Goal: Task Accomplishment & Management: Manage account settings

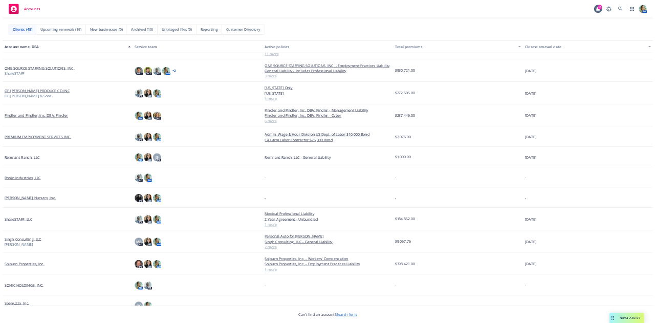
scroll to position [1024, 0]
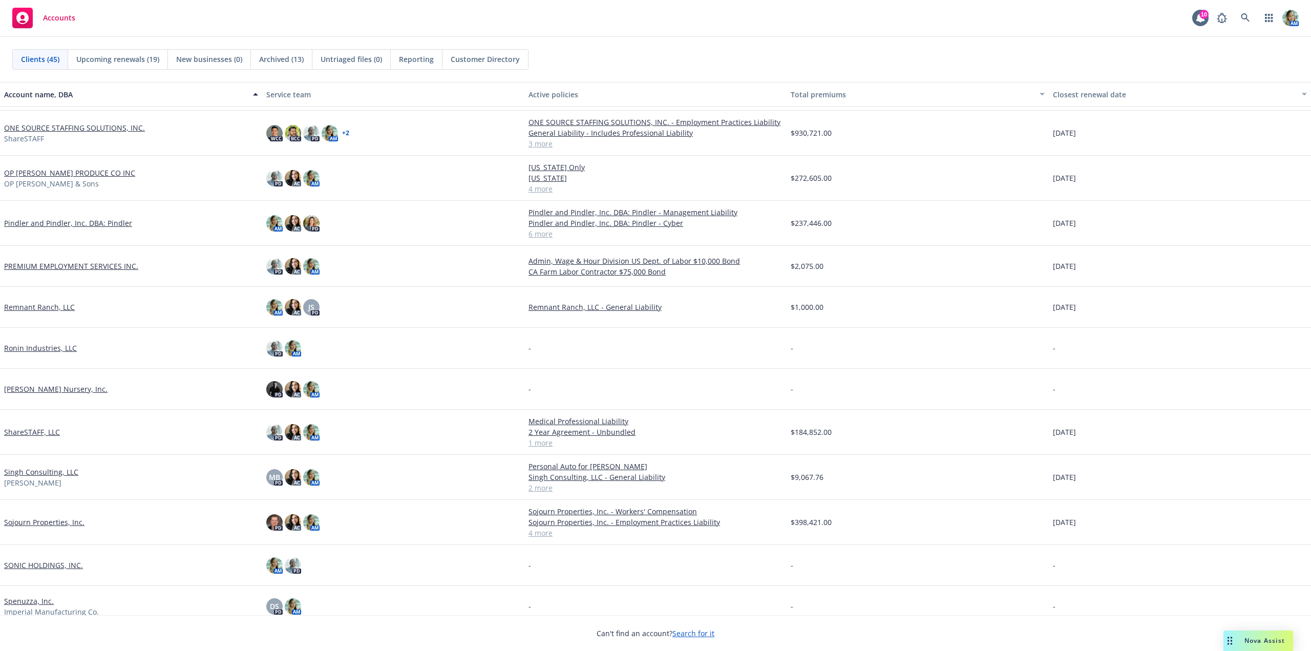
click at [33, 428] on link "ShareSTAFF, LLC" at bounding box center [32, 432] width 56 height 11
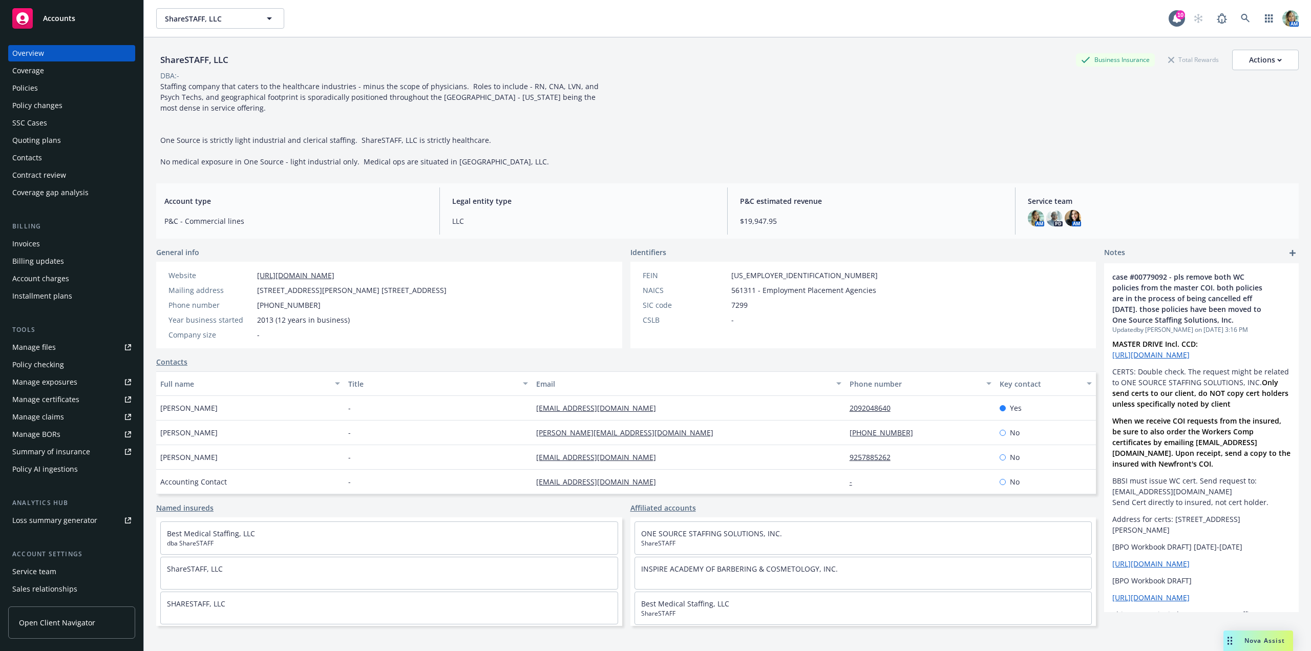
click at [23, 87] on div "Policies" at bounding box center [25, 88] width 26 height 16
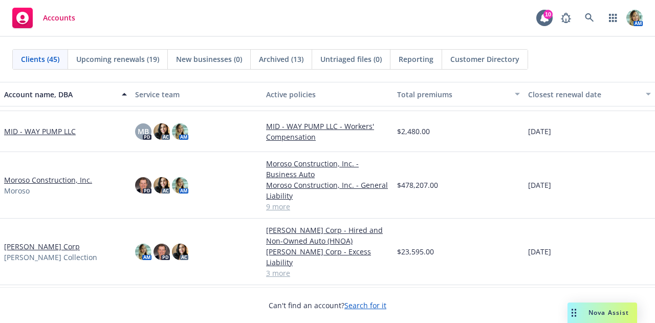
scroll to position [922, 0]
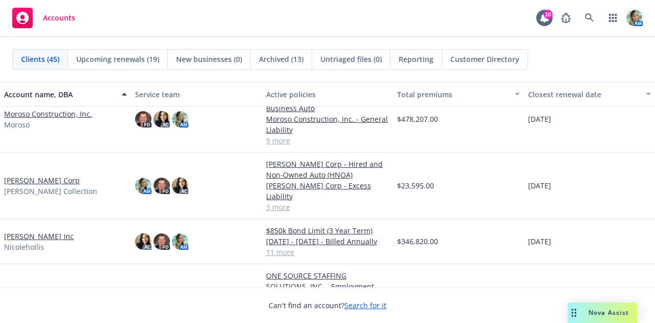
click at [45, 235] on link "[PERSON_NAME] Inc" at bounding box center [39, 236] width 70 height 11
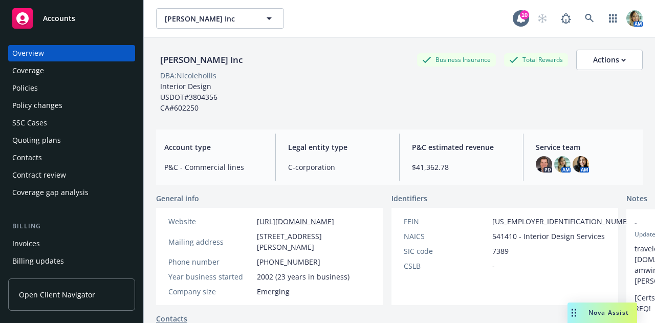
click at [37, 89] on div "Policies" at bounding box center [25, 88] width 26 height 16
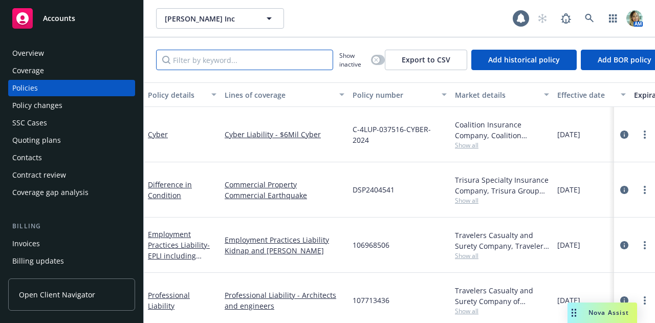
click at [211, 60] on input "Filter by keyword..." at bounding box center [244, 60] width 177 height 20
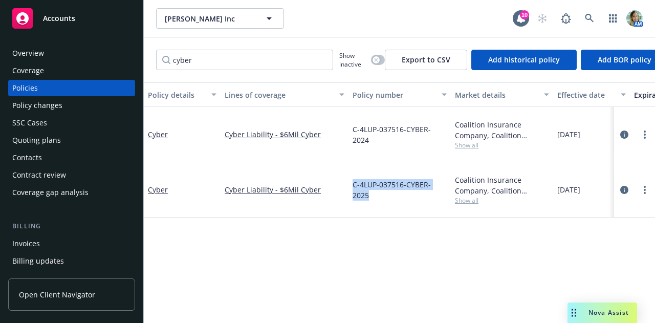
drag, startPoint x: 357, startPoint y: 190, endPoint x: 446, endPoint y: 194, distance: 88.2
click at [446, 194] on div "C-4LUP-037516-CYBER-2025" at bounding box center [400, 189] width 102 height 55
copy span "C-4LUP-037516-CYBER-2025"
click at [164, 190] on link "Cyber" at bounding box center [158, 190] width 20 height 10
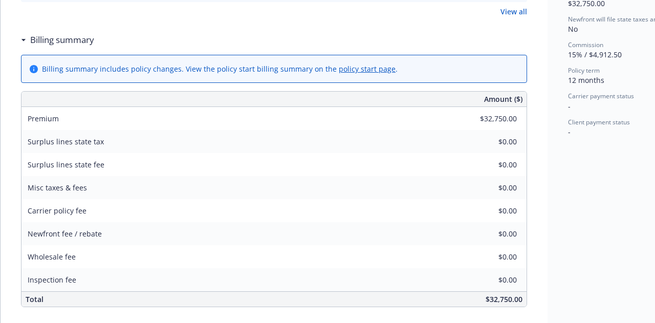
scroll to position [256, 0]
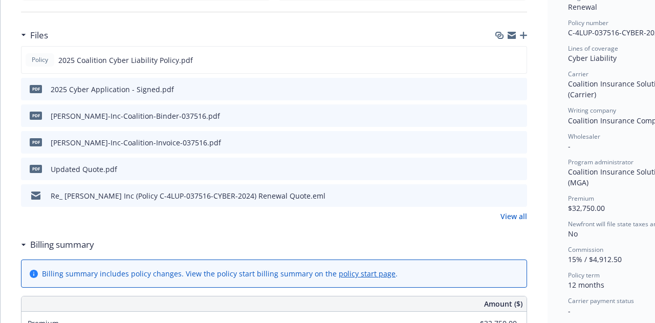
click at [520, 141] on icon "preview file" at bounding box center [517, 141] width 9 height 7
click at [521, 116] on icon "preview file" at bounding box center [517, 115] width 9 height 7
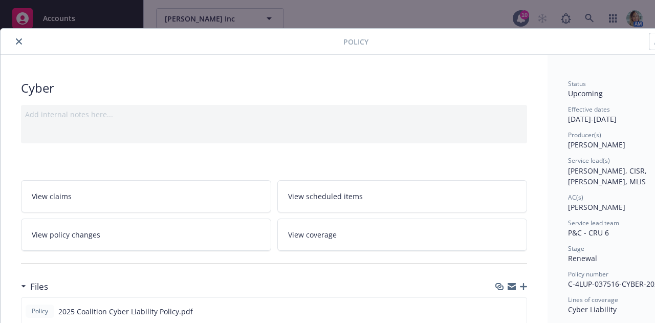
scroll to position [0, 0]
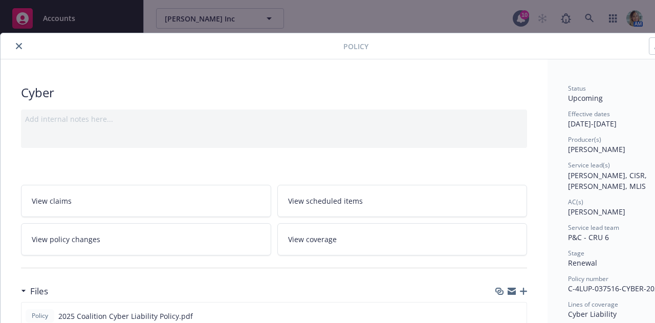
drag, startPoint x: 15, startPoint y: 45, endPoint x: 70, endPoint y: 66, distance: 59.0
click at [15, 45] on button "close" at bounding box center [19, 46] width 12 height 12
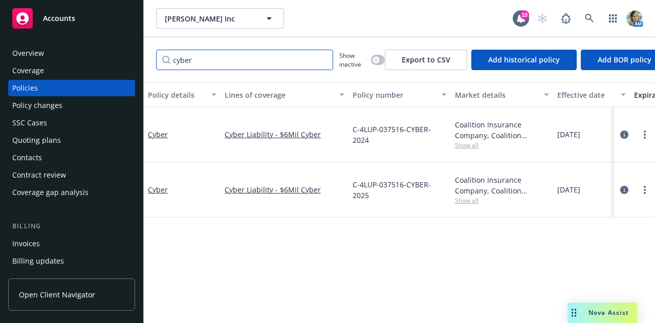
drag, startPoint x: 209, startPoint y: 57, endPoint x: 155, endPoint y: 50, distance: 54.8
click at [155, 50] on div "cyber Show inactive Export to CSV Add historical policy Add BOR policy" at bounding box center [400, 59] width 512 height 45
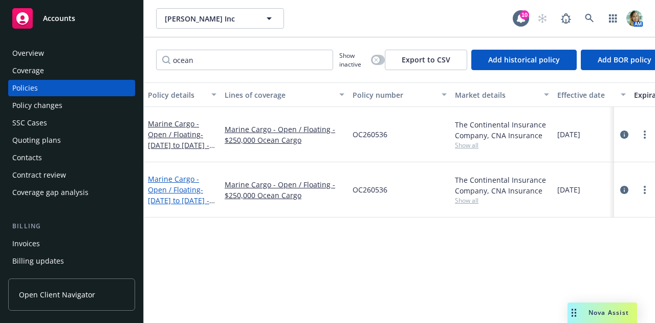
click at [181, 187] on link "Marine Cargo - Open / Floating - 10/1/2024 to 10/1/2026 - Billed Annually" at bounding box center [178, 195] width 61 height 42
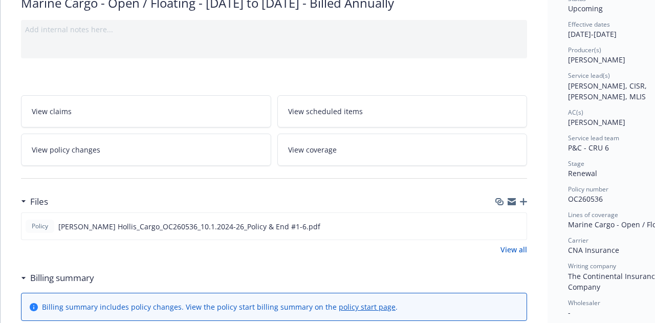
scroll to position [154, 0]
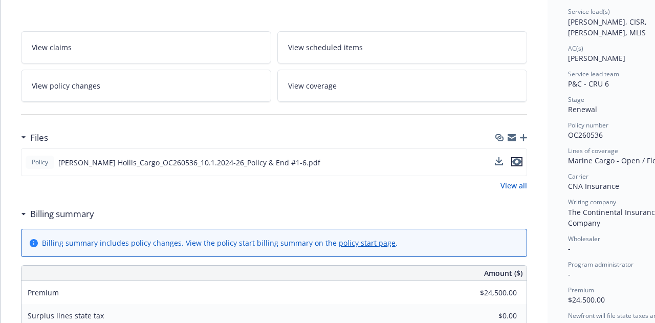
click at [517, 163] on icon "preview file" at bounding box center [517, 161] width 9 height 7
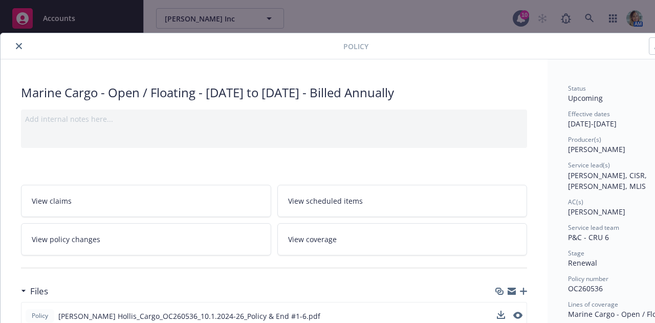
click at [22, 49] on button "close" at bounding box center [19, 46] width 12 height 12
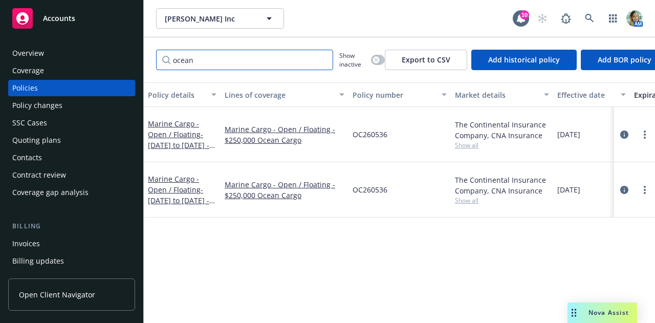
drag, startPoint x: 203, startPoint y: 62, endPoint x: 122, endPoint y: 71, distance: 81.3
click at [122, 71] on div "Accounts Overview Coverage Policies Policy changes SSC Cases Quoting plans Cont…" at bounding box center [327, 161] width 655 height 323
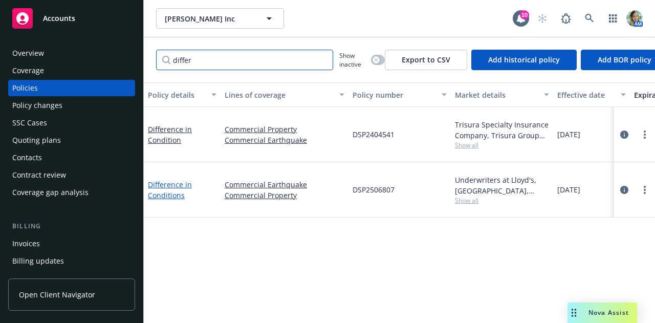
type input "differ"
click at [173, 196] on link "Difference in Conditions" at bounding box center [170, 190] width 44 height 20
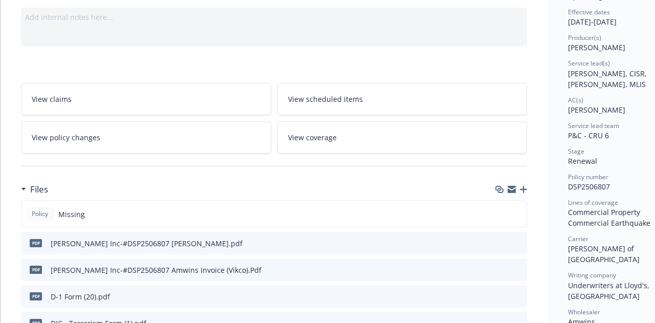
scroll to position [102, 0]
drag, startPoint x: 566, startPoint y: 176, endPoint x: 614, endPoint y: 179, distance: 48.7
copy span "DSP2506807"
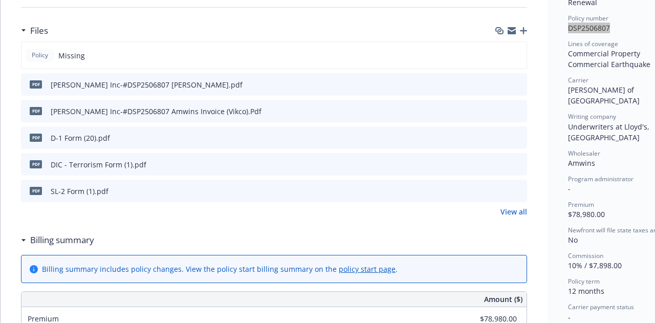
scroll to position [256, 0]
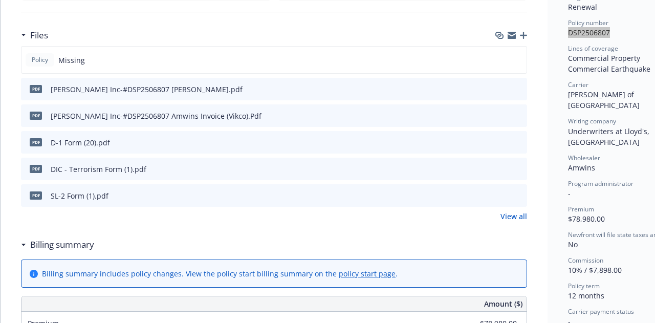
click at [518, 115] on icon "preview file" at bounding box center [517, 115] width 9 height 7
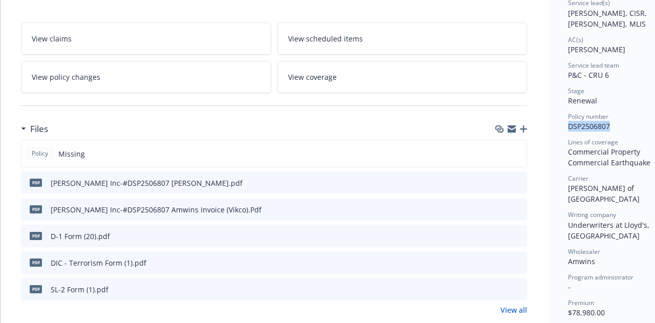
scroll to position [102, 0]
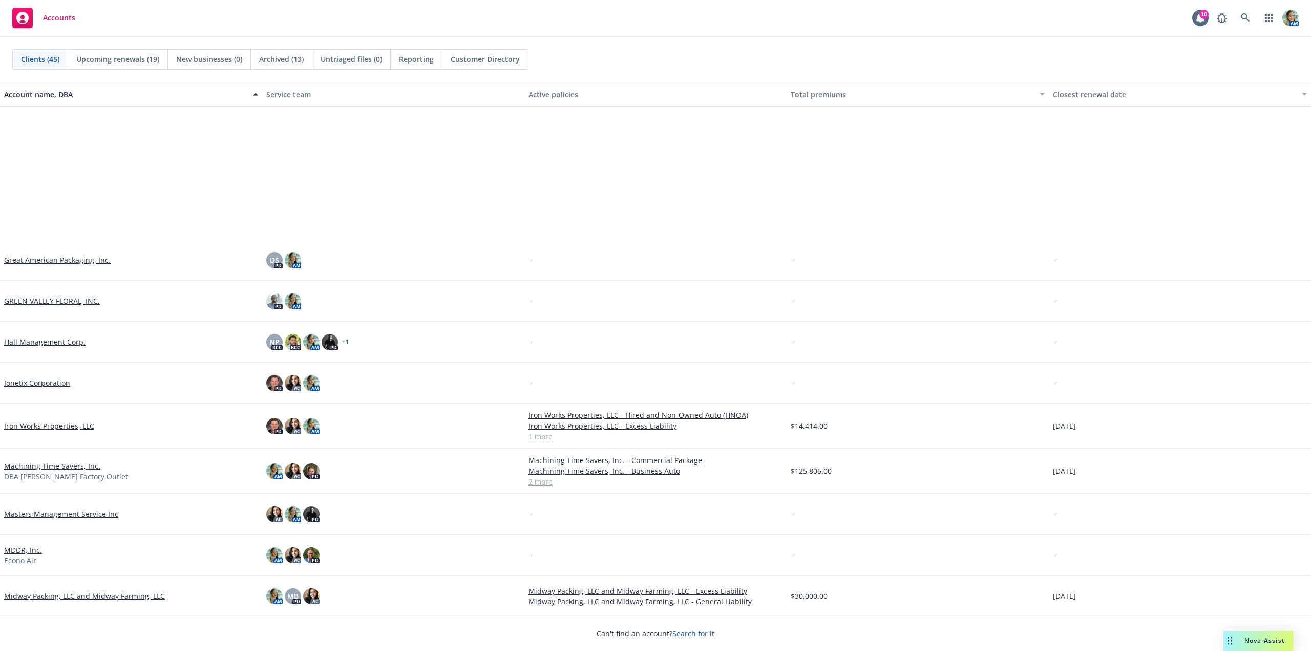
scroll to position [666, 0]
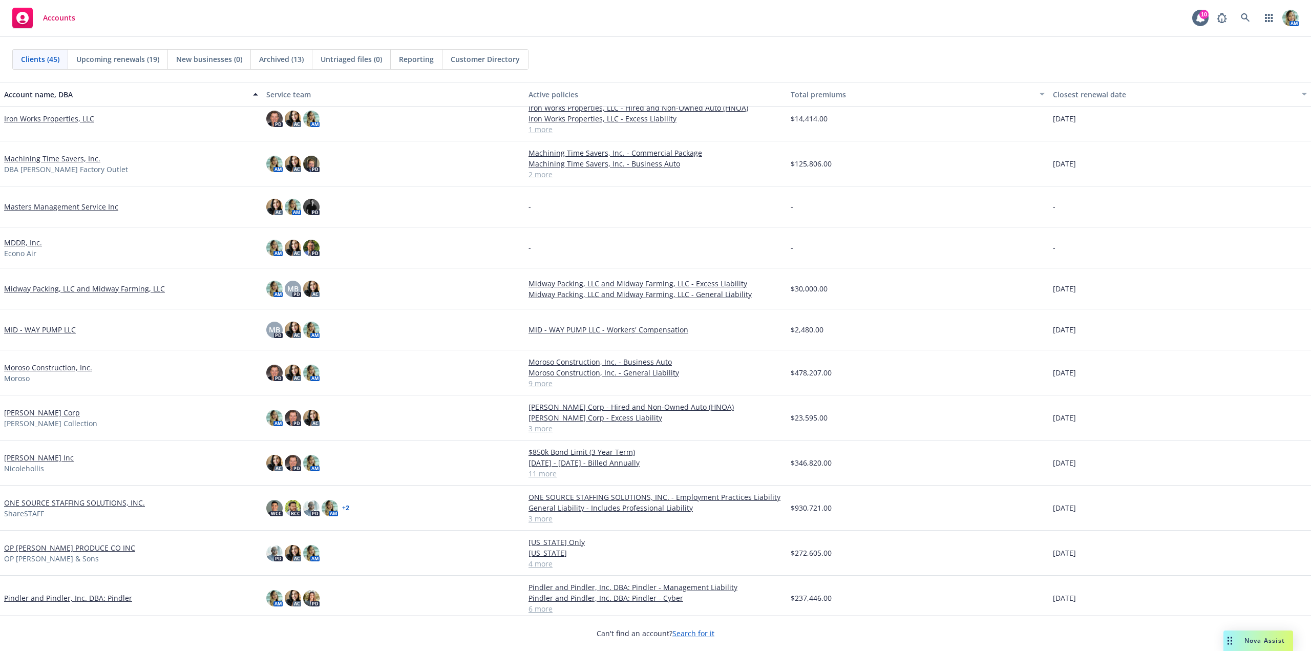
click at [55, 459] on link "[PERSON_NAME] Inc" at bounding box center [39, 457] width 70 height 11
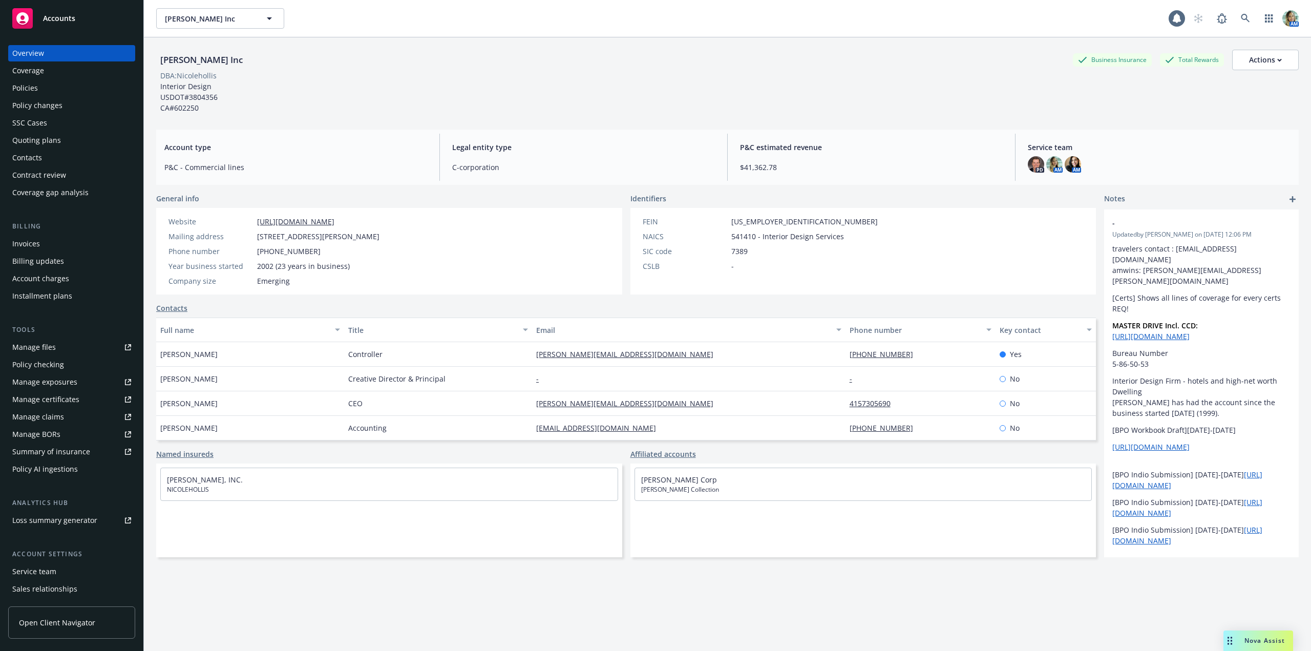
click at [38, 81] on div "Policies" at bounding box center [71, 88] width 119 height 16
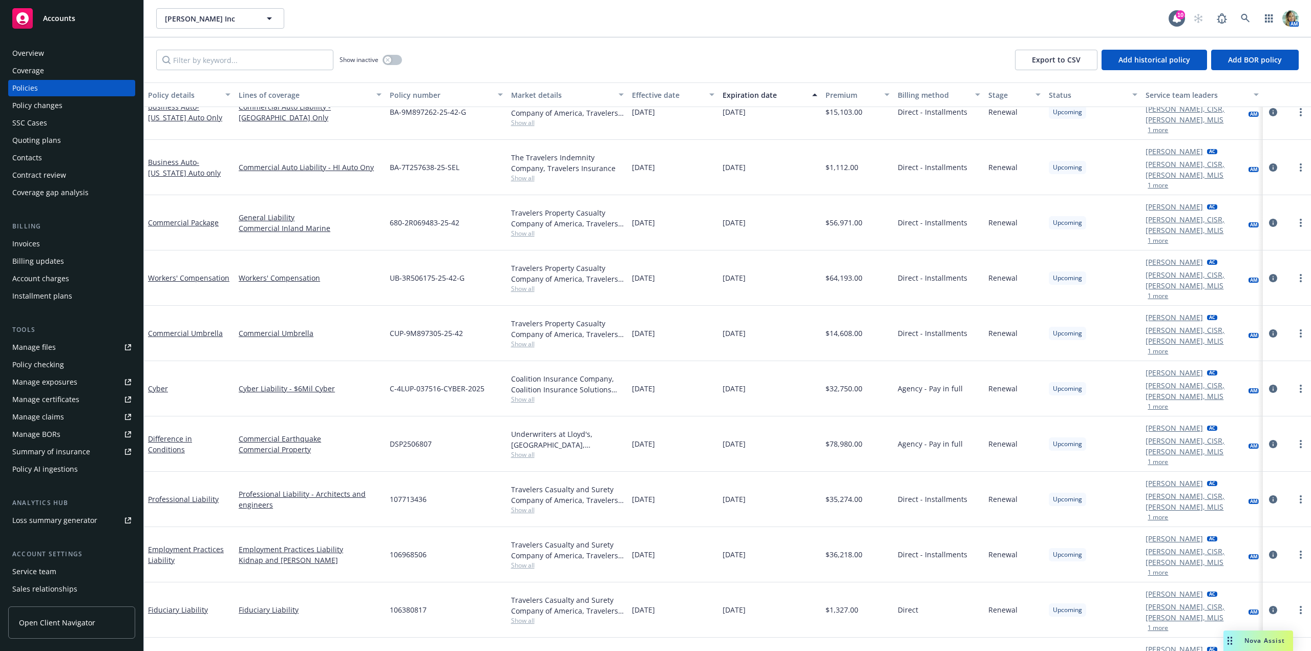
scroll to position [487, 0]
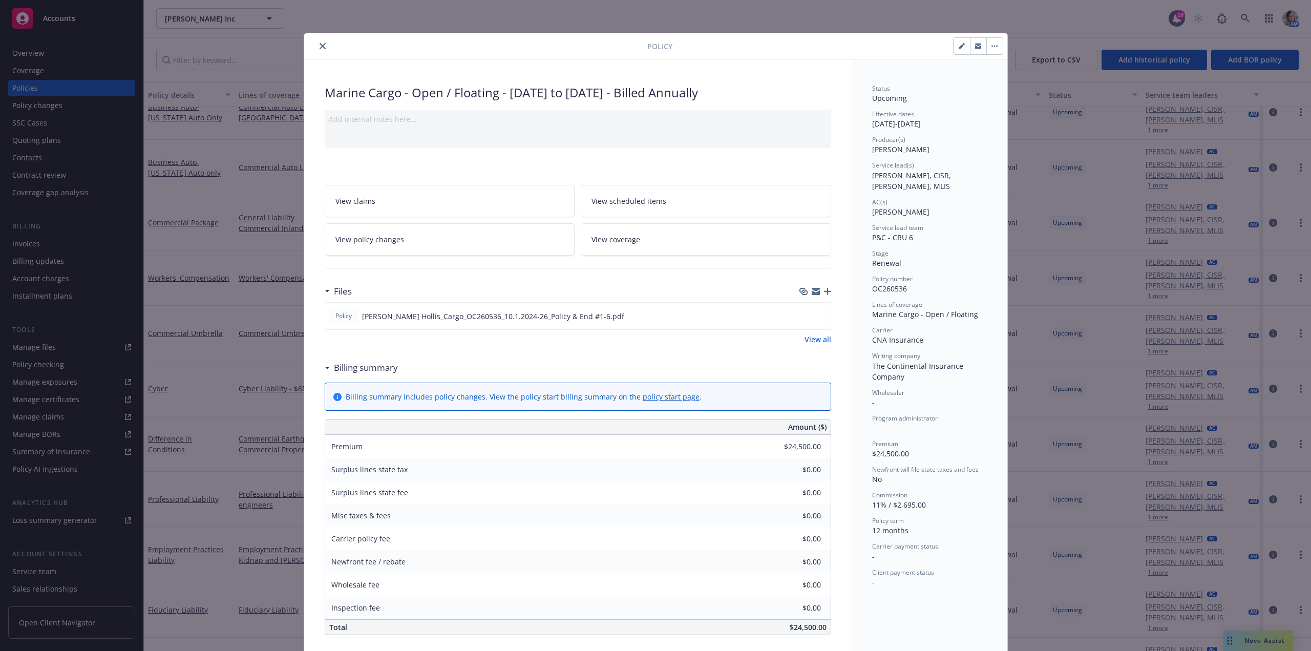
click at [316, 45] on button "close" at bounding box center [322, 46] width 12 height 12
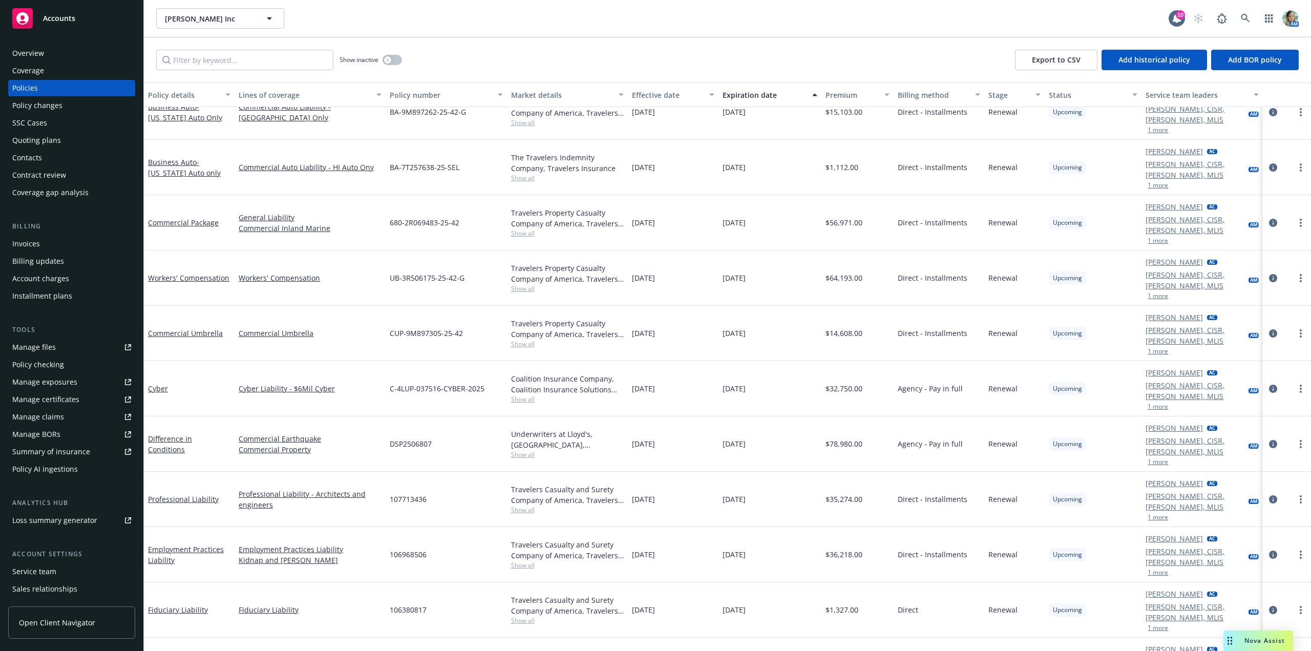
scroll to position [487, 0]
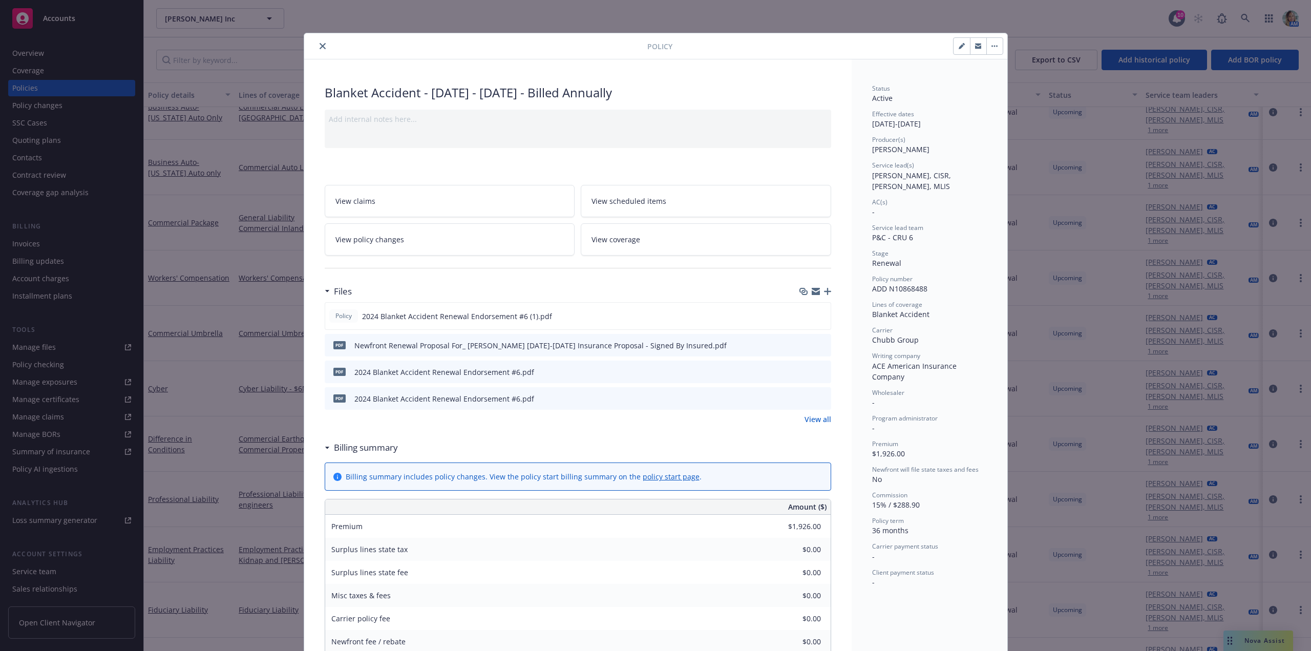
click at [824, 292] on icon "button" at bounding box center [827, 291] width 7 height 7
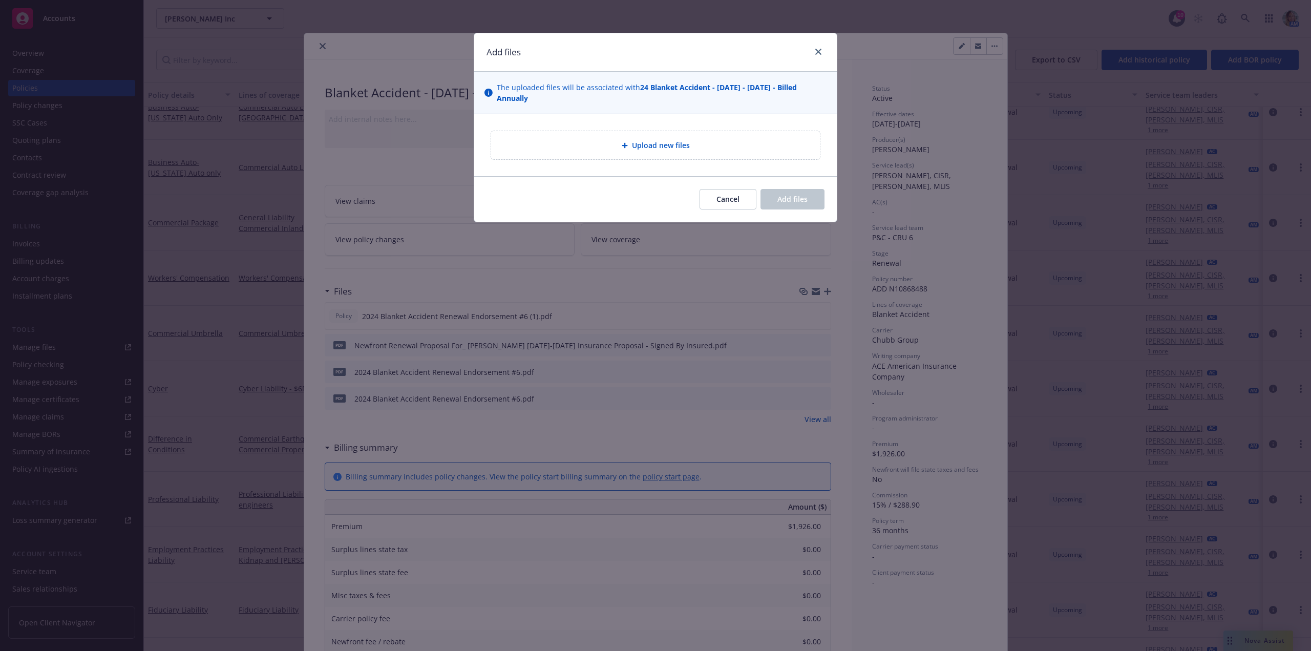
click at [606, 160] on div "Upload new files" at bounding box center [655, 145] width 363 height 62
click at [605, 154] on div "Upload new files" at bounding box center [655, 145] width 329 height 28
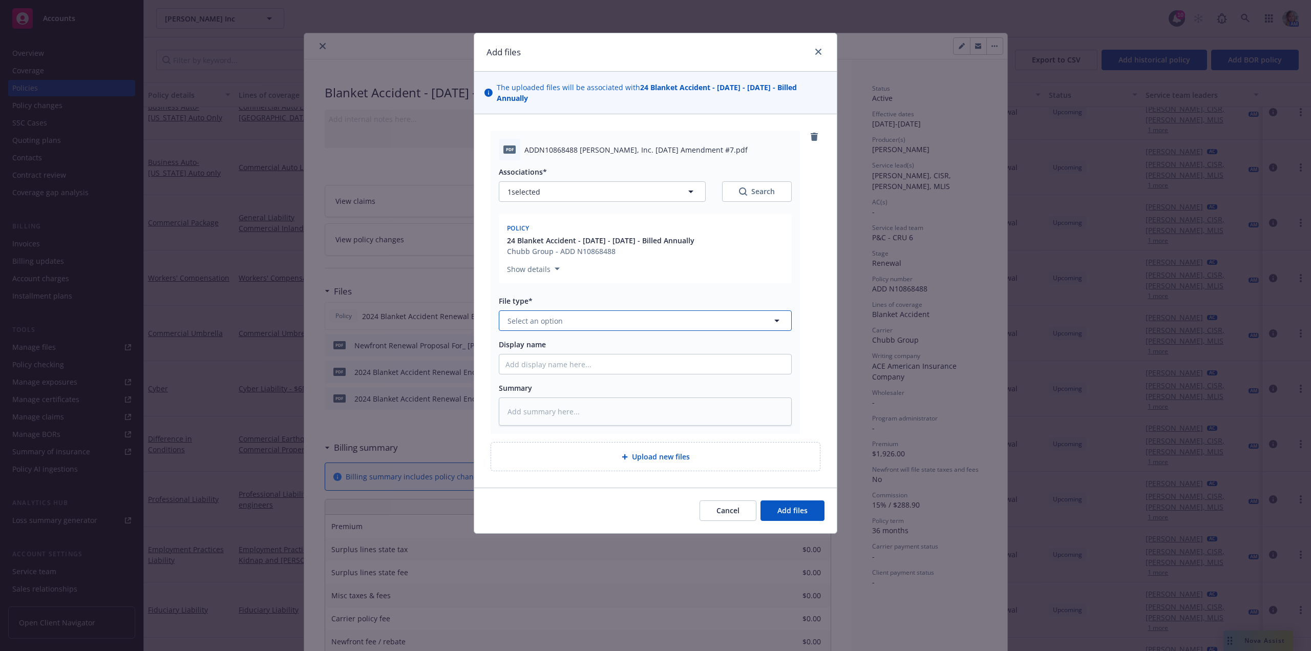
click at [560, 317] on span "Select an option" at bounding box center [534, 320] width 55 height 11
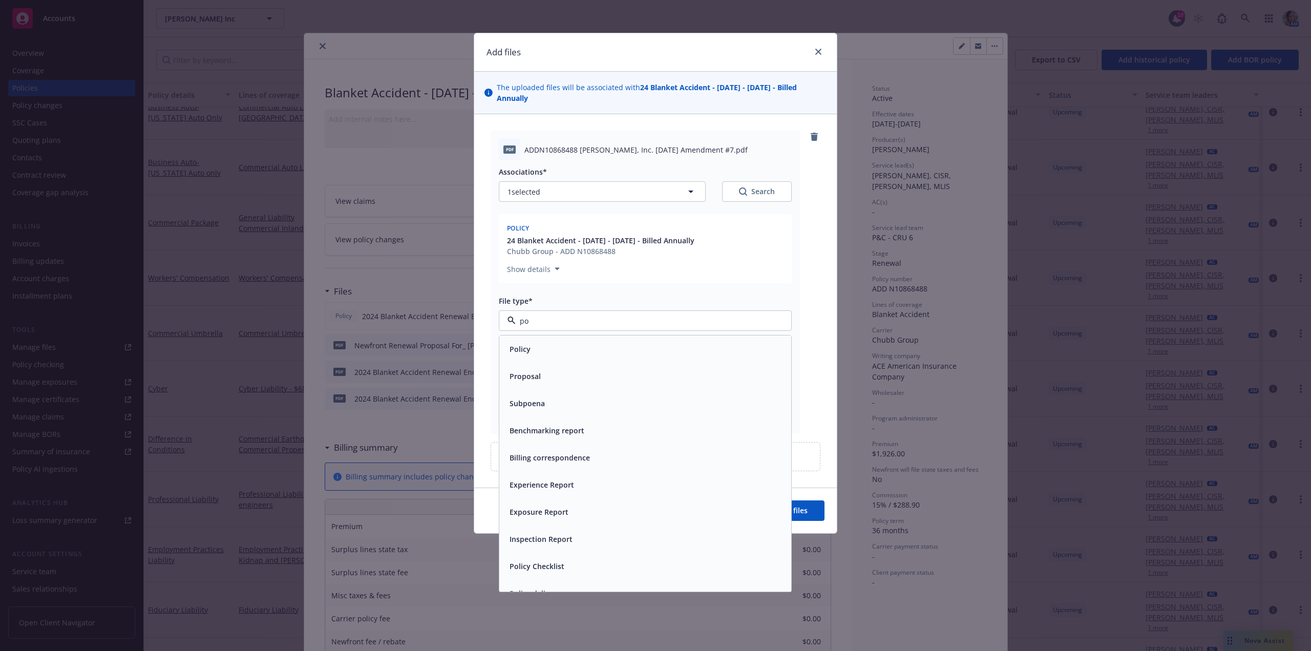
type input "pol"
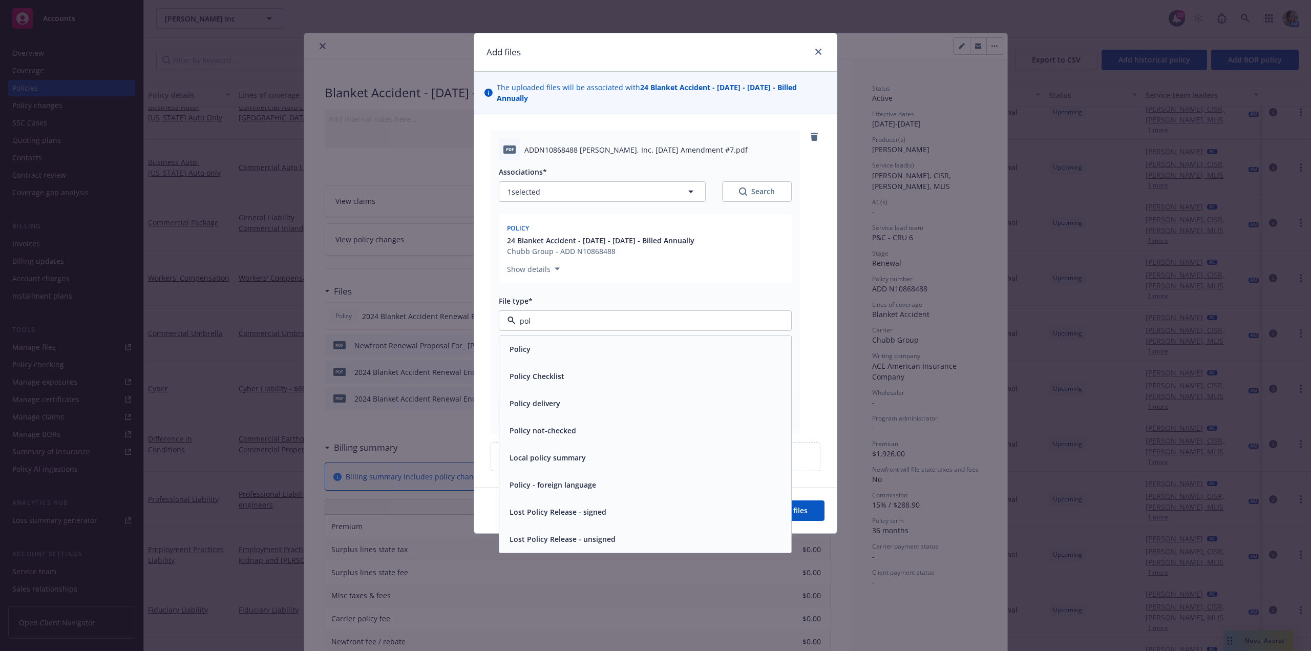
click at [558, 339] on div "Policy" at bounding box center [645, 348] width 292 height 27
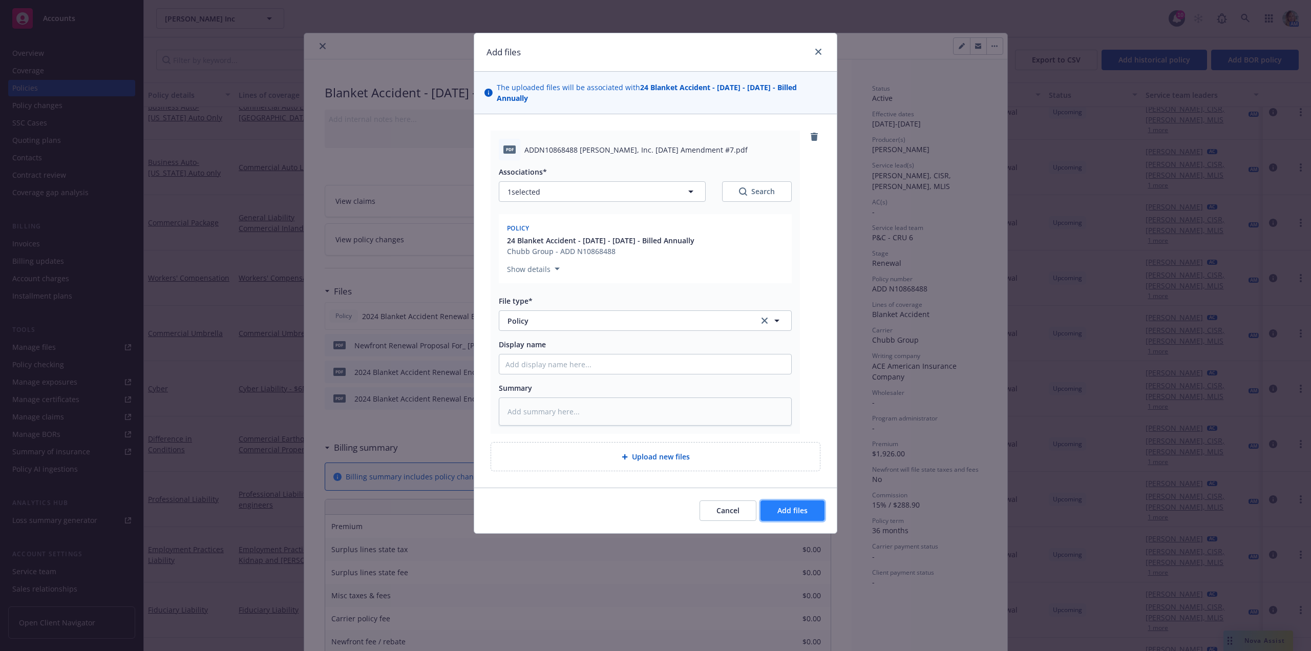
click at [804, 511] on span "Add files" at bounding box center [792, 510] width 30 height 10
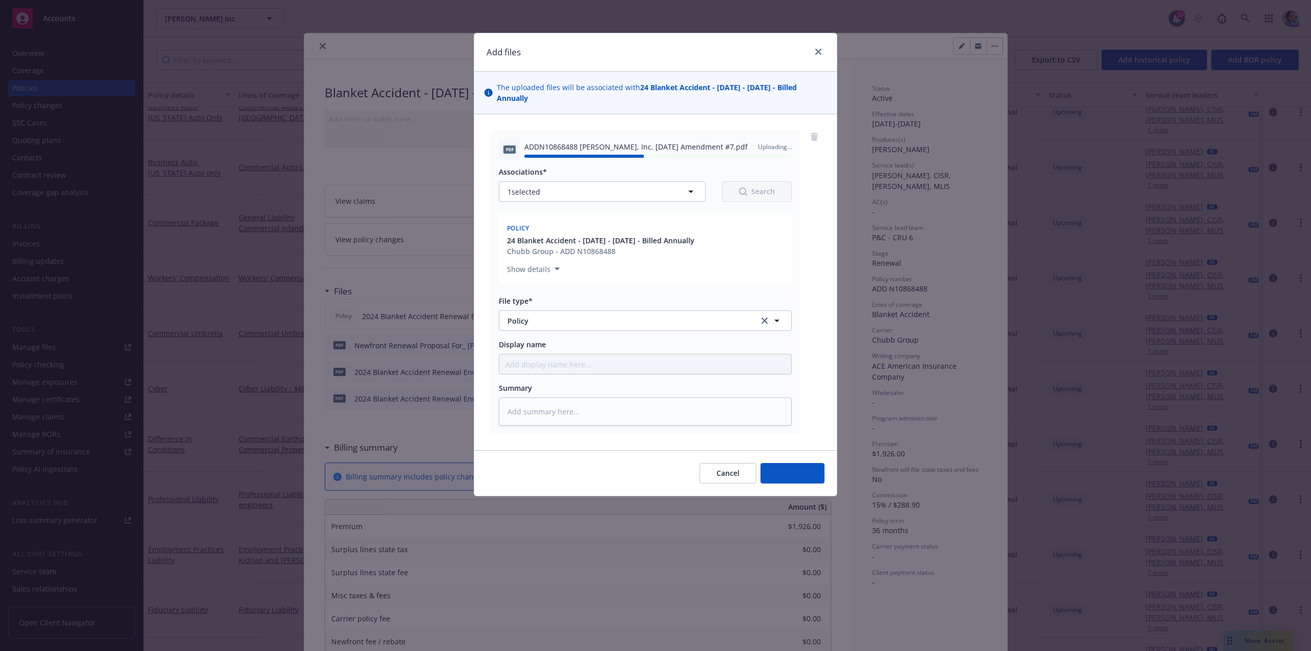
type textarea "x"
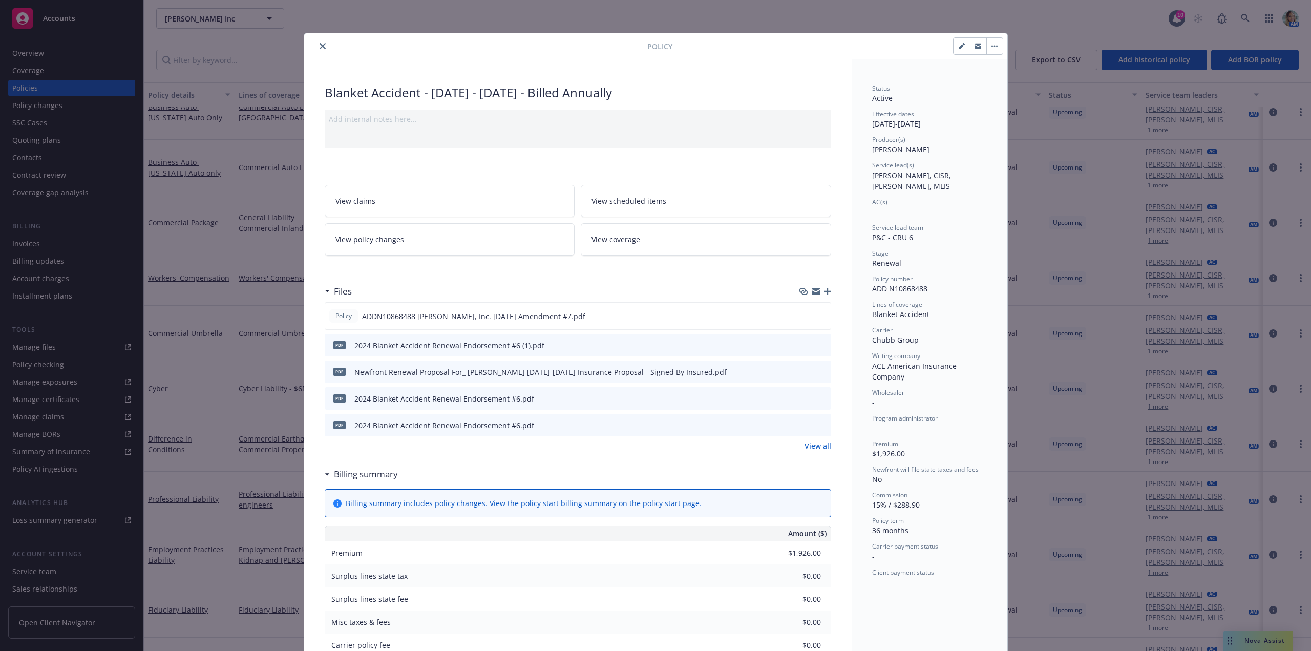
click at [323, 50] on button "close" at bounding box center [322, 46] width 12 height 12
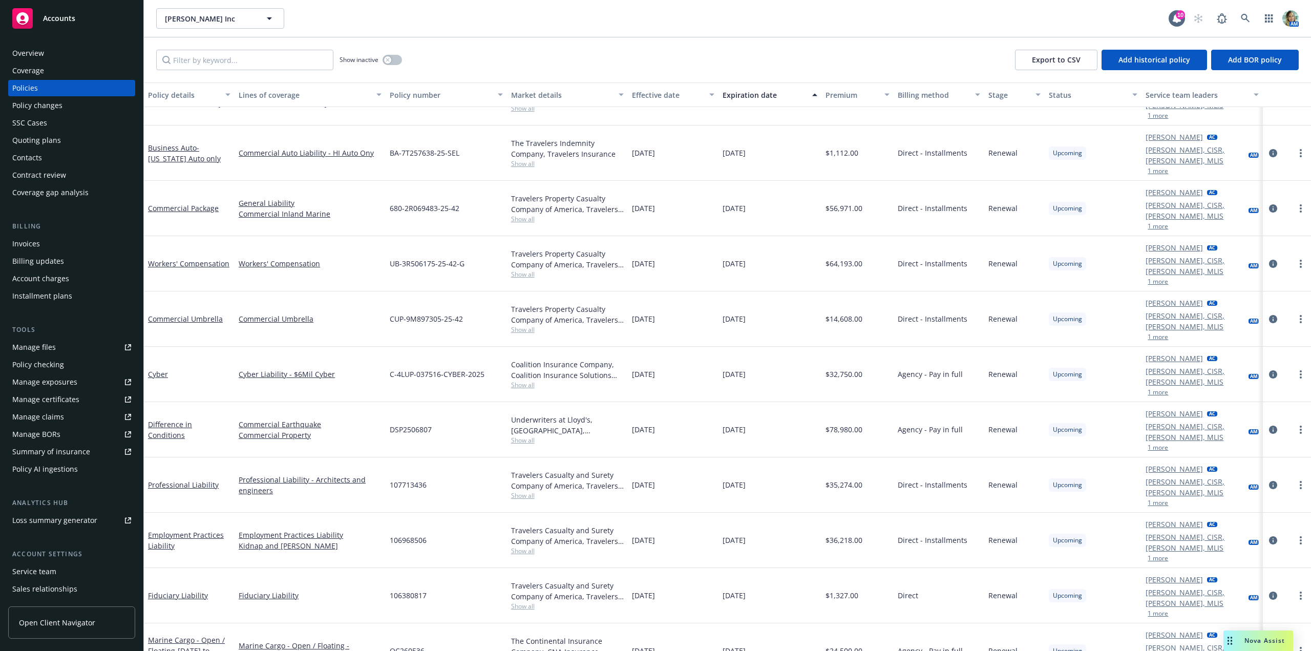
scroll to position [487, 0]
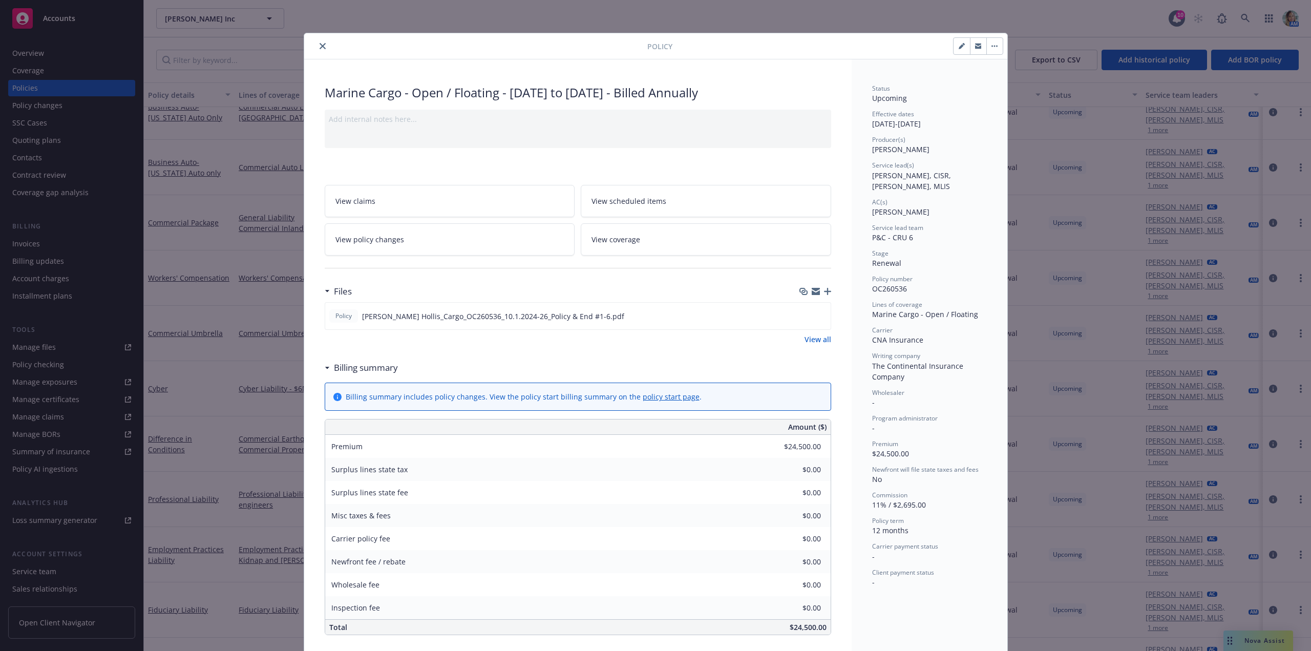
scroll to position [31, 0]
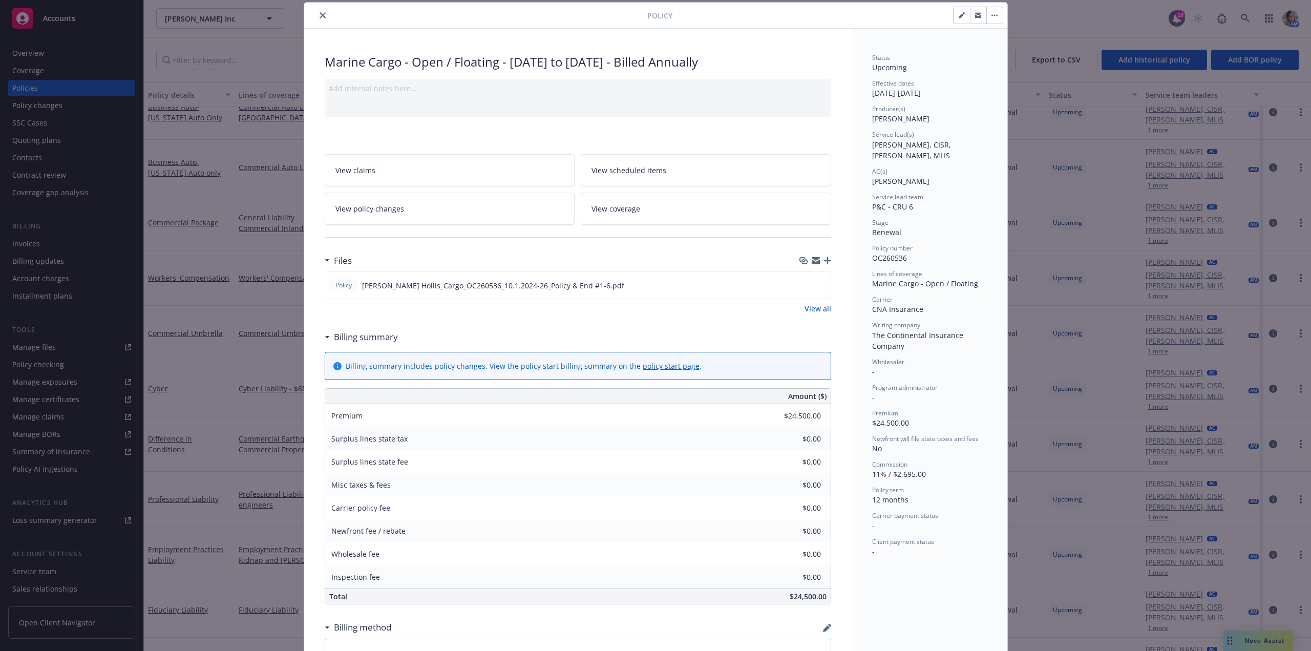
click at [808, 308] on link "View all" at bounding box center [817, 308] width 27 height 11
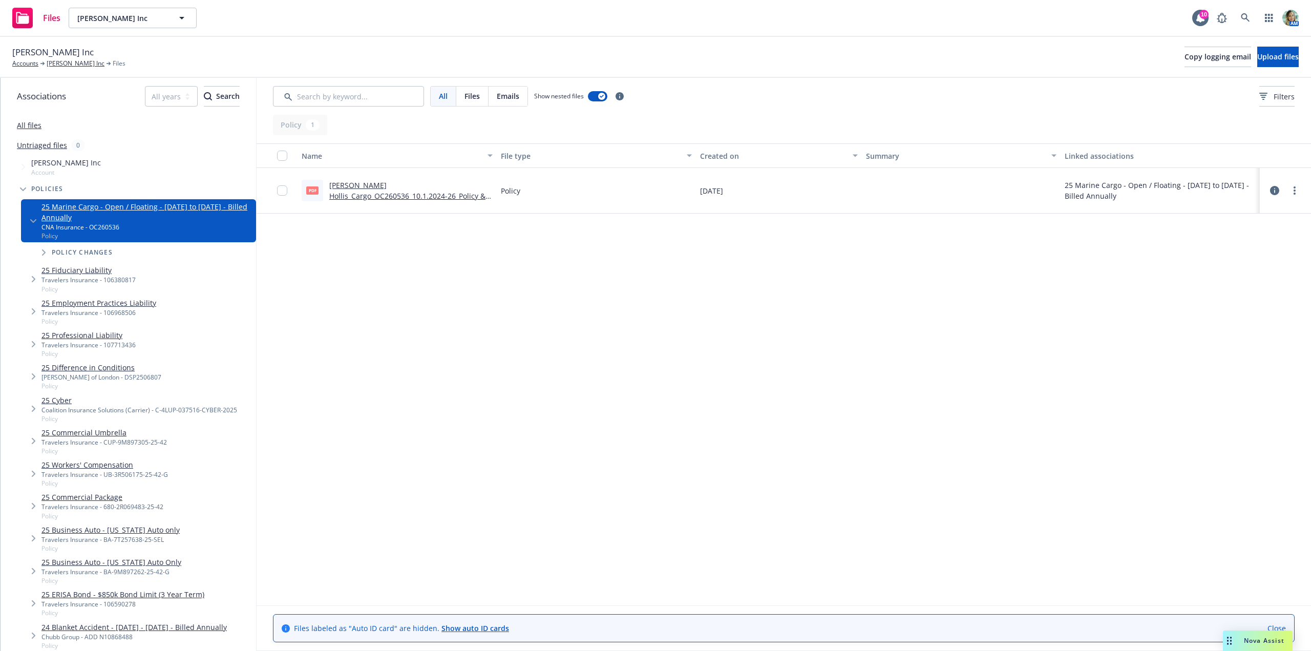
click at [412, 189] on link "[PERSON_NAME] Hollis_Cargo_OC260536_10.1.2024-26_Policy & End #1-6.pdf" at bounding box center [407, 195] width 156 height 31
click at [84, 63] on link "[PERSON_NAME] Inc" at bounding box center [76, 63] width 58 height 9
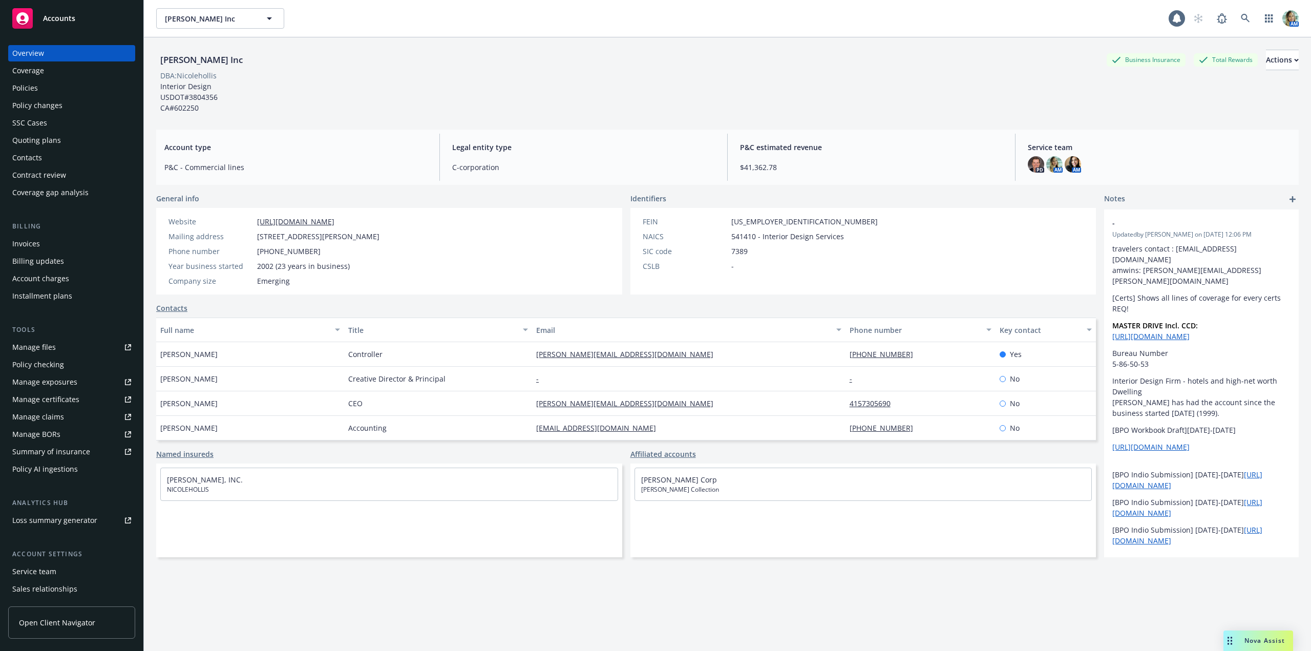
click at [31, 87] on div "Policies" at bounding box center [25, 88] width 26 height 16
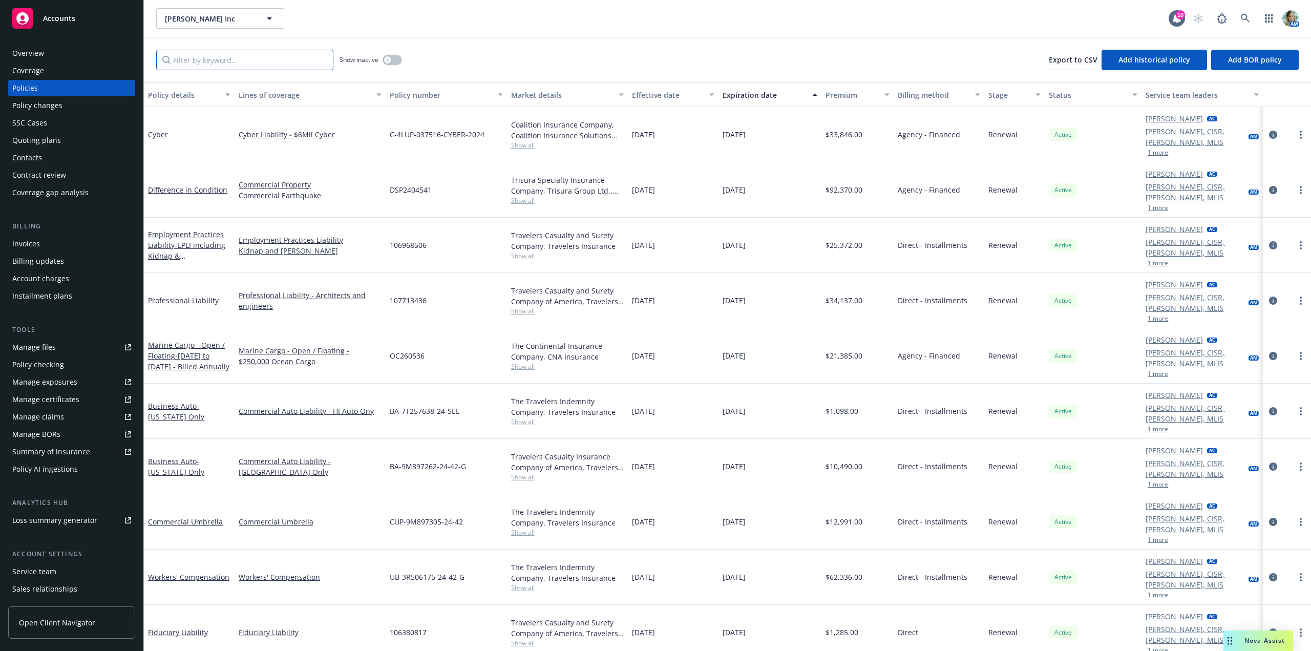
click at [247, 65] on input "Filter by keyword..." at bounding box center [244, 60] width 177 height 20
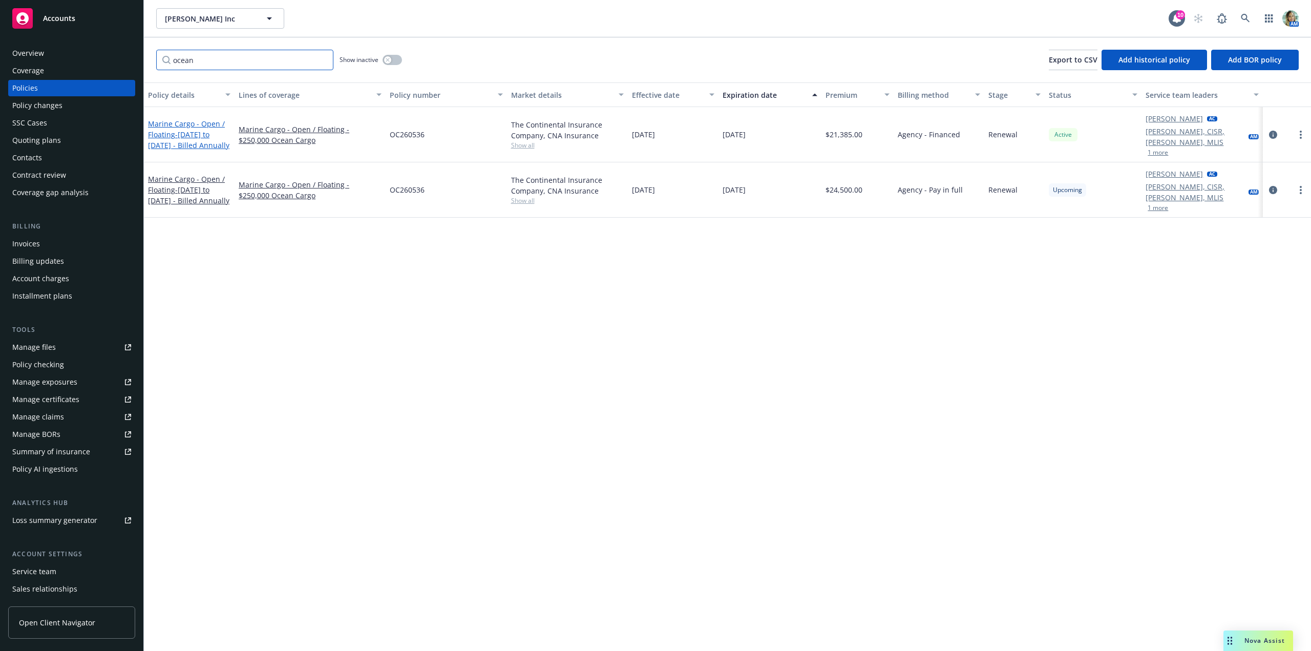
type input "ocean"
click at [206, 123] on link "Marine Cargo - Open / Floating - 10/1/2024 to 10/1/2026 - Billed Annually" at bounding box center [188, 134] width 81 height 31
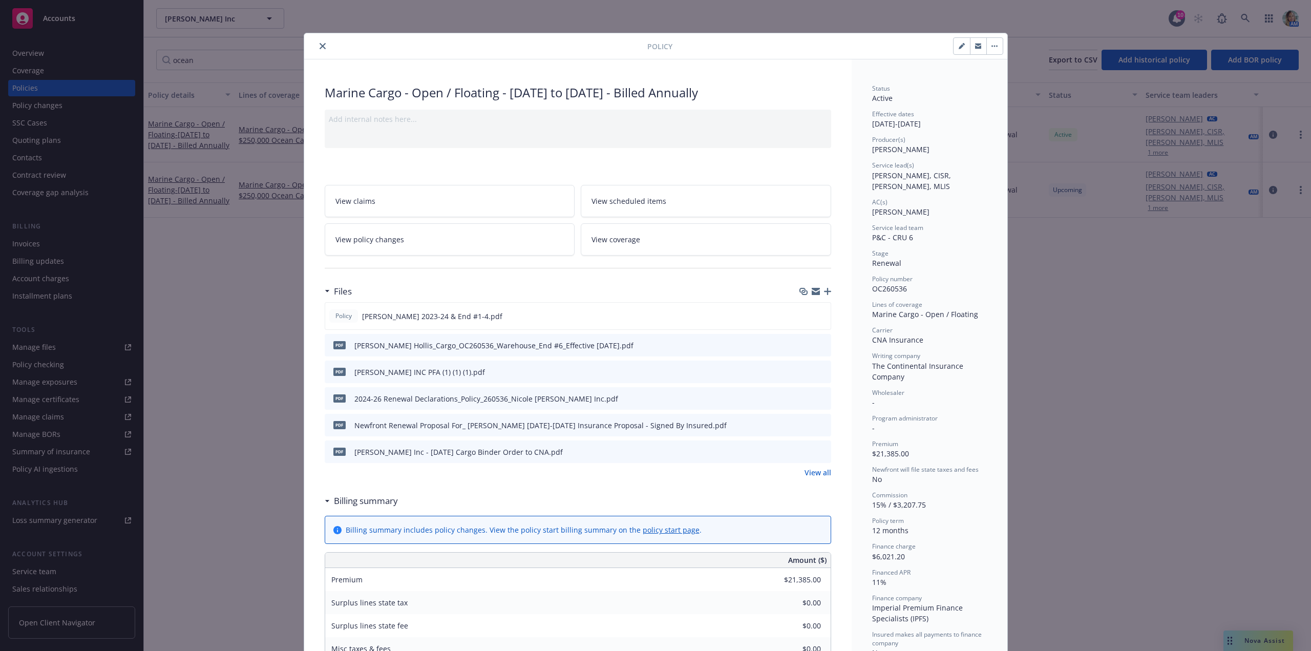
click at [818, 397] on icon "preview file" at bounding box center [821, 397] width 9 height 7
click at [321, 45] on icon "close" at bounding box center [323, 46] width 6 height 6
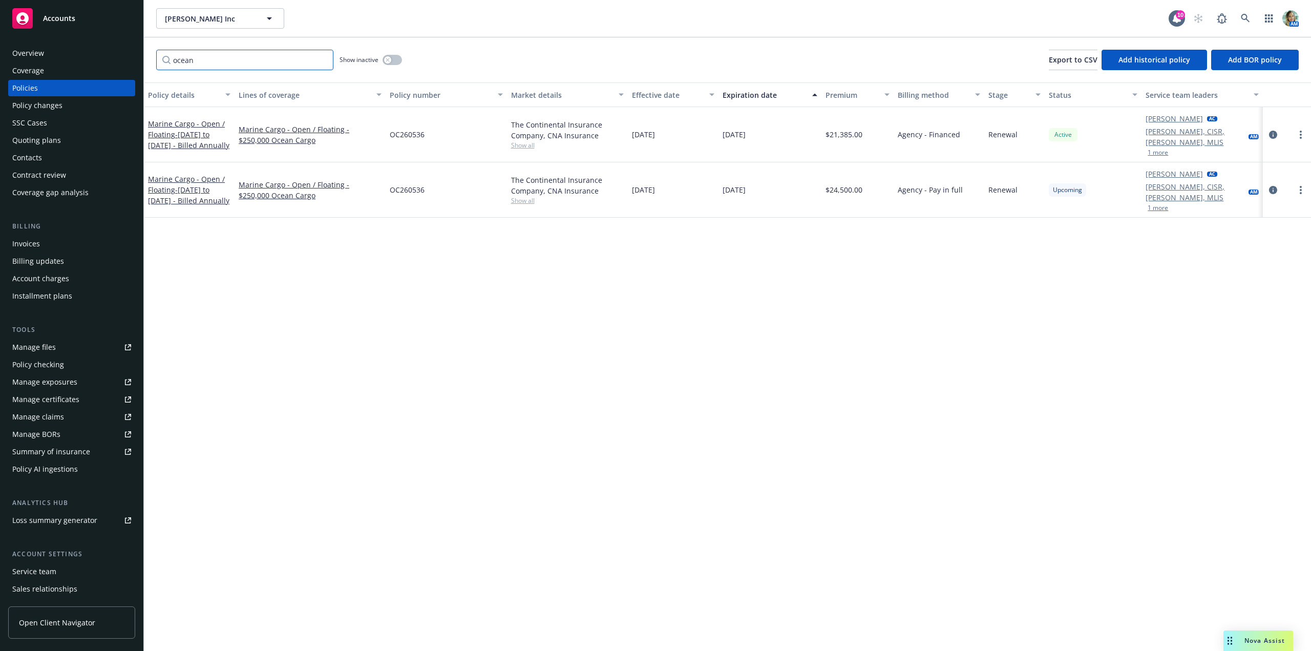
click at [298, 55] on input "ocean" at bounding box center [244, 60] width 177 height 20
drag, startPoint x: 196, startPoint y: 59, endPoint x: 64, endPoint y: 62, distance: 132.2
click at [94, 60] on div "Accounts Overview Coverage Policies Policy changes SSC Cases Quoting plans Cont…" at bounding box center [655, 325] width 1311 height 651
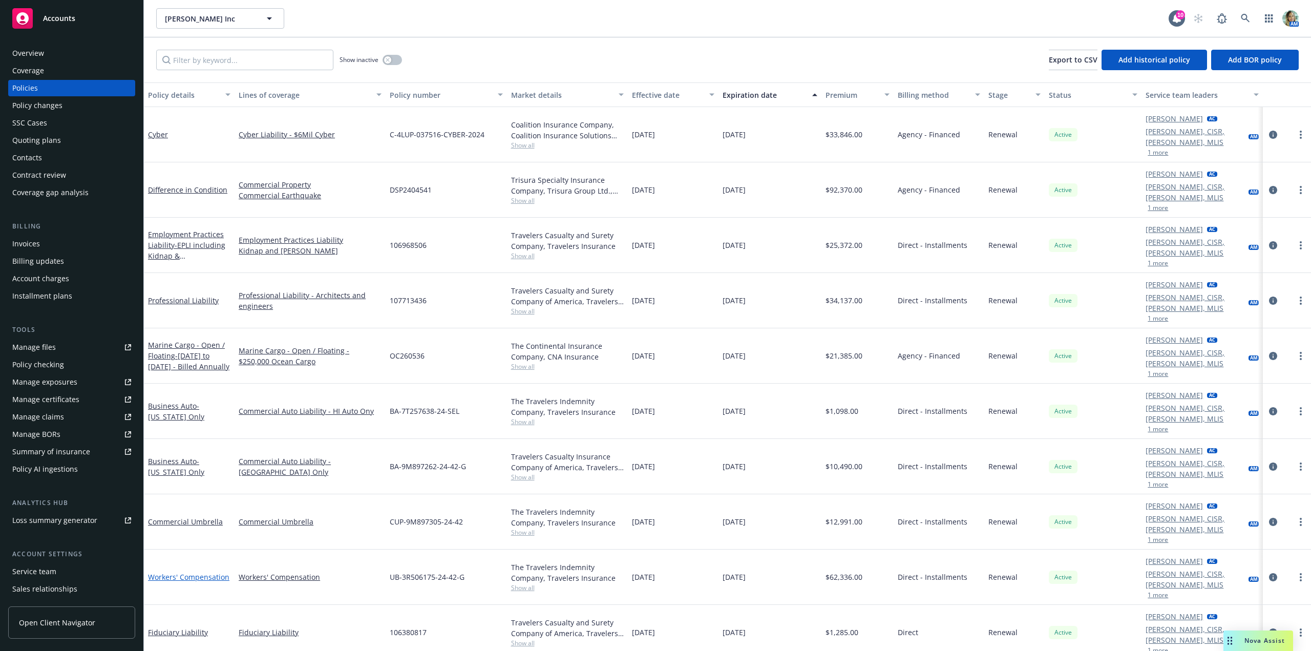
click at [211, 572] on link "Workers' Compensation" at bounding box center [188, 577] width 81 height 10
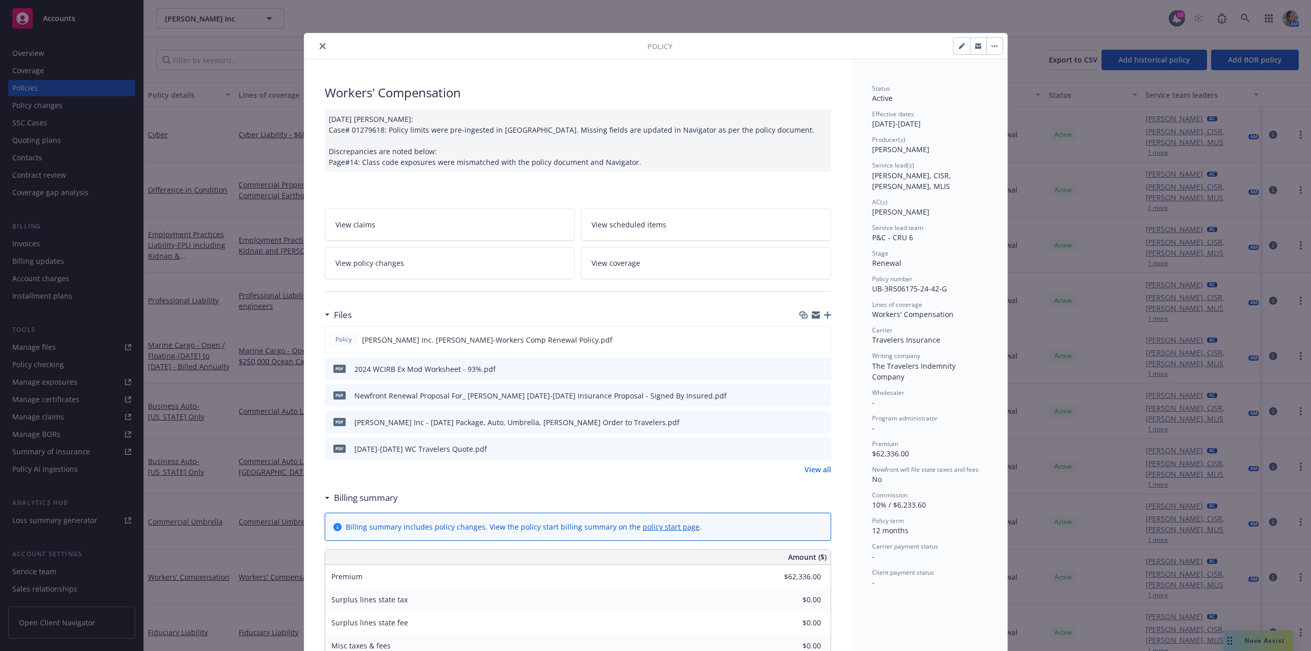
click at [316, 45] on button "close" at bounding box center [322, 46] width 12 height 12
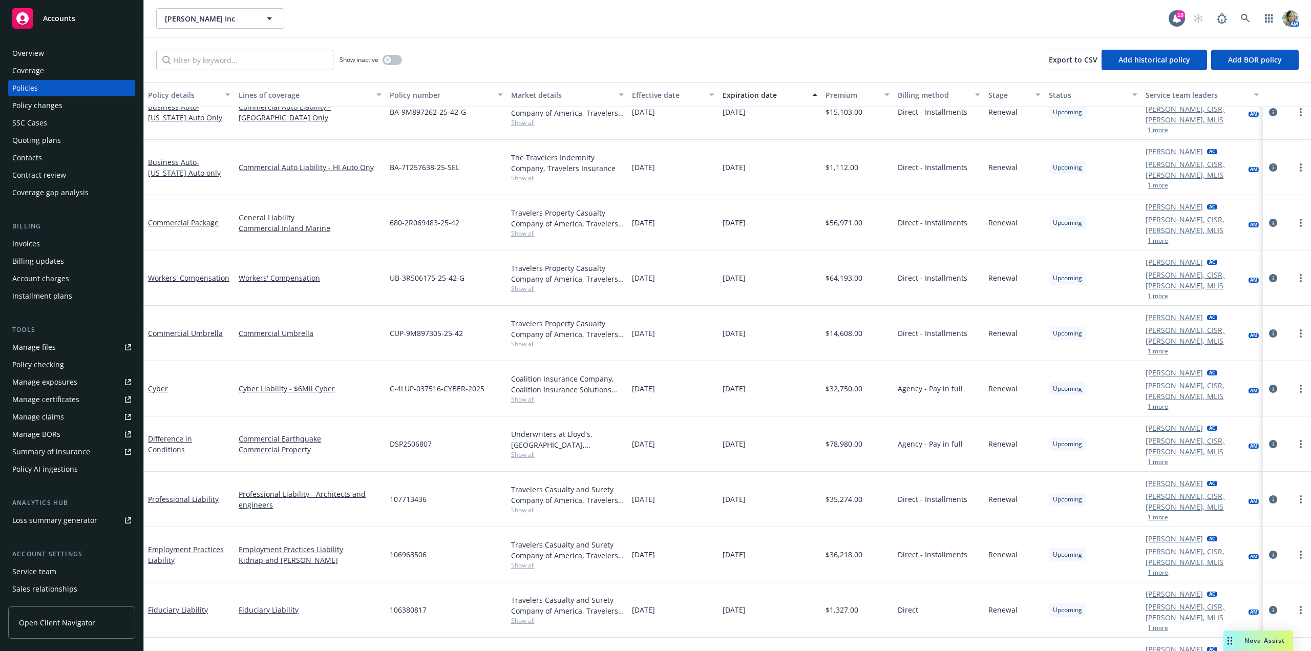
scroll to position [487, 0]
click at [189, 273] on link "Workers' Compensation" at bounding box center [188, 278] width 81 height 10
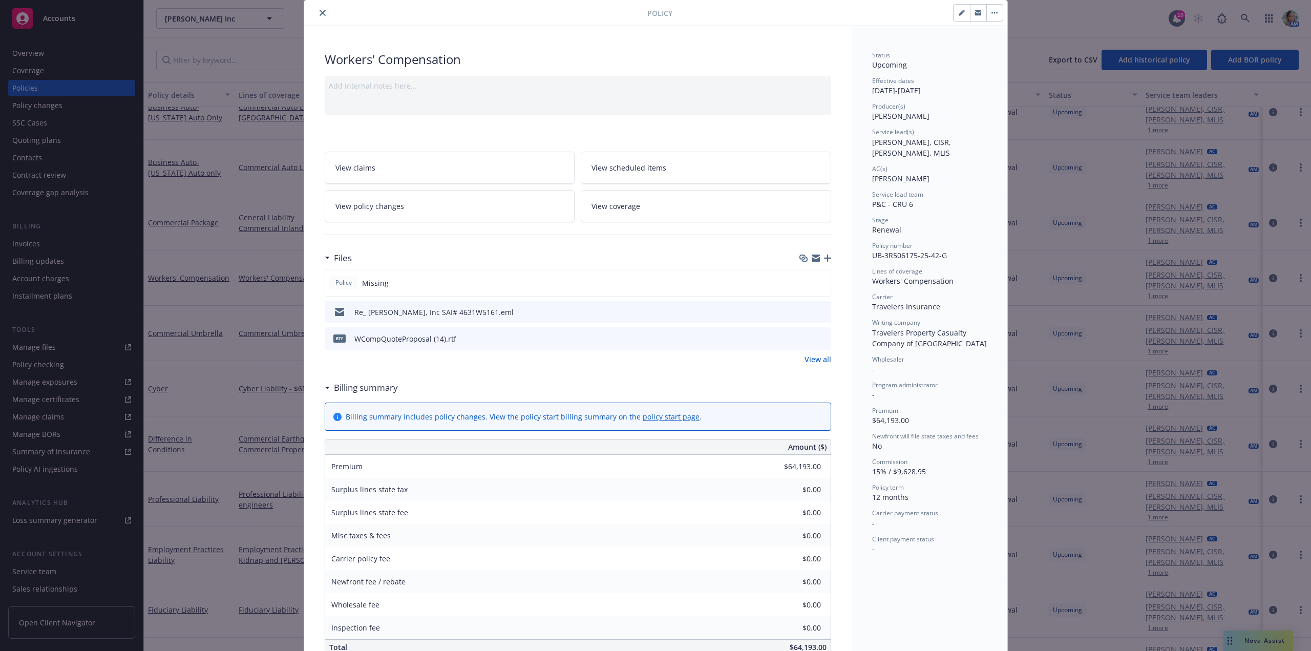
scroll to position [51, 0]
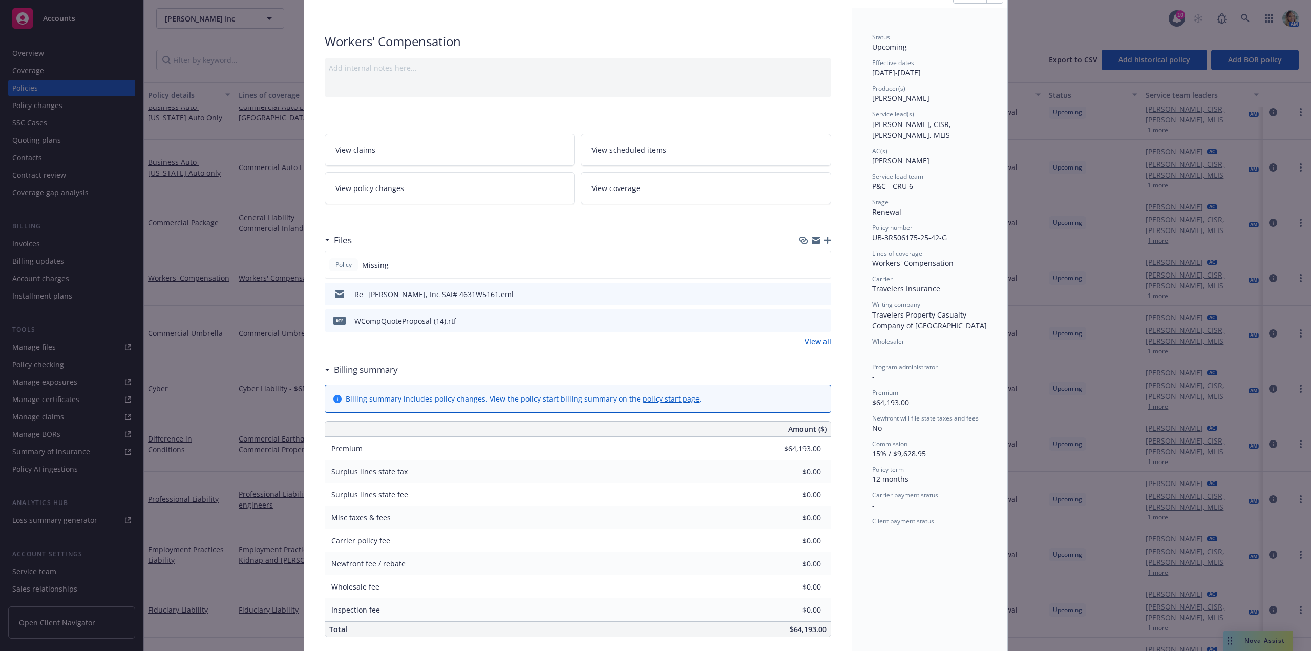
click at [817, 320] on icon "preview file" at bounding box center [821, 319] width 9 height 7
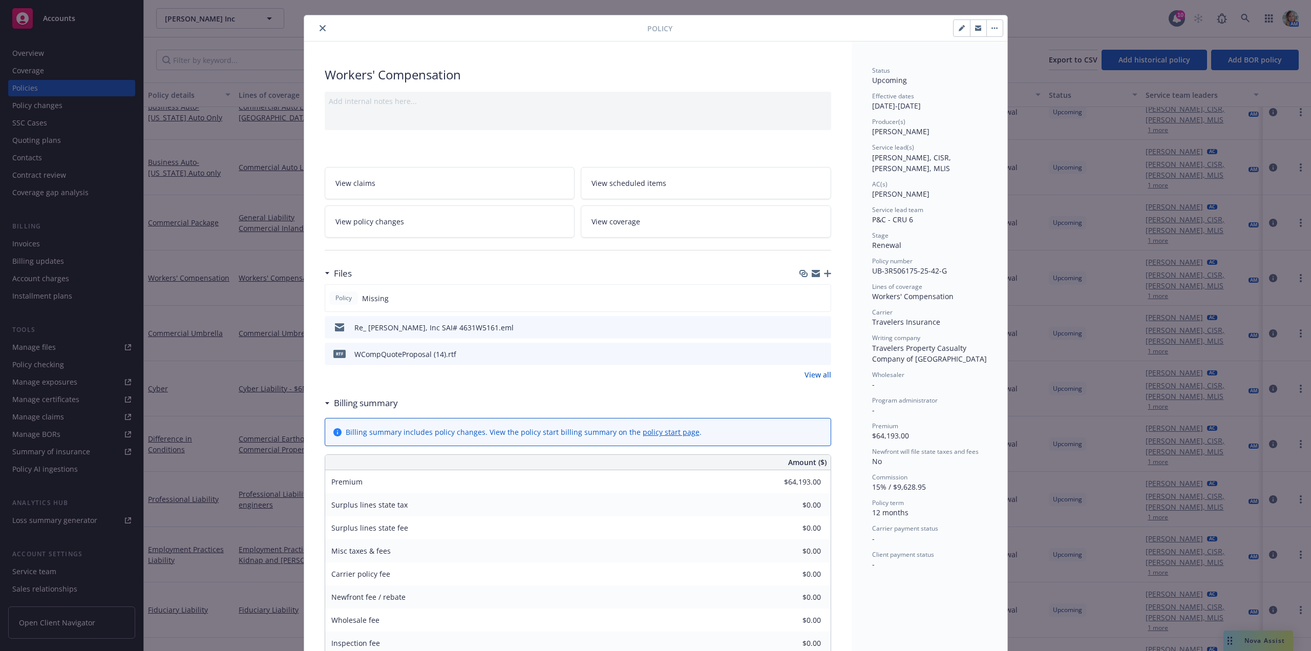
scroll to position [0, 0]
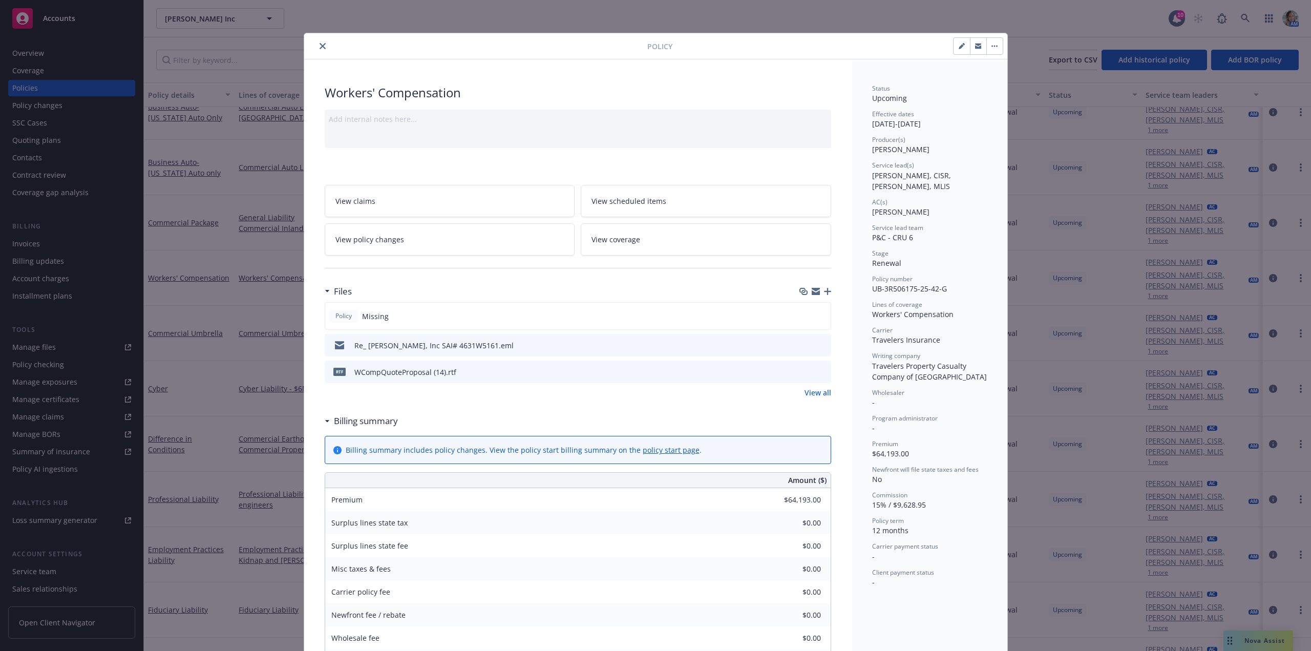
drag, startPoint x: 317, startPoint y: 43, endPoint x: 334, endPoint y: 104, distance: 64.4
click at [317, 43] on button "close" at bounding box center [322, 46] width 12 height 12
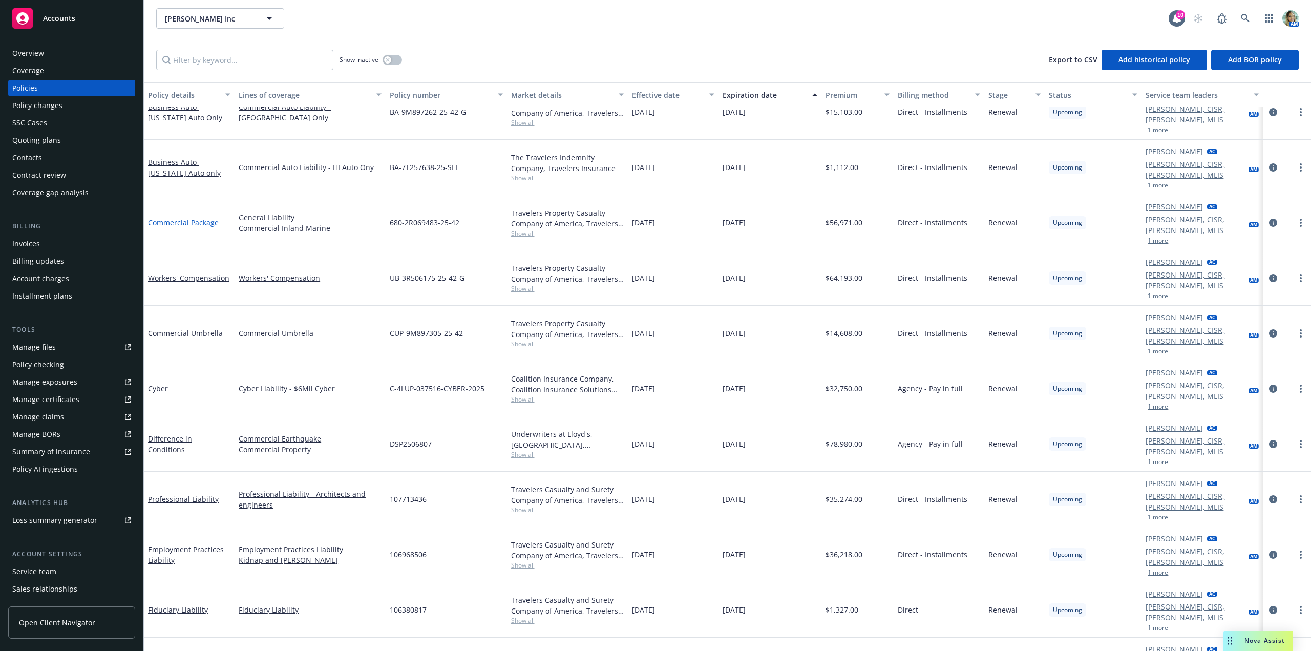
click at [196, 218] on link "Commercial Package" at bounding box center [183, 223] width 71 height 10
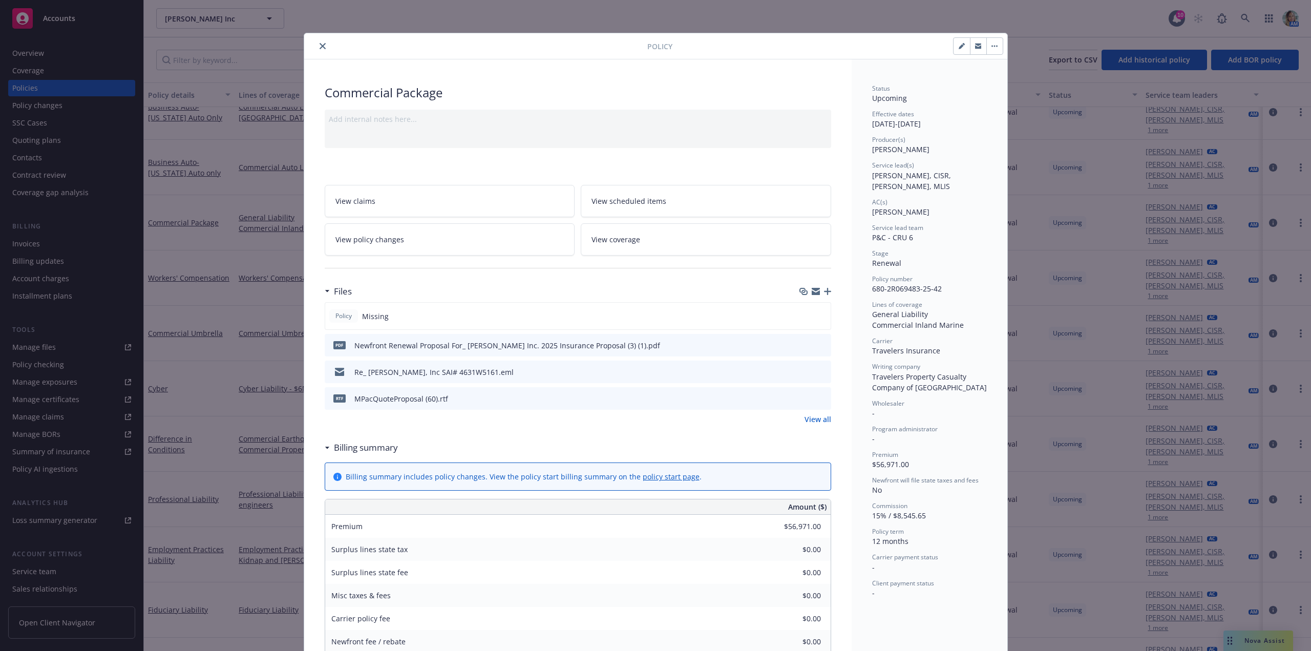
click at [316, 47] on button "close" at bounding box center [322, 46] width 12 height 12
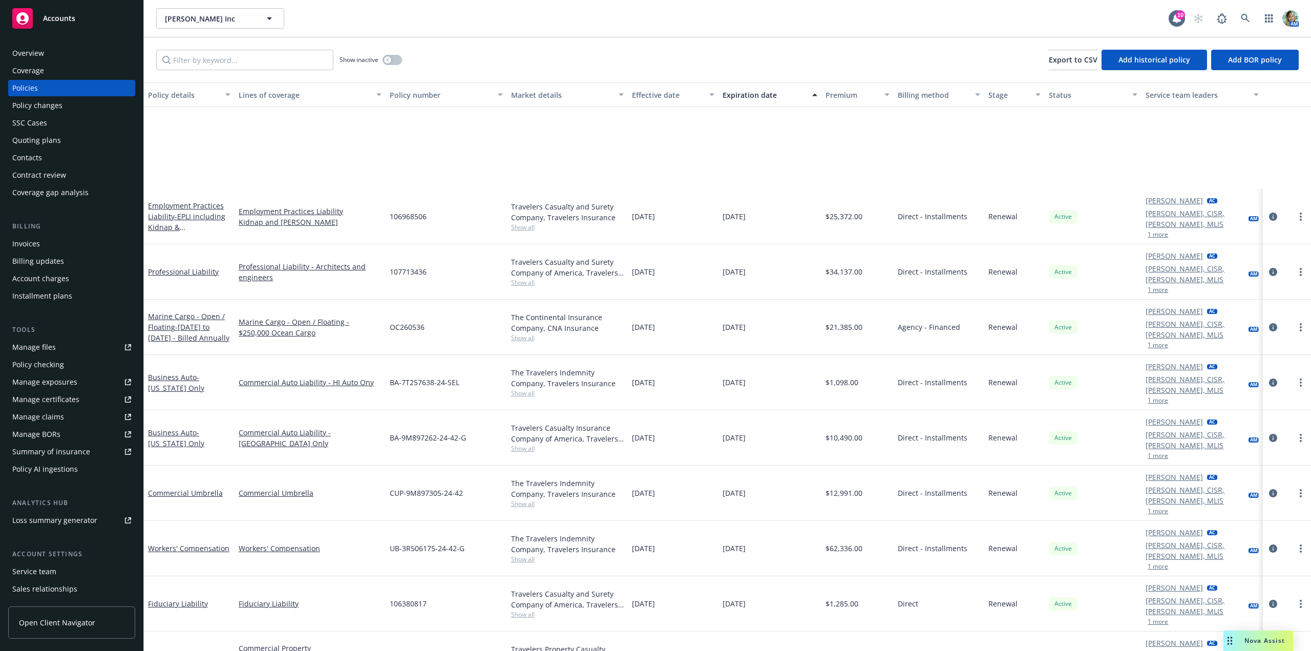
scroll to position [102, 0]
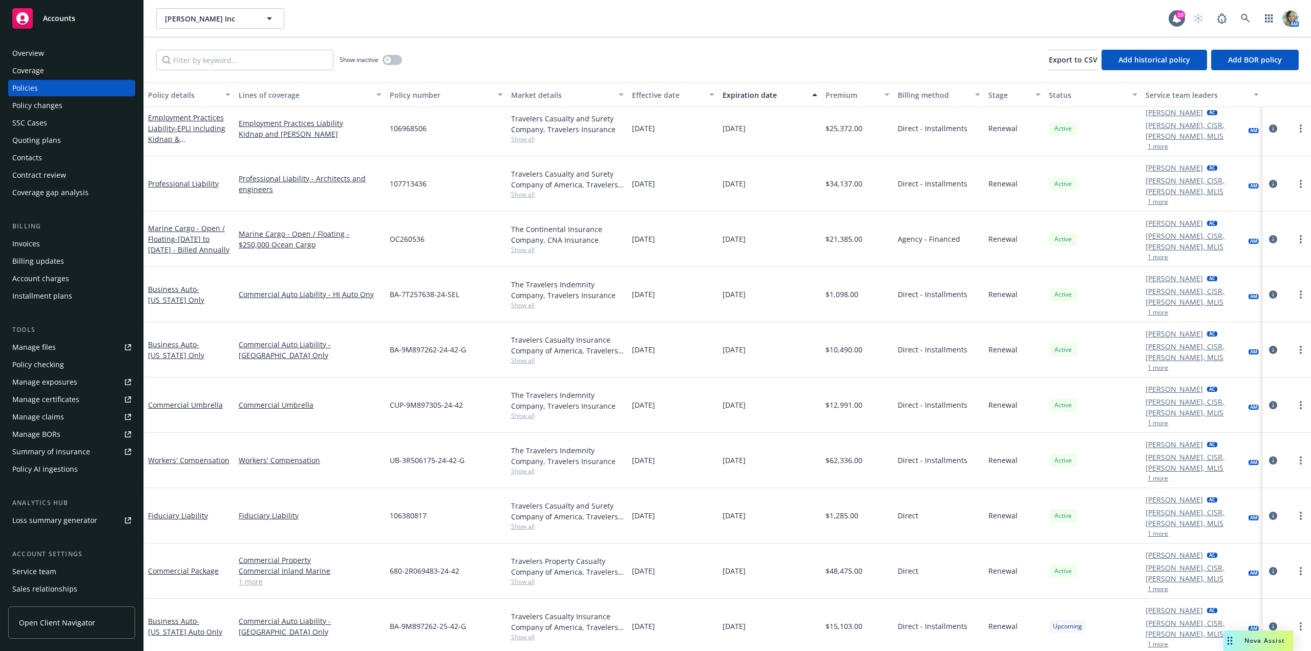
click at [194, 565] on div "Commercial Package" at bounding box center [189, 570] width 82 height 11
click at [196, 566] on link "Commercial Package" at bounding box center [183, 571] width 71 height 10
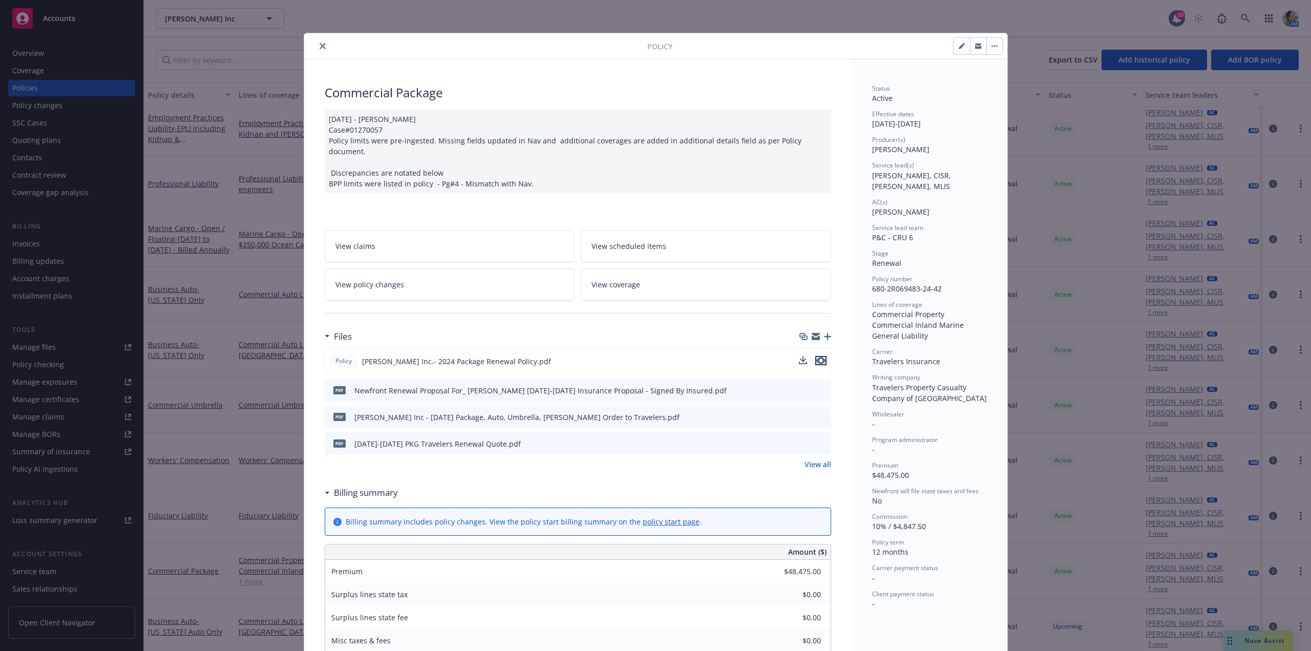
click at [817, 357] on icon "preview file" at bounding box center [820, 360] width 9 height 7
click at [321, 48] on icon "close" at bounding box center [323, 46] width 6 height 6
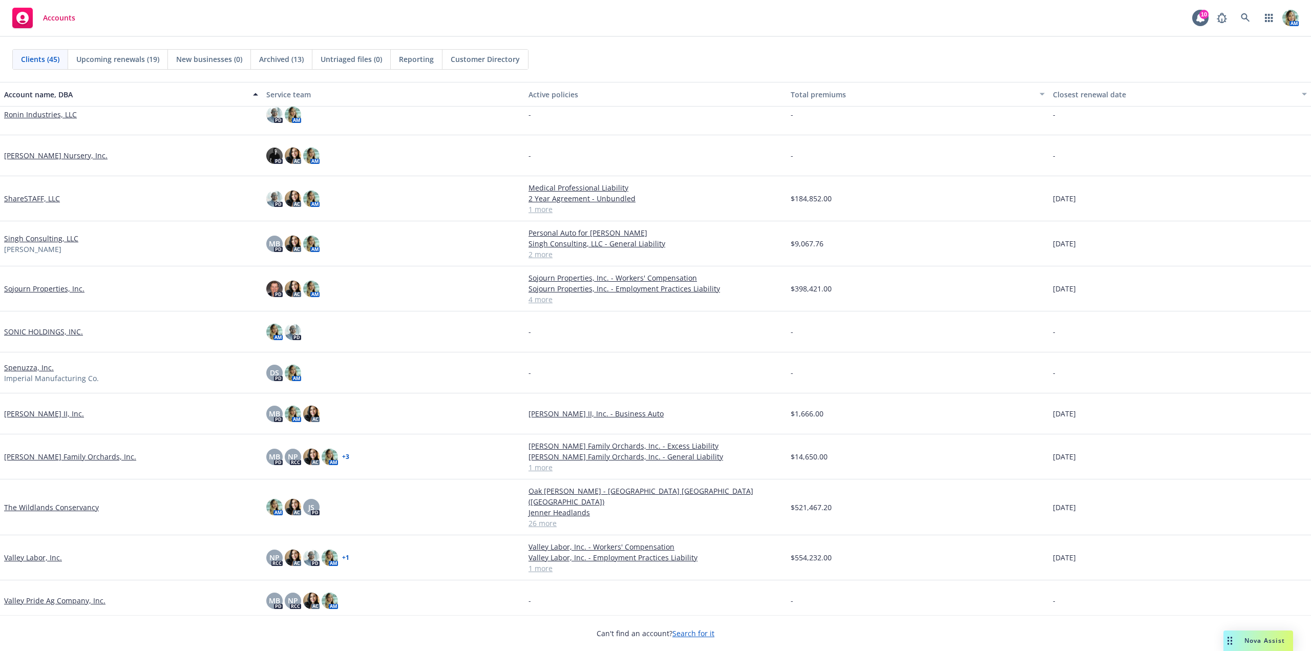
scroll to position [1233, 0]
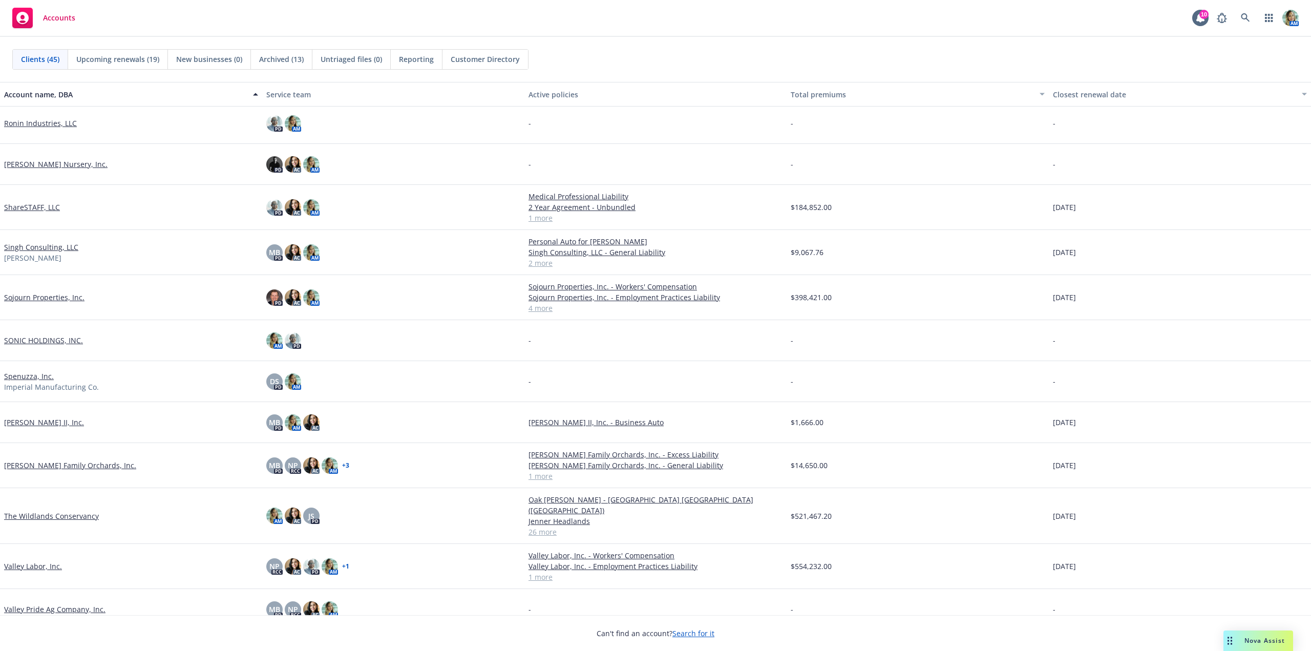
click at [46, 209] on link "ShareSTAFF, LLC" at bounding box center [32, 207] width 56 height 11
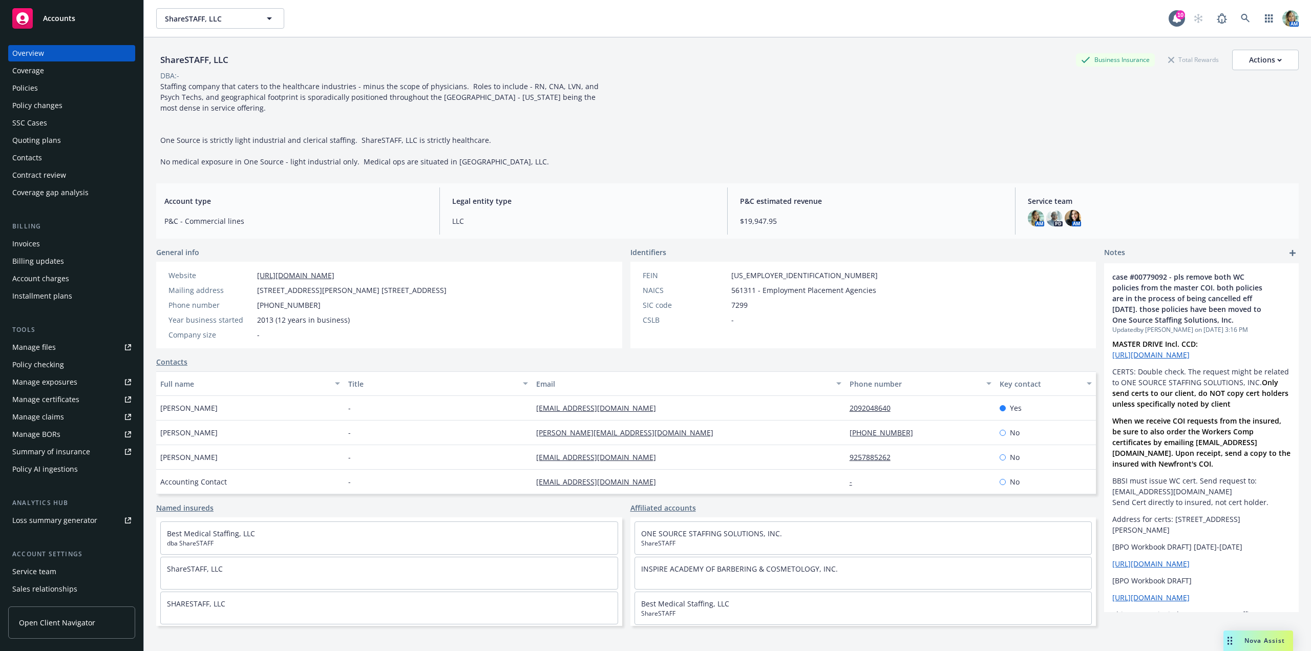
click at [43, 140] on div "Quoting plans" at bounding box center [36, 140] width 49 height 16
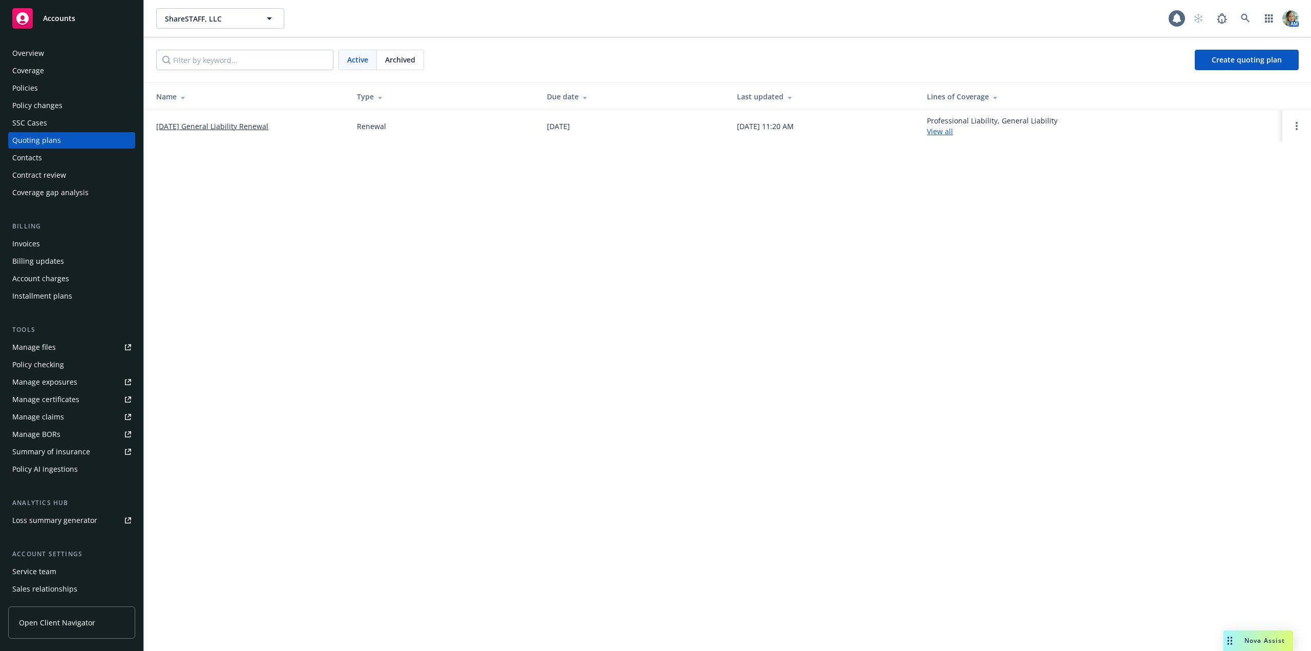
click at [179, 121] on link "[DATE] General Liability Renewal" at bounding box center [212, 126] width 112 height 11
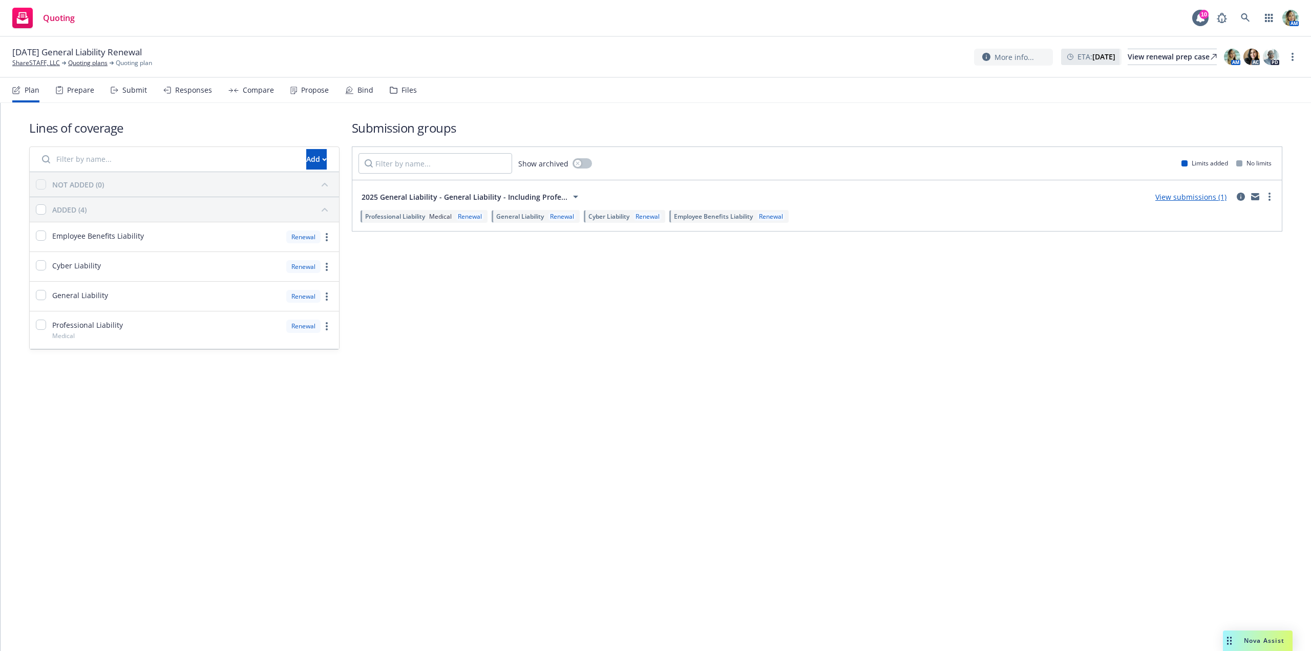
click at [316, 92] on div "Propose" at bounding box center [315, 90] width 28 height 8
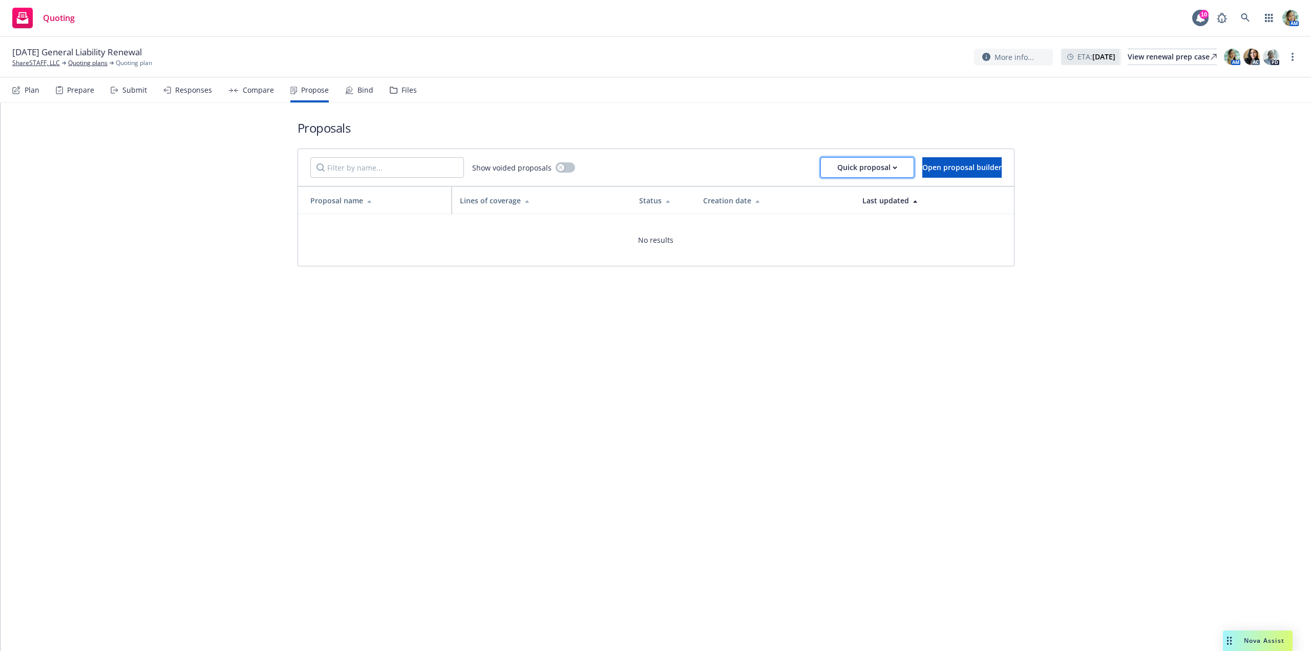
click at [837, 169] on div "Quick proposal" at bounding box center [867, 167] width 60 height 19
click at [814, 197] on span "Upload quick proposal" at bounding box center [841, 194] width 102 height 10
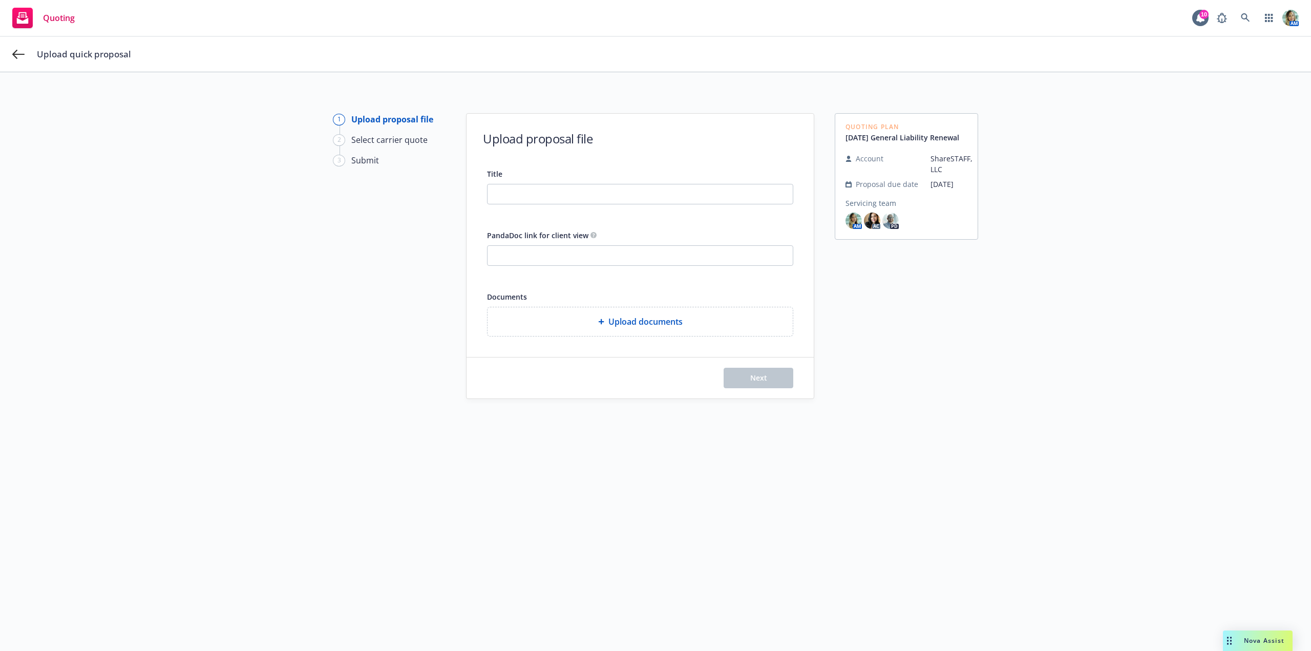
drag, startPoint x: 876, startPoint y: 152, endPoint x: 839, endPoint y: 139, distance: 39.0
click at [839, 139] on div "Quoting Plan [DATE] General Liability Renewal Account ShareSTAFF, LLC Proposal …" at bounding box center [906, 176] width 143 height 126
copy link "[DATE] General Liability Renewal"
click at [516, 195] on input "Title" at bounding box center [639, 193] width 305 height 19
paste input "[DATE] General Liability Renewal"
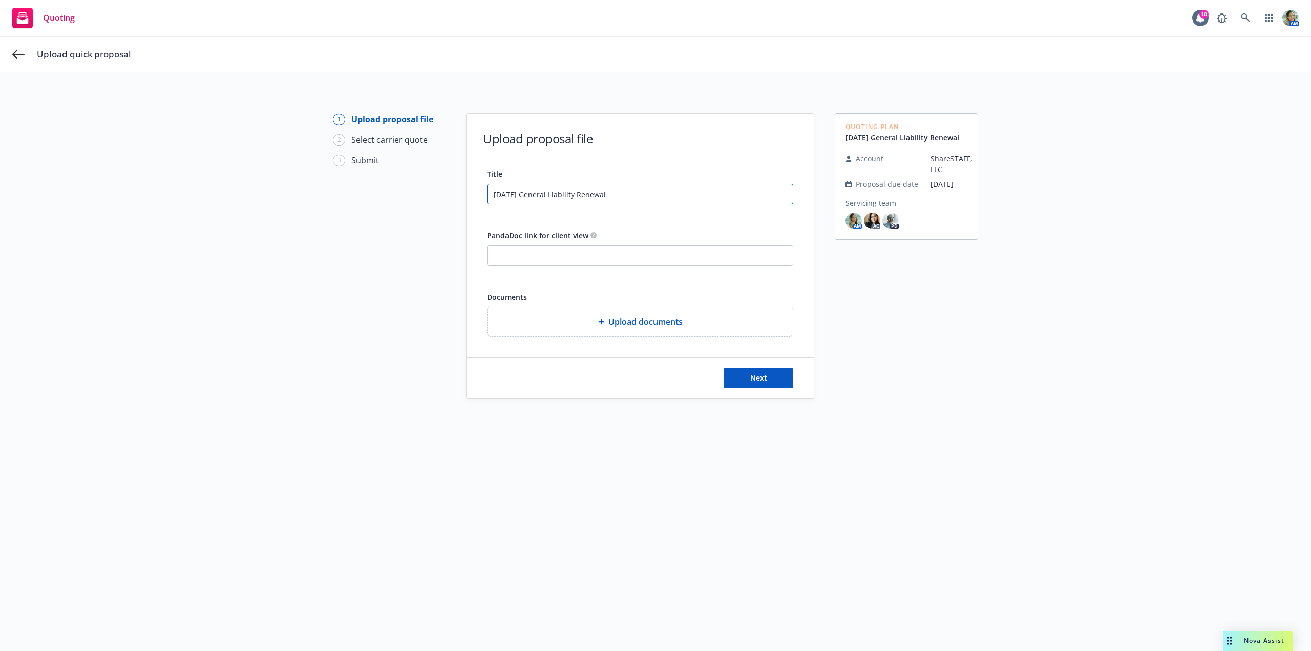
type input "[DATE] General Liability Renewal"
click at [617, 332] on div "Upload documents" at bounding box center [639, 321] width 305 height 29
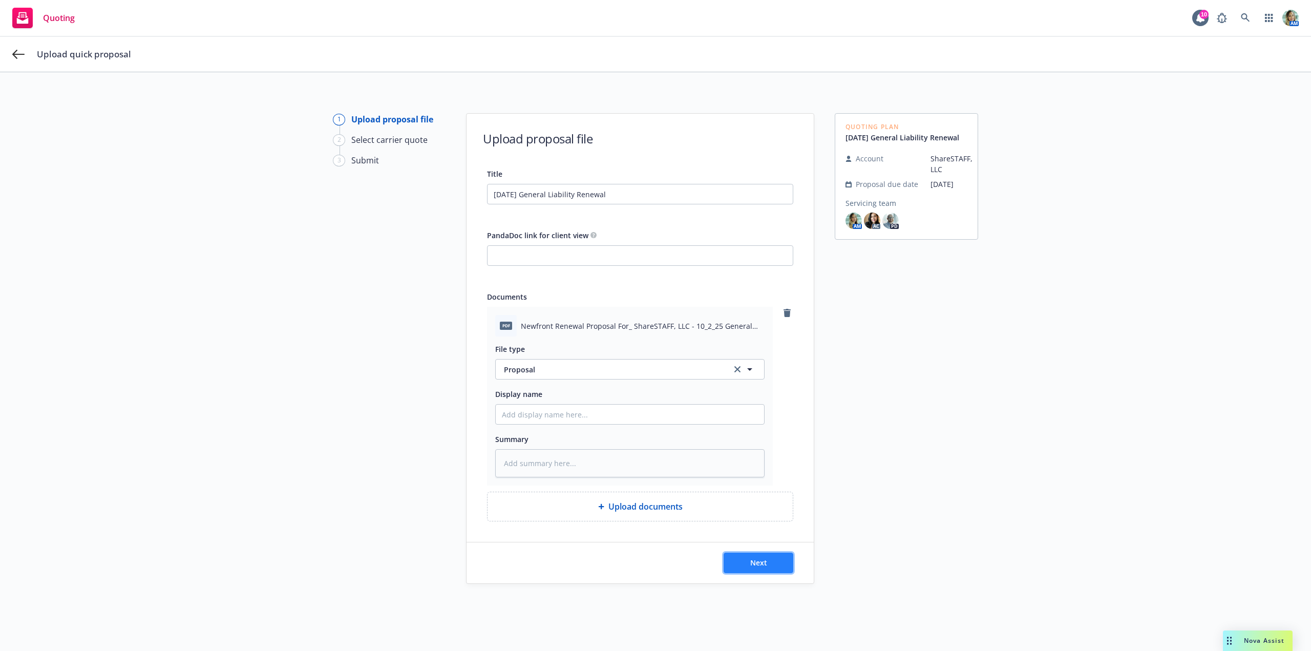
click at [750, 561] on span "Next" at bounding box center [758, 563] width 17 height 10
type textarea "x"
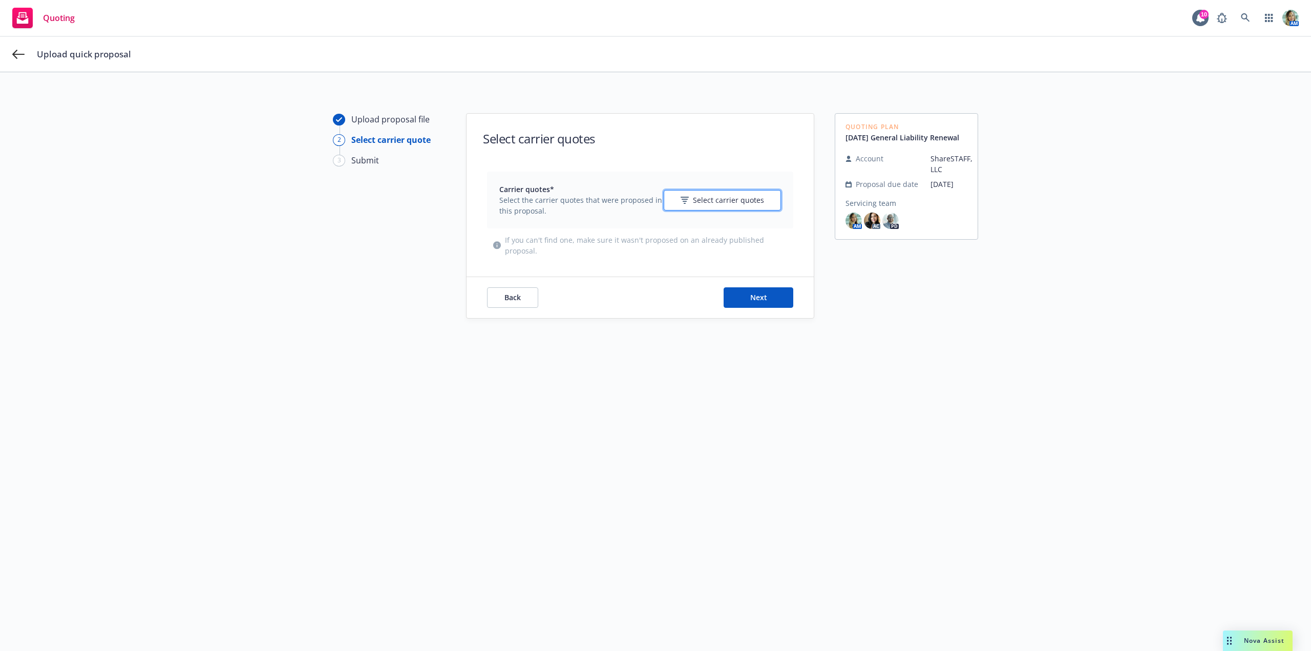
click at [704, 199] on span "Select carrier quotes" at bounding box center [728, 200] width 71 height 11
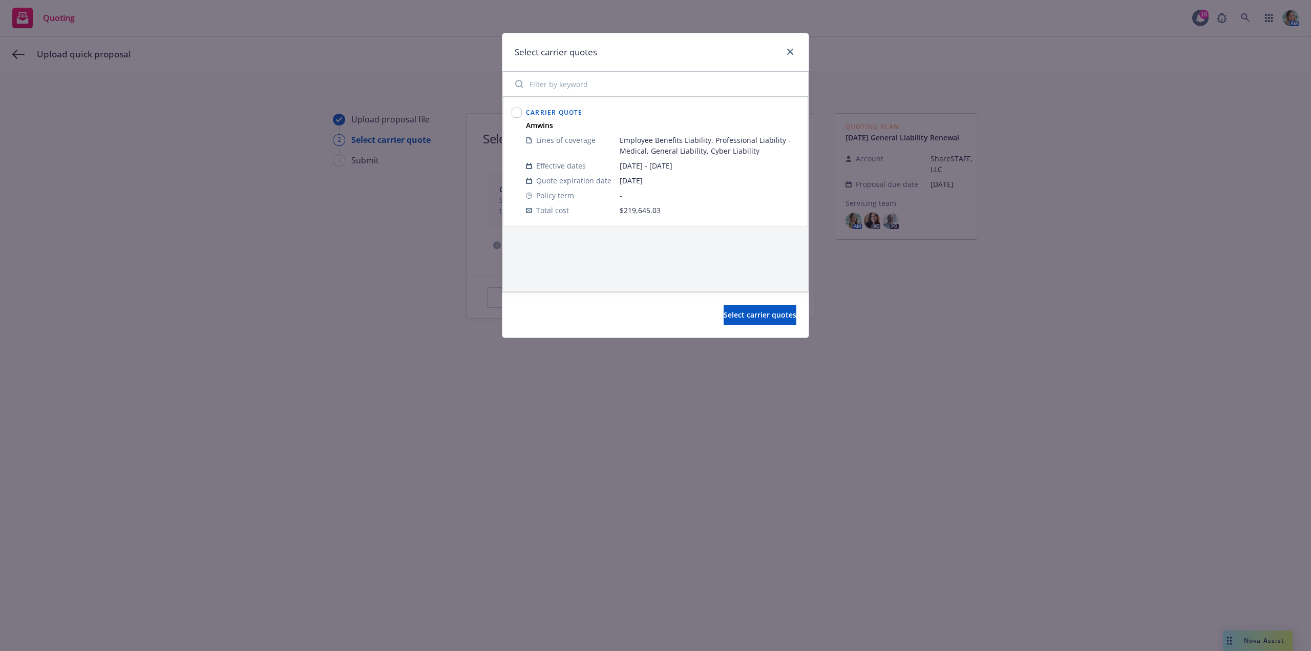
click at [519, 118] on div at bounding box center [517, 114] width 10 height 12
click at [518, 114] on input "checkbox" at bounding box center [517, 113] width 10 height 10
checkbox input "true"
click at [724, 314] on span "Select carrier quotes" at bounding box center [760, 315] width 73 height 10
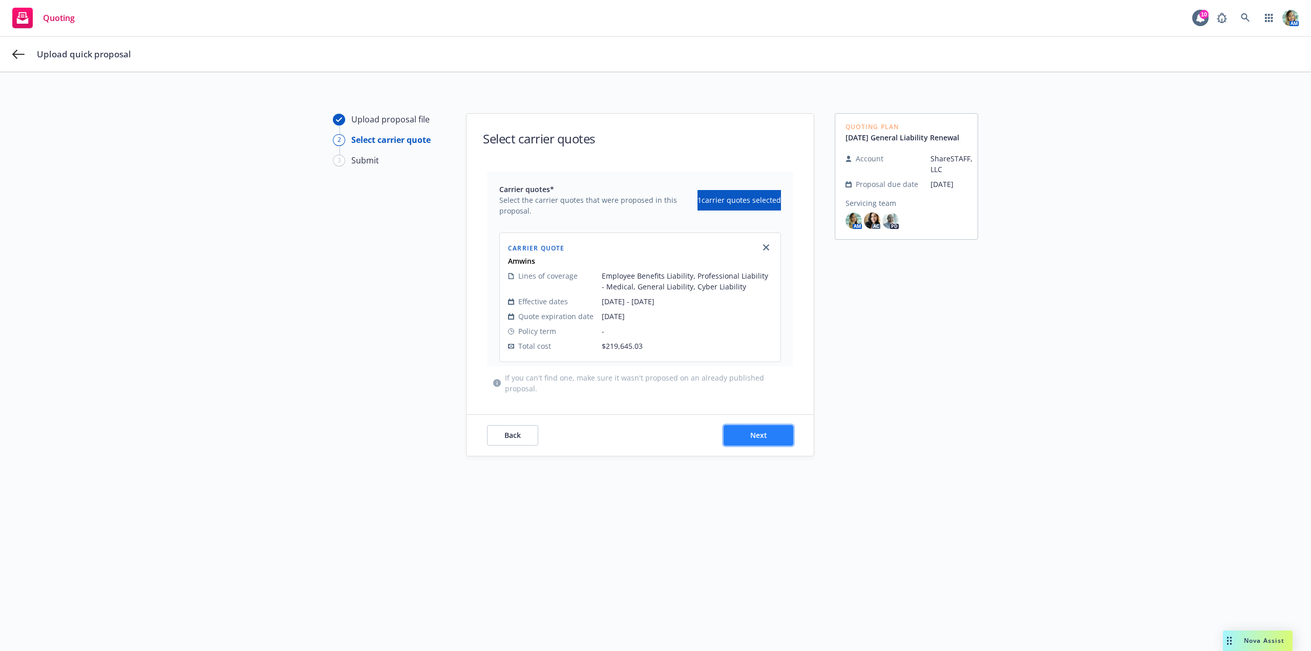
click at [762, 437] on span "Next" at bounding box center [758, 435] width 17 height 10
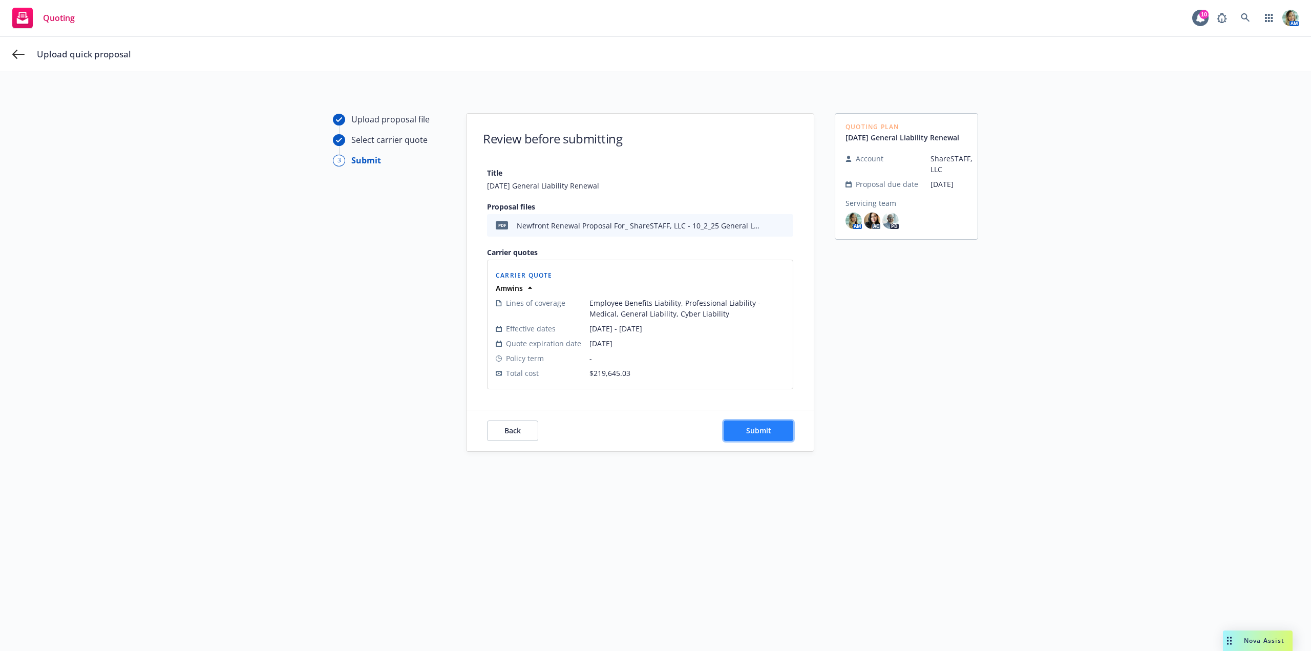
click at [746, 429] on span "Submit" at bounding box center [758, 431] width 25 height 10
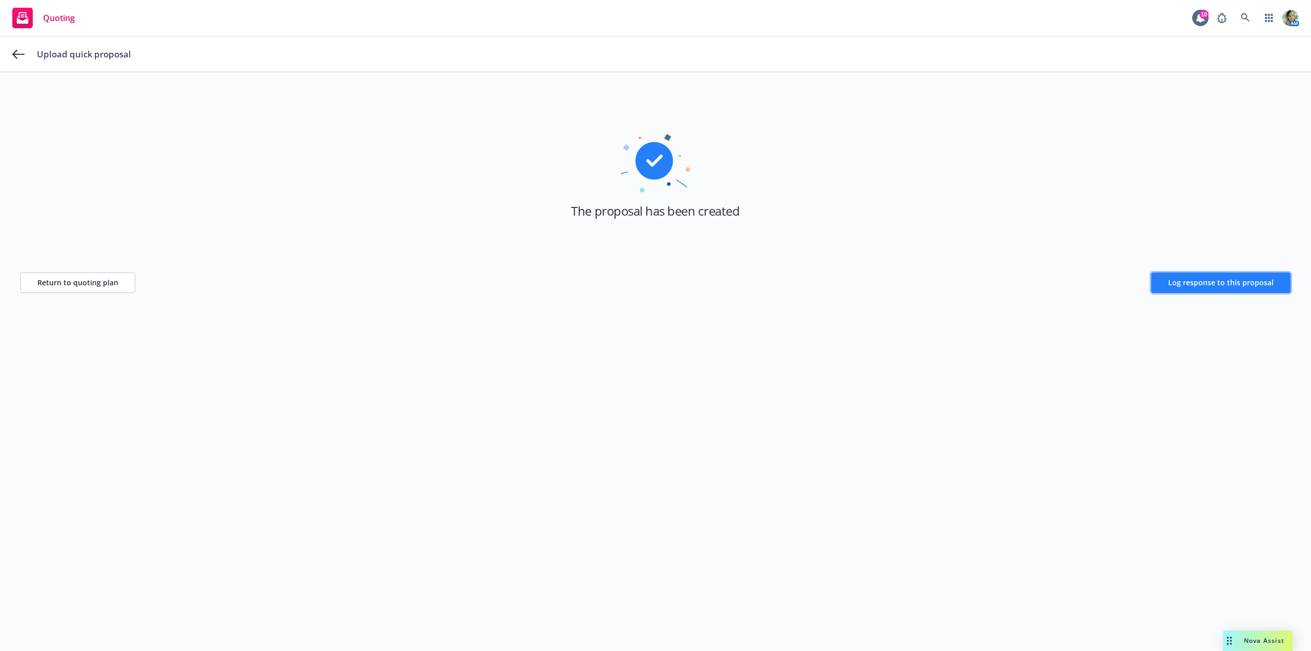
click at [1176, 279] on span "Log response to this proposal" at bounding box center [1220, 283] width 105 height 10
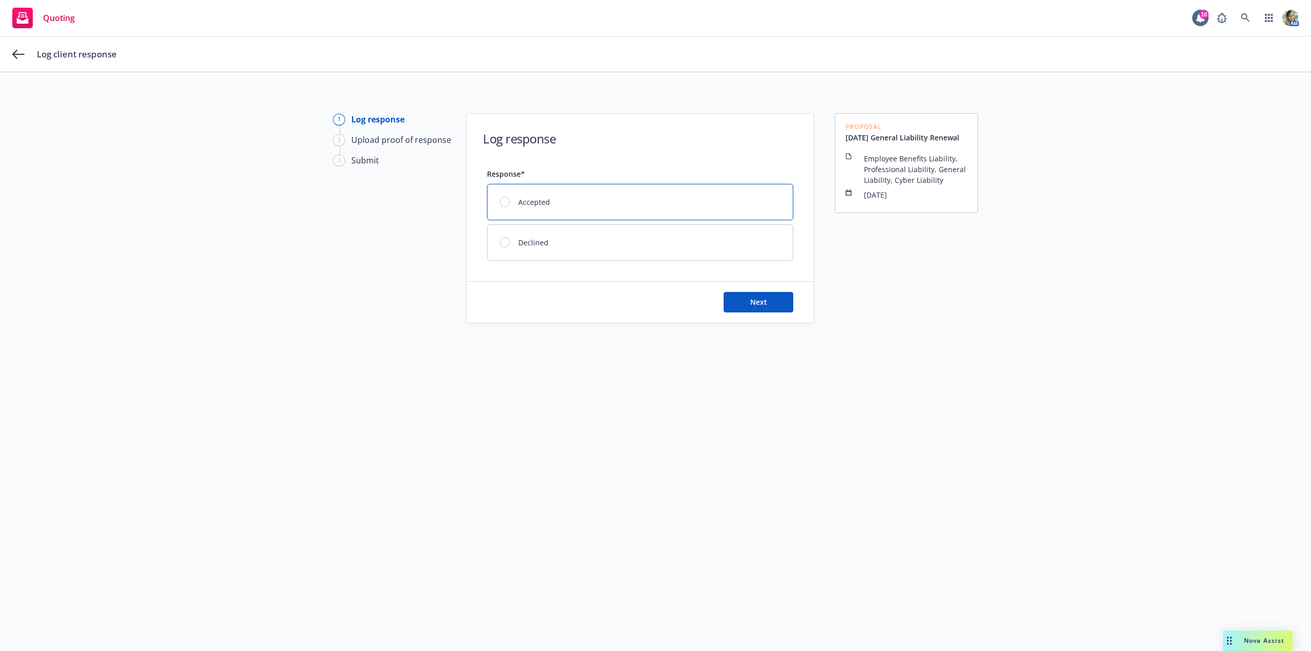
click at [593, 196] on div "Accepted" at bounding box center [639, 201] width 305 height 35
click at [739, 308] on button "Next" at bounding box center [759, 302] width 70 height 20
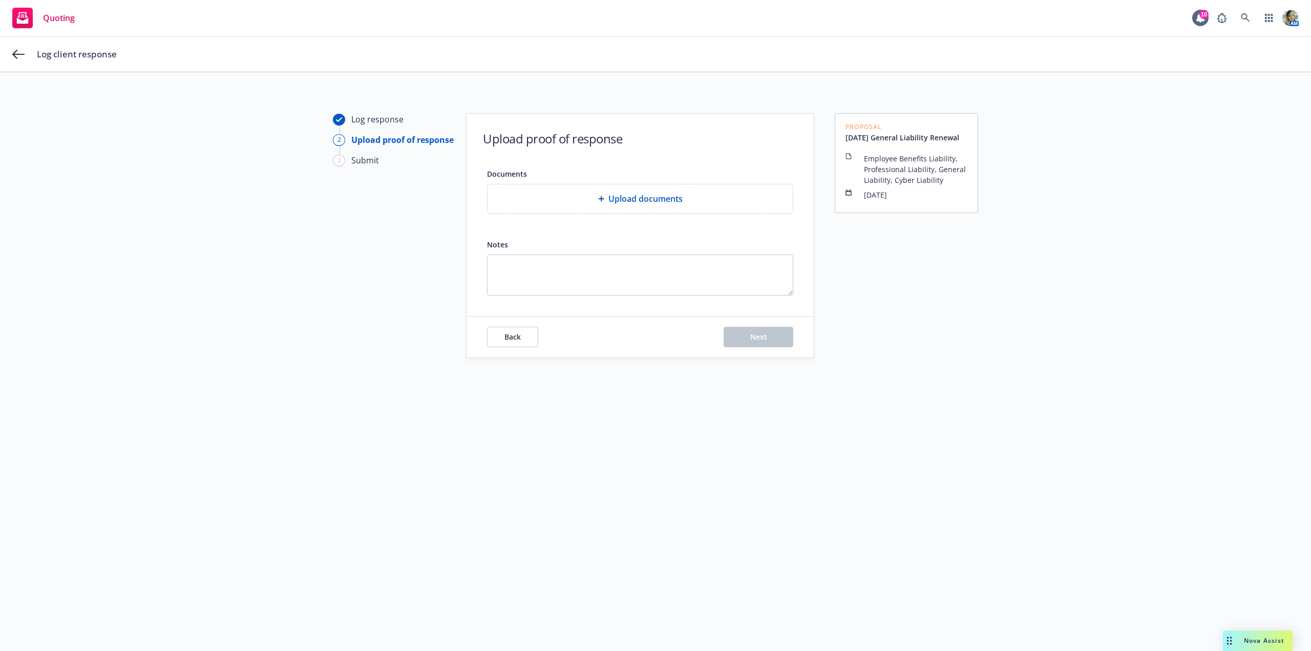
click at [543, 208] on div "Upload documents" at bounding box center [639, 198] width 305 height 29
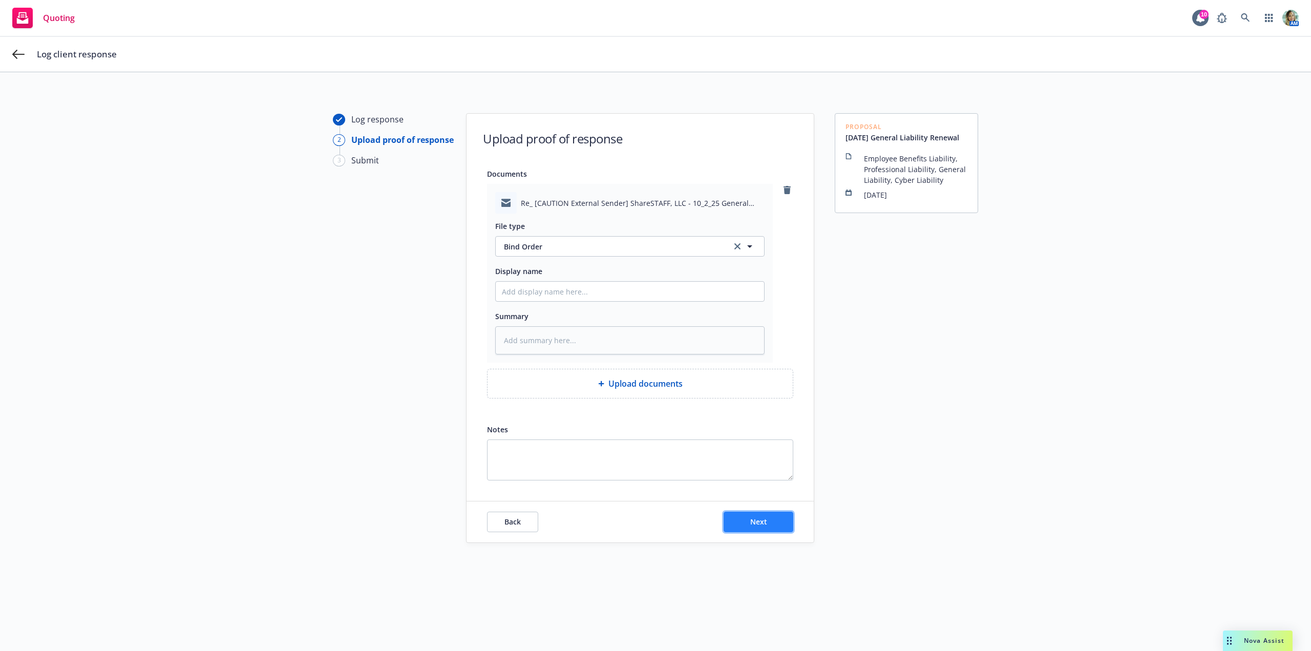
click at [762, 512] on button "Next" at bounding box center [759, 522] width 70 height 20
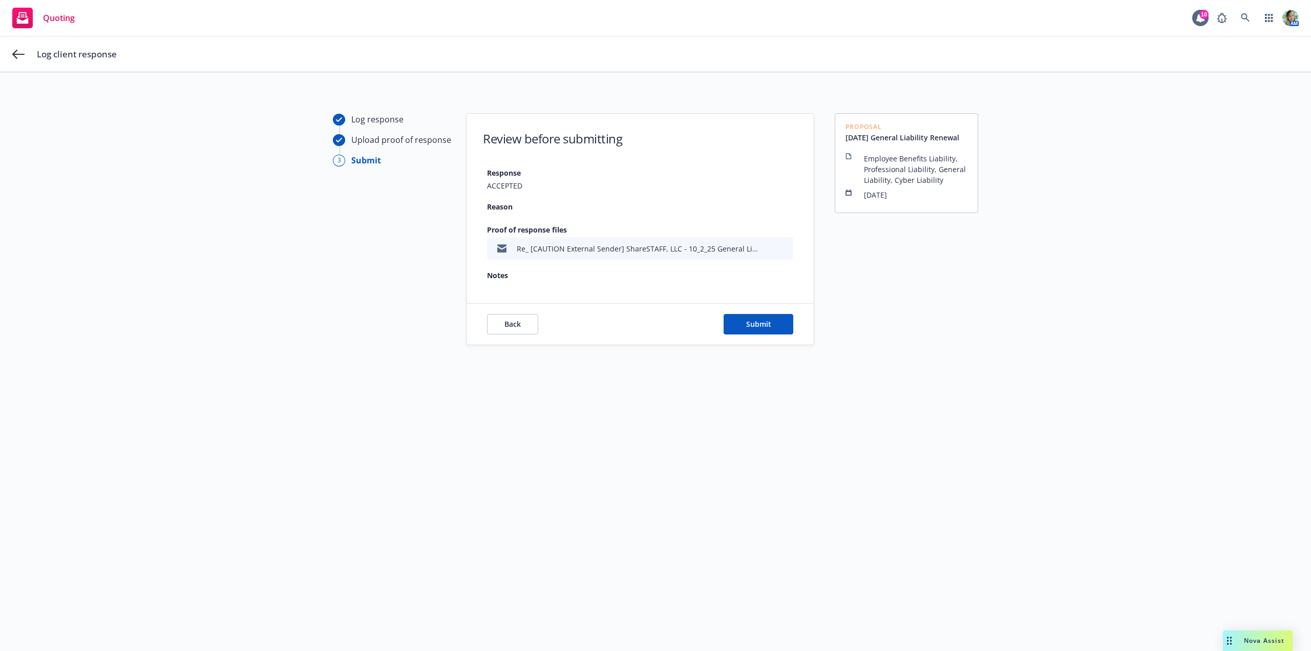
click at [749, 335] on div "Back Submit" at bounding box center [639, 324] width 347 height 41
click at [753, 331] on button "Submit" at bounding box center [759, 324] width 70 height 20
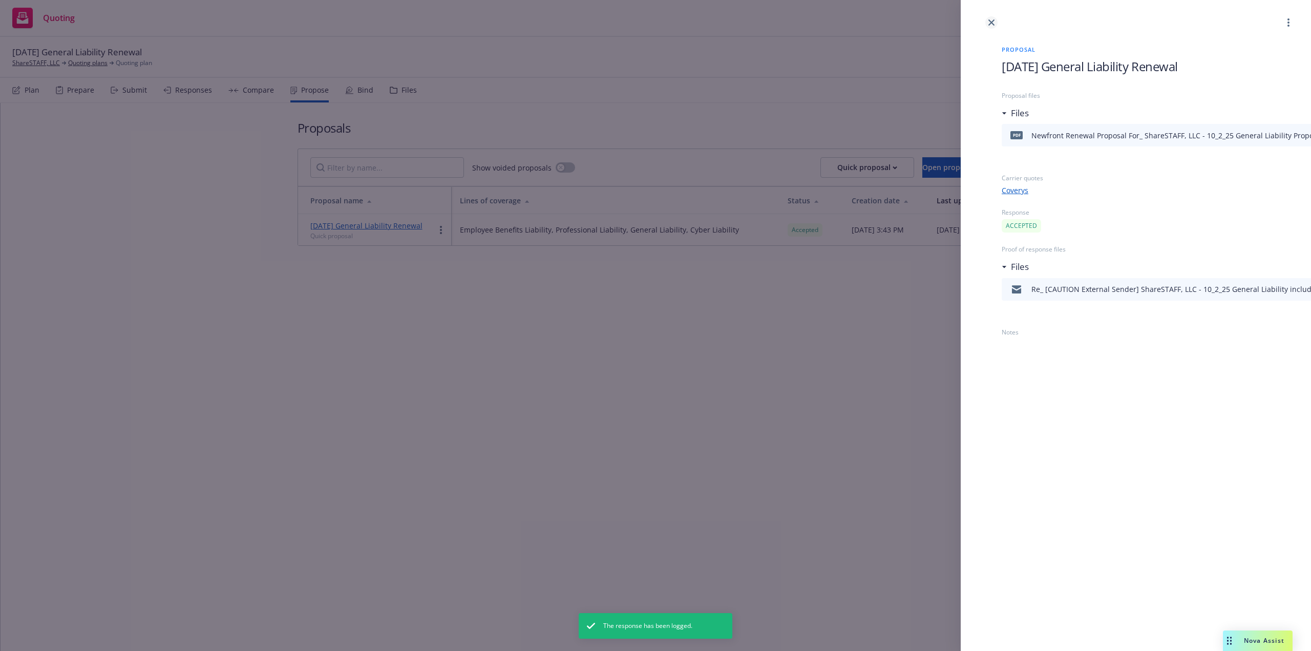
click at [990, 23] on icon "close" at bounding box center [991, 22] width 6 height 6
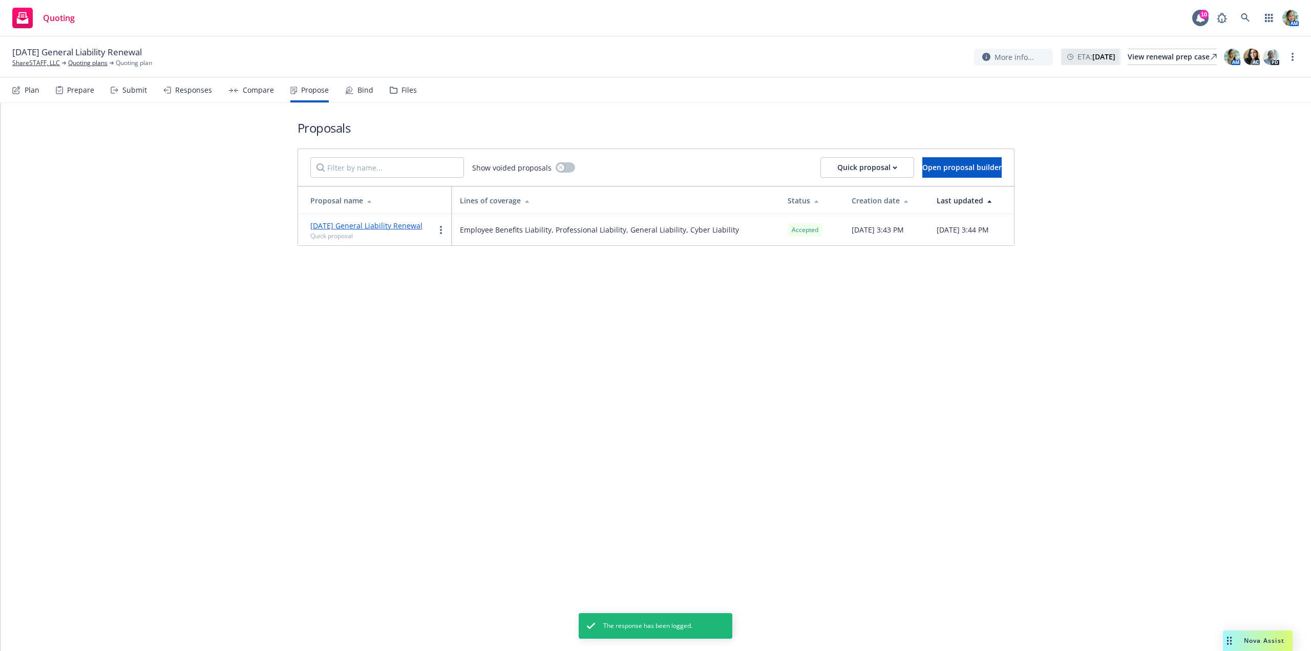
click at [364, 88] on div "Bind" at bounding box center [365, 90] width 16 height 8
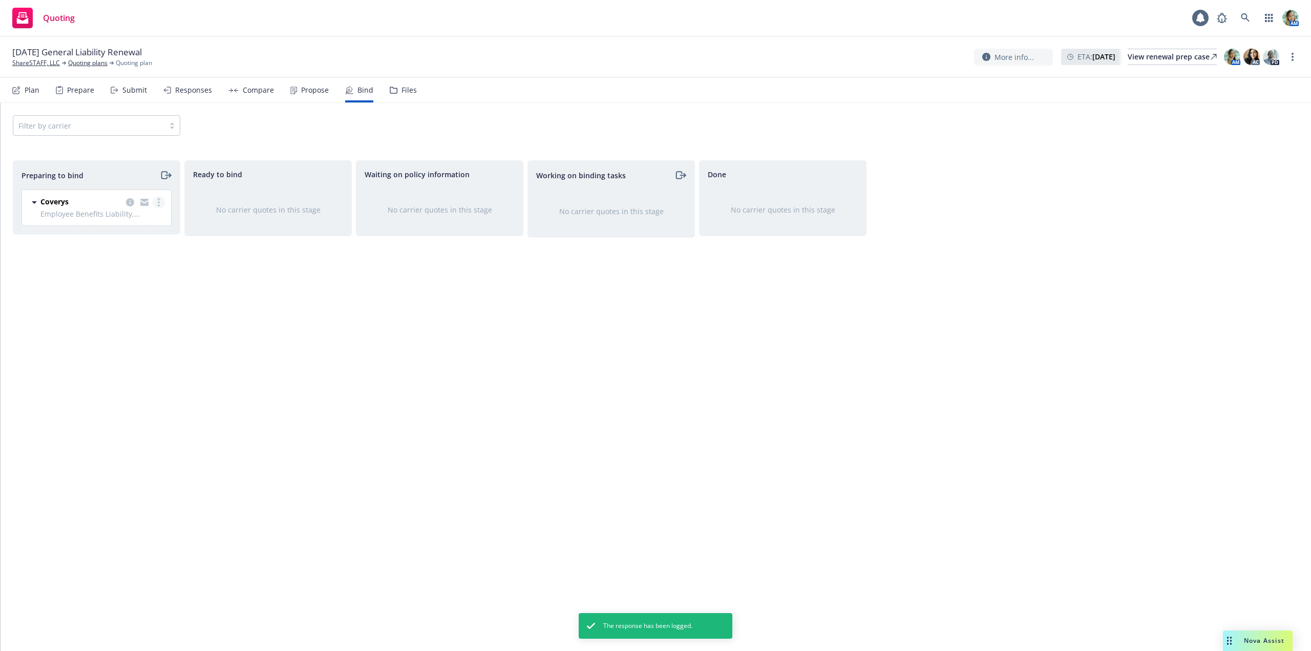
click at [160, 203] on link "more" at bounding box center [159, 202] width 12 height 12
drag, startPoint x: 114, startPoint y: 239, endPoint x: 120, endPoint y: 239, distance: 6.2
click at [114, 239] on span "Log bind order" at bounding box center [101, 244] width 75 height 10
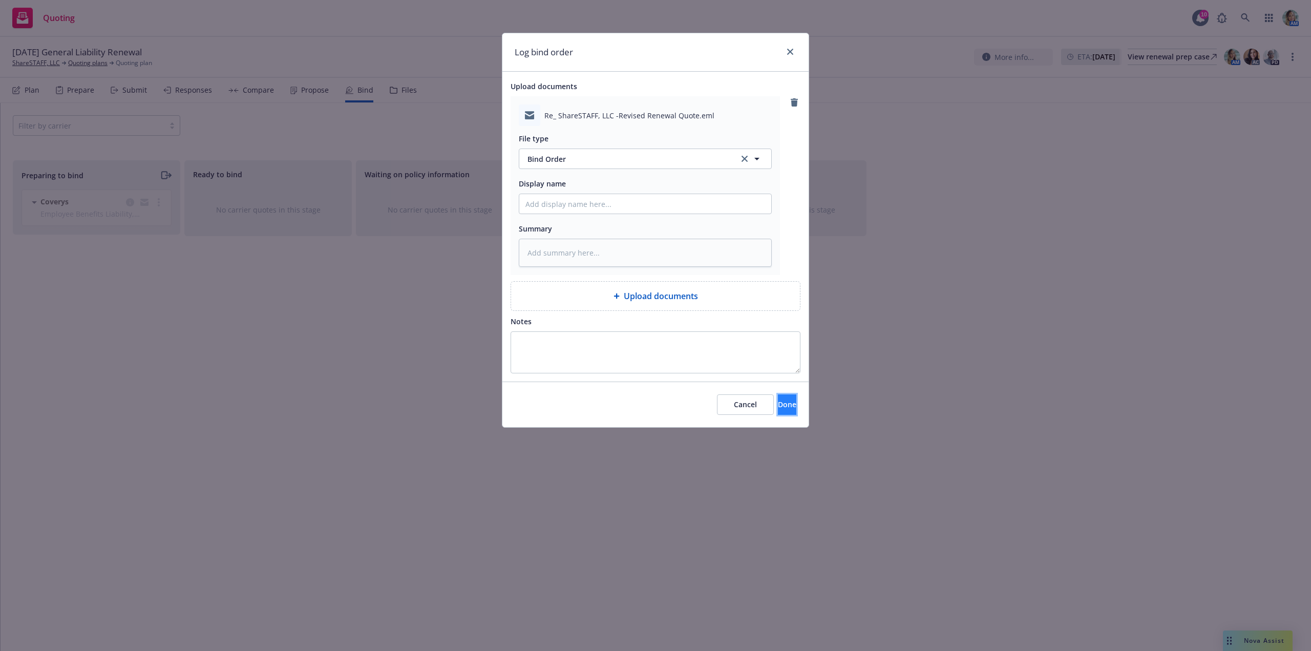
click at [778, 407] on button "Done" at bounding box center [787, 404] width 18 height 20
type textarea "x"
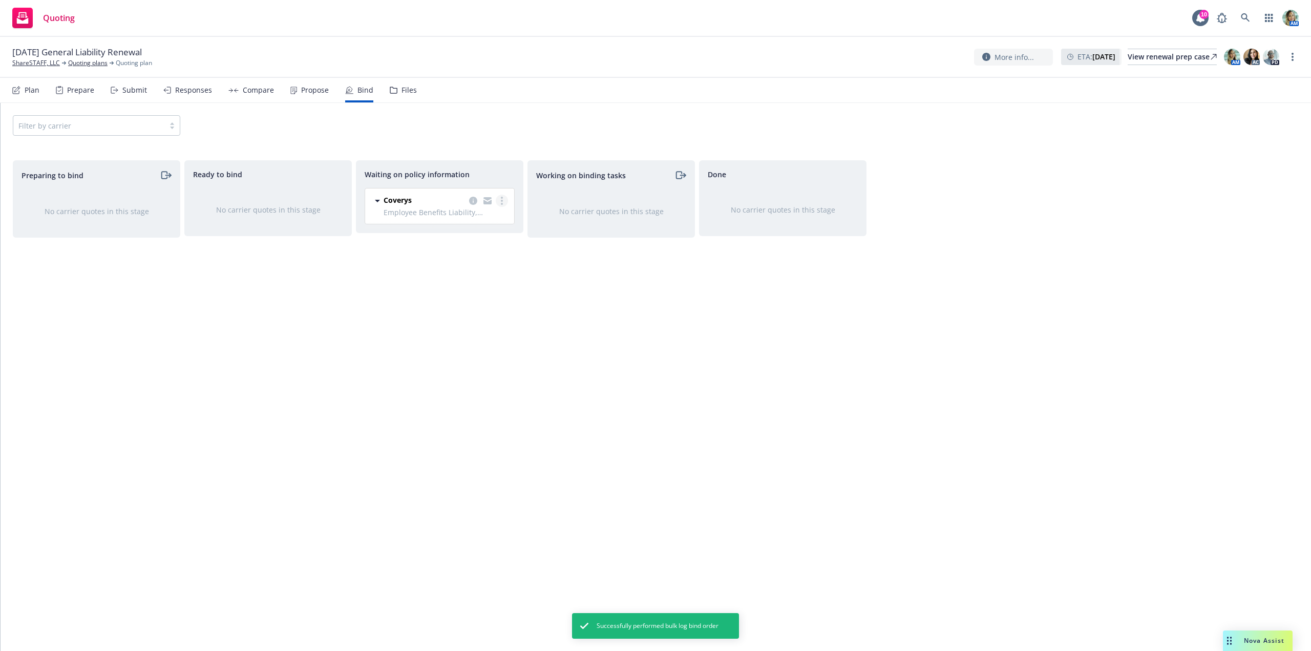
click at [502, 203] on circle "more" at bounding box center [502, 204] width 2 height 2
click at [462, 219] on span "Create policies" at bounding box center [452, 222] width 75 height 10
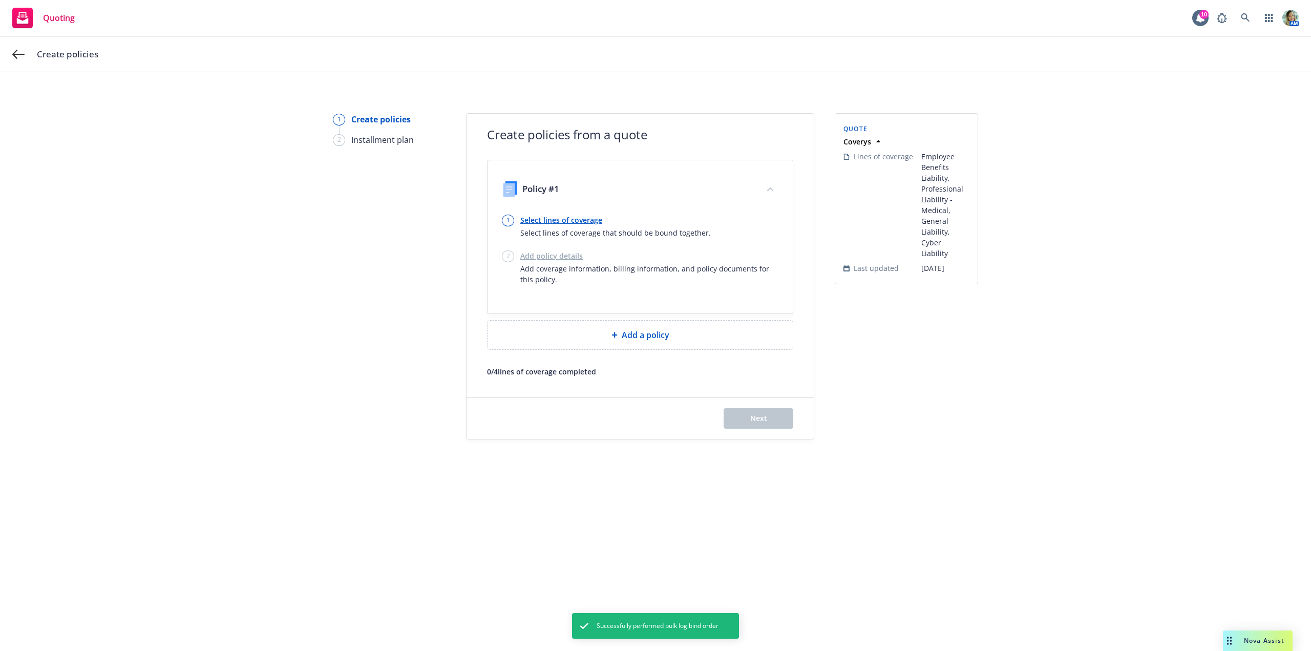
click at [581, 218] on link "Select lines of coverage" at bounding box center [615, 220] width 190 height 11
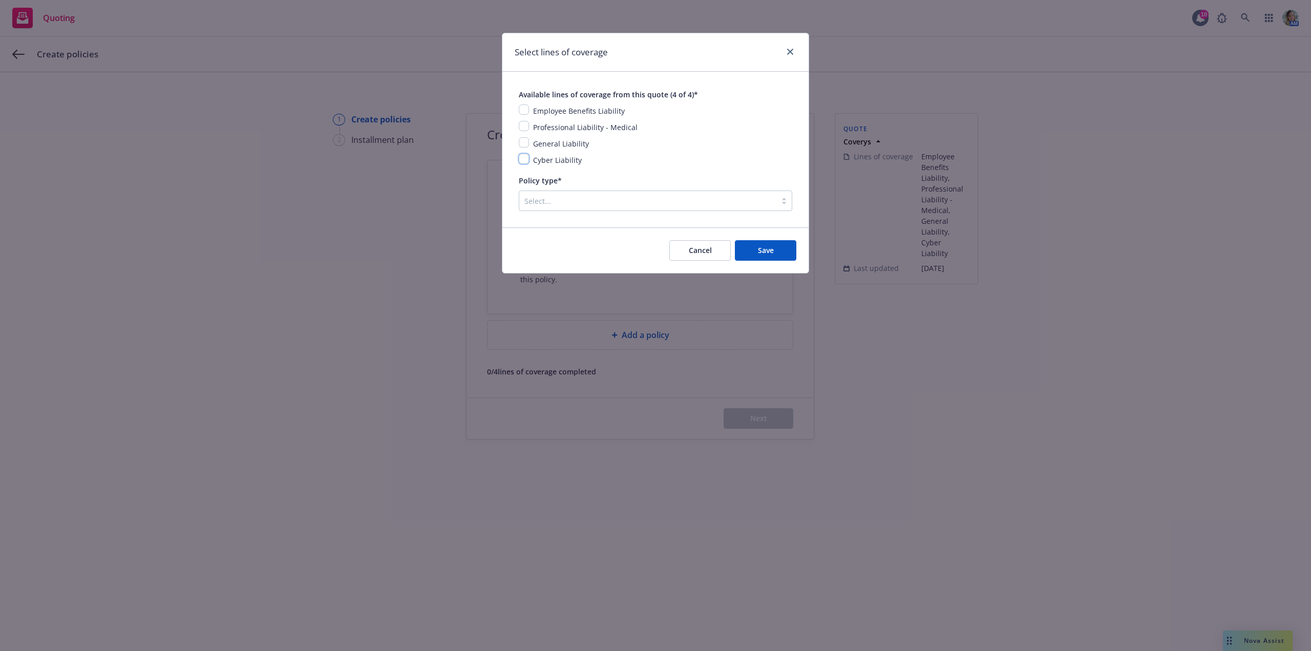
drag, startPoint x: 525, startPoint y: 161, endPoint x: 525, endPoint y: 146, distance: 15.4
click at [525, 160] on input "checkbox" at bounding box center [524, 159] width 10 height 10
checkbox input "true"
click at [525, 144] on input "checkbox" at bounding box center [524, 142] width 10 height 10
checkbox input "true"
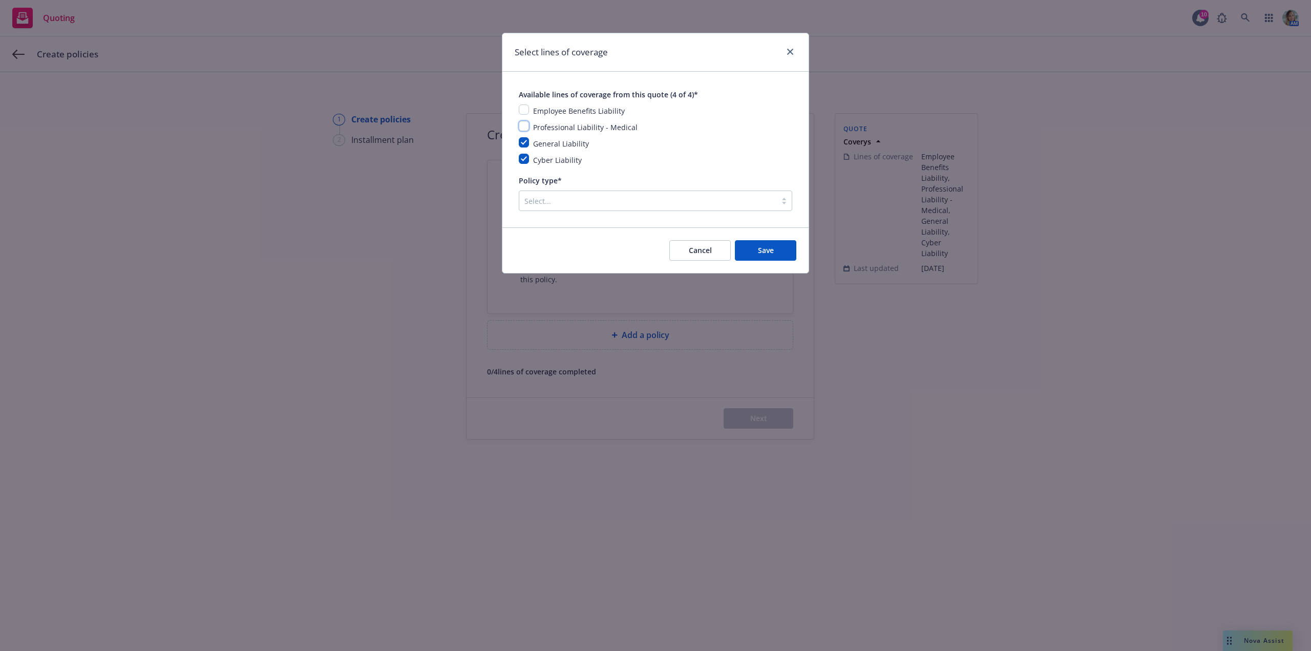
drag, startPoint x: 525, startPoint y: 128, endPoint x: 521, endPoint y: 115, distance: 13.4
click at [525, 125] on input "checkbox" at bounding box center [524, 126] width 10 height 10
checkbox input "true"
click at [521, 110] on input "checkbox" at bounding box center [524, 109] width 10 height 10
checkbox input "true"
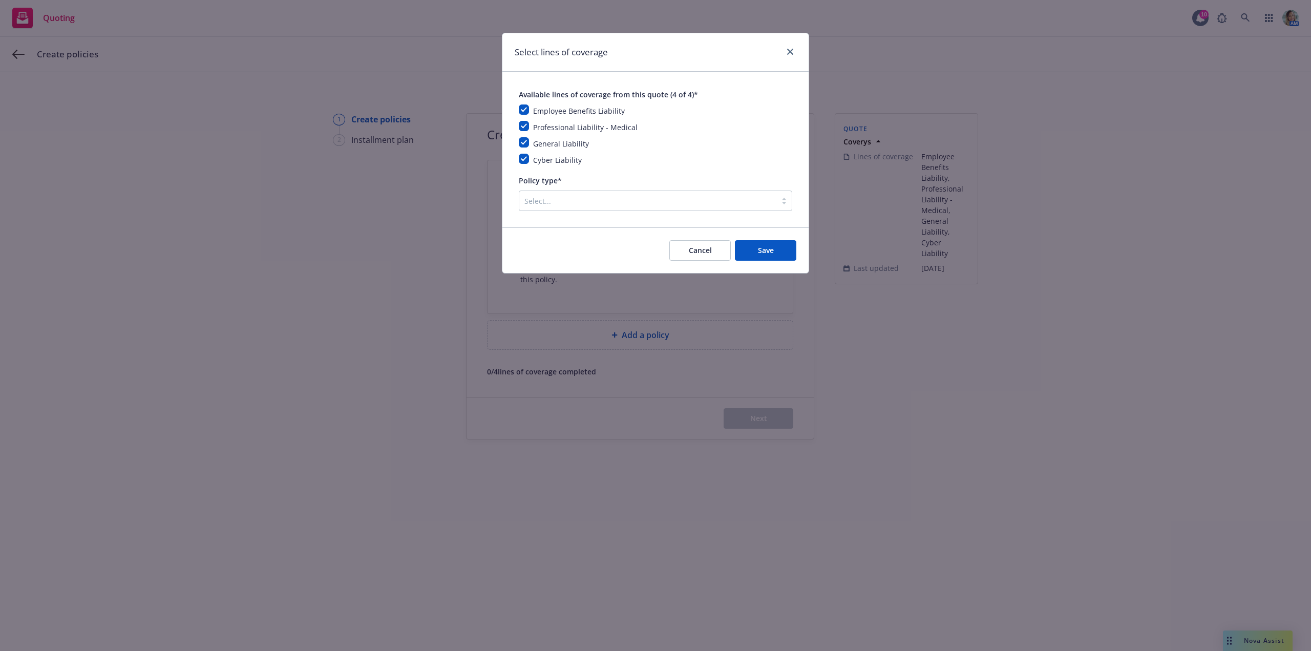
click at [557, 204] on div at bounding box center [647, 201] width 247 height 12
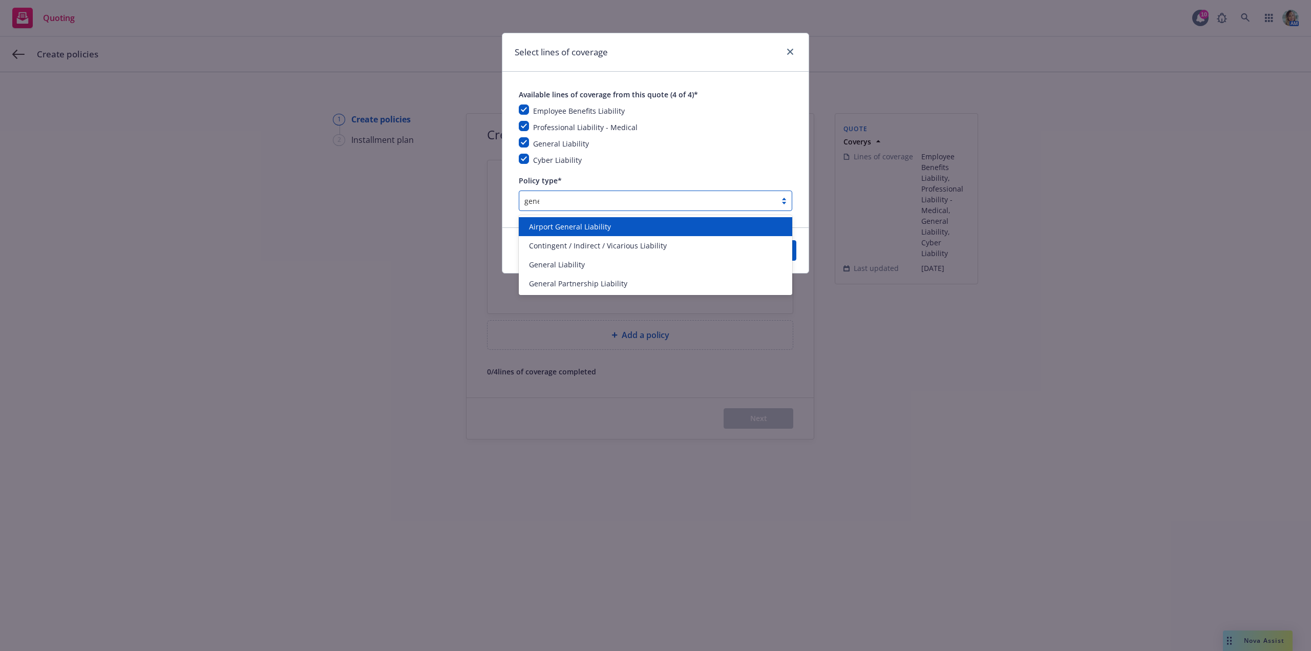
type input "genera"
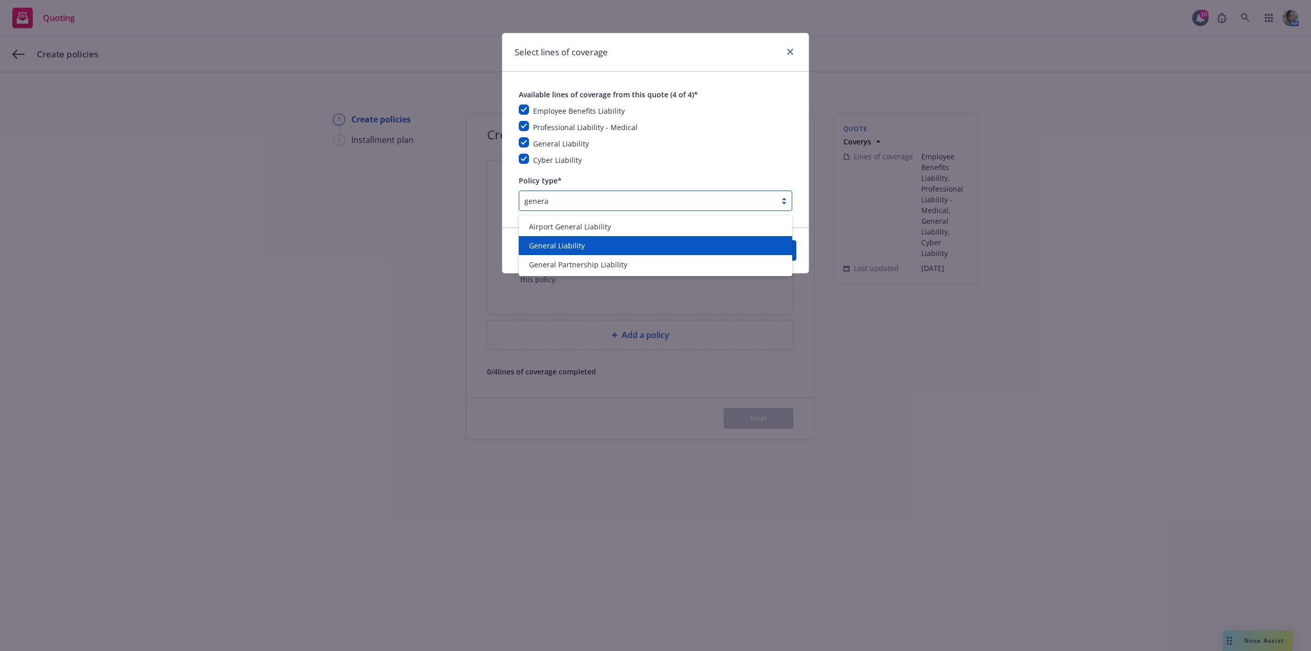
click at [573, 240] on div "General Liability" at bounding box center [655, 245] width 273 height 19
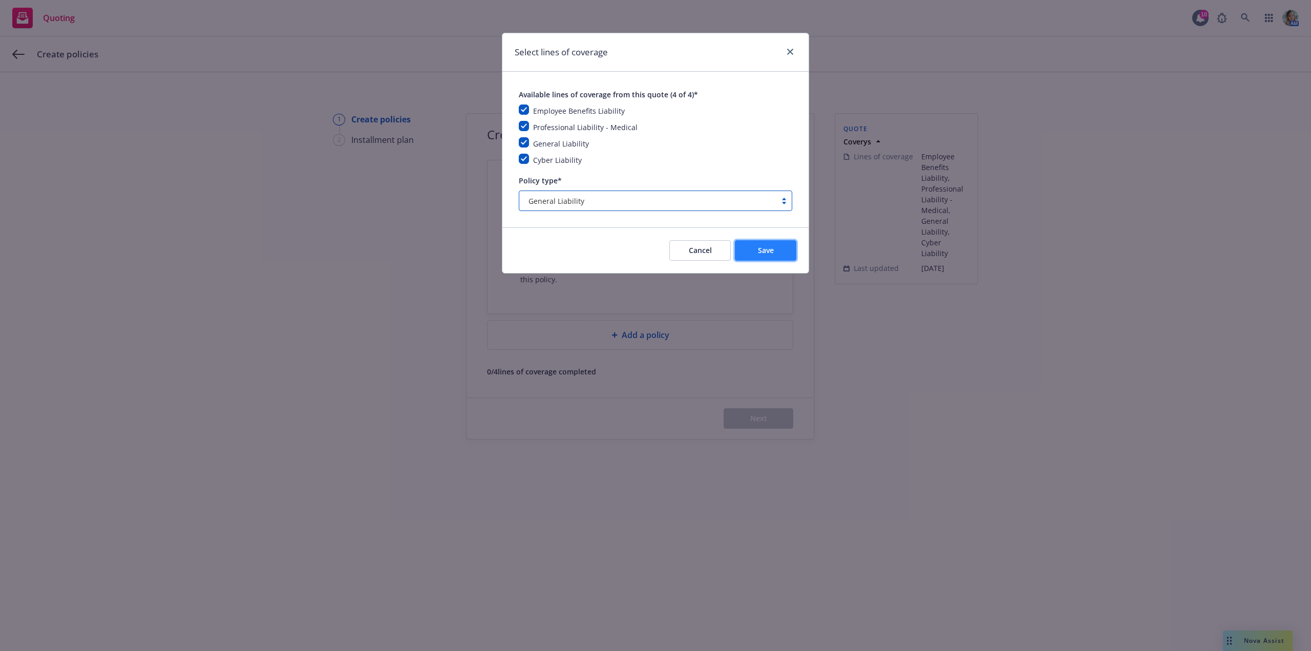
click at [774, 259] on button "Save" at bounding box center [765, 250] width 61 height 20
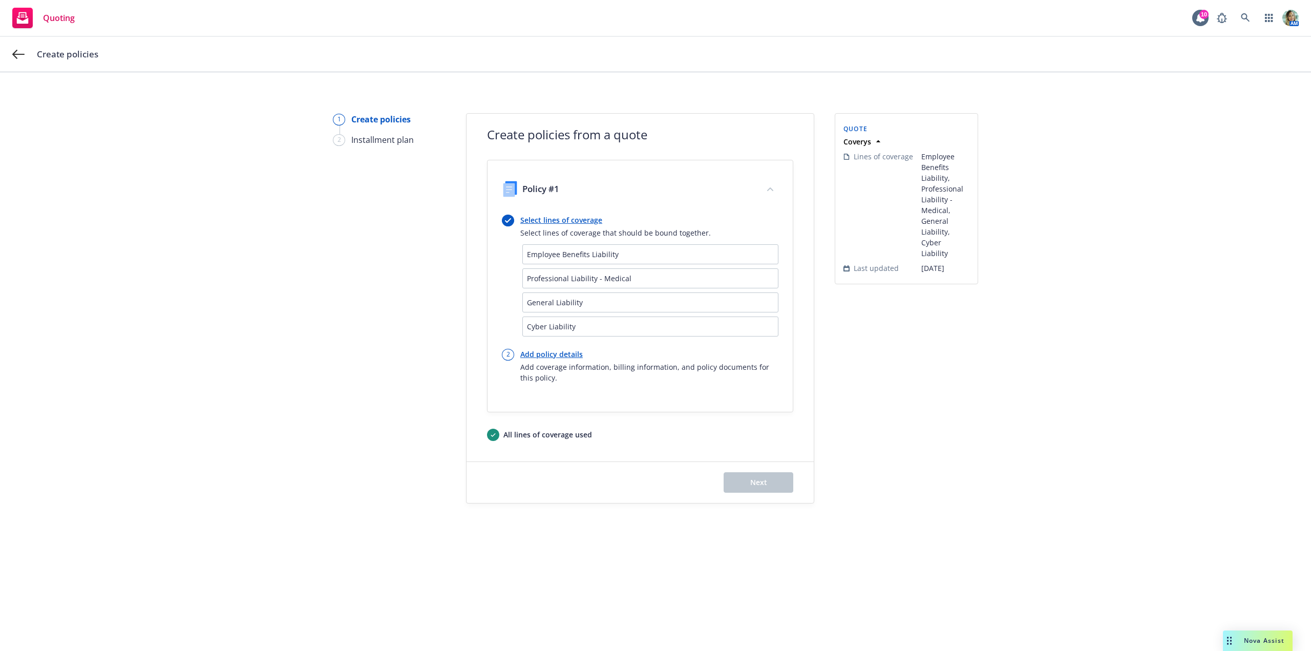
click at [563, 355] on link "Add policy details" at bounding box center [649, 354] width 258 height 11
select select "12"
select select "CA"
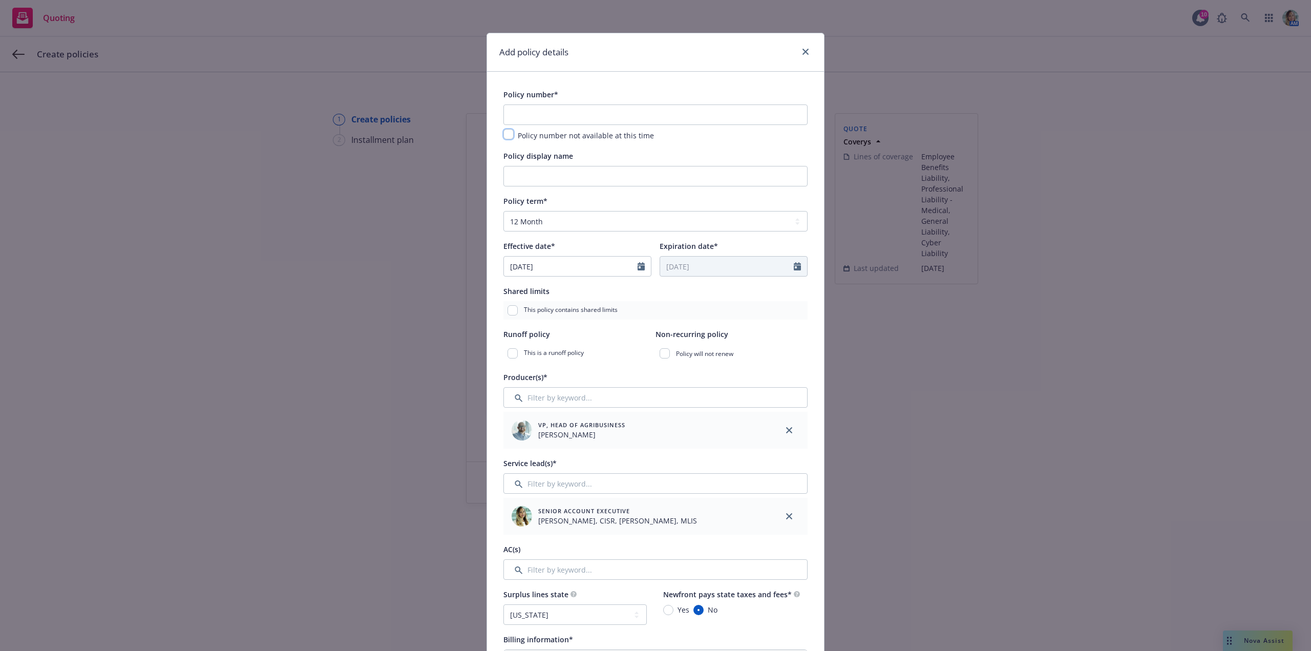
click at [509, 133] on input "checkbox" at bounding box center [508, 134] width 10 height 10
checkbox input "true"
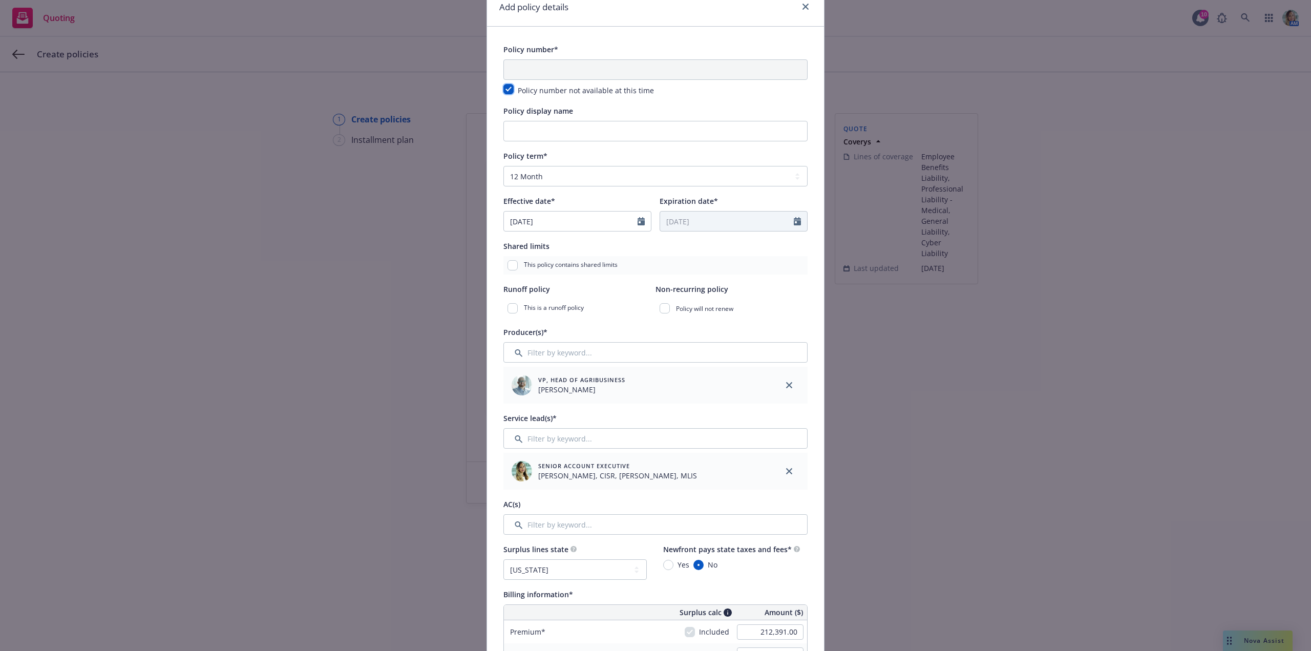
scroll to position [205, 0]
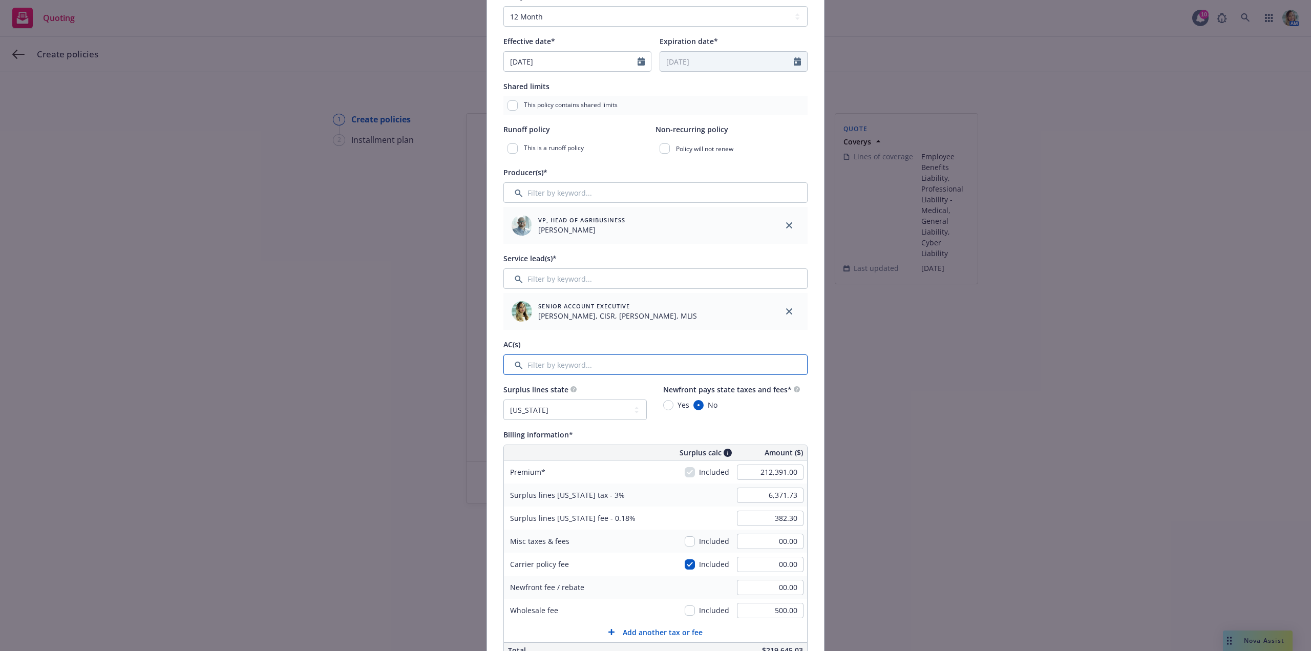
click at [574, 367] on input "Filter by keyword..." at bounding box center [655, 364] width 304 height 20
type input "yvett"
click at [512, 415] on input "checkbox" at bounding box center [517, 416] width 10 height 10
checkbox input "true"
click at [750, 454] on span "Confirm selection" at bounding box center [768, 450] width 62 height 10
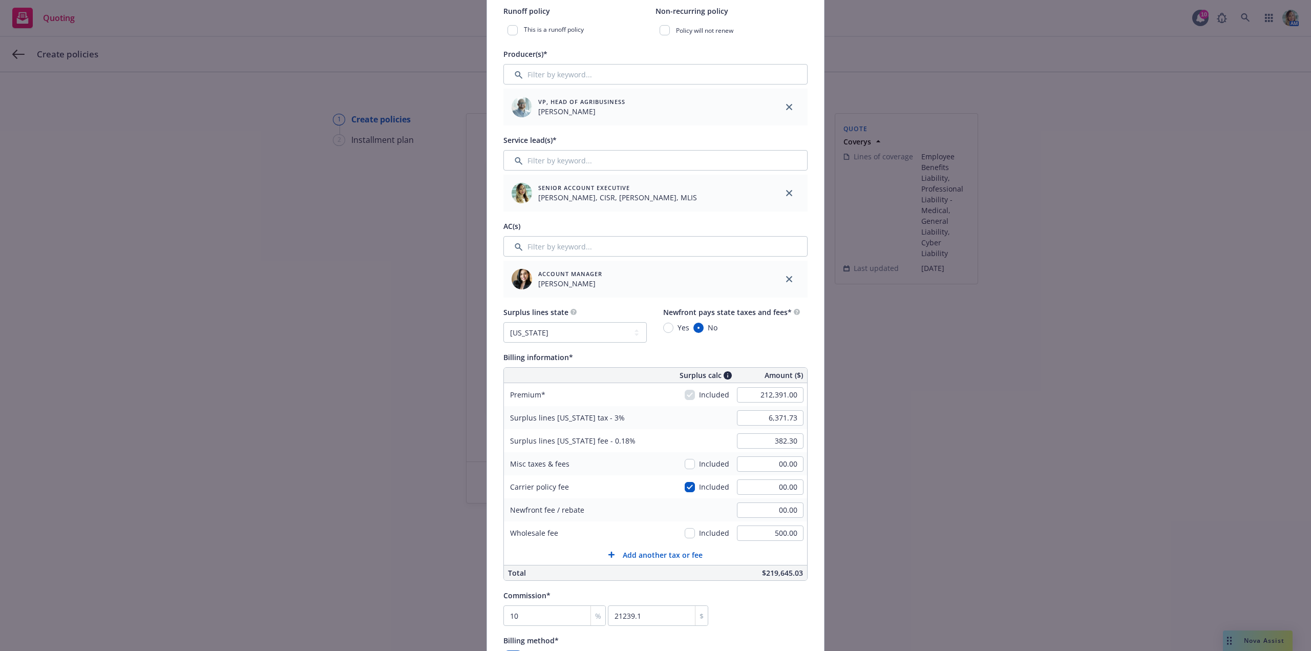
scroll to position [410, 0]
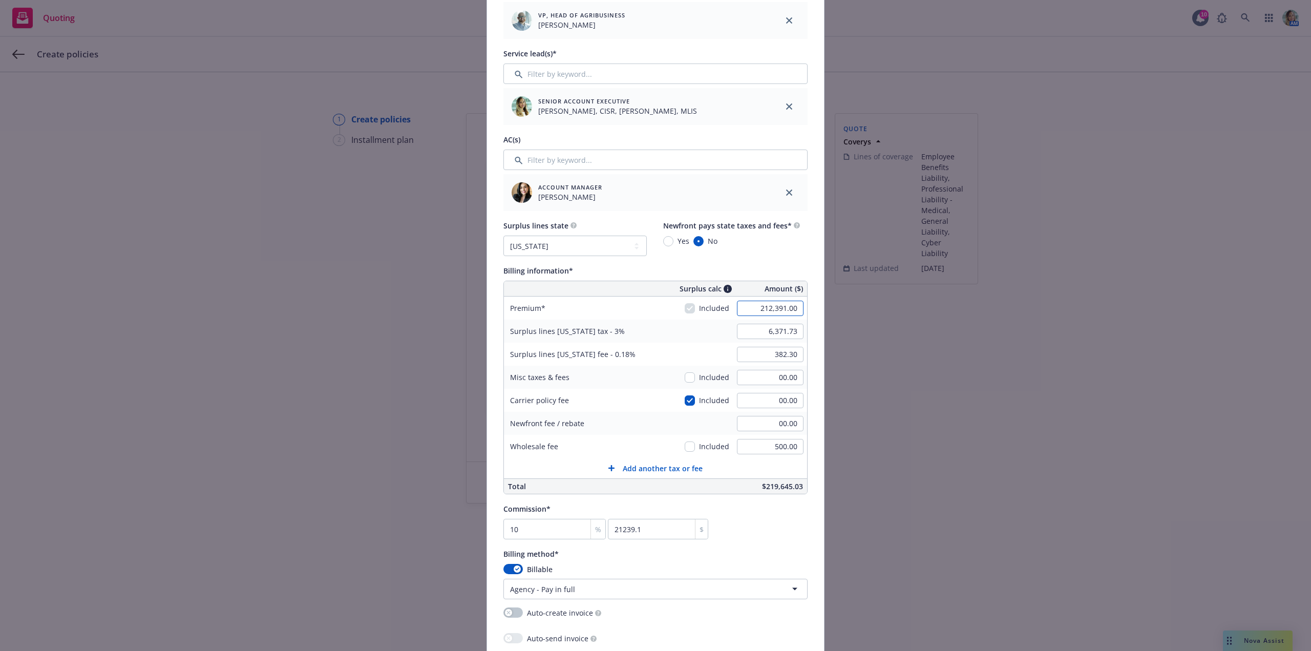
click at [742, 311] on input "212,391.00" at bounding box center [770, 308] width 67 height 15
type input "205,951.00"
type input "6,178.53"
type input "370.71"
type input "20595.1"
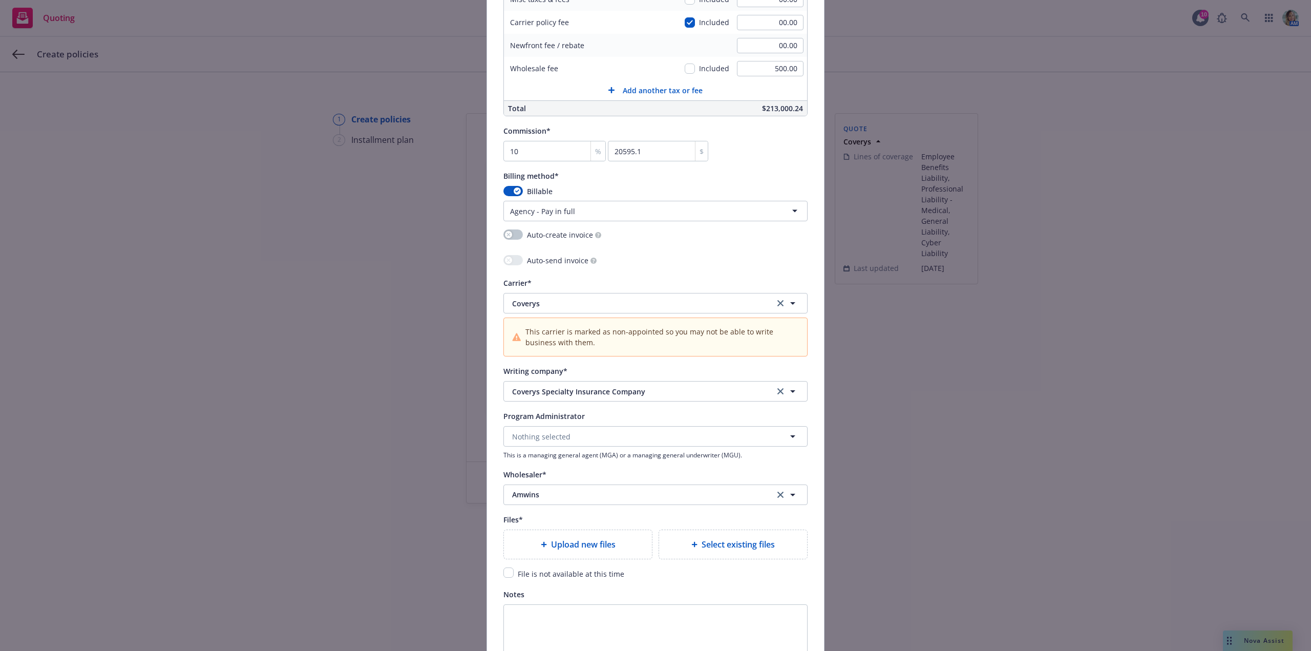
scroll to position [819, 0]
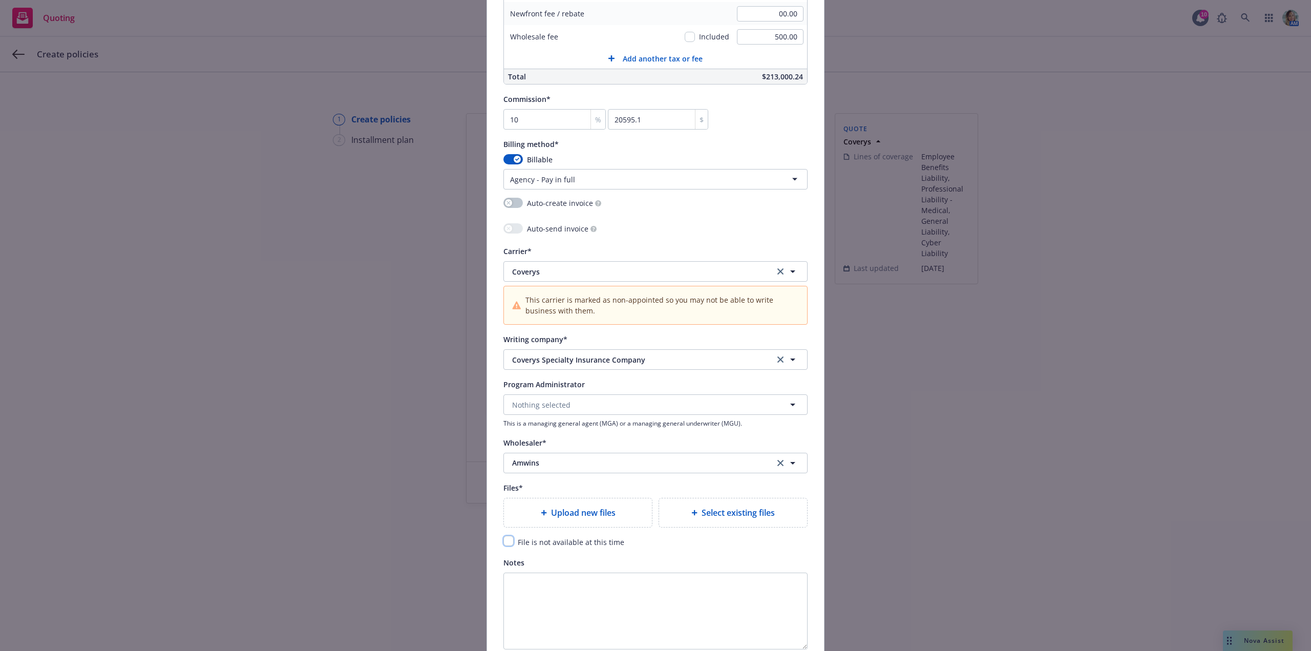
click at [504, 545] on input "checkbox" at bounding box center [508, 541] width 10 height 10
checkbox input "true"
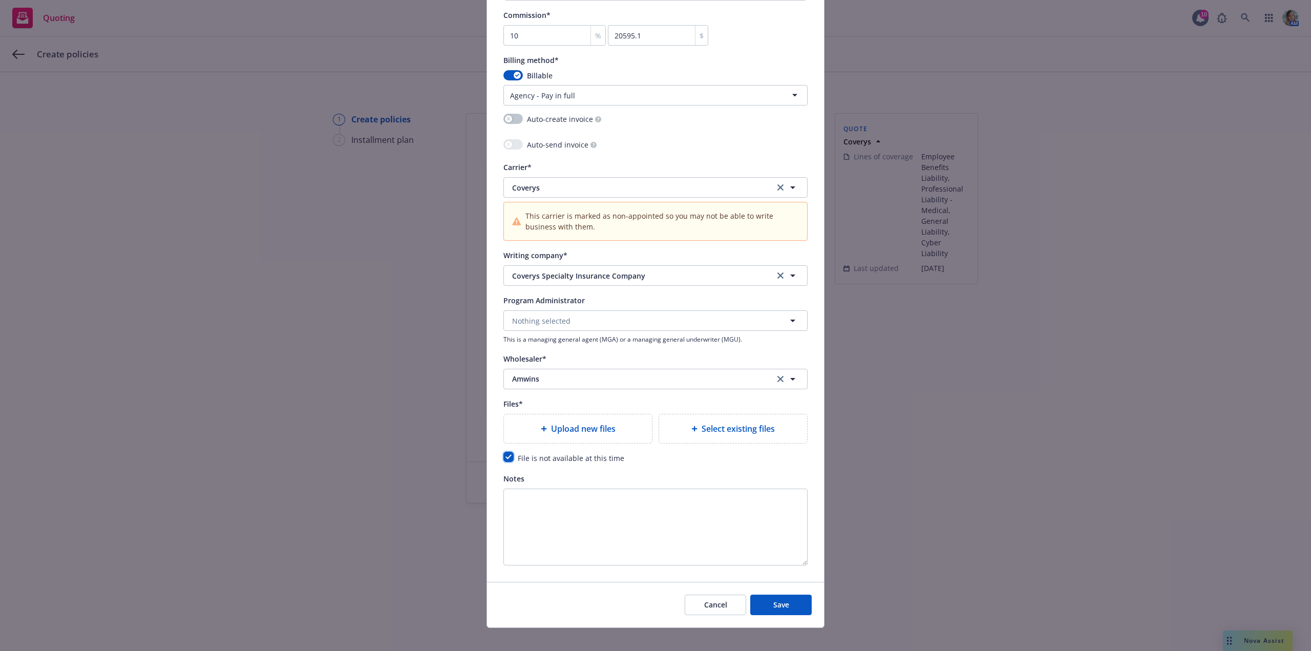
scroll to position [913, 0]
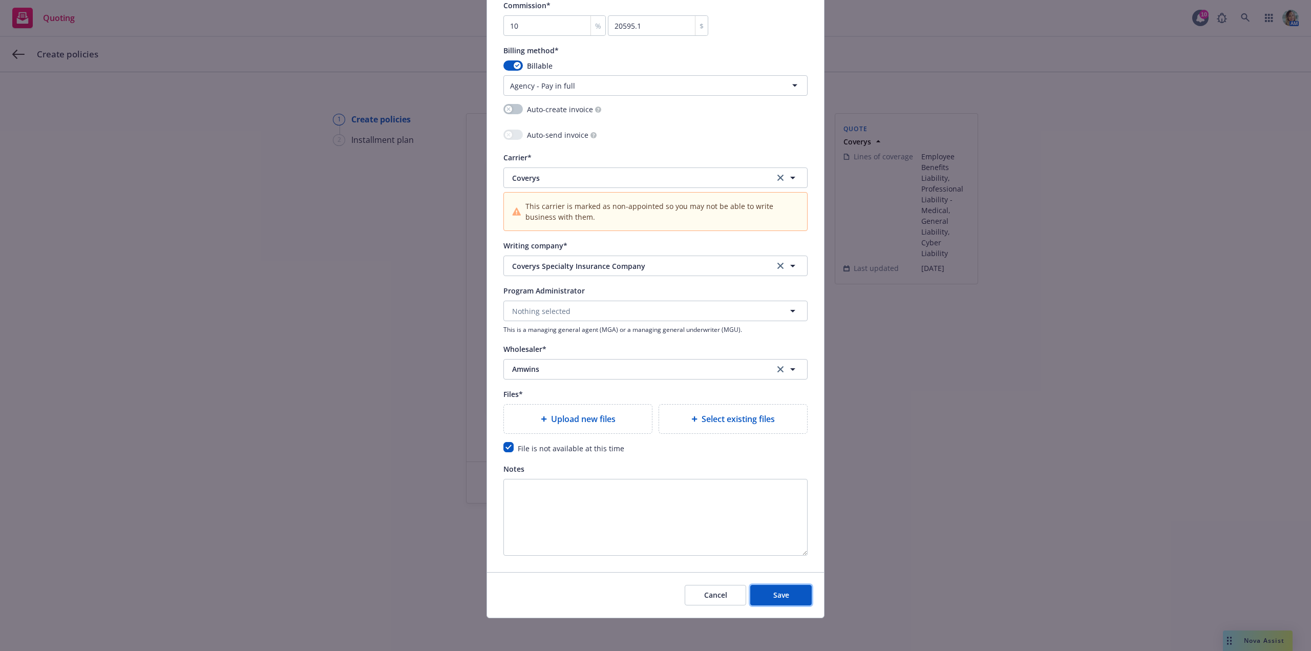
click at [795, 592] on button "Save" at bounding box center [780, 595] width 61 height 20
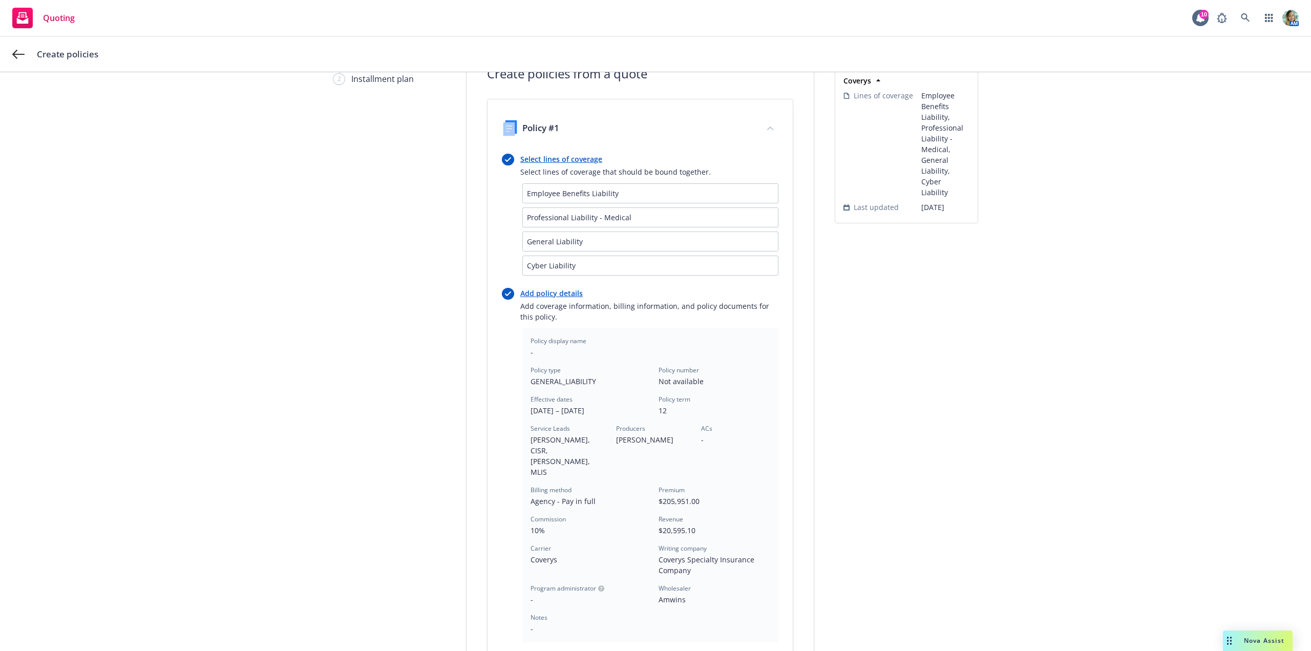
scroll to position [217, 0]
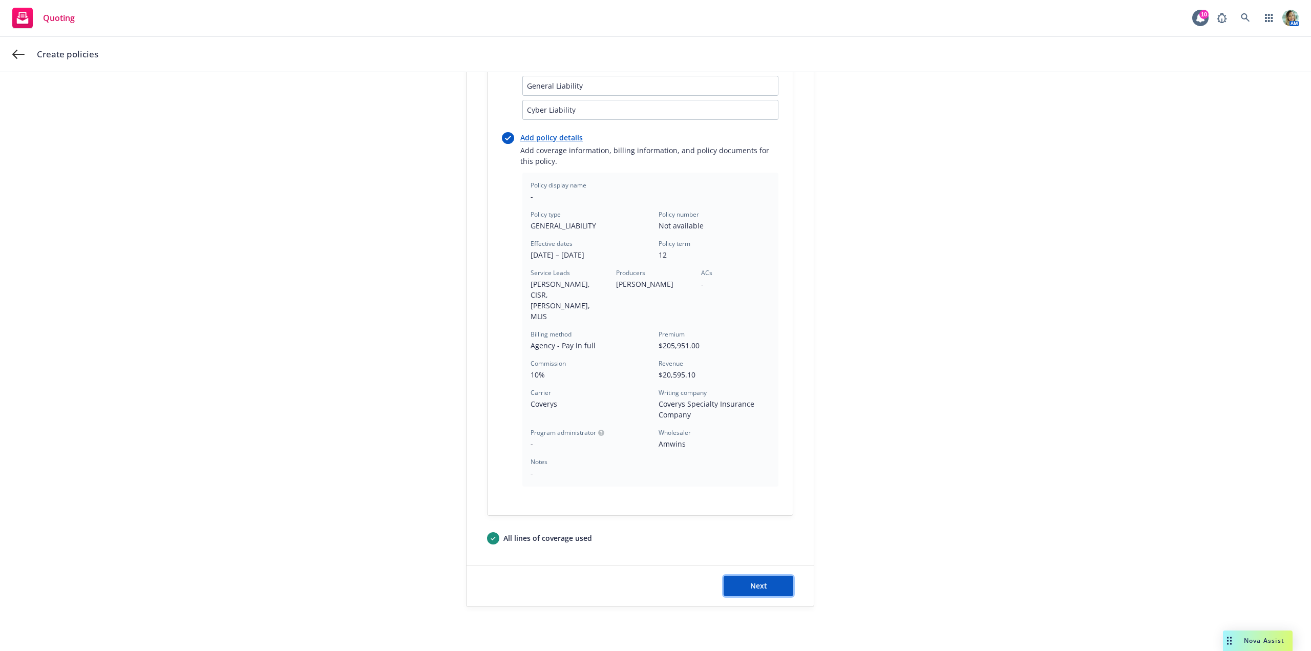
click at [767, 576] on button "Next" at bounding box center [759, 586] width 70 height 20
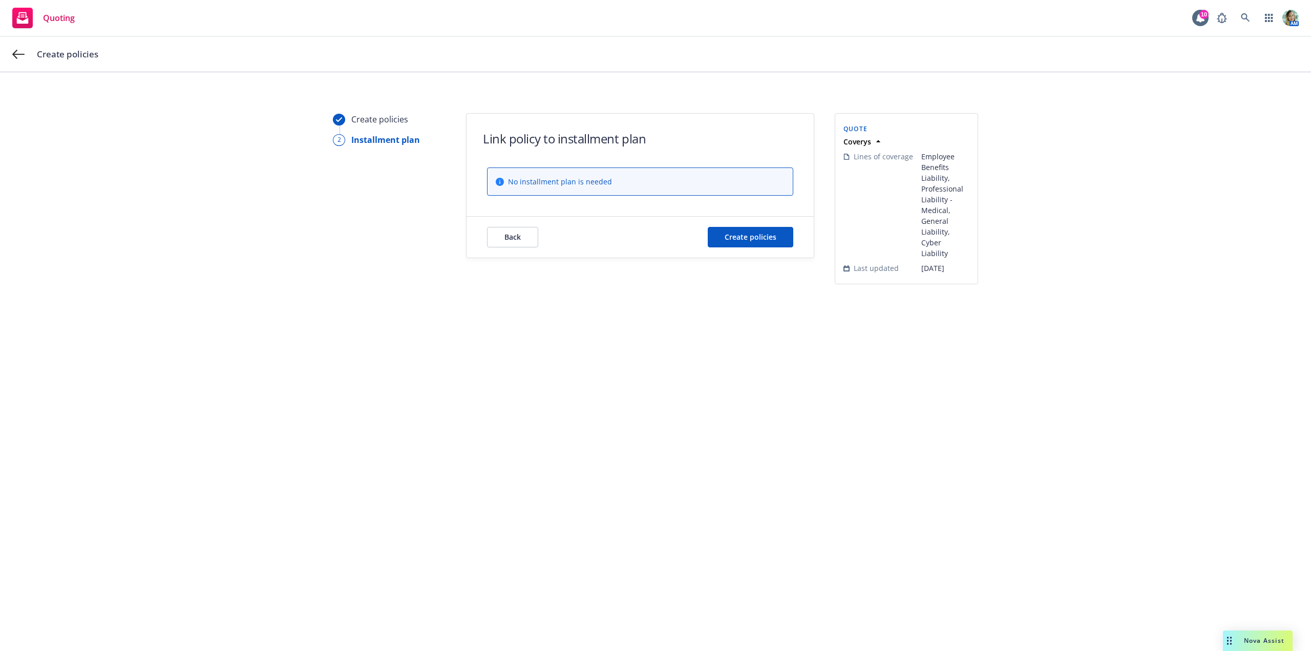
scroll to position [0, 0]
click at [783, 241] on button "Create policies" at bounding box center [751, 237] width 86 height 20
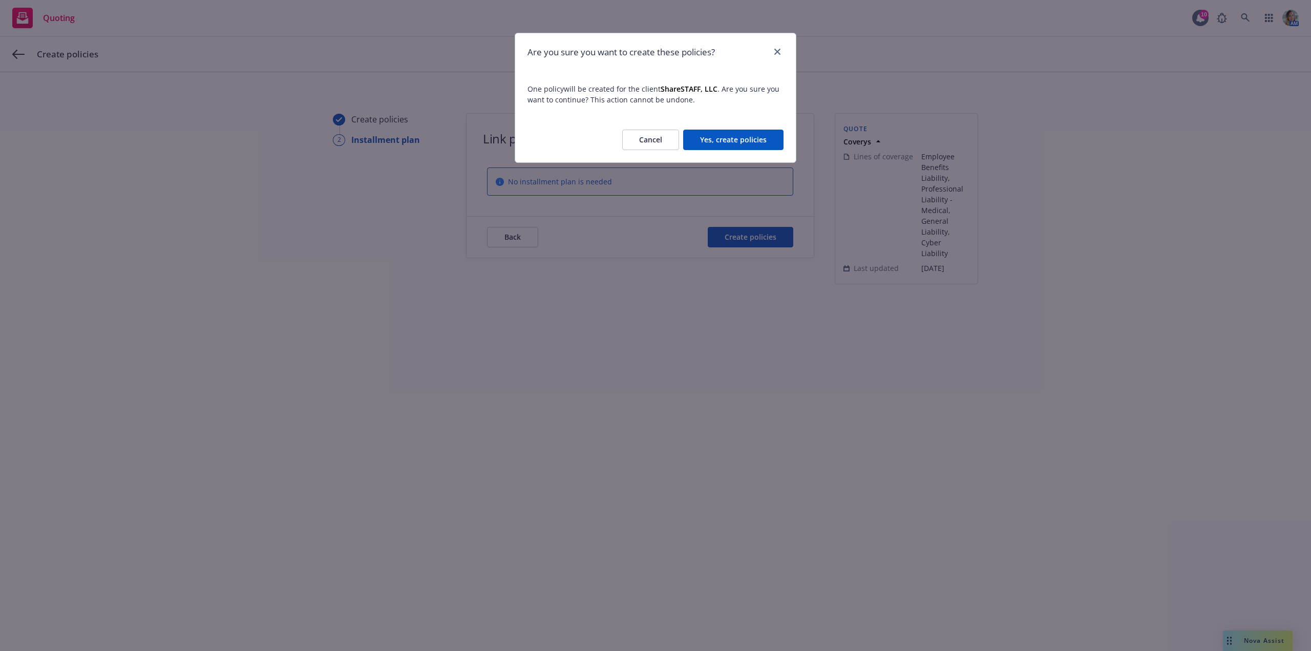
click at [734, 136] on button "Yes, create policies" at bounding box center [733, 140] width 100 height 20
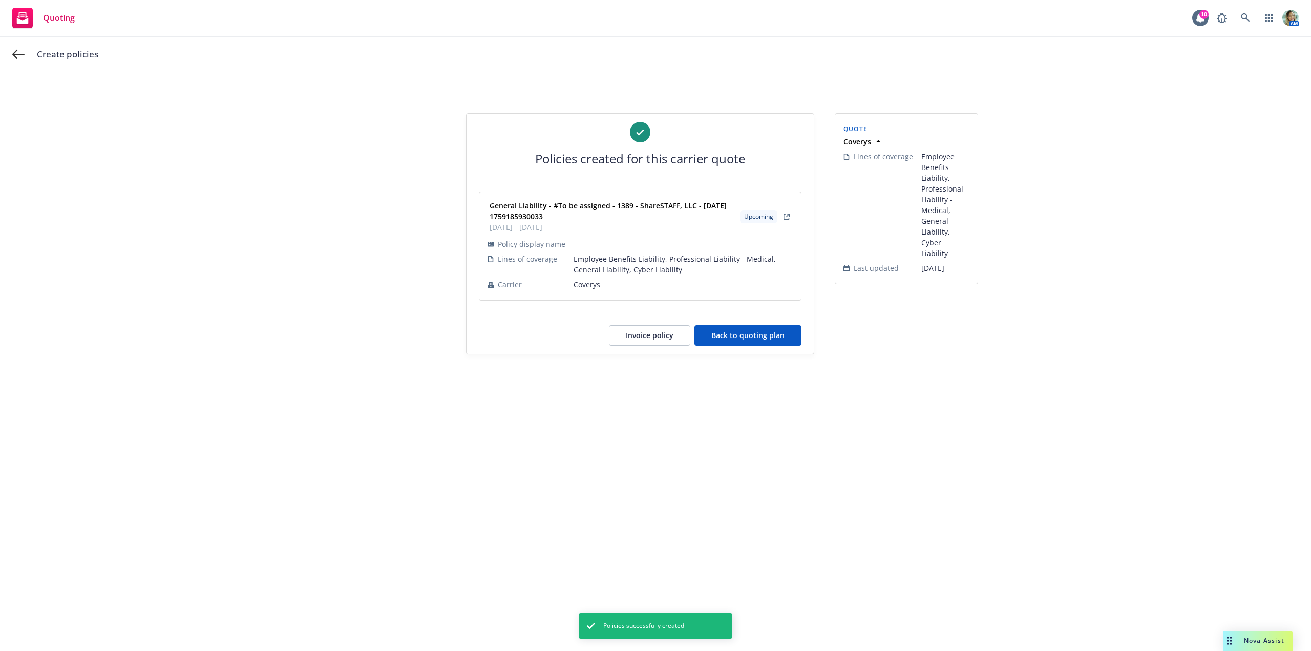
click at [747, 333] on button "Back to quoting plan" at bounding box center [747, 335] width 107 height 20
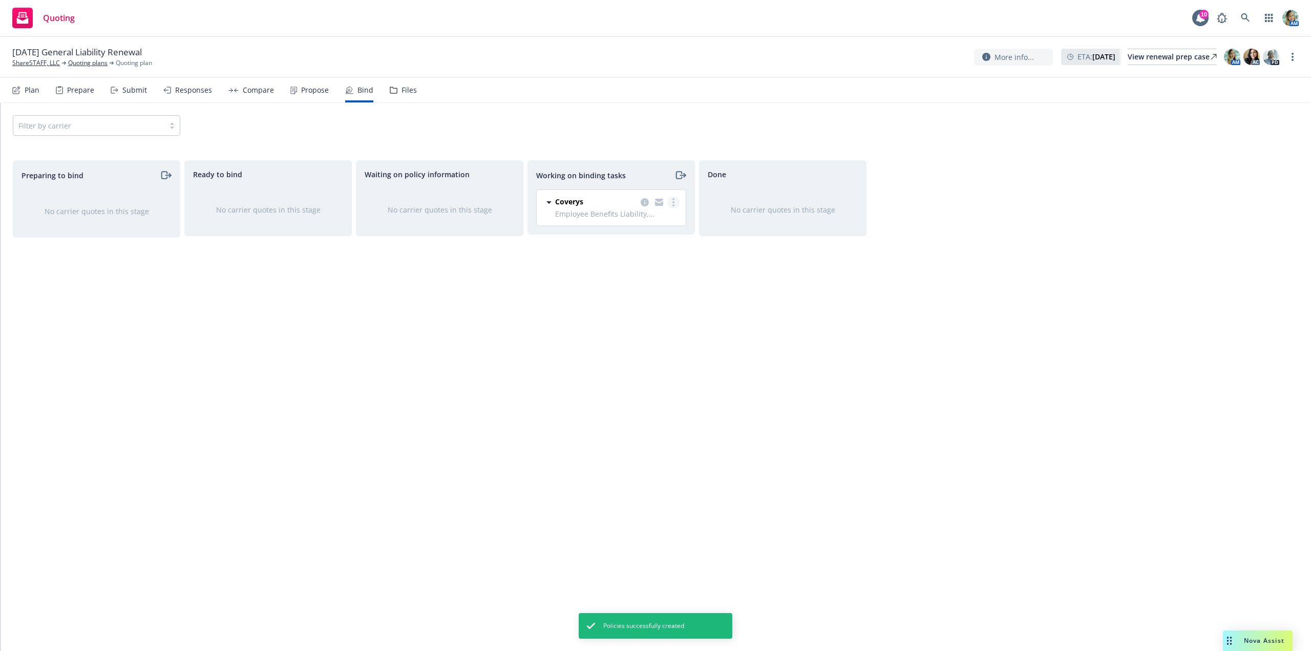
click at [675, 203] on link "more" at bounding box center [673, 202] width 12 height 12
click at [649, 244] on span "Move to done" at bounding box center [621, 244] width 71 height 10
click at [1292, 61] on link "more" at bounding box center [1292, 57] width 12 height 12
click at [1234, 157] on link "Archive quoting plan" at bounding box center [1241, 160] width 114 height 20
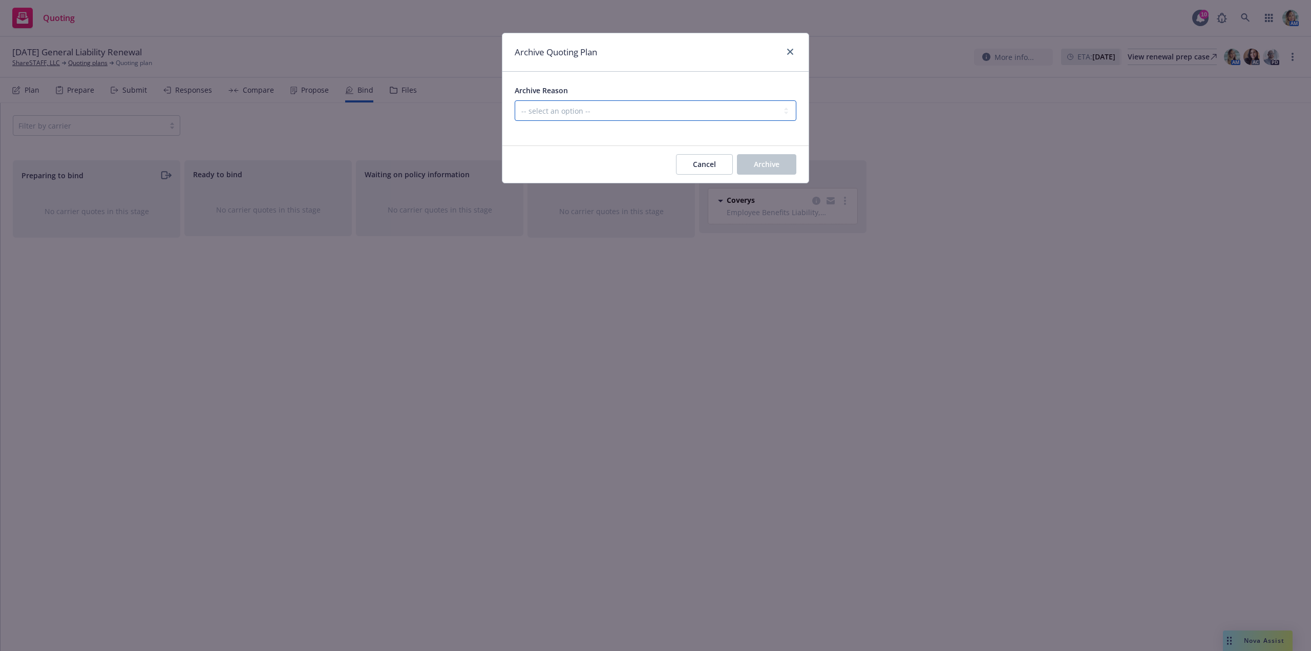
click at [619, 104] on select "-- select an option -- All policies in this renewal plan are auto-renewed Creat…" at bounding box center [656, 110] width 282 height 20
select select "ARCHIVED_RENEWAL_COMPLETED"
click at [515, 100] on select "-- select an option -- All policies in this renewal plan are auto-renewed Creat…" at bounding box center [656, 110] width 282 height 20
click at [744, 169] on button "Archive" at bounding box center [766, 164] width 59 height 20
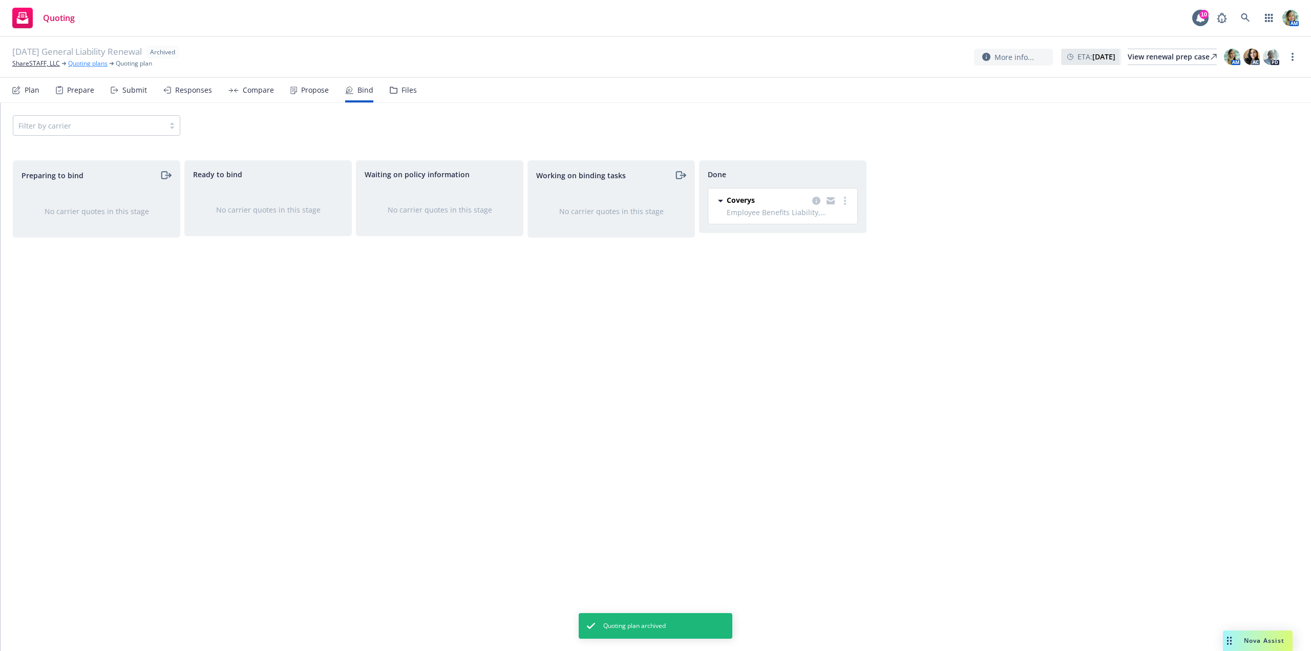
click at [93, 65] on link "Quoting plans" at bounding box center [87, 63] width 39 height 9
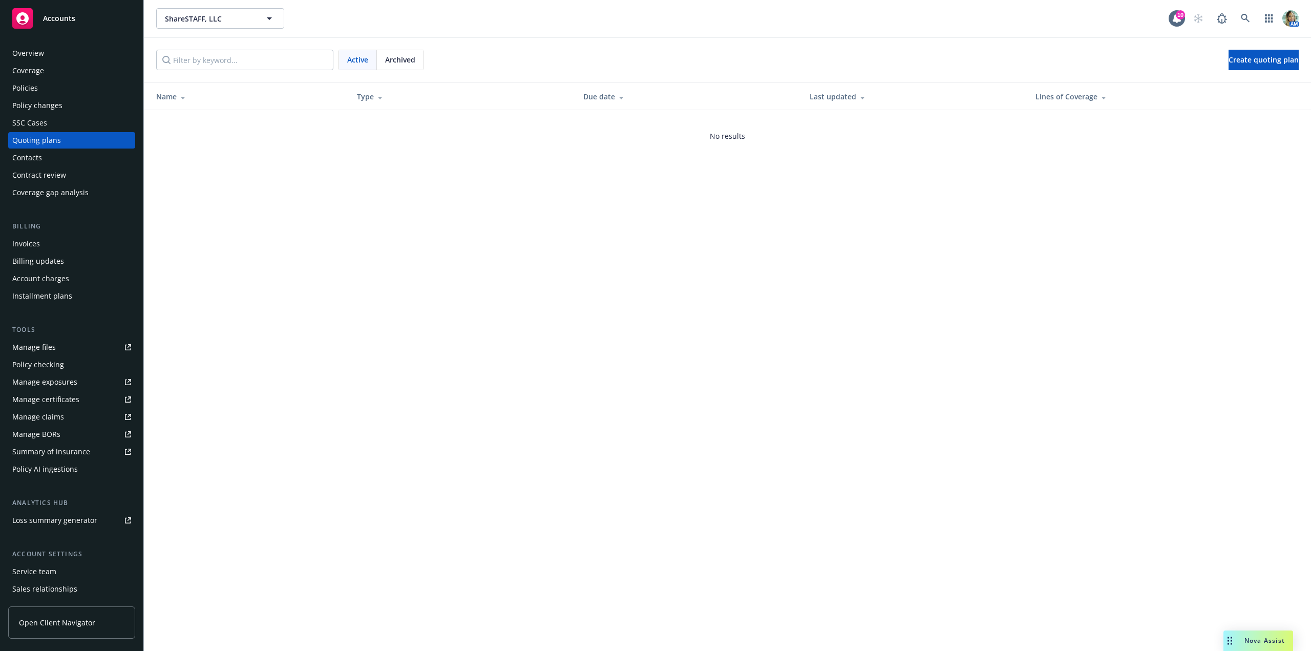
click at [34, 84] on div "Policies" at bounding box center [25, 88] width 26 height 16
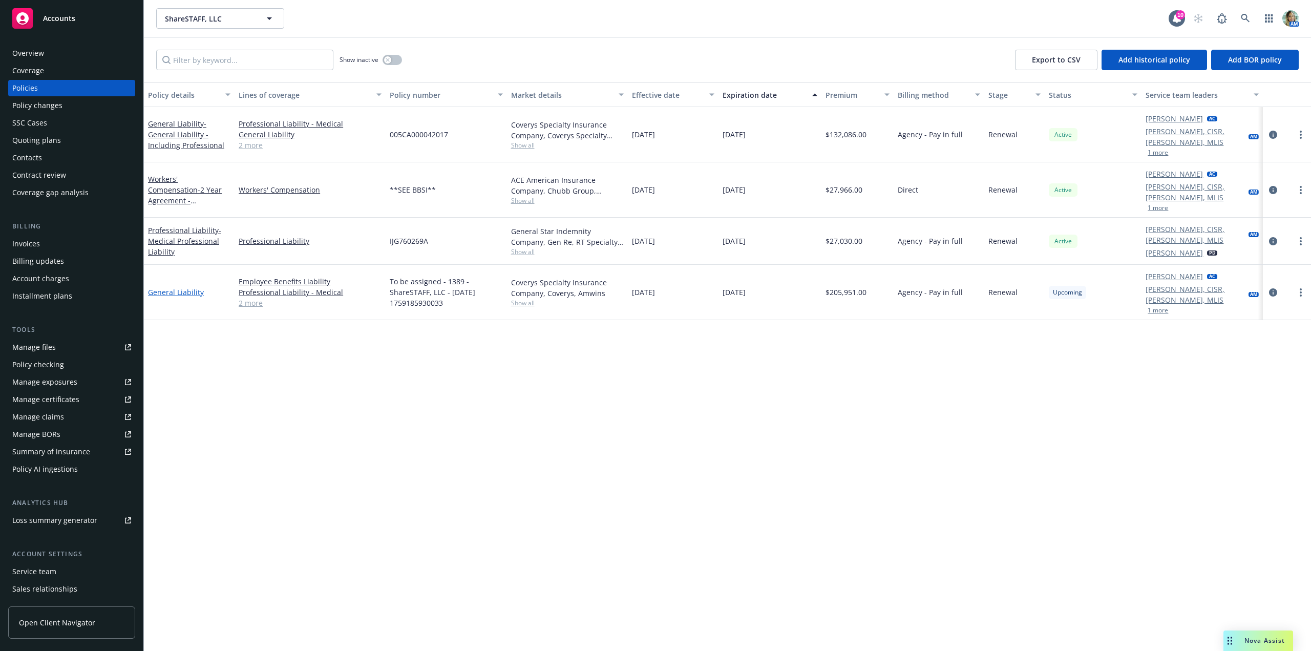
click at [190, 287] on link "General Liability" at bounding box center [176, 292] width 56 height 10
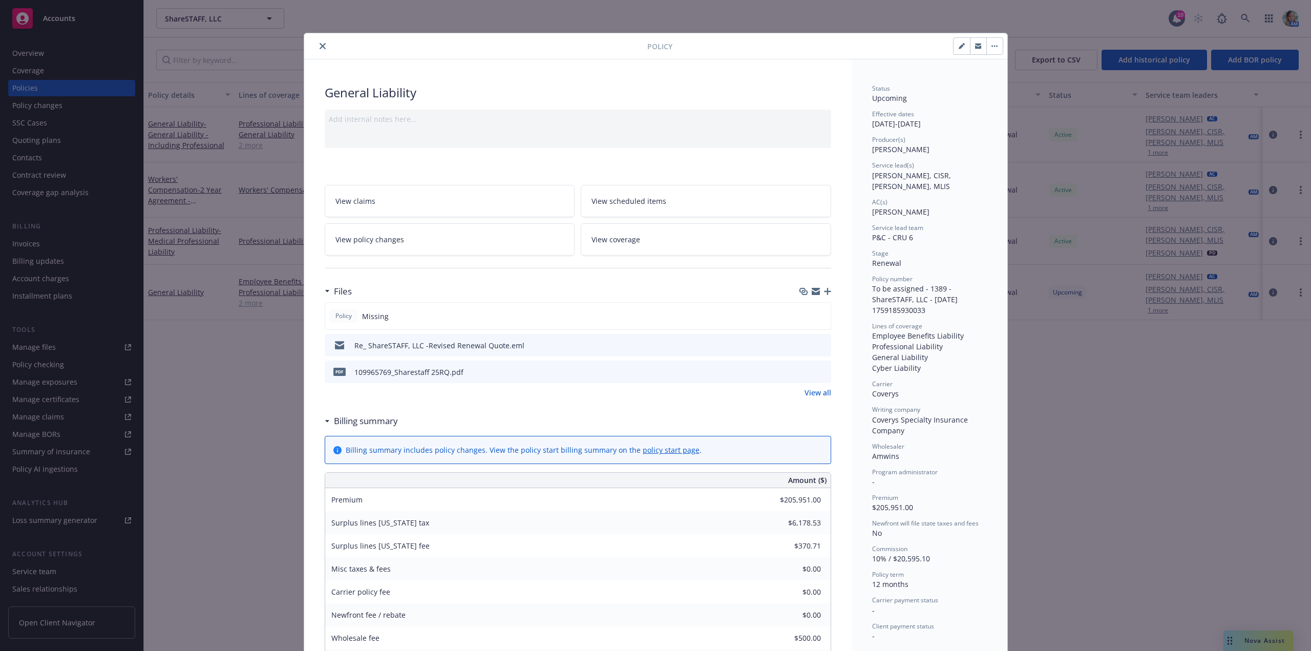
click at [824, 290] on icon "button" at bounding box center [827, 291] width 7 height 7
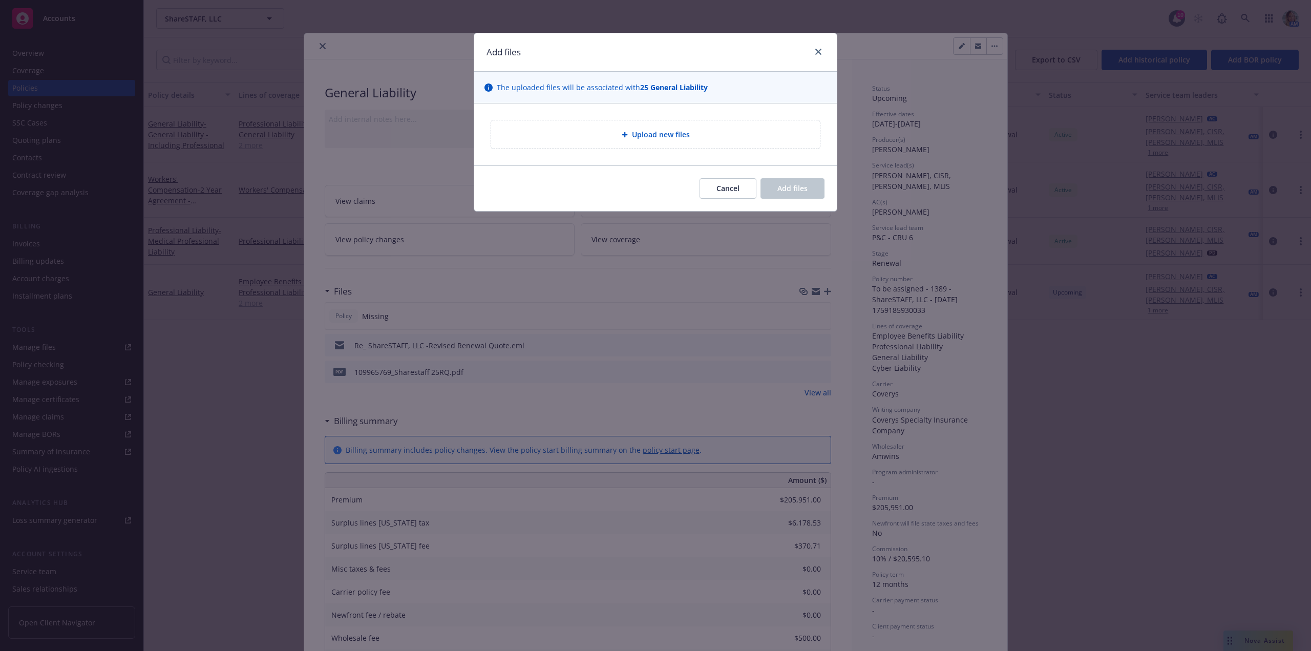
click at [646, 139] on span "Upload new files" at bounding box center [661, 134] width 58 height 11
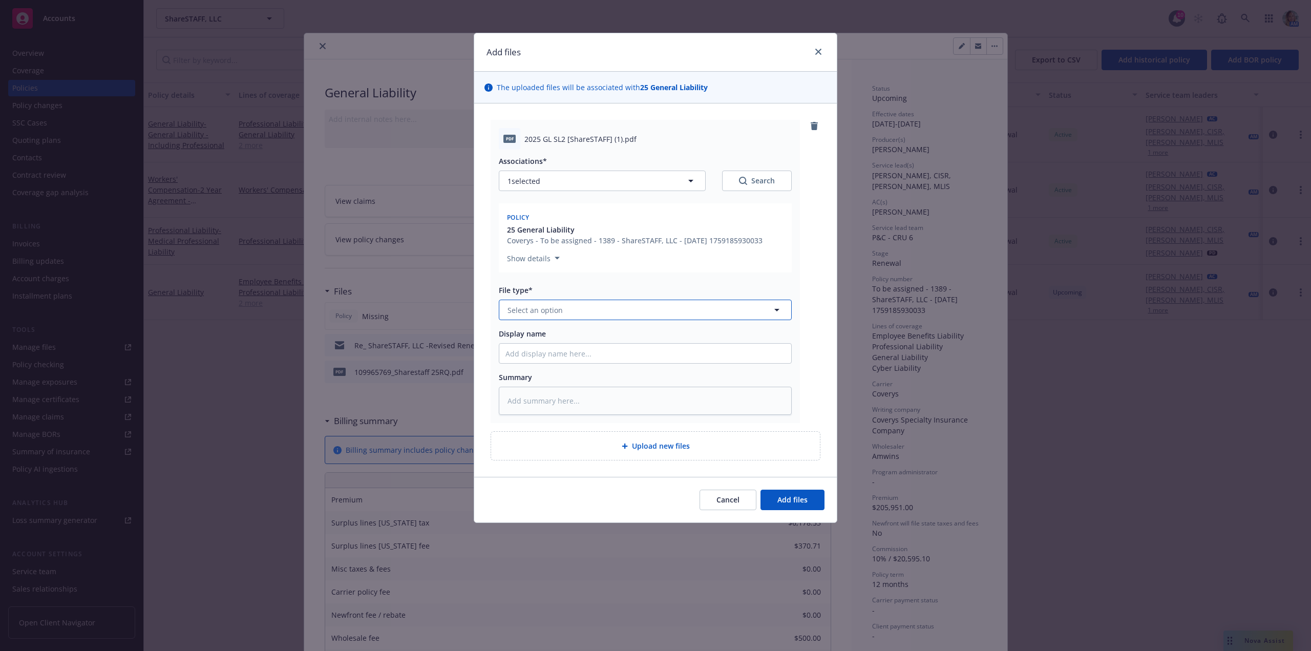
click at [547, 313] on span "Select an option" at bounding box center [534, 310] width 55 height 11
type input "sl-2"
click at [560, 335] on div "SL-2 - signed" at bounding box center [645, 338] width 280 height 15
drag, startPoint x: 796, startPoint y: 489, endPoint x: 799, endPoint y: 495, distance: 6.4
click at [797, 492] on div "Cancel Add files" at bounding box center [655, 500] width 363 height 46
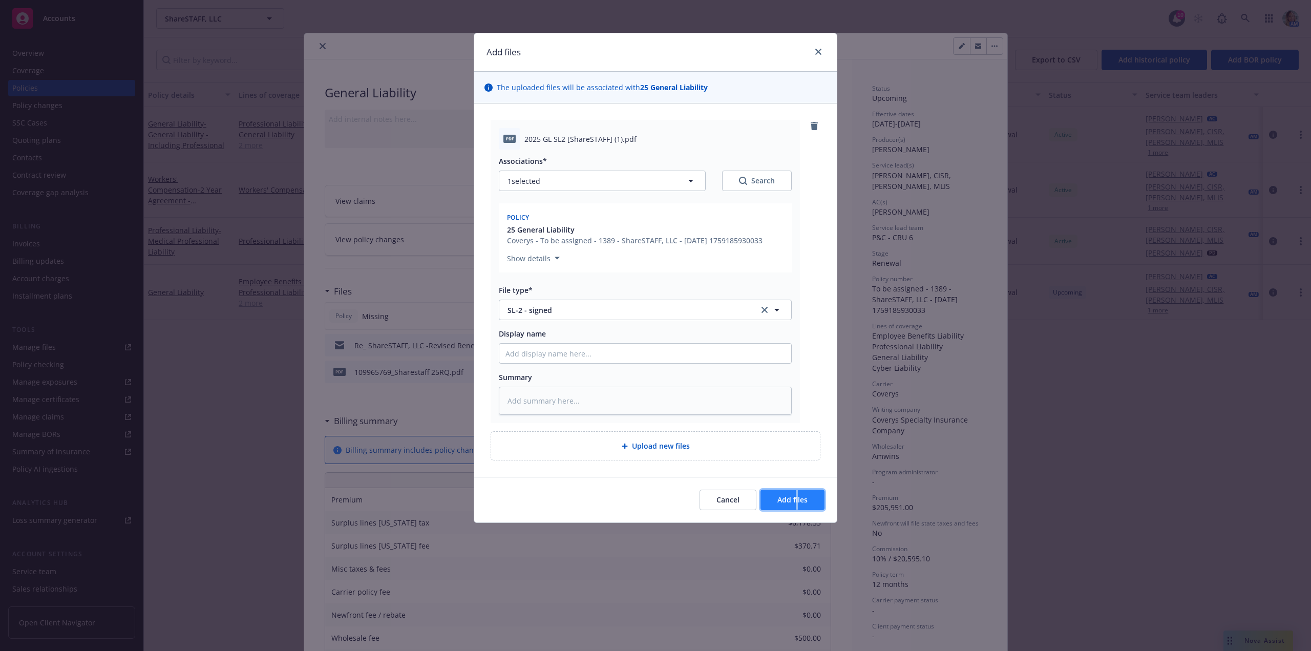
click at [803, 498] on span "Add files" at bounding box center [792, 500] width 30 height 10
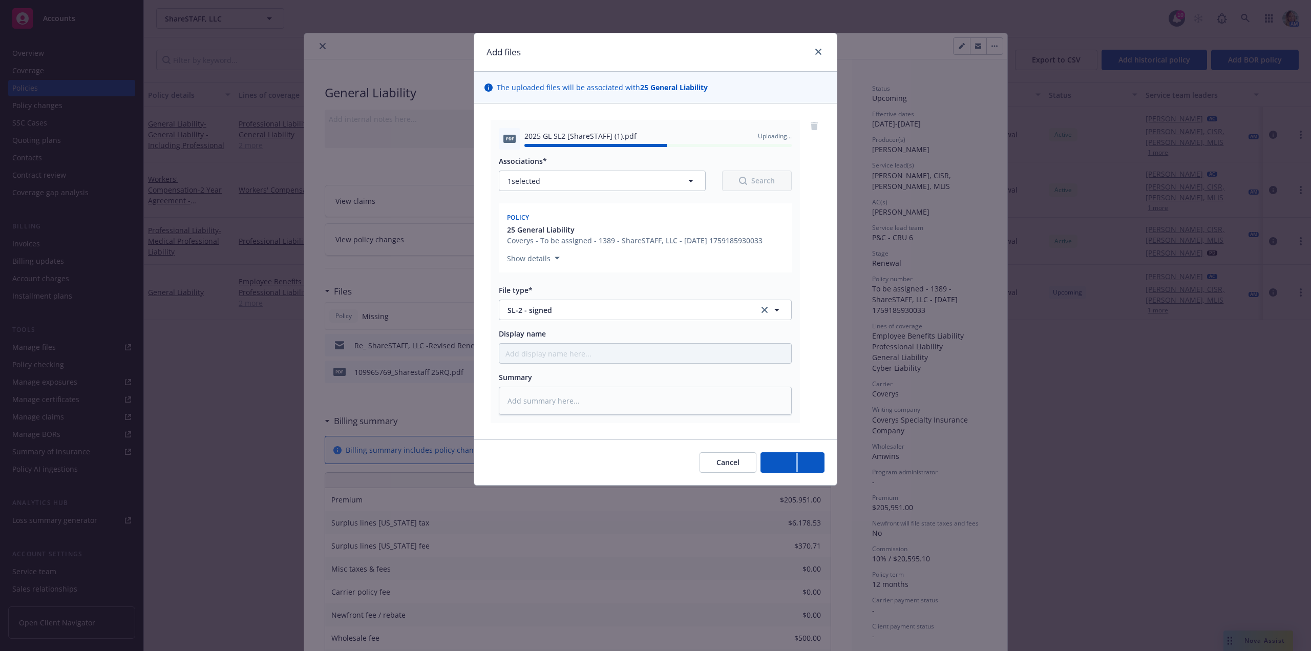
type textarea "x"
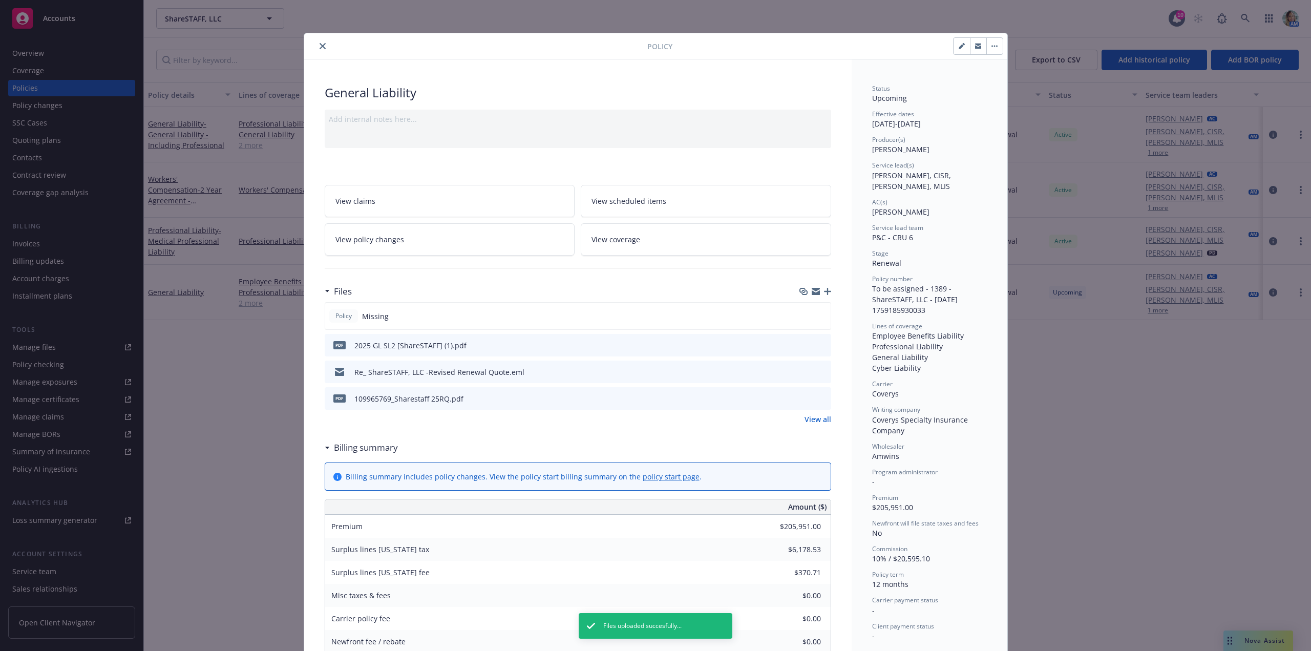
click at [960, 49] on icon "button" at bounding box center [962, 46] width 6 height 6
select select "RENEWAL"
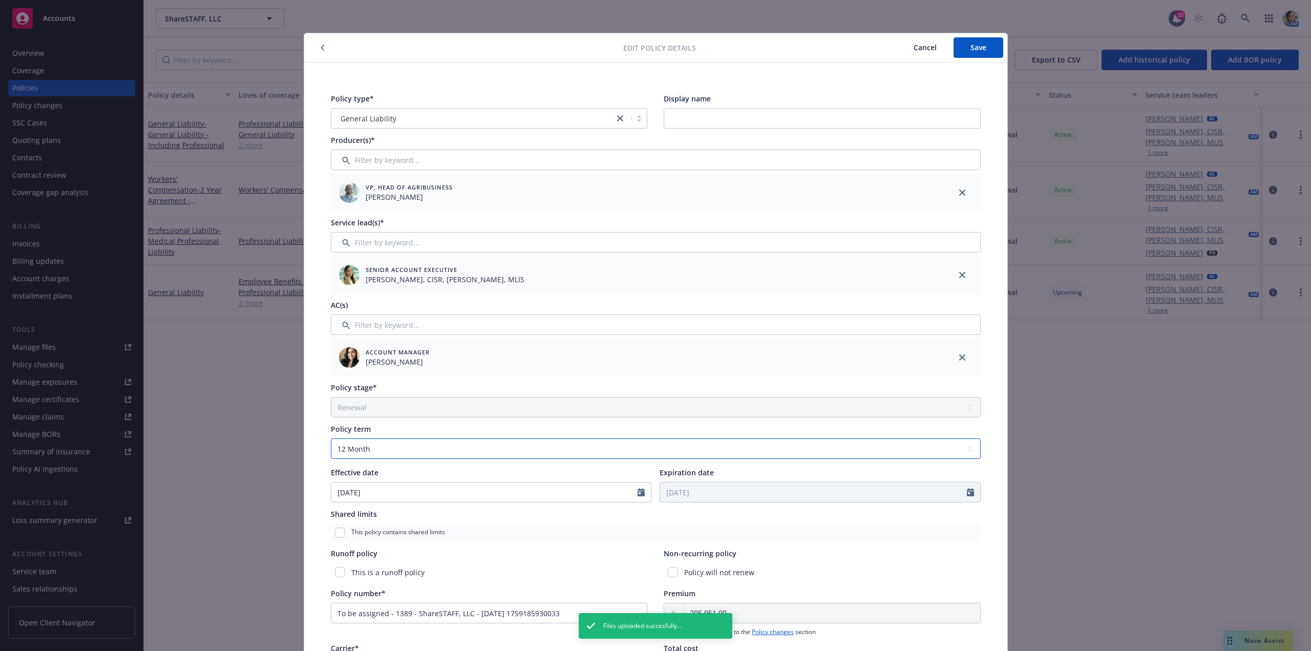
click at [385, 452] on select "Select policy term 12 Month 6 Month 4 Month 3 Month 2 Month 1 Month 36 Month (3…" at bounding box center [656, 448] width 650 height 20
select select "other"
click at [331, 438] on select "Select policy term 12 Month 6 Month 4 Month 3 Month 2 Month 1 Month 36 Month (3…" at bounding box center [656, 448] width 650 height 20
click at [697, 498] on input "Expiration date" at bounding box center [813, 491] width 307 height 19
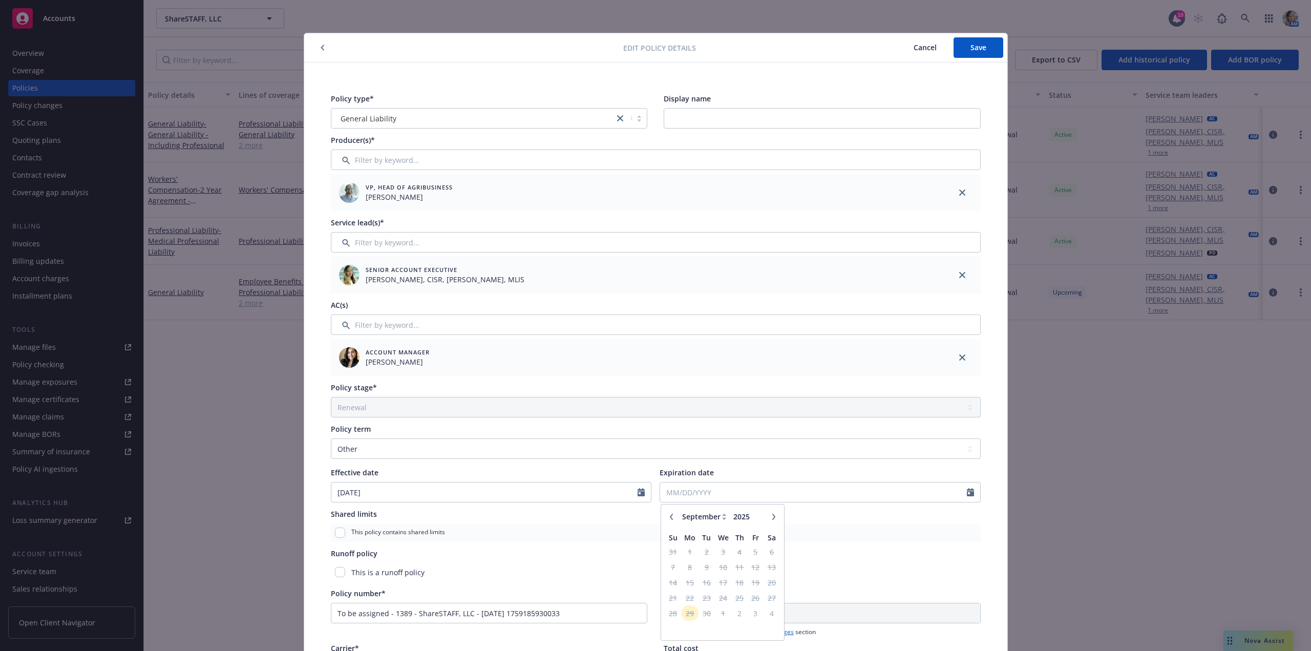
click at [771, 516] on icon "button" at bounding box center [774, 517] width 6 height 6
select select "1"
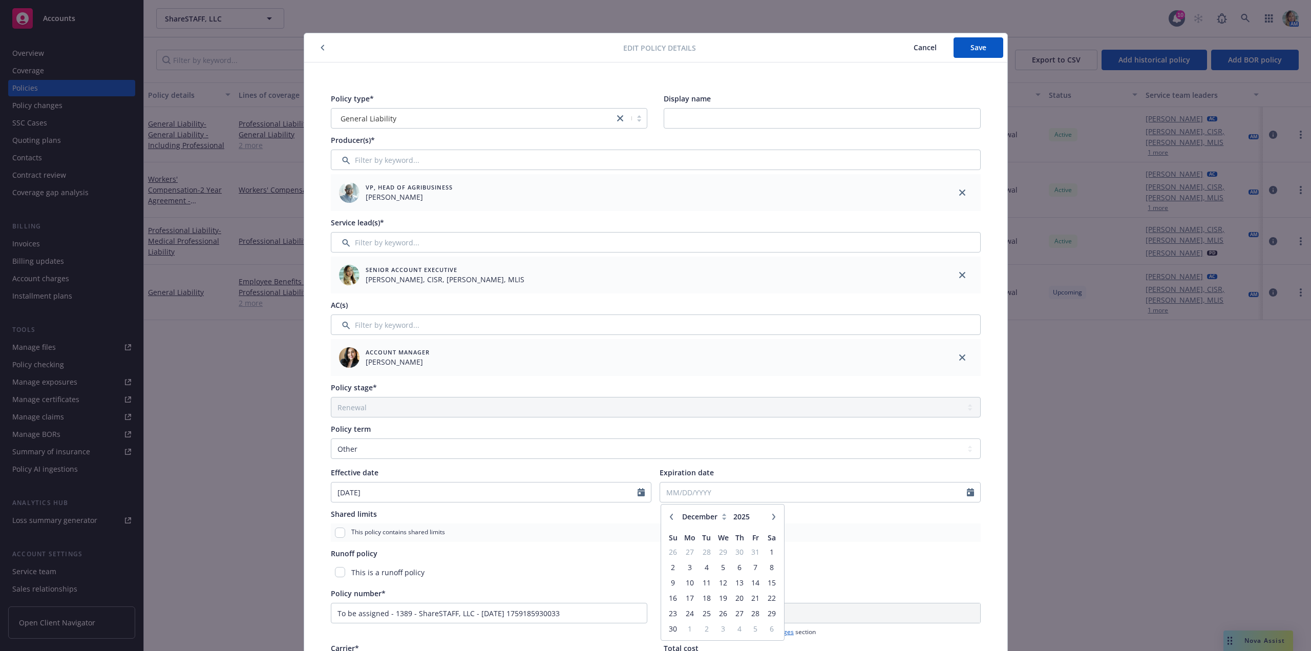
type input "2026"
click at [771, 516] on icon "button" at bounding box center [774, 517] width 6 height 6
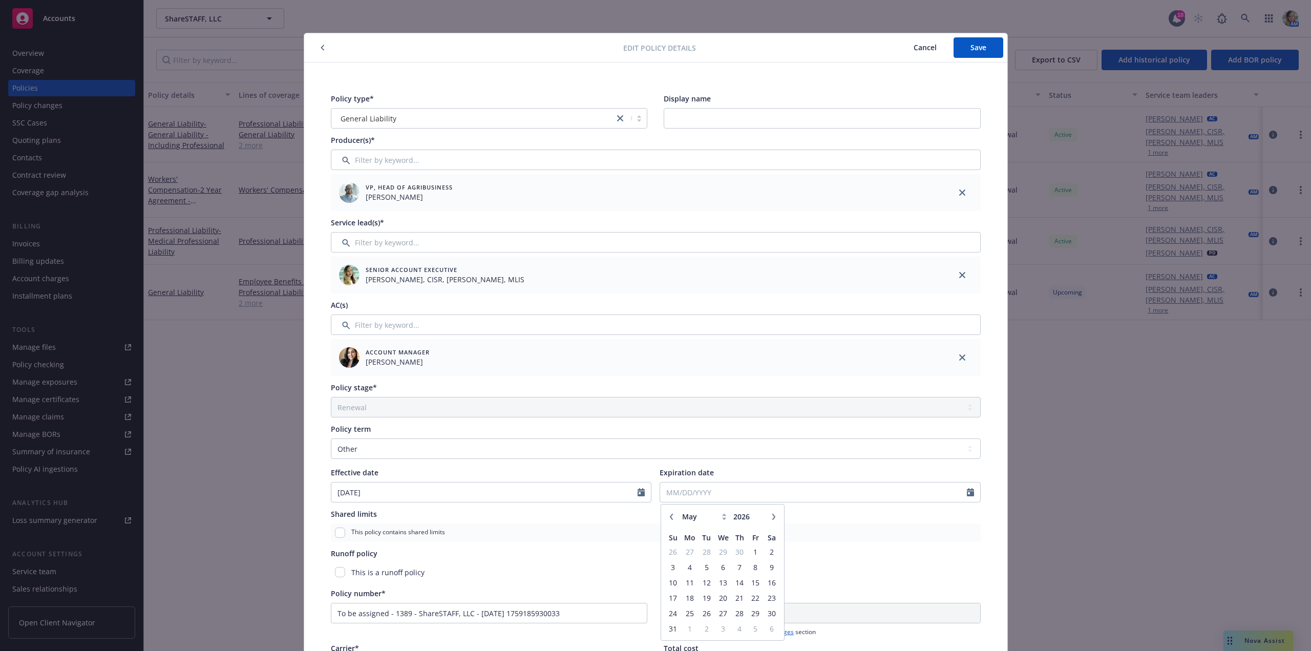
click at [771, 516] on icon "button" at bounding box center [774, 517] width 6 height 6
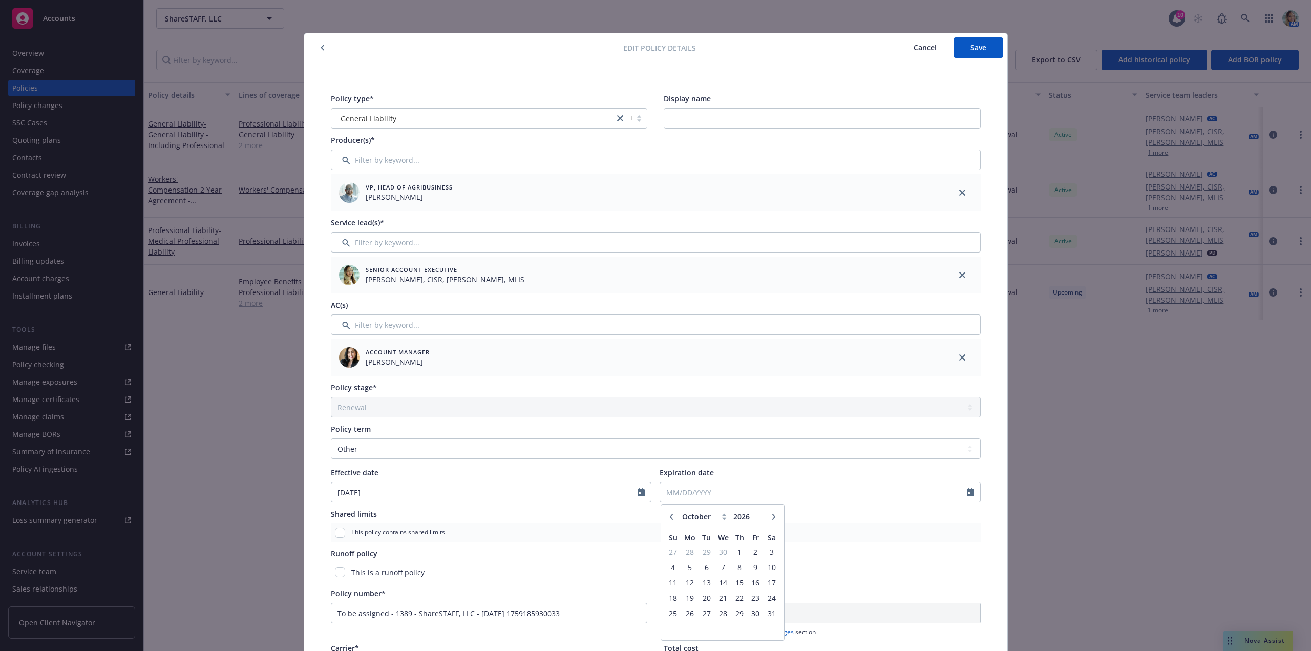
click at [771, 516] on icon "button" at bounding box center [774, 517] width 6 height 6
select select "1"
type input "2027"
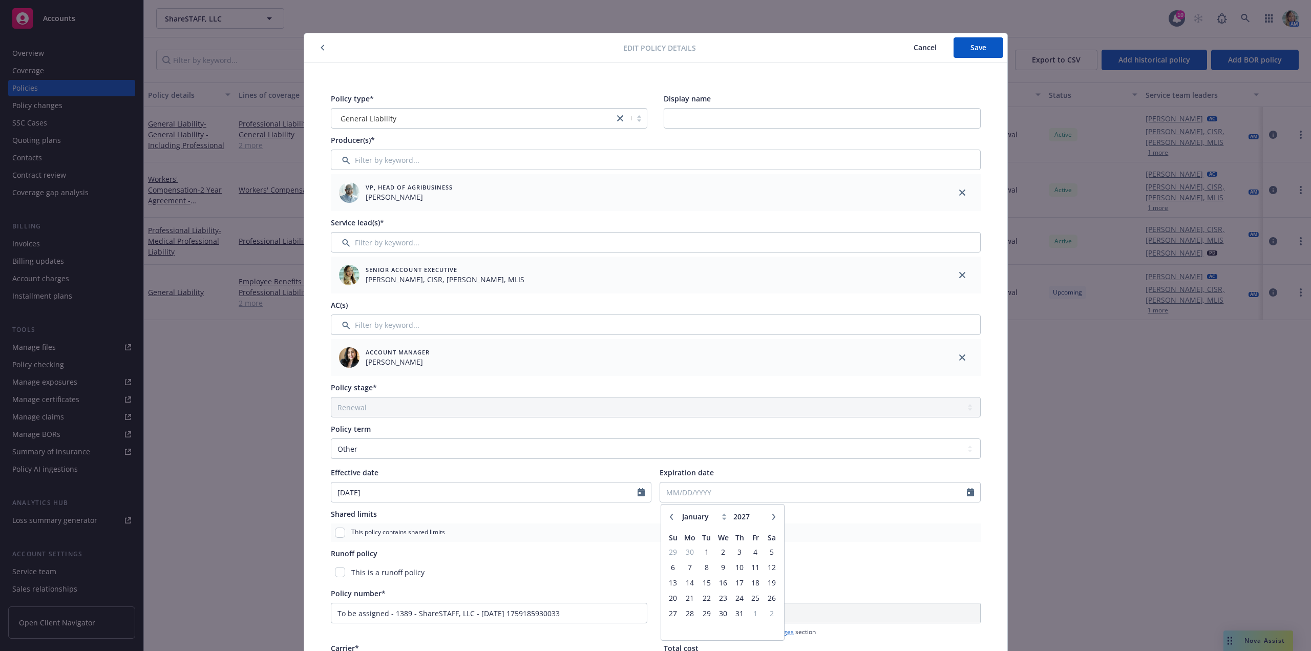
click at [771, 516] on icon "button" at bounding box center [774, 517] width 6 height 6
select select "4"
click at [733, 554] on span "1" at bounding box center [740, 551] width 14 height 13
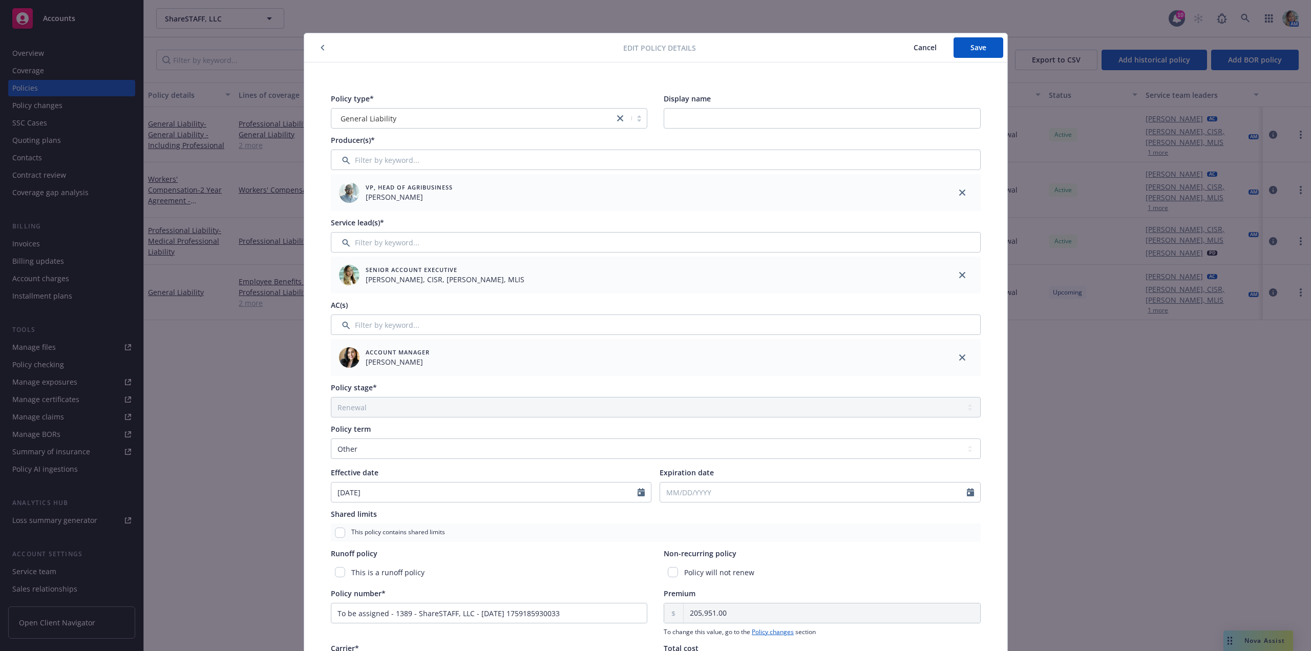
type input "04/01/2027"
click at [722, 117] on input "Display name" at bounding box center [822, 118] width 317 height 20
paste input "General Liability - Including Professional"
drag, startPoint x: 676, startPoint y: 118, endPoint x: 658, endPoint y: 121, distance: 18.7
click at [659, 120] on div "Policy type* General Liability Display name General Liability - Including Profe…" at bounding box center [656, 110] width 650 height 35
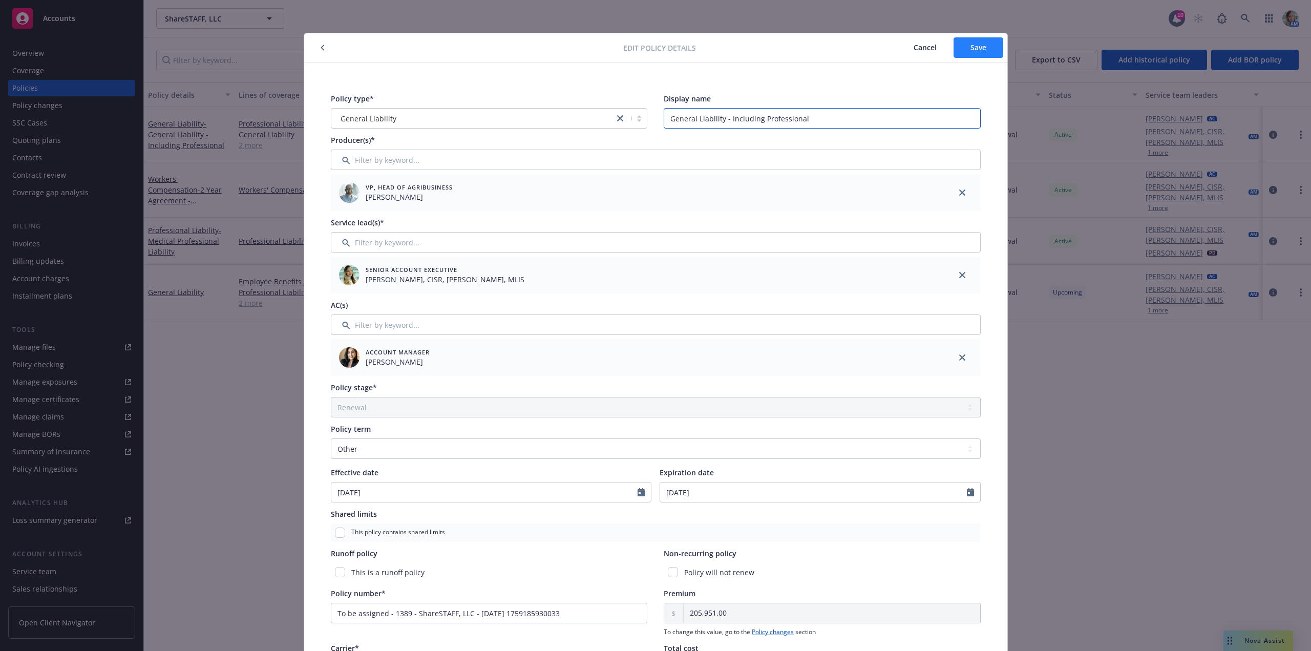
type input "General Liability - Including Professional"
click at [969, 55] on button "Save" at bounding box center [978, 47] width 50 height 20
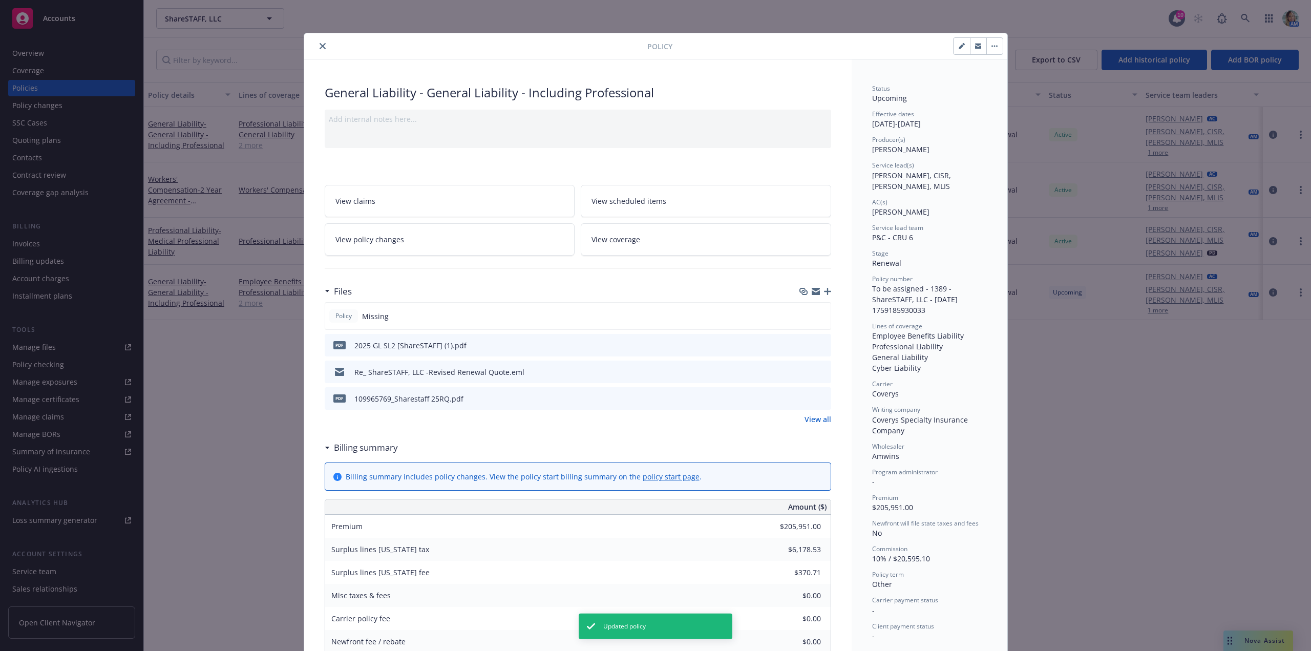
click at [320, 47] on icon "close" at bounding box center [323, 46] width 6 height 6
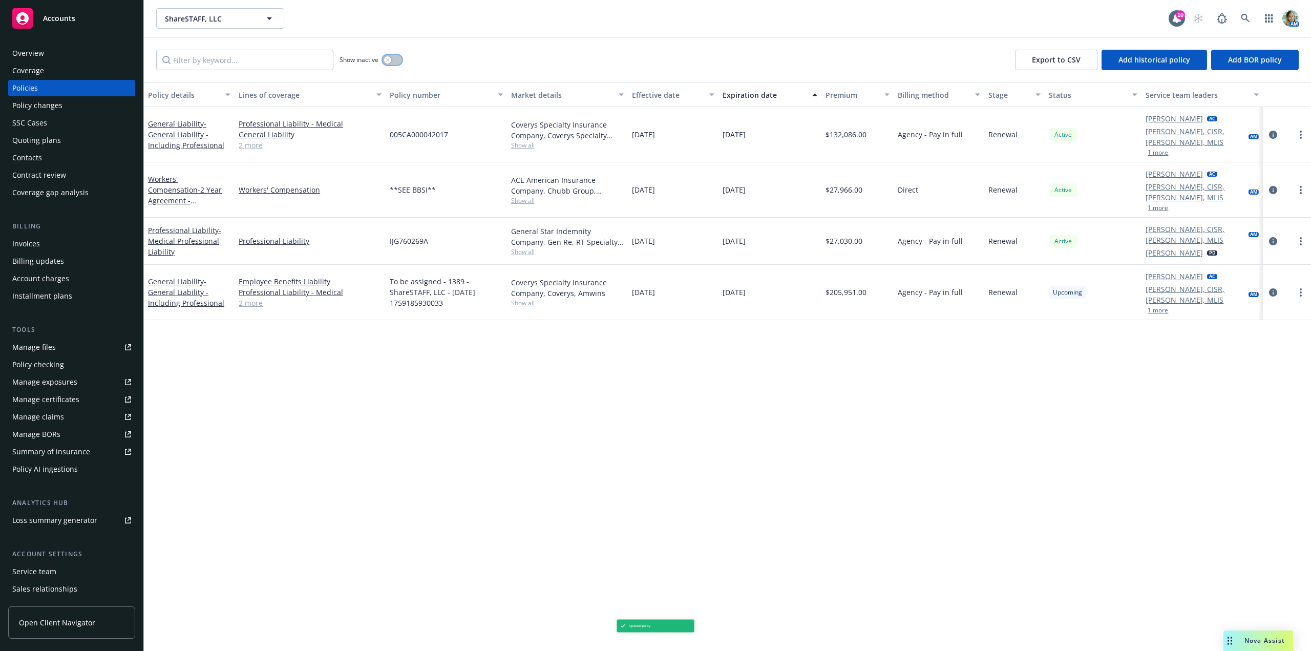
click at [393, 60] on button "button" at bounding box center [392, 60] width 19 height 10
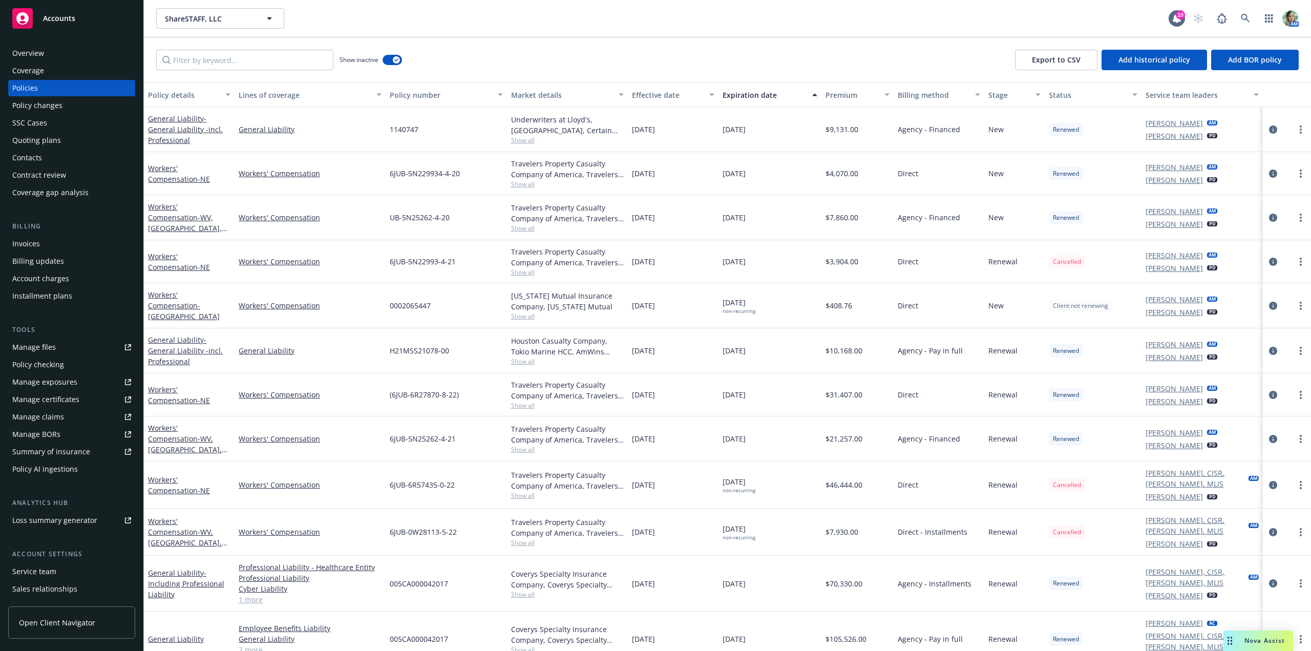
drag, startPoint x: 294, startPoint y: 45, endPoint x: 290, endPoint y: 53, distance: 9.0
click at [293, 48] on div "Show inactive Export to CSV Add historical policy Add BOR policy" at bounding box center [727, 59] width 1167 height 45
click at [289, 60] on input "Filter by keyword..." at bounding box center [244, 60] width 177 height 20
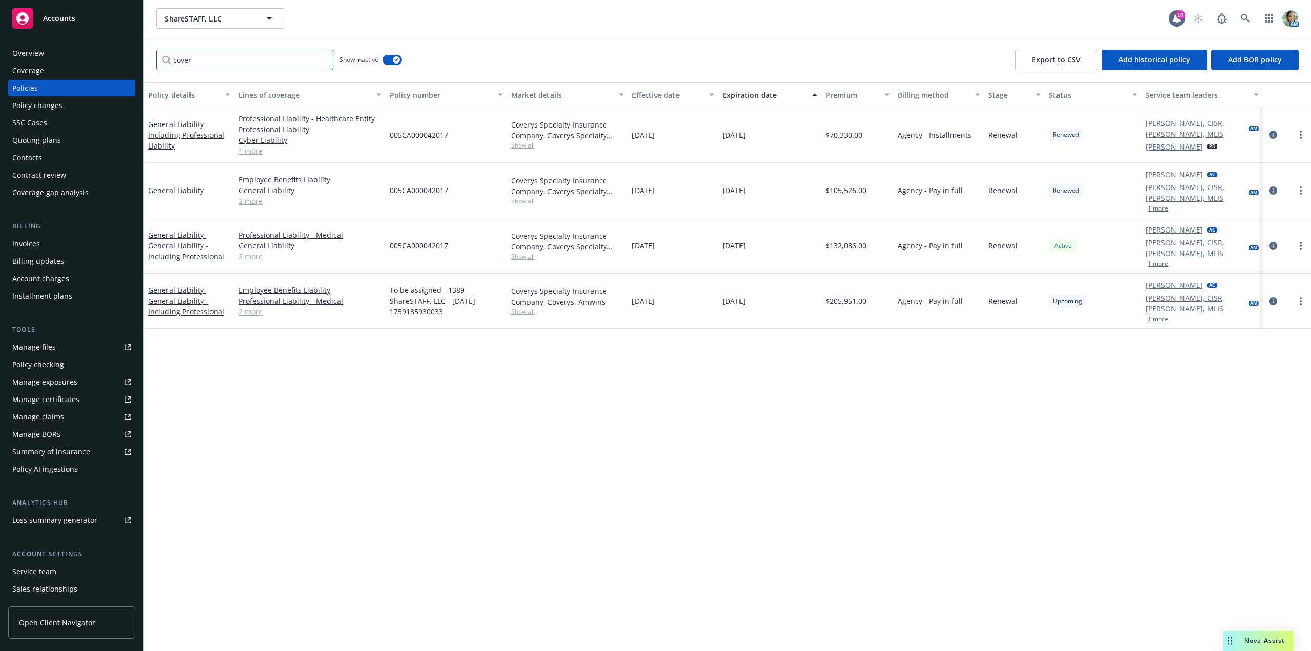
type input "cover"
drag, startPoint x: 391, startPoint y: 236, endPoint x: 452, endPoint y: 240, distance: 60.5
click at [452, 240] on div "005CA000042017" at bounding box center [446, 245] width 121 height 55
copy span "005CA000042017"
click at [1275, 297] on icon "circleInformation" at bounding box center [1273, 301] width 8 height 8
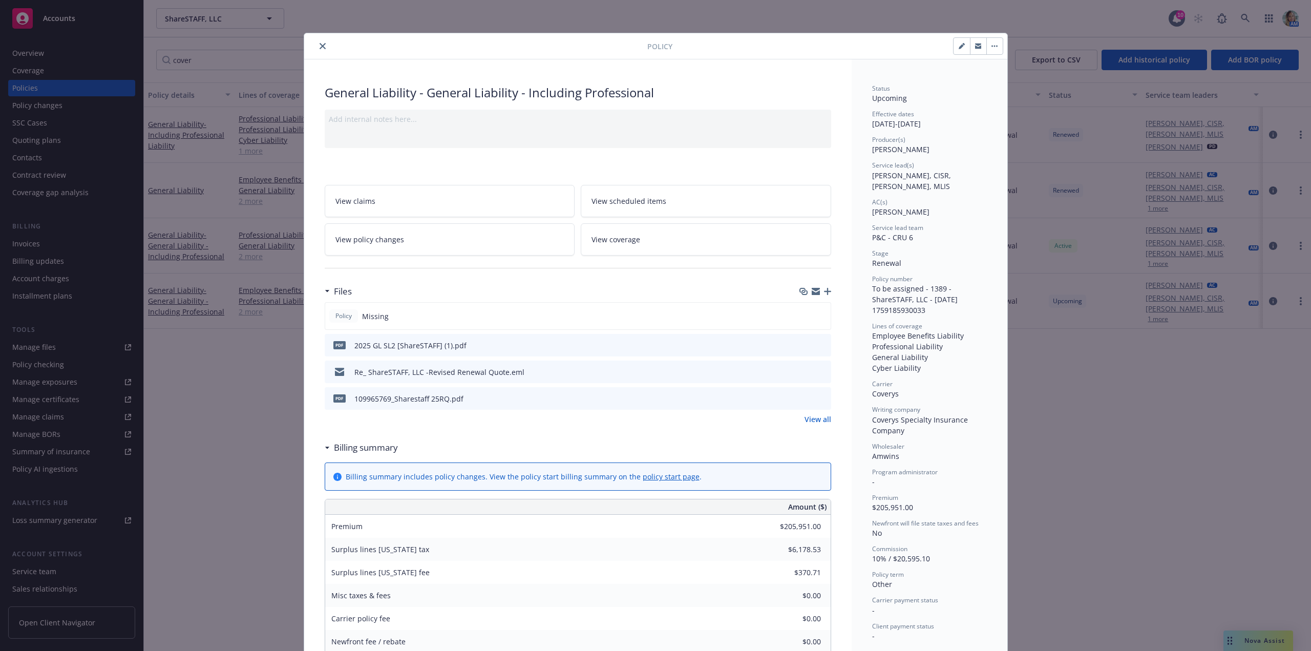
scroll to position [31, 0]
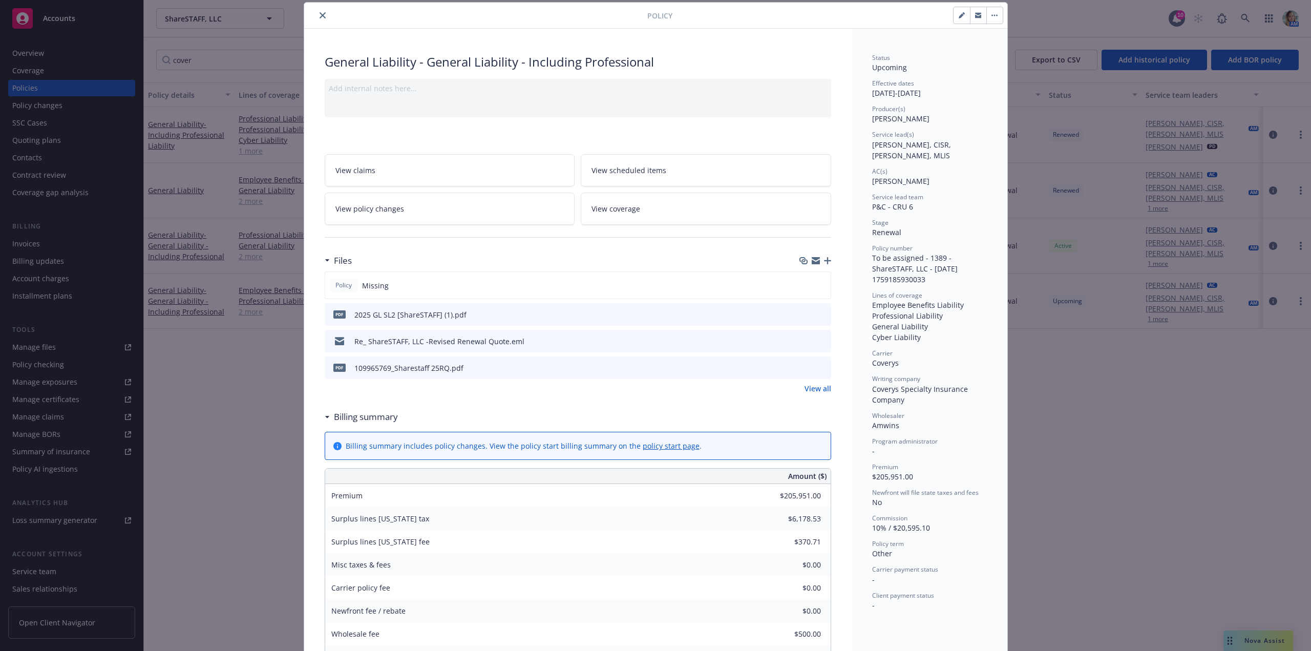
click at [961, 17] on icon "button" at bounding box center [962, 15] width 6 height 6
select select "RENEWAL"
select select "other"
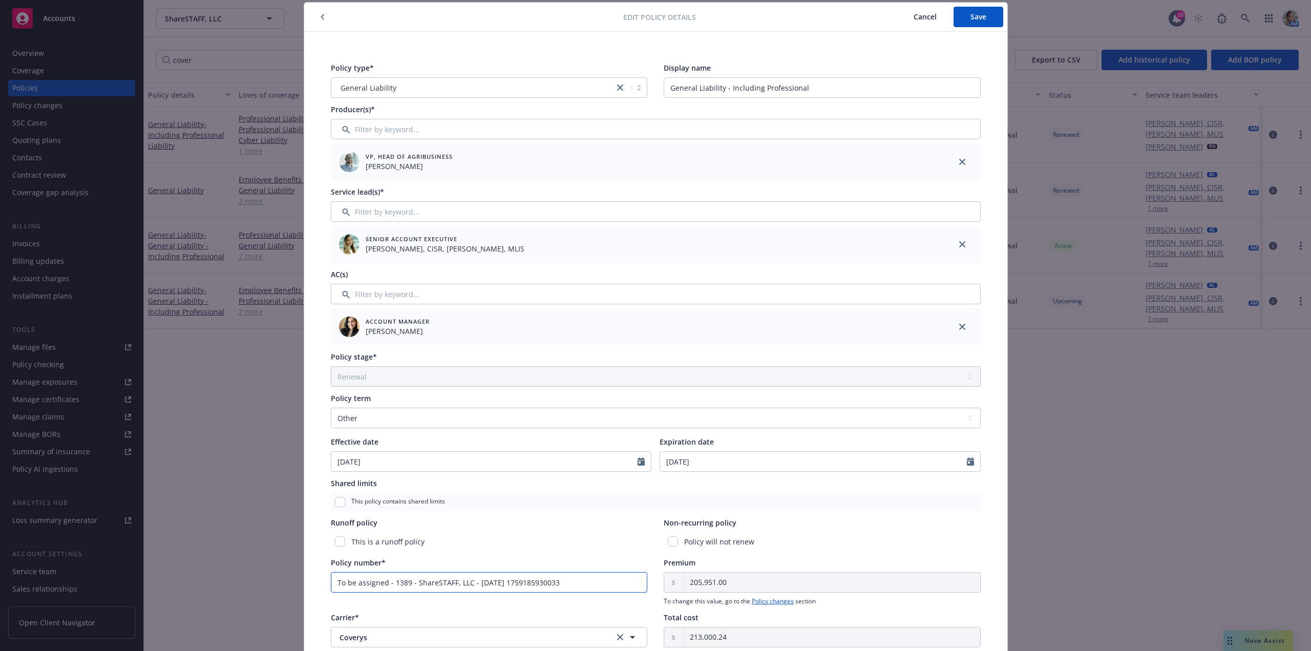
drag, startPoint x: 533, startPoint y: 579, endPoint x: 310, endPoint y: 583, distance: 223.3
click at [312, 583] on div "Policy type* General Liability Display name General Liability - Including Profe…" at bounding box center [655, 424] width 703 height 784
paste input "005CA000042017"
type input "005CA000042017"
click at [974, 17] on span "Save" at bounding box center [978, 17] width 16 height 10
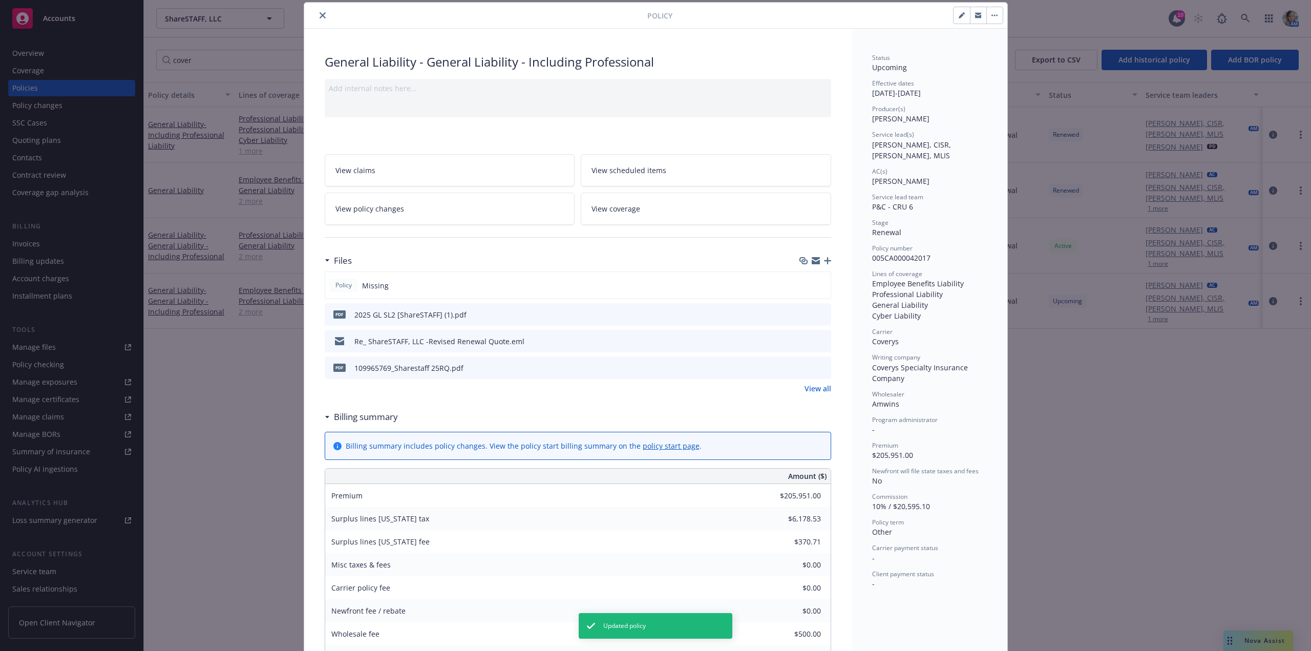
click at [320, 18] on button "close" at bounding box center [322, 15] width 12 height 12
click at [318, 16] on div "ShareSTAFF, LLC ShareSTAFF, LLC" at bounding box center [662, 18] width 1012 height 20
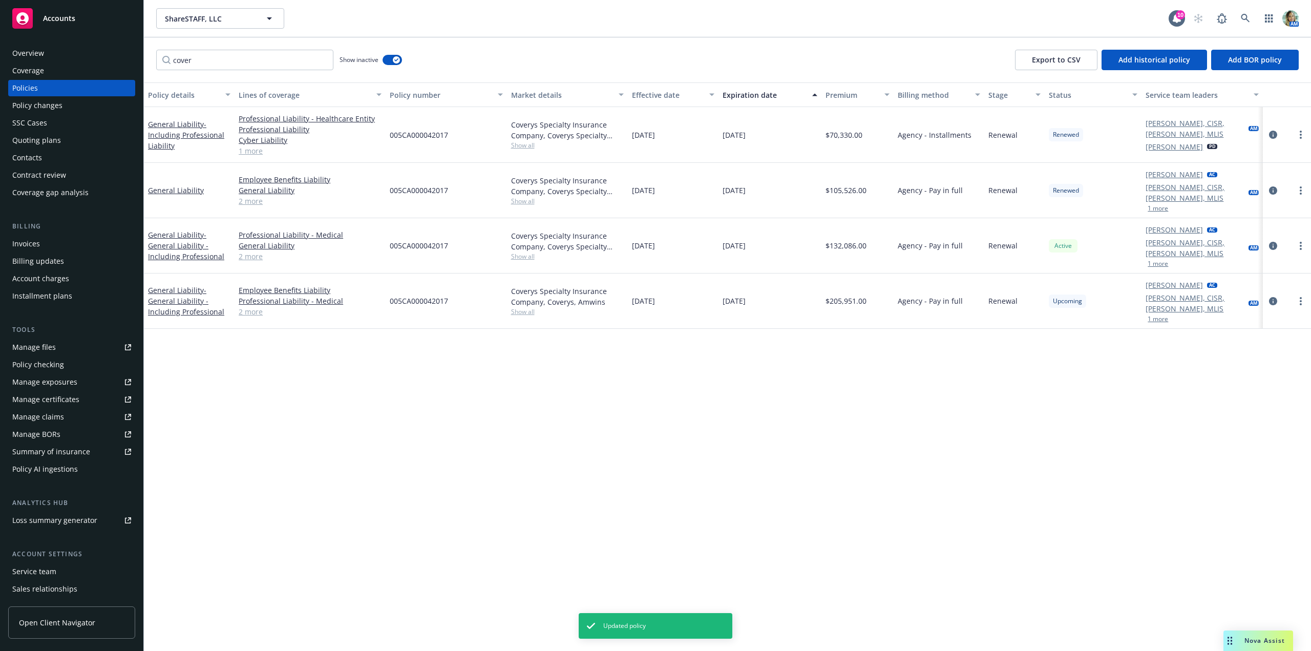
click at [614, 428] on div "Policy details Lines of coverage Policy number Market details Effective date Ex…" at bounding box center [727, 366] width 1167 height 568
click at [592, 440] on div "Policy details Lines of coverage Policy number Market details Effective date Ex…" at bounding box center [727, 366] width 1167 height 568
drag, startPoint x: 32, startPoint y: 105, endPoint x: 32, endPoint y: 98, distance: 7.2
click at [32, 104] on div "Policy changes" at bounding box center [37, 105] width 50 height 16
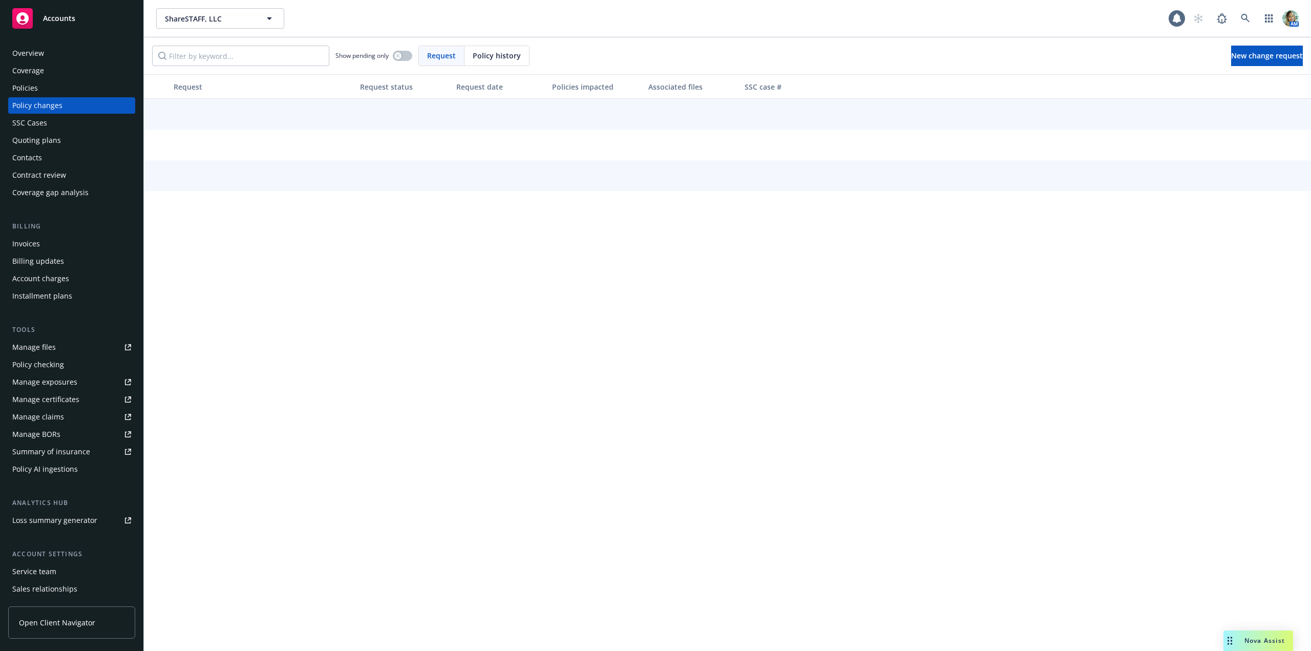
click at [30, 86] on div "Policies" at bounding box center [25, 88] width 26 height 16
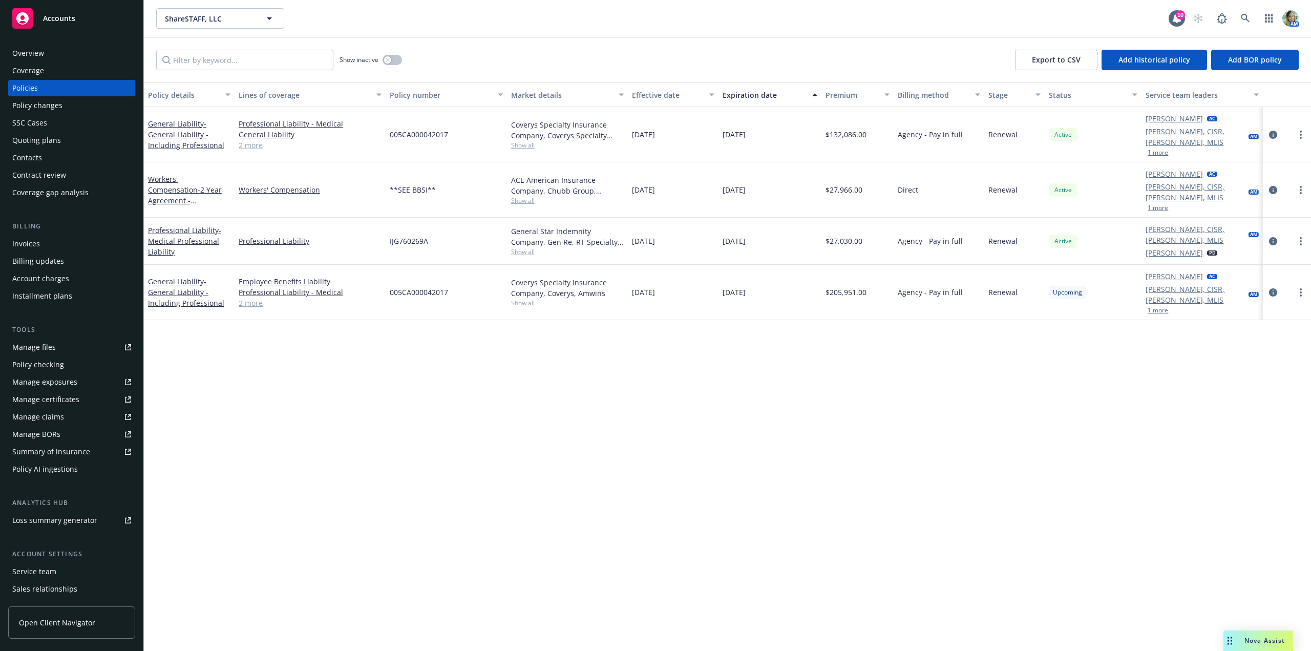
drag, startPoint x: 546, startPoint y: 381, endPoint x: 400, endPoint y: 320, distance: 158.8
click at [544, 381] on div "Policy details Lines of coverage Policy number Market details Effective date Ex…" at bounding box center [727, 366] width 1167 height 568
click at [20, 50] on div "Overview" at bounding box center [28, 53] width 32 height 16
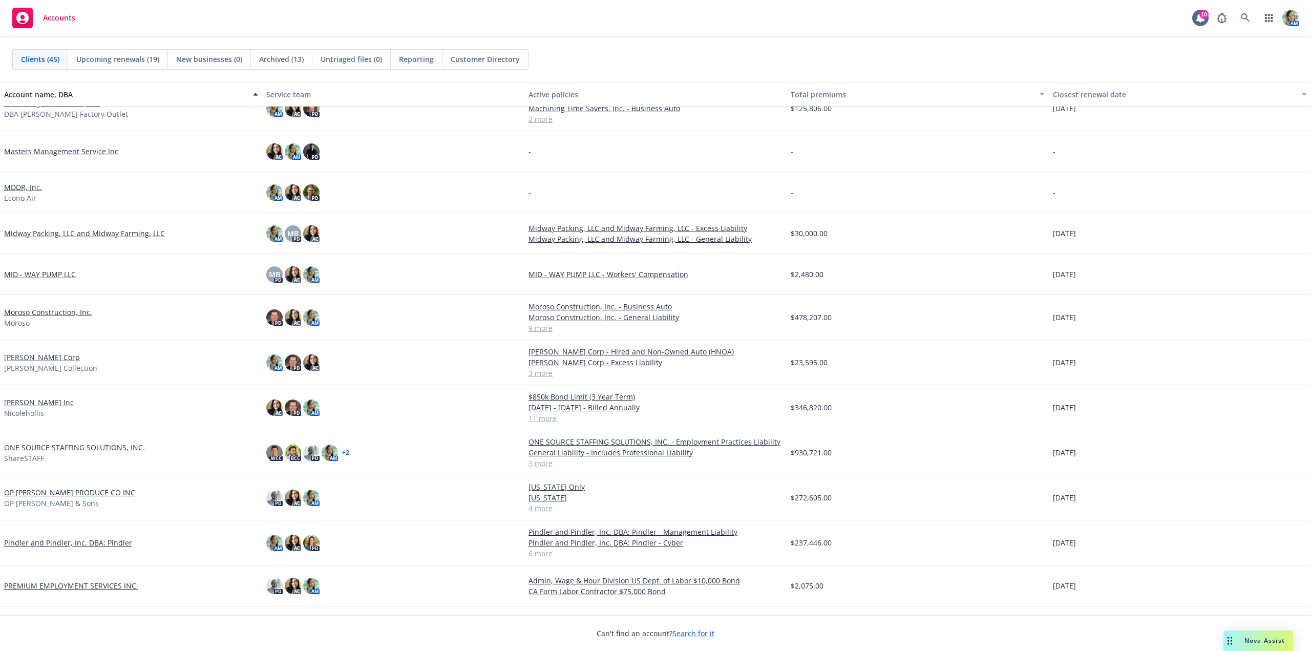
scroll to position [973, 0]
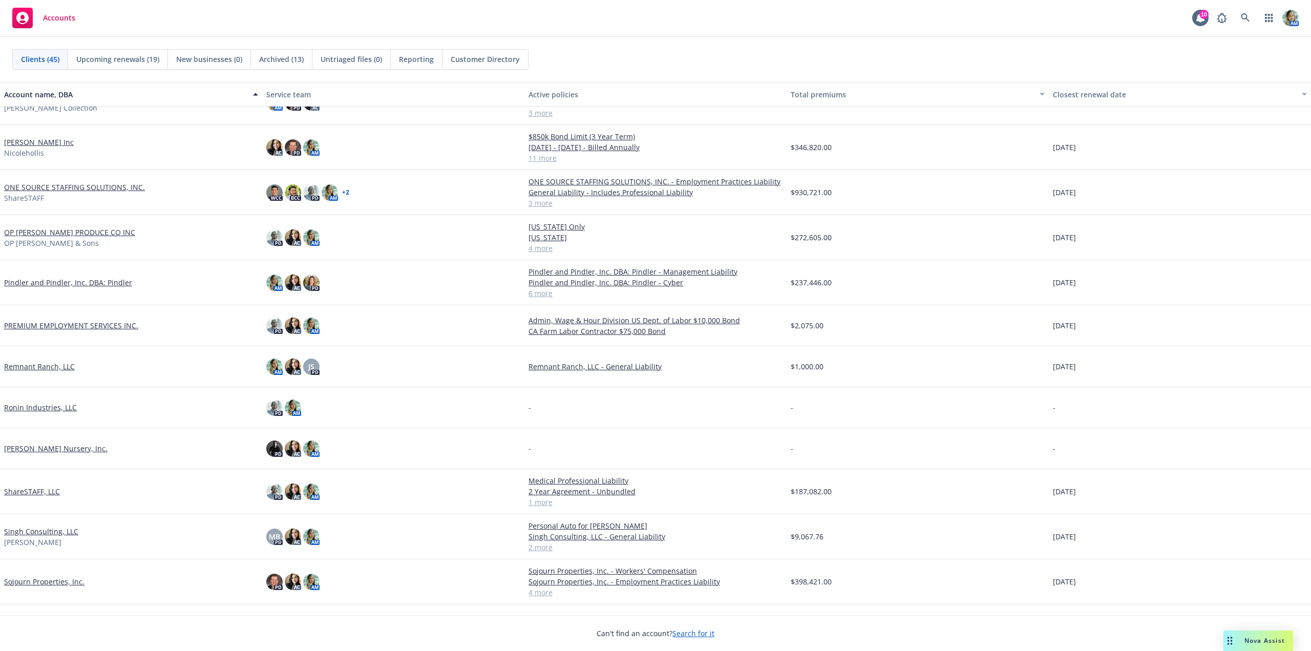
click at [54, 492] on link "ShareSTAFF, LLC" at bounding box center [32, 491] width 56 height 11
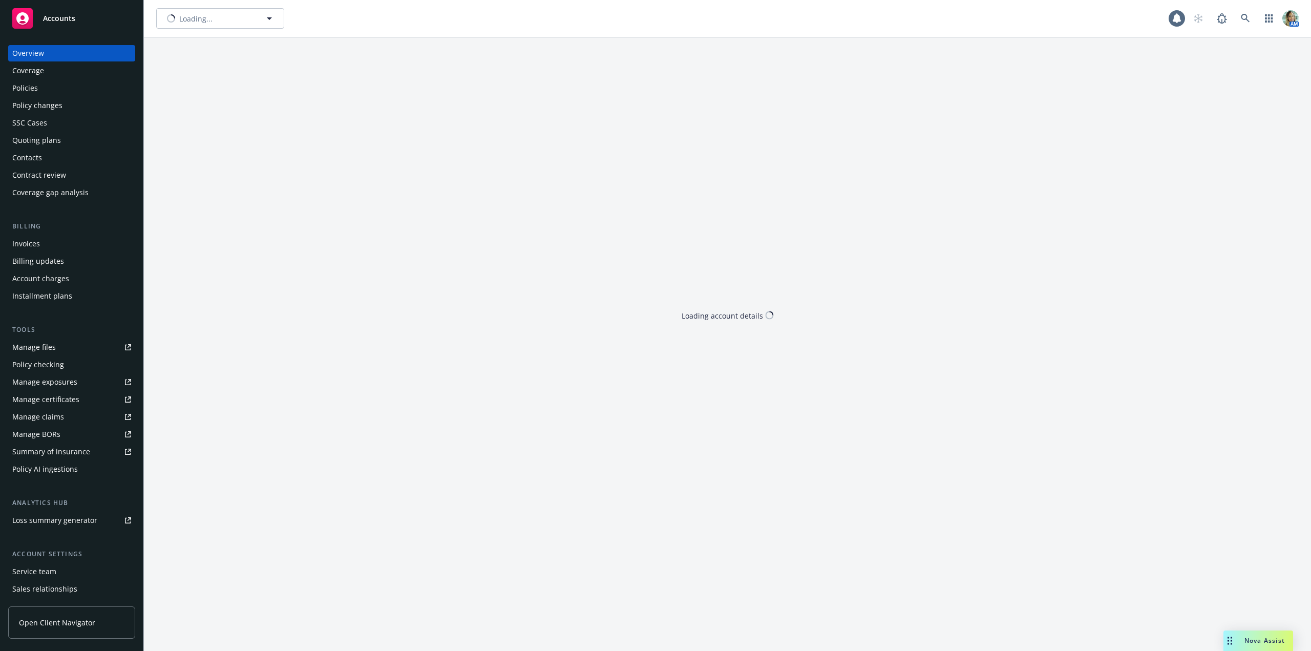
click at [54, 492] on div "Overview Coverage Policies Policy changes SSC Cases Quoting plans Contacts Cont…" at bounding box center [71, 347] width 127 height 604
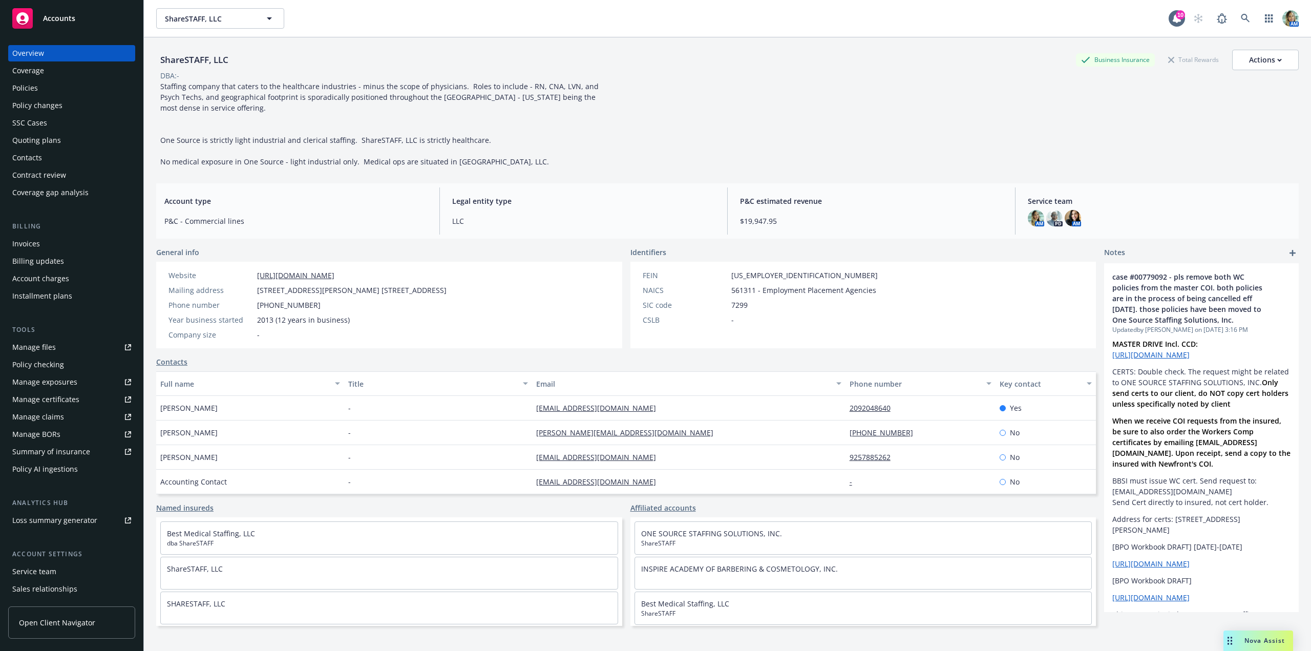
click at [47, 87] on div "Policies" at bounding box center [71, 88] width 119 height 16
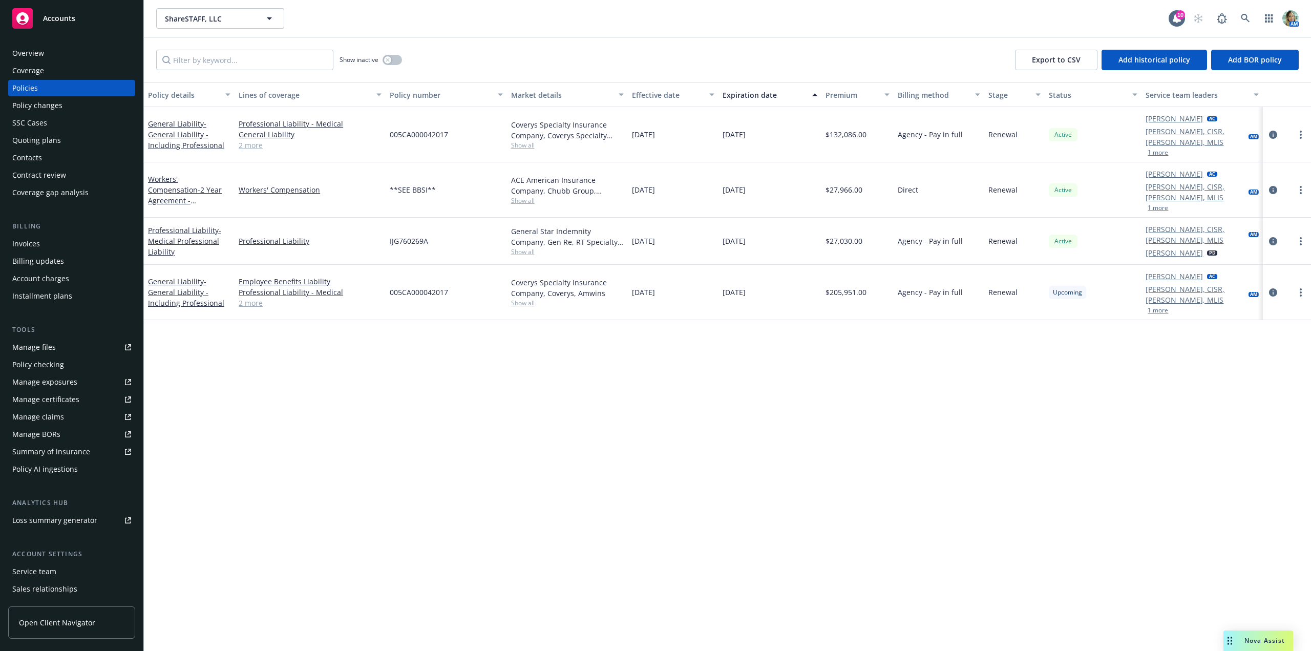
click at [227, 346] on div "Policy details Lines of coverage Policy number Market details Effective date Ex…" at bounding box center [727, 366] width 1167 height 568
click at [201, 277] on span "- General Liability - Including Professional" at bounding box center [186, 292] width 76 height 31
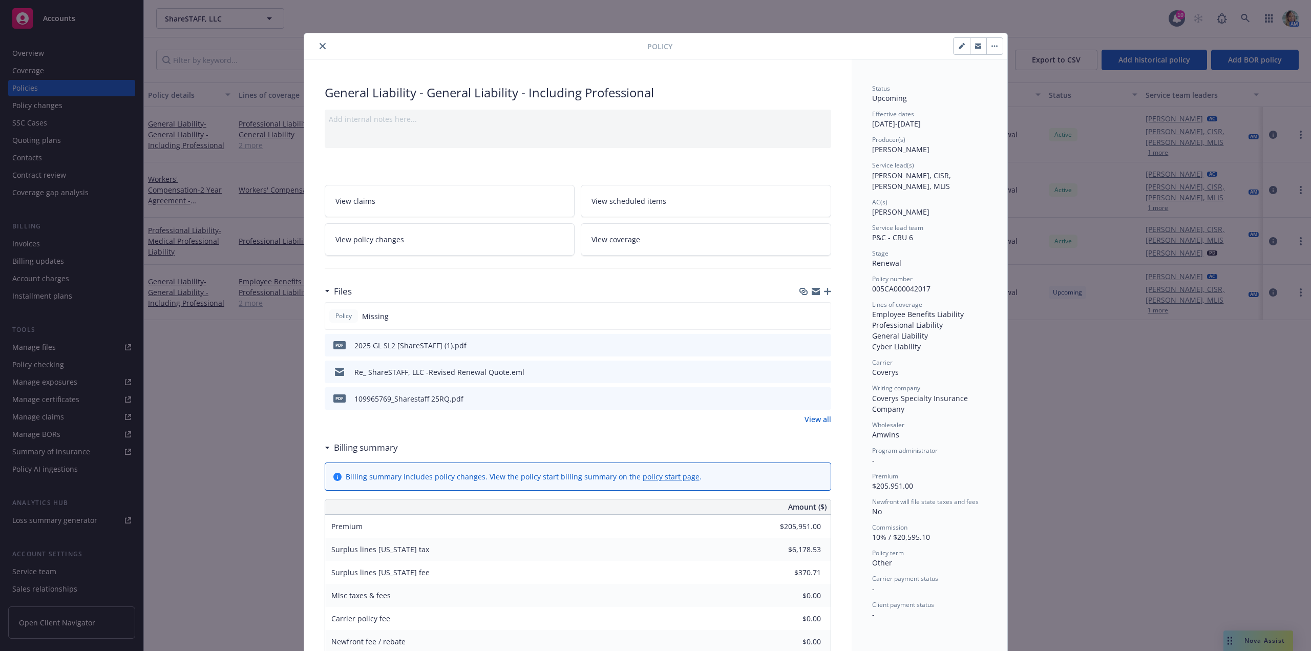
click at [824, 294] on icon "button" at bounding box center [827, 291] width 7 height 7
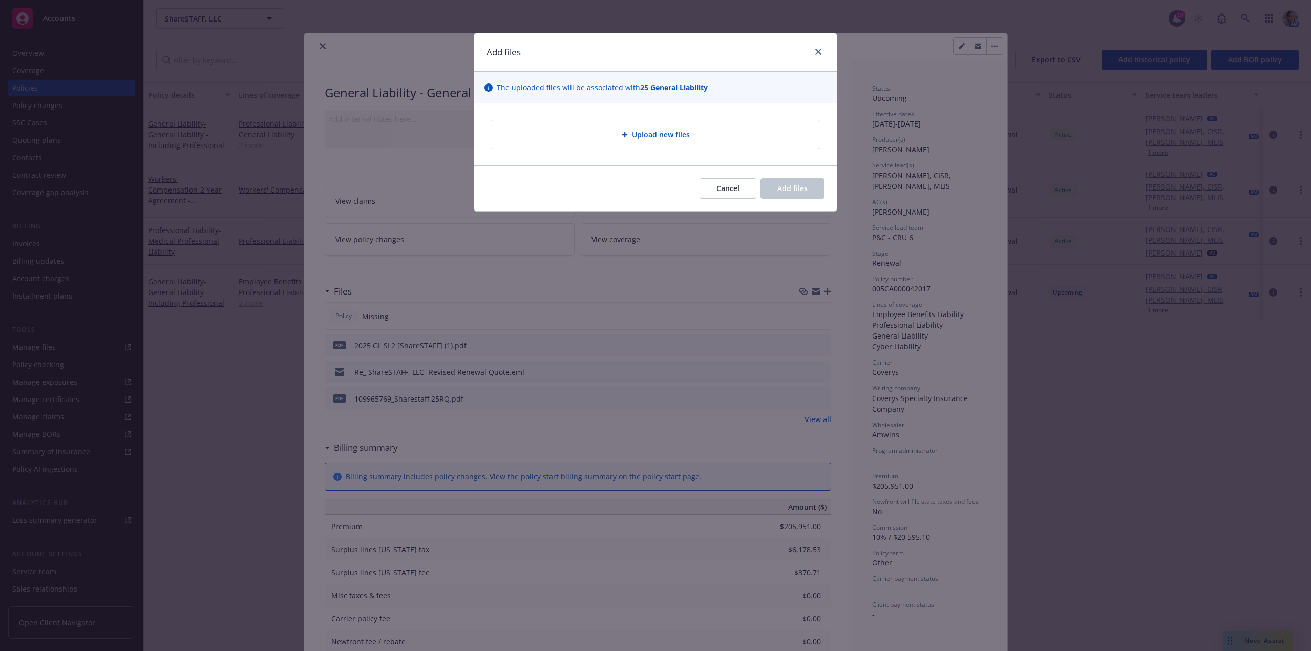
click at [595, 143] on div "Upload new files" at bounding box center [655, 134] width 329 height 28
click at [647, 139] on span "Upload new files" at bounding box center [661, 134] width 58 height 11
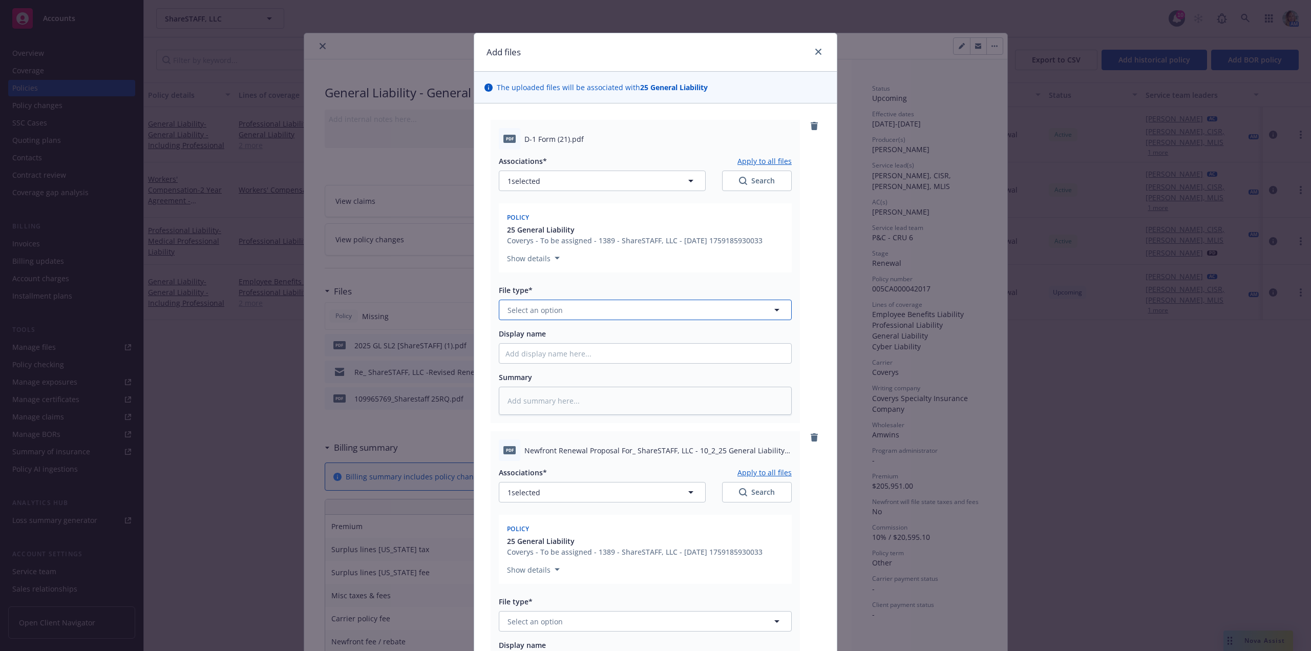
click at [564, 309] on button "Select an option" at bounding box center [645, 310] width 293 height 20
type input "d-1"
click at [547, 340] on div "D-1 - signed" at bounding box center [529, 338] width 48 height 15
type textarea "x"
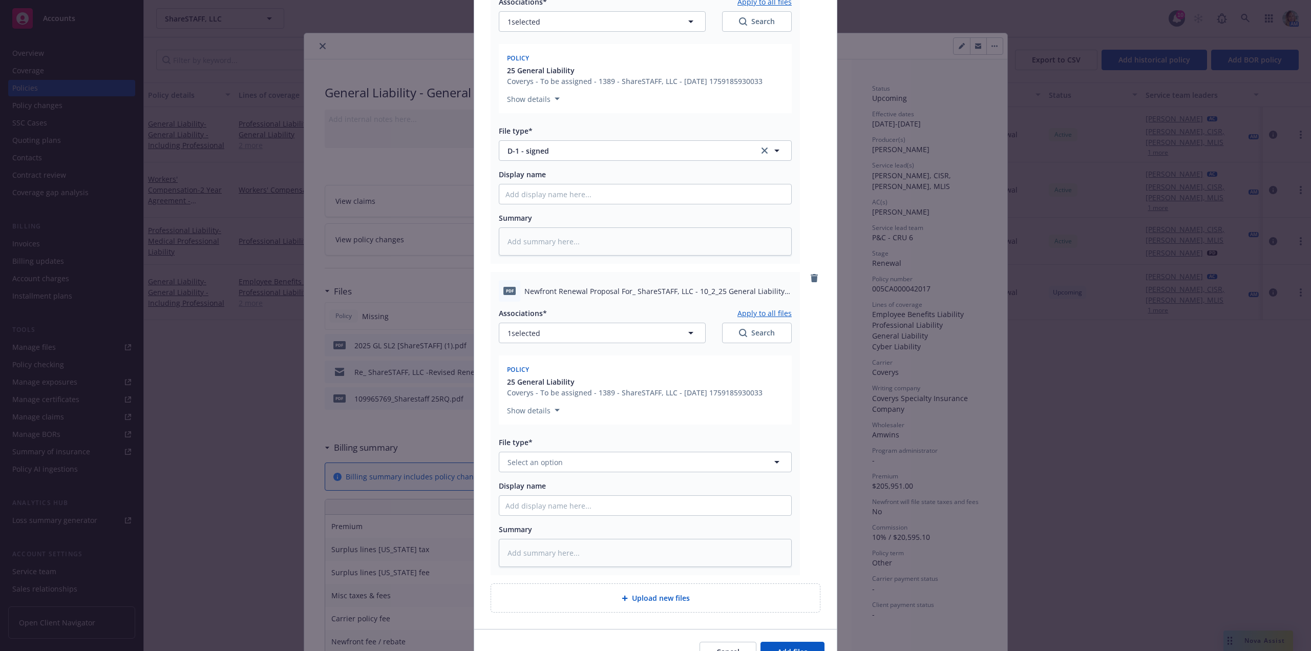
scroll to position [205, 0]
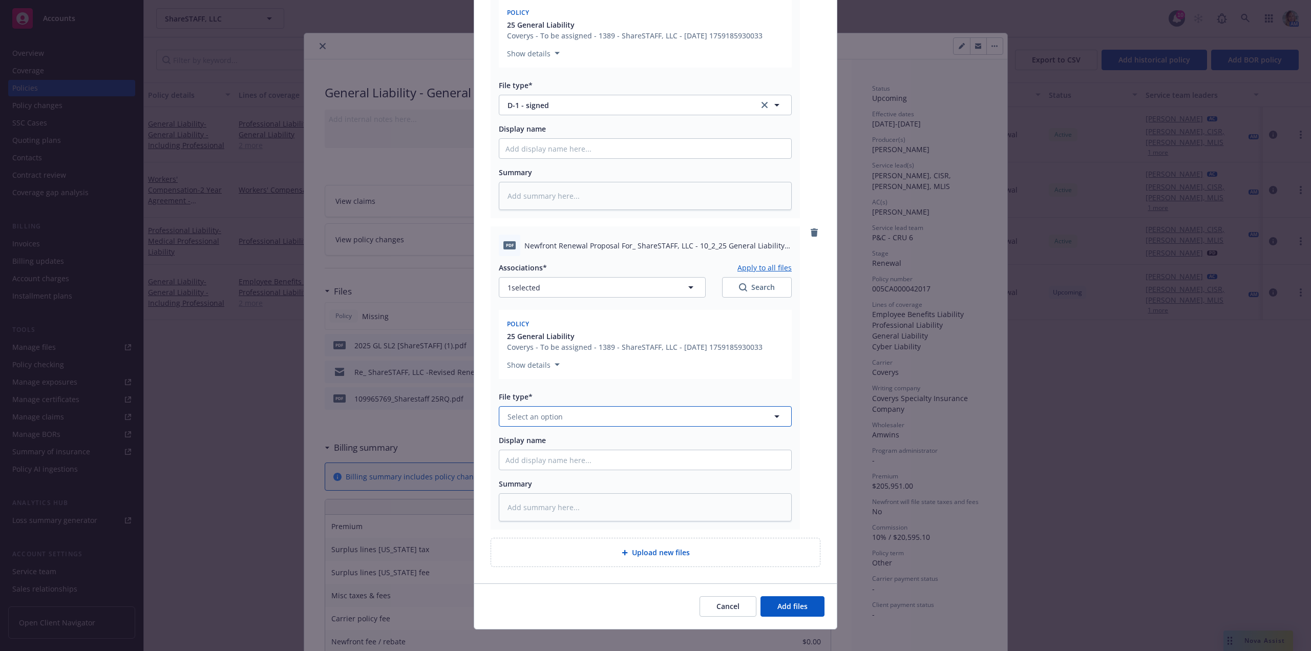
click at [569, 420] on button "Select an option" at bounding box center [645, 416] width 293 height 20
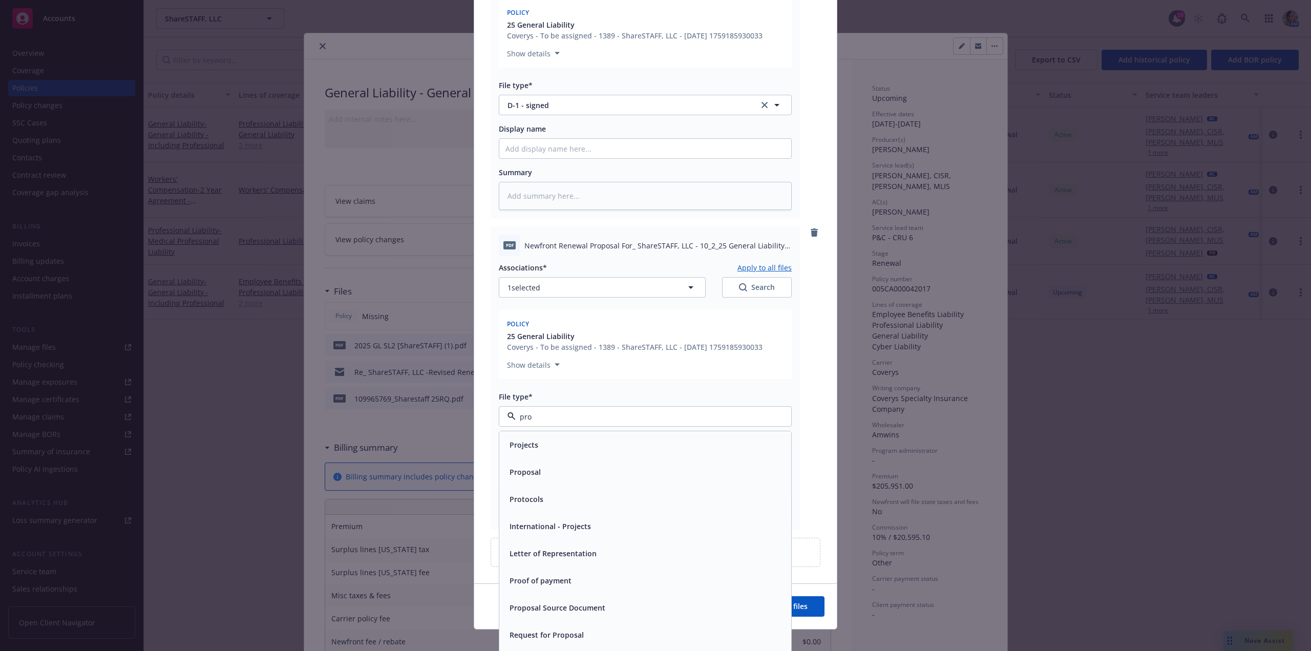
type input "prop"
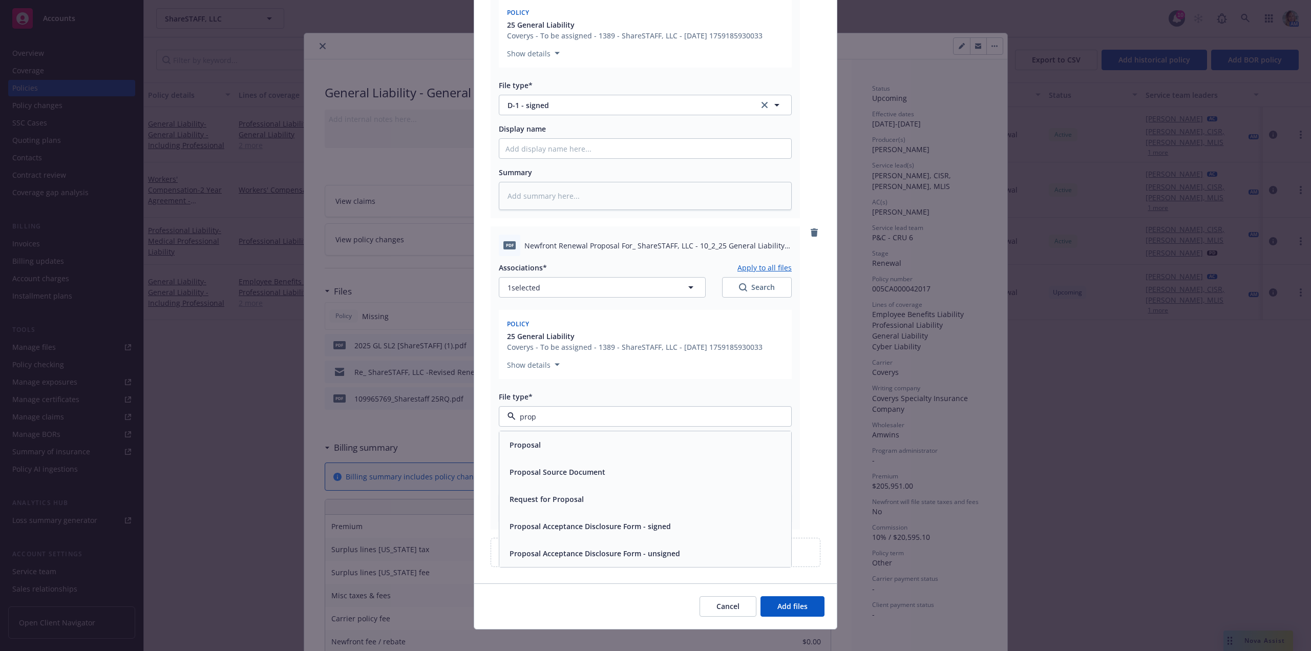
drag, startPoint x: 638, startPoint y: 522, endPoint x: 695, endPoint y: 538, distance: 59.5
click at [639, 522] on span "Proposal Acceptance Disclosure Form - signed" at bounding box center [590, 526] width 161 height 11
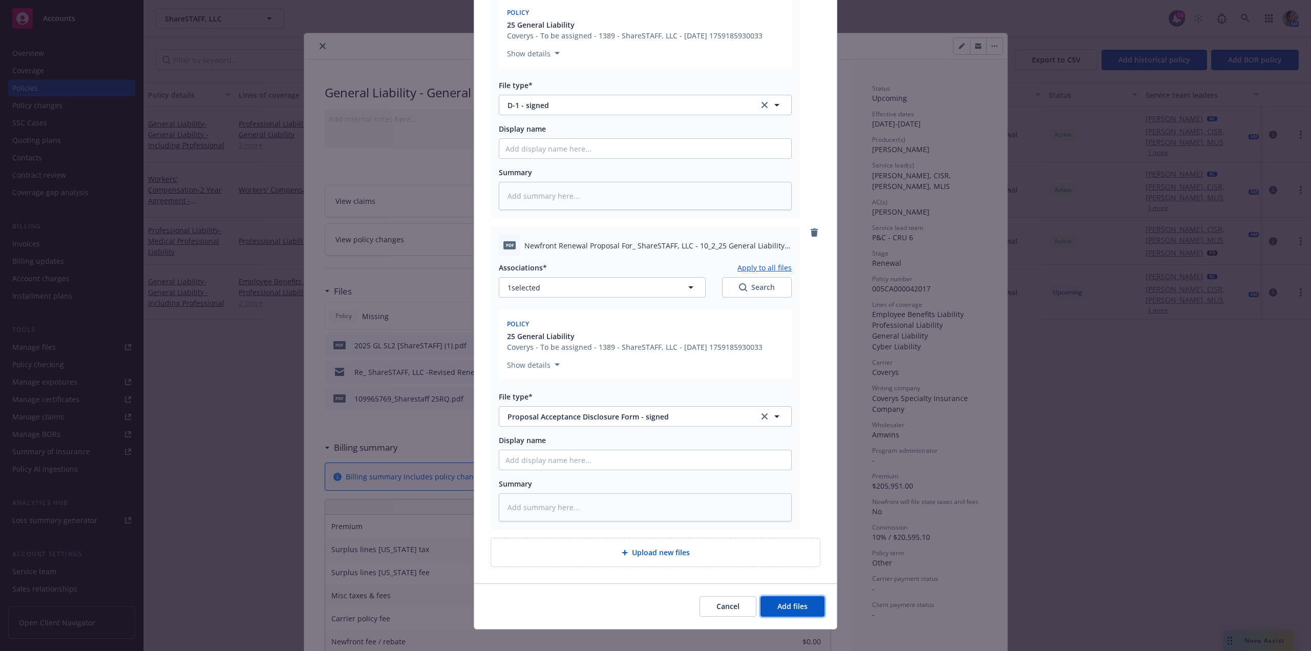
drag, startPoint x: 794, startPoint y: 608, endPoint x: 787, endPoint y: 606, distance: 7.5
click at [794, 607] on span "Add files" at bounding box center [792, 606] width 30 height 10
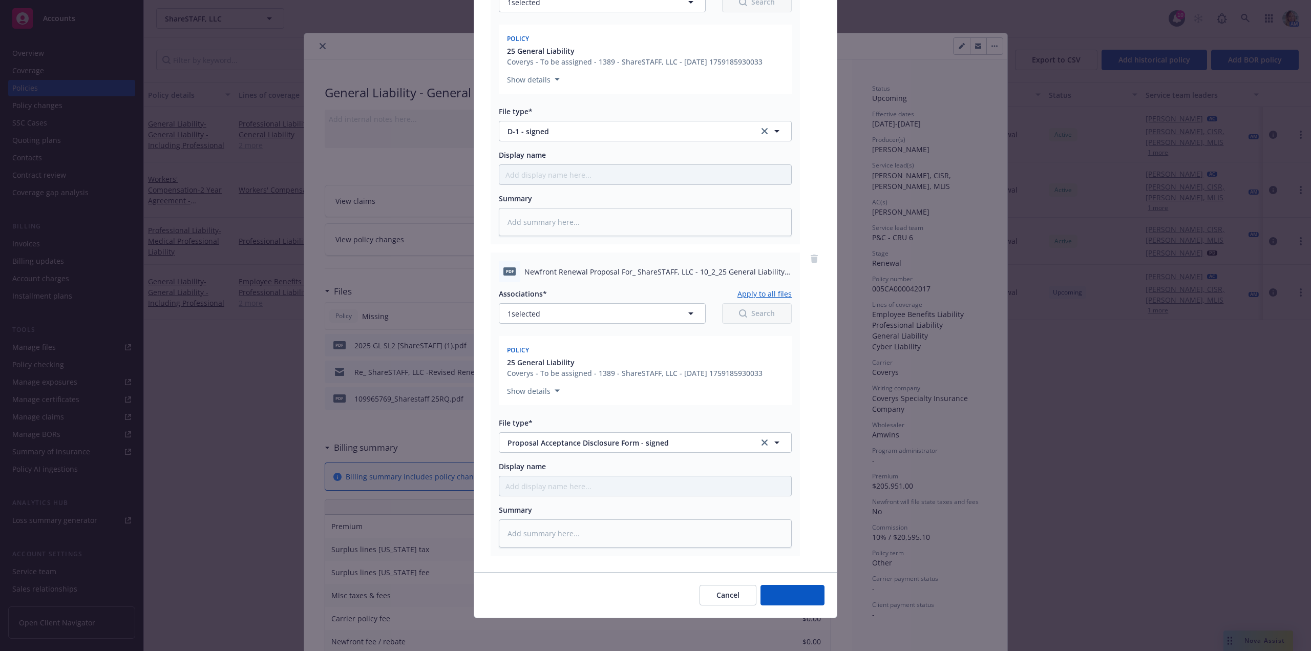
scroll to position [179, 0]
type textarea "x"
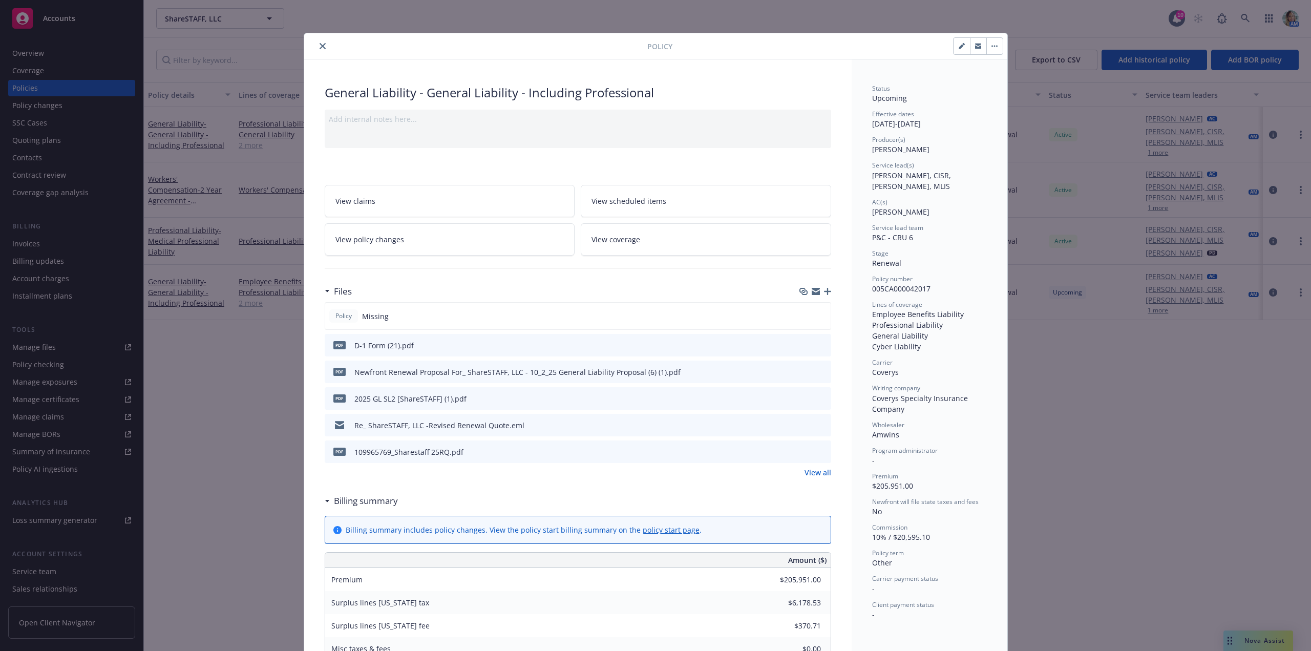
click at [320, 47] on icon "close" at bounding box center [323, 46] width 6 height 6
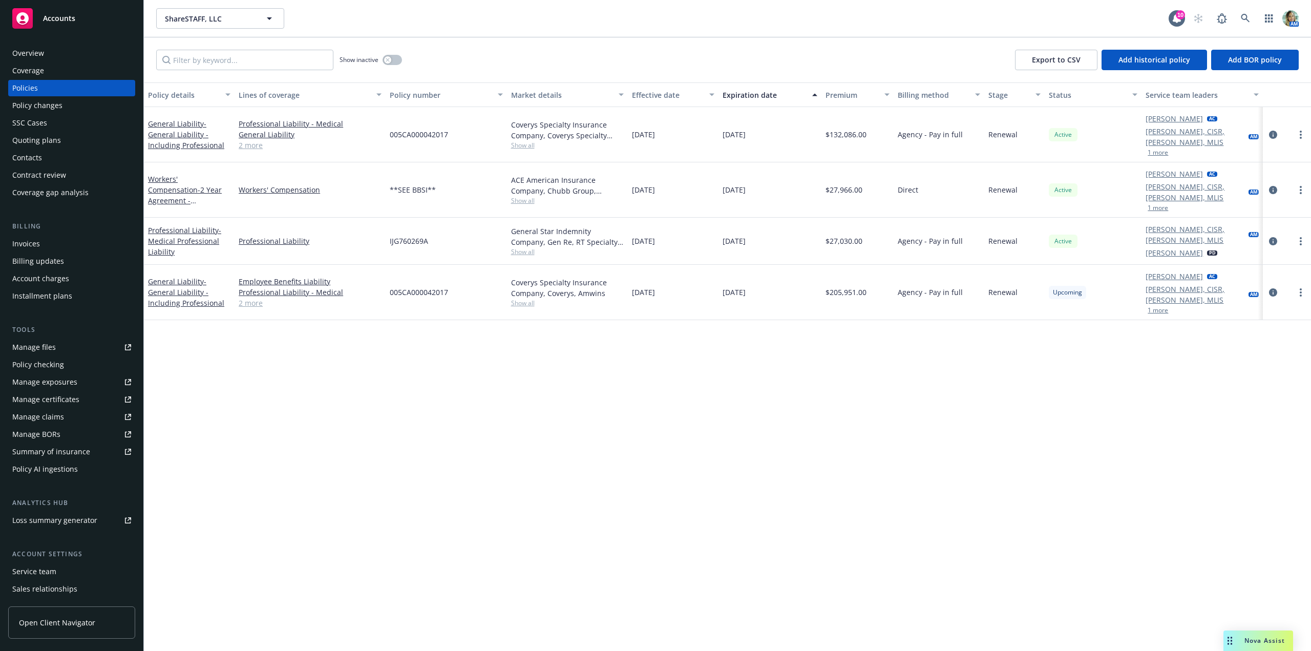
click at [599, 344] on div "Policy details Lines of coverage Policy number Market details Effective date Ex…" at bounding box center [727, 366] width 1167 height 568
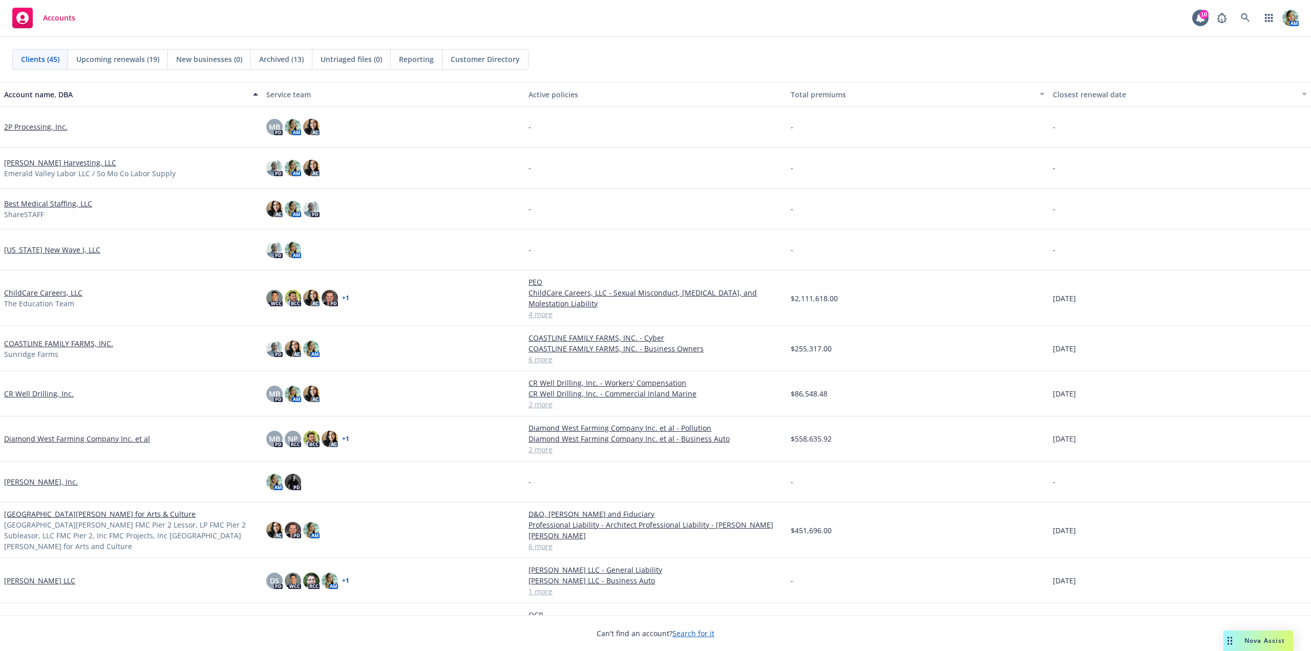
drag, startPoint x: 689, startPoint y: 45, endPoint x: 1024, endPoint y: 36, distance: 335.0
click at [692, 45] on div "Clients (45) Upcoming renewals (19) New businesses (0) Archived (13) Untriaged …" at bounding box center [655, 59] width 1311 height 45
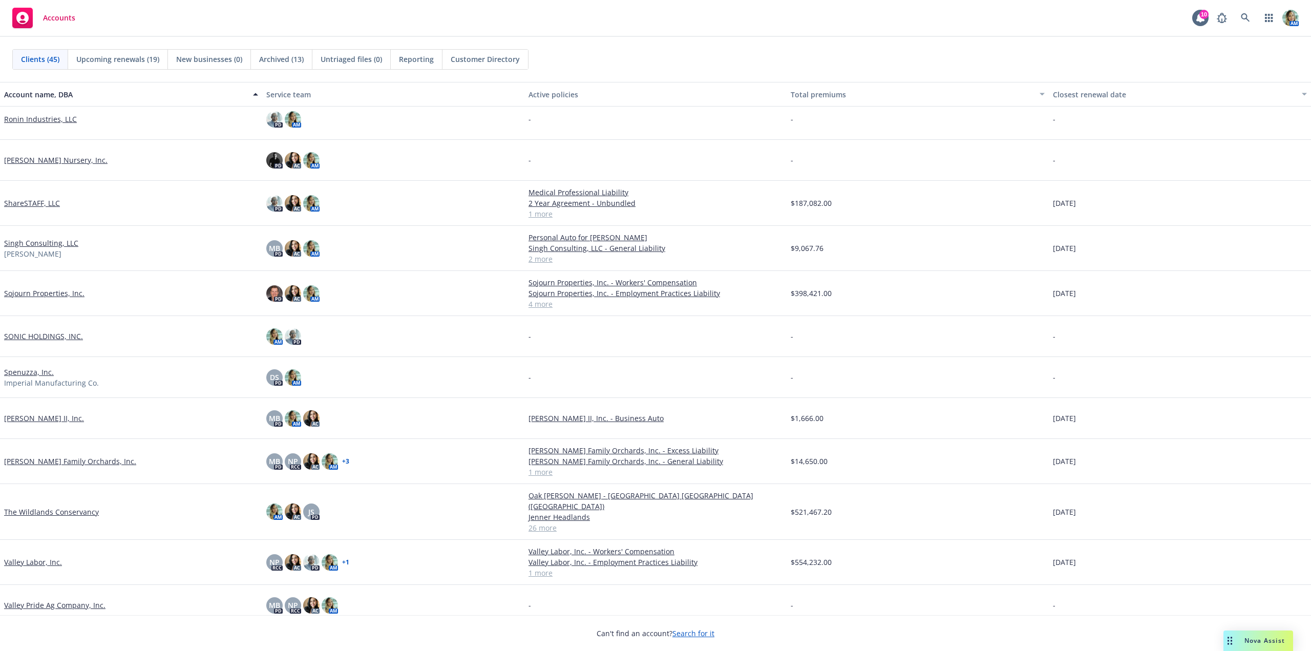
scroll to position [1364, 0]
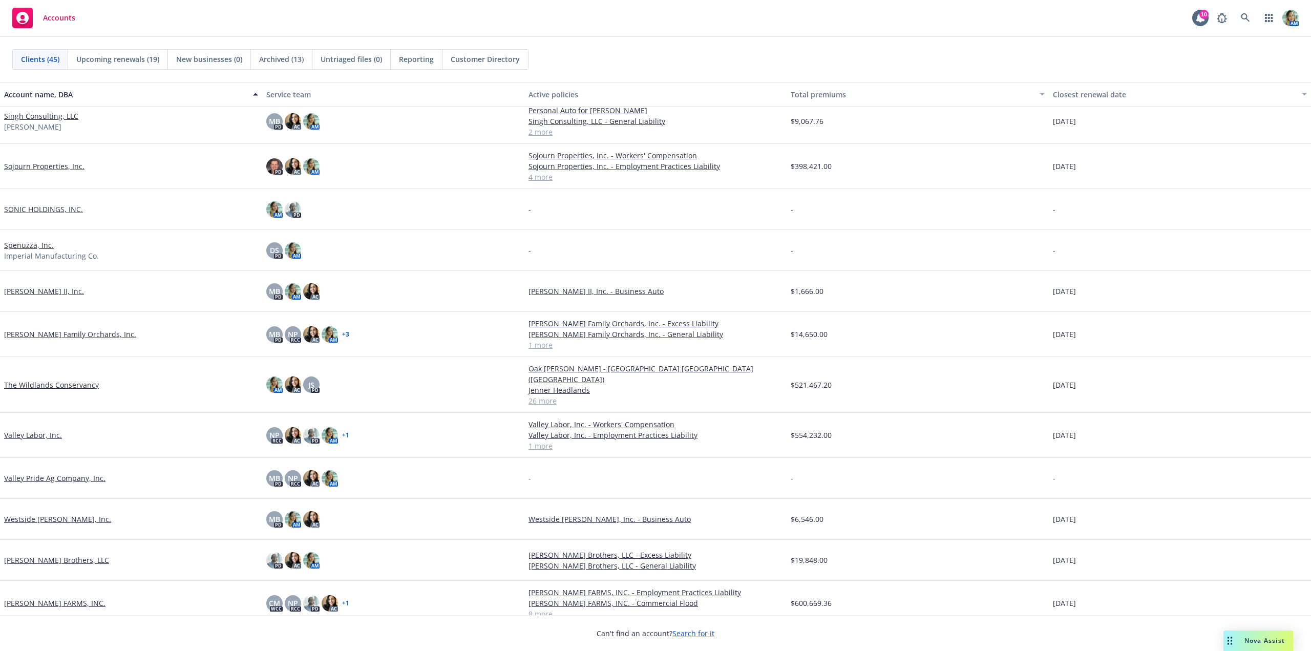
click at [46, 211] on link "SONIC HOLDINGS, INC." at bounding box center [43, 209] width 79 height 11
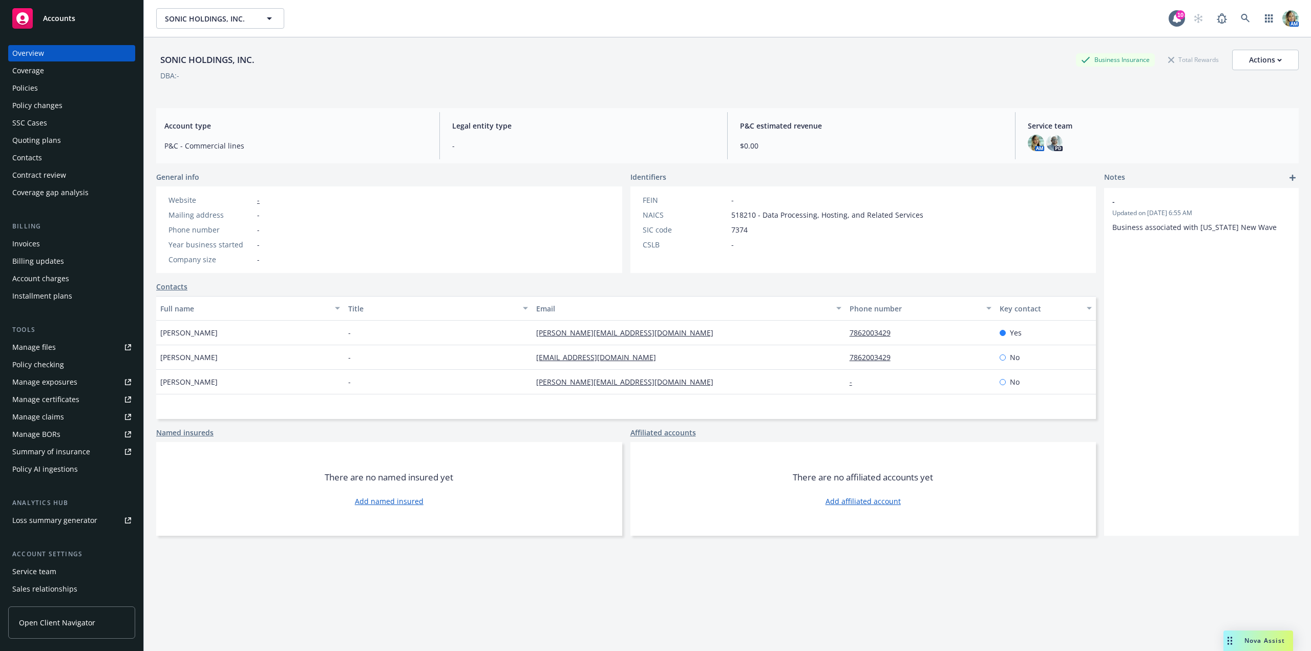
click at [28, 92] on div "Policies" at bounding box center [25, 88] width 26 height 16
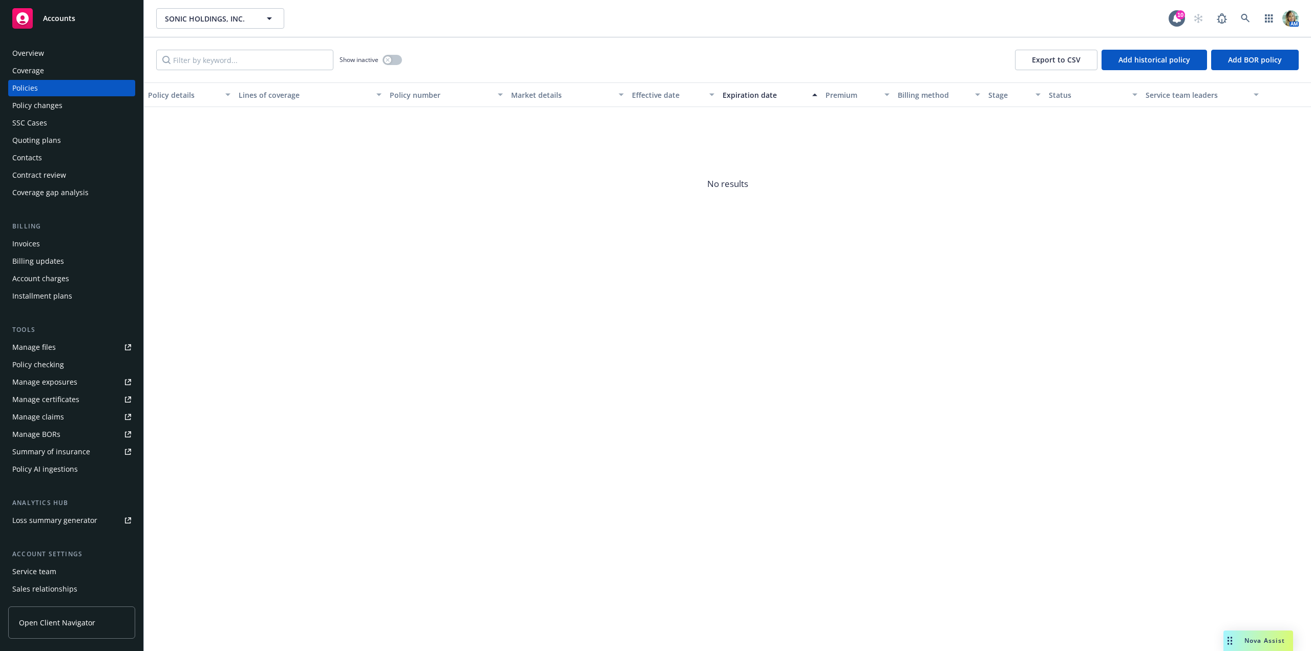
click at [39, 139] on div "Quoting plans" at bounding box center [36, 140] width 49 height 16
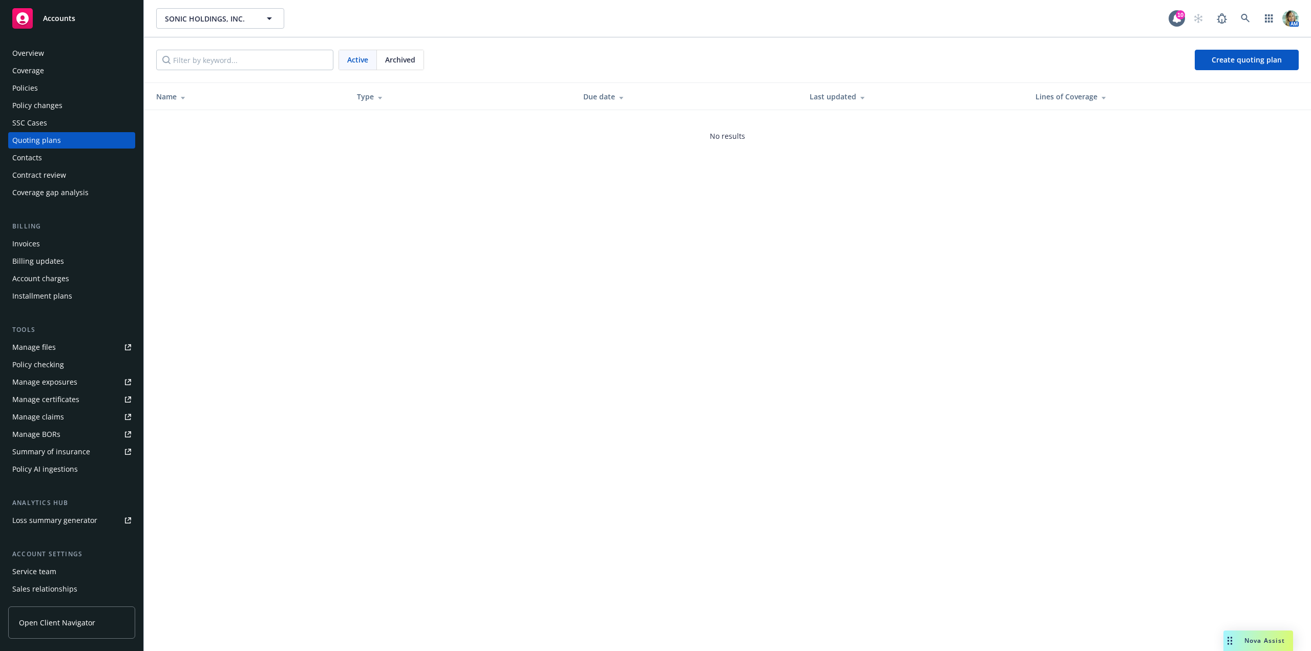
drag, startPoint x: 37, startPoint y: 87, endPoint x: 62, endPoint y: 80, distance: 26.0
click at [37, 87] on div "Policies" at bounding box center [71, 88] width 119 height 16
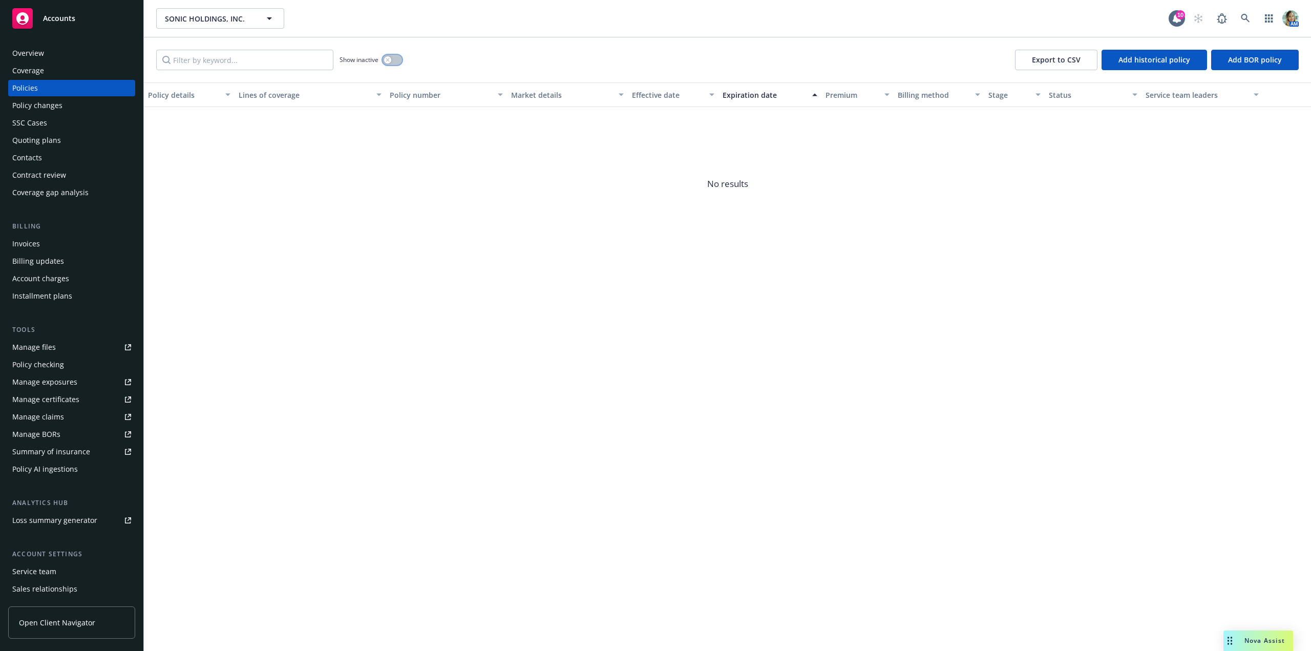
click at [402, 59] on button "button" at bounding box center [392, 60] width 19 height 10
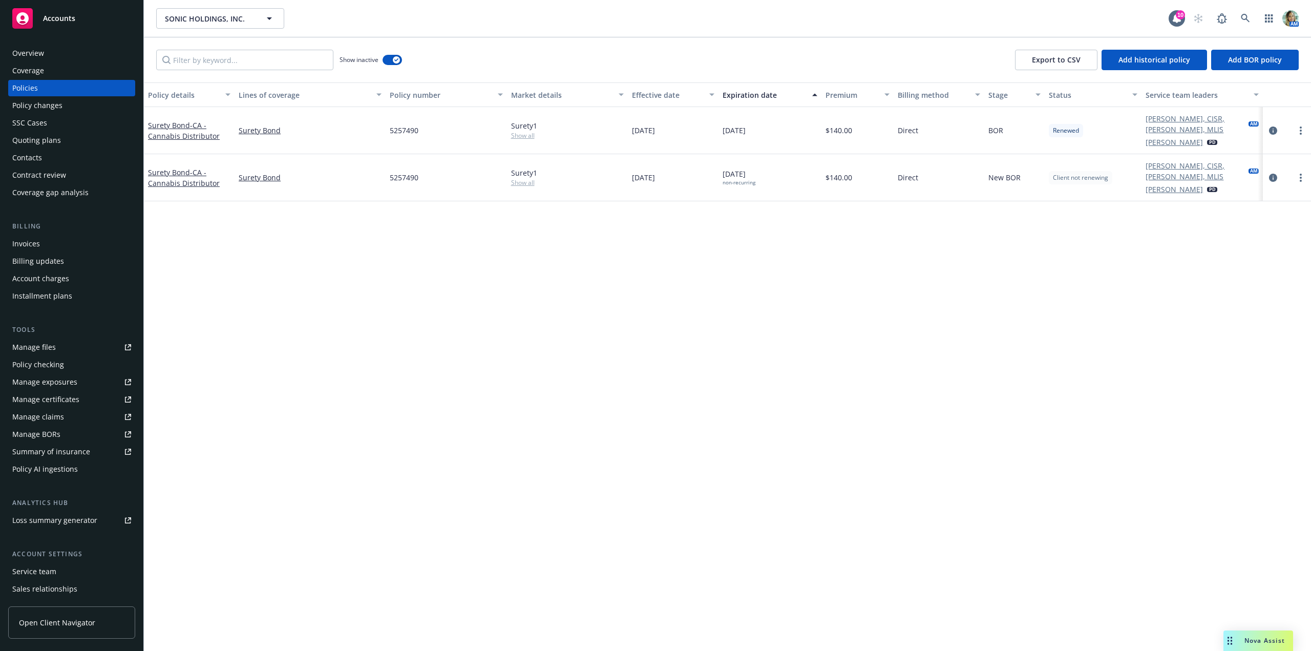
click at [33, 57] on div "Overview" at bounding box center [28, 53] width 32 height 16
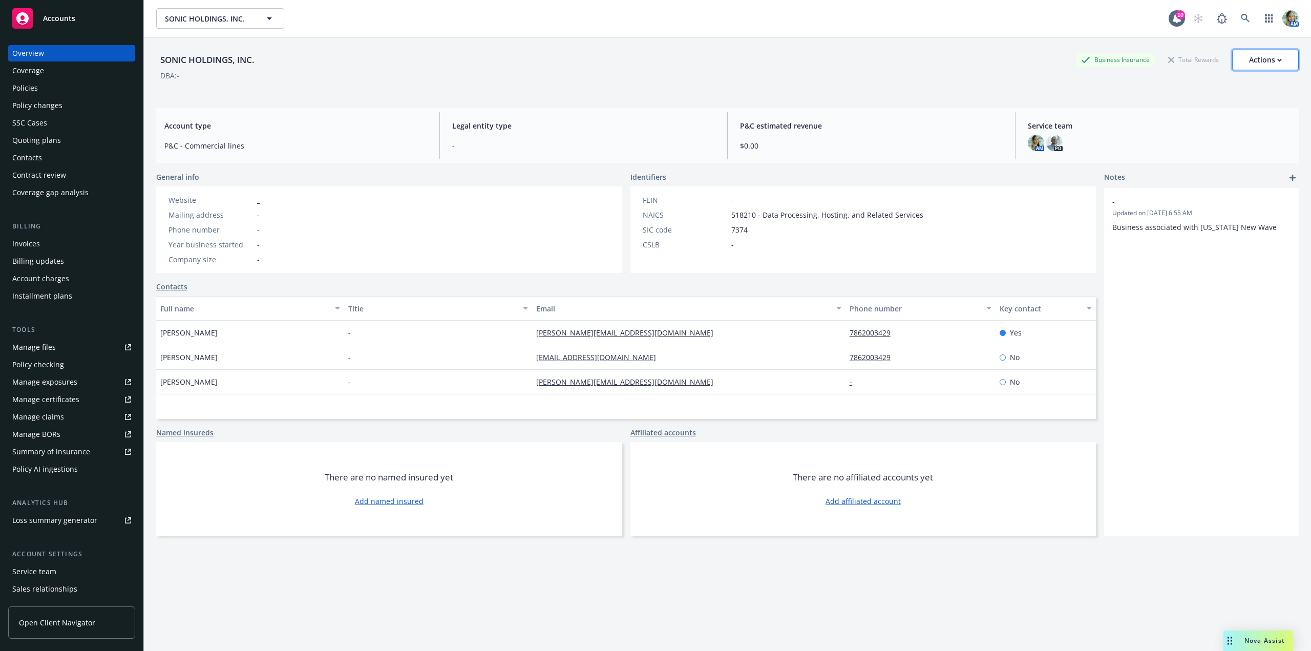
click at [1274, 60] on button "Actions" at bounding box center [1265, 60] width 67 height 20
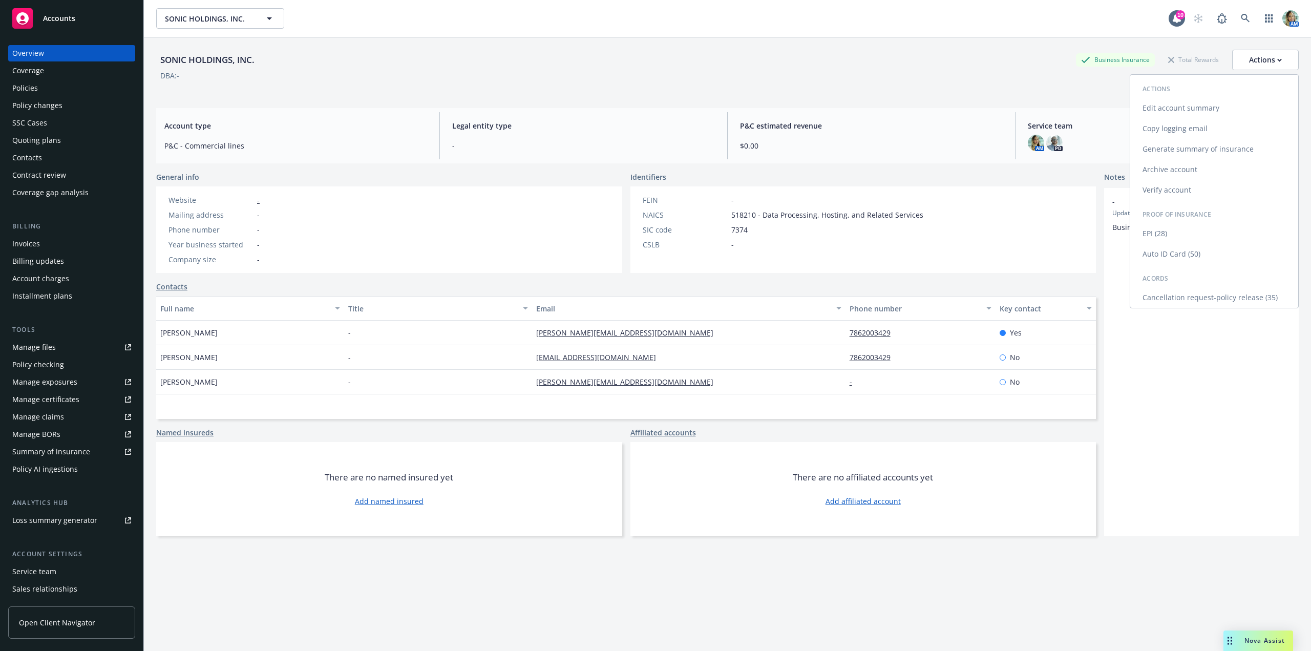
click at [1165, 167] on link "Archive account" at bounding box center [1214, 169] width 168 height 20
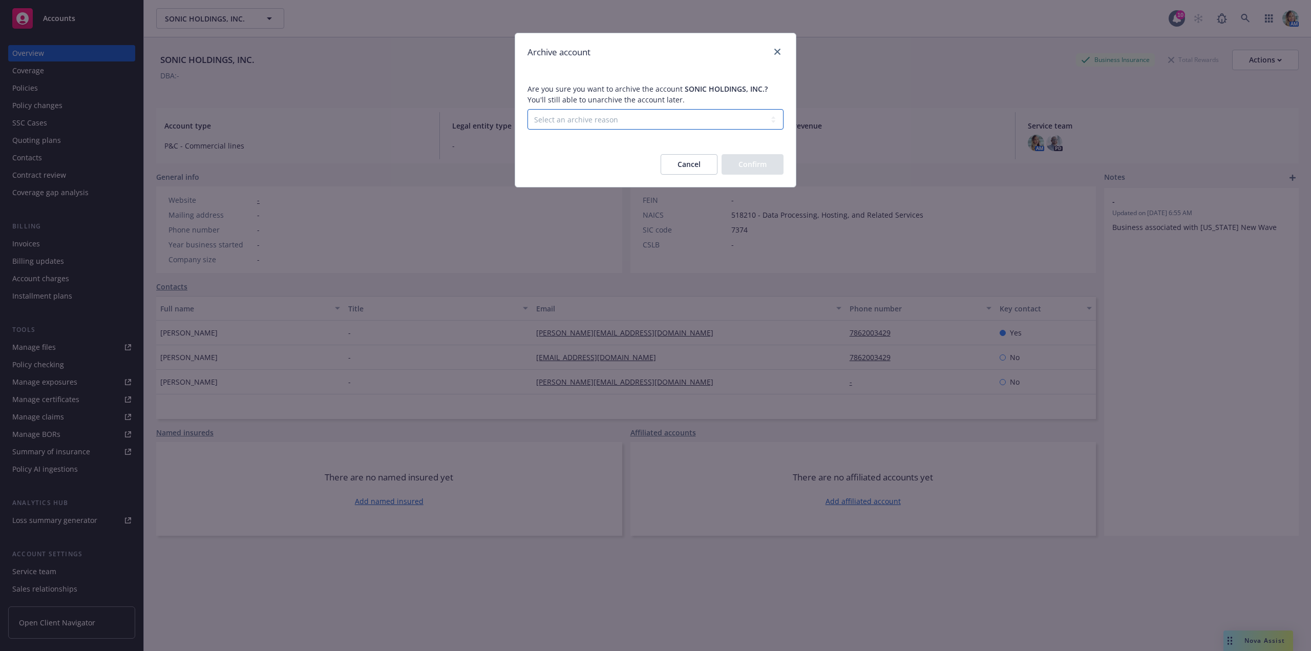
click at [624, 121] on select "Select an archive reason Client declined proposal Client went out of business C…" at bounding box center [655, 119] width 256 height 20
select select "NF_ENDED_RELATIONSHIP"
click at [527, 109] on select "Select an archive reason Client declined proposal Client went out of business C…" at bounding box center [655, 119] width 256 height 20
click at [775, 173] on button "Confirm" at bounding box center [753, 164] width 62 height 20
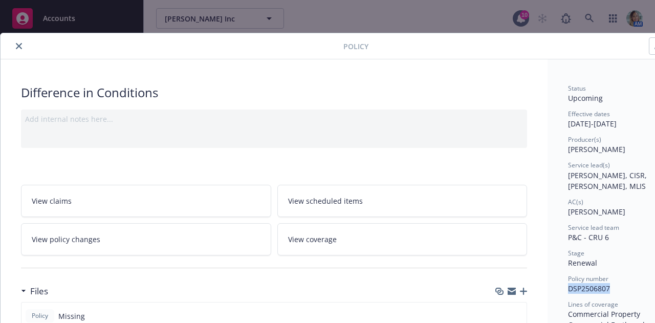
click at [21, 44] on icon "close" at bounding box center [19, 46] width 6 height 6
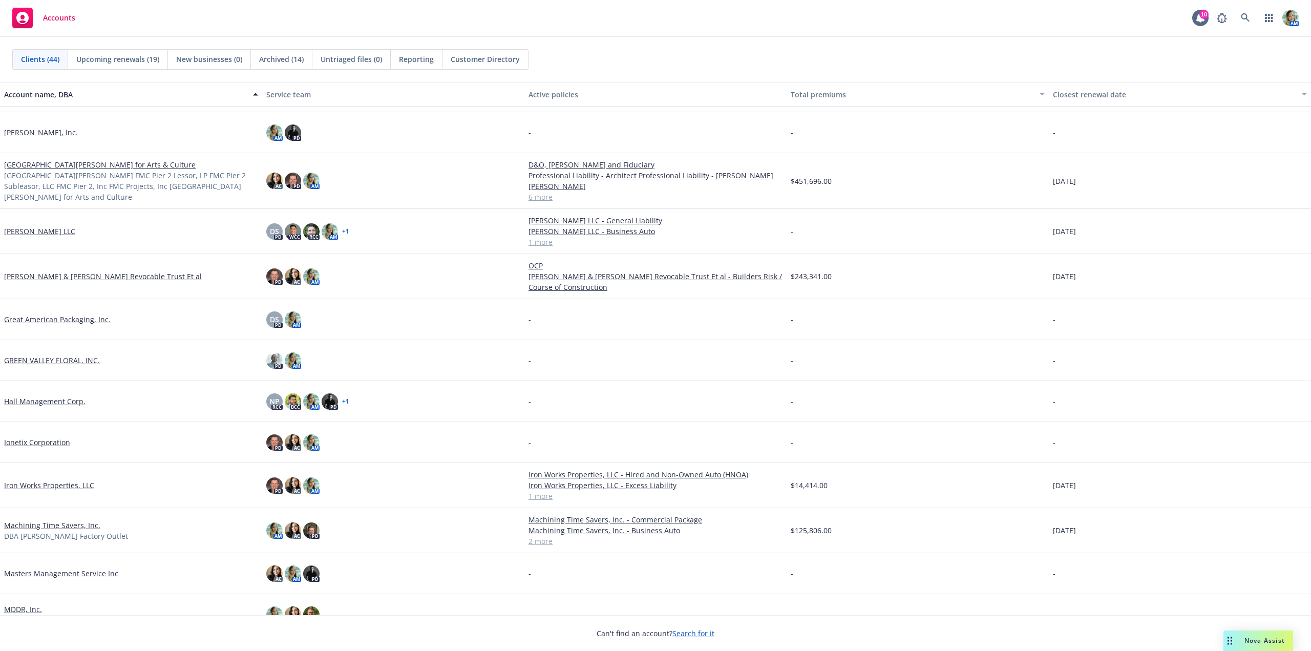
scroll to position [358, 0]
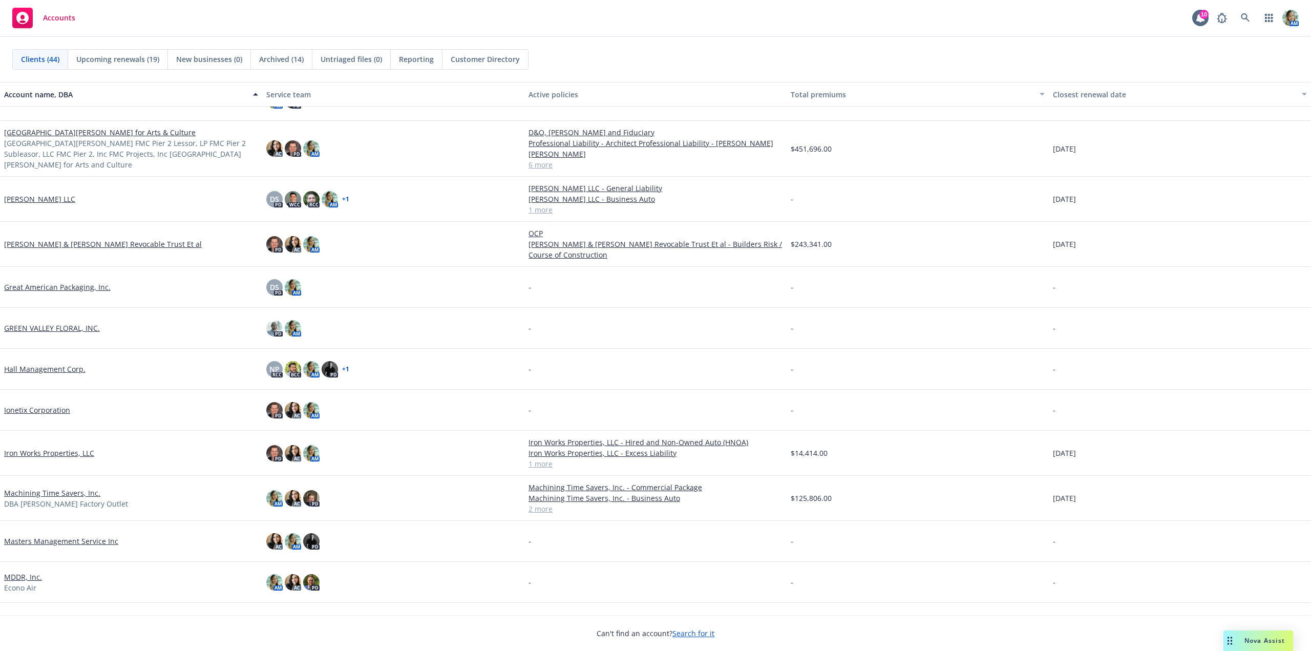
click at [66, 328] on link "GREEN VALLEY FLORAL, INC." at bounding box center [52, 328] width 96 height 11
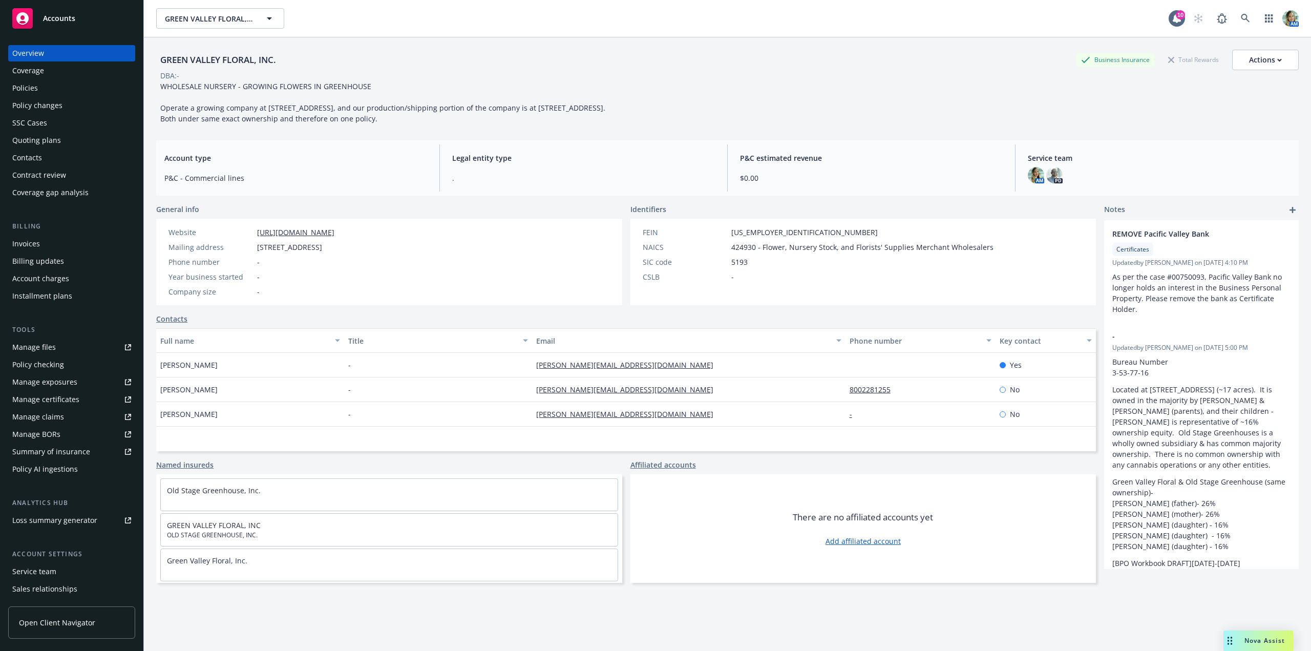
click at [45, 90] on div "Policies" at bounding box center [71, 88] width 119 height 16
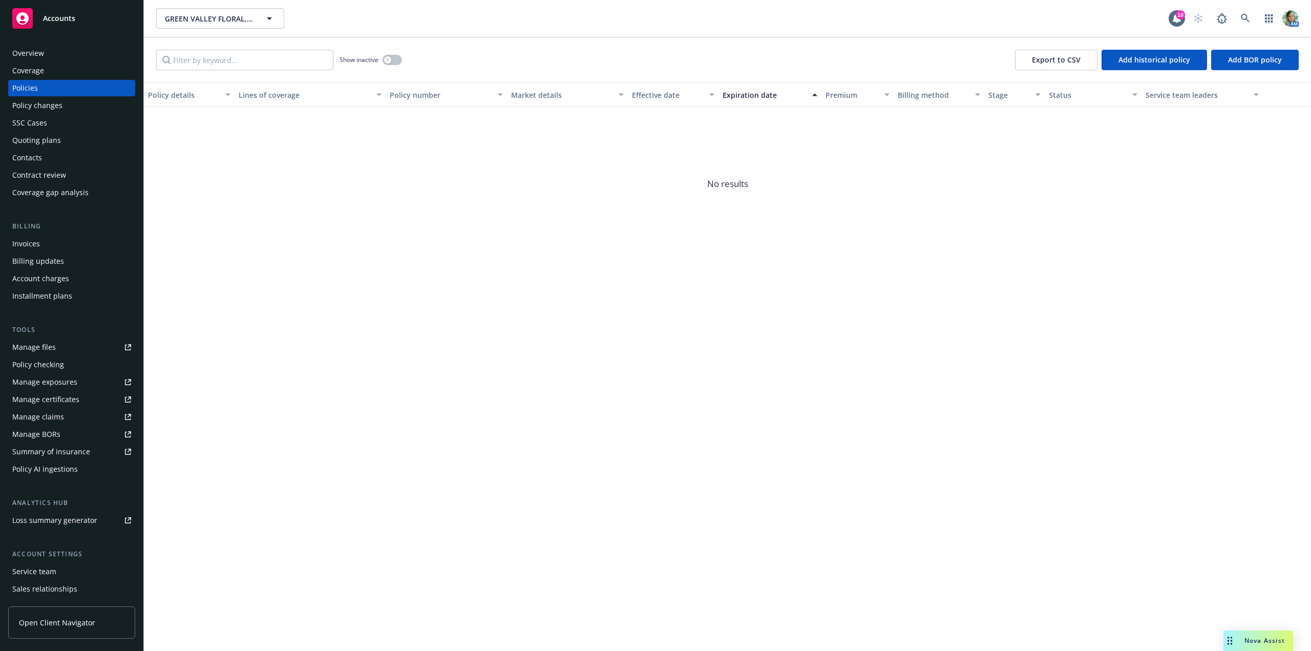
click at [43, 136] on div "Quoting plans" at bounding box center [36, 140] width 49 height 16
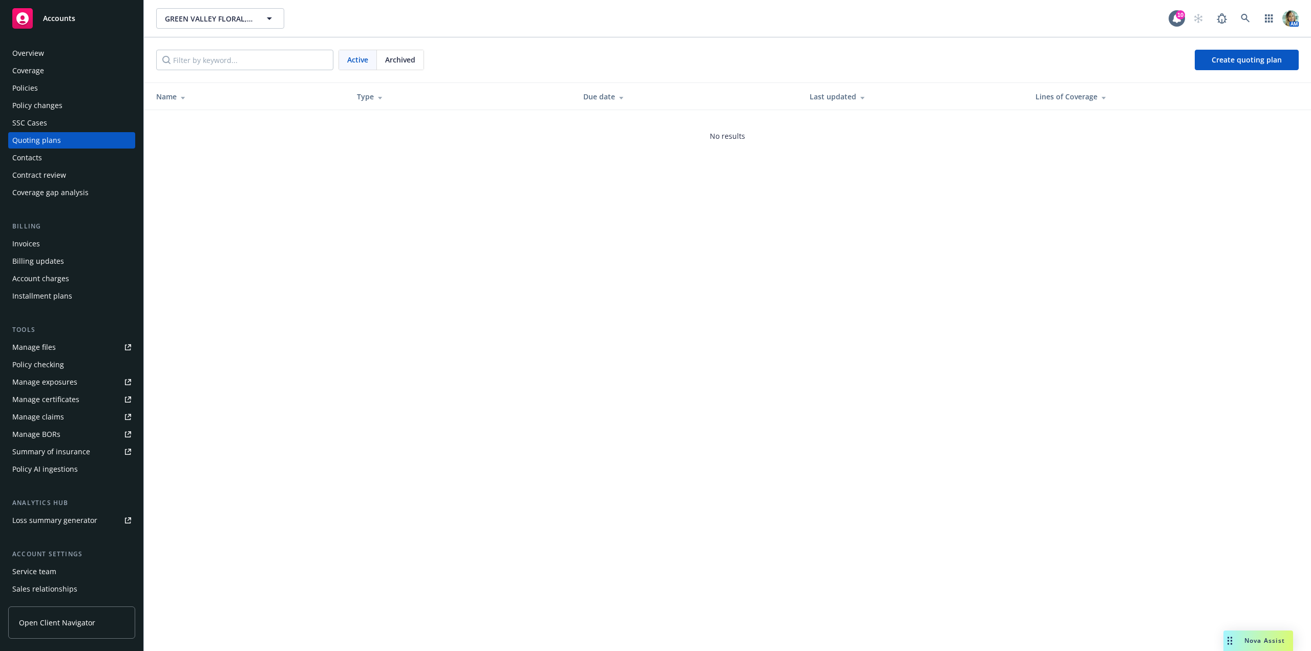
click at [28, 48] on div "Overview" at bounding box center [28, 53] width 32 height 16
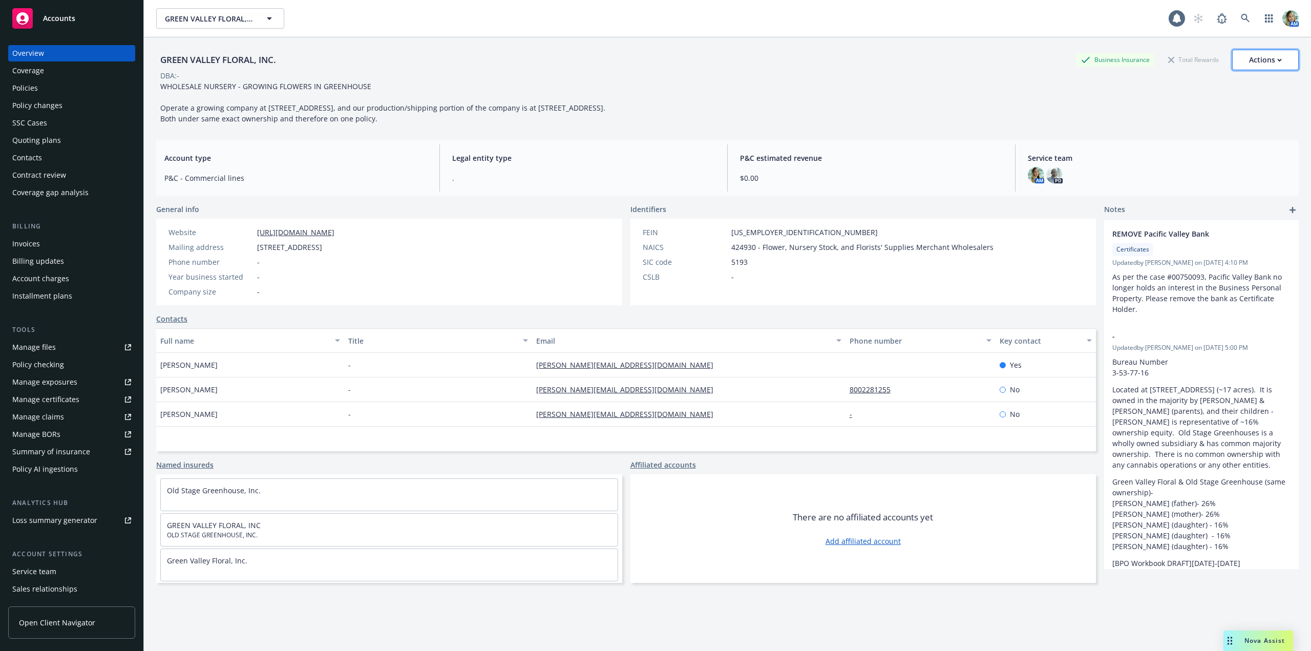
click at [1277, 61] on icon "button" at bounding box center [1279, 60] width 5 height 4
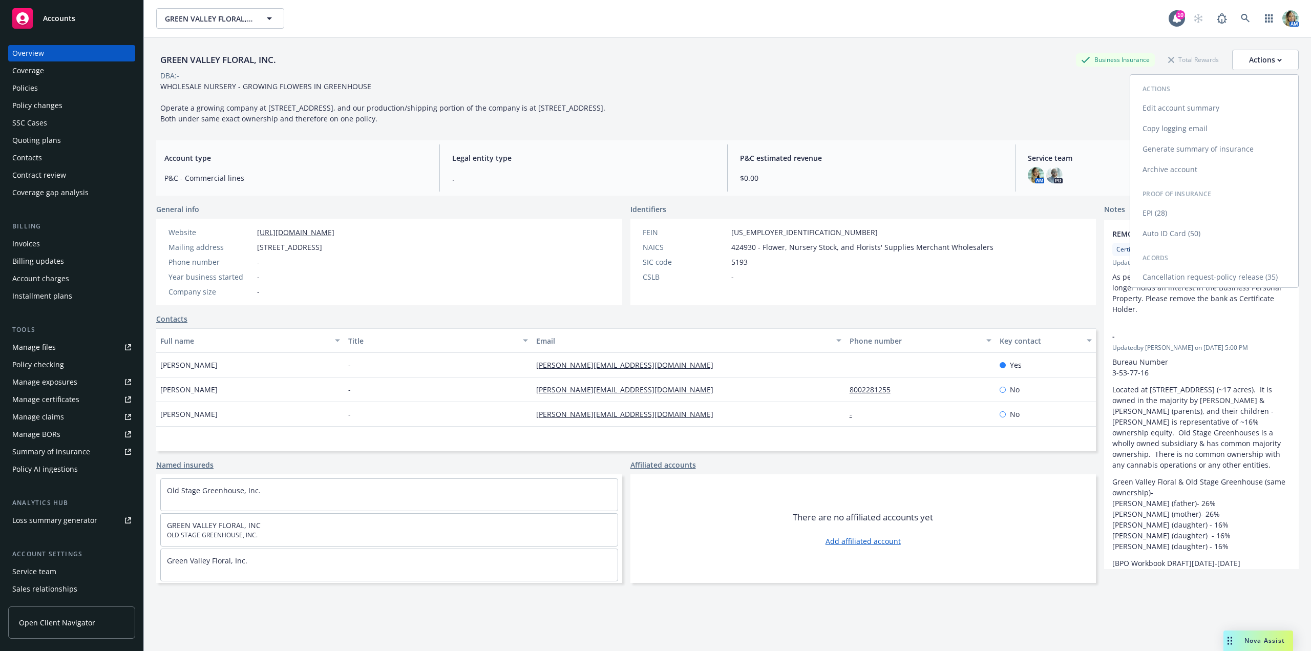
click at [1177, 168] on link "Archive account" at bounding box center [1214, 169] width 168 height 20
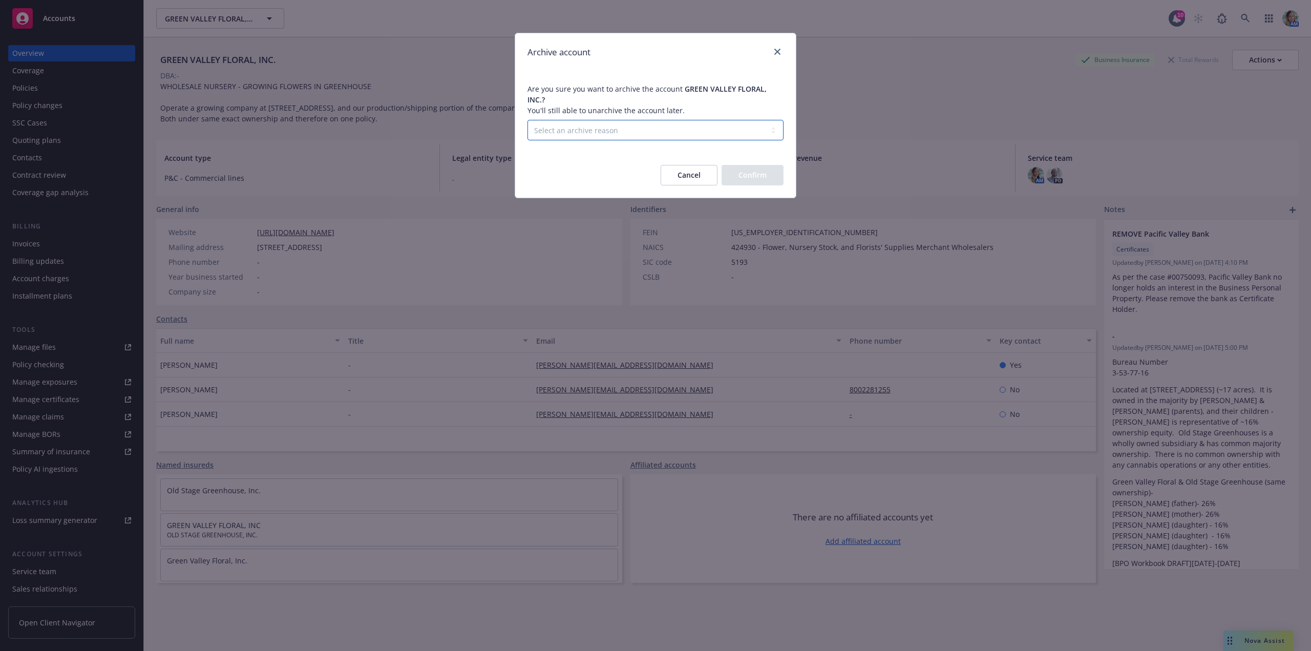
click at [627, 121] on select "Select an archive reason Client declined proposal Client went out of business C…" at bounding box center [655, 130] width 256 height 20
select select "NF_ENDED_RELATIONSHIP"
click at [527, 120] on select "Select an archive reason Client declined proposal Client went out of business C…" at bounding box center [655, 130] width 256 height 20
click at [741, 171] on button "Confirm" at bounding box center [753, 175] width 62 height 20
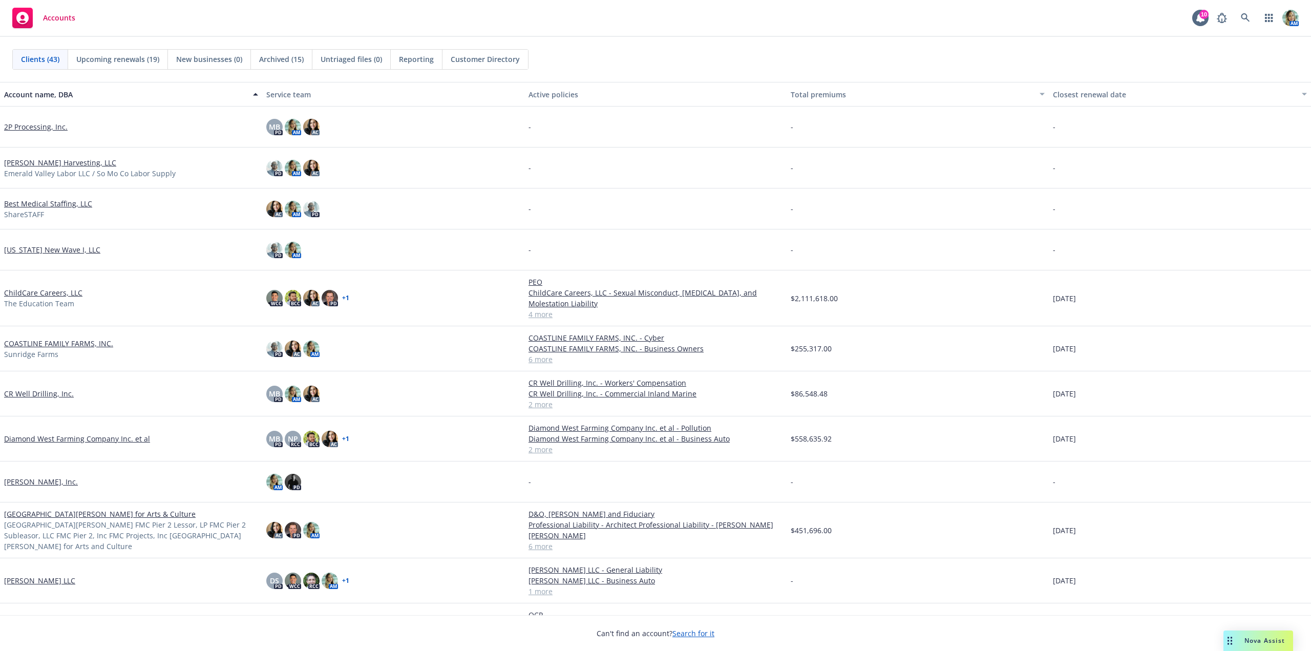
click at [69, 248] on link "[US_STATE] New Wave I, LLC" at bounding box center [52, 249] width 96 height 11
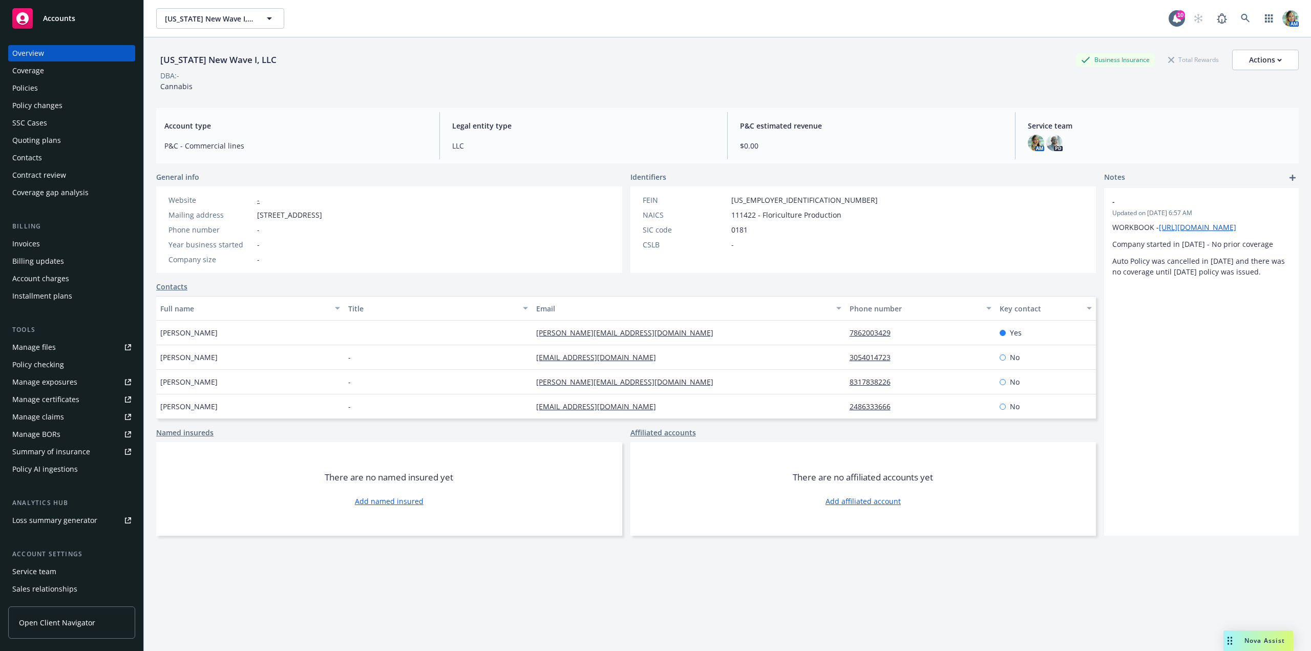
click at [29, 89] on div "Policies" at bounding box center [25, 88] width 26 height 16
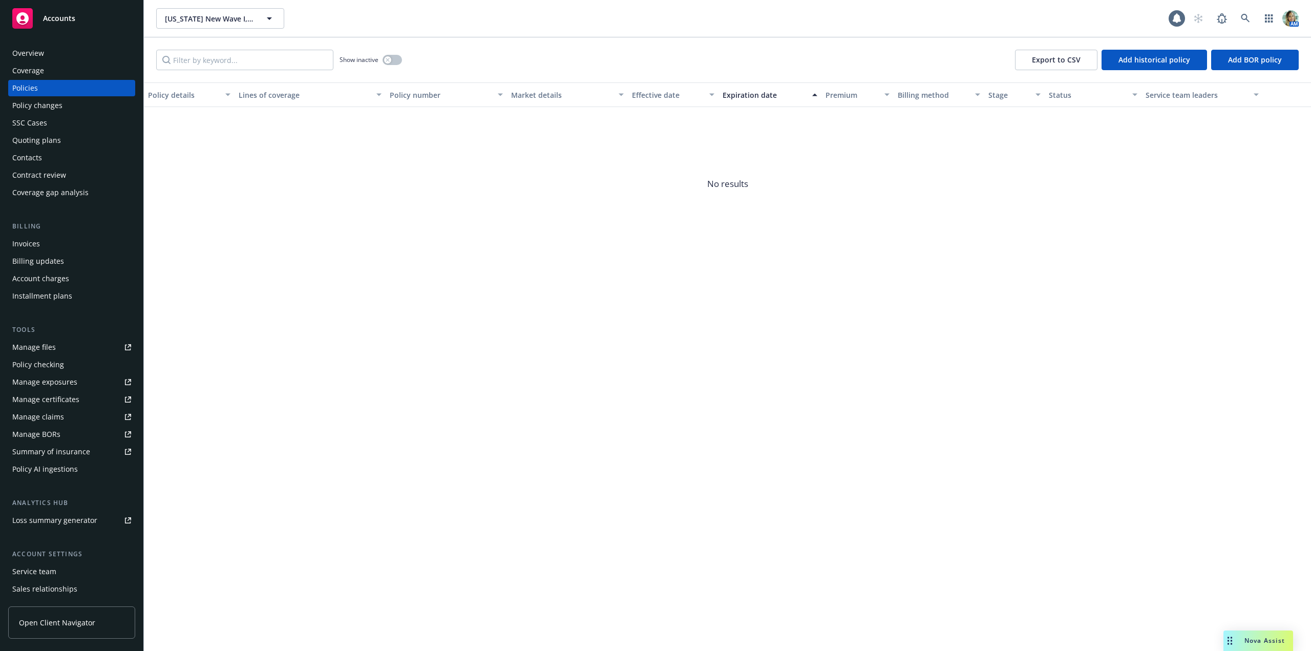
click at [44, 141] on div "Quoting plans" at bounding box center [36, 140] width 49 height 16
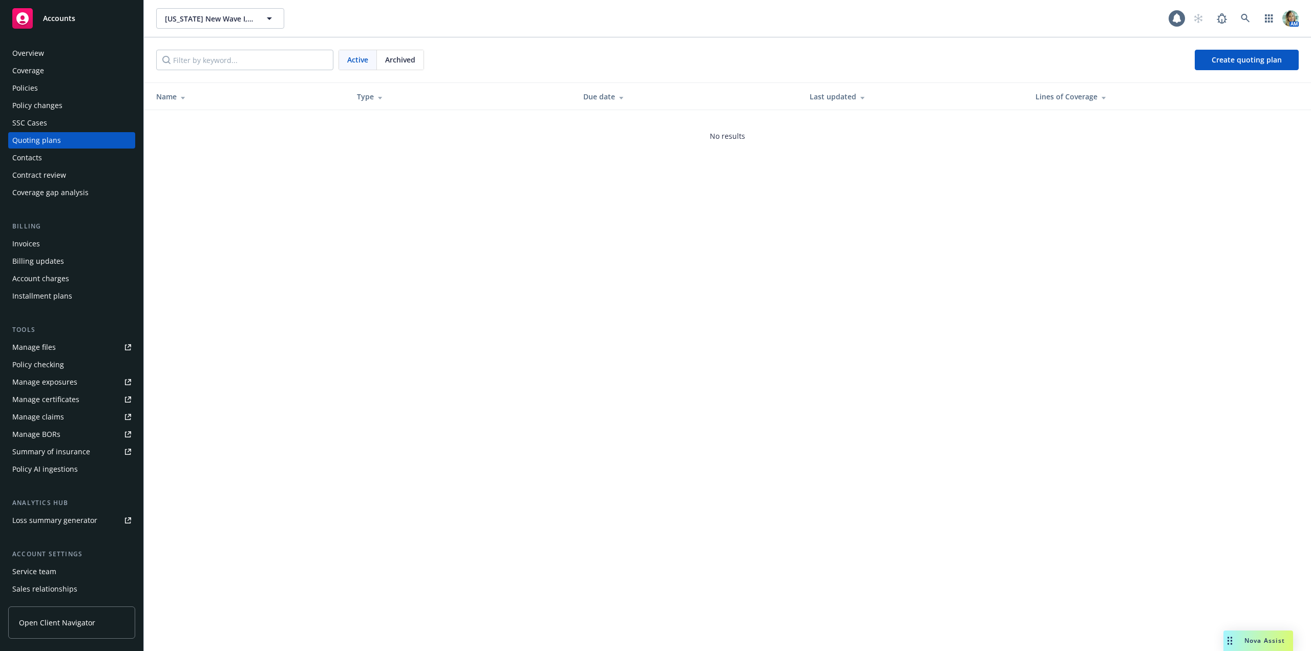
click at [25, 50] on div "Overview" at bounding box center [28, 53] width 32 height 16
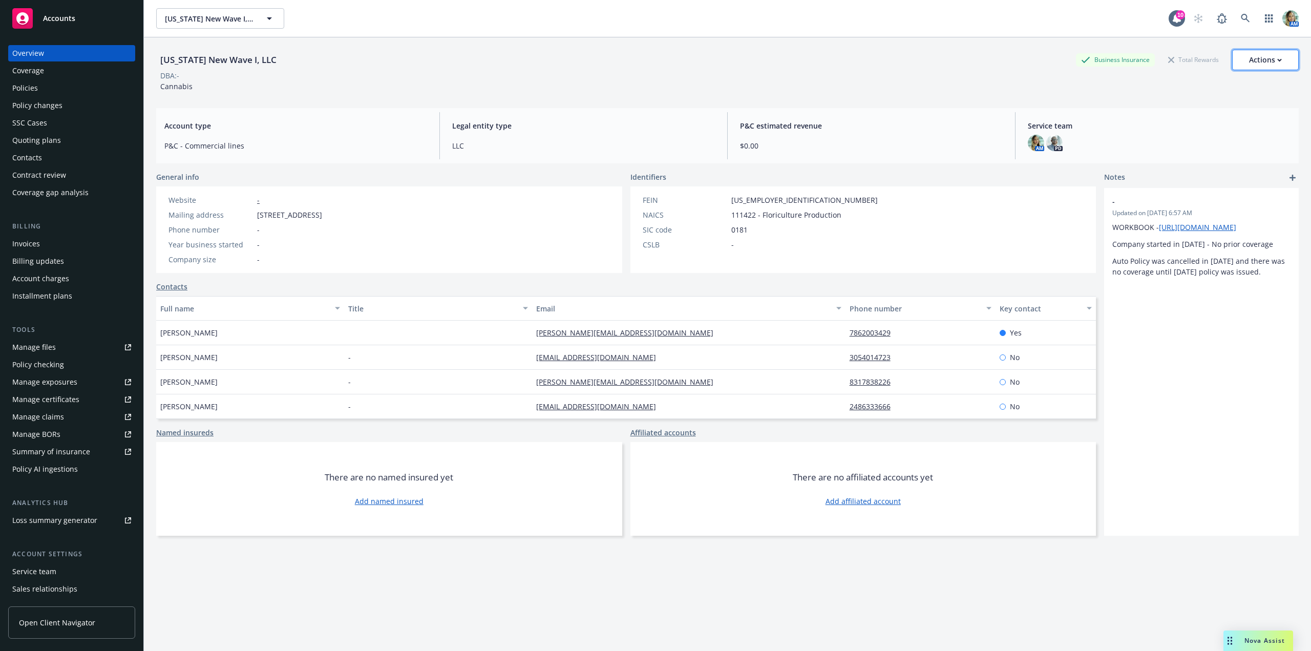
click at [1277, 59] on icon "button" at bounding box center [1279, 60] width 5 height 4
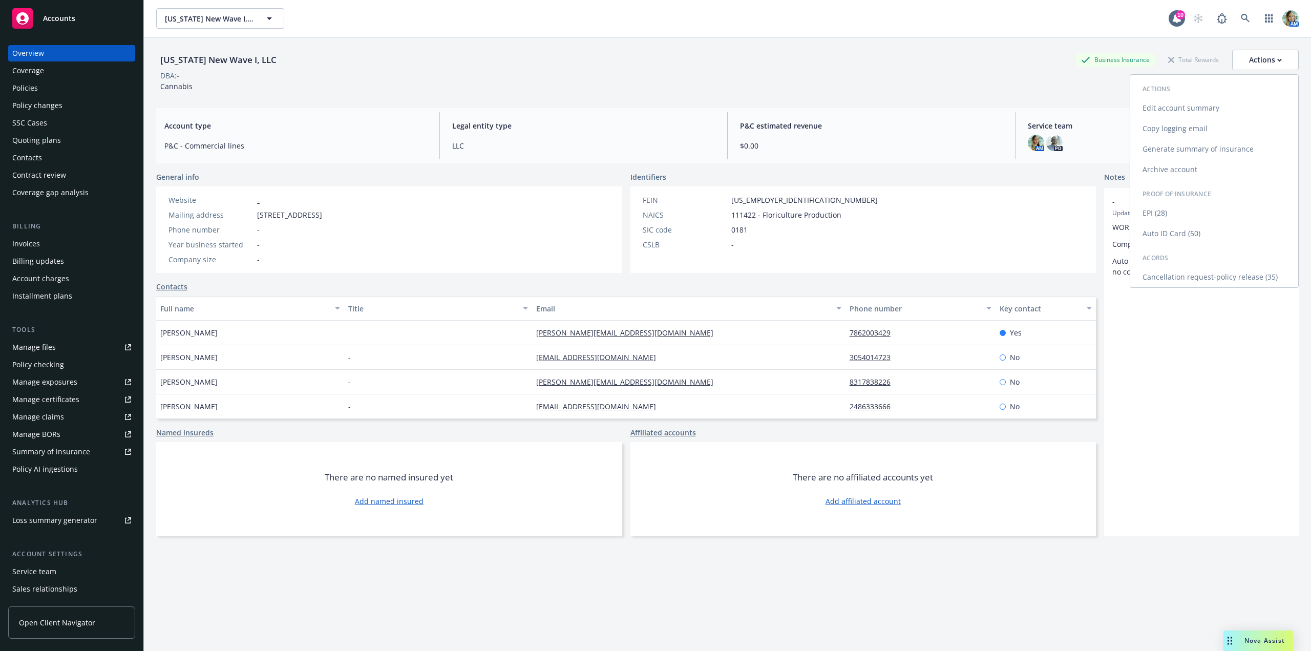
click at [1166, 165] on link "Archive account" at bounding box center [1214, 169] width 168 height 20
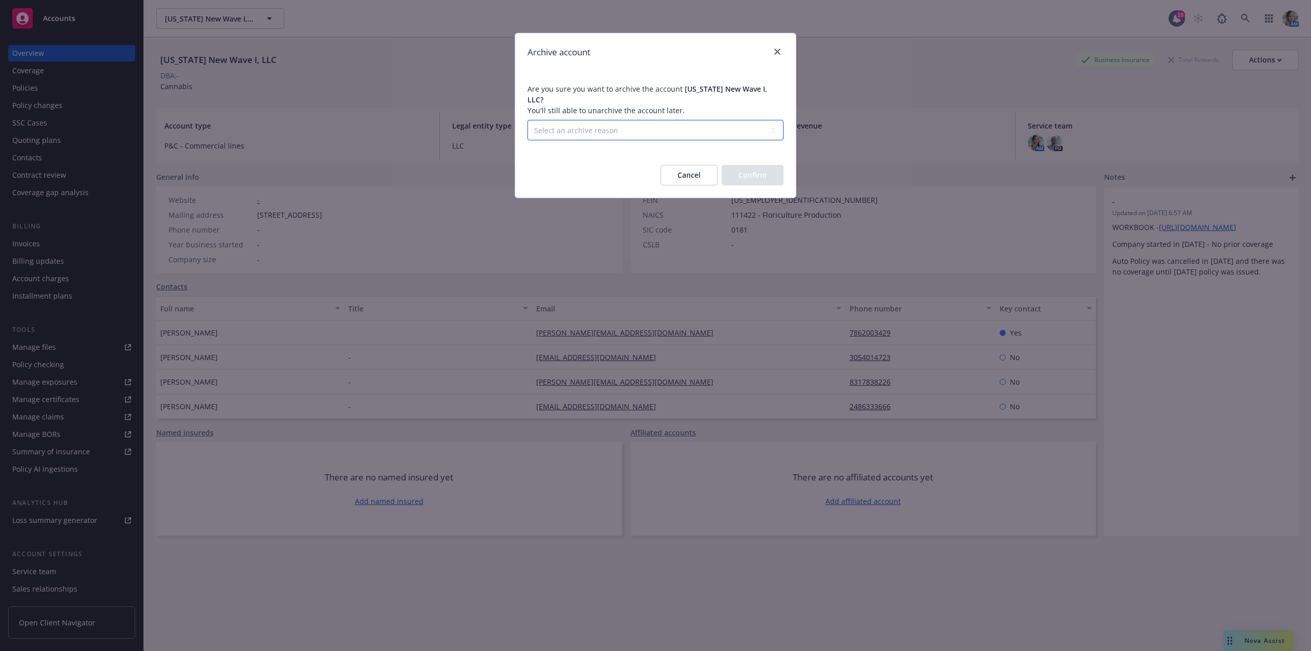
click at [662, 120] on select "Select an archive reason Client declined proposal Client went out of business C…" at bounding box center [655, 130] width 256 height 20
select select "NF_ENDED_RELATIONSHIP"
click at [527, 120] on select "Select an archive reason Client declined proposal Client went out of business C…" at bounding box center [655, 130] width 256 height 20
click at [754, 166] on button "Confirm" at bounding box center [753, 175] width 62 height 20
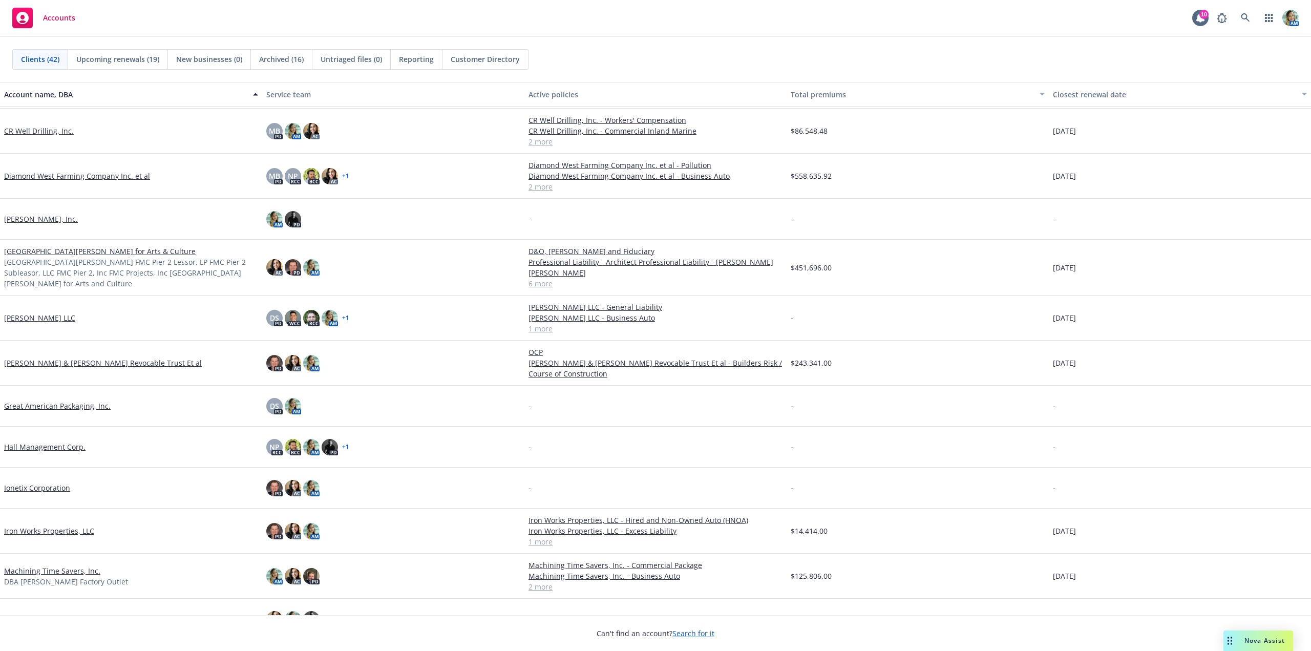
scroll to position [256, 0]
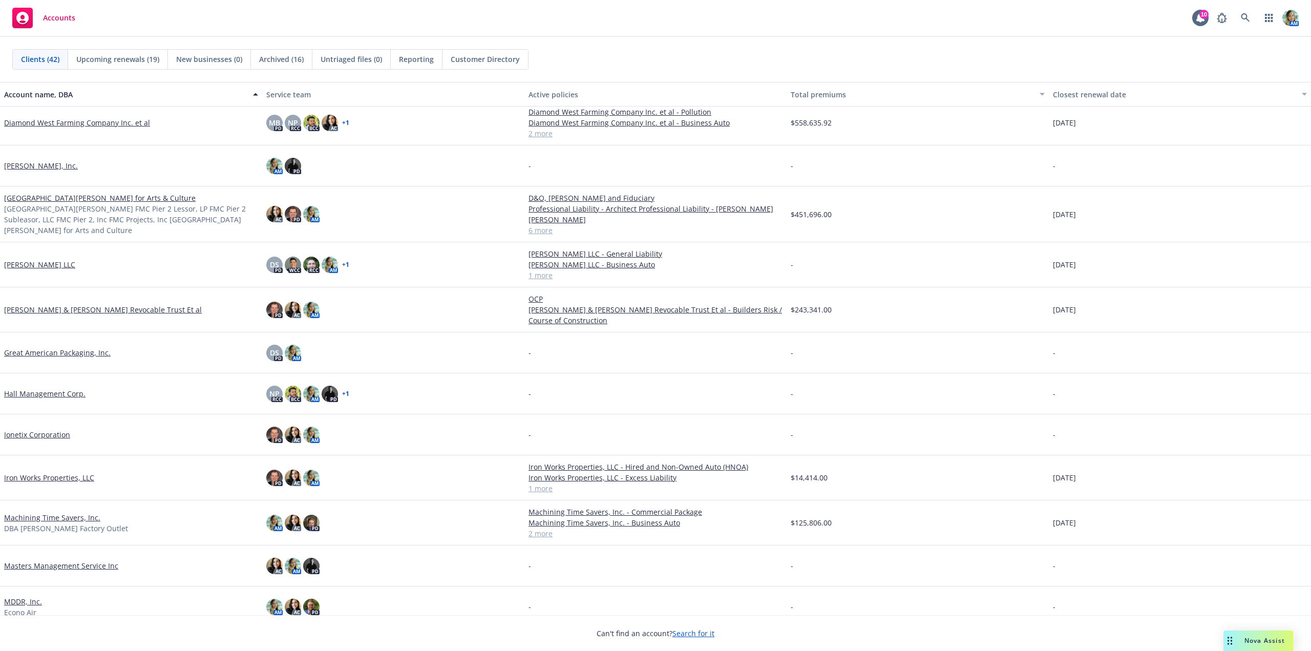
click at [87, 356] on link "Great American Packaging, Inc." at bounding box center [57, 352] width 107 height 11
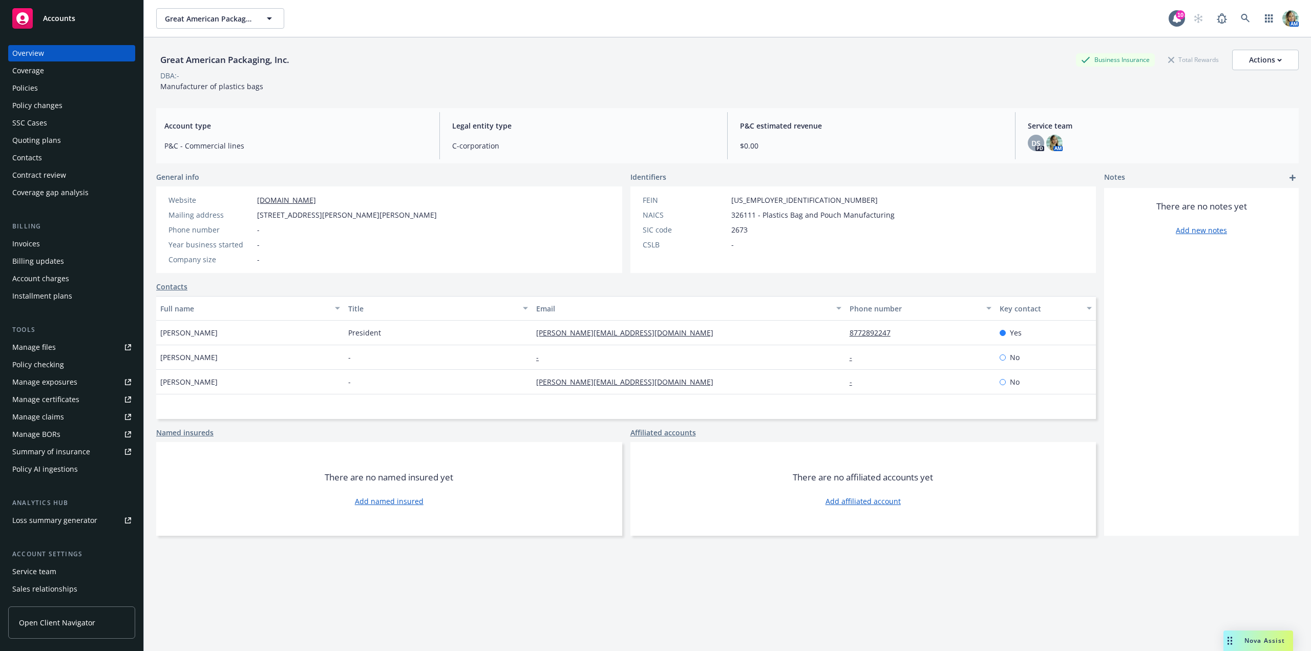
click at [24, 88] on div "Policies" at bounding box center [25, 88] width 26 height 16
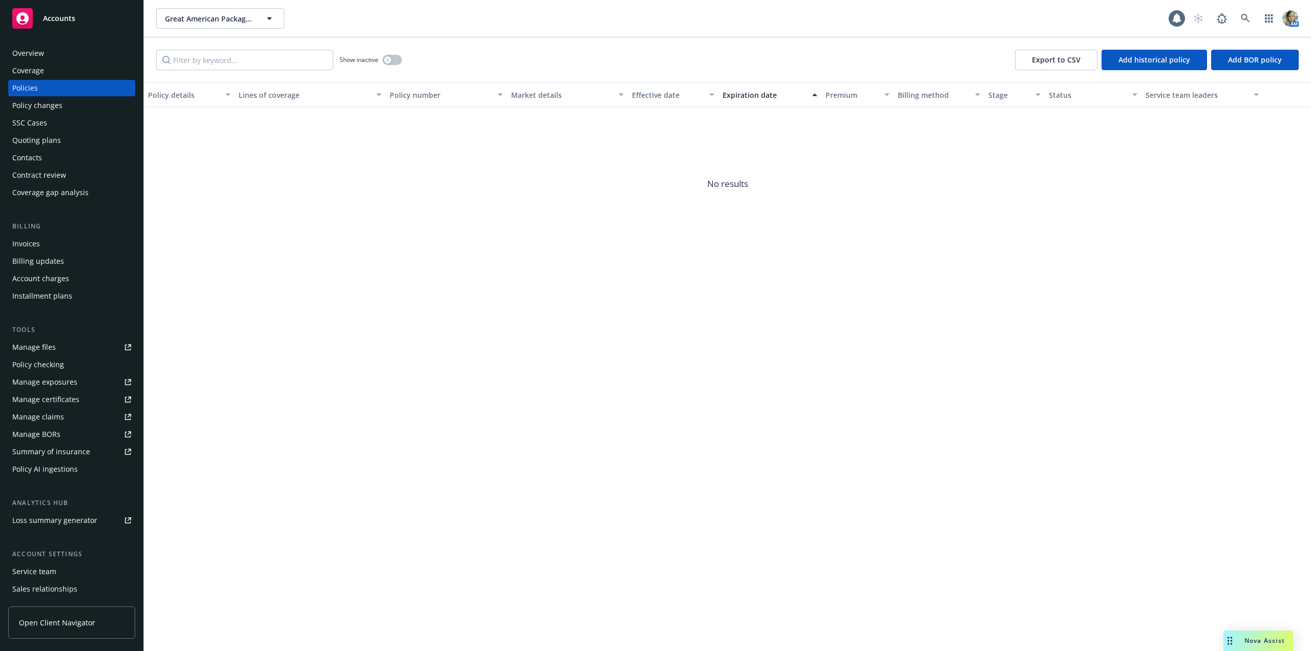
click at [31, 140] on div "Quoting plans" at bounding box center [36, 140] width 49 height 16
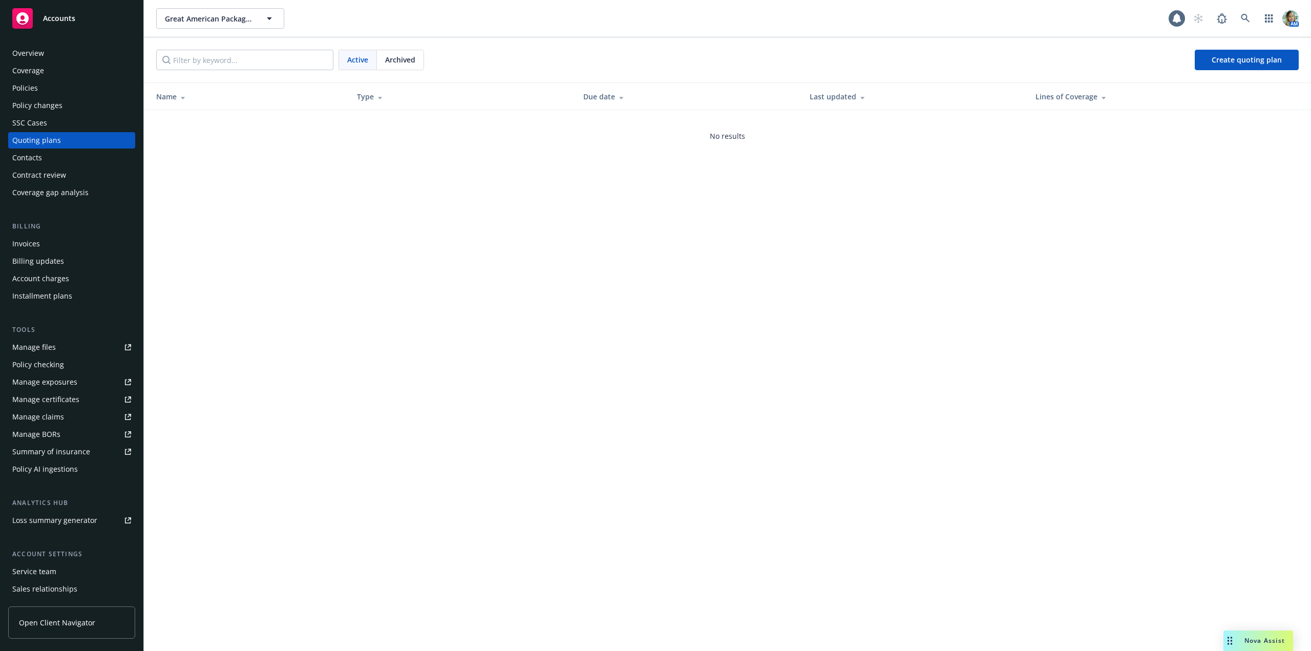
click at [34, 53] on div "Overview" at bounding box center [28, 53] width 32 height 16
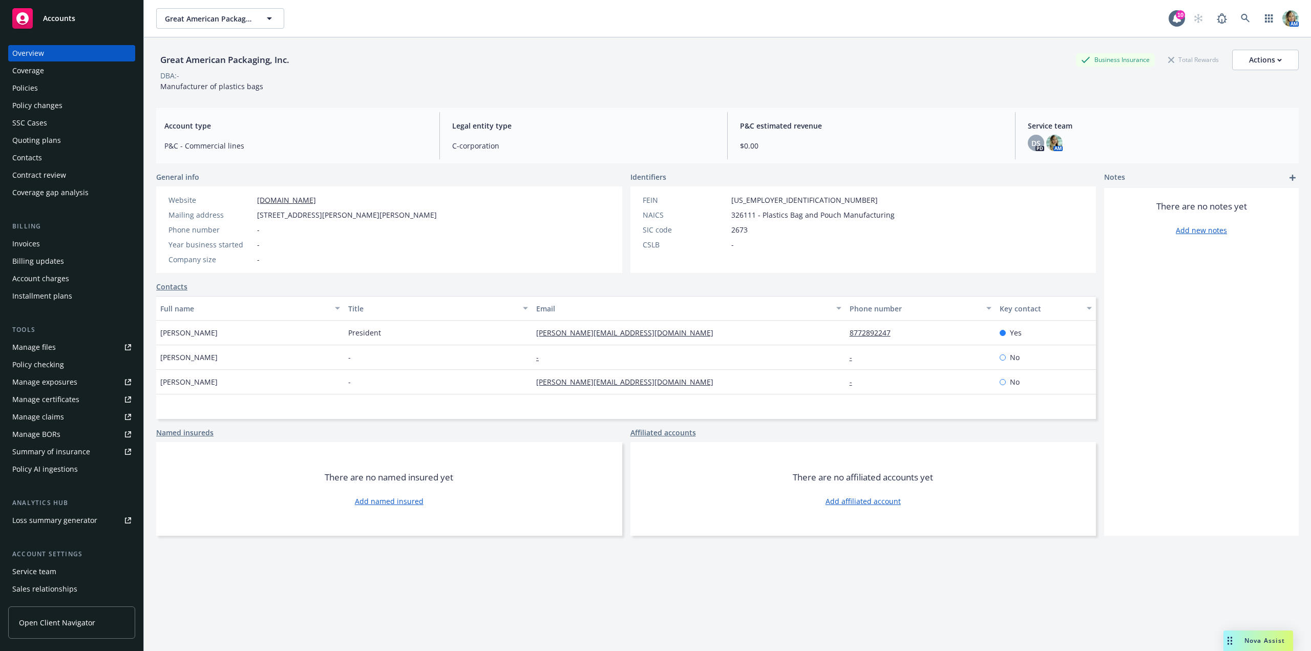
click at [40, 90] on div "Policies" at bounding box center [71, 88] width 119 height 16
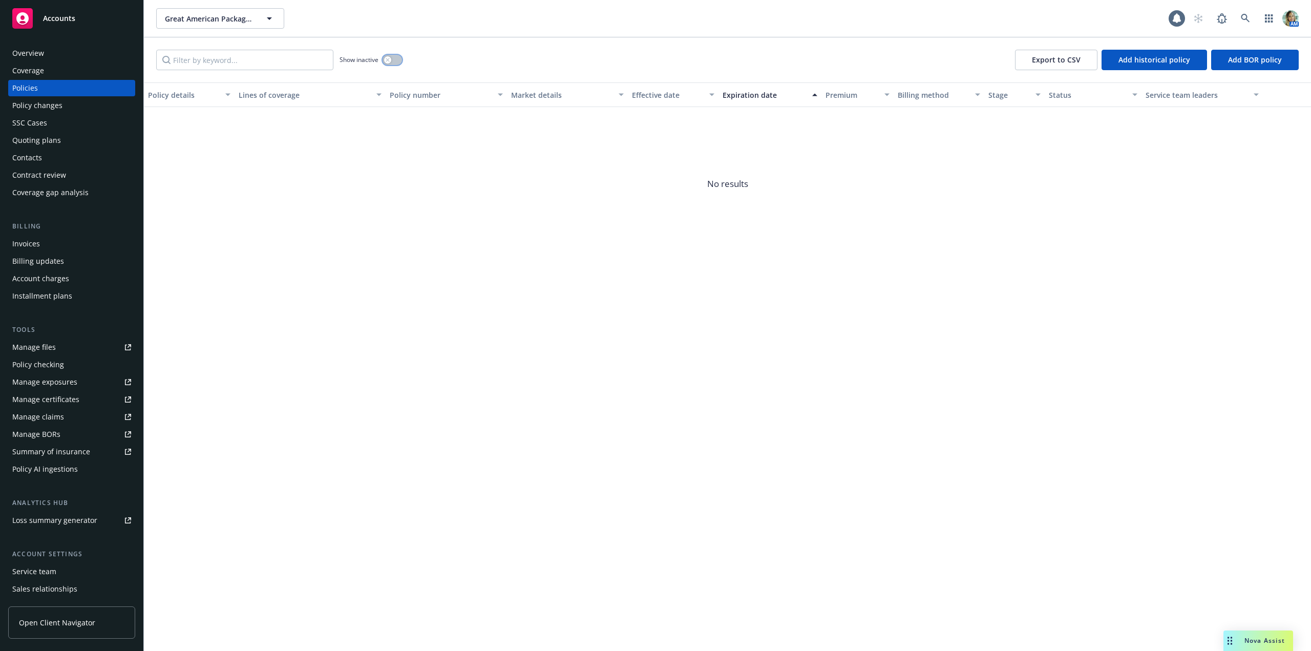
click at [397, 62] on button "button" at bounding box center [392, 60] width 19 height 10
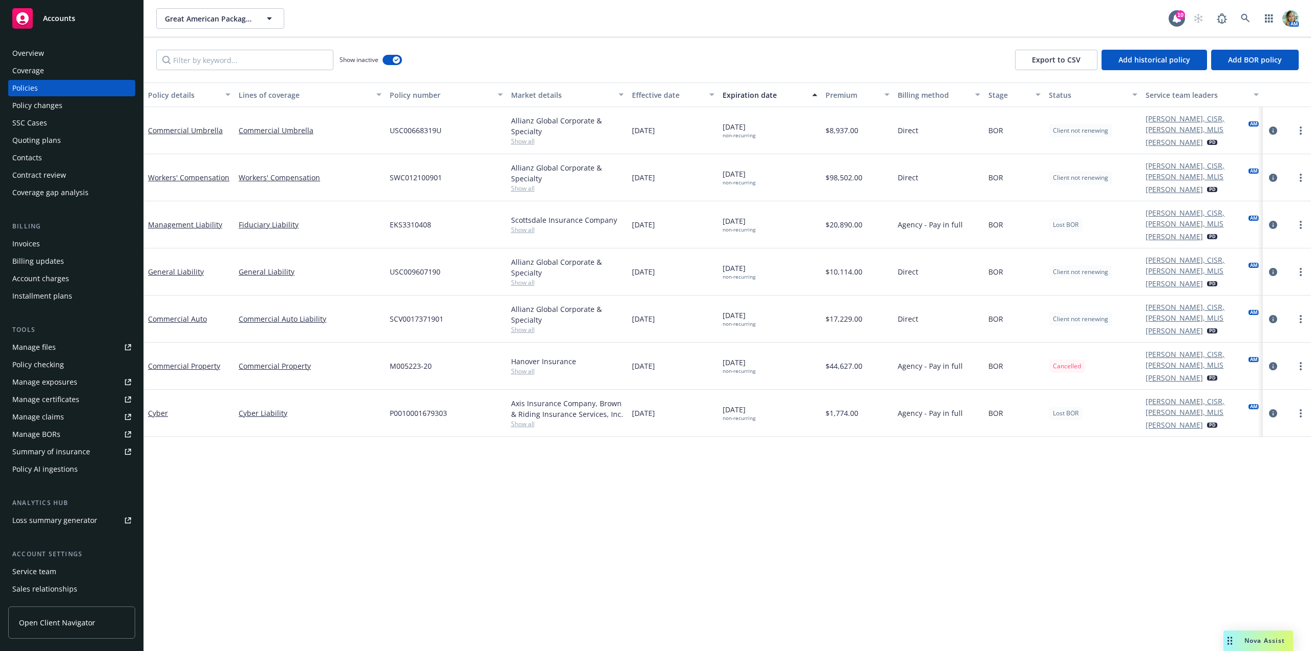
drag, startPoint x: 17, startPoint y: 53, endPoint x: 52, endPoint y: 57, distance: 35.1
click at [17, 53] on div "Overview" at bounding box center [28, 53] width 32 height 16
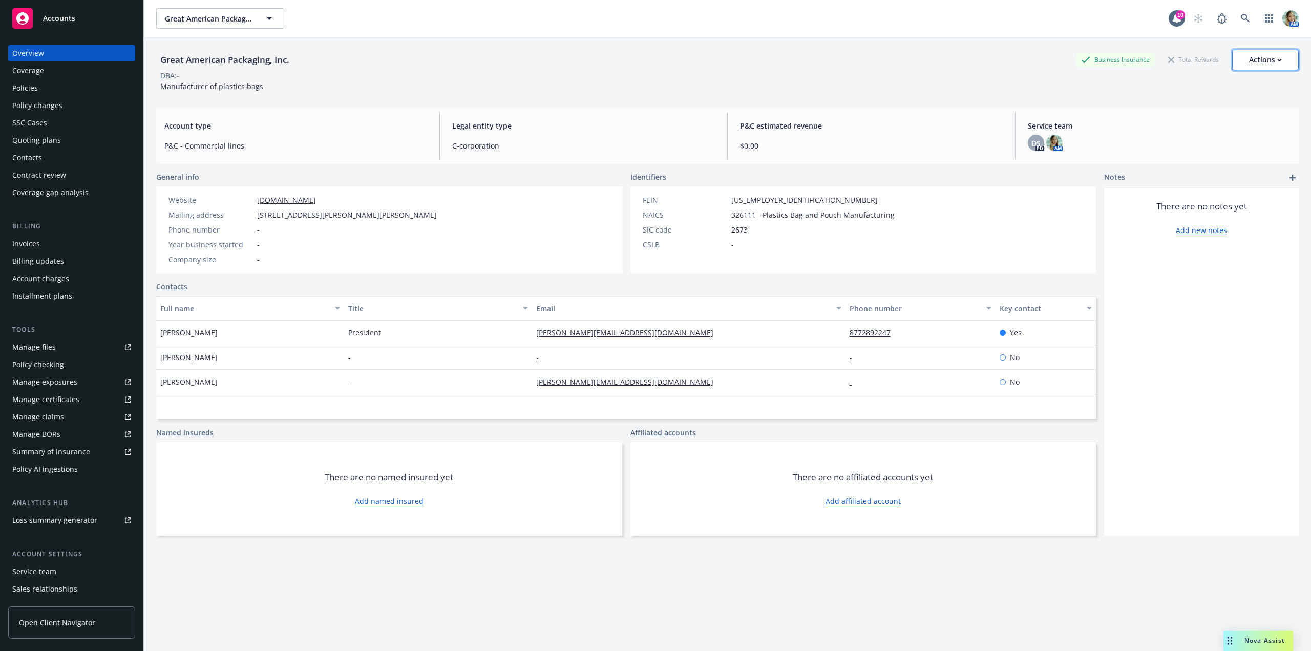
click at [1278, 60] on icon "button" at bounding box center [1280, 60] width 4 height 2
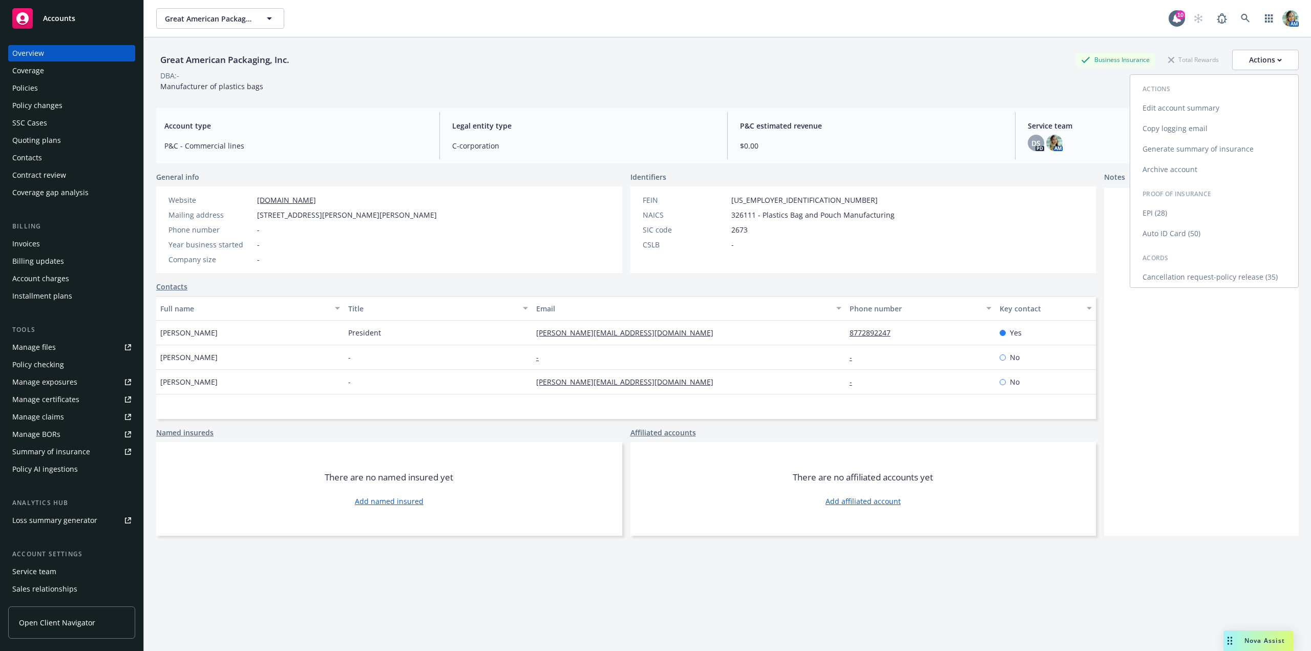
drag, startPoint x: 1154, startPoint y: 170, endPoint x: 1109, endPoint y: 173, distance: 44.6
click at [1152, 169] on link "Archive account" at bounding box center [1214, 169] width 168 height 20
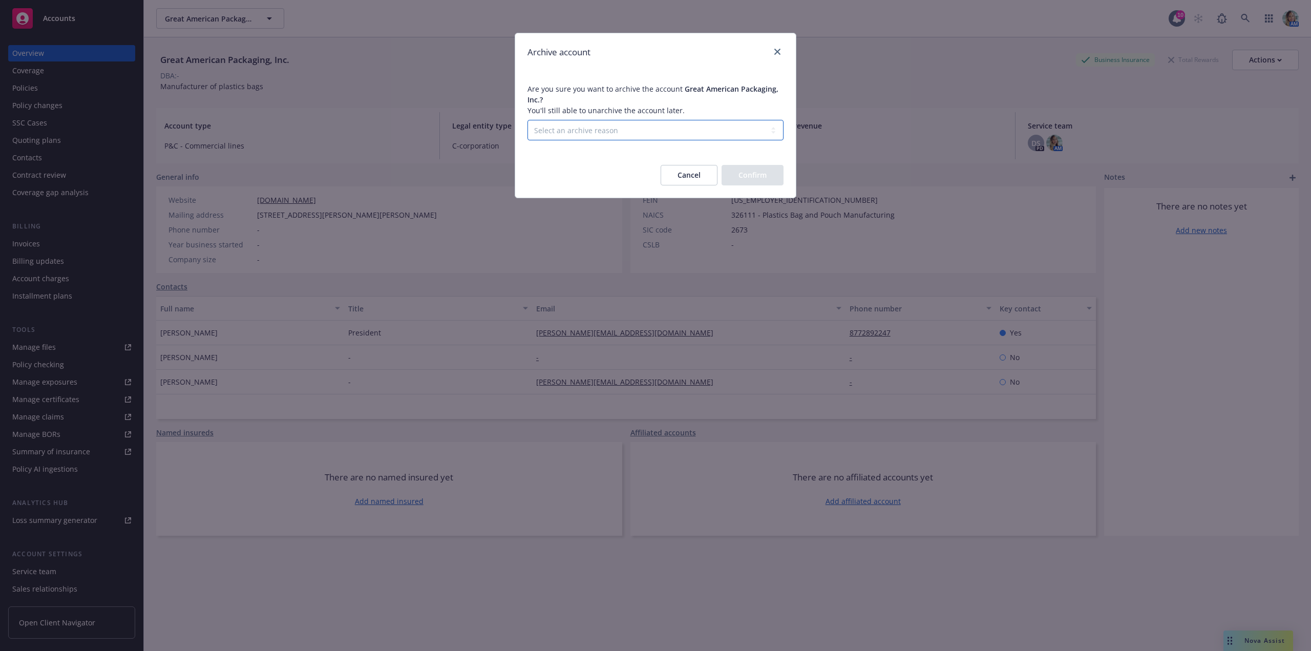
click at [572, 126] on select "Select an archive reason Client declined proposal Client went out of business C…" at bounding box center [655, 130] width 256 height 20
select select "LOST_TO_BOR"
click at [527, 120] on select "Select an archive reason Client declined proposal Client went out of business C…" at bounding box center [655, 130] width 256 height 20
click at [742, 181] on button "Confirm" at bounding box center [753, 175] width 62 height 20
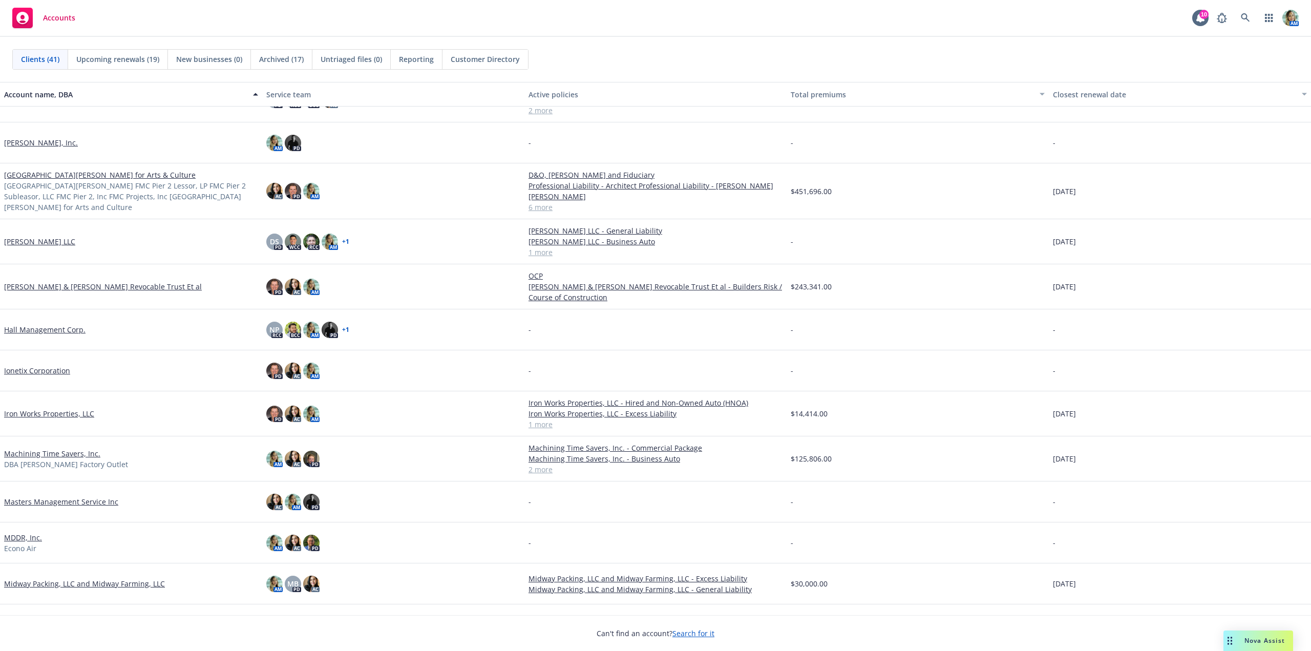
scroll to position [307, 0]
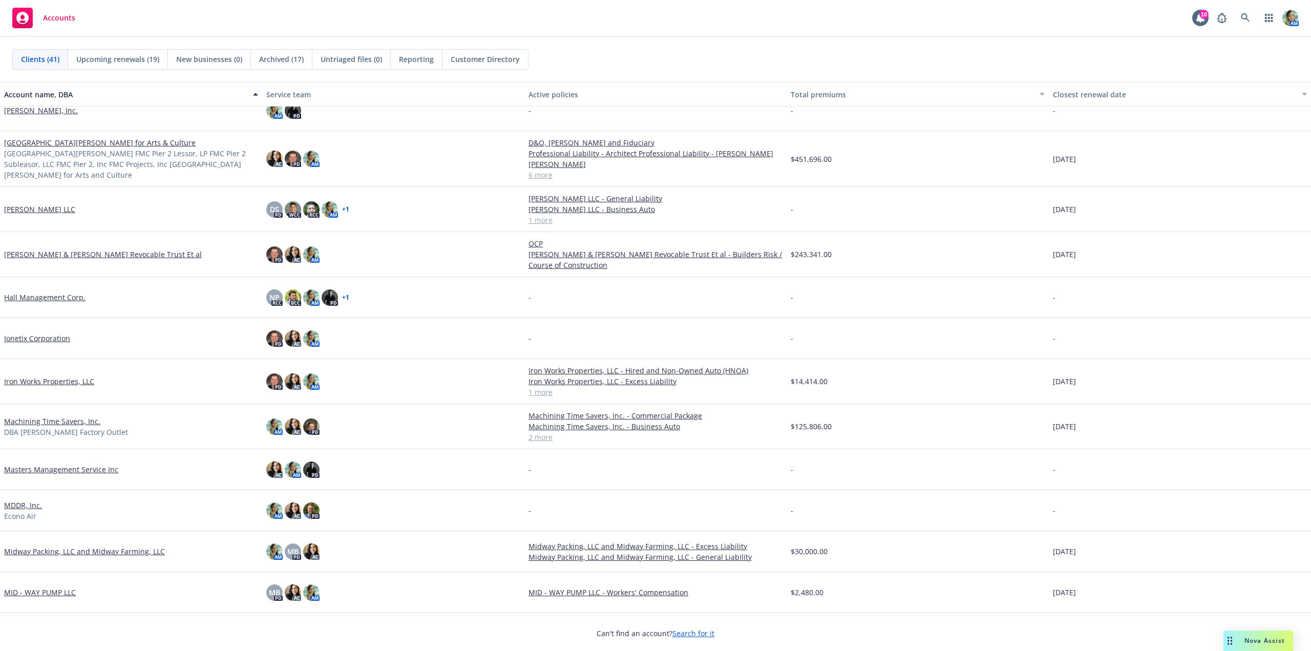
click at [56, 338] on link "Ionetix Corporation" at bounding box center [37, 338] width 66 height 11
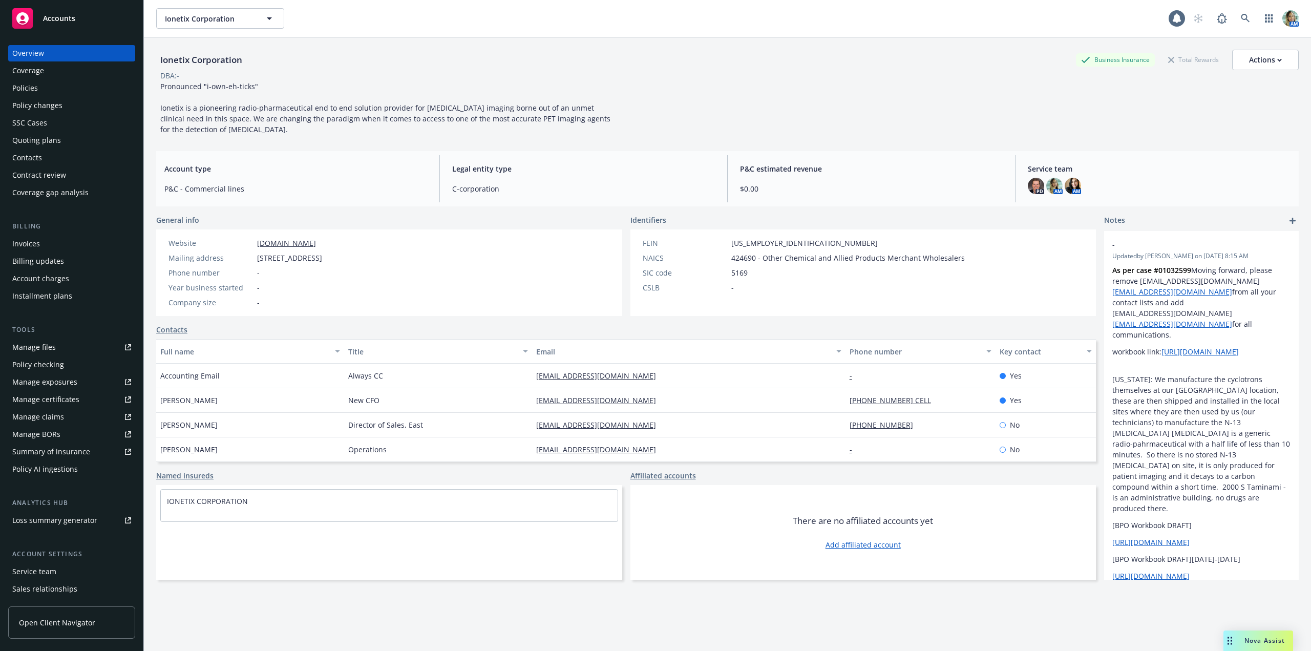
click at [41, 92] on div "Policies" at bounding box center [71, 88] width 119 height 16
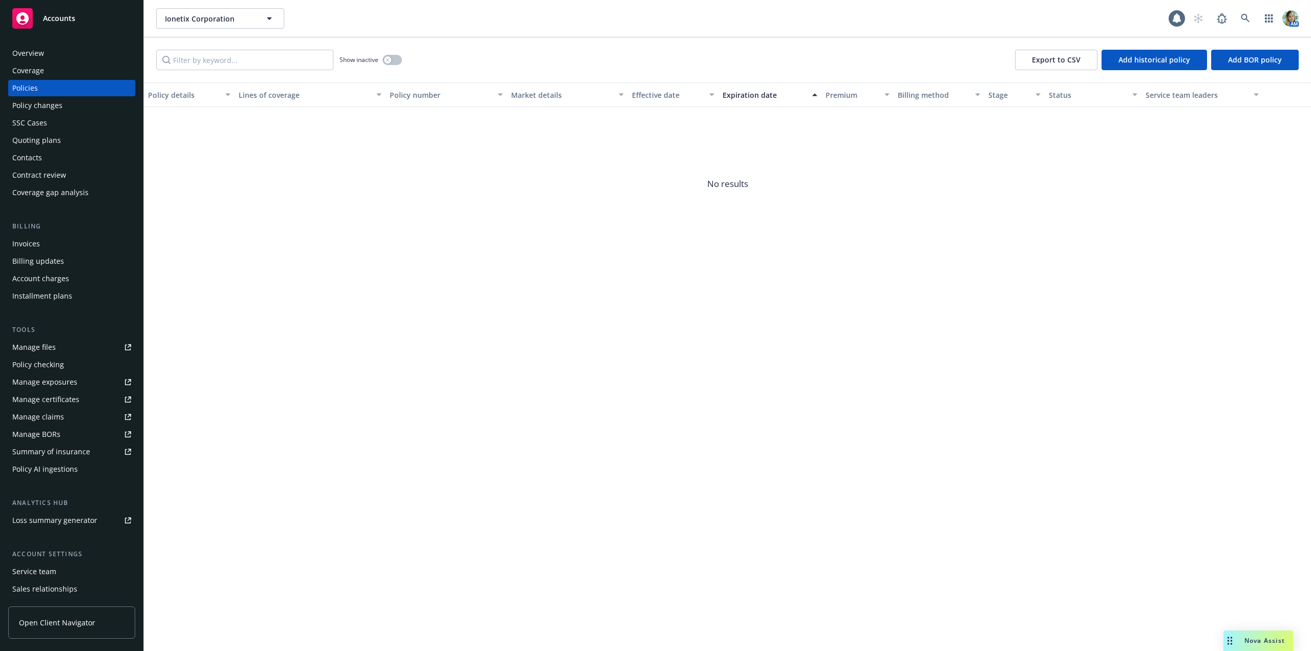
click at [46, 141] on div "Quoting plans" at bounding box center [36, 140] width 49 height 16
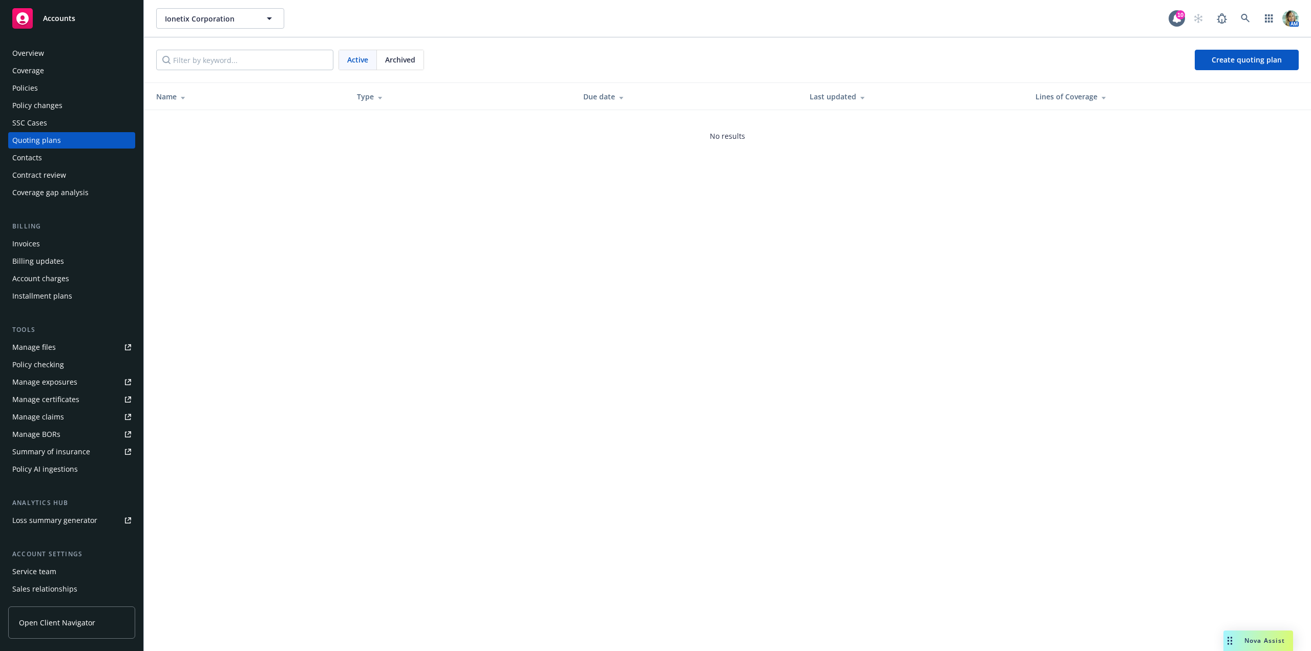
click at [20, 57] on div "Overview" at bounding box center [28, 53] width 32 height 16
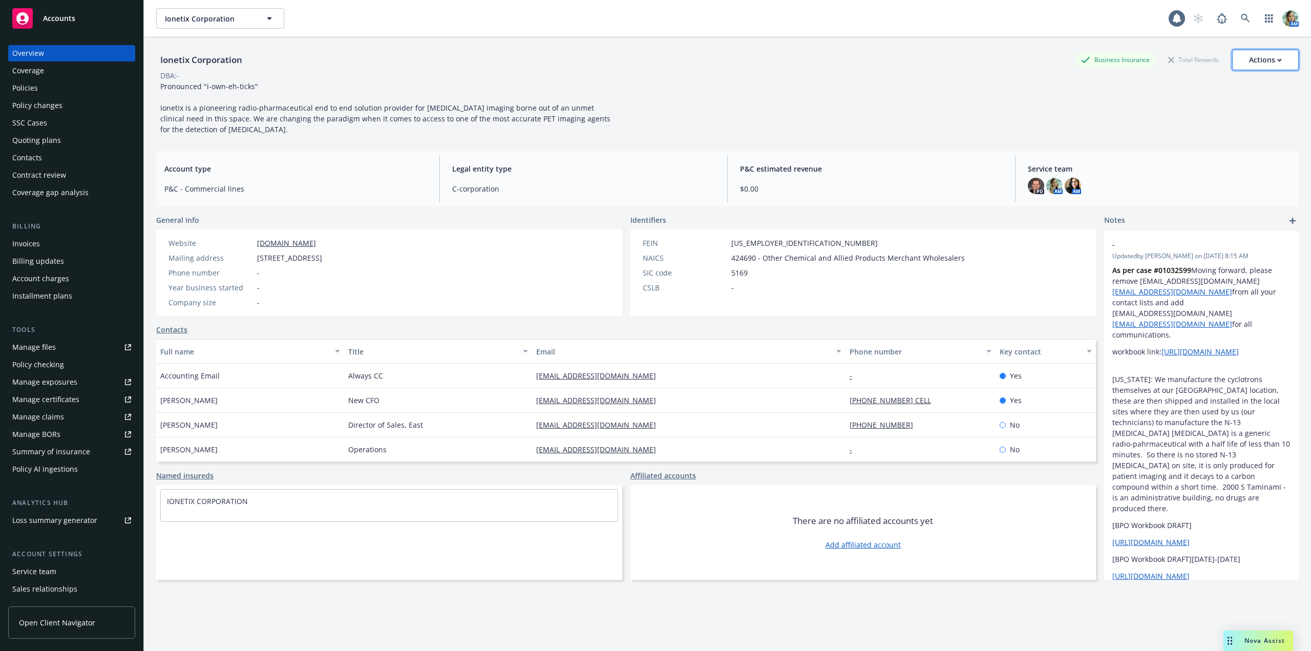
click at [1277, 56] on button "Actions" at bounding box center [1265, 60] width 67 height 20
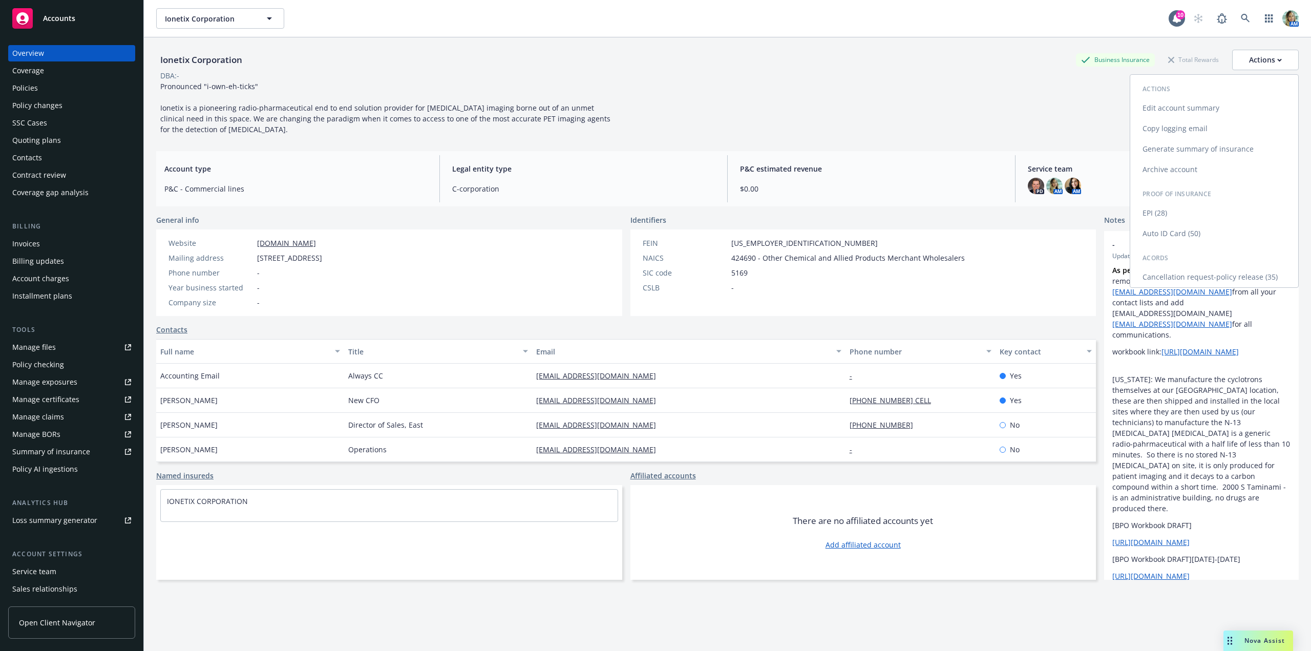
click at [1158, 174] on link "Archive account" at bounding box center [1214, 169] width 168 height 20
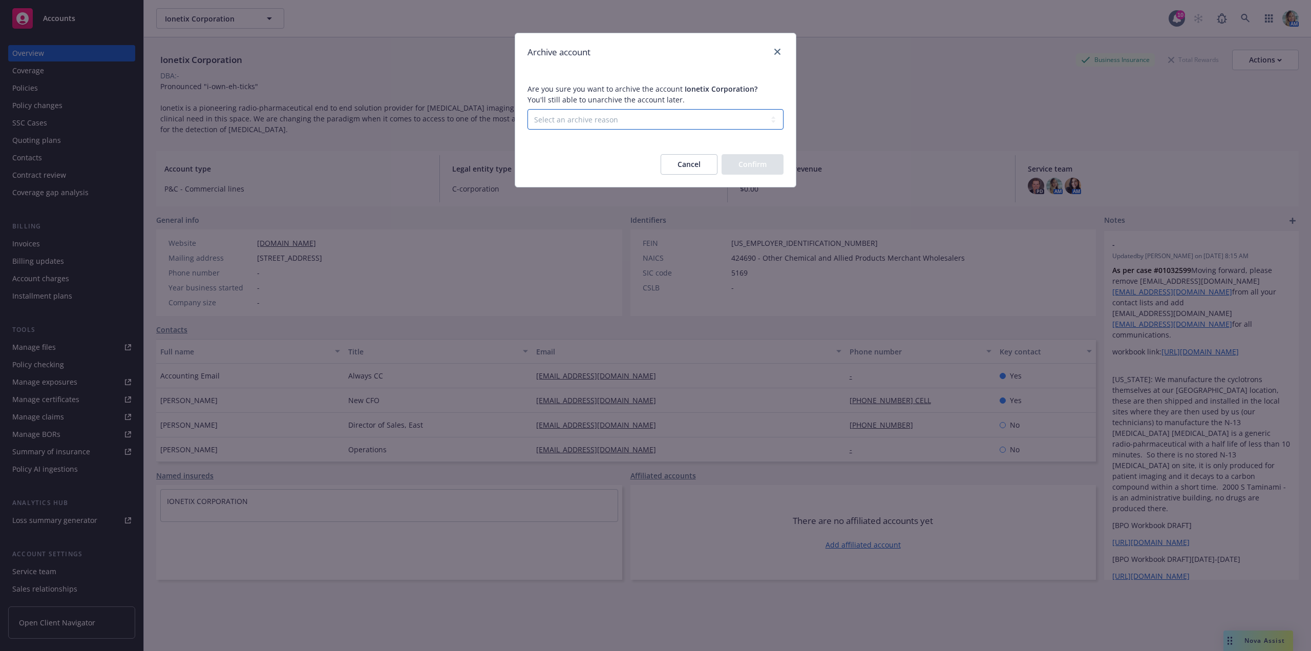
click at [553, 114] on select "Select an archive reason Client declined proposal Client went out of business C…" at bounding box center [655, 119] width 256 height 20
select select "LOST_TO_BOR"
click at [527, 109] on select "Select an archive reason Client declined proposal Client went out of business C…" at bounding box center [655, 119] width 256 height 20
click at [743, 163] on button "Confirm" at bounding box center [753, 164] width 62 height 20
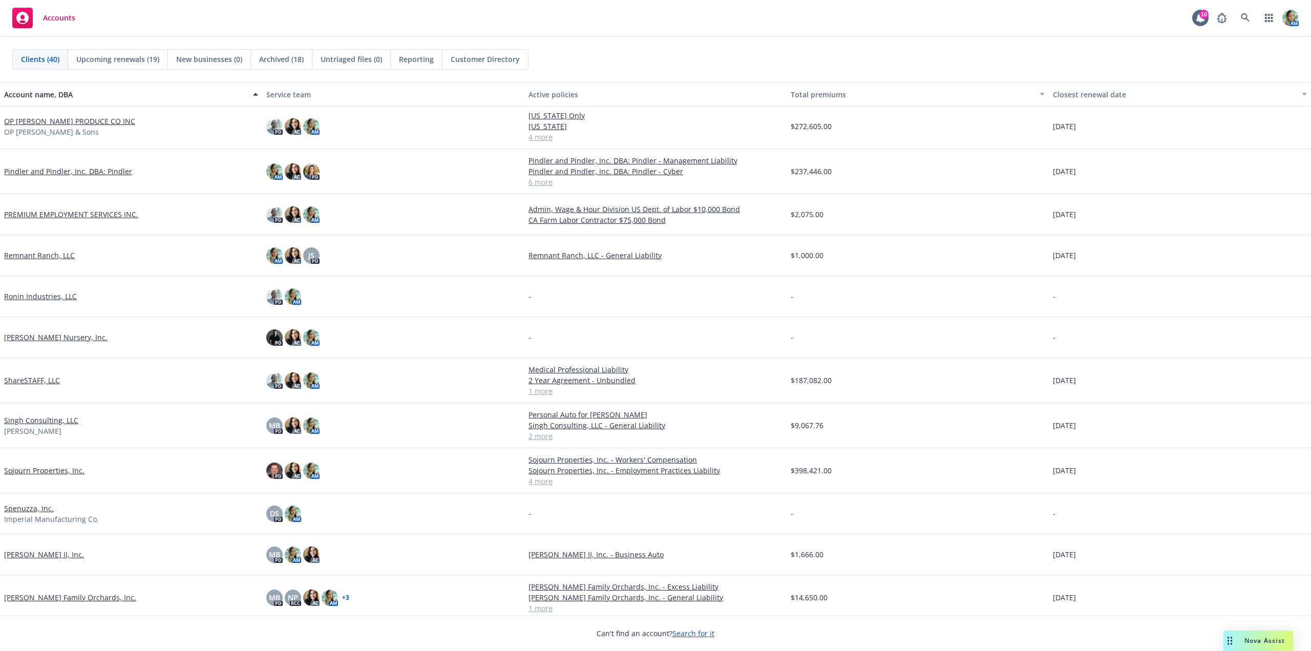
scroll to position [922, 0]
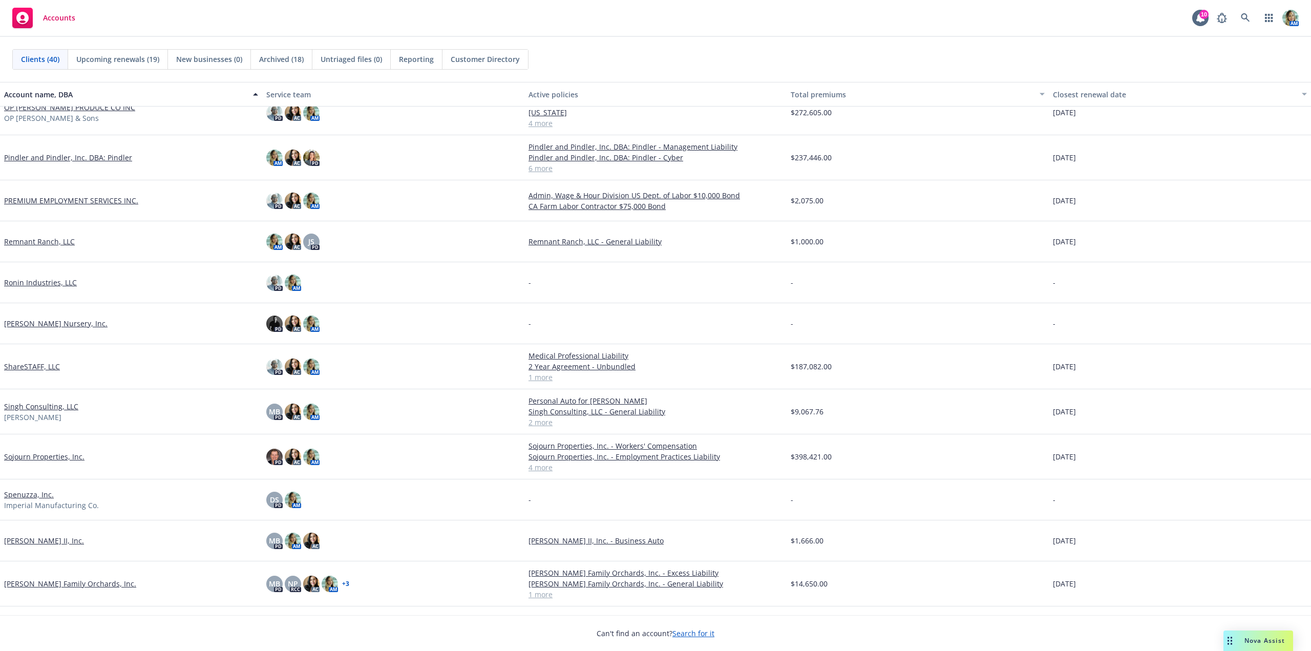
click at [72, 284] on link "Ronin Industries, LLC" at bounding box center [40, 282] width 73 height 11
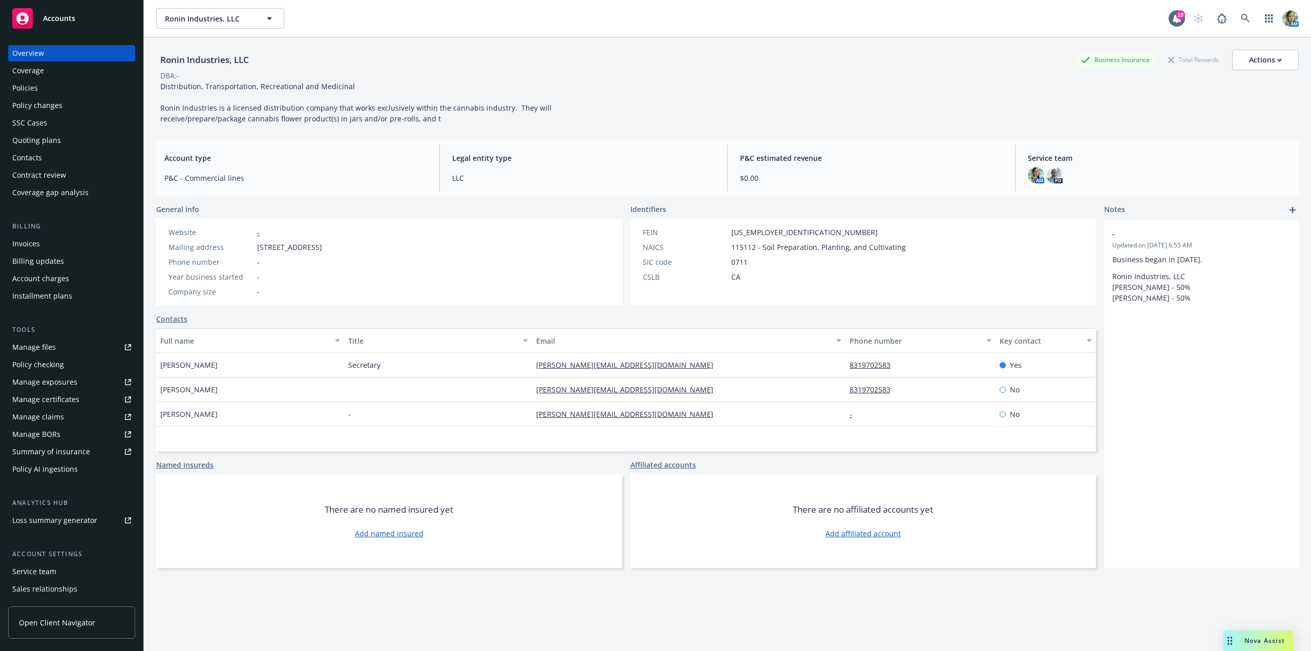
click at [33, 87] on div "Policies" at bounding box center [25, 88] width 26 height 16
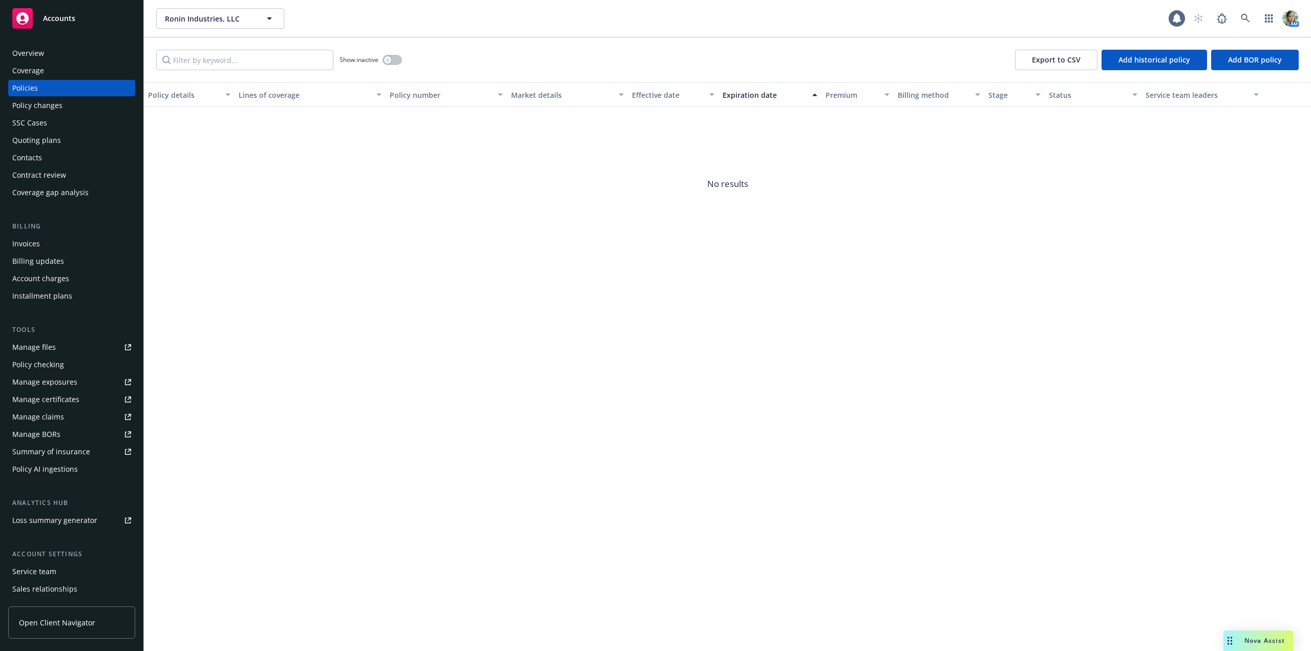
click at [49, 140] on div "Quoting plans" at bounding box center [36, 140] width 49 height 16
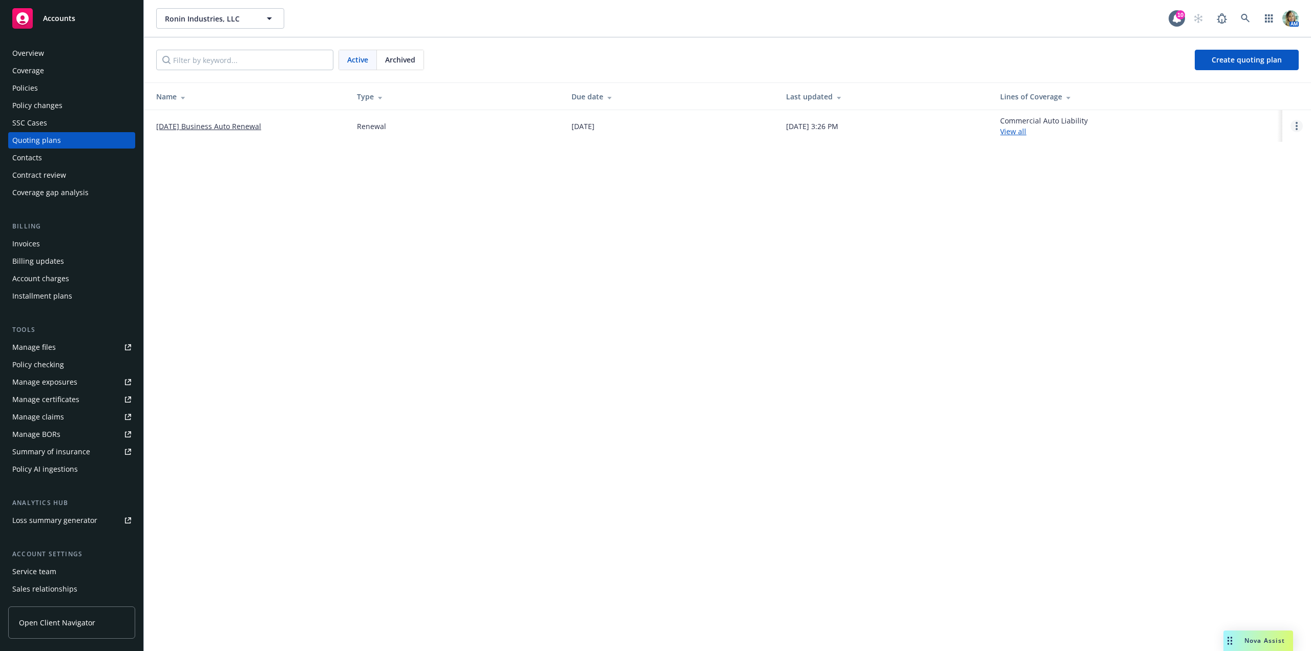
click at [1291, 123] on link "Open options" at bounding box center [1296, 126] width 12 height 12
click at [1241, 118] on span "Archive" at bounding box center [1224, 118] width 50 height 10
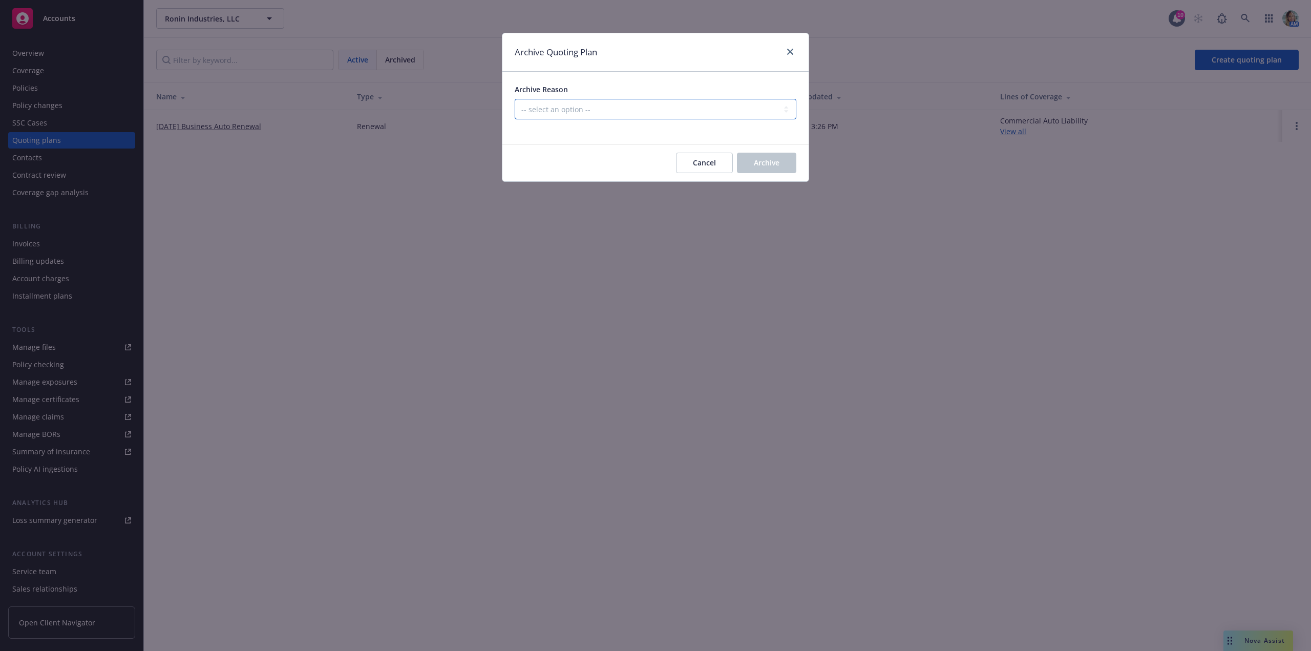
click at [667, 107] on select "-- select an option -- All policies in this renewal plan are auto-renewed Creat…" at bounding box center [656, 109] width 282 height 20
click at [792, 56] on link "close" at bounding box center [790, 52] width 12 height 12
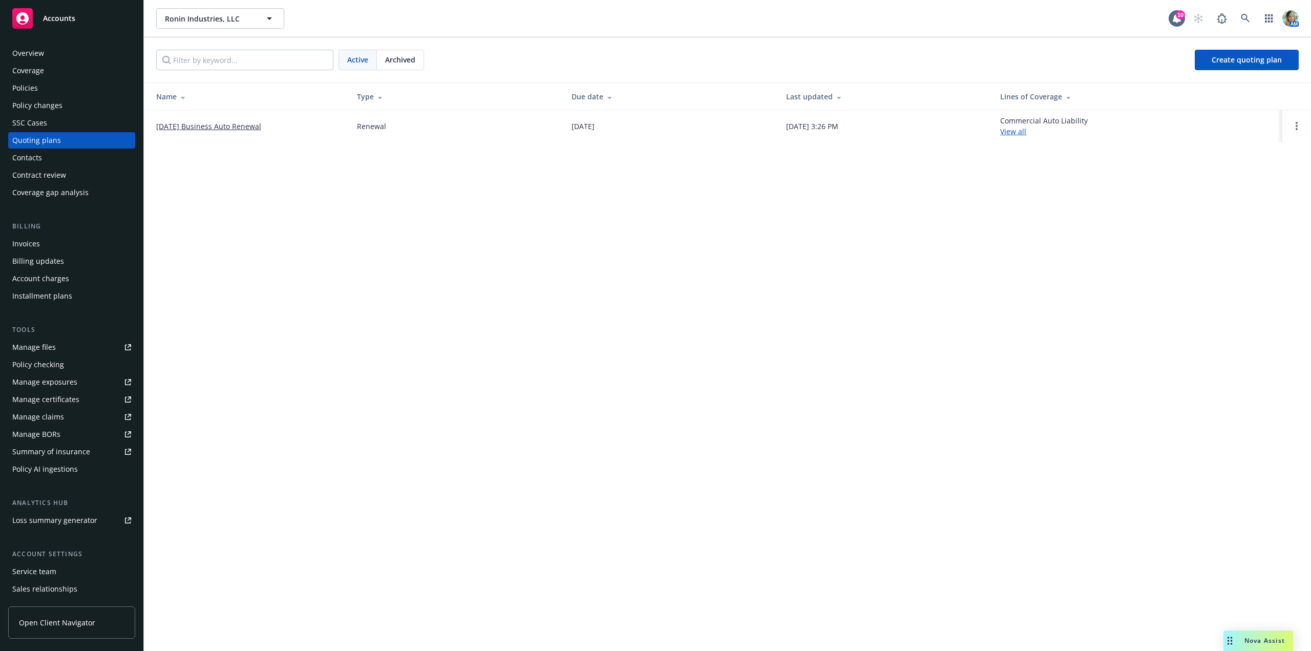
click at [35, 87] on div "Policies" at bounding box center [25, 88] width 26 height 16
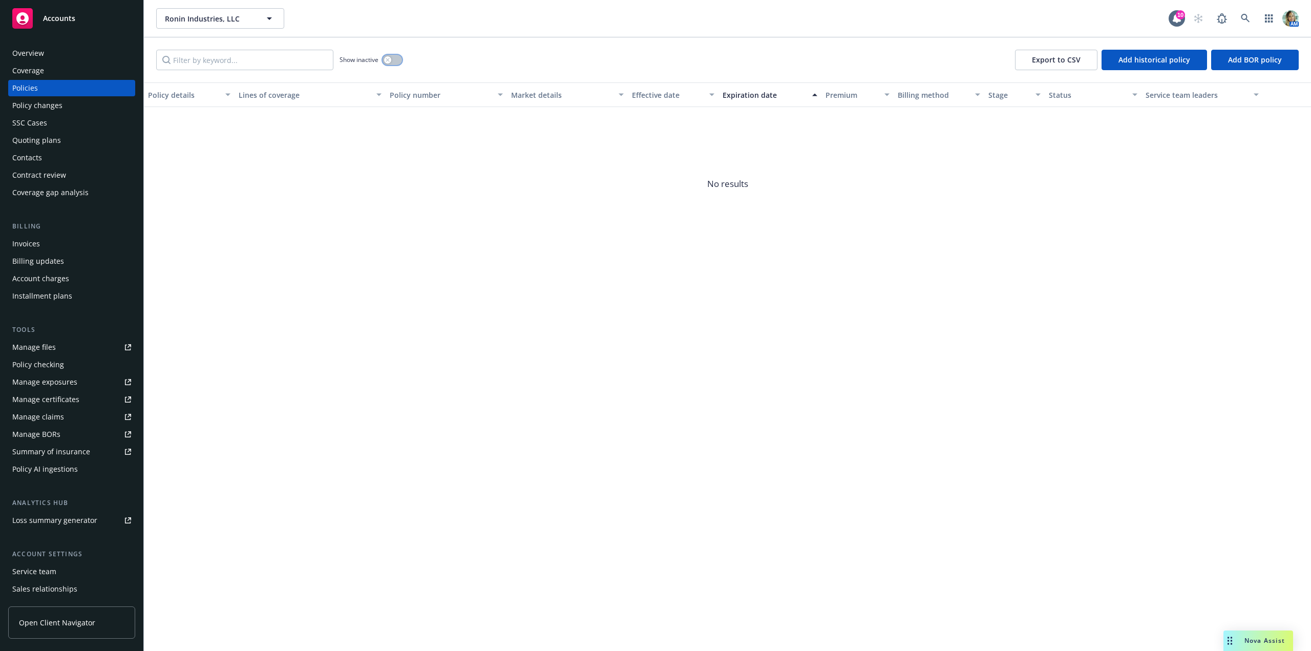
click at [399, 62] on button "button" at bounding box center [392, 60] width 19 height 10
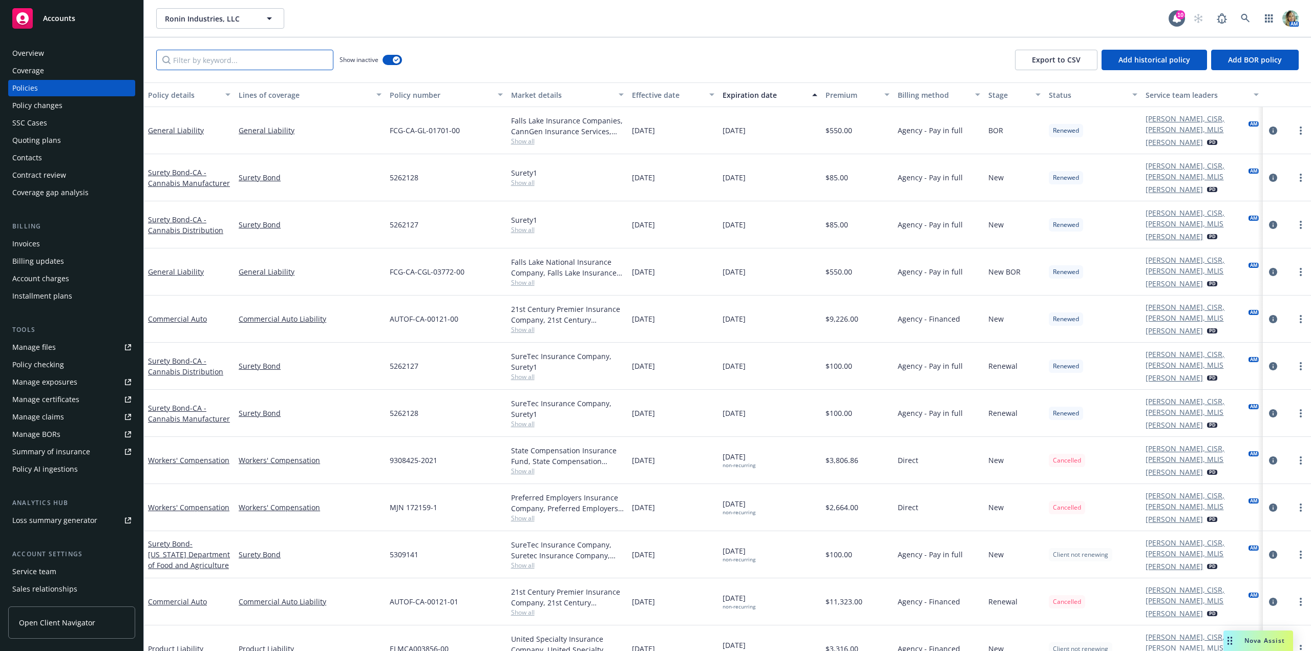
click at [269, 67] on input "Filter by keyword..." at bounding box center [244, 60] width 177 height 20
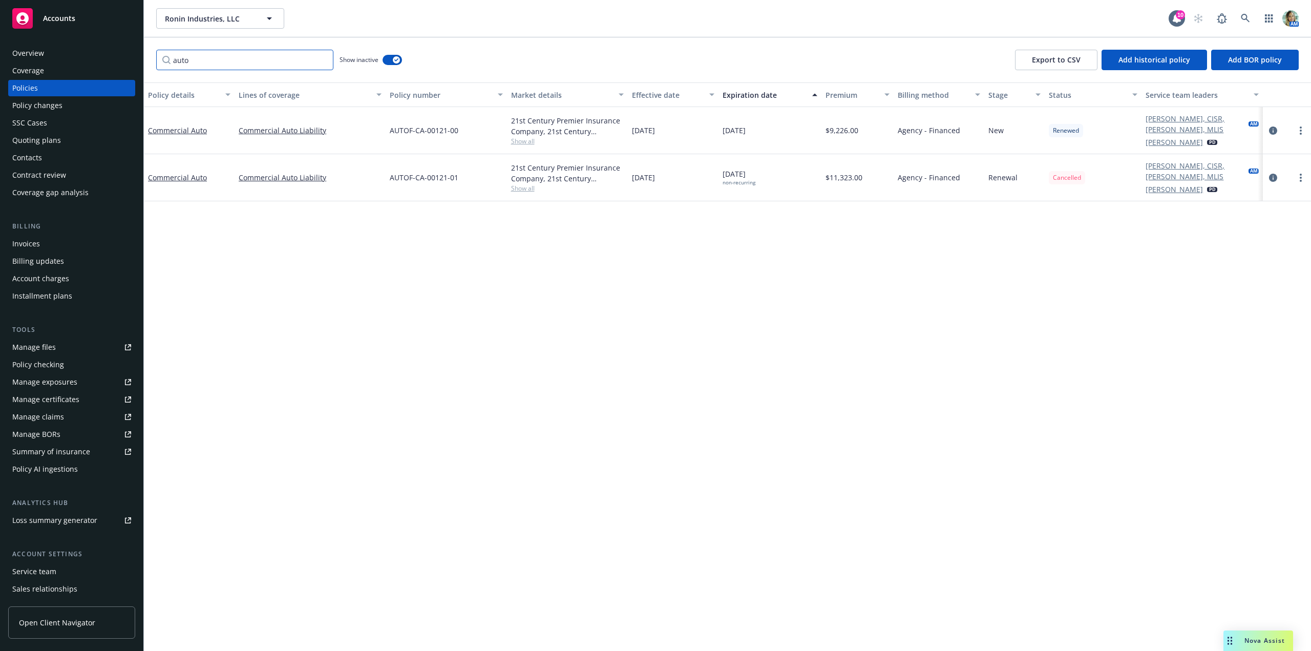
type input "auto"
click at [41, 143] on div "Quoting plans" at bounding box center [36, 140] width 49 height 16
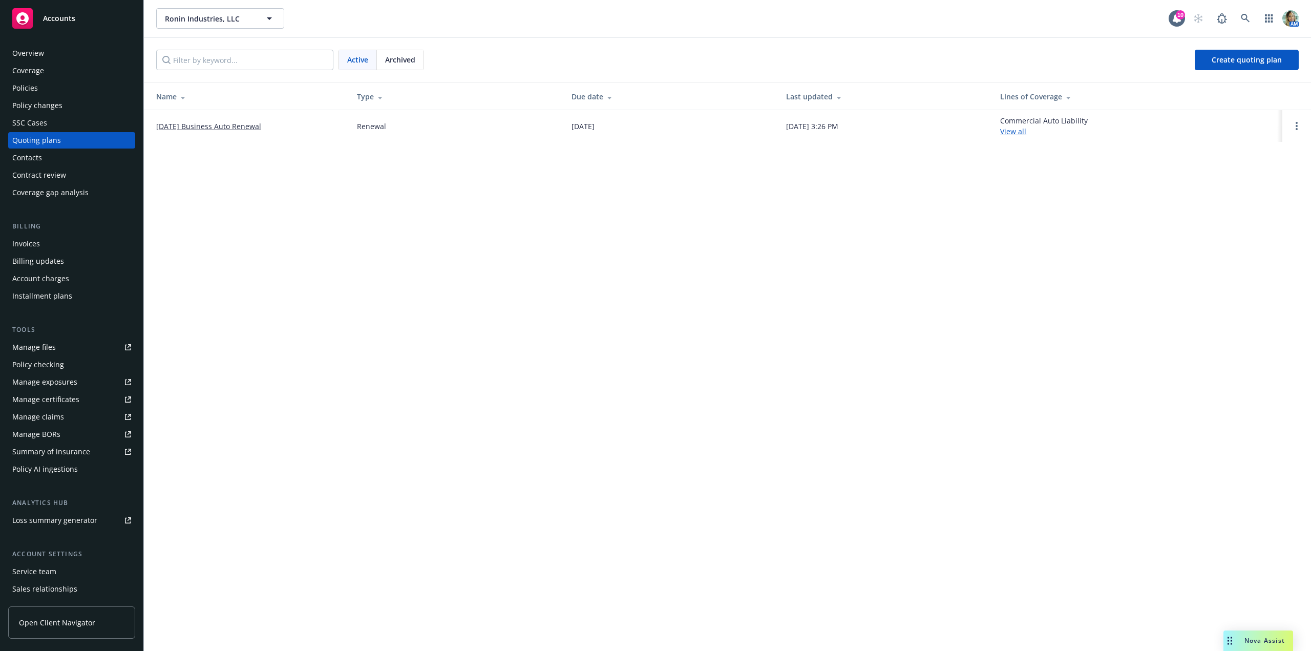
click at [33, 82] on div "Policies" at bounding box center [25, 88] width 26 height 16
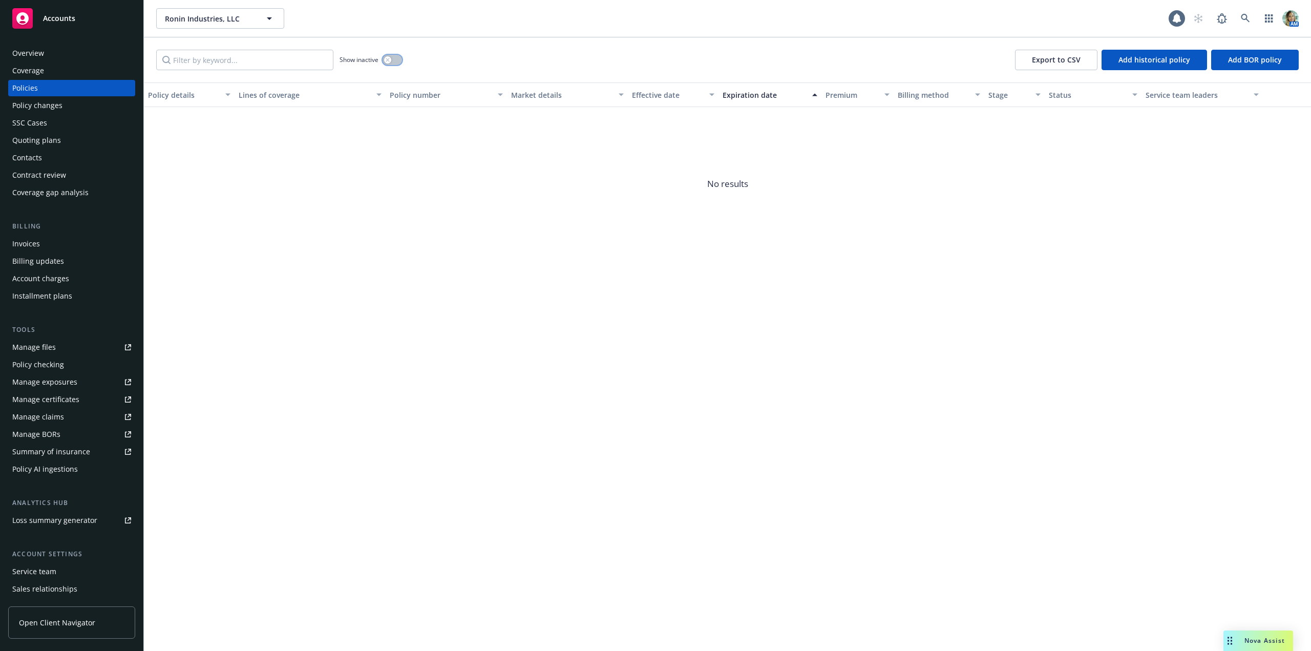
click at [393, 63] on button "button" at bounding box center [392, 60] width 19 height 10
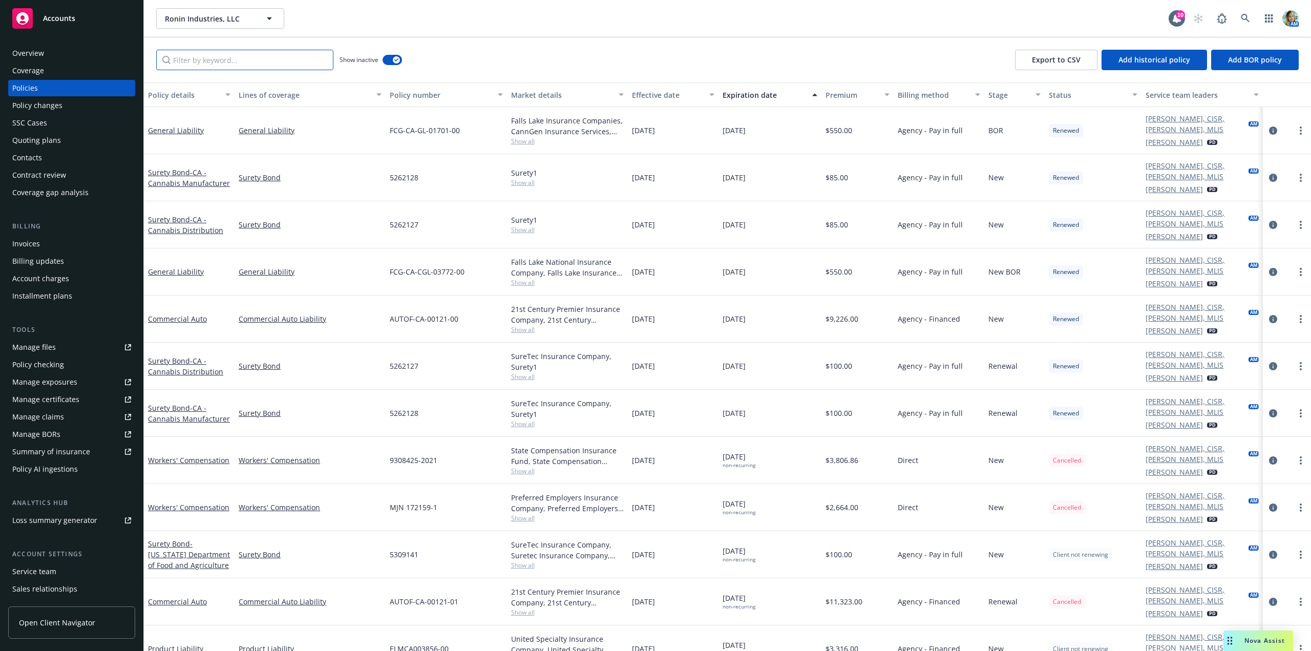
click at [258, 58] on input "Filter by keyword..." at bounding box center [244, 60] width 177 height 20
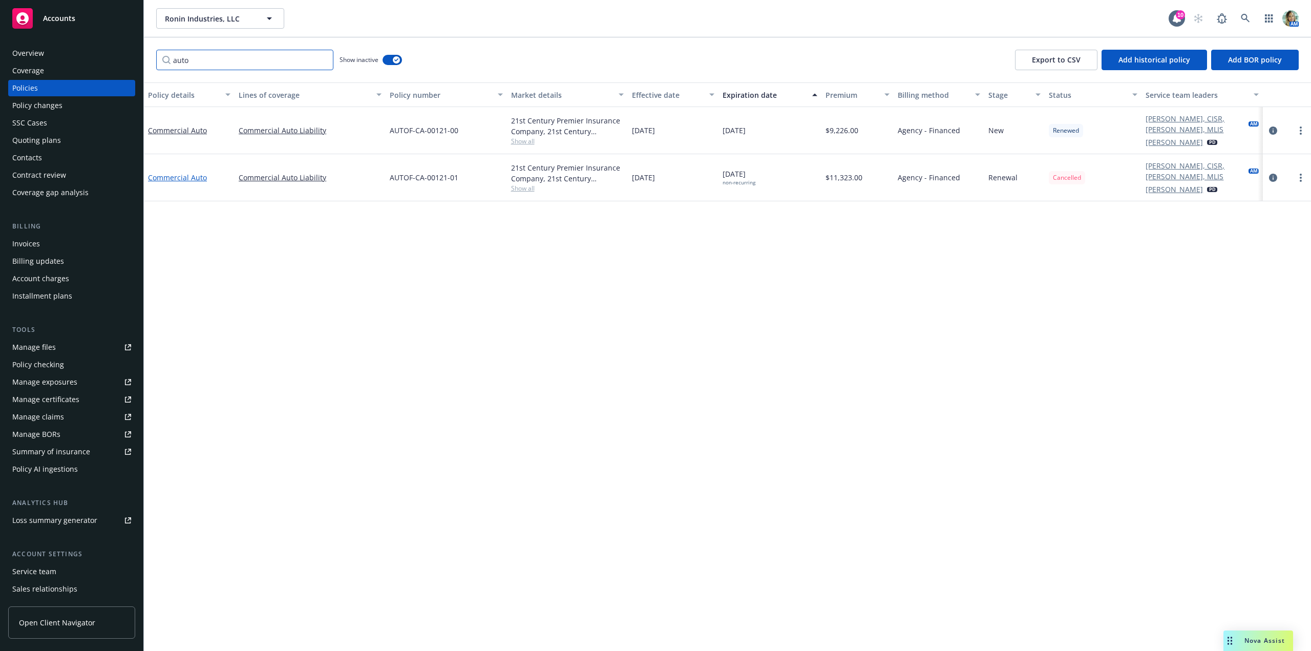
type input "auto"
click at [200, 173] on link "Commercial Auto" at bounding box center [177, 178] width 59 height 10
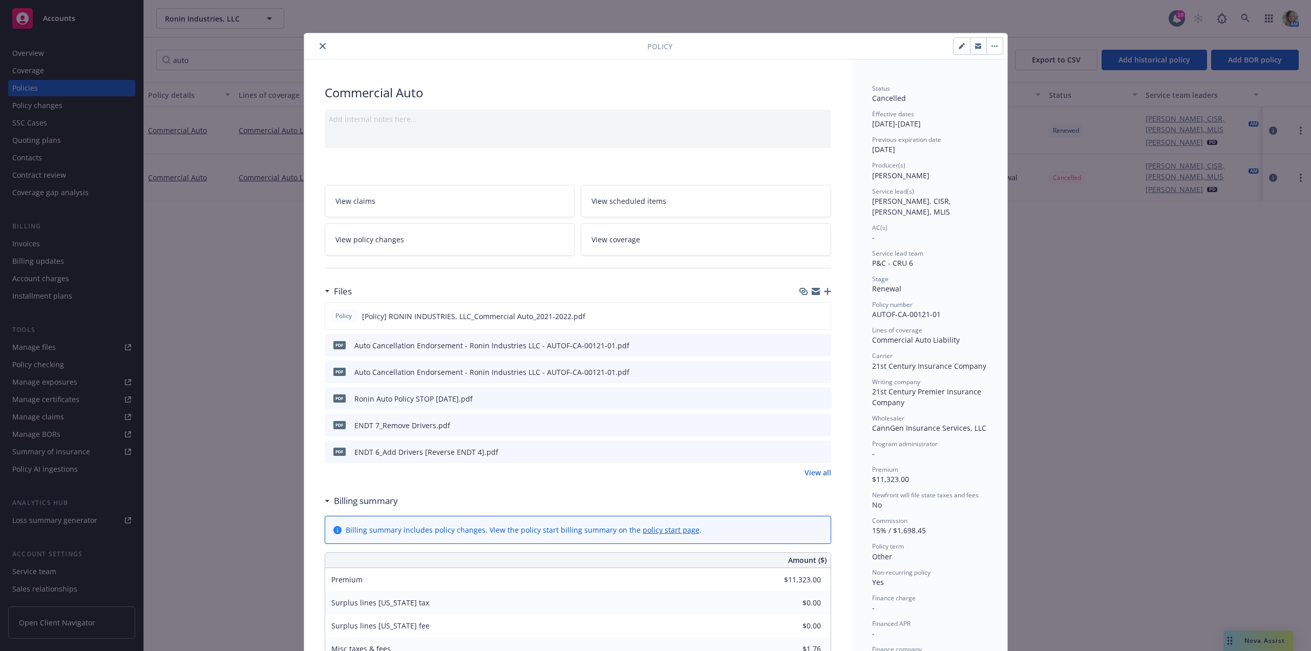
drag, startPoint x: 236, startPoint y: 289, endPoint x: 214, endPoint y: 280, distance: 23.9
click at [236, 289] on div "Policy Commercial Auto Add internal notes here... View claims View scheduled it…" at bounding box center [655, 325] width 1311 height 651
click at [321, 46] on icon "close" at bounding box center [323, 46] width 6 height 6
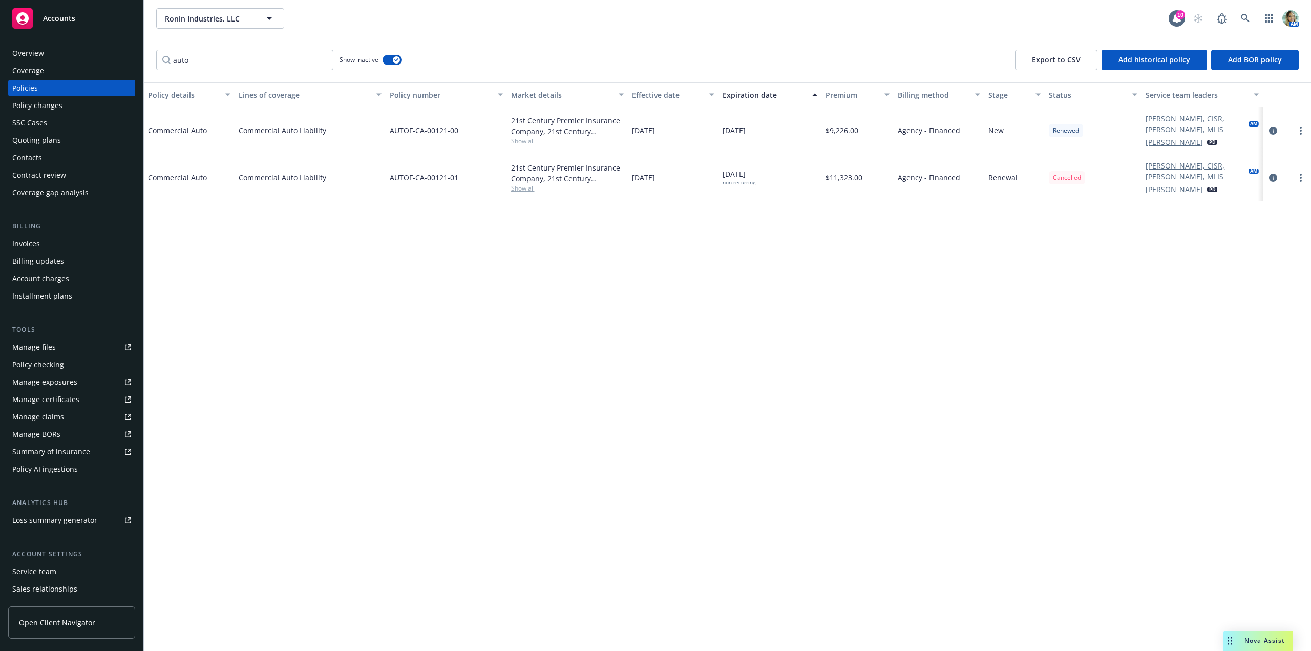
click at [55, 144] on div "Quoting plans" at bounding box center [36, 140] width 49 height 16
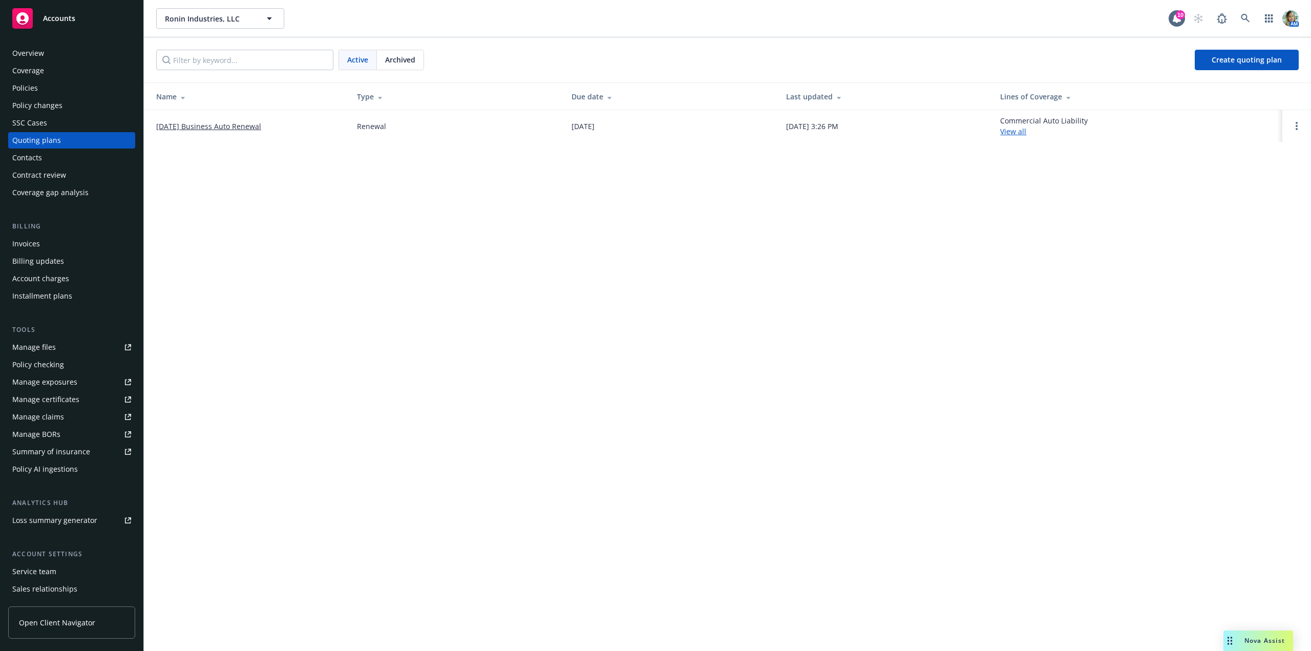
click at [214, 127] on link "6/25/22 Business Auto Renewal" at bounding box center [208, 126] width 105 height 11
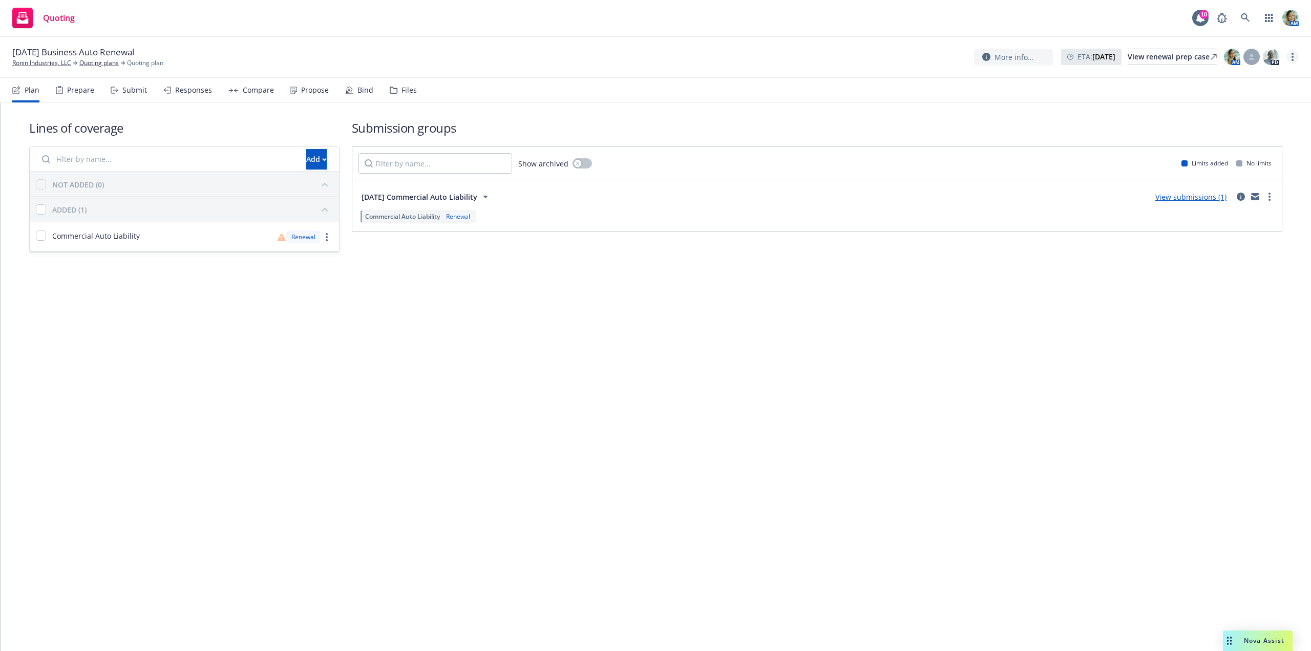
click at [1292, 56] on circle "more" at bounding box center [1292, 57] width 2 height 2
click at [1232, 143] on link "Archive quoting plan" at bounding box center [1241, 139] width 114 height 20
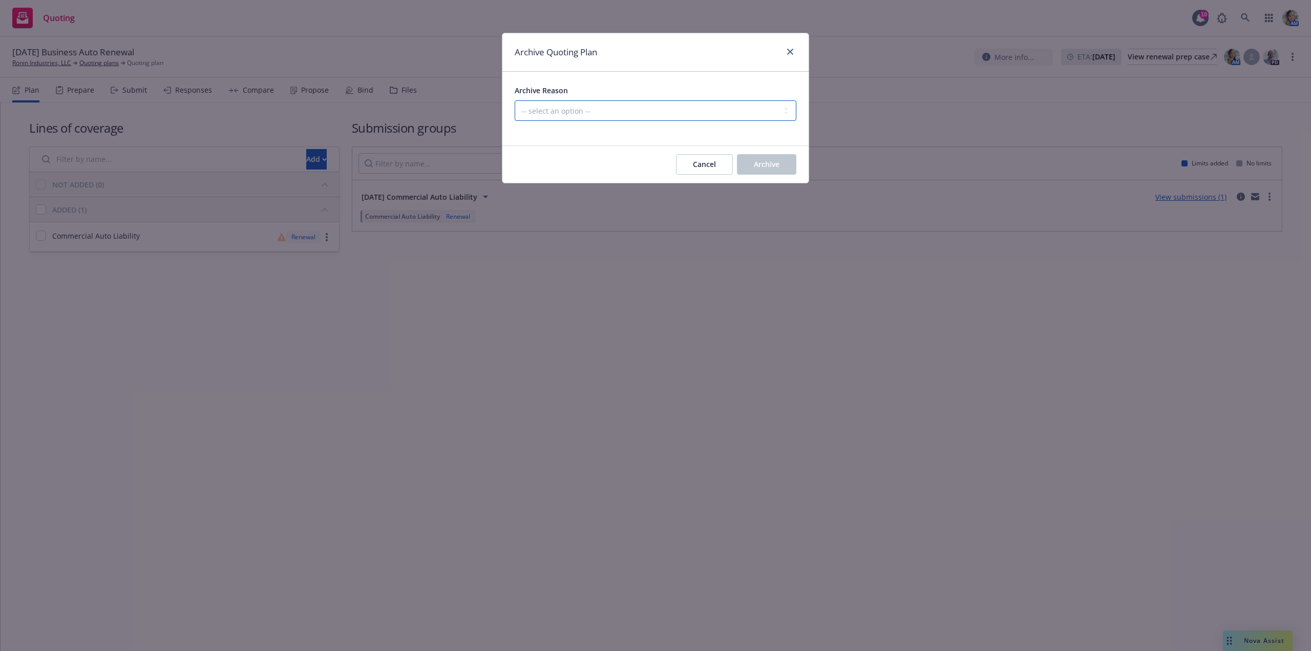
click at [594, 113] on select "-- select an option -- All policies in this renewal plan are auto-renewed Creat…" at bounding box center [656, 110] width 282 height 20
select select "ARCHIVED_RENEWAL_CANCELED"
click at [515, 100] on select "-- select an option -- All policies in this renewal plan are auto-renewed Creat…" at bounding box center [656, 110] width 282 height 20
click at [765, 163] on span "Archive" at bounding box center [767, 164] width 26 height 10
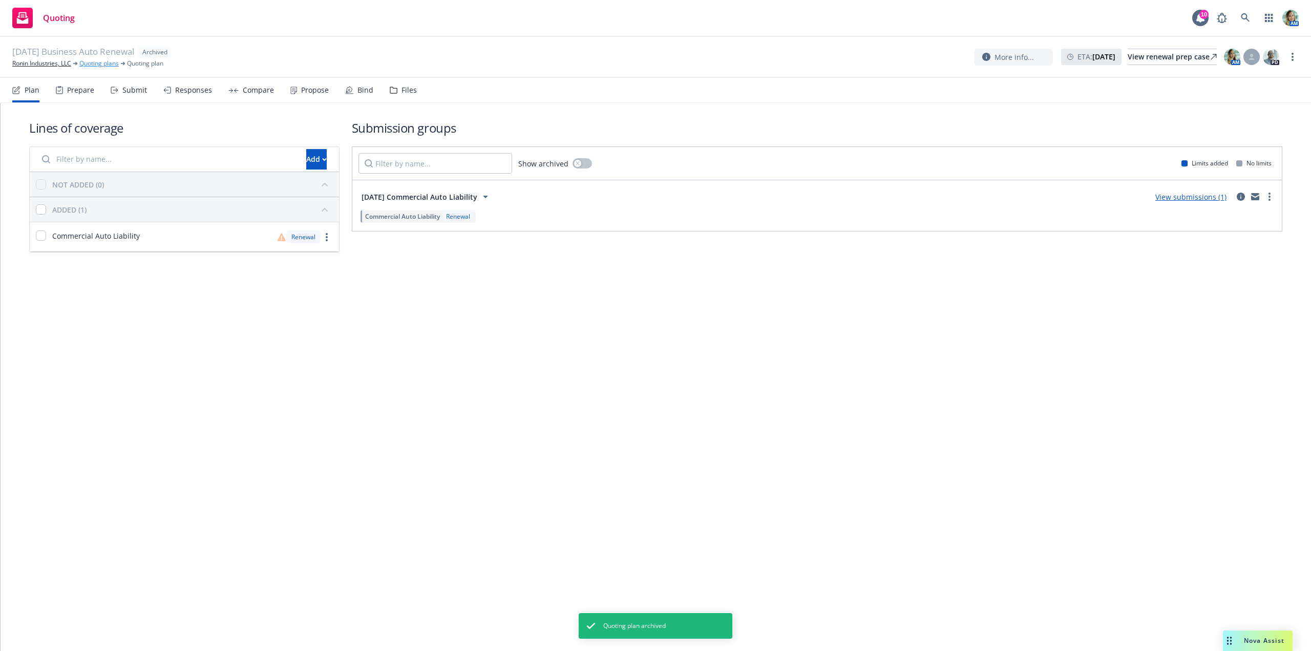
click at [110, 64] on link "Quoting plans" at bounding box center [98, 63] width 39 height 9
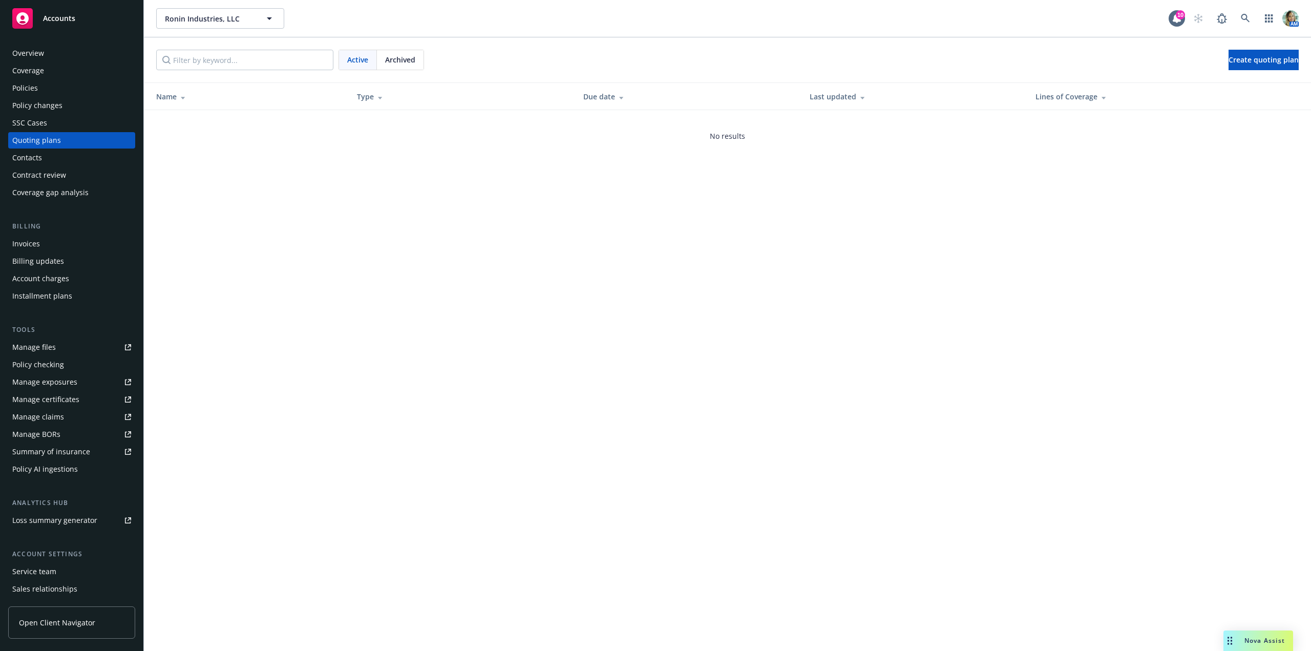
click at [39, 88] on div "Policies" at bounding box center [71, 88] width 119 height 16
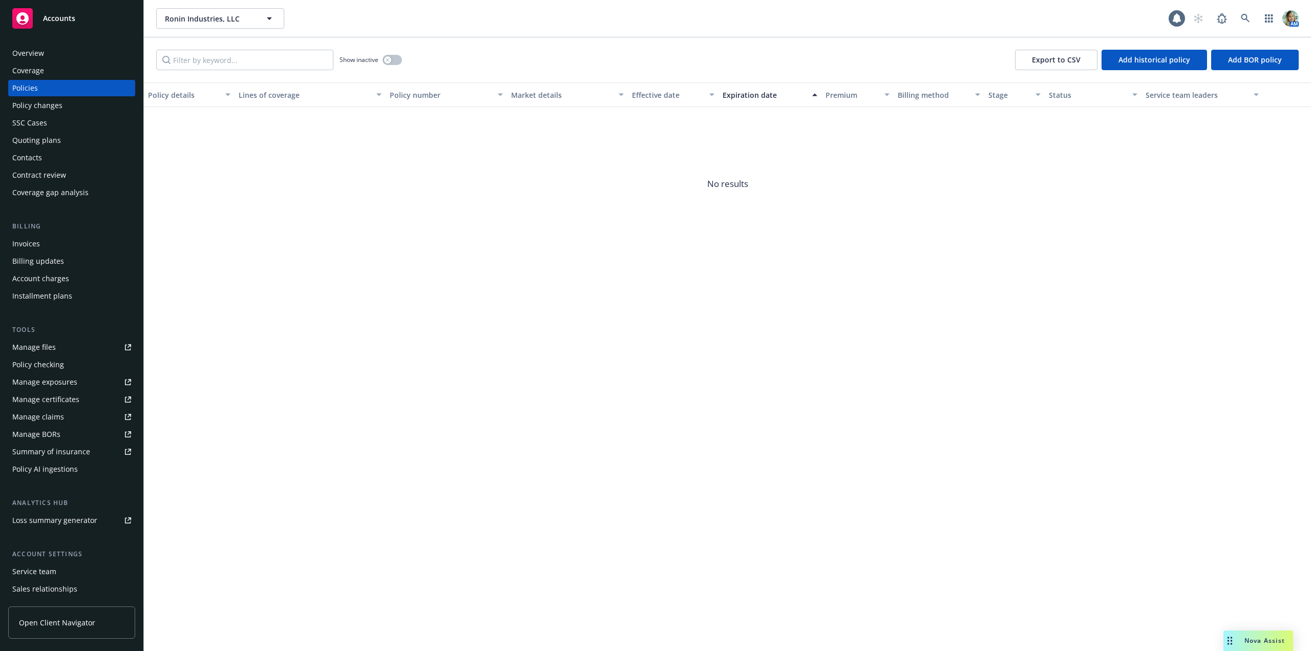
click at [52, 54] on div "Overview" at bounding box center [71, 53] width 119 height 16
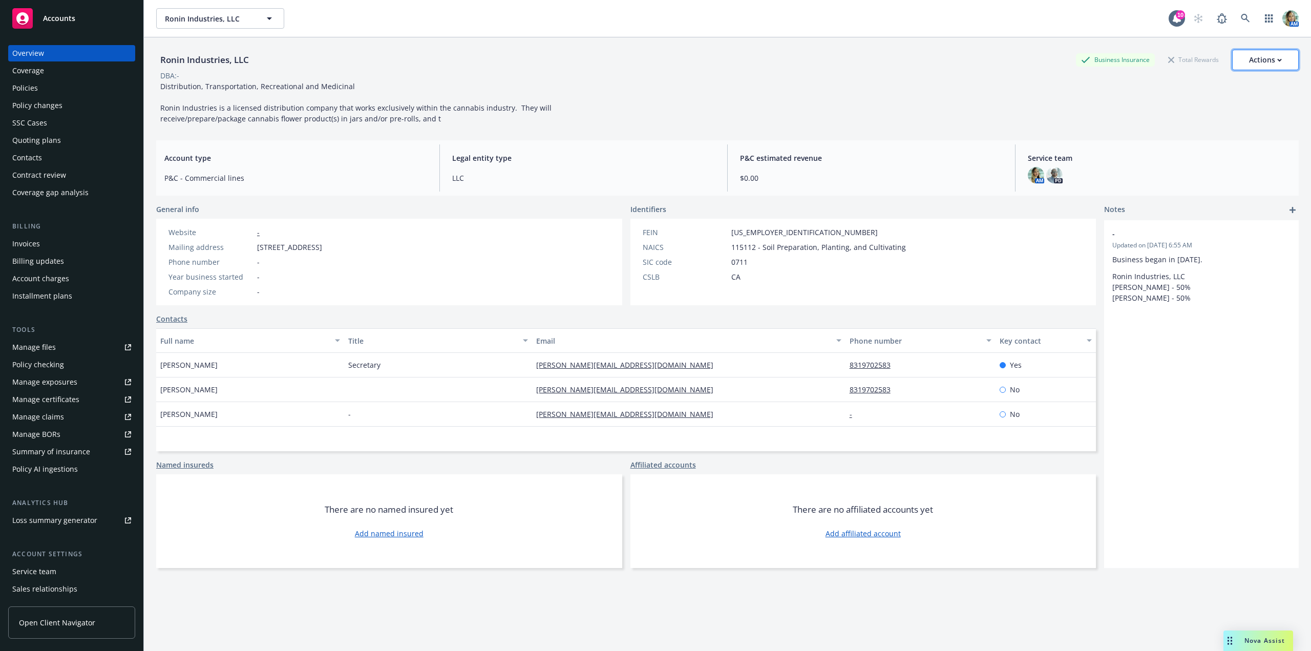
click at [1257, 61] on div "Actions" at bounding box center [1265, 59] width 33 height 19
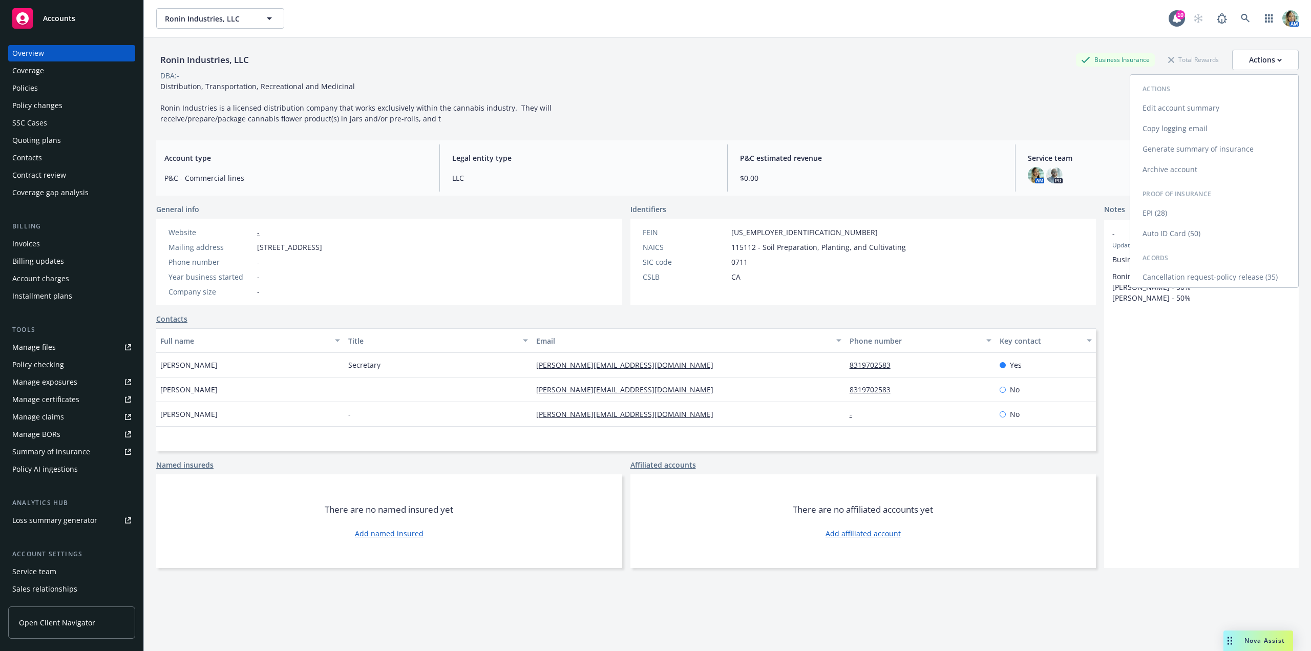
click at [1175, 172] on link "Archive account" at bounding box center [1214, 169] width 168 height 20
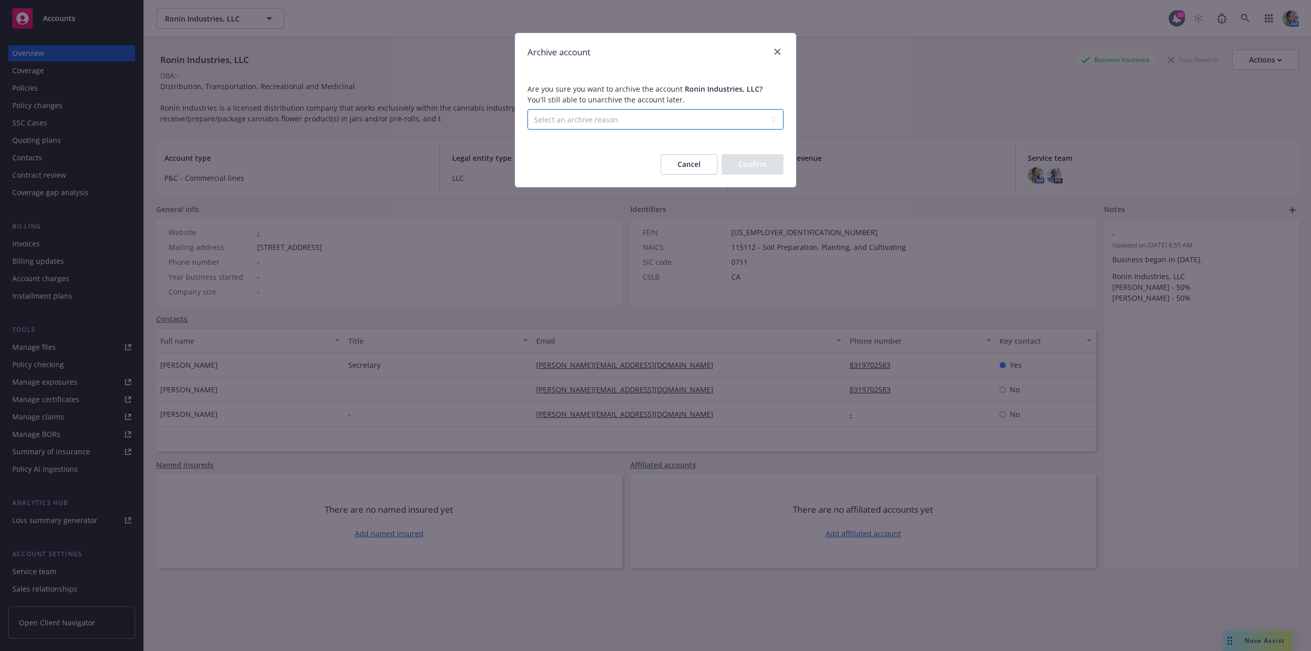
click at [628, 118] on select "Select an archive reason Client declined proposal Client went out of business C…" at bounding box center [655, 119] width 256 height 20
select select "NF_ENDED_RELATIONSHIP"
click at [527, 109] on select "Select an archive reason Client declined proposal Client went out of business C…" at bounding box center [655, 119] width 256 height 20
click at [755, 159] on button "Confirm" at bounding box center [753, 164] width 62 height 20
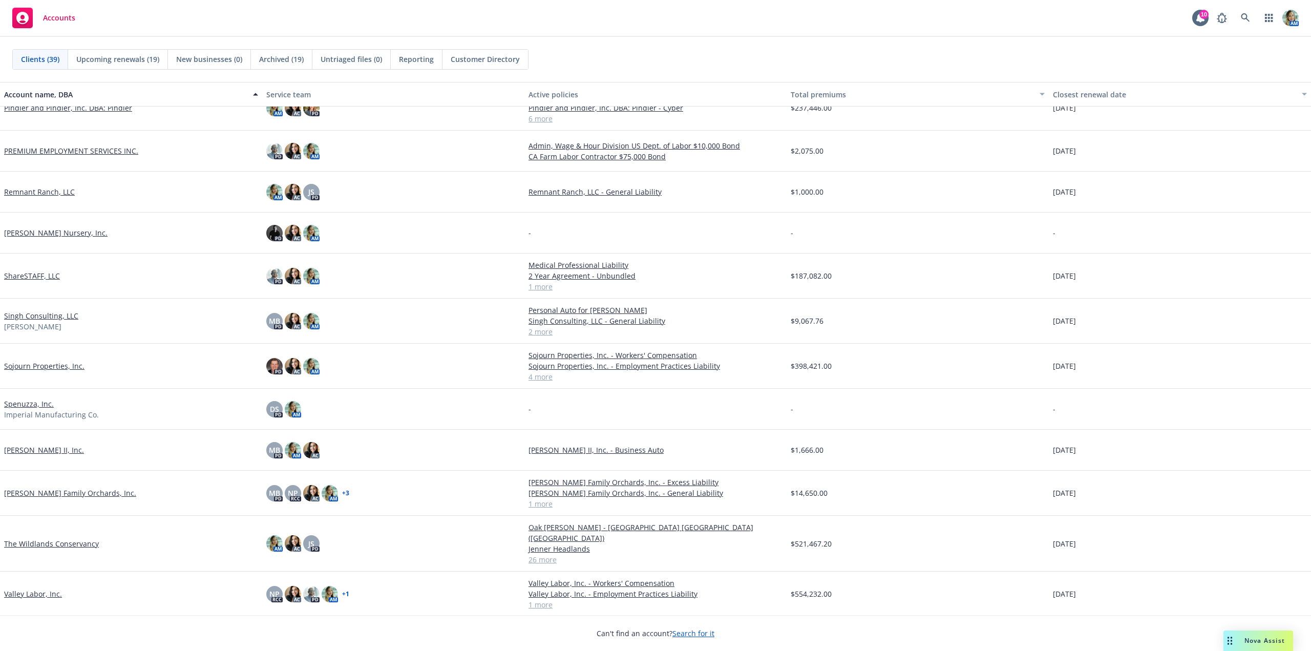
scroll to position [973, 0]
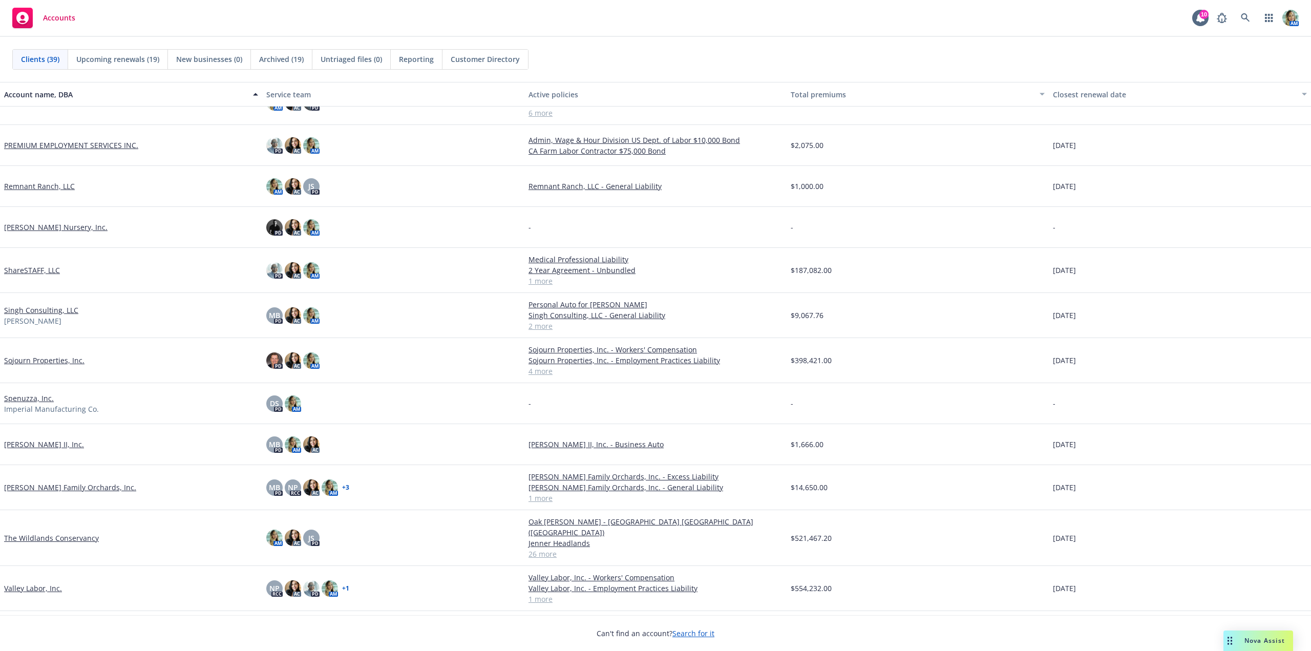
click at [40, 398] on link "Spenuzza, Inc." at bounding box center [29, 398] width 50 height 11
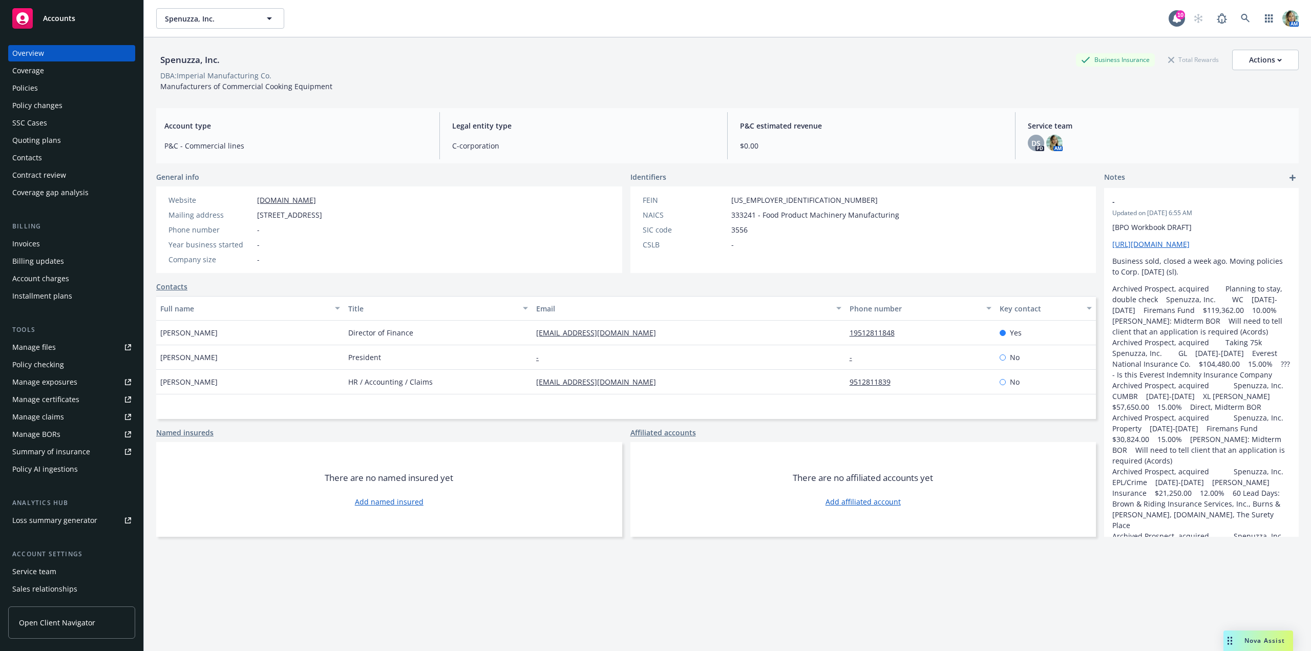
click at [56, 89] on div "Policies" at bounding box center [71, 88] width 119 height 16
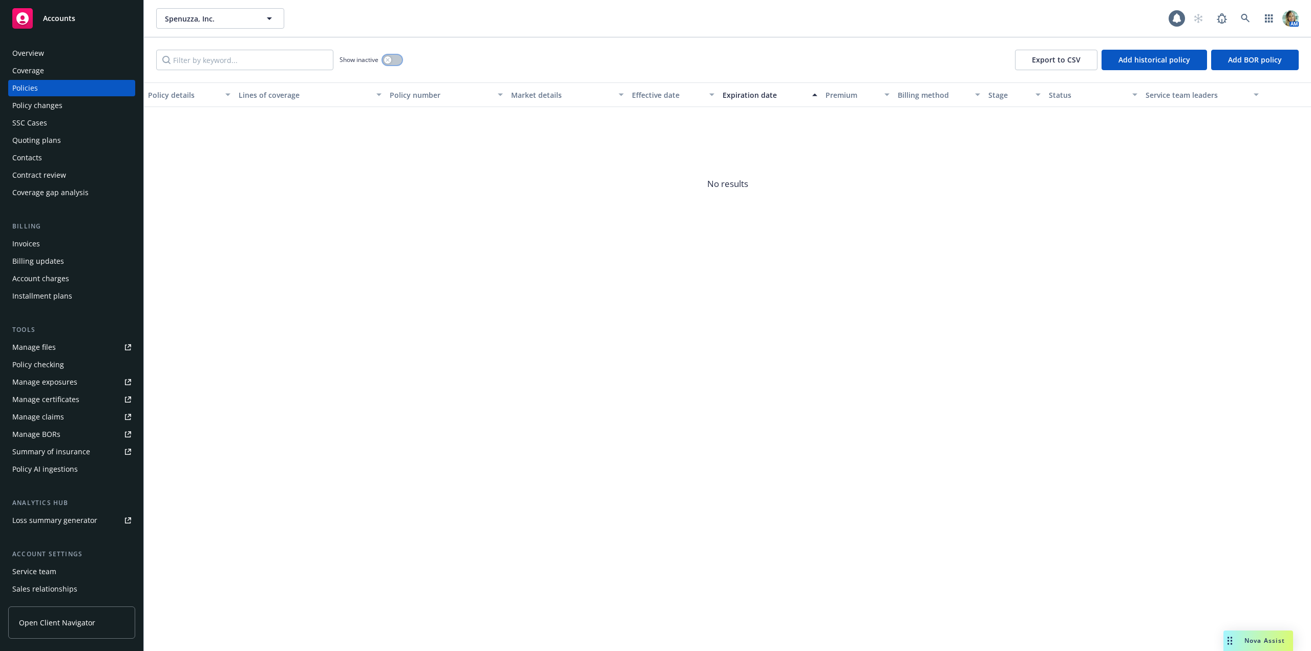
click at [396, 61] on button "button" at bounding box center [392, 60] width 19 height 10
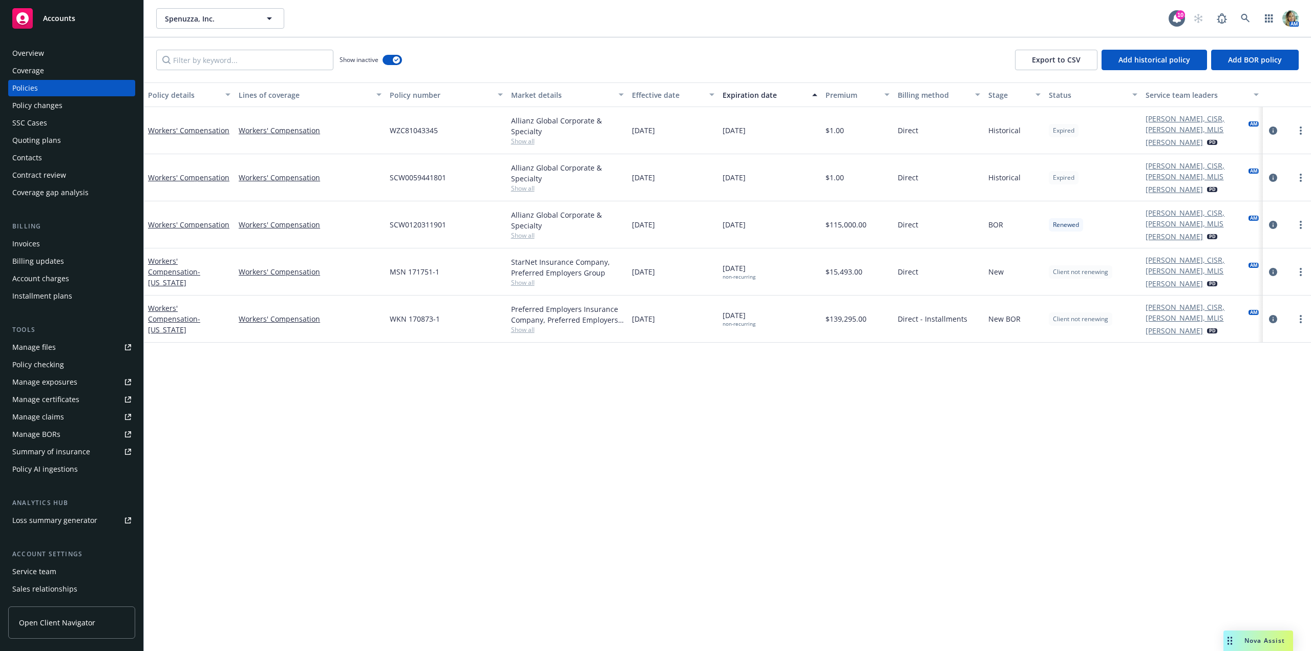
click at [39, 137] on div "Quoting plans" at bounding box center [36, 140] width 49 height 16
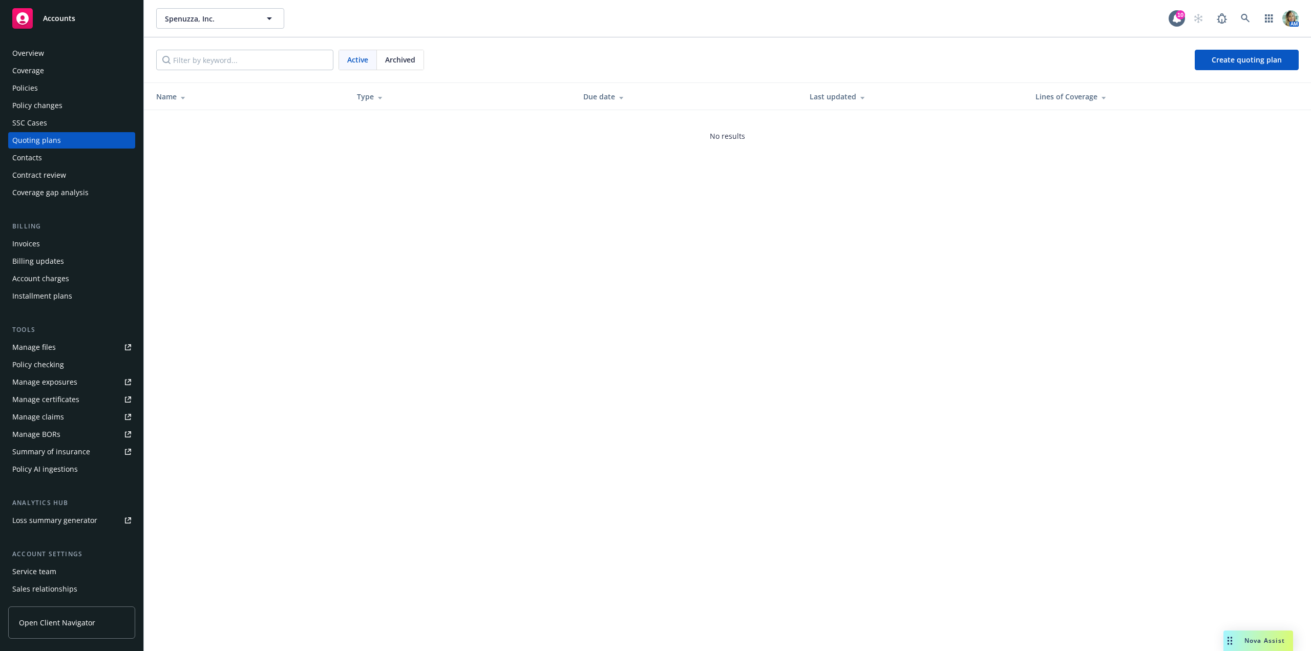
click at [29, 58] on div "Overview" at bounding box center [28, 53] width 32 height 16
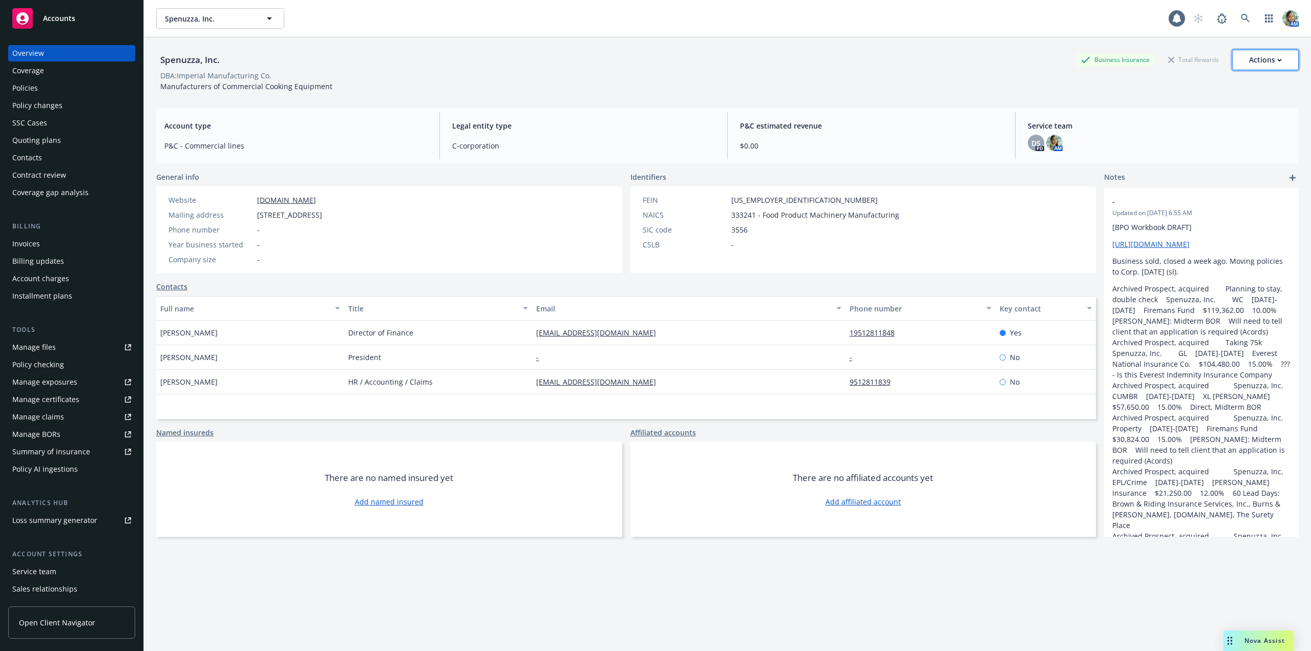
click at [1255, 66] on div "Actions" at bounding box center [1265, 59] width 33 height 19
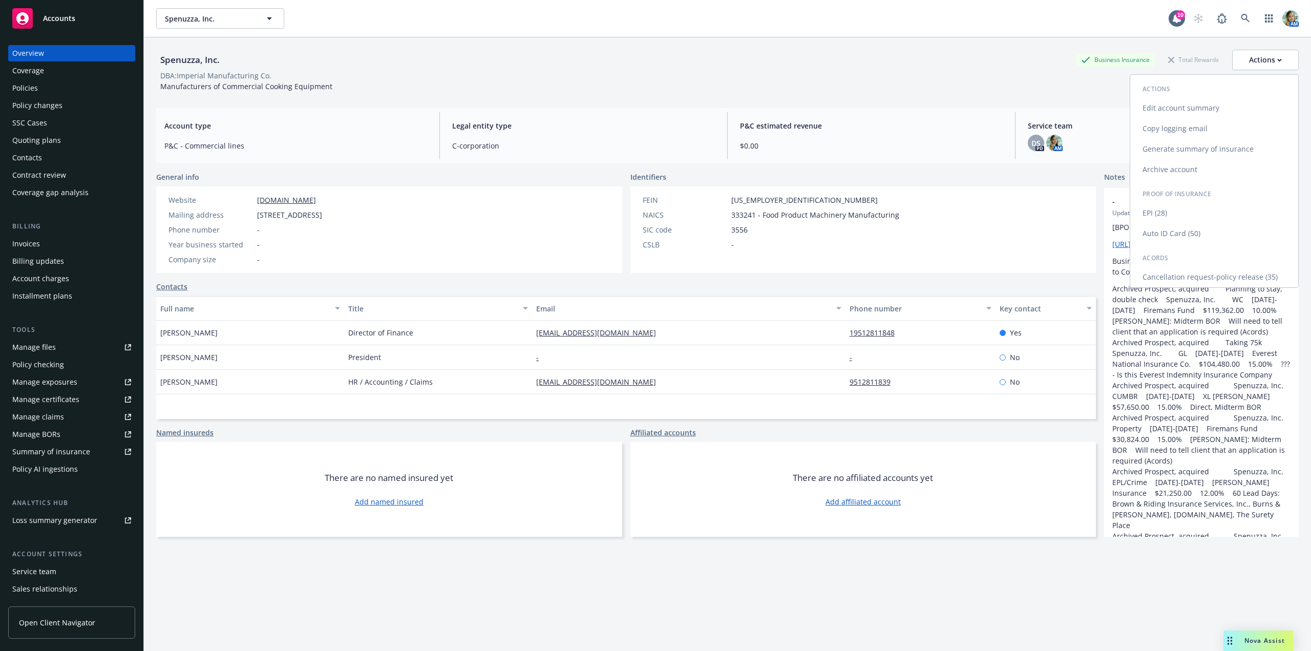
click at [1166, 172] on link "Archive account" at bounding box center [1214, 169] width 168 height 20
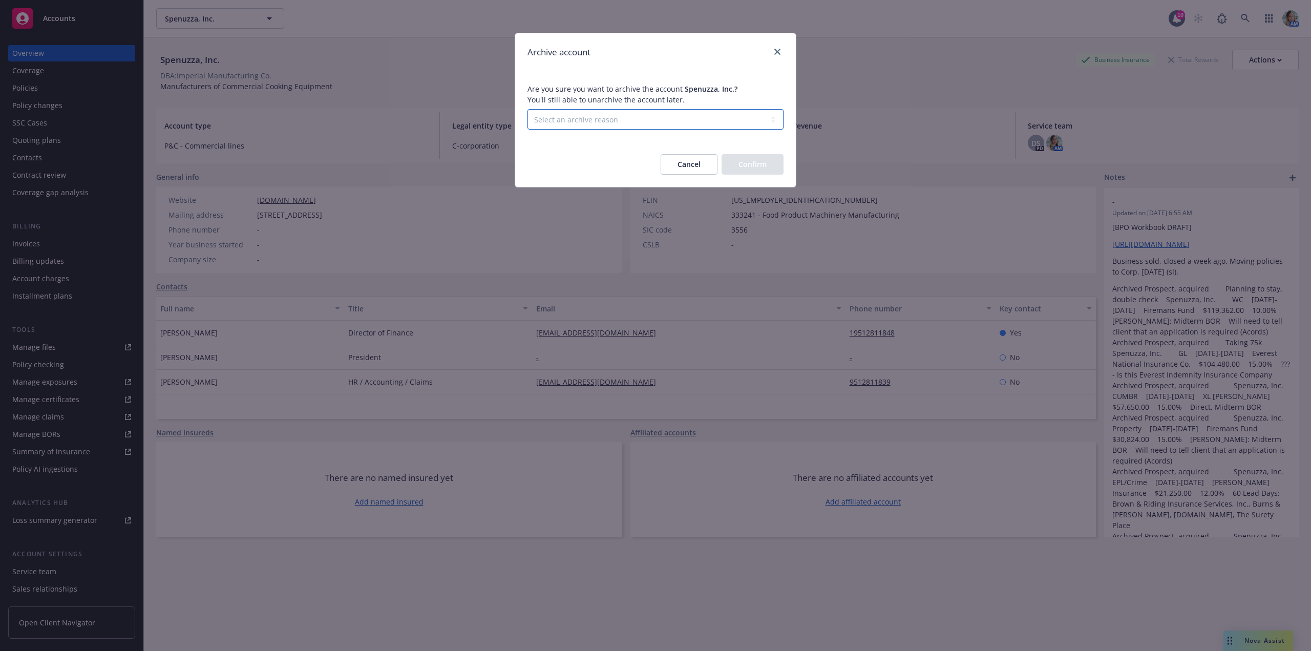
click at [551, 123] on select "Select an archive reason Client declined proposal Client went out of business C…" at bounding box center [655, 119] width 256 height 20
select select "NF_ENDED_RELATIONSHIP"
click at [527, 109] on select "Select an archive reason Client declined proposal Client went out of business C…" at bounding box center [655, 119] width 256 height 20
click at [760, 173] on button "Confirm" at bounding box center [753, 164] width 62 height 20
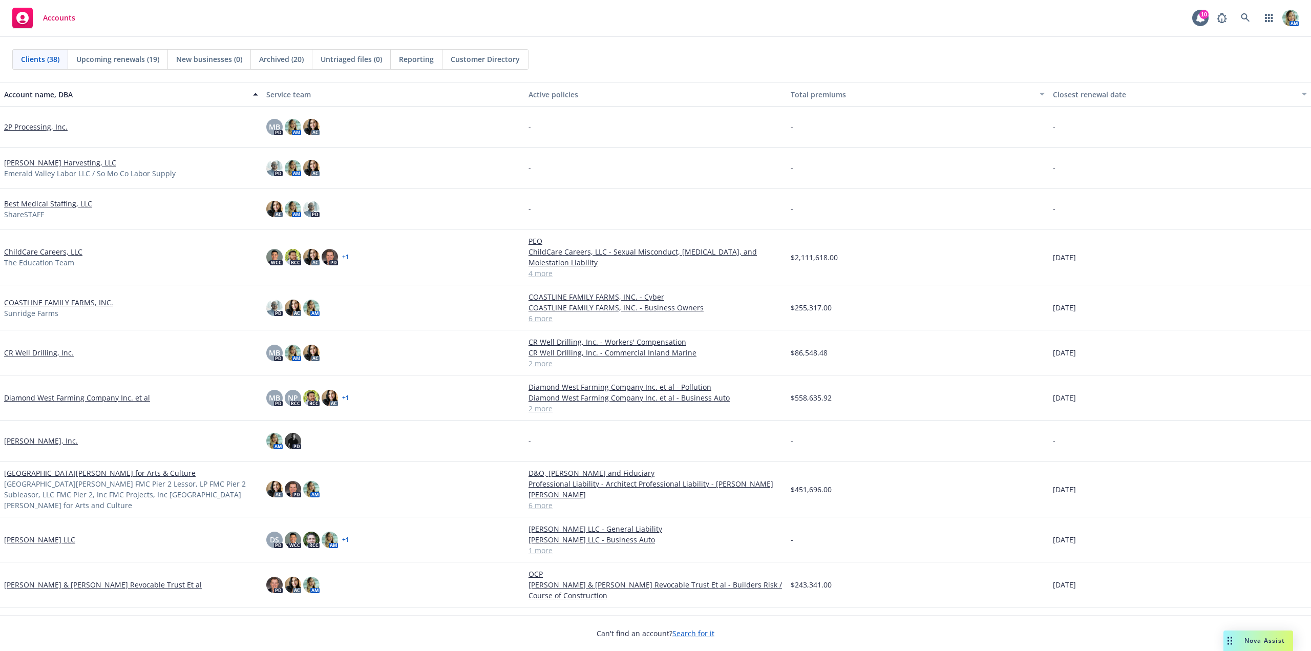
click at [53, 163] on link "[PERSON_NAME] Harvesting, LLC" at bounding box center [60, 162] width 112 height 11
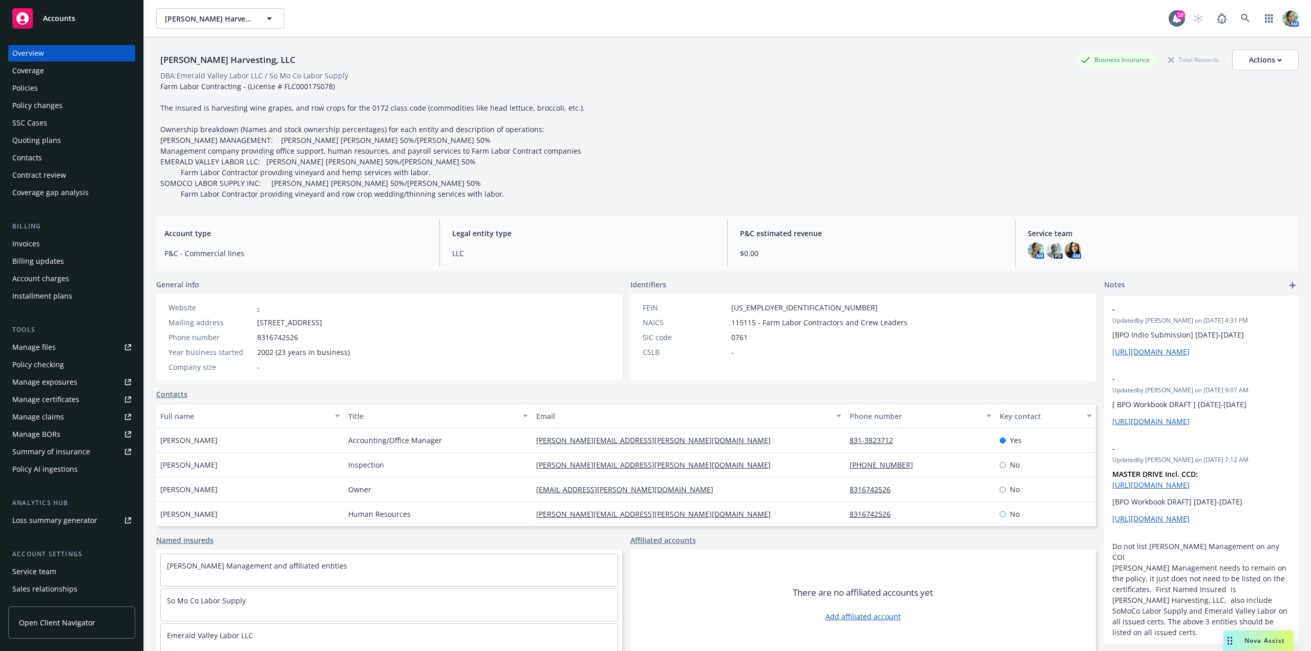
click at [31, 93] on div "Policies" at bounding box center [25, 88] width 26 height 16
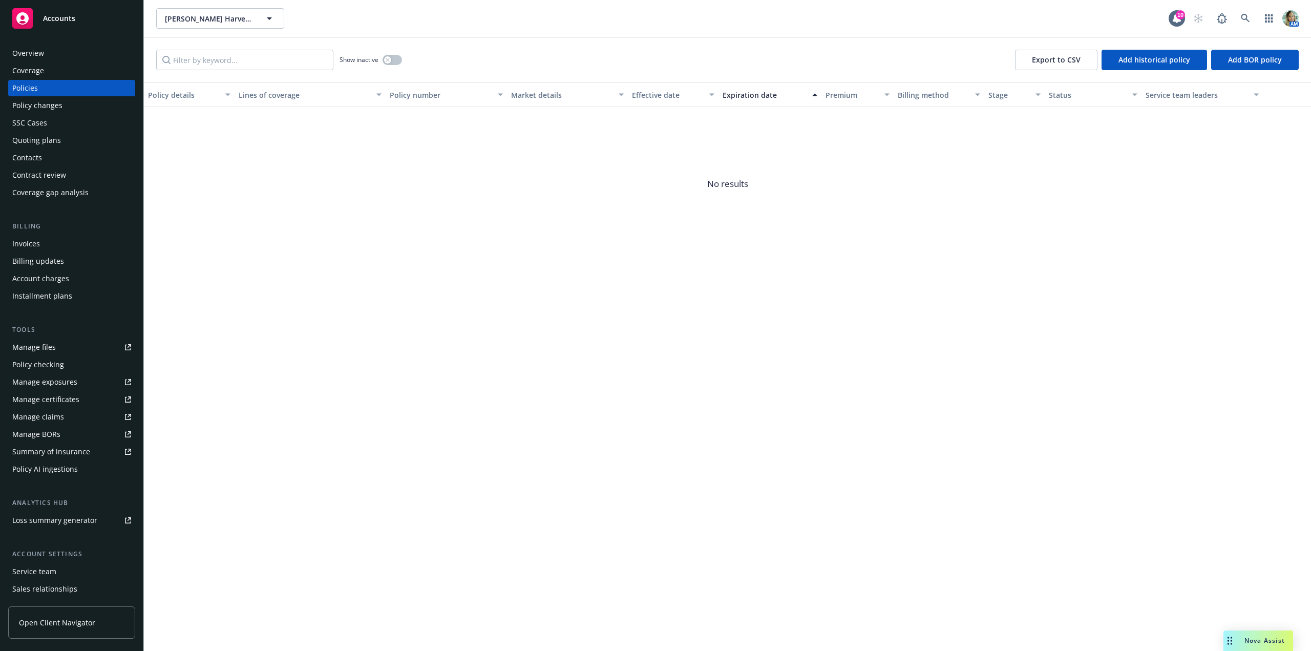
click at [31, 137] on div "Quoting plans" at bounding box center [36, 140] width 49 height 16
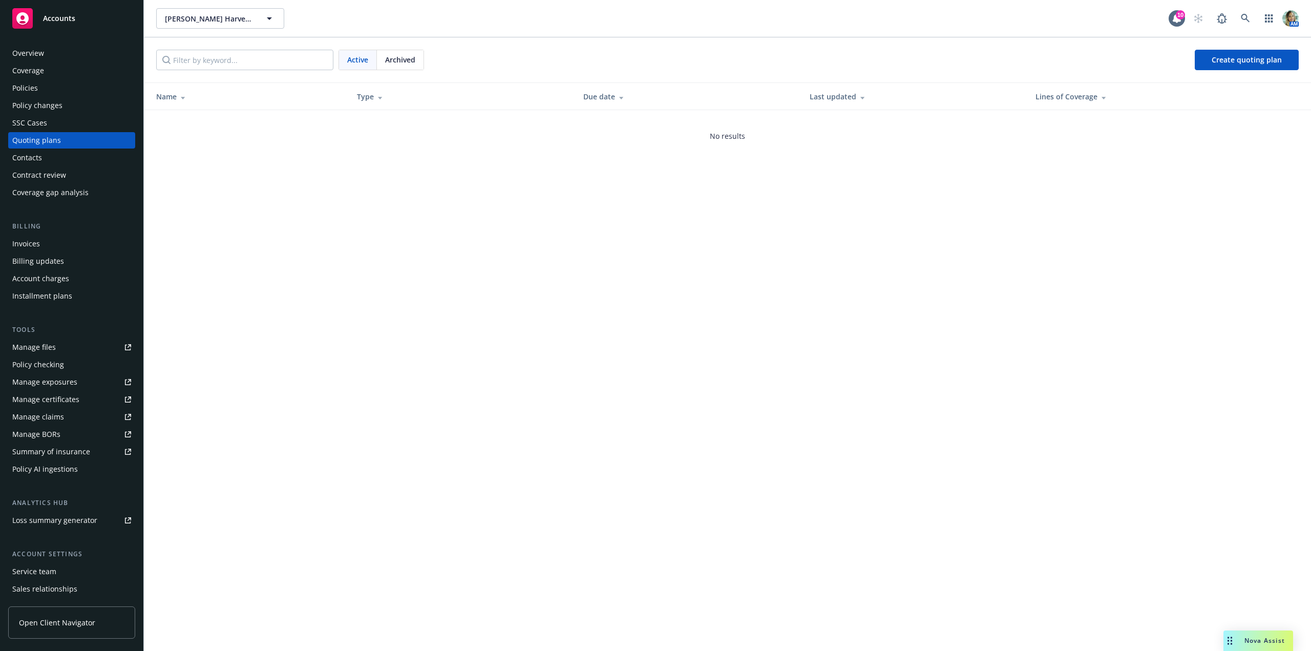
click at [22, 54] on div "Overview" at bounding box center [28, 53] width 32 height 16
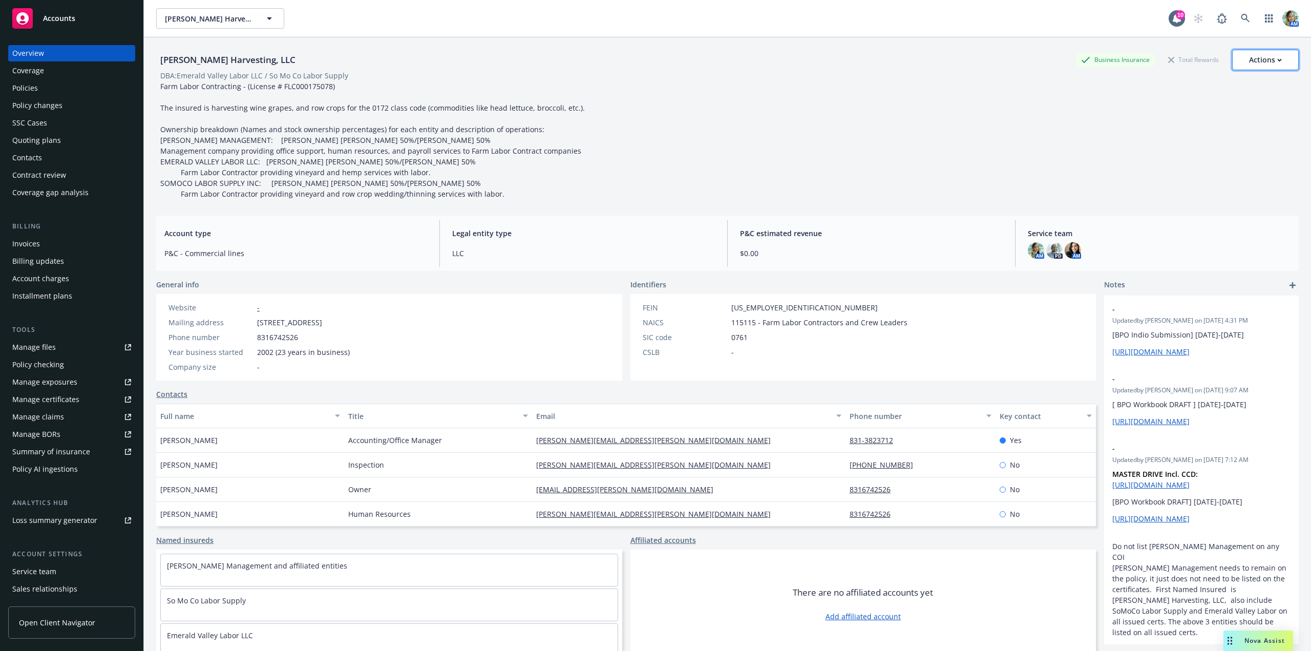
click at [1273, 63] on div "Actions" at bounding box center [1265, 59] width 33 height 19
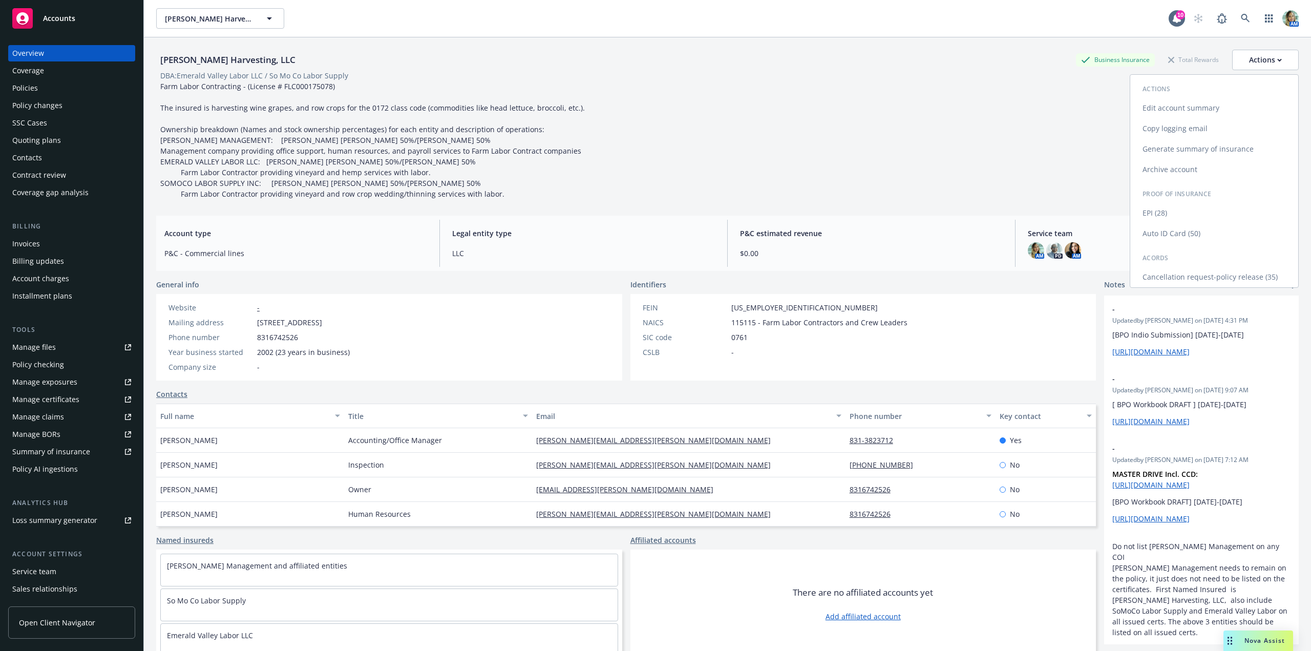
click at [1178, 168] on link "Archive account" at bounding box center [1214, 169] width 168 height 20
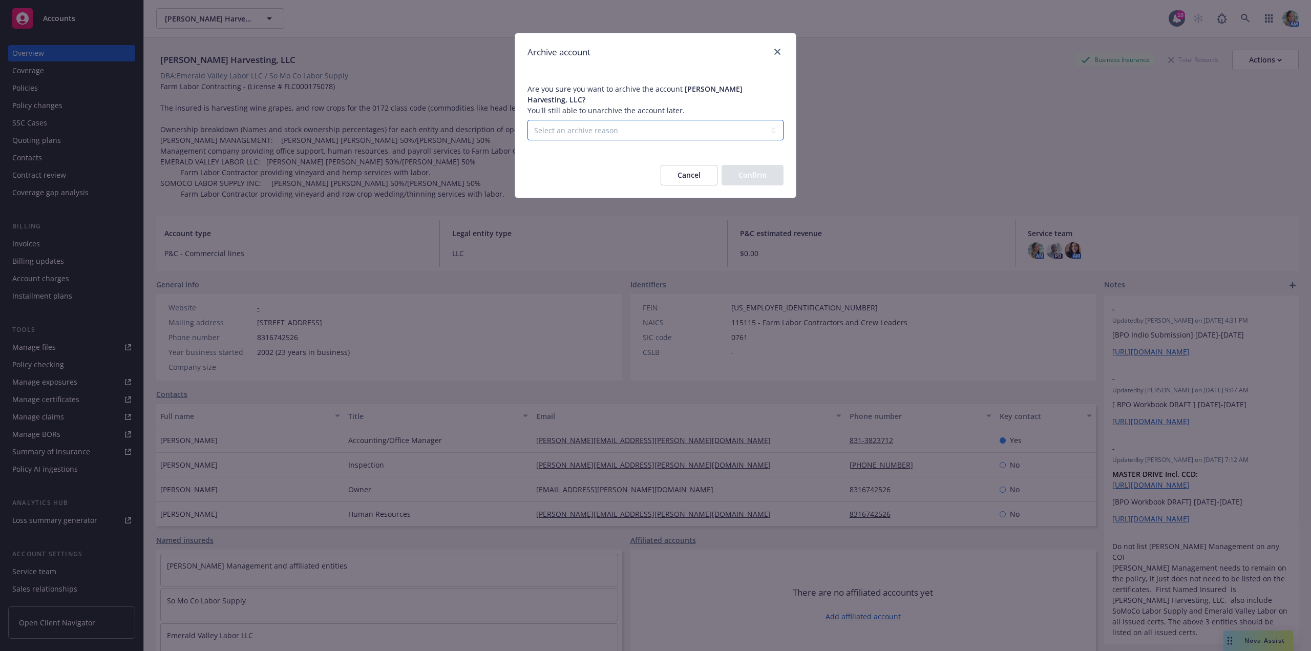
click at [681, 127] on select "Select an archive reason Client declined proposal Client went out of business C…" at bounding box center [655, 130] width 256 height 20
select select "CLIENT_DECLINED_PROPOSAL"
click at [527, 120] on select "Select an archive reason Client declined proposal Client went out of business C…" at bounding box center [655, 130] width 256 height 20
click at [741, 165] on button "Confirm" at bounding box center [753, 175] width 62 height 20
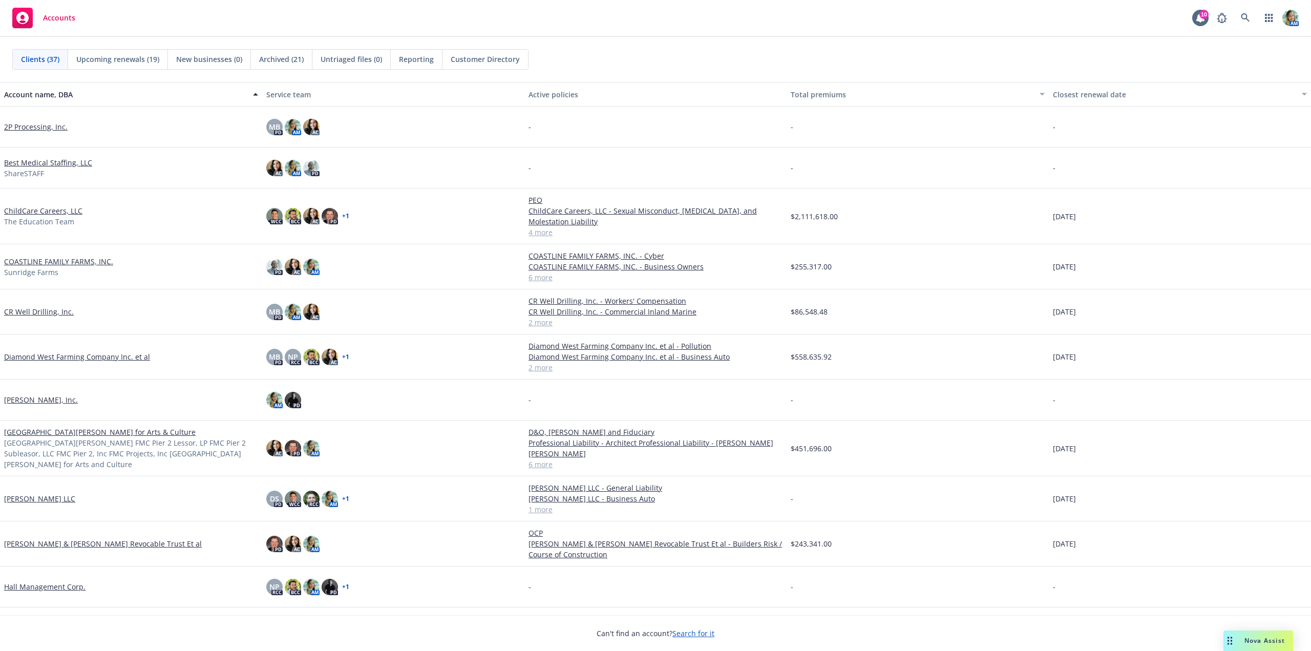
click at [74, 165] on link "Best Medical Staffing, LLC" at bounding box center [48, 162] width 88 height 11
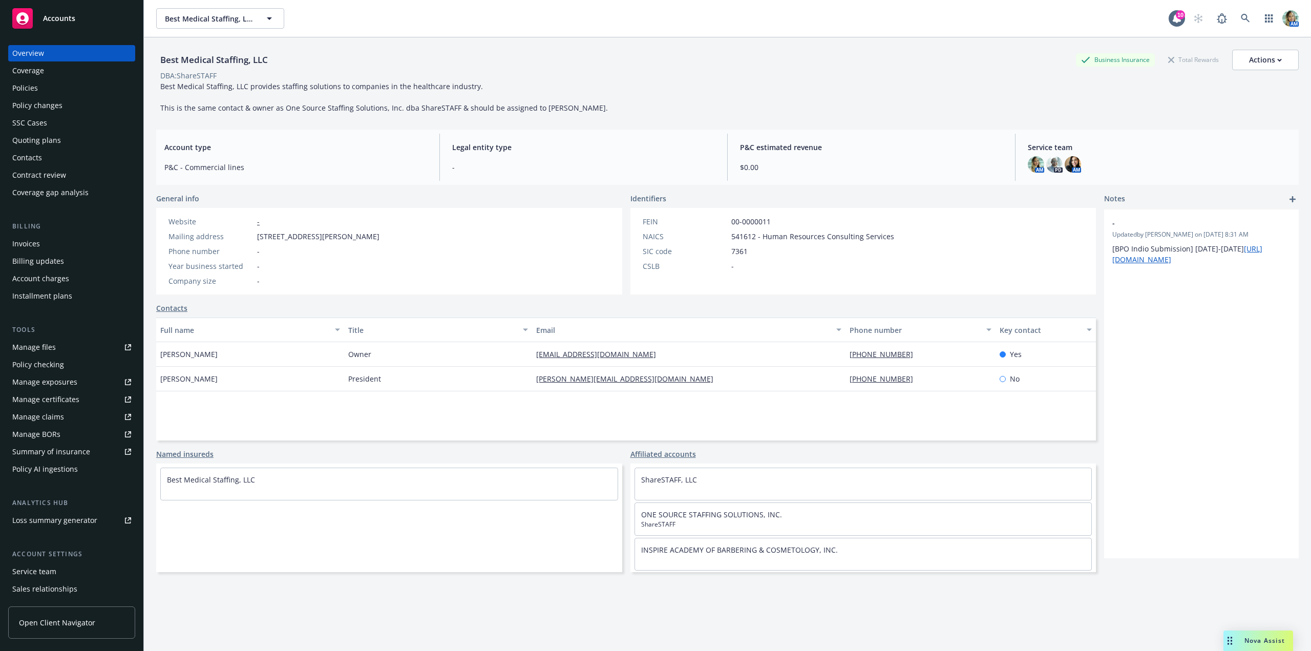
click at [37, 93] on div "Policies" at bounding box center [71, 88] width 119 height 16
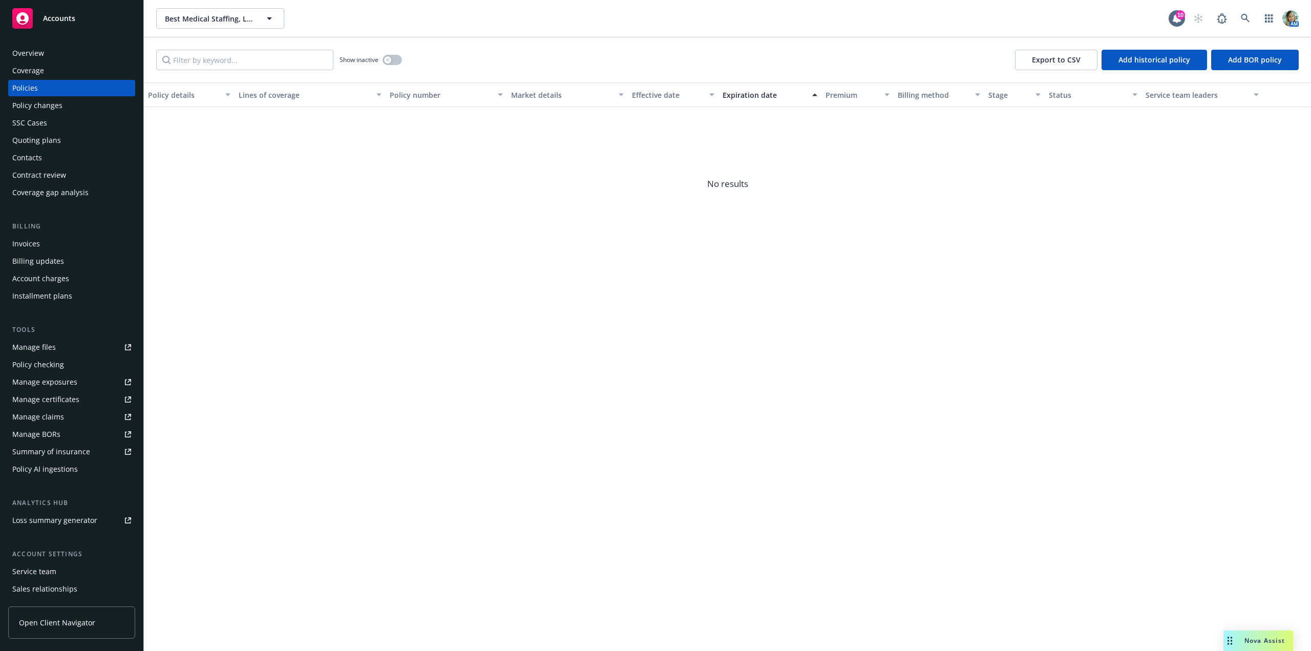
click at [51, 136] on div "Quoting plans" at bounding box center [36, 140] width 49 height 16
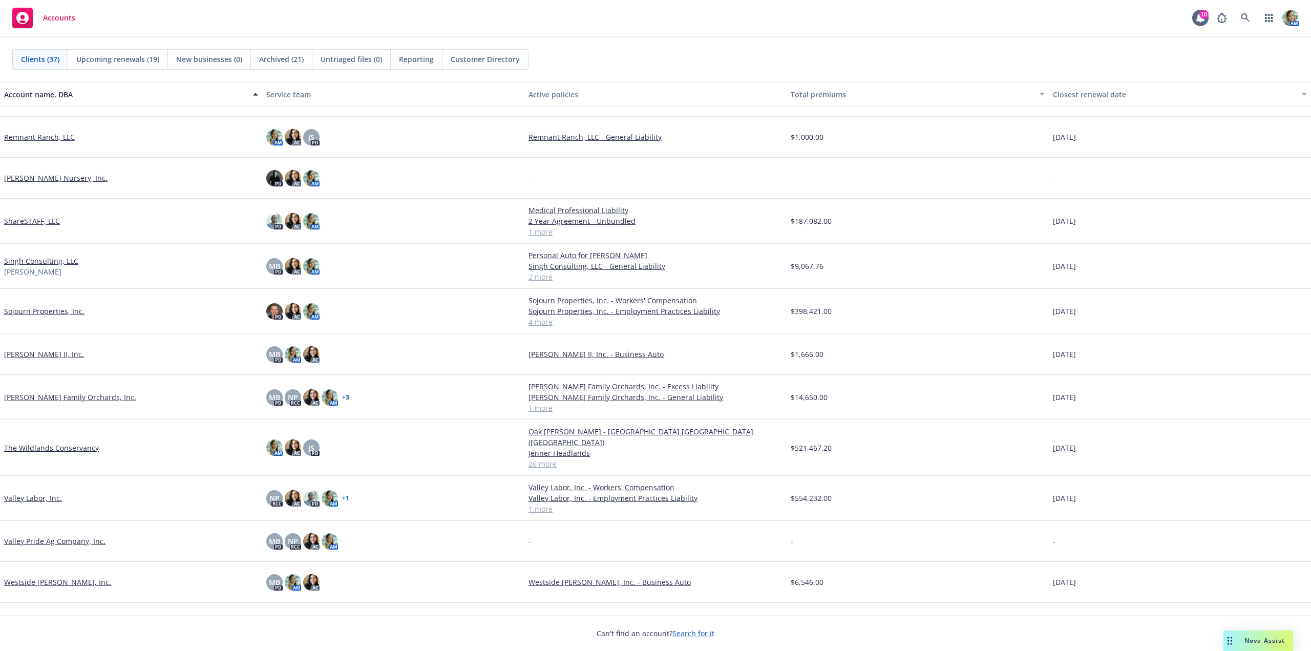
scroll to position [1036, 0]
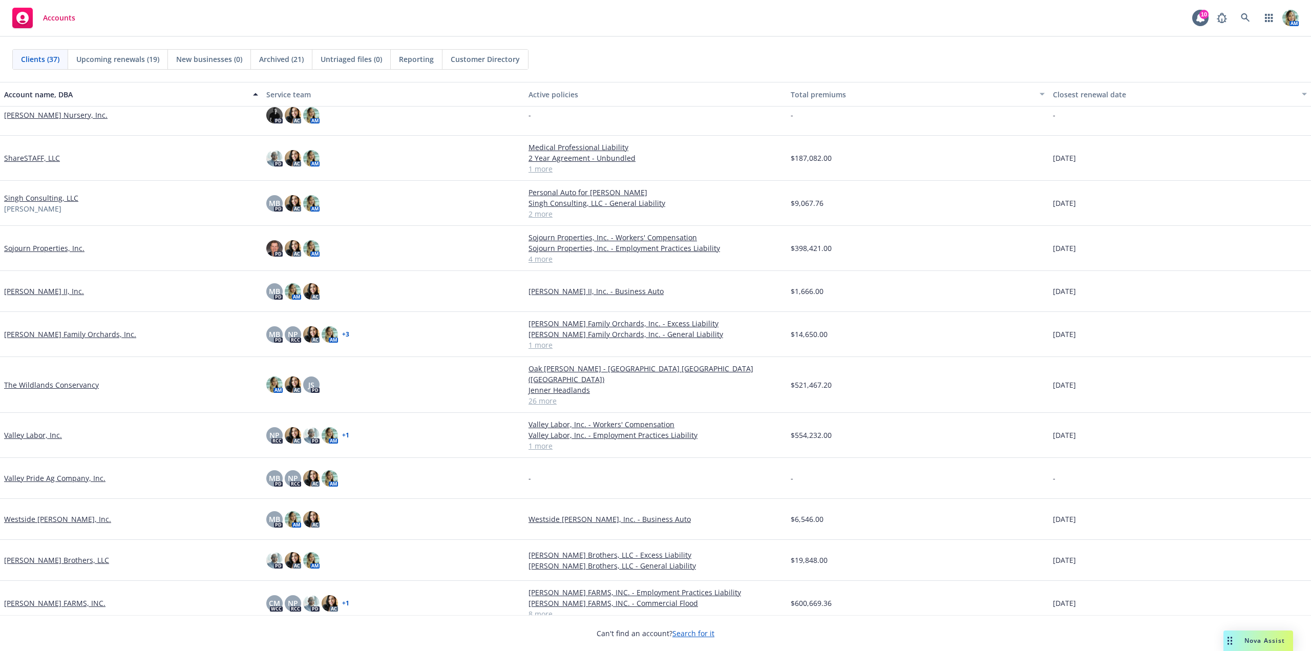
click at [64, 473] on link "Valley Pride Ag Company, Inc." at bounding box center [54, 478] width 101 height 11
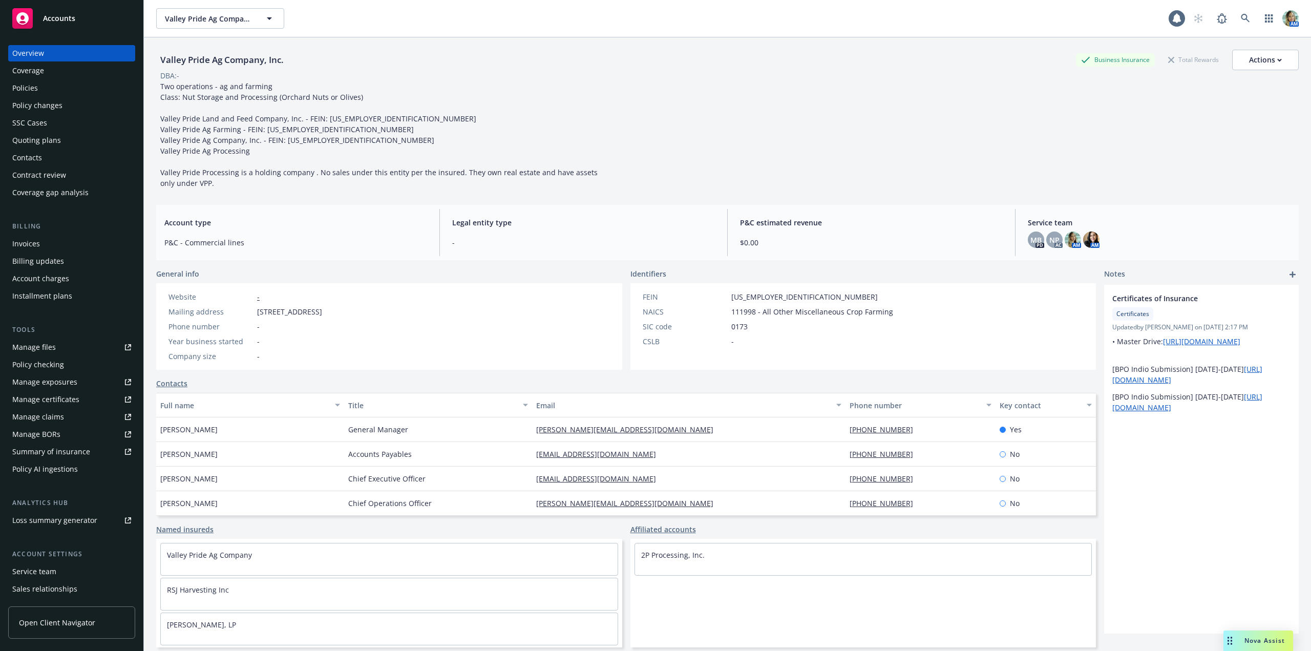
click at [30, 93] on div "Policies" at bounding box center [25, 88] width 26 height 16
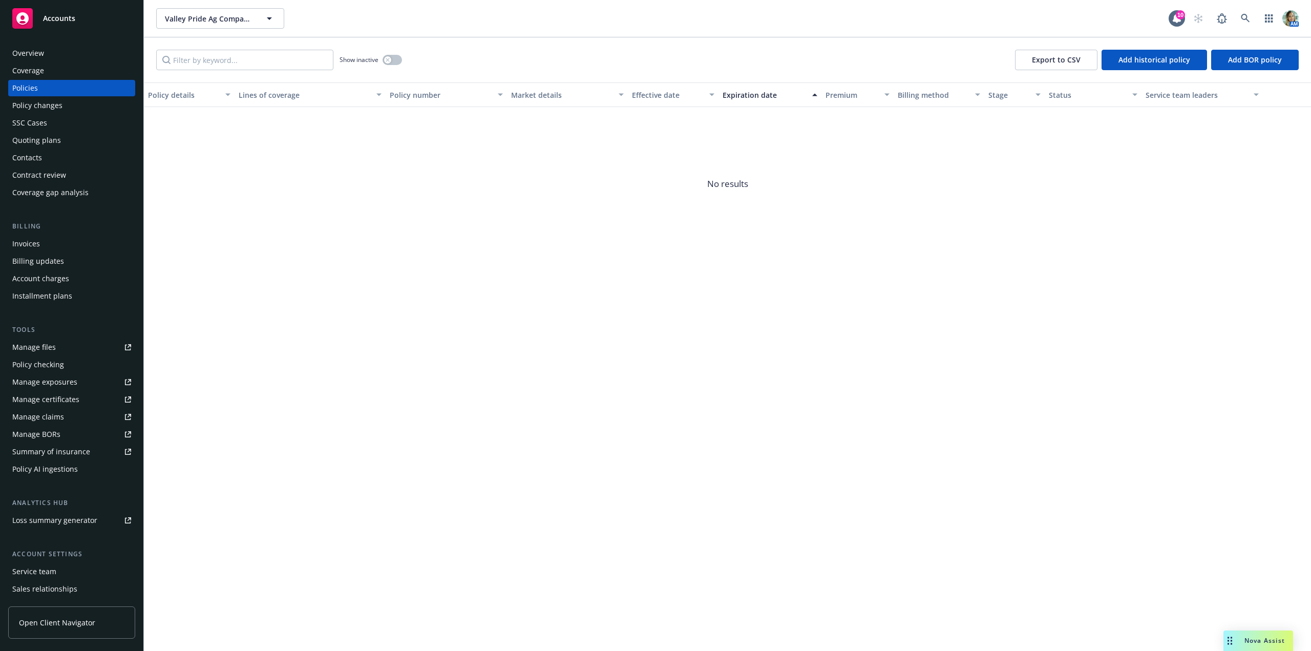
click at [36, 157] on div "Contacts" at bounding box center [27, 158] width 30 height 16
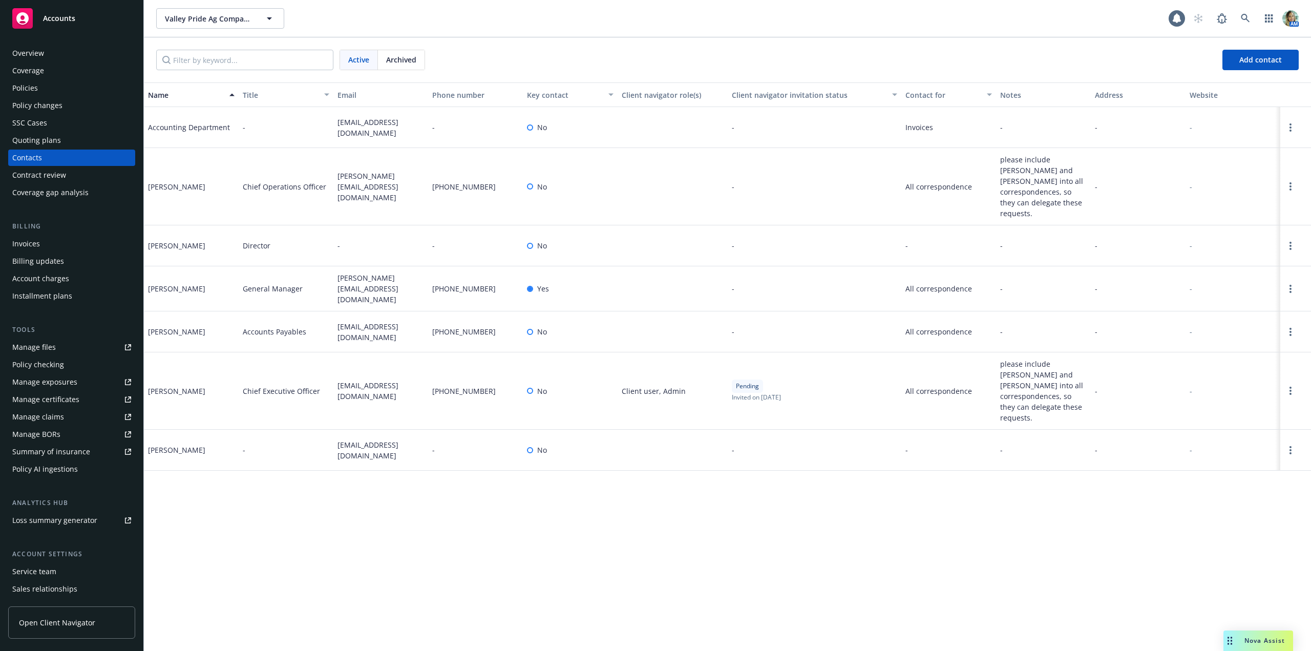
click at [35, 134] on div "Quoting plans" at bounding box center [36, 140] width 49 height 16
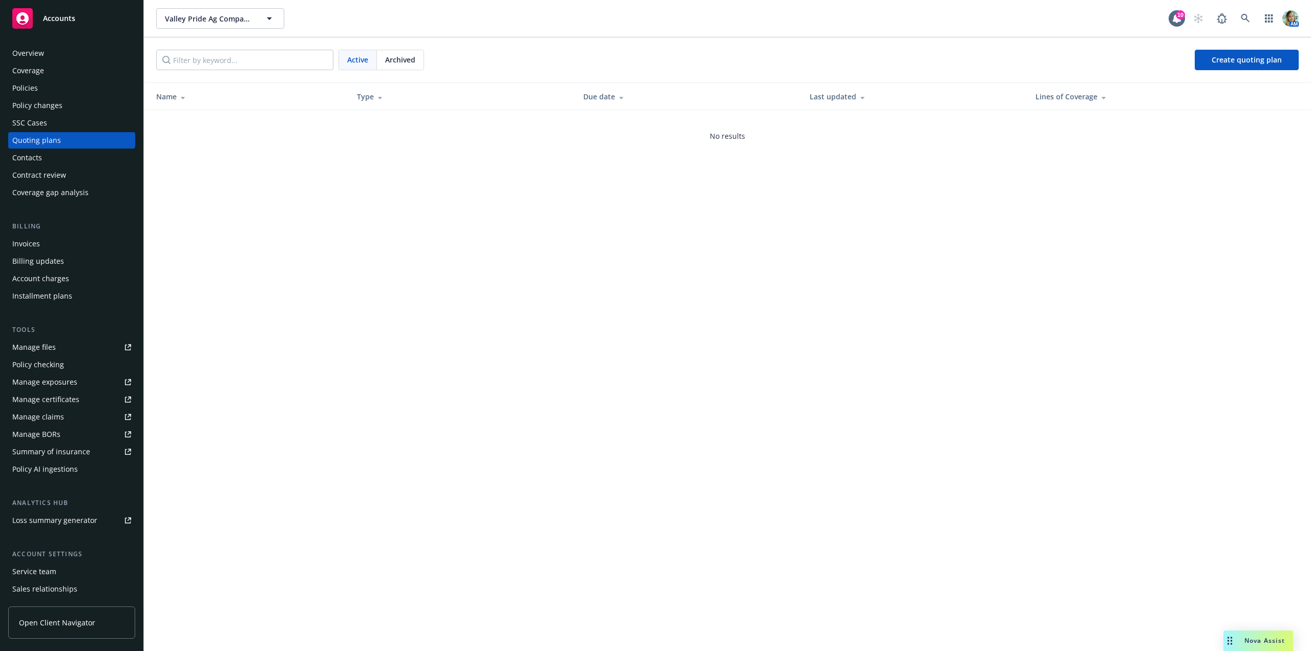
click at [32, 58] on div "Overview" at bounding box center [28, 53] width 32 height 16
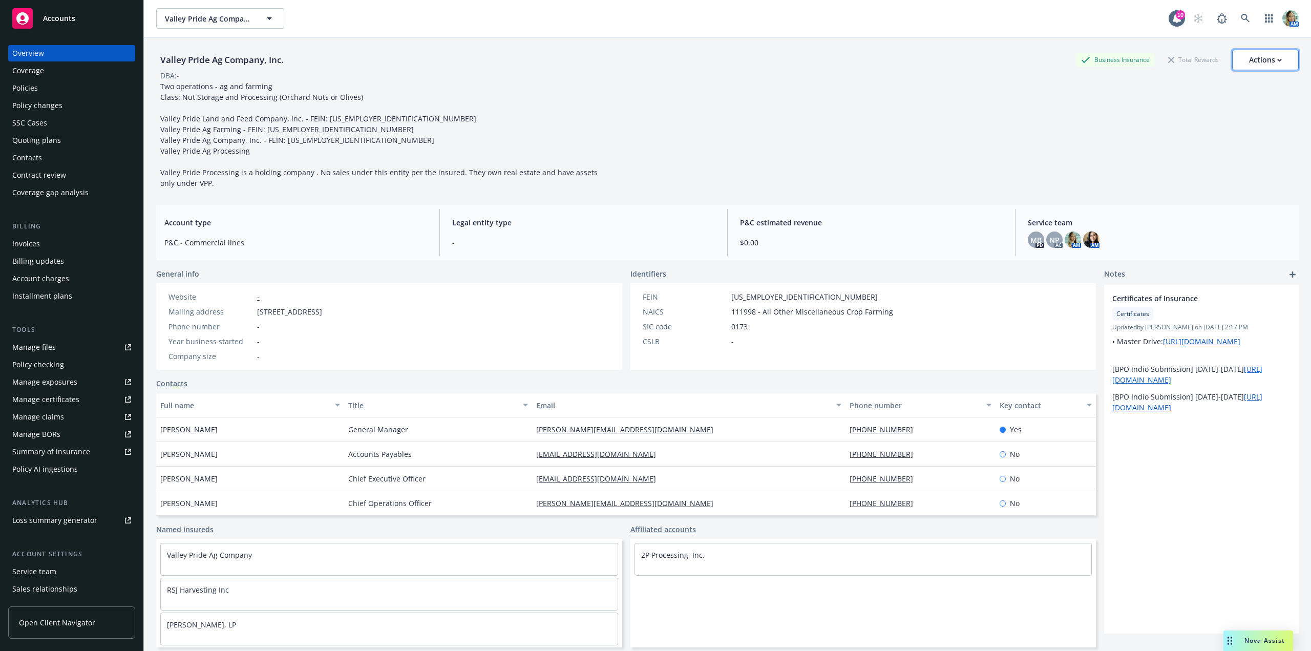
click at [1256, 65] on div "Actions" at bounding box center [1265, 59] width 33 height 19
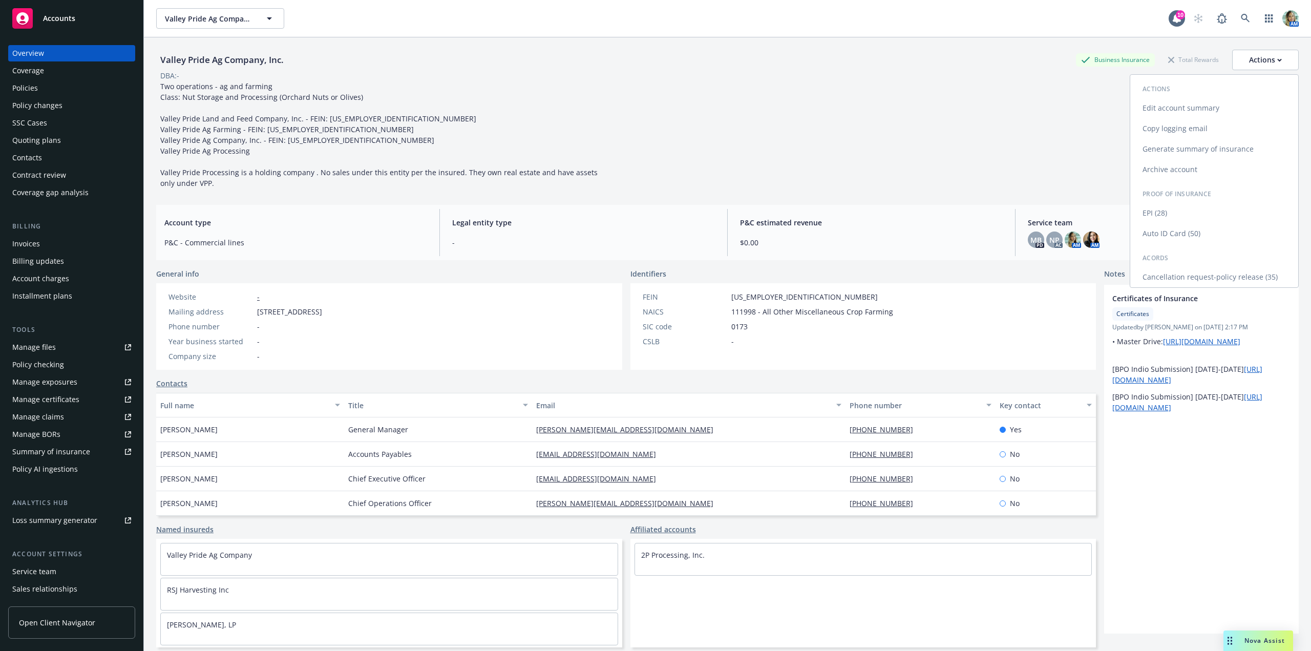
click at [1169, 171] on link "Archive account" at bounding box center [1214, 169] width 168 height 20
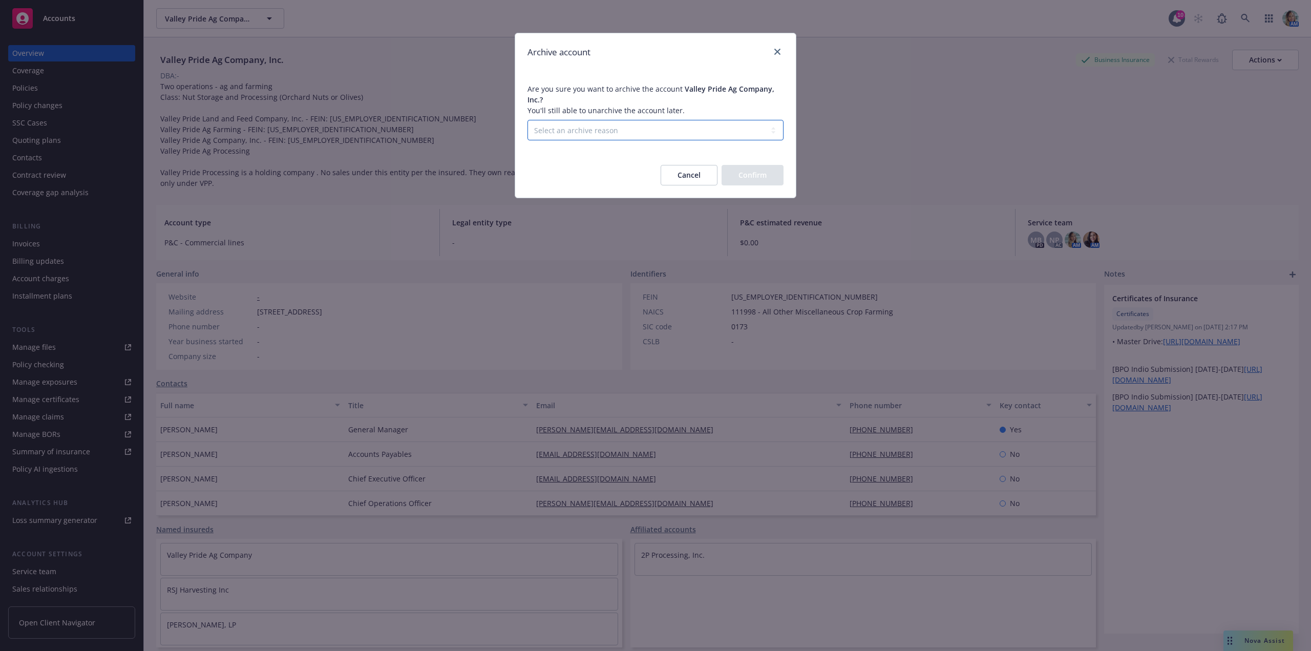
click at [610, 130] on select "Select an archive reason Client declined proposal Client went out of business C…" at bounding box center [655, 130] width 256 height 20
select select "LOST_TO_BOR"
click at [527, 120] on select "Select an archive reason Client declined proposal Client went out of business C…" at bounding box center [655, 130] width 256 height 20
click at [754, 185] on button "Confirm" at bounding box center [753, 175] width 62 height 20
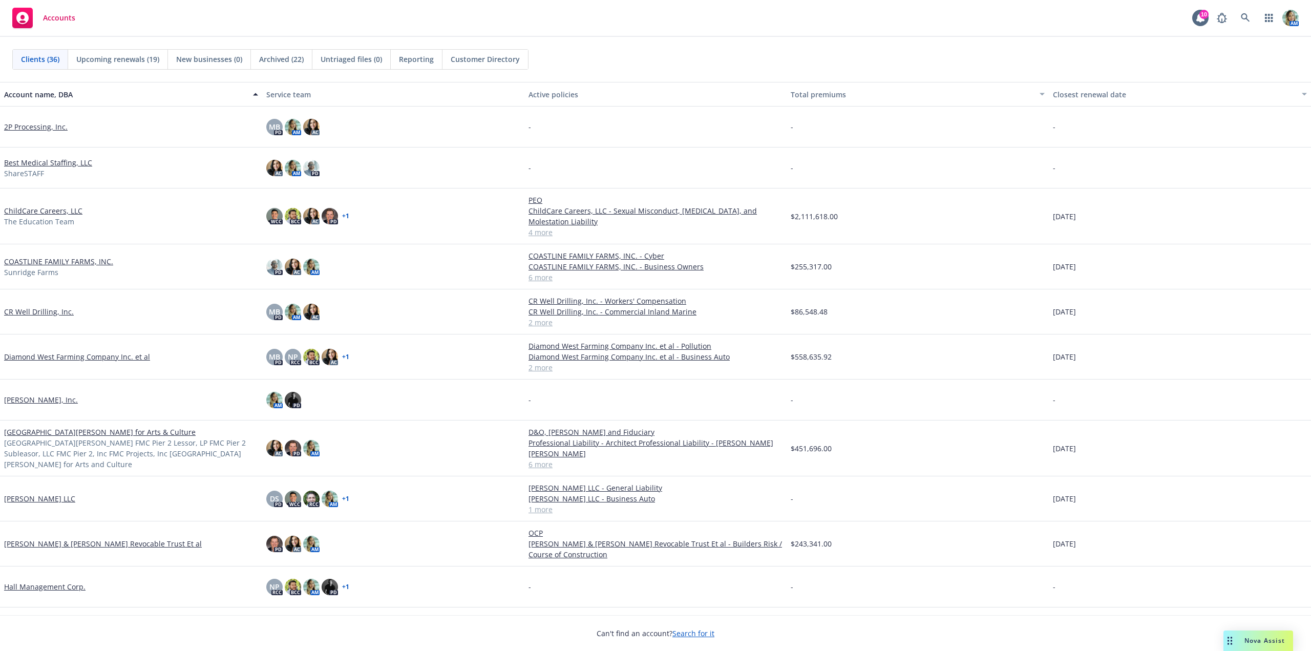
click at [40, 397] on link "[PERSON_NAME], Inc." at bounding box center [41, 399] width 74 height 11
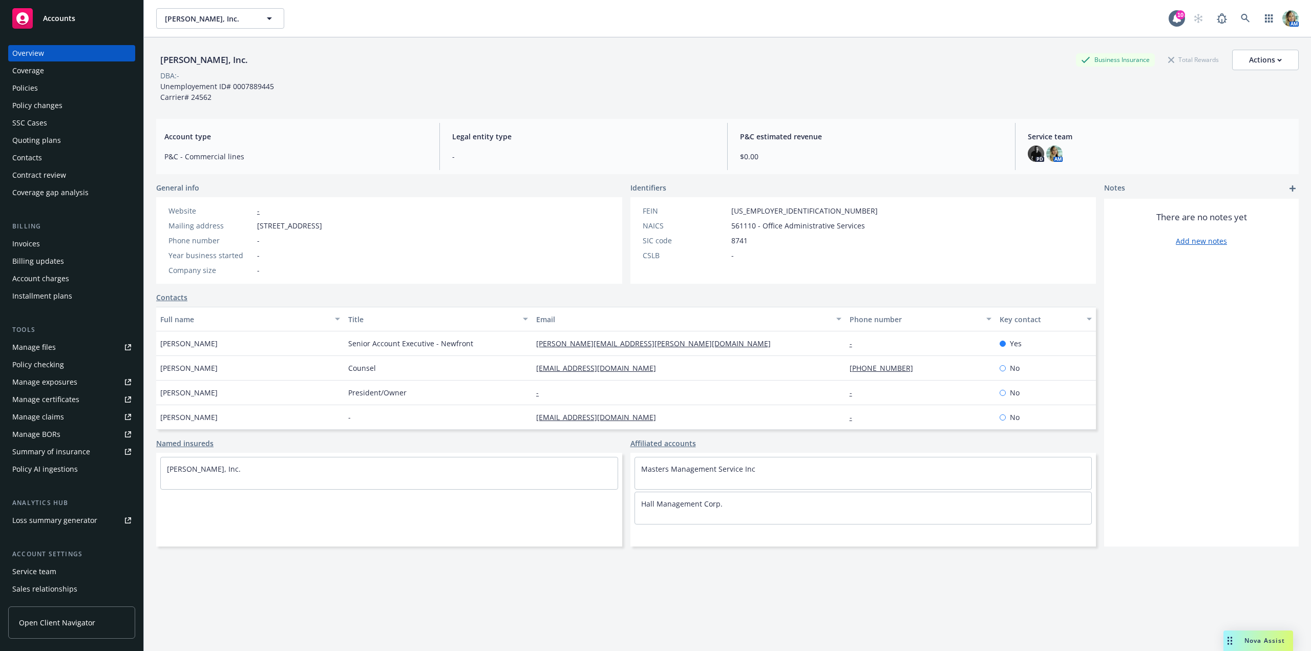
click at [45, 90] on div "Policies" at bounding box center [71, 88] width 119 height 16
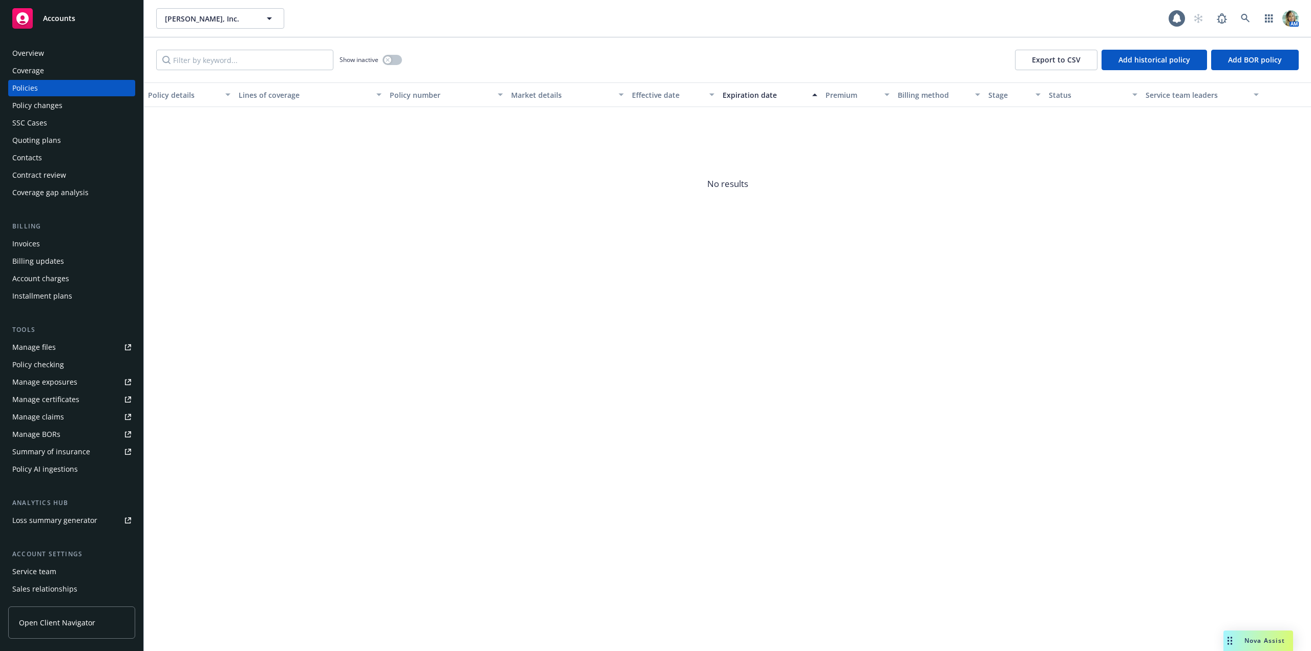
click at [40, 135] on div "Quoting plans" at bounding box center [36, 140] width 49 height 16
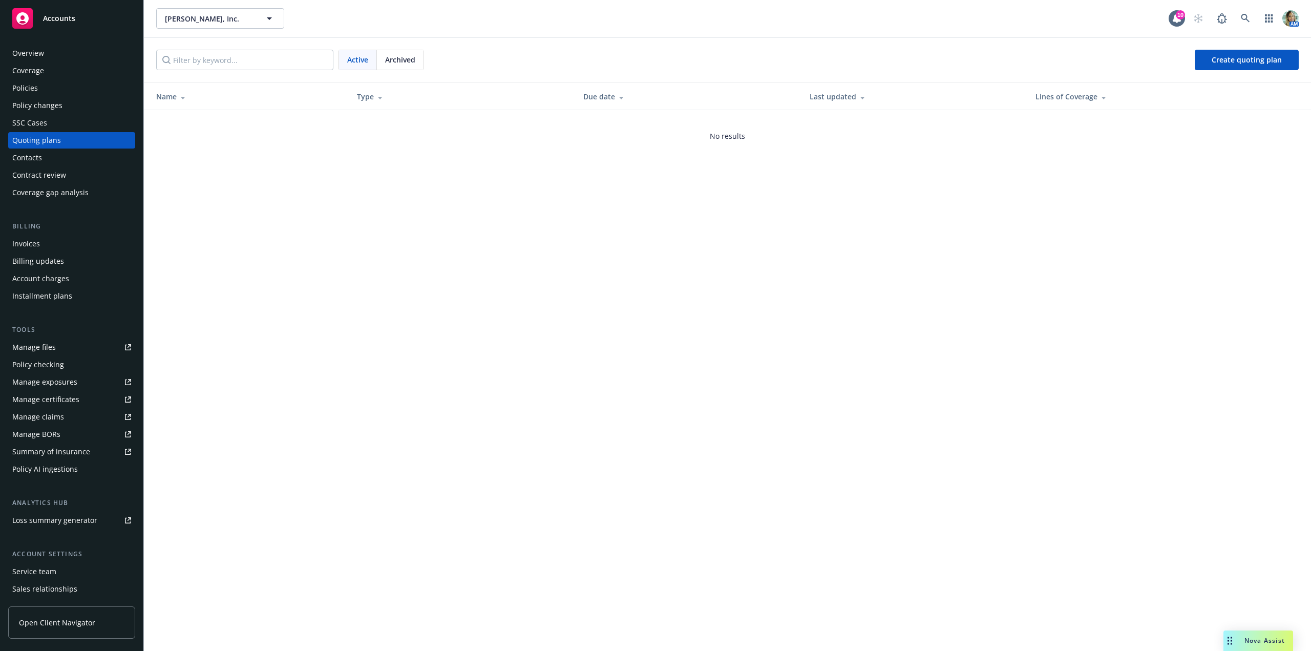
drag, startPoint x: 36, startPoint y: 90, endPoint x: 44, endPoint y: 89, distance: 7.7
click at [37, 90] on div "Policies" at bounding box center [25, 88] width 26 height 16
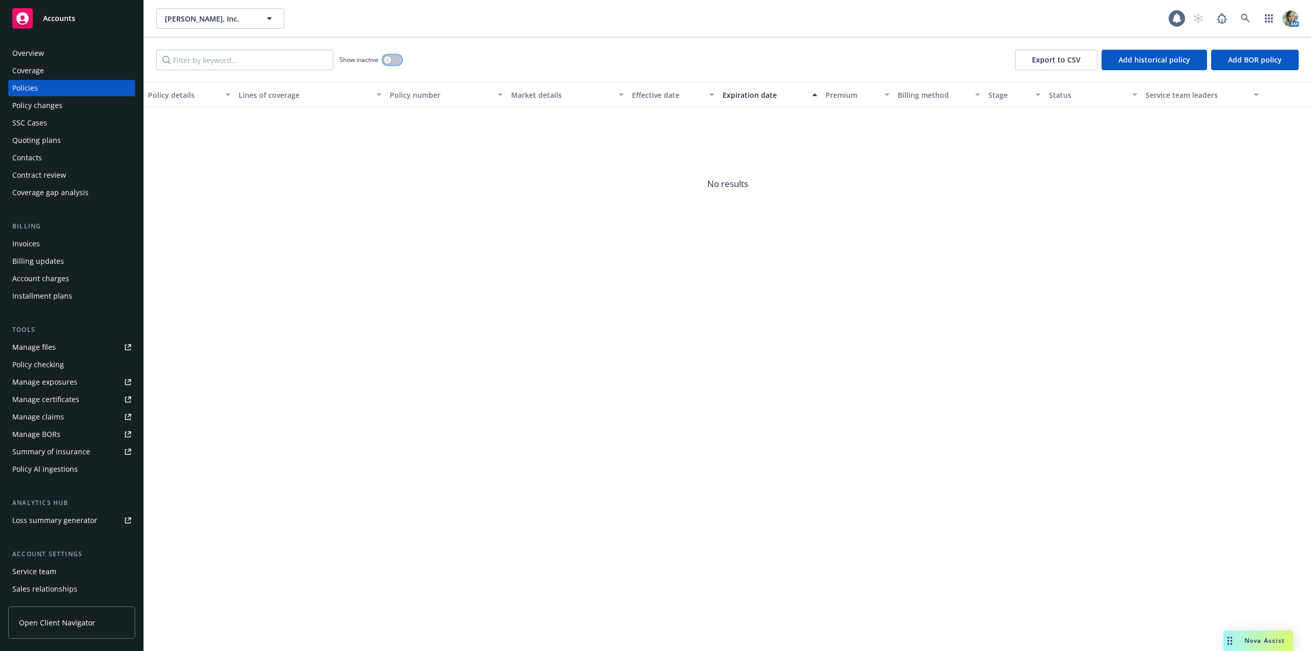
click at [398, 60] on button "button" at bounding box center [392, 60] width 19 height 10
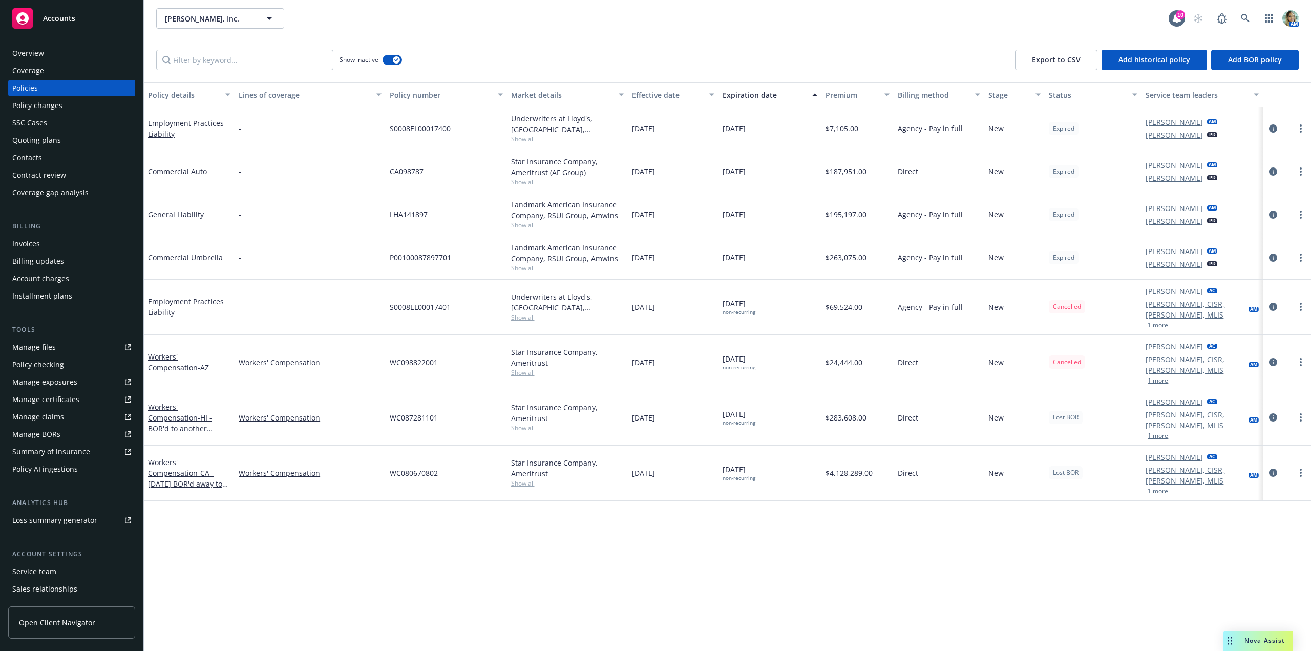
click at [37, 88] on div "Policies" at bounding box center [71, 88] width 119 height 16
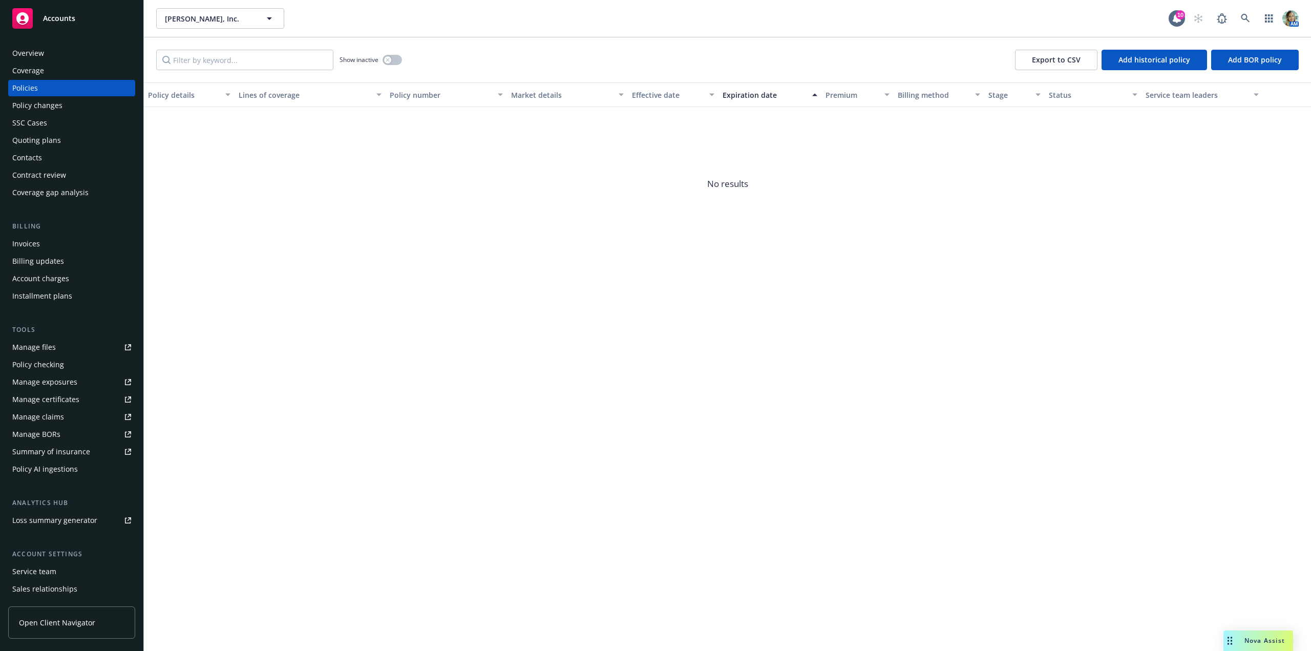
click at [39, 59] on div "Overview" at bounding box center [28, 53] width 32 height 16
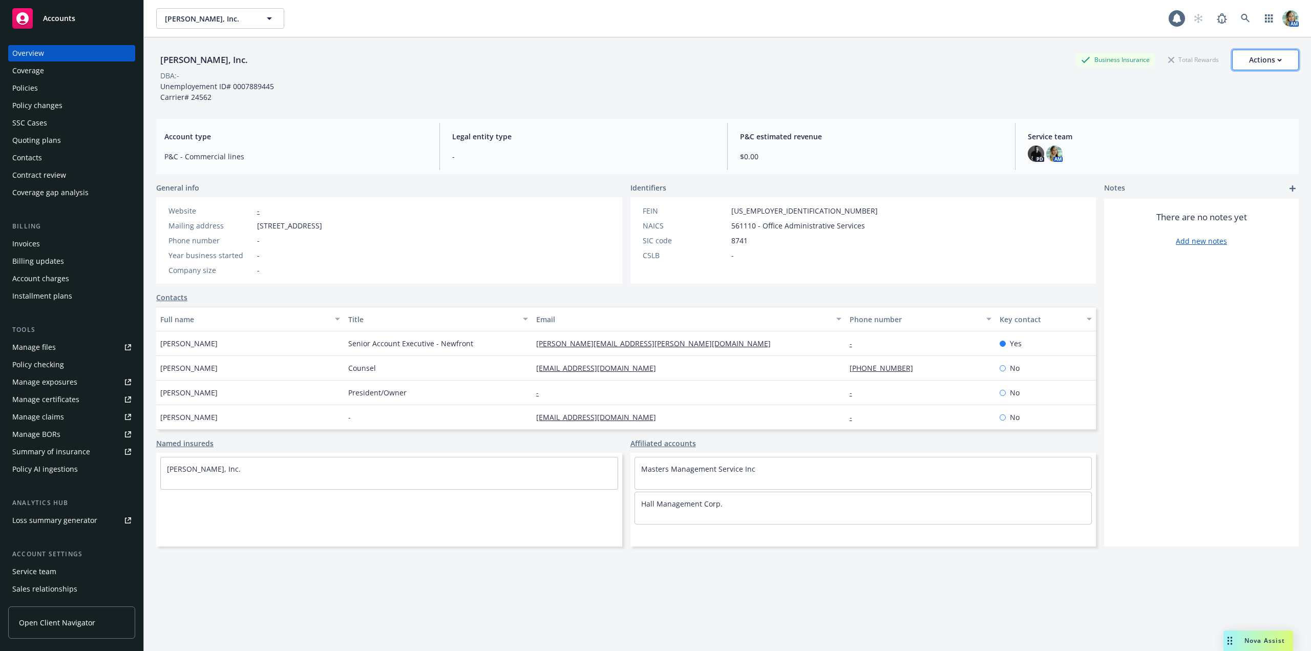
click at [1240, 61] on button "Actions" at bounding box center [1265, 60] width 67 height 20
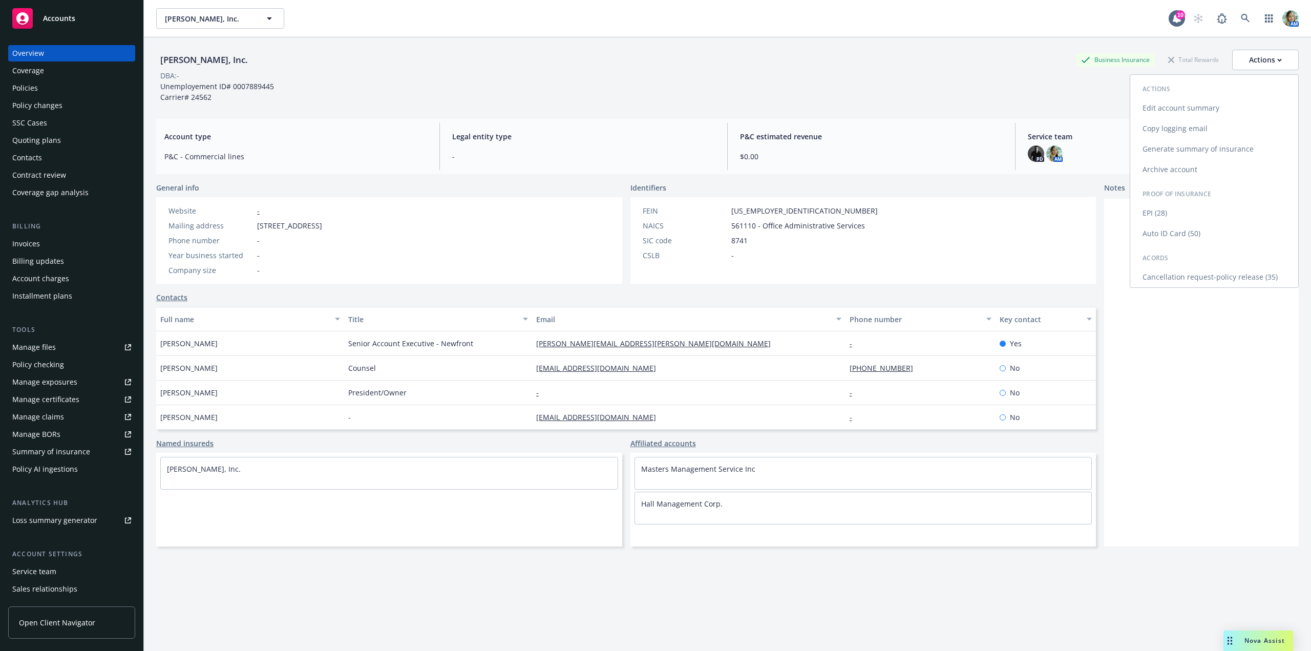
click at [1157, 166] on link "Archive account" at bounding box center [1214, 169] width 168 height 20
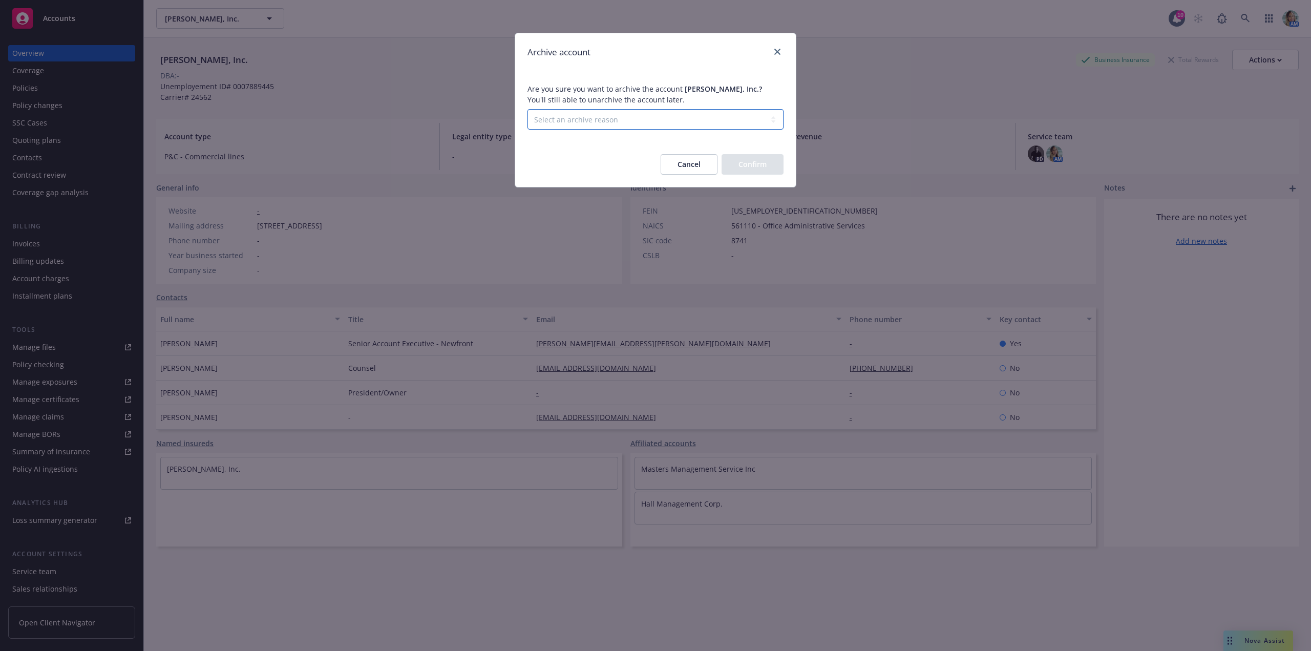
click at [665, 120] on select "Select an archive reason Client declined proposal Client went out of business C…" at bounding box center [655, 119] width 256 height 20
select select "LOST_TO_BOR"
click at [527, 109] on select "Select an archive reason Client declined proposal Client went out of business C…" at bounding box center [655, 119] width 256 height 20
click at [770, 167] on button "Confirm" at bounding box center [753, 164] width 62 height 20
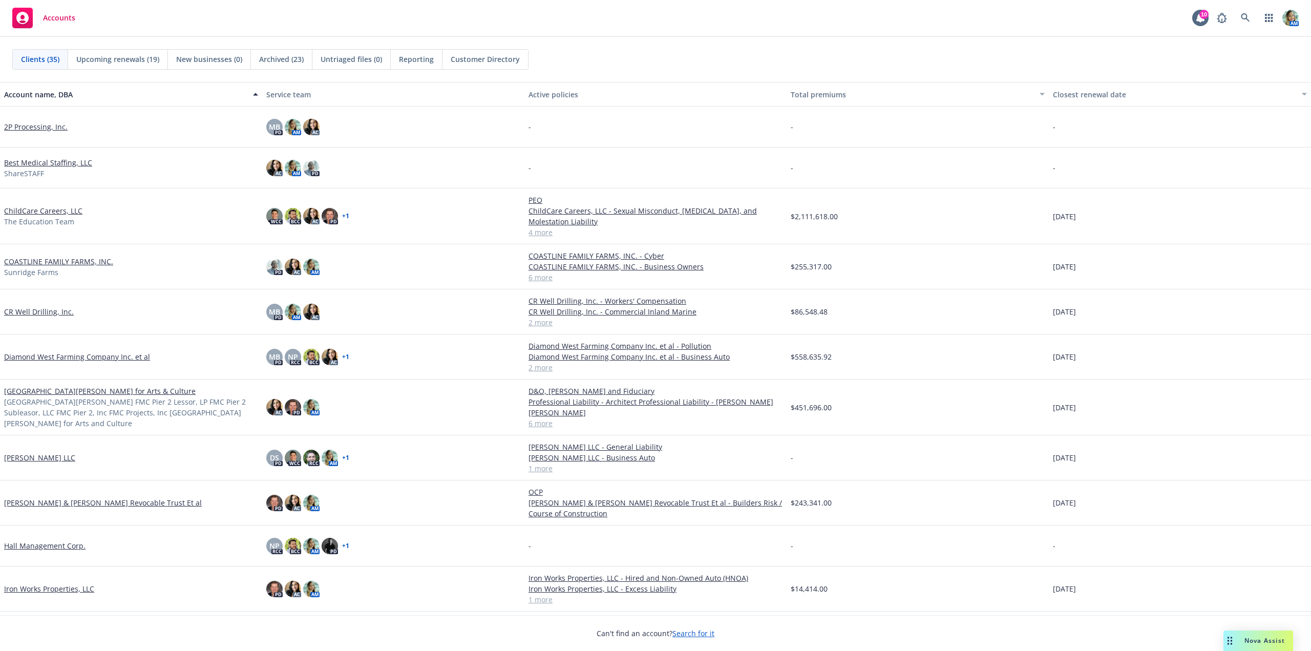
scroll to position [51, 0]
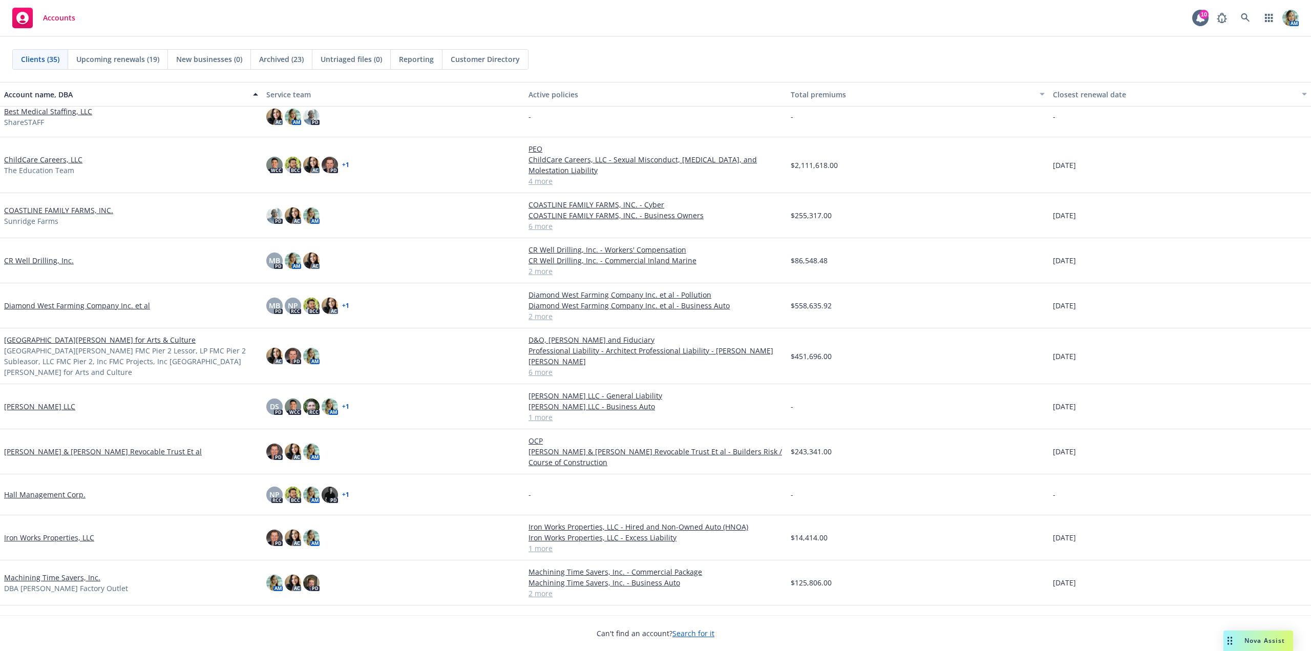
click at [59, 490] on link "Hall Management Corp." at bounding box center [44, 494] width 81 height 11
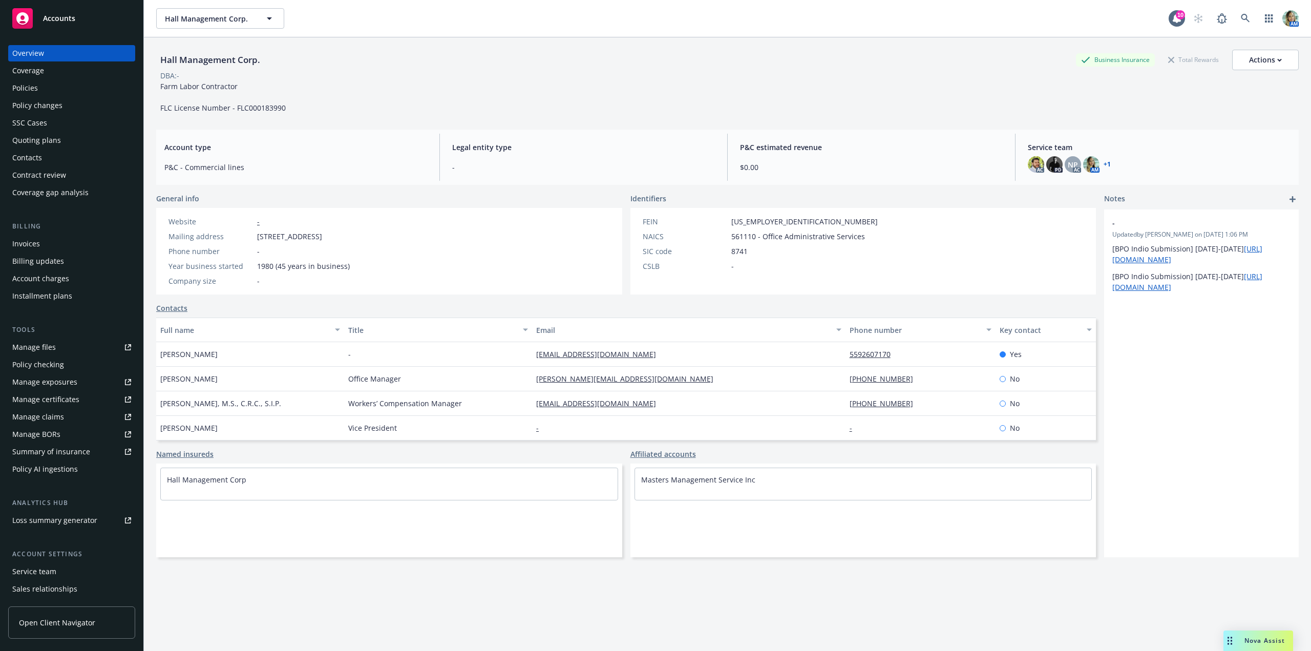
click at [30, 91] on div "Policies" at bounding box center [25, 88] width 26 height 16
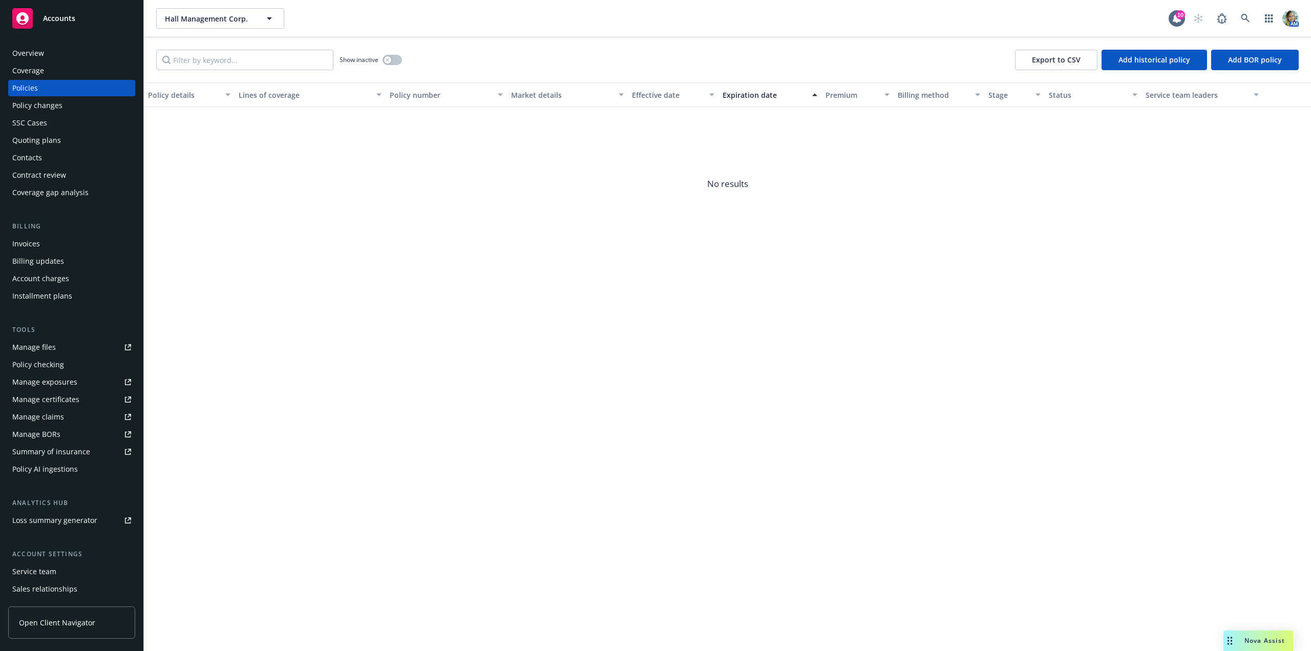
click at [45, 142] on div "Quoting plans" at bounding box center [36, 140] width 49 height 16
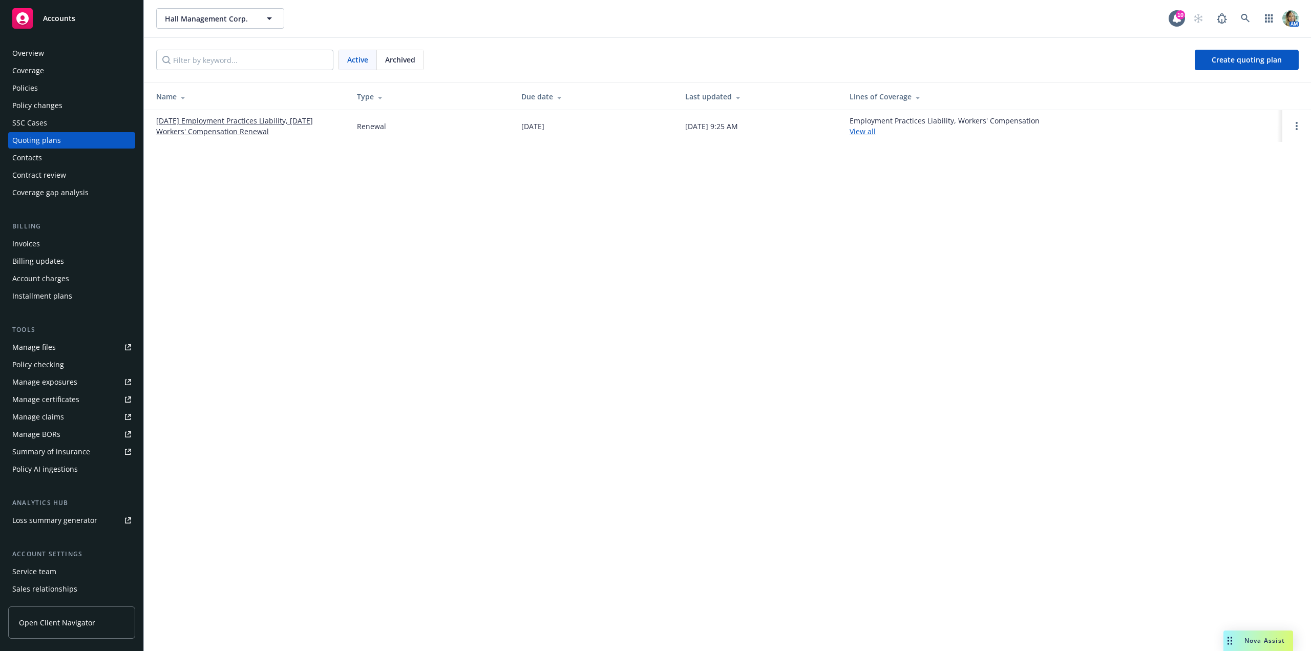
click at [238, 128] on link "[DATE] Employment Practices Liability, [DATE] Workers' Compensation Renewal" at bounding box center [248, 126] width 184 height 22
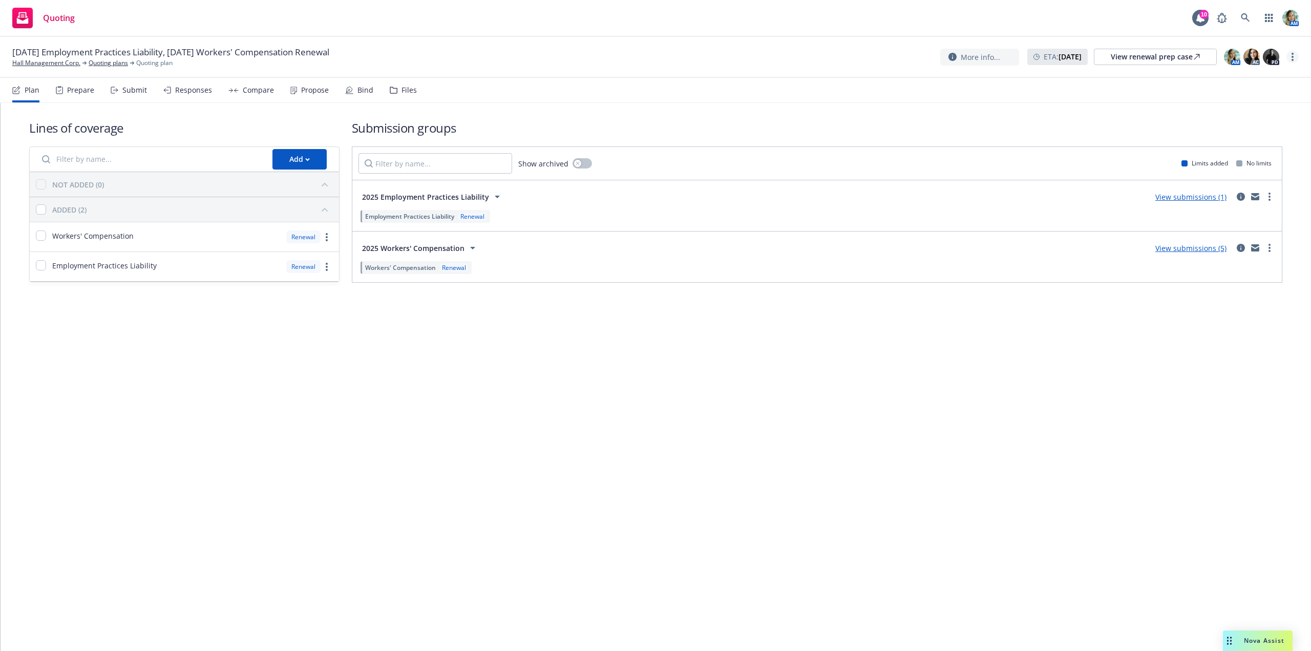
click at [1292, 58] on icon "more" at bounding box center [1292, 57] width 2 height 8
click at [1235, 157] on link "Archive quoting plan" at bounding box center [1241, 160] width 114 height 20
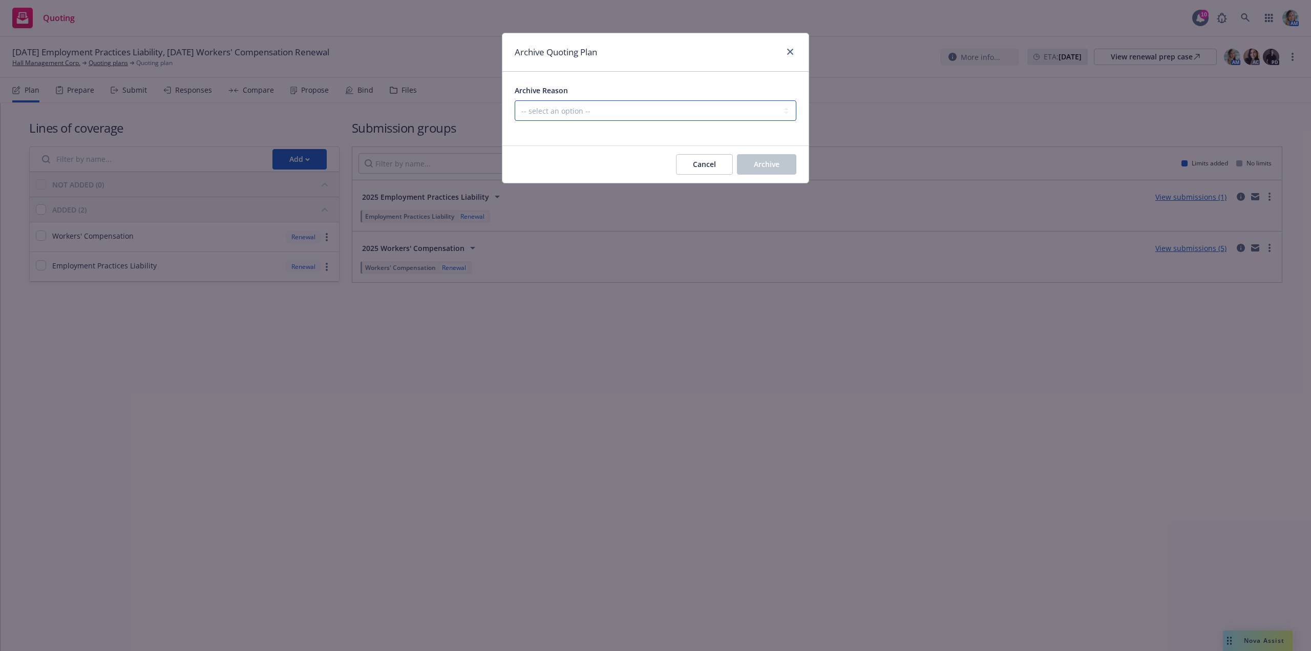
click at [729, 119] on select "-- select an option -- All policies in this renewal plan are auto-renewed Creat…" at bounding box center [656, 110] width 282 height 20
select select "ARCHIVED_RENEWAL_CANCELED"
click at [515, 100] on select "-- select an option -- All policies in this renewal plan are auto-renewed Creat…" at bounding box center [656, 110] width 282 height 20
click at [755, 160] on span "Archive" at bounding box center [767, 164] width 26 height 10
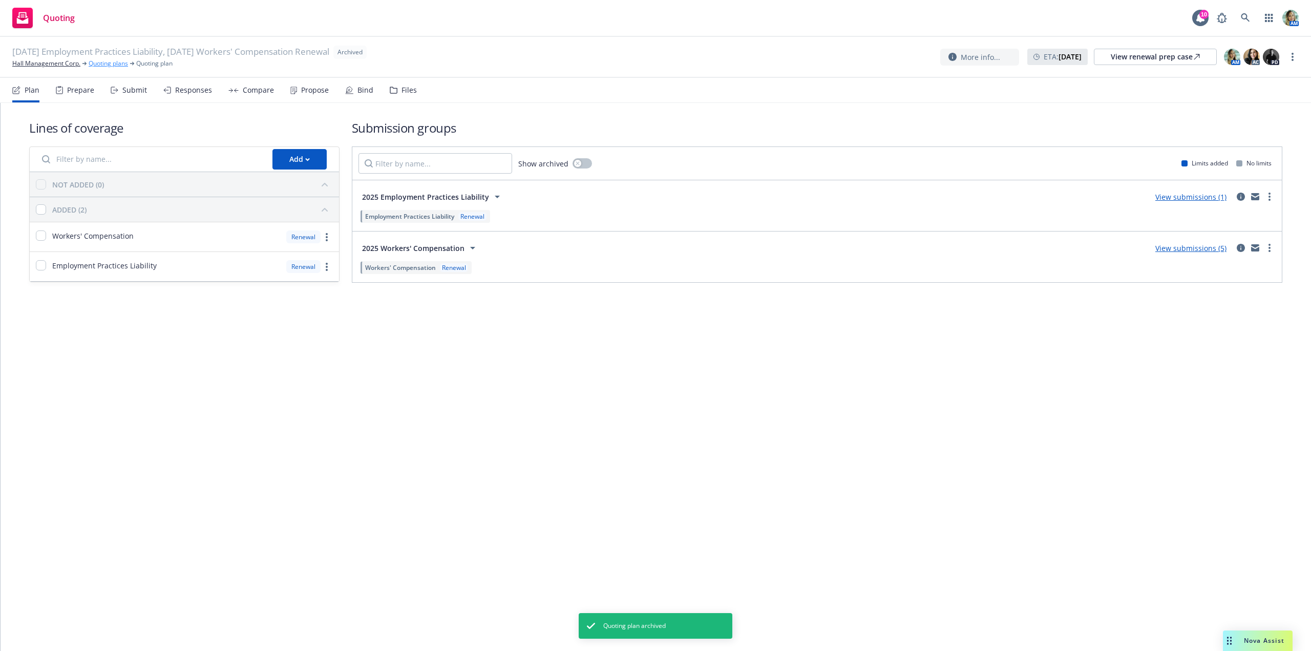
click at [109, 65] on link "Quoting plans" at bounding box center [108, 63] width 39 height 9
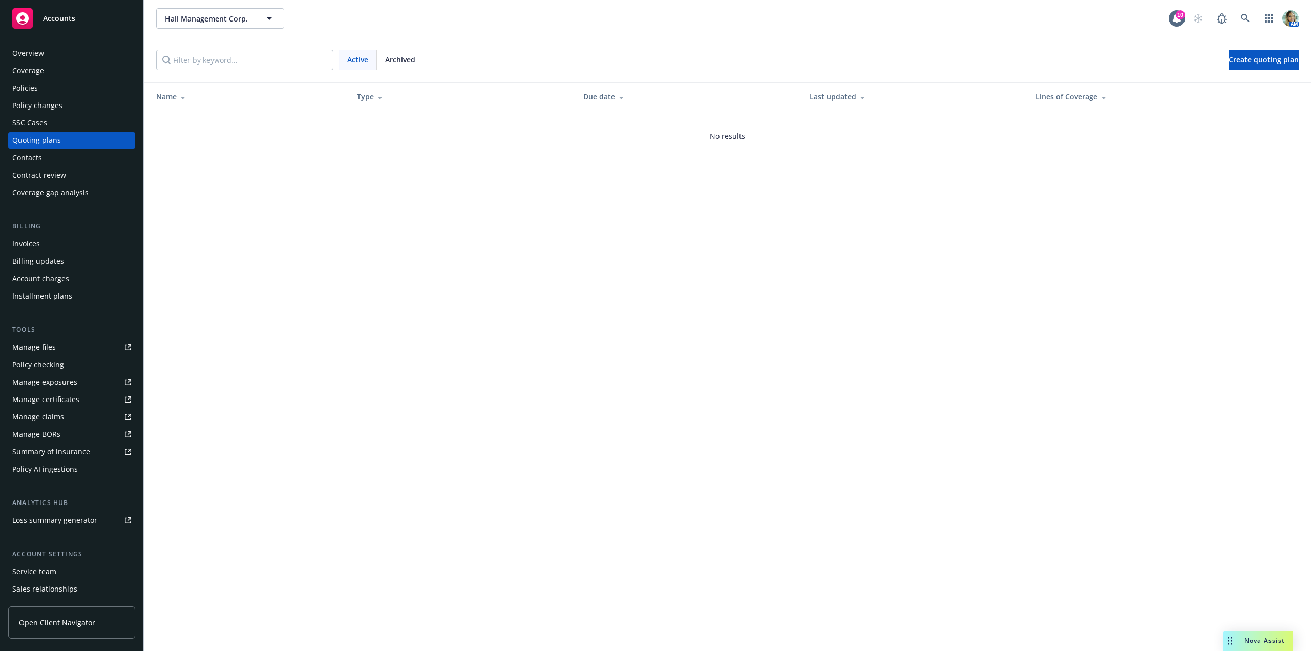
click at [32, 52] on div "Overview" at bounding box center [28, 53] width 32 height 16
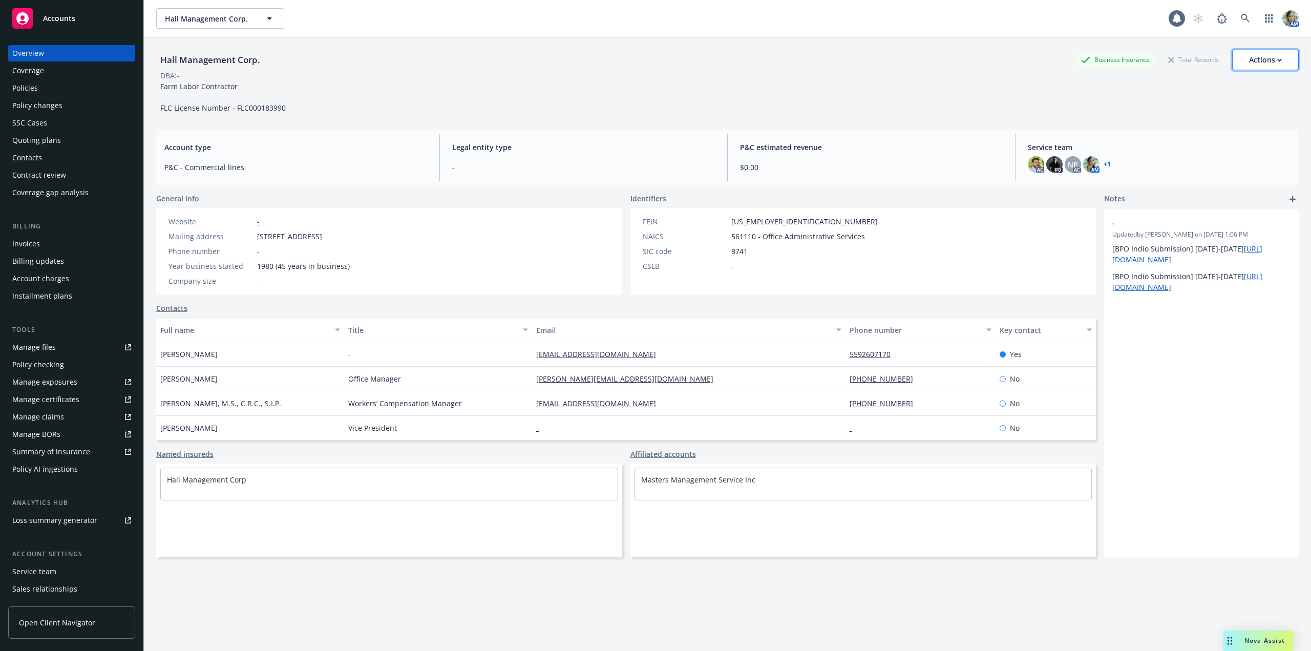
click at [1277, 61] on icon "button" at bounding box center [1279, 60] width 5 height 4
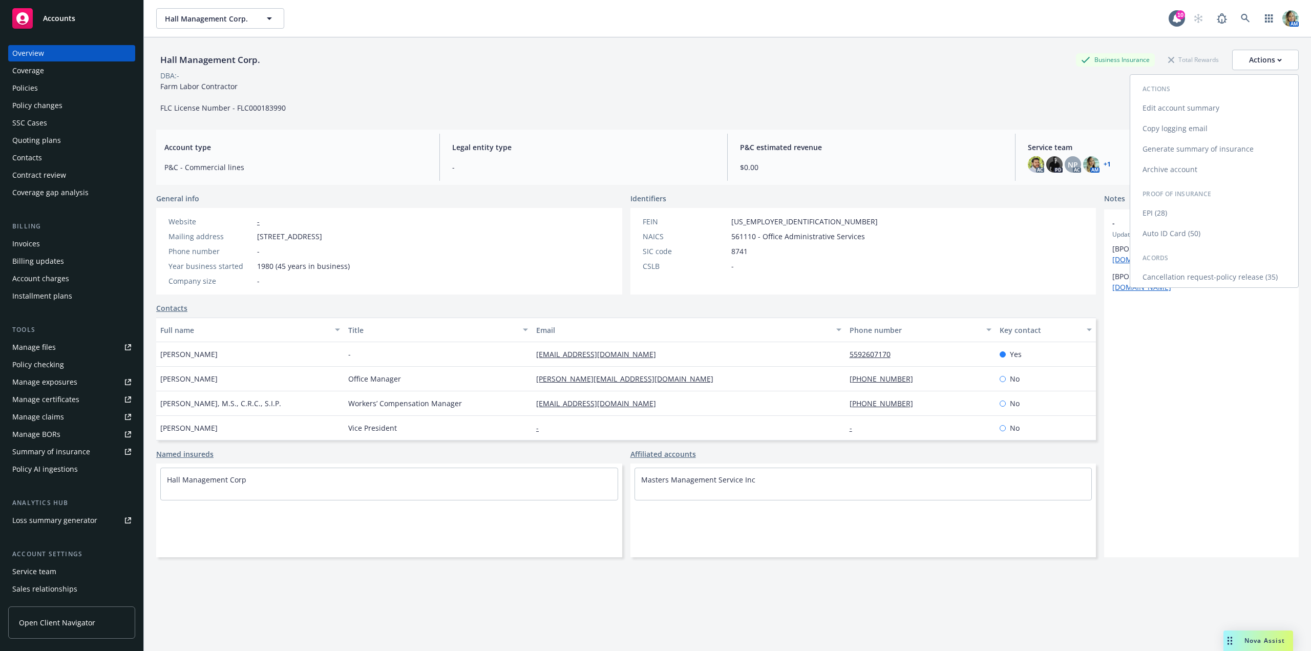
click at [1162, 171] on link "Archive account" at bounding box center [1214, 169] width 168 height 20
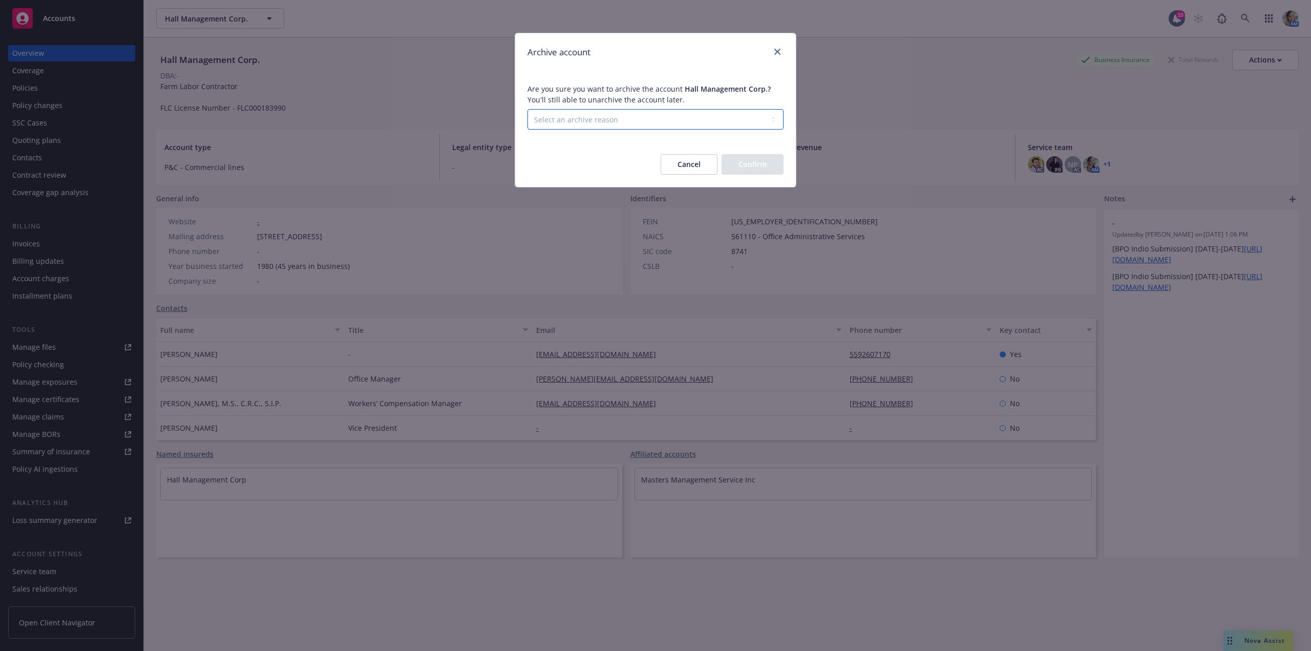
click at [577, 117] on select "Select an archive reason Client declined proposal Client went out of business C…" at bounding box center [655, 119] width 256 height 20
select select "CLIENT_DECLINED_PROPOSAL"
click at [527, 109] on select "Select an archive reason Client declined proposal Client went out of business C…" at bounding box center [655, 119] width 256 height 20
click at [742, 163] on button "Confirm" at bounding box center [753, 164] width 62 height 20
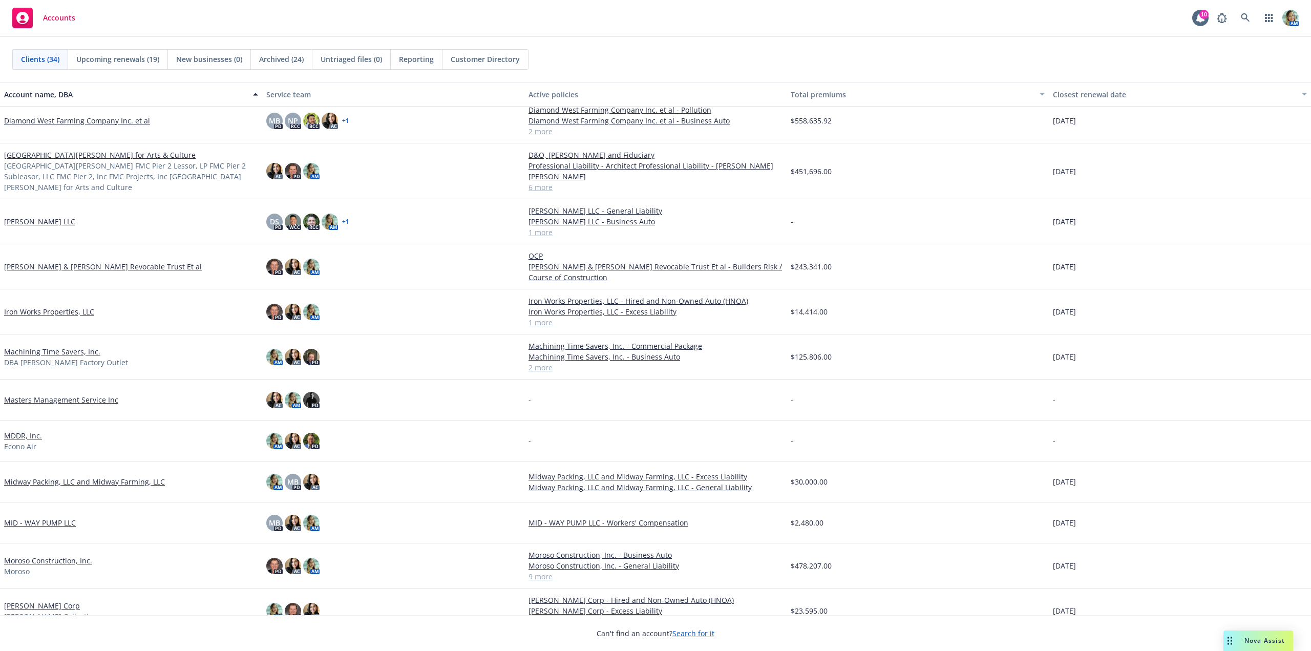
scroll to position [307, 0]
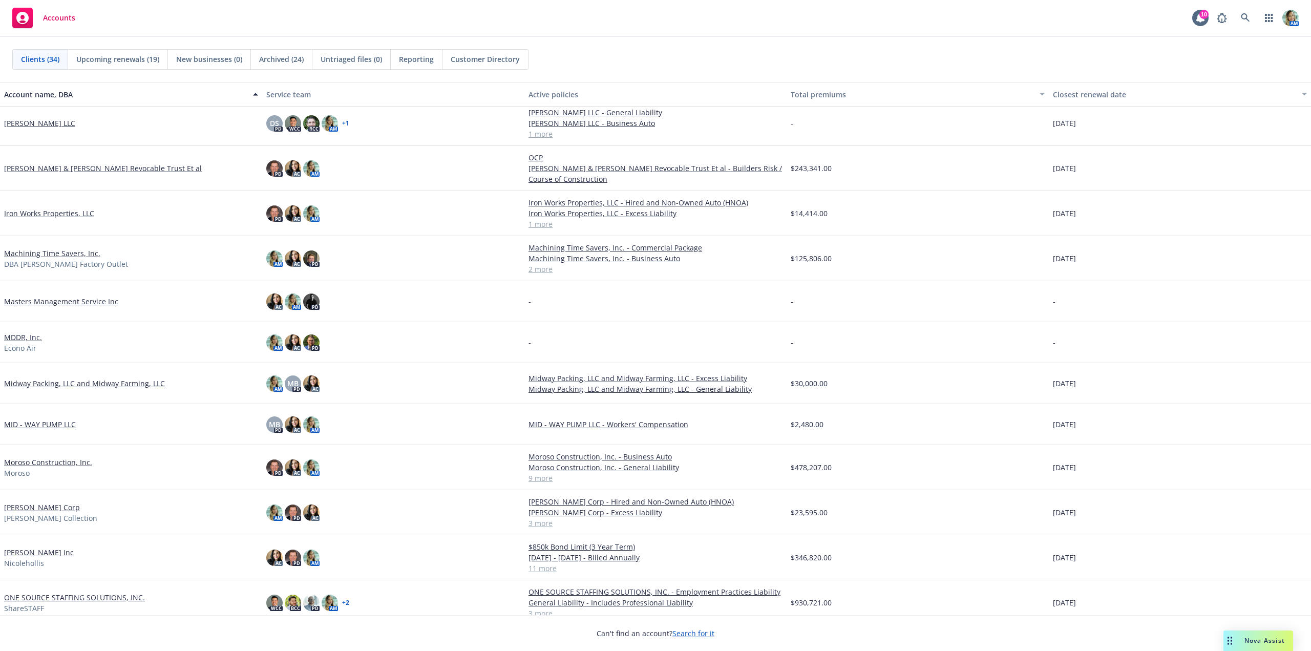
click at [35, 338] on link "MDDR, Inc." at bounding box center [23, 337] width 38 height 11
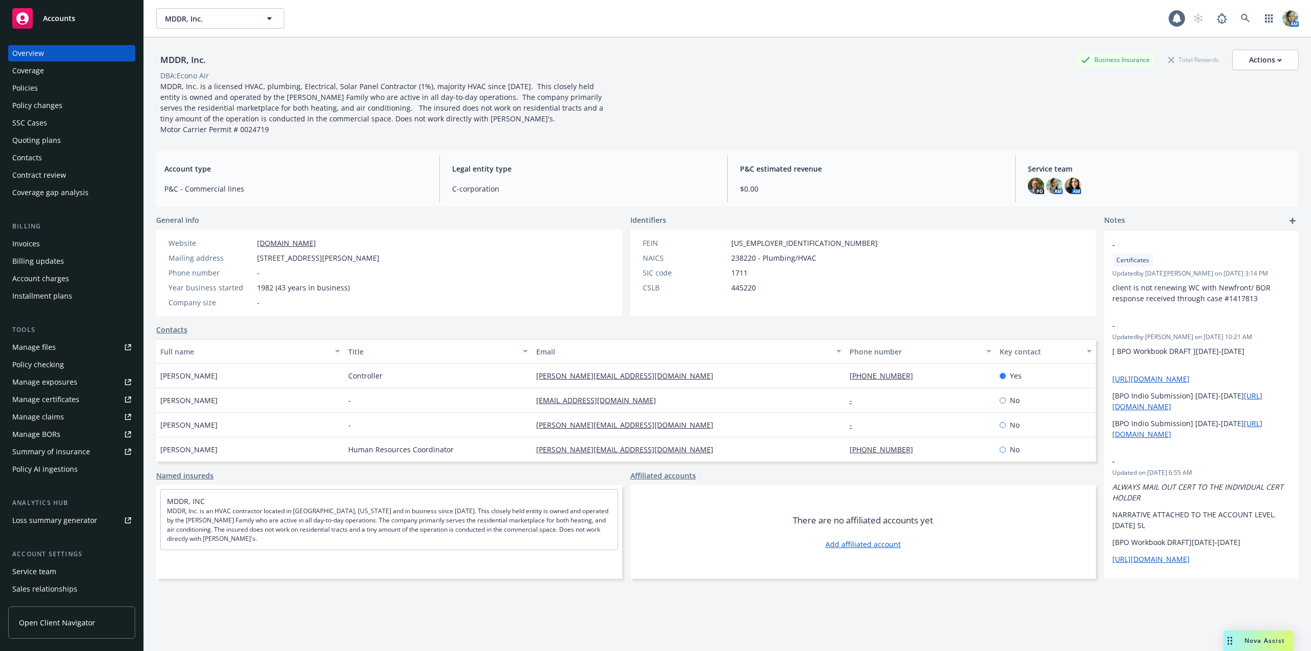
click at [50, 138] on div "Quoting plans" at bounding box center [36, 140] width 49 height 16
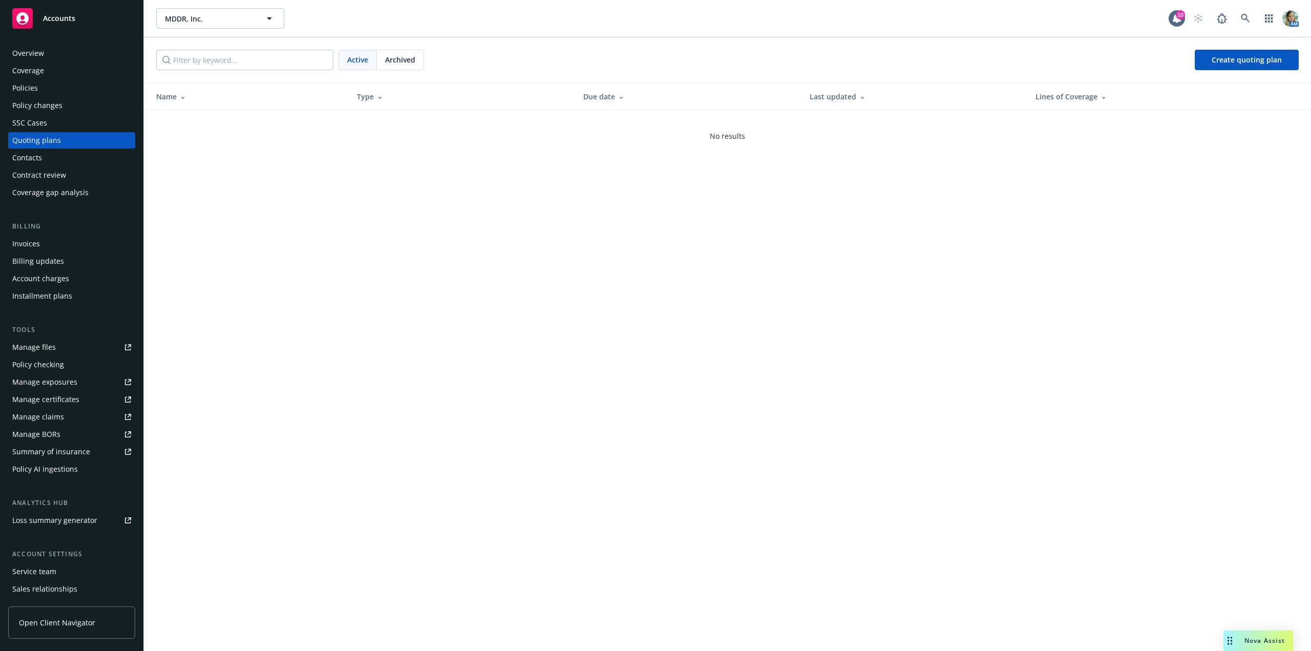
click at [31, 90] on div "Policies" at bounding box center [25, 88] width 26 height 16
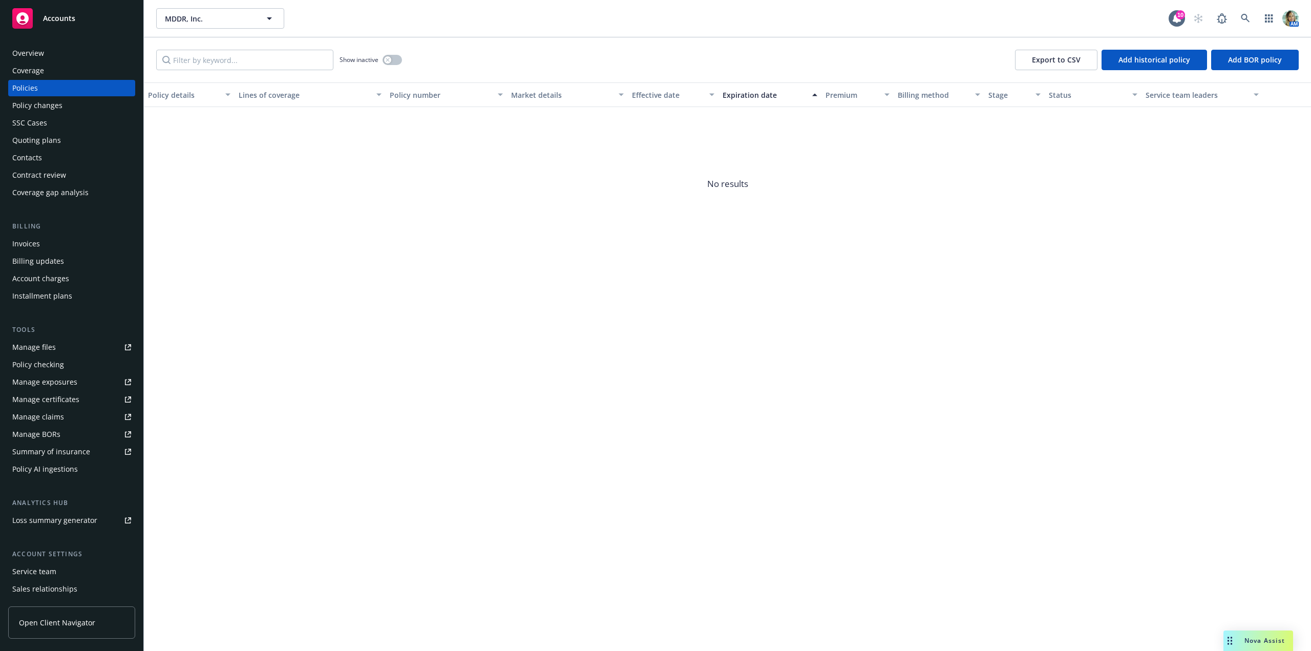
click at [28, 53] on div "Overview" at bounding box center [28, 53] width 32 height 16
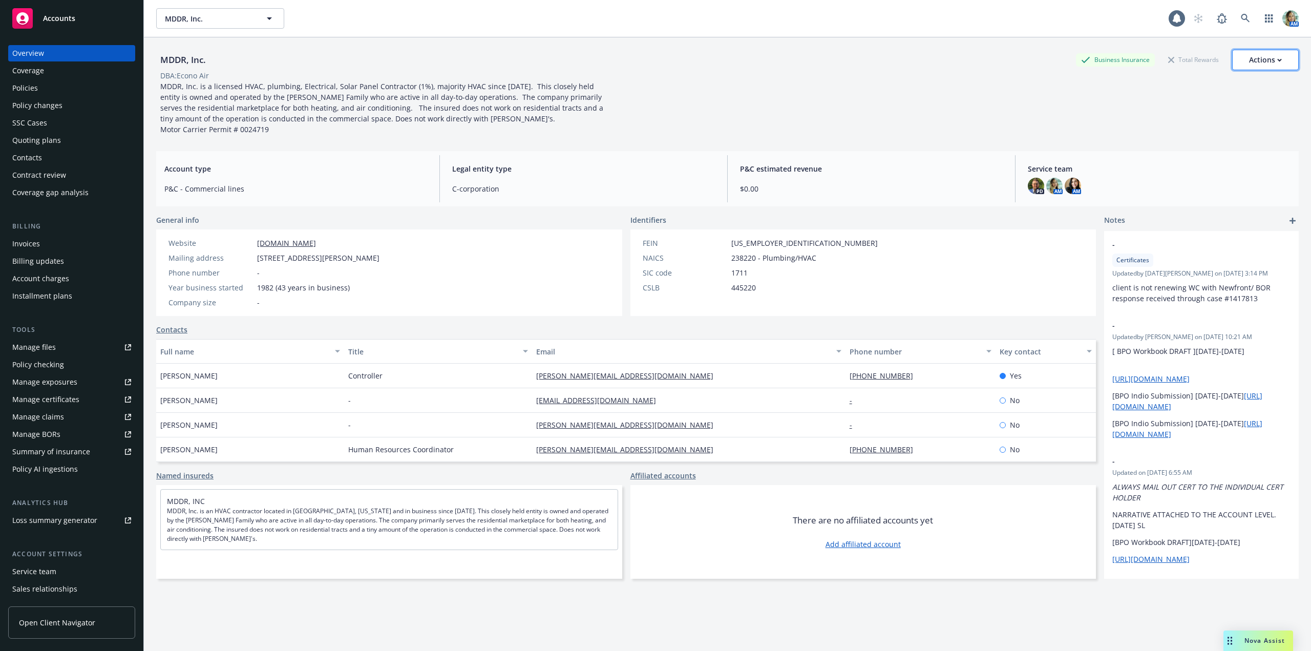
click at [1249, 57] on div "Actions" at bounding box center [1265, 59] width 33 height 19
click at [1158, 166] on link "Archive account" at bounding box center [1214, 169] width 168 height 20
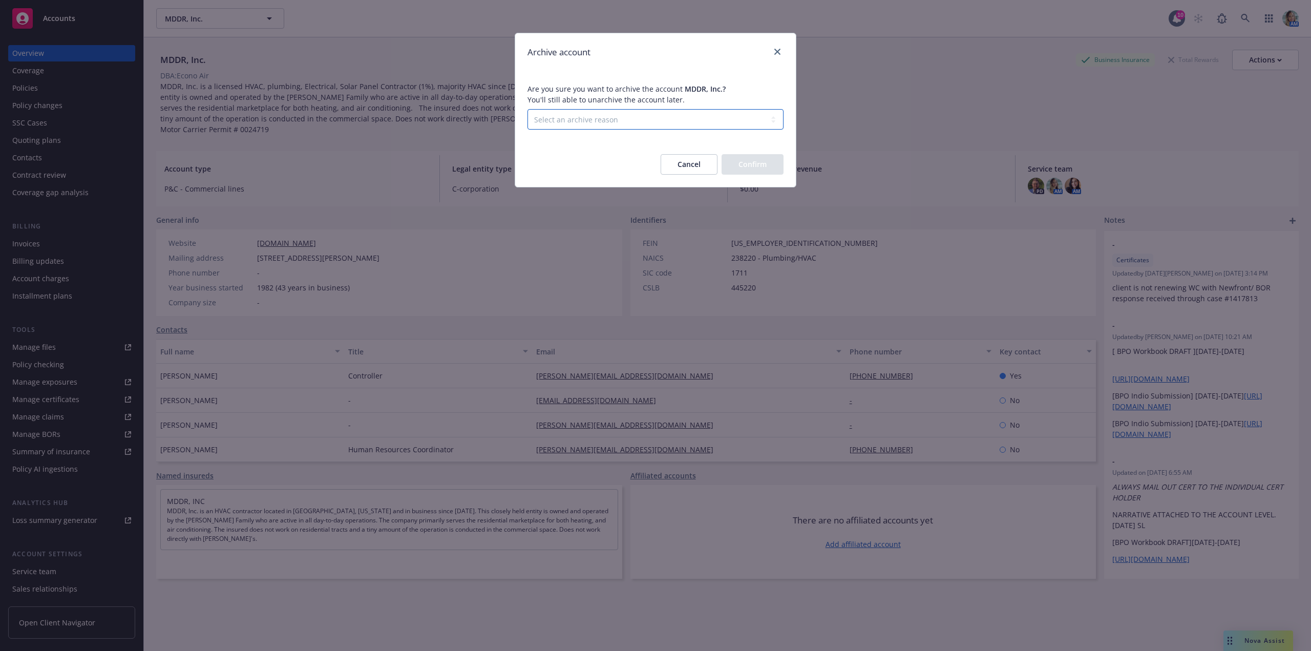
drag, startPoint x: 741, startPoint y: 120, endPoint x: 726, endPoint y: 119, distance: 14.9
click at [738, 120] on select "Select an archive reason Client declined proposal Client went out of business C…" at bounding box center [655, 119] width 256 height 20
select select "LOST_TO_BOR"
click at [527, 109] on select "Select an archive reason Client declined proposal Client went out of business C…" at bounding box center [655, 119] width 256 height 20
click at [757, 169] on button "Confirm" at bounding box center [753, 164] width 62 height 20
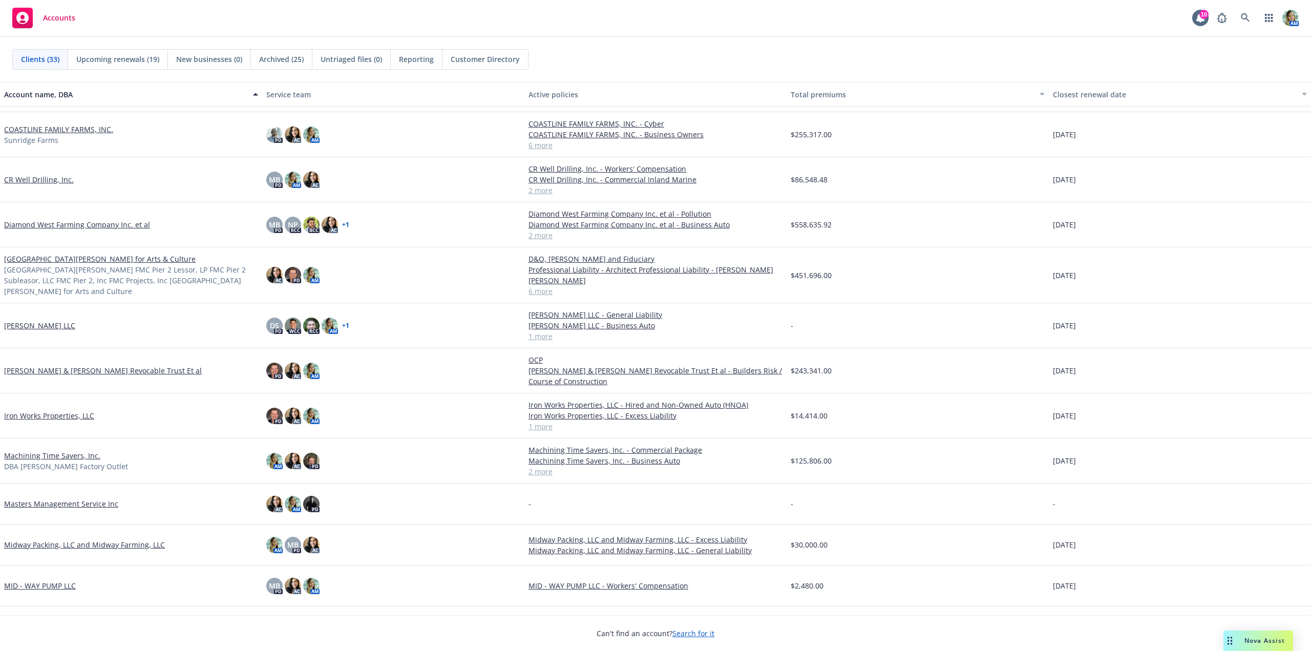
scroll to position [154, 0]
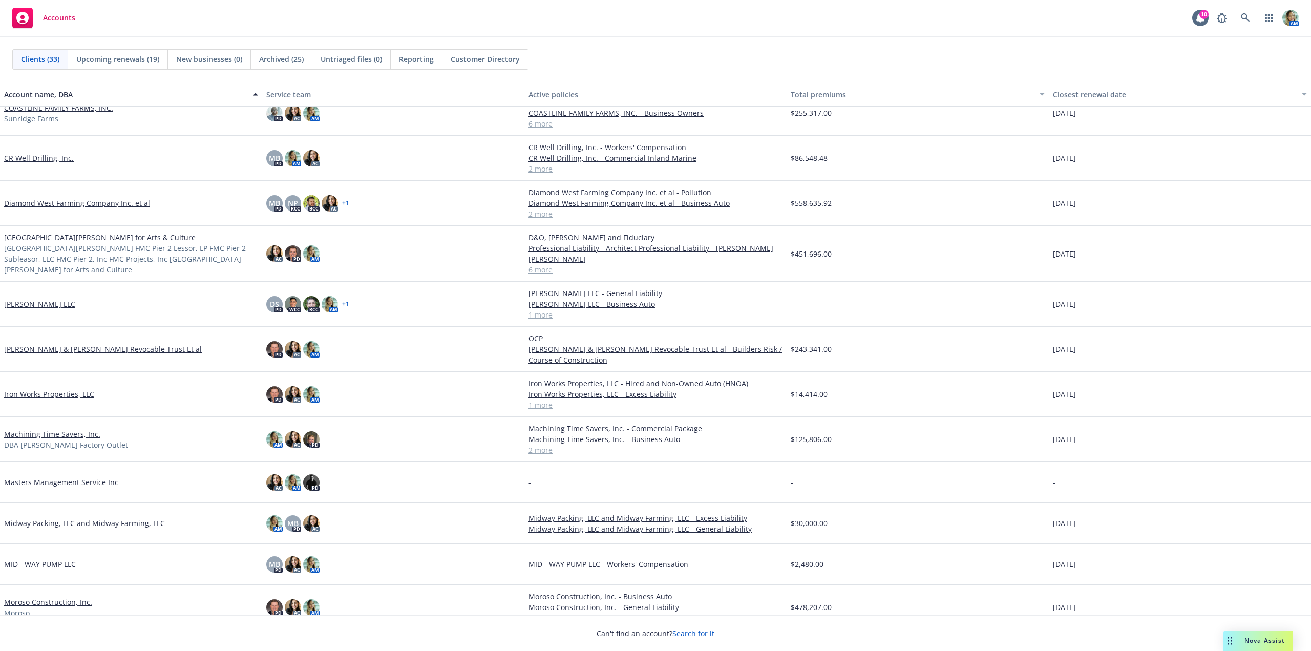
click at [105, 484] on link "Masters Management Service Inc" at bounding box center [61, 482] width 114 height 11
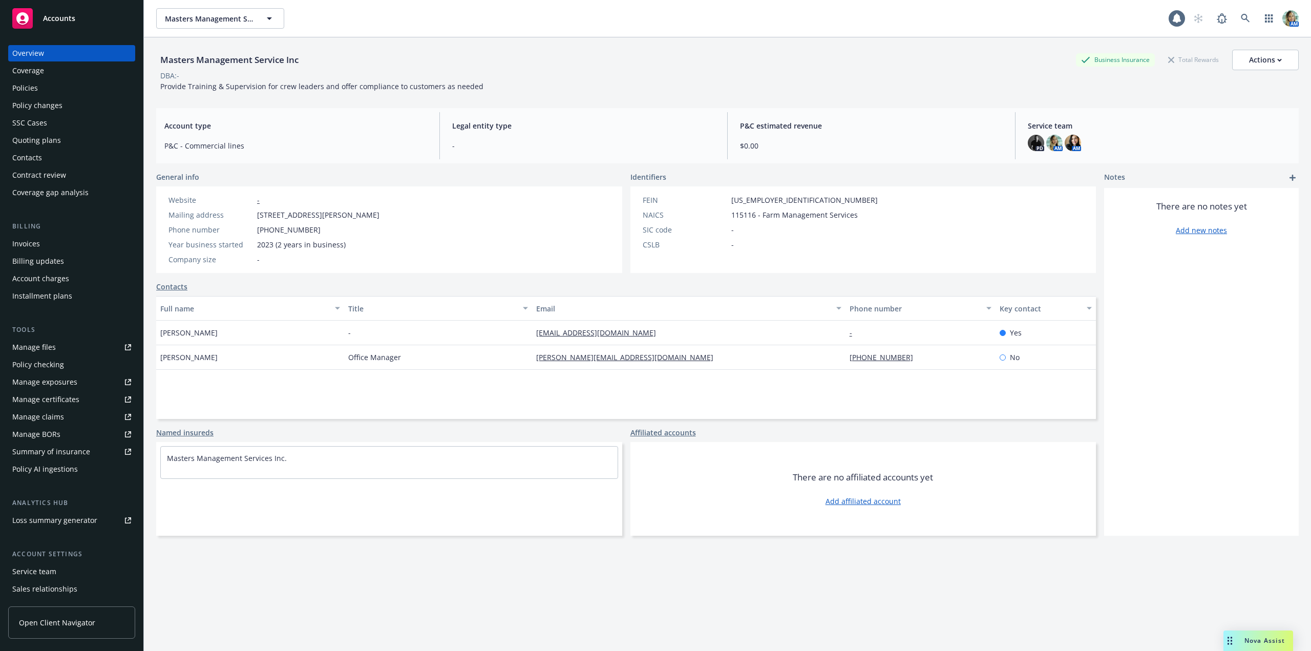
click at [30, 91] on div "Policies" at bounding box center [25, 88] width 26 height 16
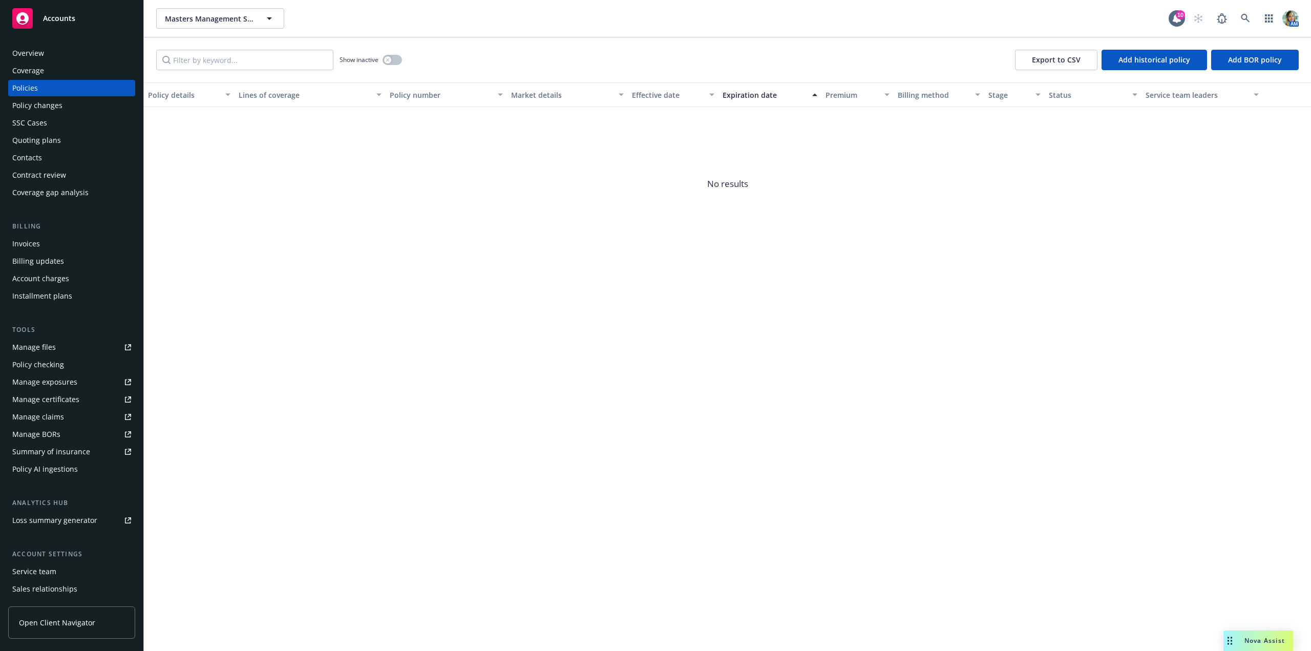
click at [403, 56] on div "Show inactive Export to CSV Add historical policy Add BOR policy" at bounding box center [727, 59] width 1167 height 45
click at [396, 57] on button "button" at bounding box center [392, 60] width 19 height 10
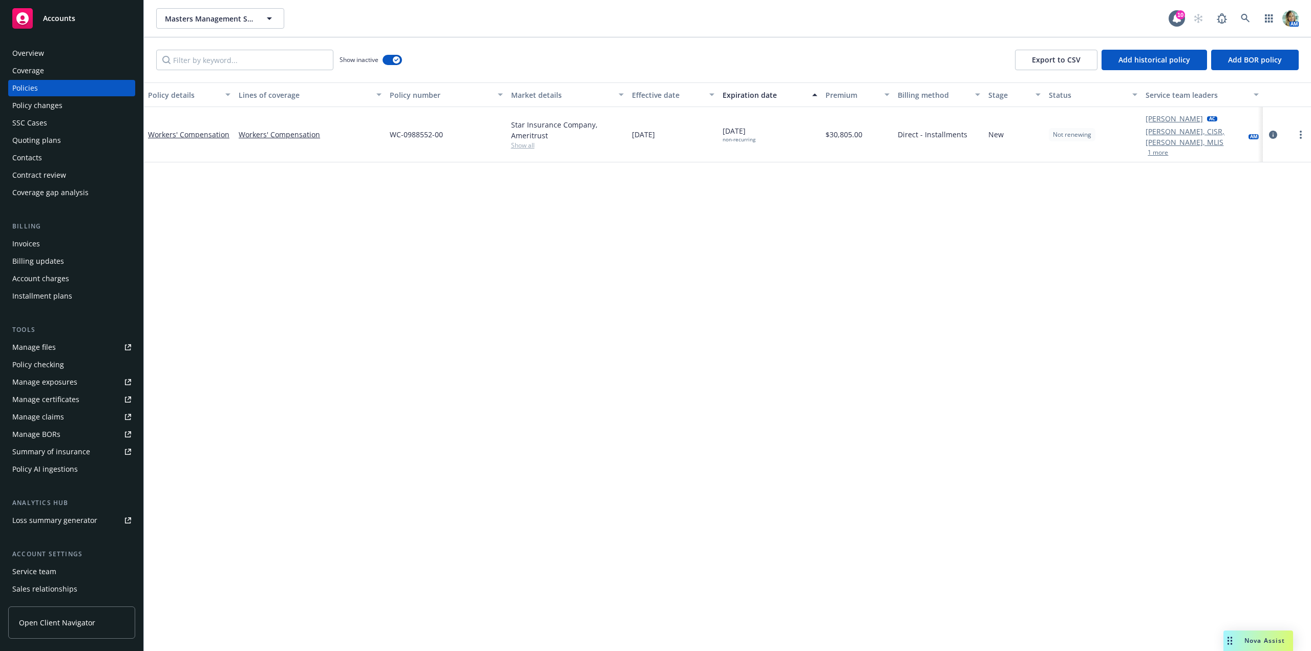
click at [39, 158] on div "Contacts" at bounding box center [27, 158] width 30 height 16
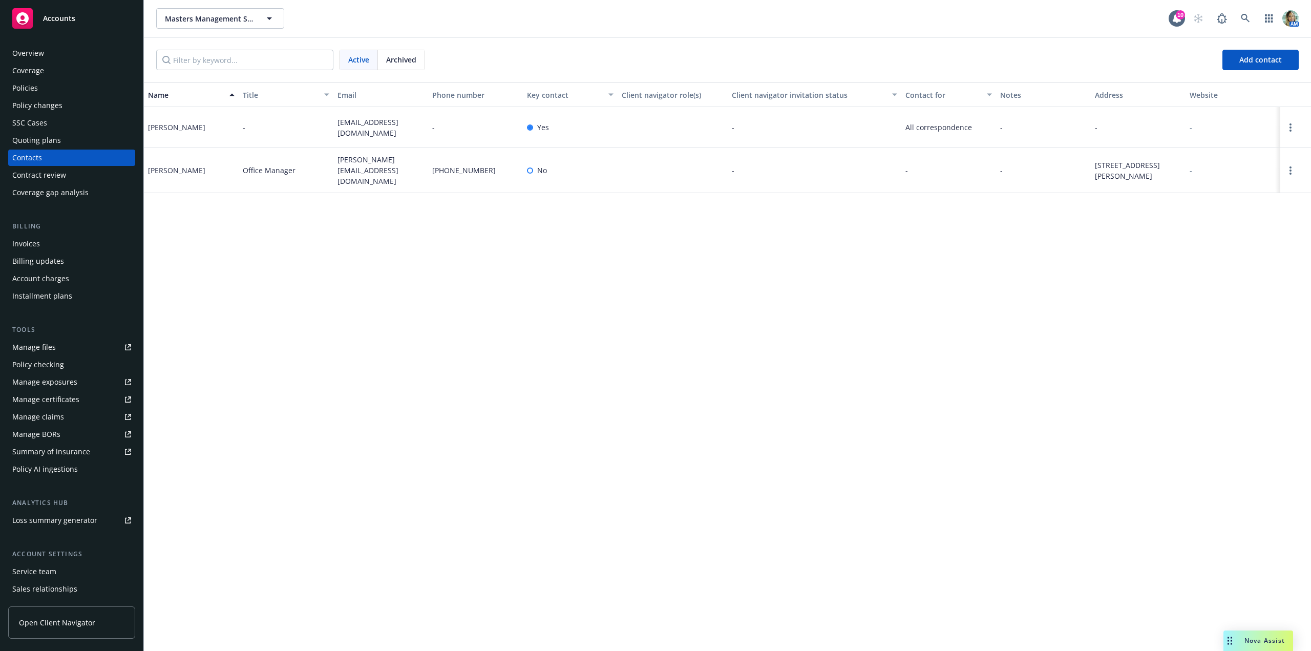
click at [41, 123] on div "SSC Cases" at bounding box center [29, 123] width 35 height 16
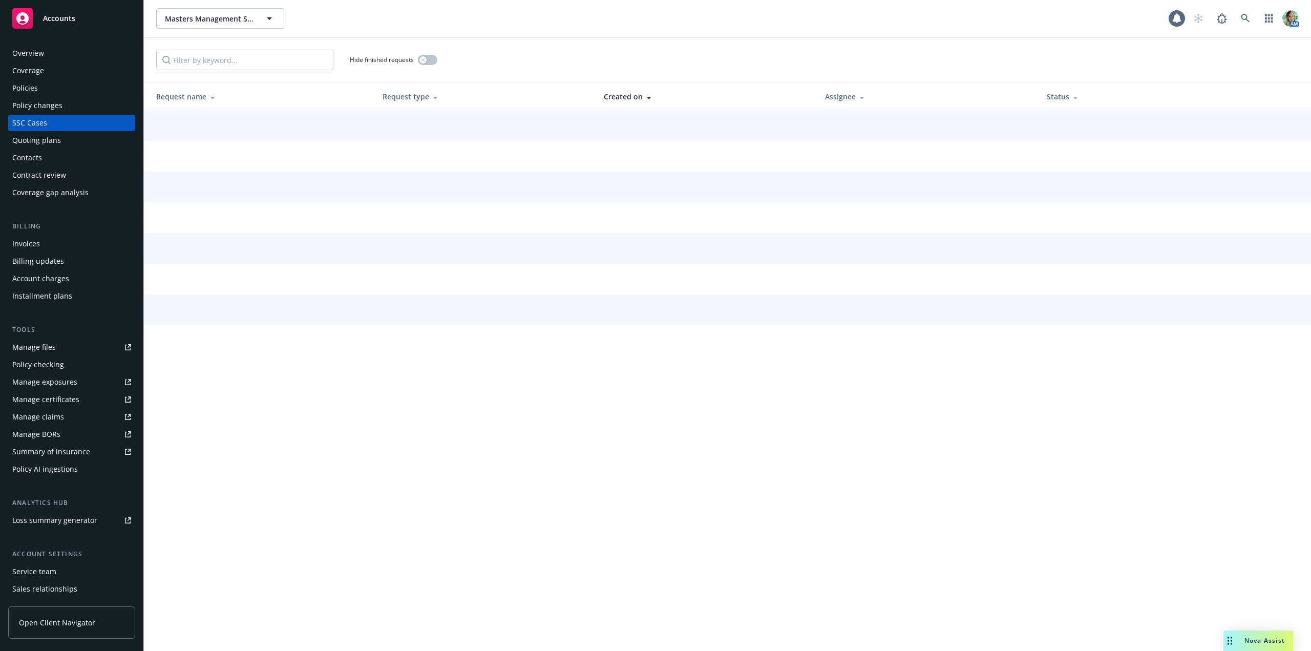
click at [41, 139] on div "Quoting plans" at bounding box center [36, 140] width 49 height 16
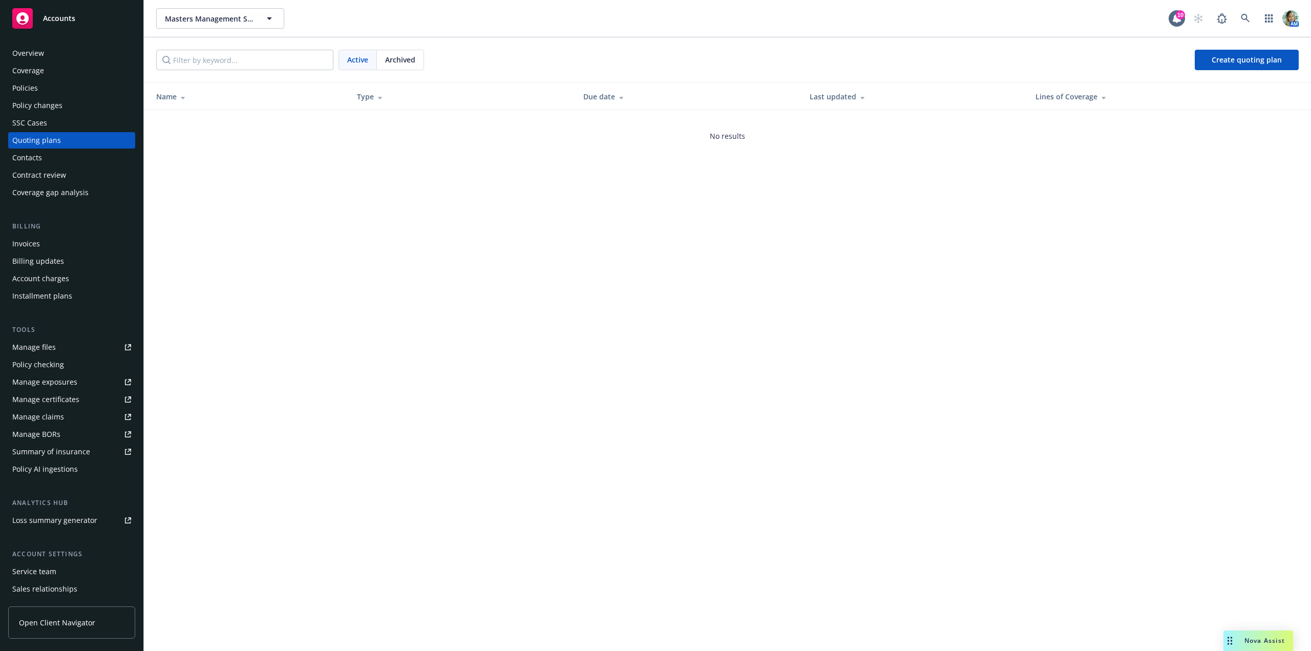
click at [29, 51] on div "Overview" at bounding box center [28, 53] width 32 height 16
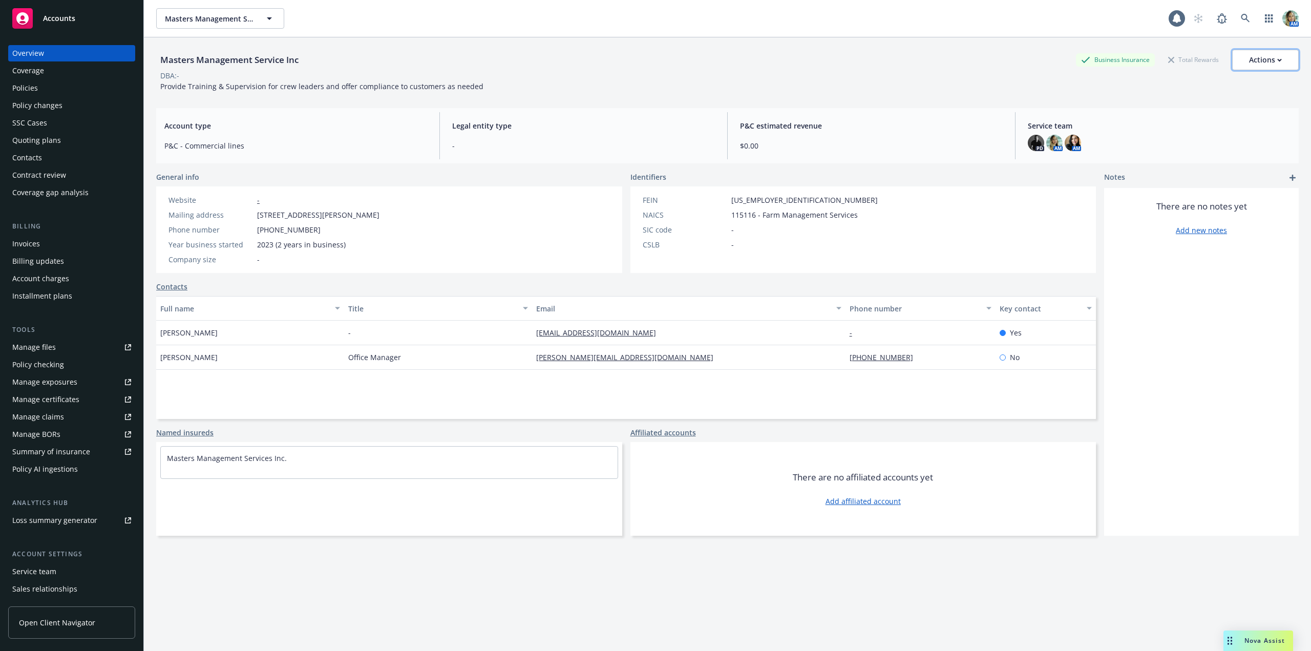
drag, startPoint x: 1245, startPoint y: 63, endPoint x: 1246, endPoint y: 71, distance: 8.3
click at [1249, 63] on div "Actions" at bounding box center [1265, 59] width 33 height 19
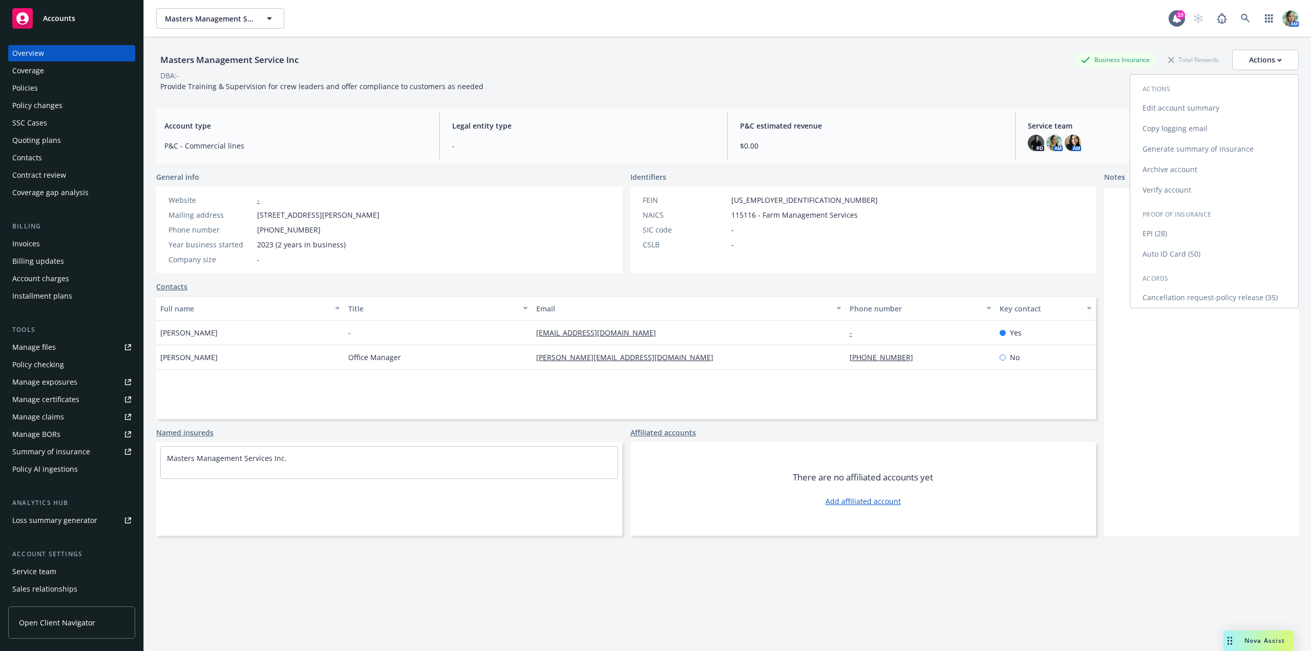
click at [1159, 172] on link "Archive account" at bounding box center [1214, 169] width 168 height 20
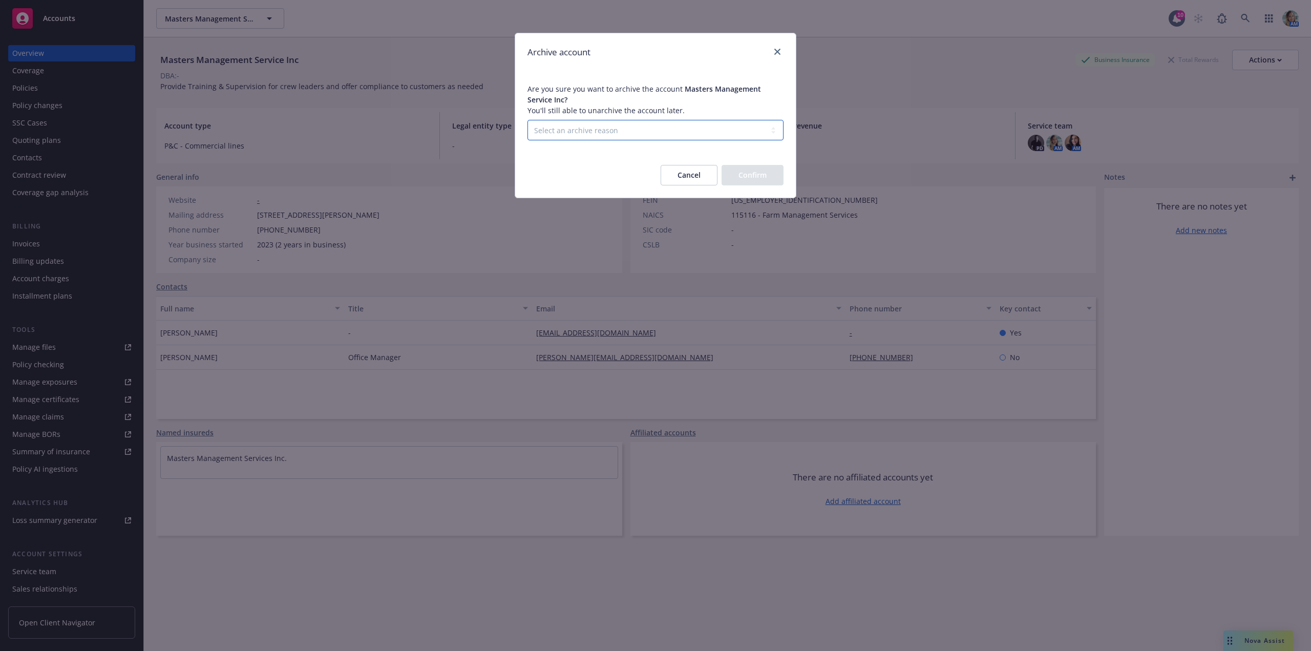
drag, startPoint x: 734, startPoint y: 129, endPoint x: 674, endPoint y: 139, distance: 61.4
click at [734, 129] on select "Select an archive reason Client declined proposal Client went out of business C…" at bounding box center [655, 130] width 256 height 20
select select "LOST_TO_BOR"
click at [527, 120] on select "Select an archive reason Client declined proposal Client went out of business C…" at bounding box center [655, 130] width 256 height 20
click at [752, 180] on button "Confirm" at bounding box center [753, 175] width 62 height 20
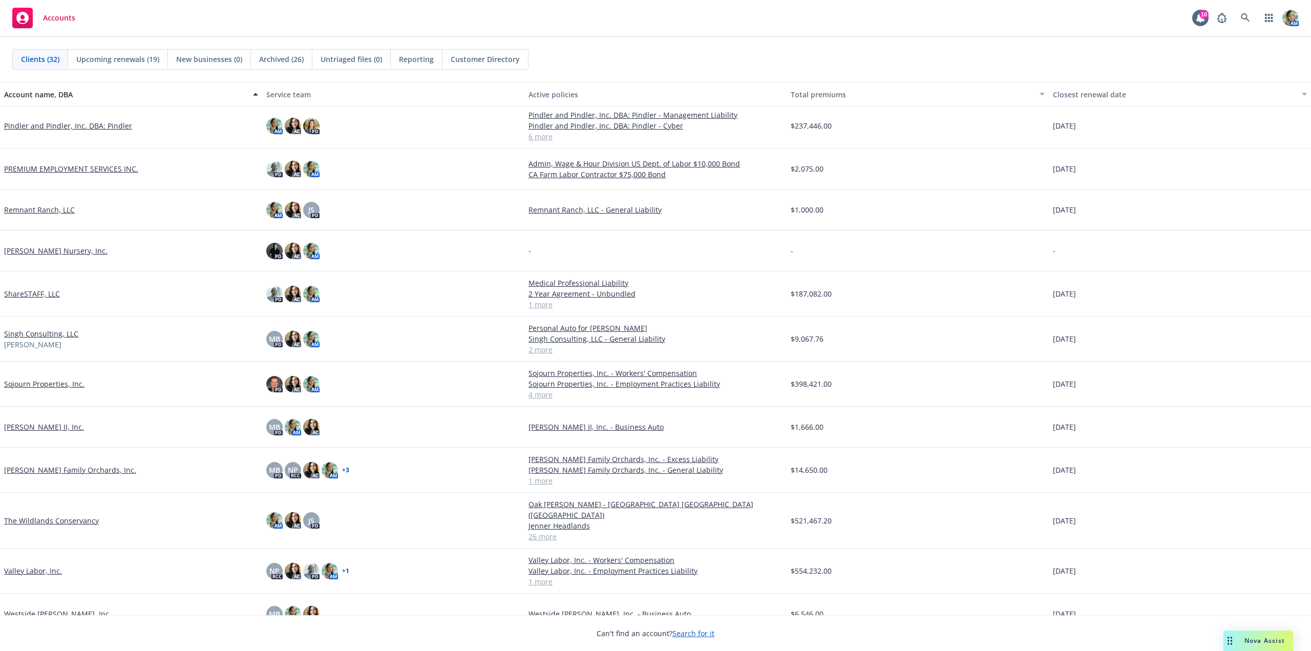
scroll to position [677, 0]
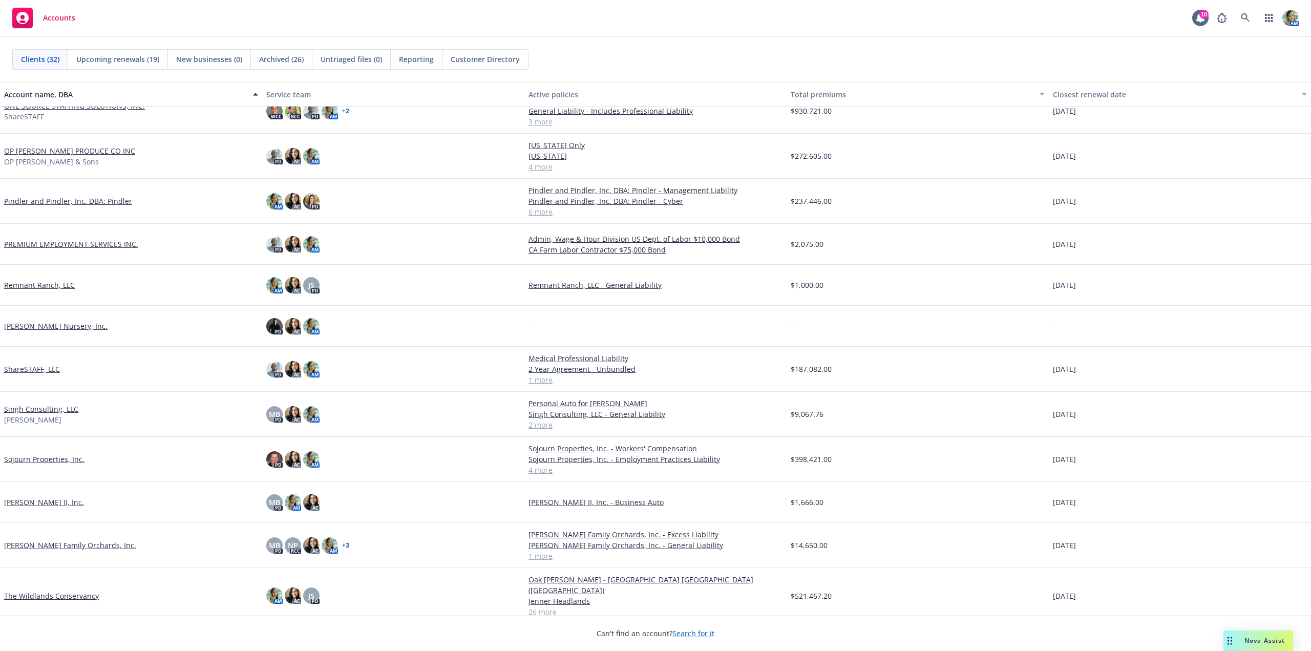
click at [62, 329] on link "[PERSON_NAME] Nursery, Inc." at bounding box center [55, 326] width 103 height 11
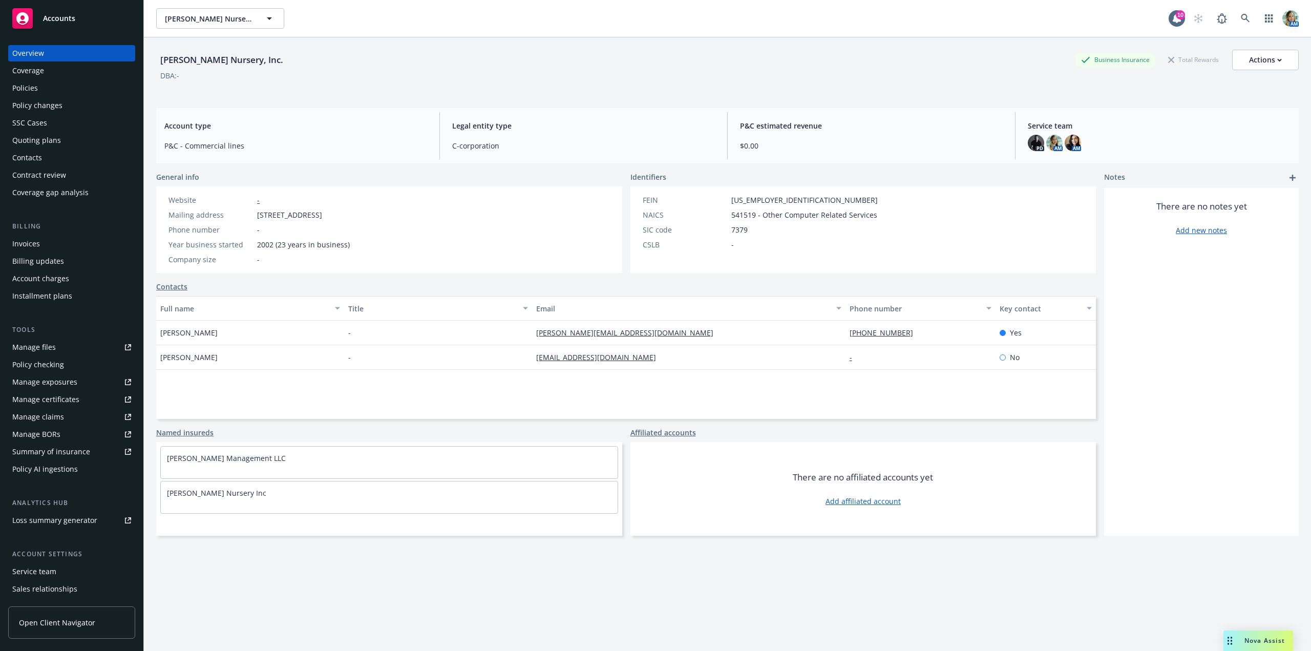
click at [53, 94] on div "Policies" at bounding box center [71, 88] width 119 height 16
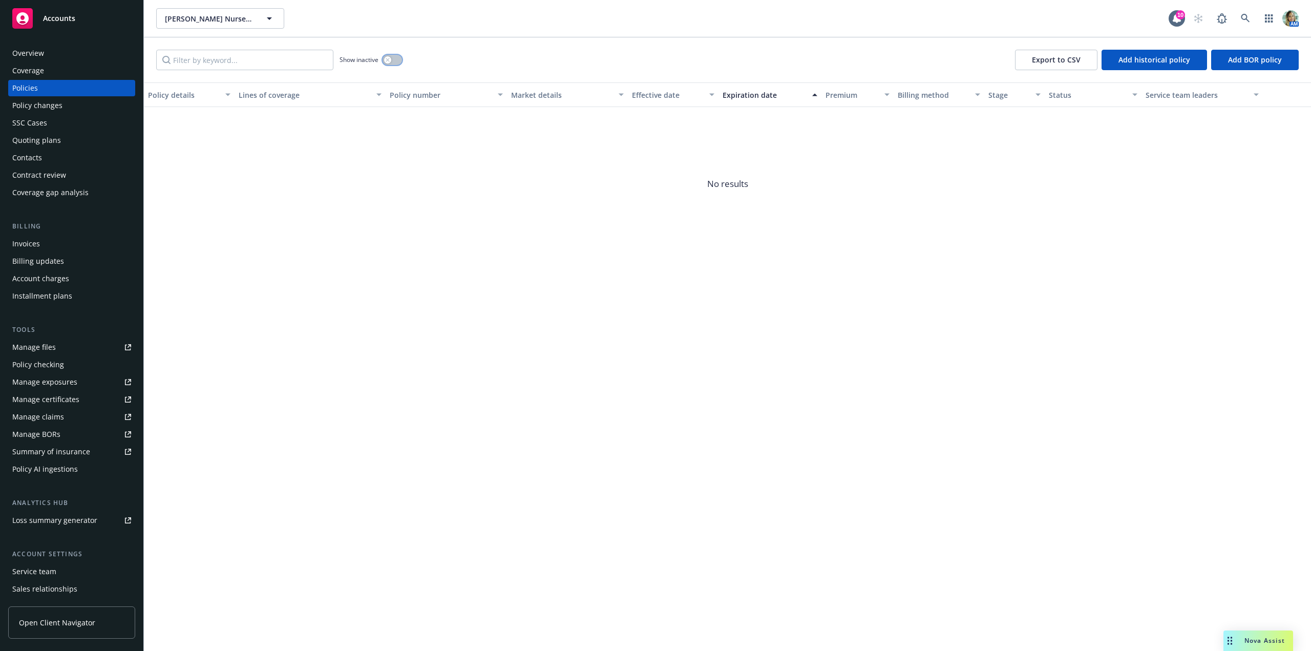
click at [398, 65] on button "button" at bounding box center [392, 60] width 19 height 10
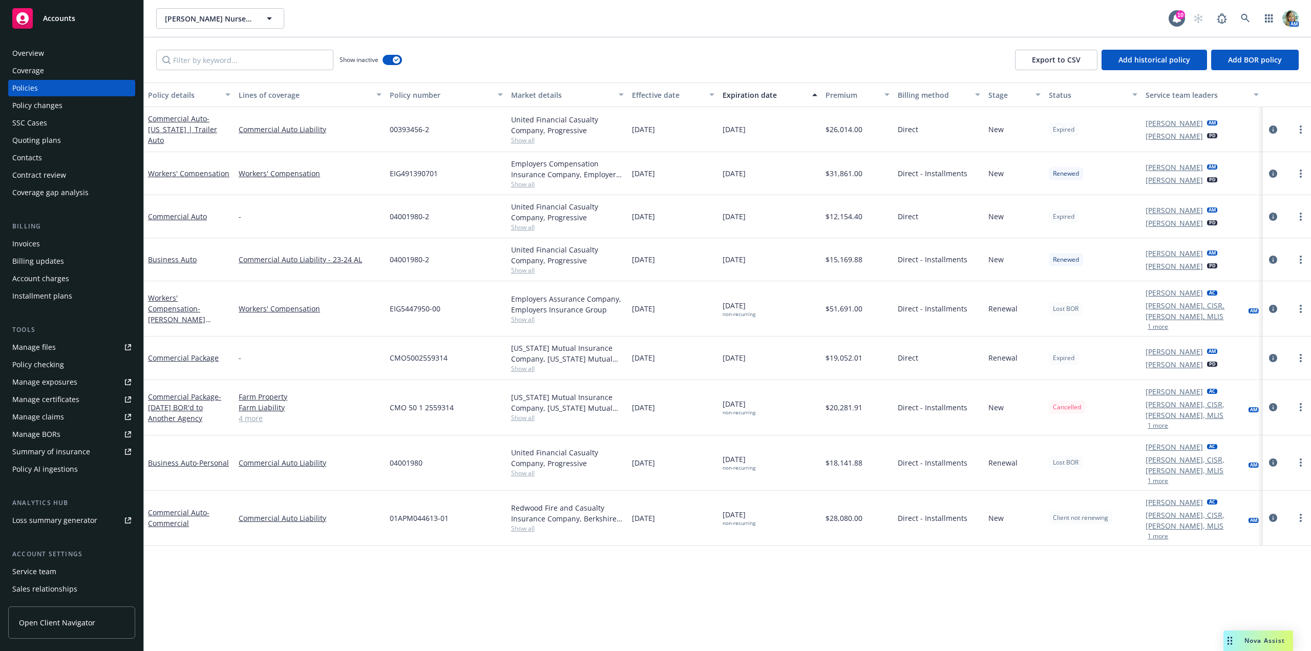
click at [33, 55] on div "Overview" at bounding box center [28, 53] width 32 height 16
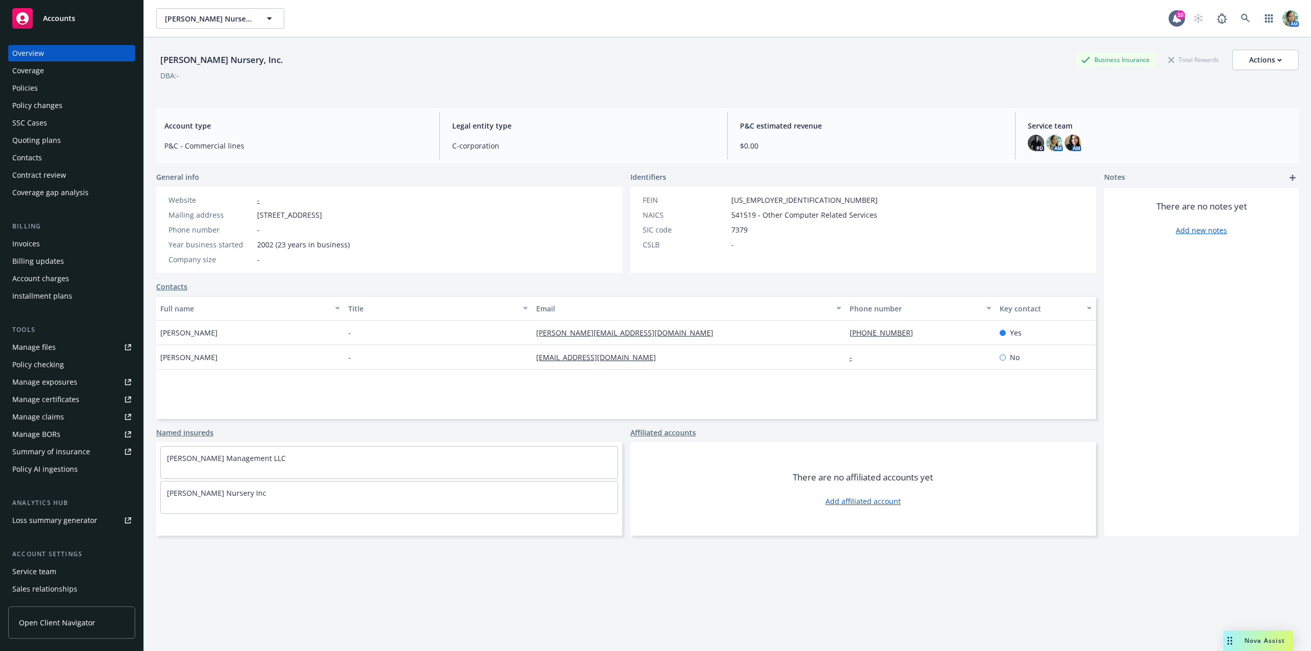
click at [37, 86] on div "Policies" at bounding box center [25, 88] width 26 height 16
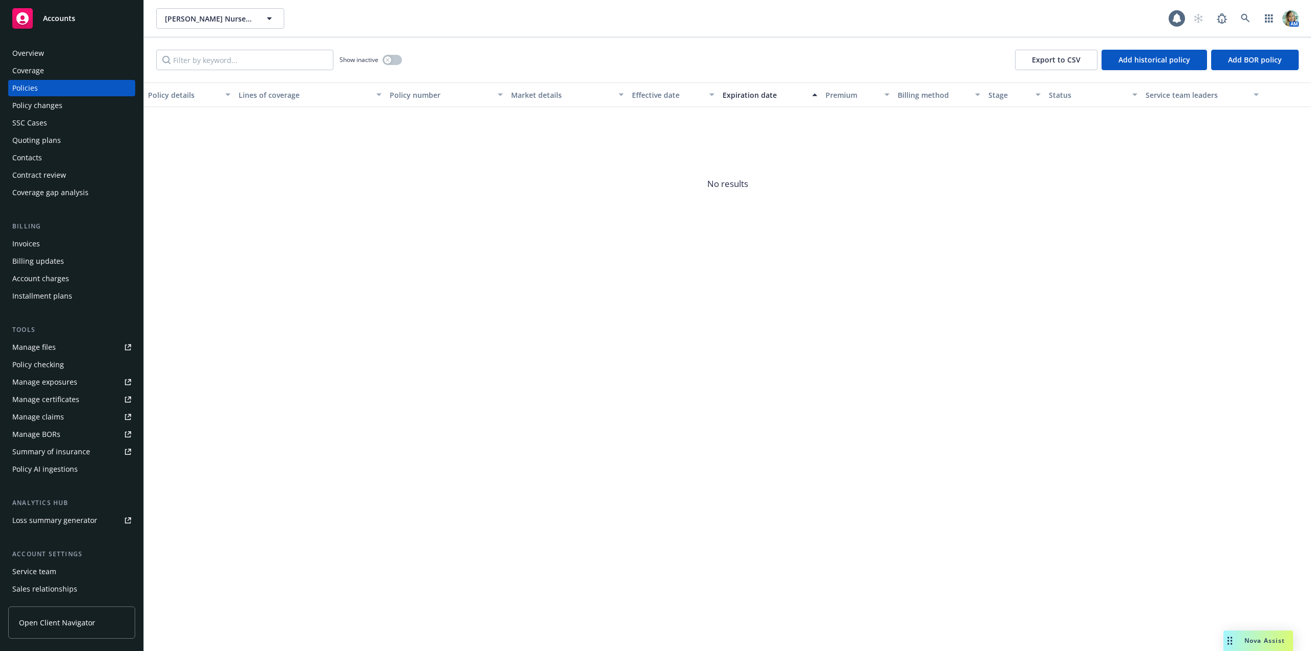
click at [38, 138] on div "Quoting plans" at bounding box center [36, 140] width 49 height 16
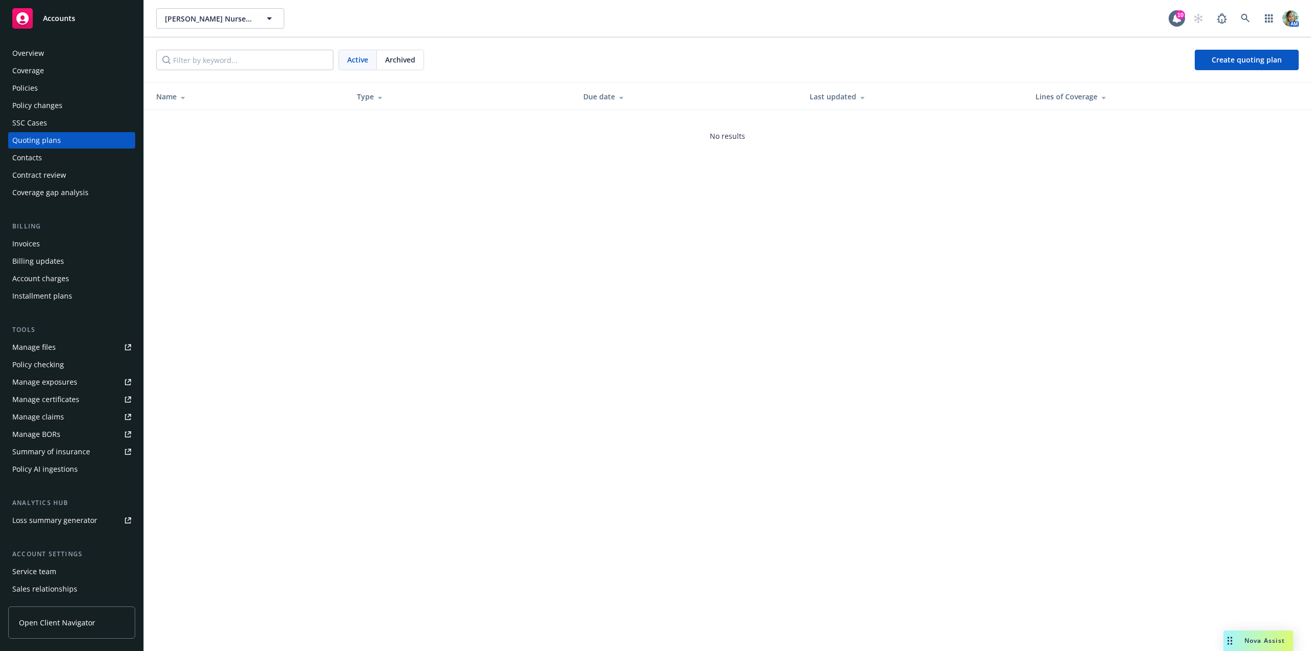
click at [25, 51] on div "Overview" at bounding box center [28, 53] width 32 height 16
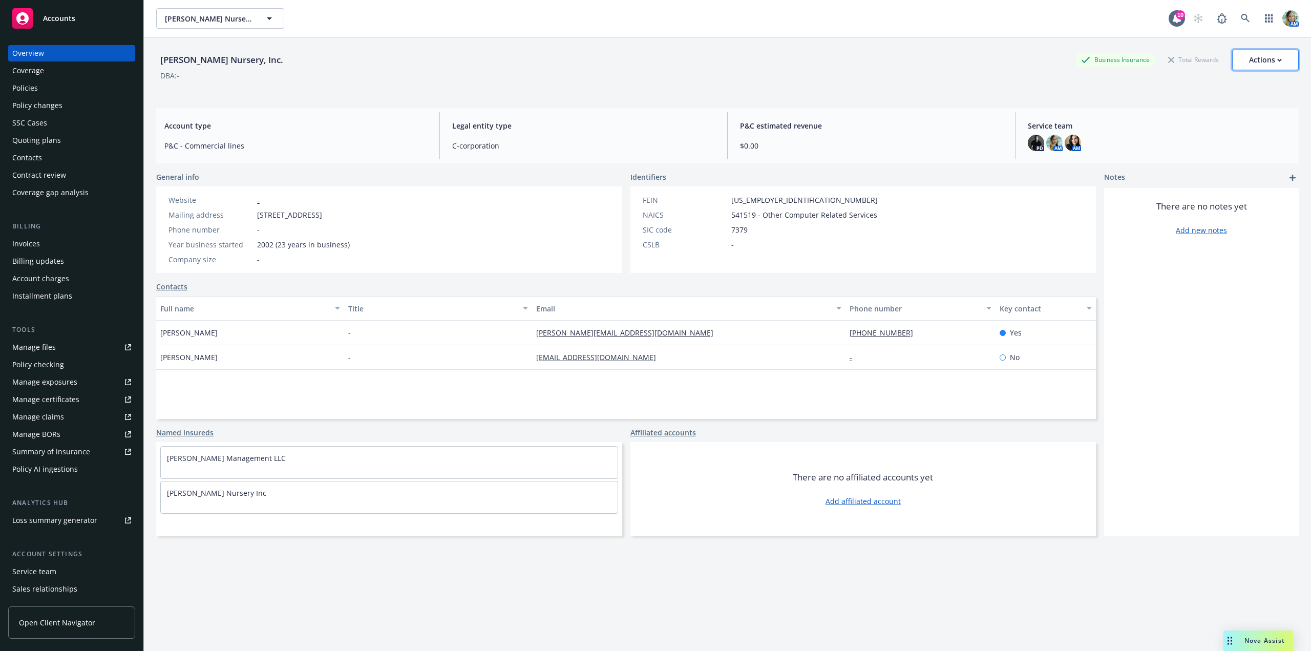
click at [1268, 55] on div "Actions" at bounding box center [1265, 59] width 33 height 19
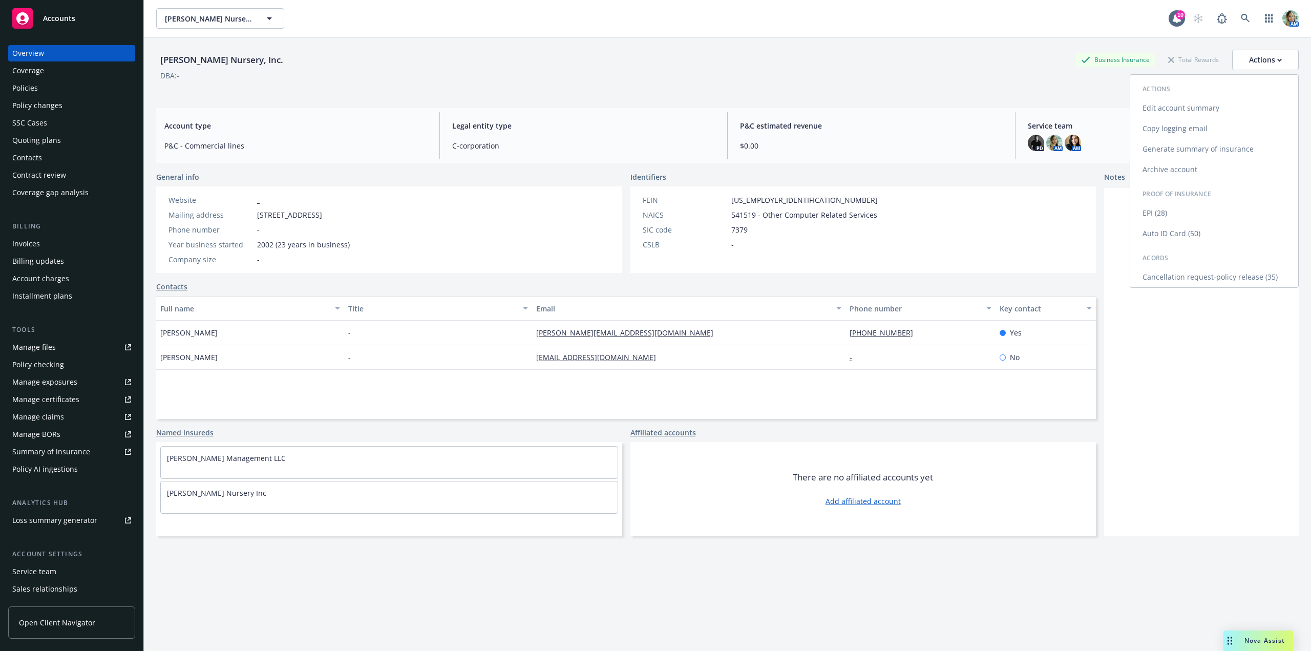
click at [1159, 175] on link "Archive account" at bounding box center [1214, 169] width 168 height 20
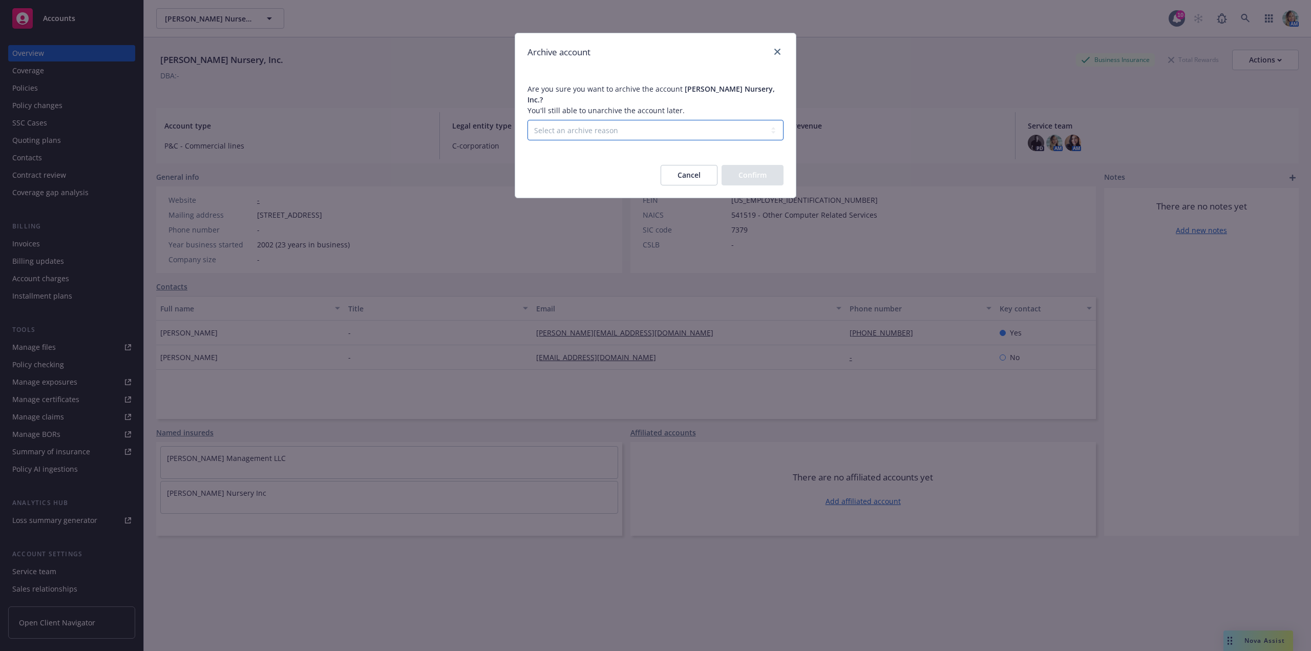
click at [693, 121] on select "Select an archive reason Client declined proposal Client went out of business C…" at bounding box center [655, 130] width 256 height 20
select select "LOST_TO_BOR"
click at [527, 120] on select "Select an archive reason Client declined proposal Client went out of business C…" at bounding box center [655, 130] width 256 height 20
click at [740, 174] on button "Confirm" at bounding box center [753, 175] width 62 height 20
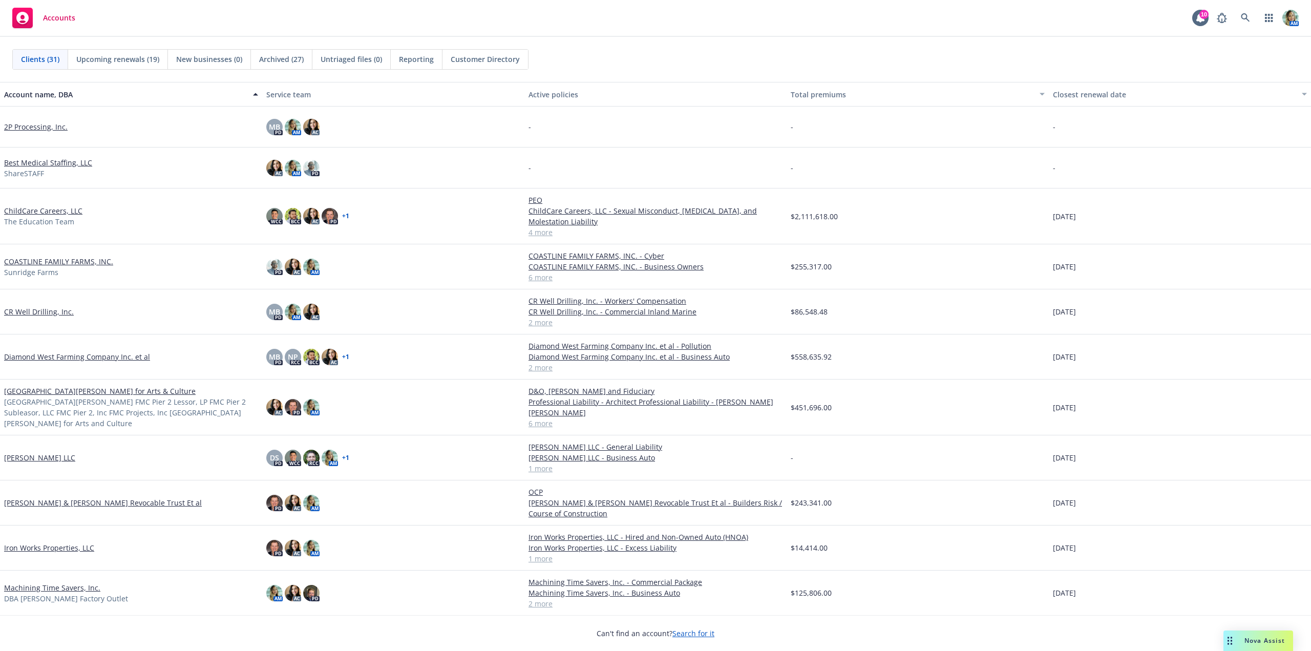
click at [57, 128] on link "2P Processing, Inc." at bounding box center [35, 126] width 63 height 11
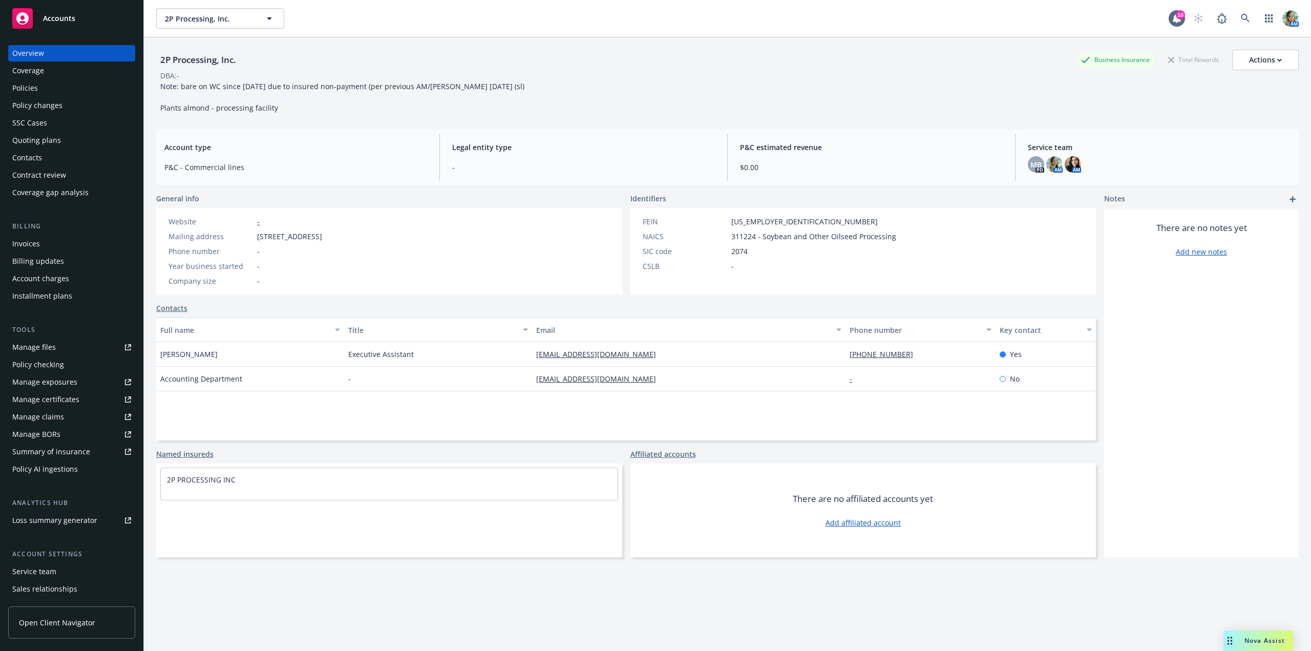
click at [31, 93] on div "Policies" at bounding box center [25, 88] width 26 height 16
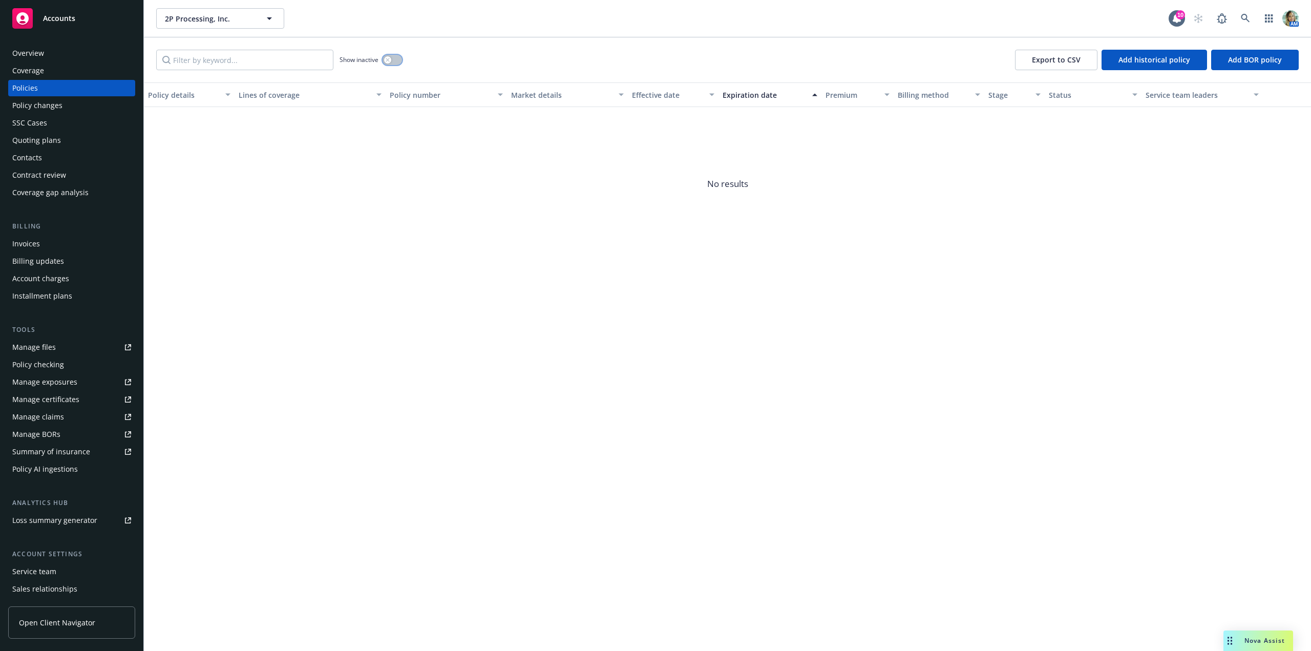
click at [397, 58] on button "button" at bounding box center [392, 60] width 19 height 10
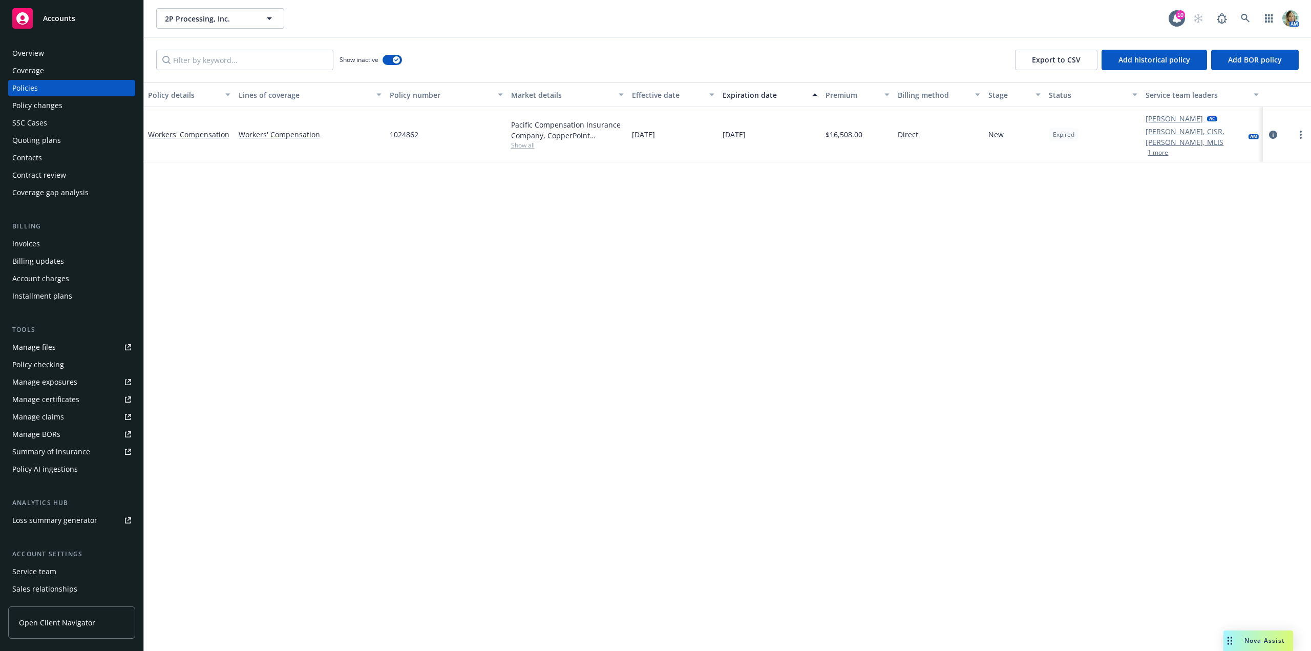
click at [45, 141] on div "Quoting plans" at bounding box center [36, 140] width 49 height 16
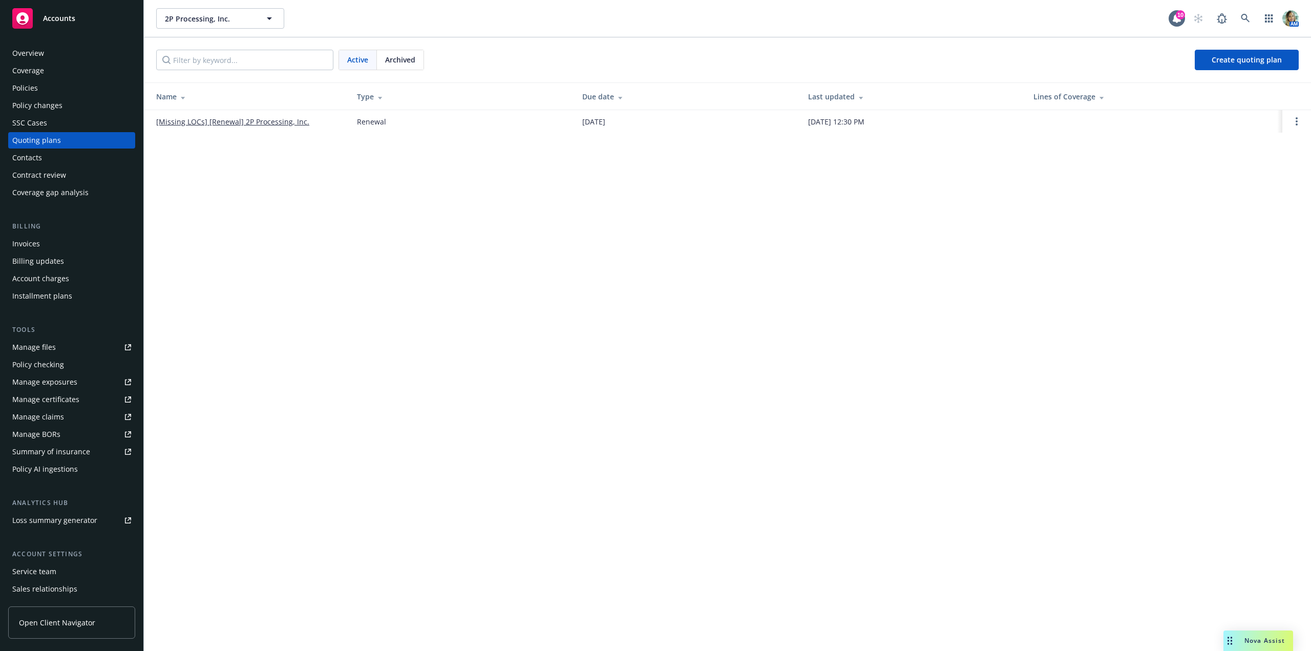
click at [31, 87] on div "Policies" at bounding box center [25, 88] width 26 height 16
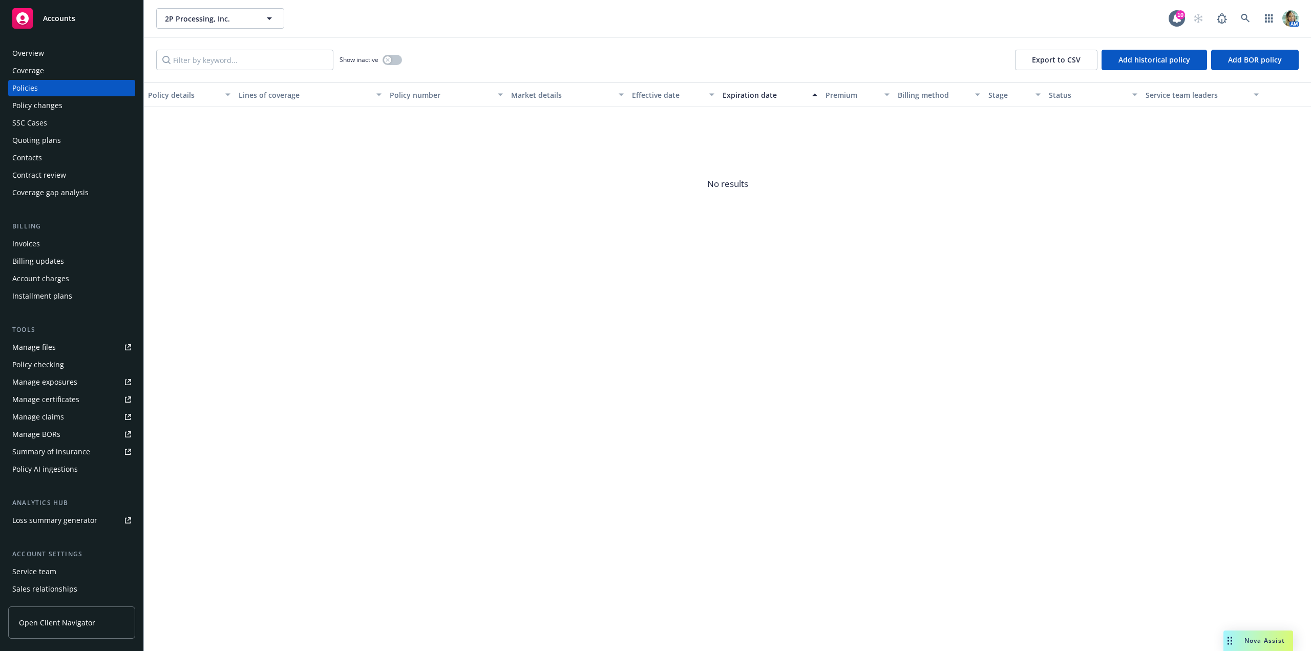
click at [51, 69] on div "Coverage" at bounding box center [71, 70] width 119 height 16
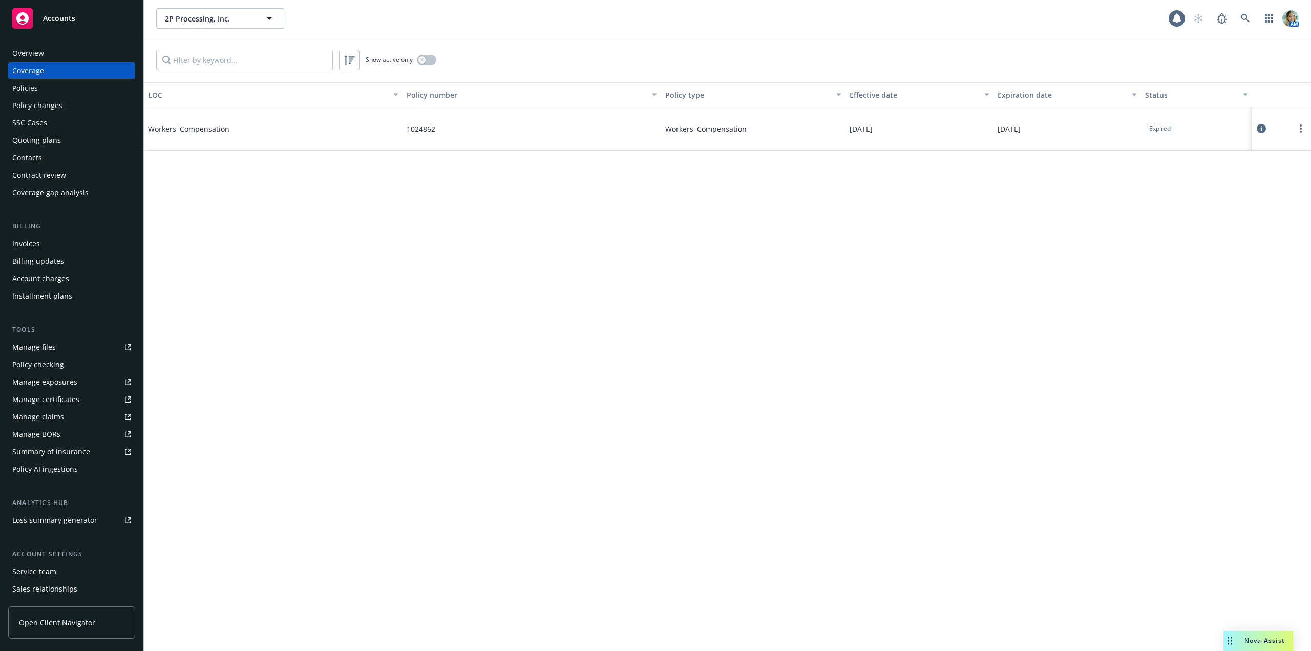
click at [170, 136] on div "Workers' Compensation" at bounding box center [225, 128] width 154 height 31
click at [180, 129] on span "Workers' Compensation" at bounding box center [225, 128] width 154 height 11
click at [40, 90] on div "Policies" at bounding box center [71, 88] width 119 height 16
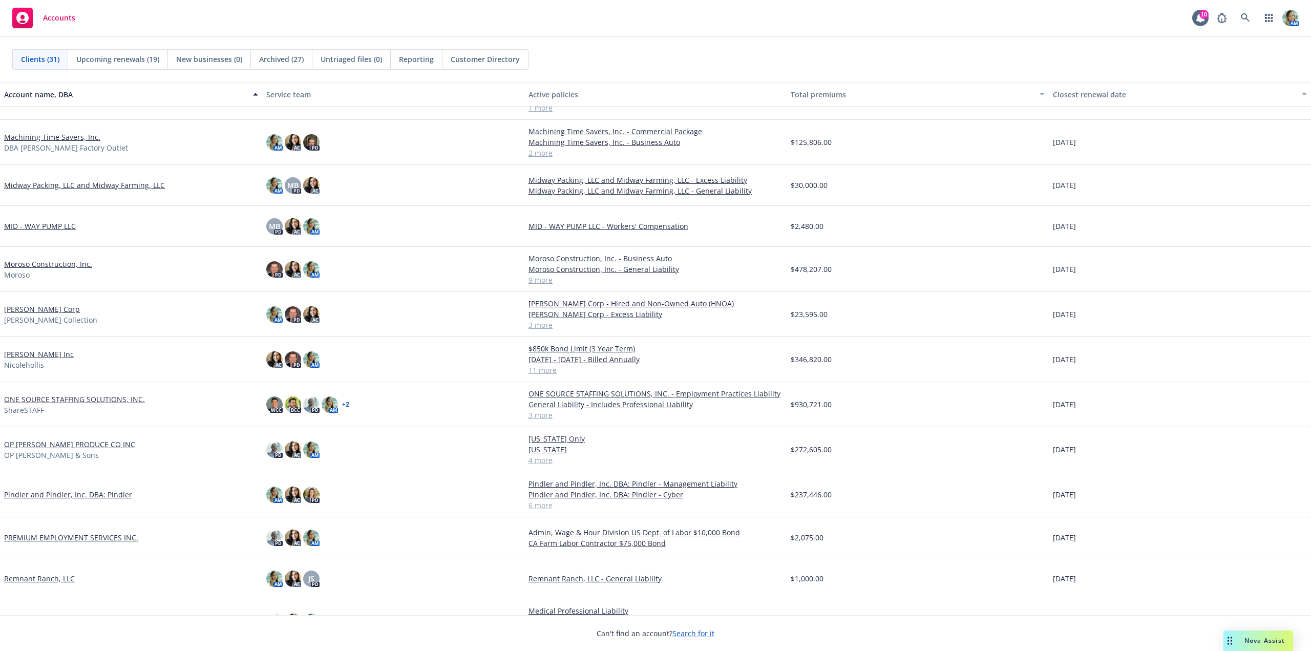
scroll to position [410, 0]
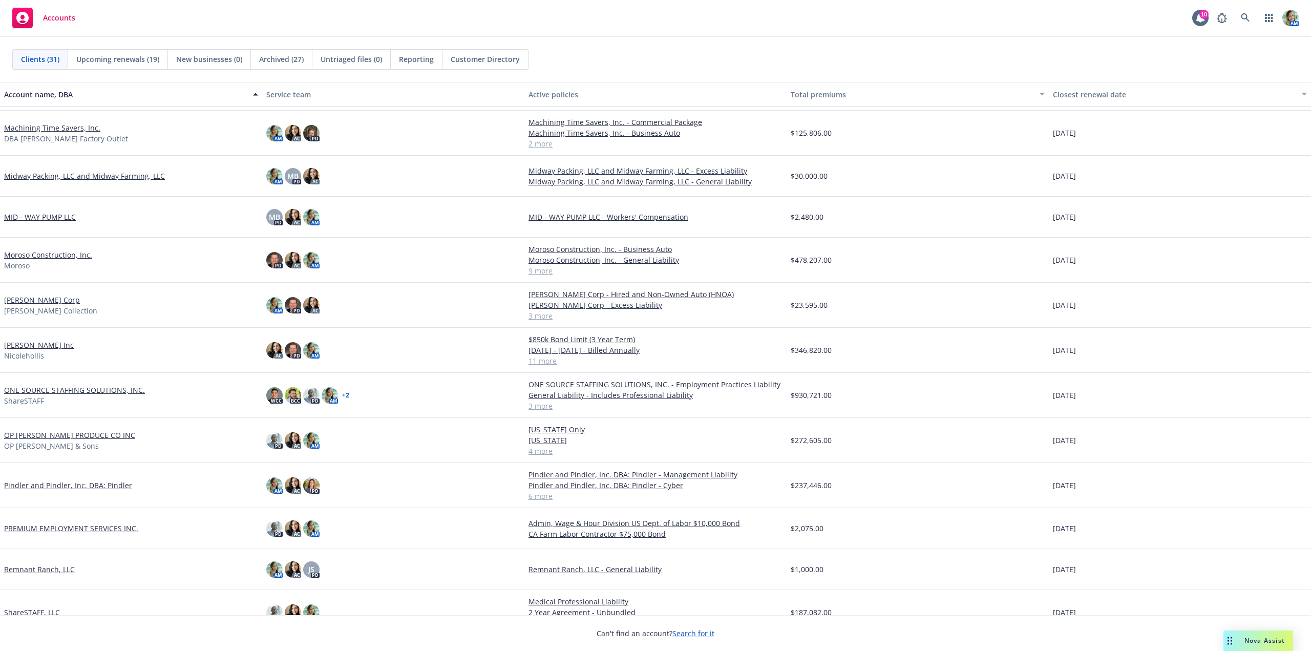
click at [51, 345] on link "Nicole Hollis Inc" at bounding box center [39, 345] width 70 height 11
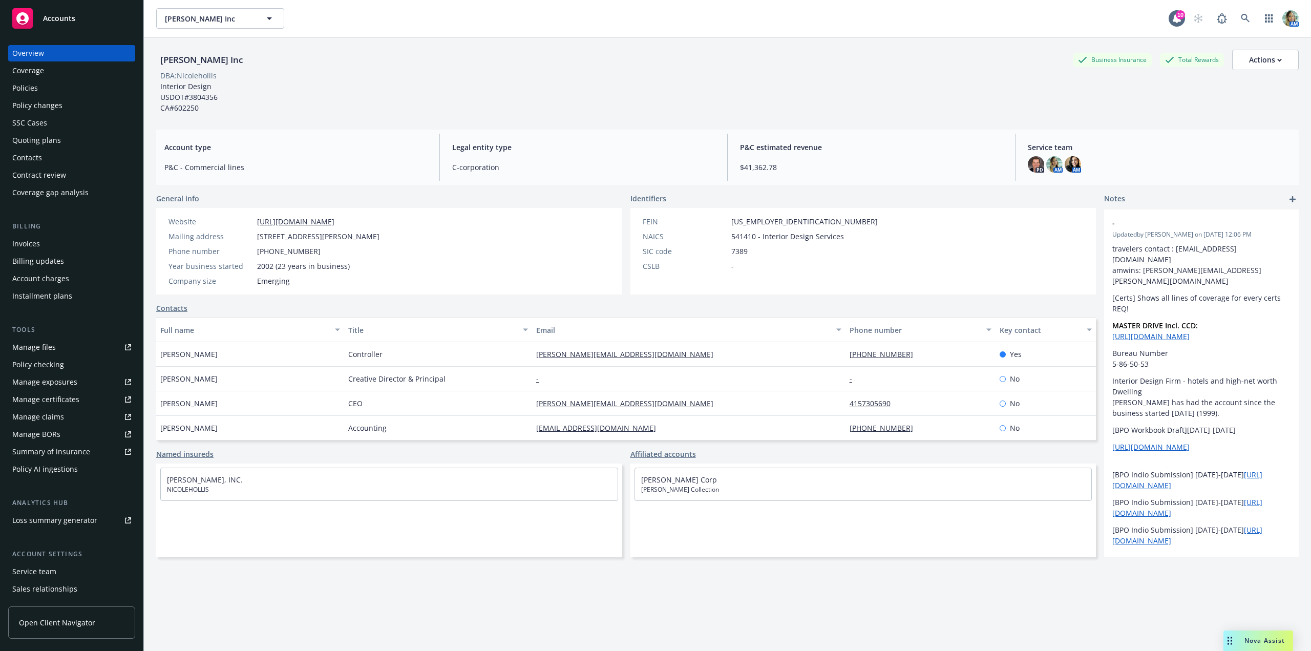
drag, startPoint x: 24, startPoint y: 85, endPoint x: 92, endPoint y: 147, distance: 92.8
click at [24, 85] on div "Policies" at bounding box center [25, 88] width 26 height 16
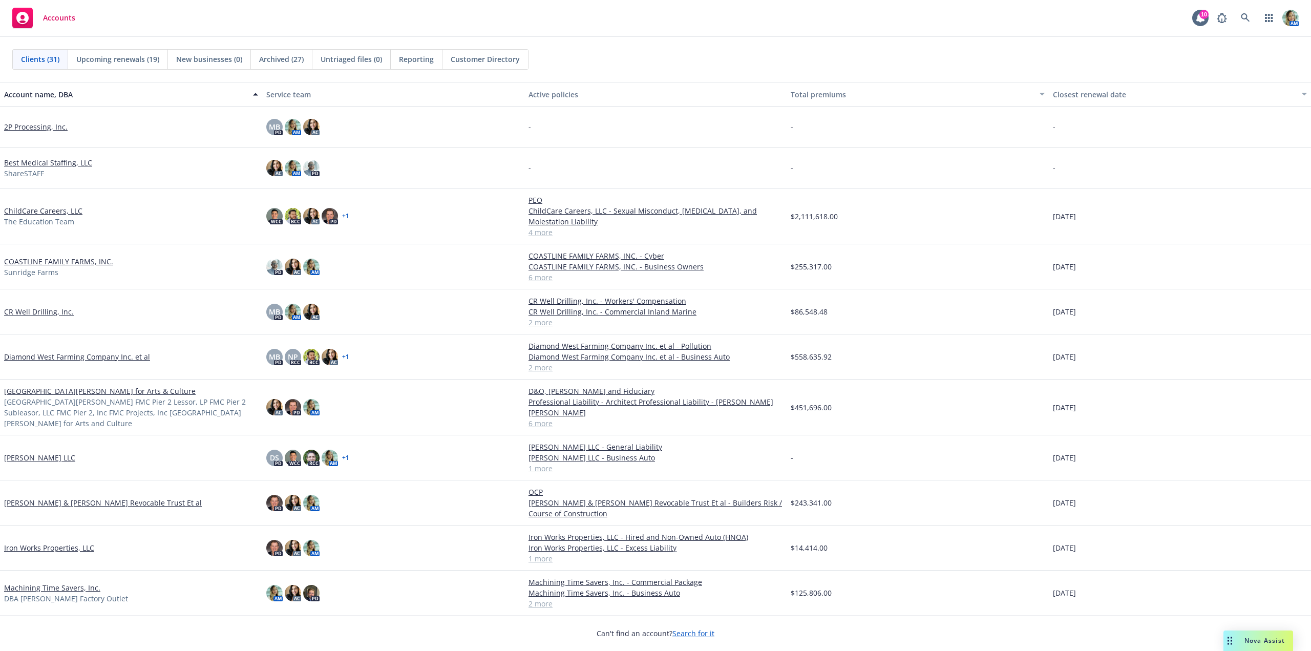
click at [41, 126] on link "2P Processing, Inc." at bounding box center [35, 126] width 63 height 11
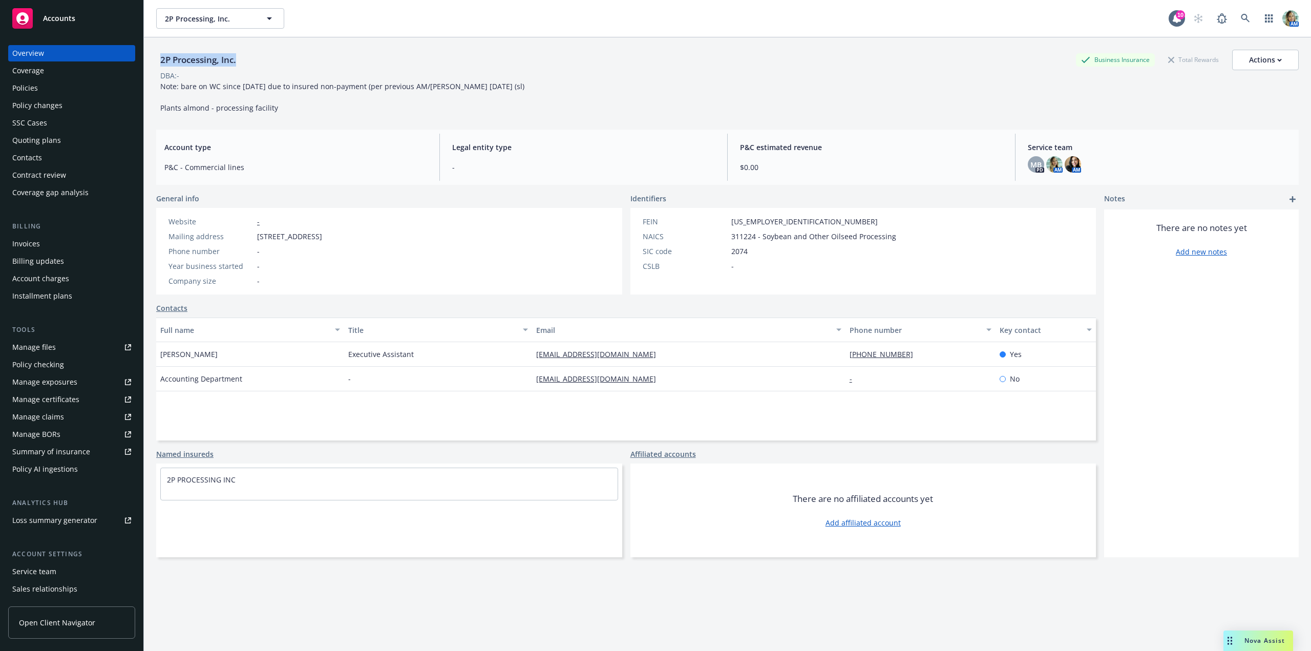
drag, startPoint x: 157, startPoint y: 59, endPoint x: 239, endPoint y: 62, distance: 81.5
click at [239, 62] on div "2P Processing, Inc." at bounding box center [198, 59] width 84 height 13
copy div "2P Processing, Inc."
click at [39, 90] on div "Policies" at bounding box center [71, 88] width 119 height 16
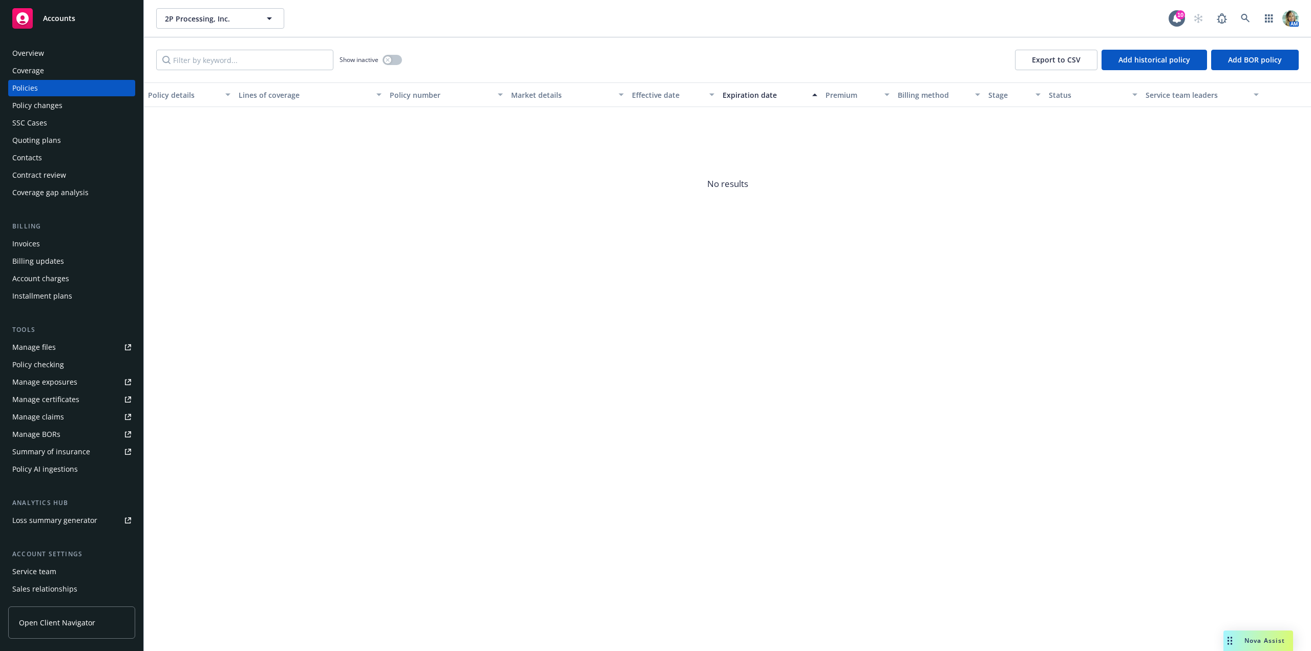
click at [37, 139] on div "Quoting plans" at bounding box center [36, 140] width 49 height 16
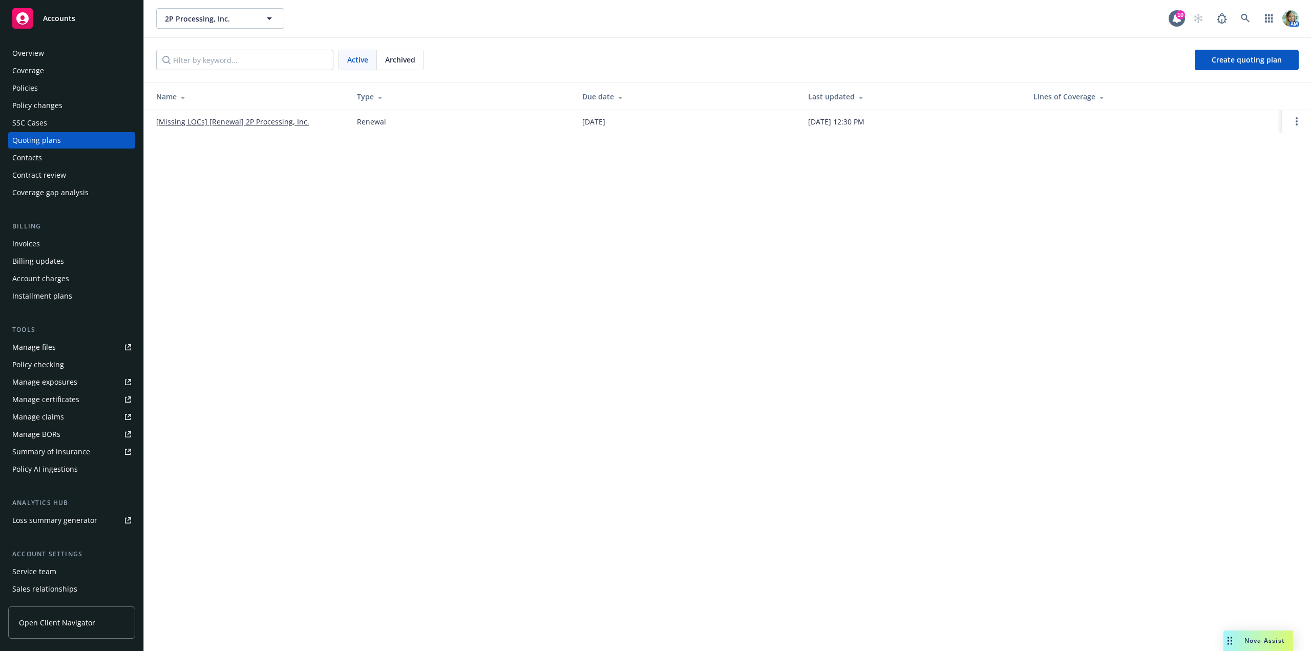
click at [287, 123] on link "[Missing LOCs] [Renewal] 2P Processing, Inc." at bounding box center [232, 121] width 153 height 11
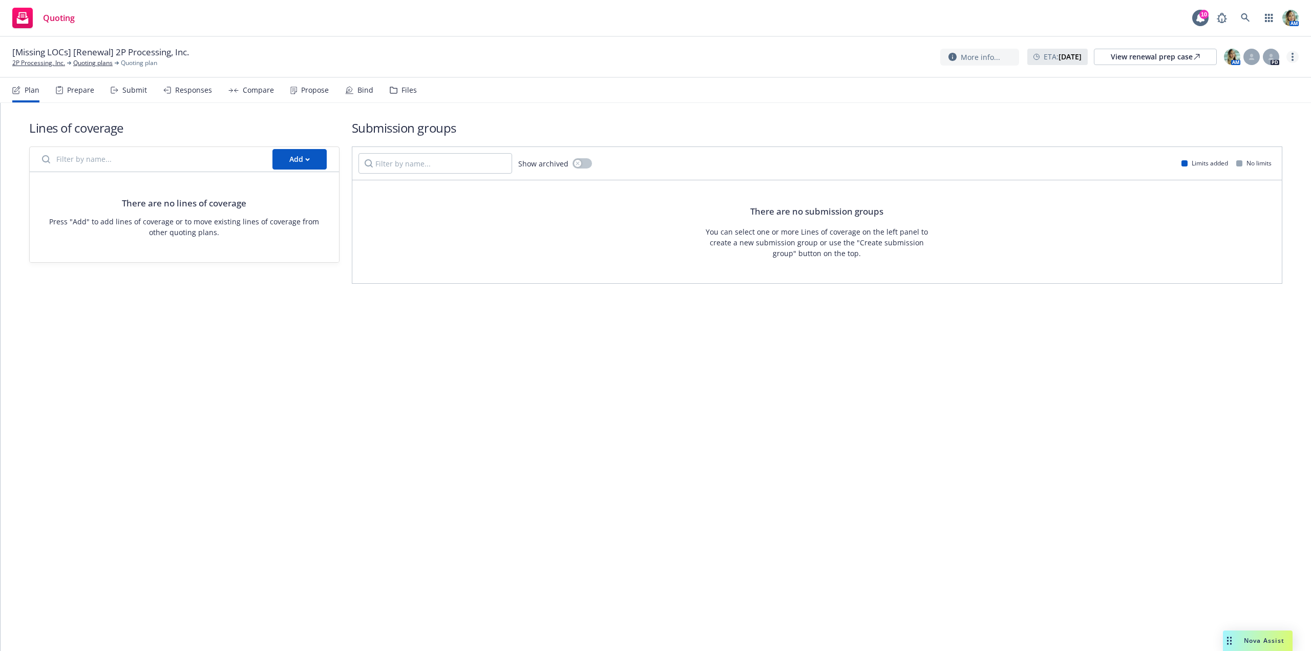
click at [1288, 52] on link "more" at bounding box center [1292, 57] width 12 height 12
click at [1226, 139] on link "Archive quoting plan" at bounding box center [1241, 139] width 114 height 20
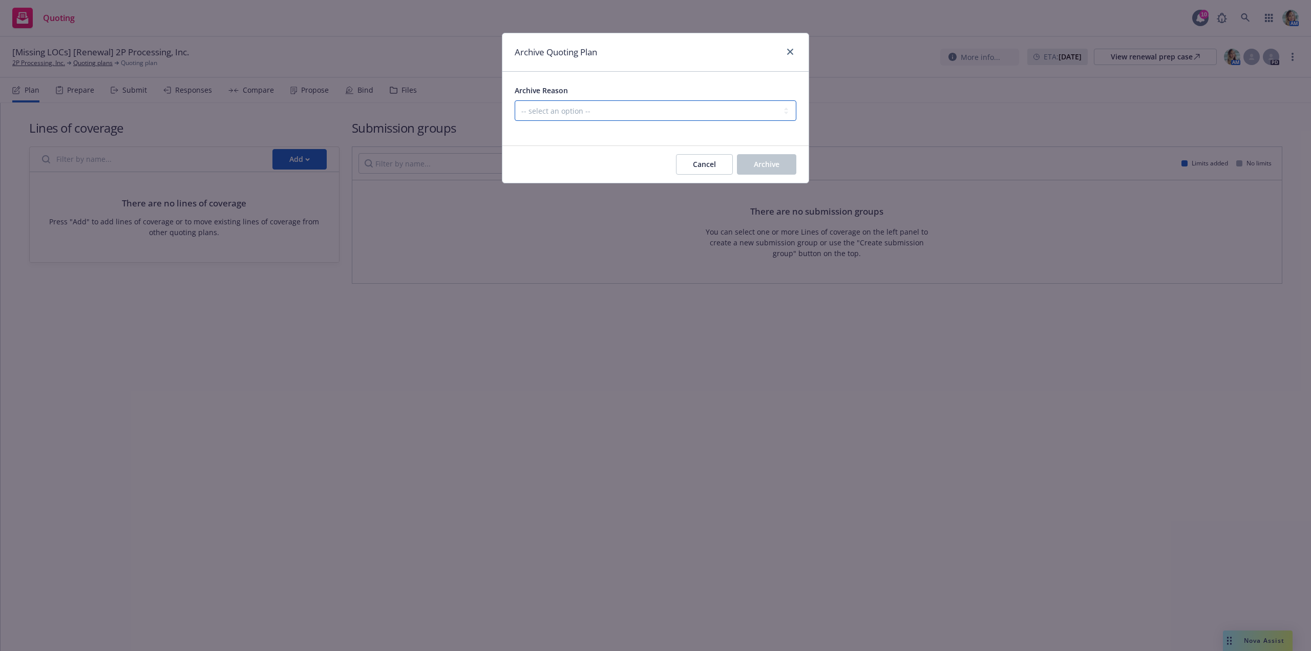
click at [661, 105] on select "-- select an option -- All policies in this renewal plan are auto-renewed Creat…" at bounding box center [656, 110] width 282 height 20
select select "ARCHIVED_RENEWAL_CANCELED"
click at [515, 100] on select "-- select an option -- All policies in this renewal plan are auto-renewed Creat…" at bounding box center [656, 110] width 282 height 20
click at [769, 159] on span "Archive" at bounding box center [767, 164] width 26 height 10
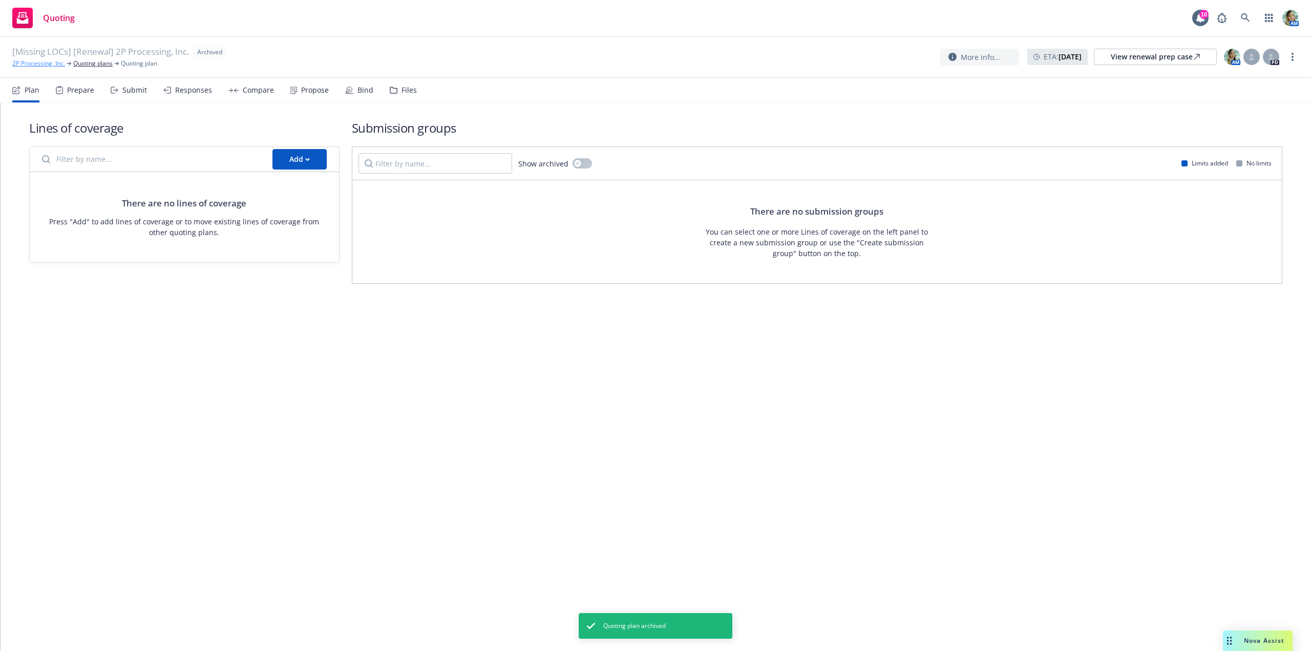
click at [51, 61] on link "2P Processing, Inc." at bounding box center [38, 63] width 53 height 9
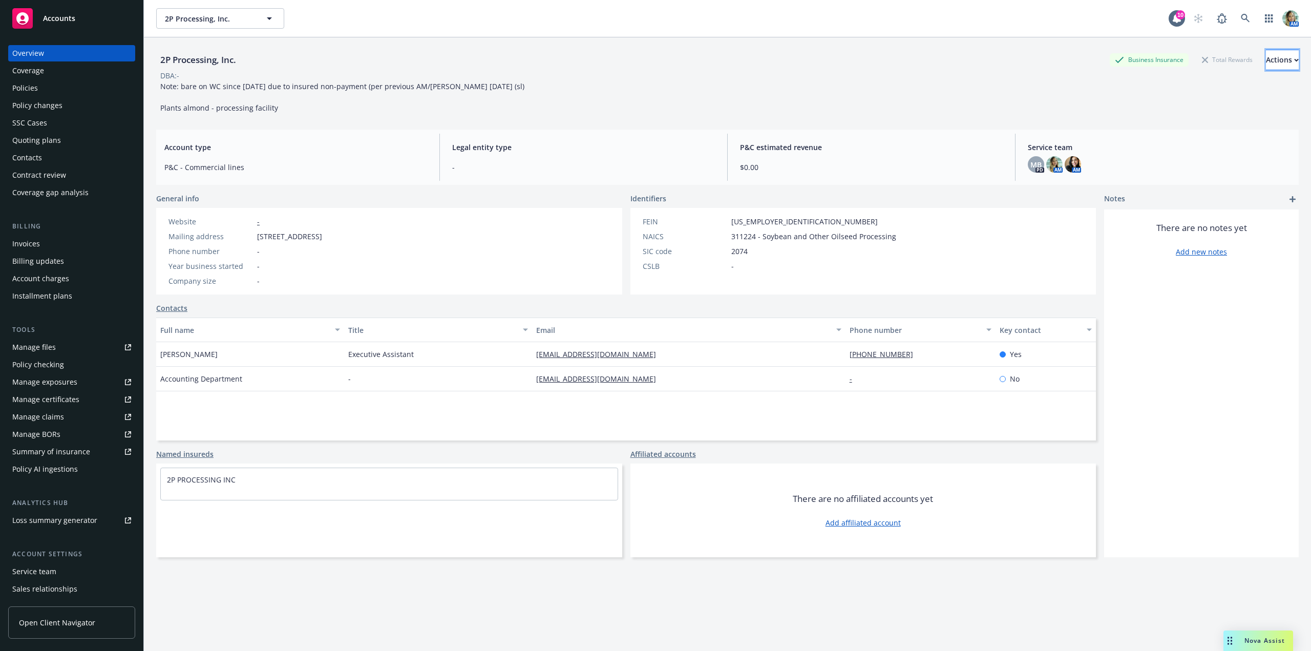
click at [1269, 64] on div "Actions" at bounding box center [1282, 59] width 33 height 19
click at [1164, 166] on link "Archive account" at bounding box center [1214, 169] width 168 height 20
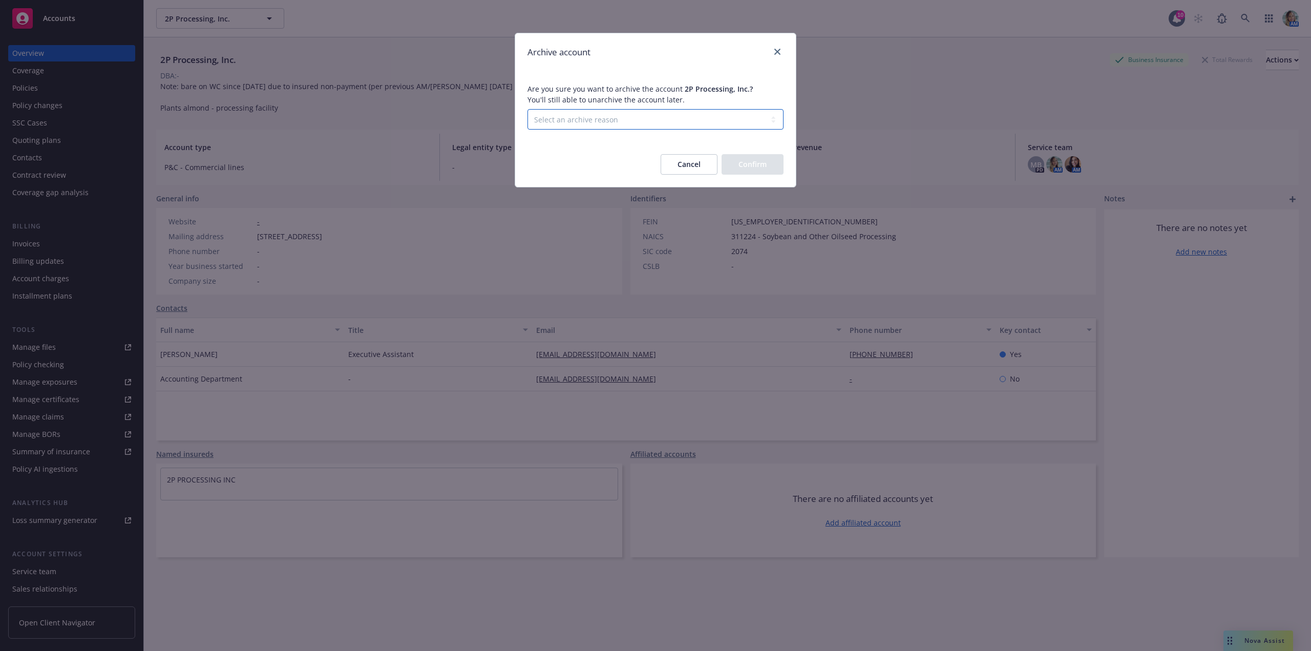
click at [679, 118] on select "Select an archive reason Client declined proposal Client went out of business C…" at bounding box center [655, 119] width 256 height 20
select select "CLIENT_DECLINED_PROPOSAL"
click at [527, 109] on select "Select an archive reason Client declined proposal Client went out of business C…" at bounding box center [655, 119] width 256 height 20
click at [758, 165] on button "Confirm" at bounding box center [753, 164] width 62 height 20
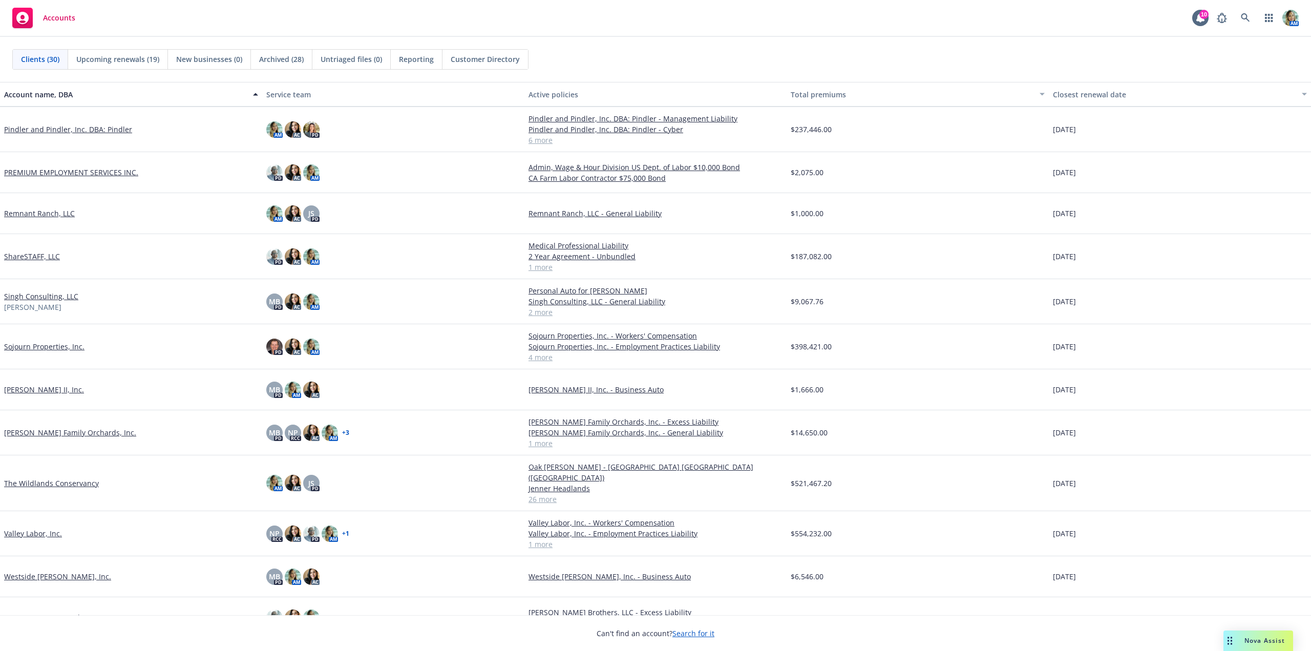
scroll to position [651, 0]
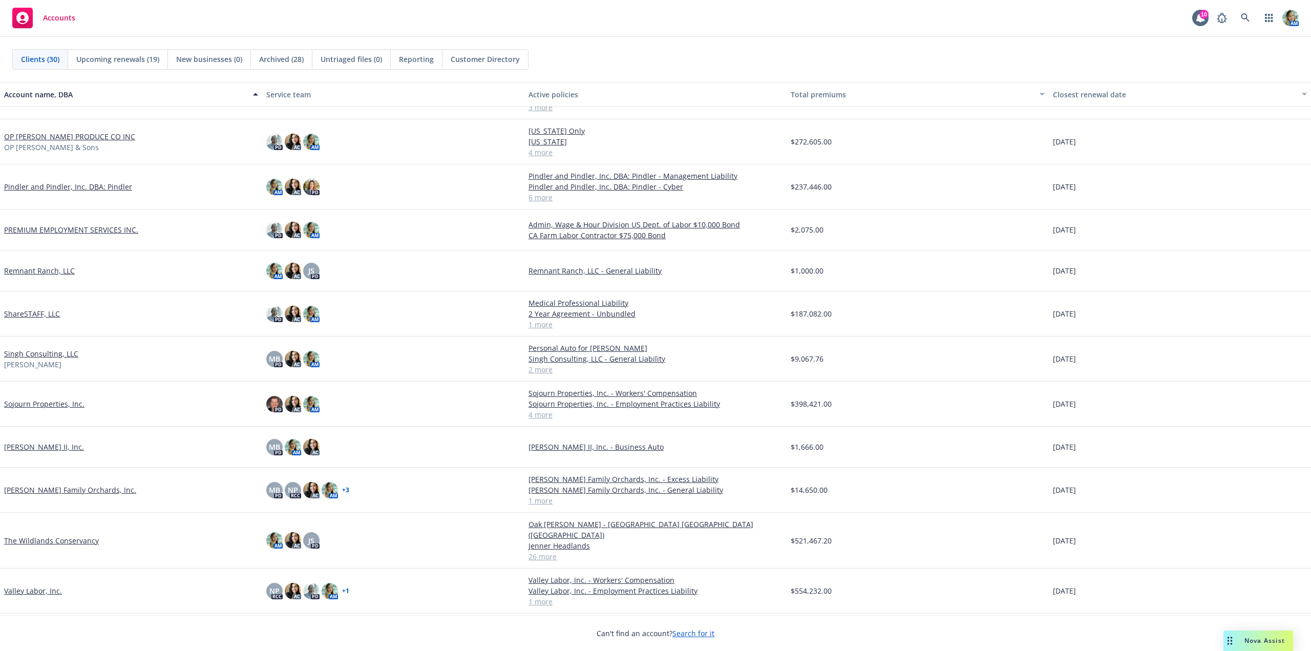
click at [46, 314] on link "ShareSTAFF, LLC" at bounding box center [32, 313] width 56 height 11
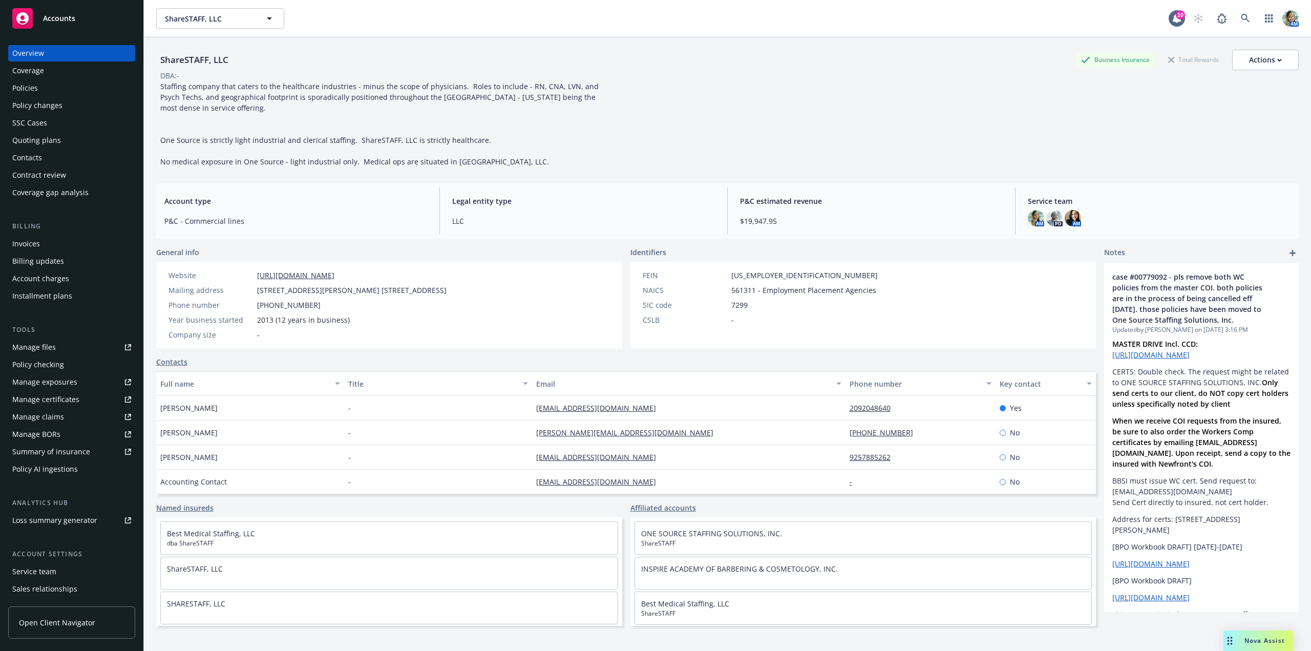
click at [25, 92] on div "Policies" at bounding box center [25, 88] width 26 height 16
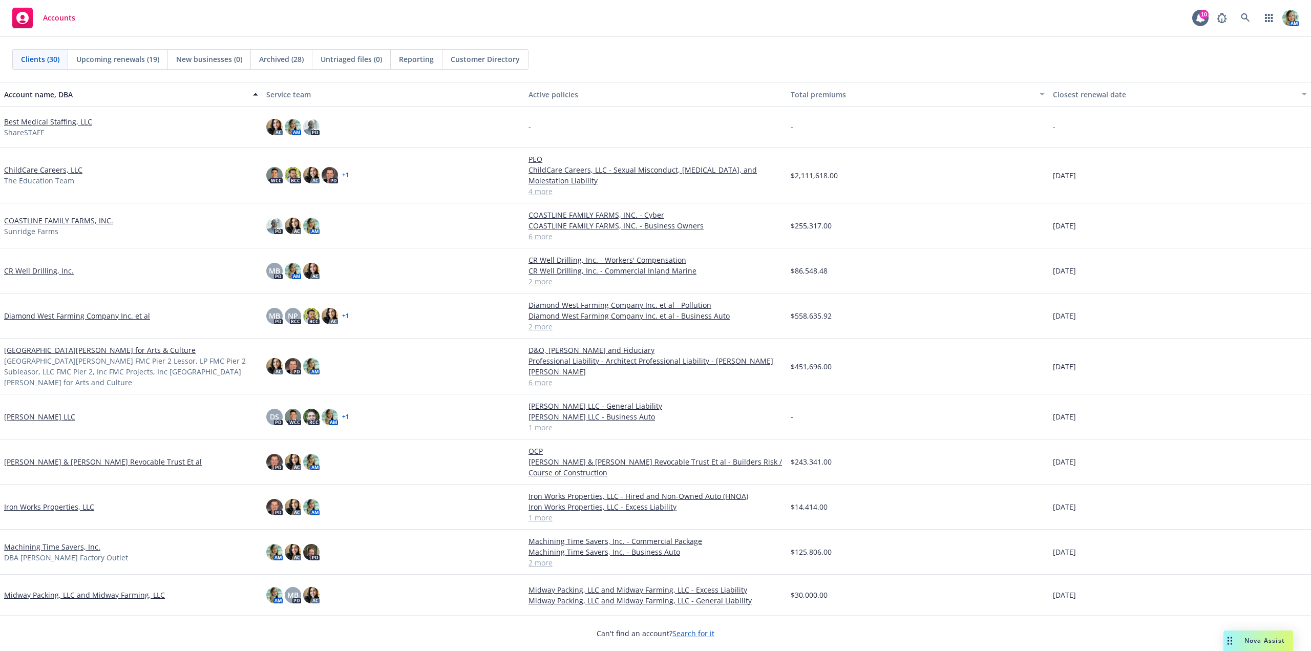
click at [34, 417] on link "[PERSON_NAME] LLC" at bounding box center [39, 416] width 71 height 11
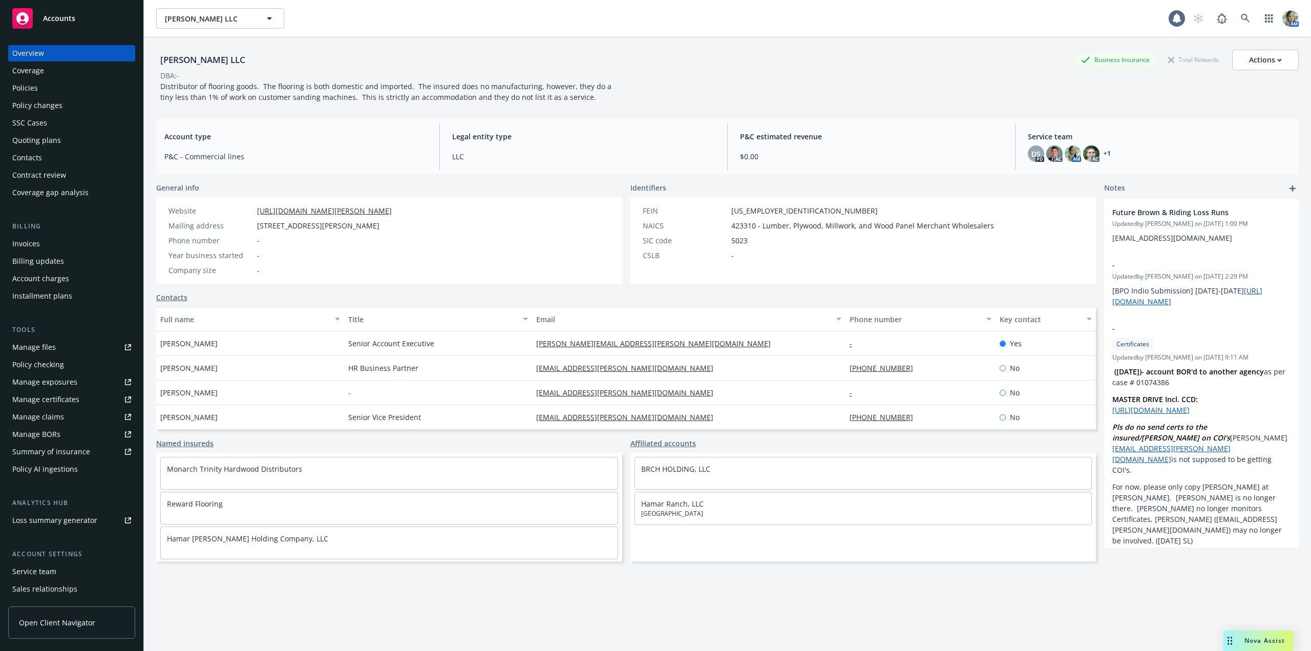
click at [31, 90] on div "Policies" at bounding box center [25, 88] width 26 height 16
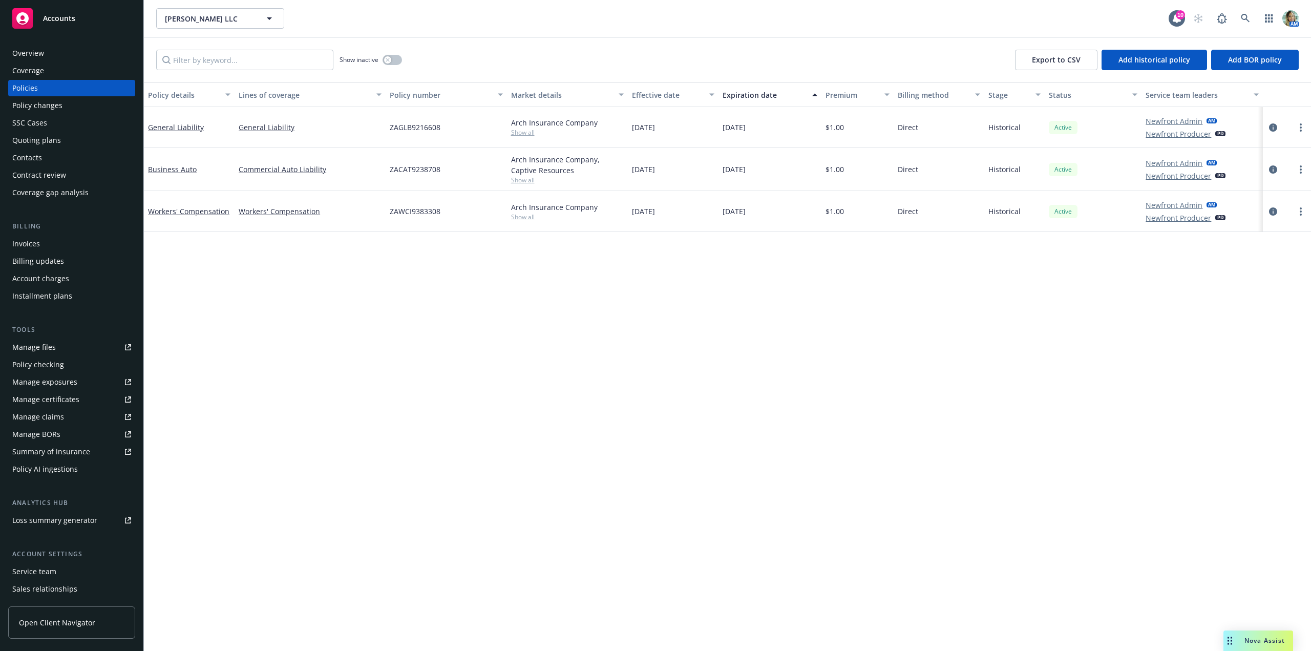
click at [34, 134] on div "Quoting plans" at bounding box center [36, 140] width 49 height 16
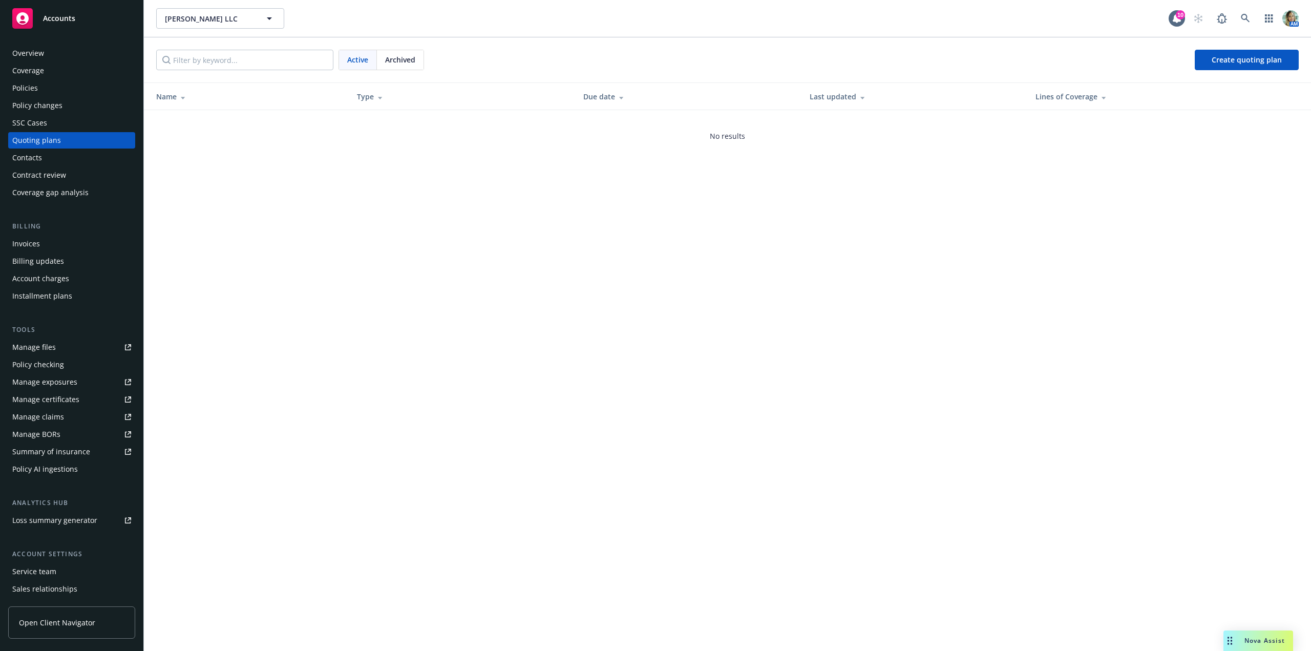
click at [27, 89] on div "Policies" at bounding box center [25, 88] width 26 height 16
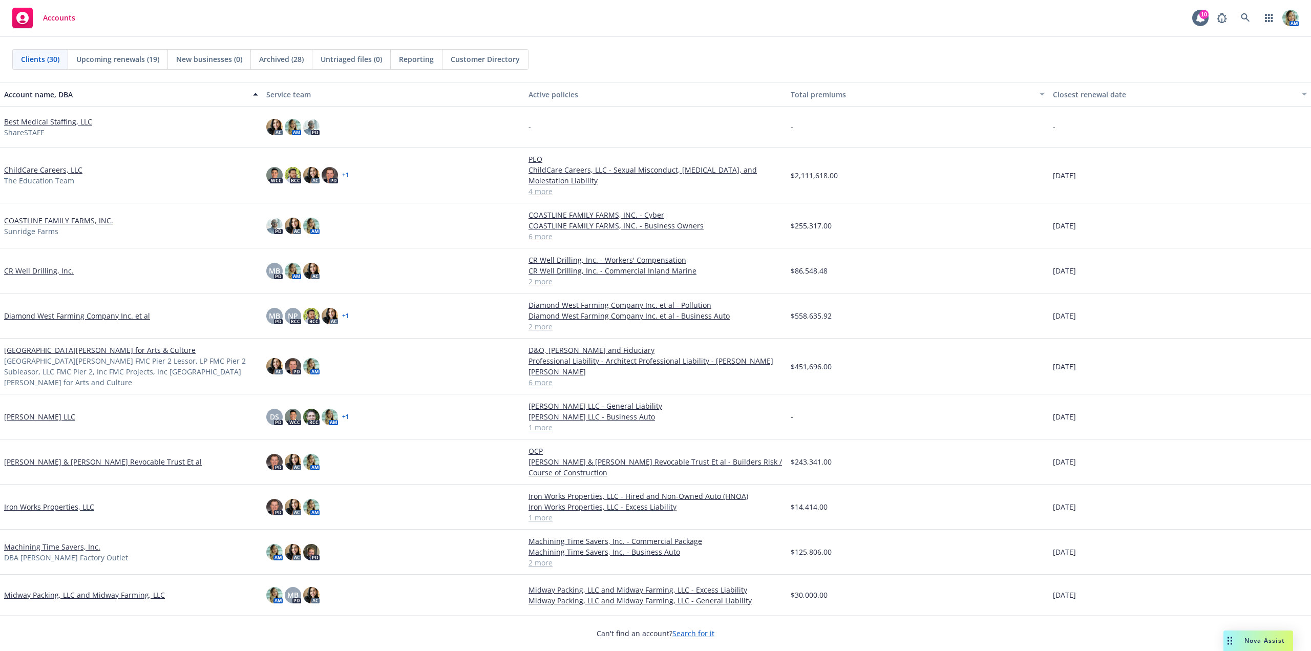
click at [63, 123] on link "Best Medical Staffing, LLC" at bounding box center [48, 121] width 88 height 11
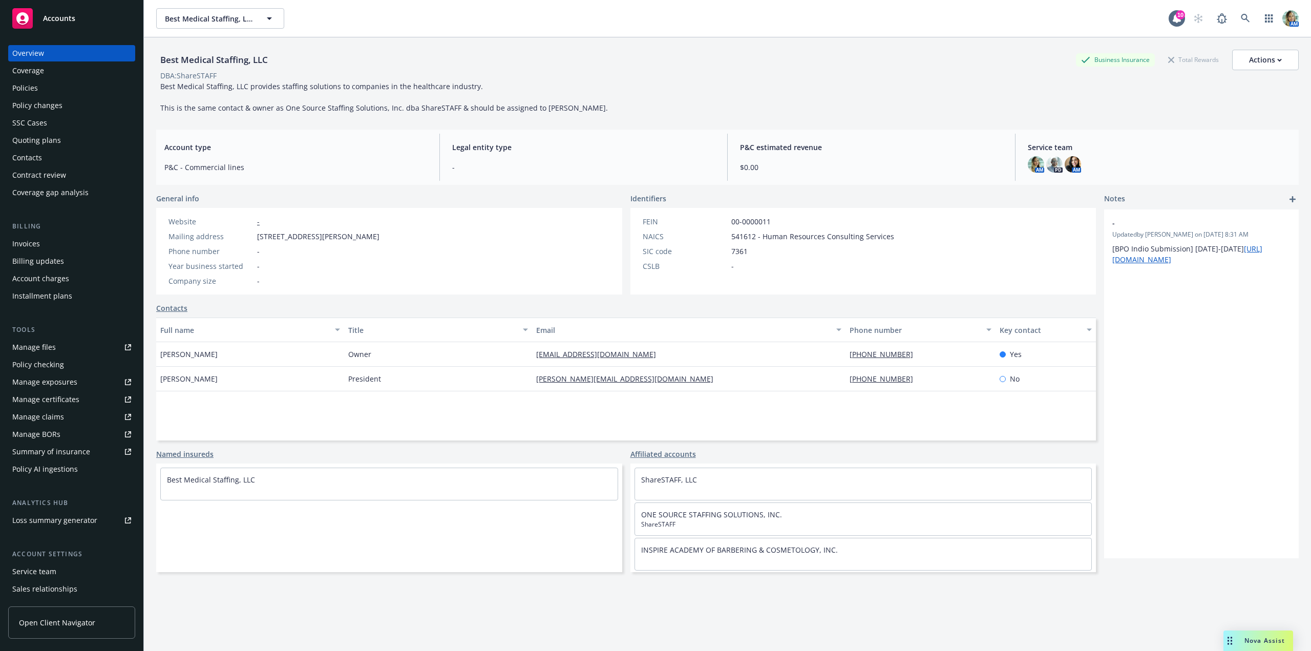
click at [38, 87] on div "Policies" at bounding box center [71, 88] width 119 height 16
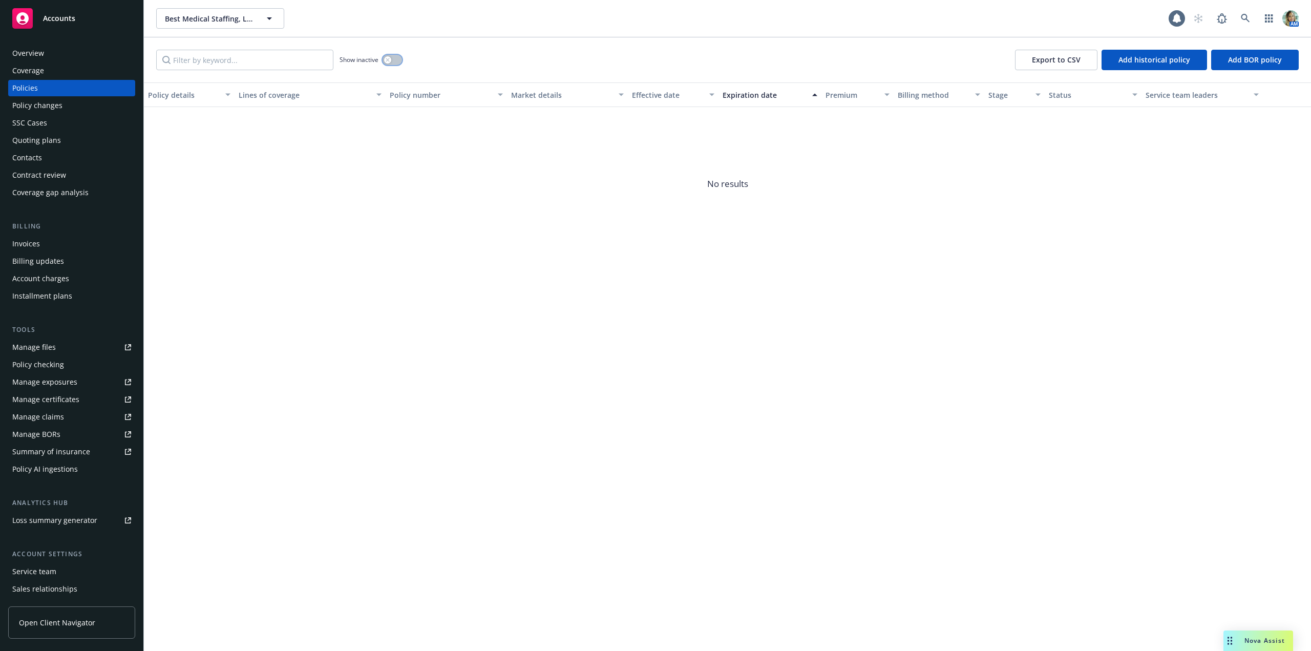
click at [394, 57] on button "button" at bounding box center [392, 60] width 19 height 10
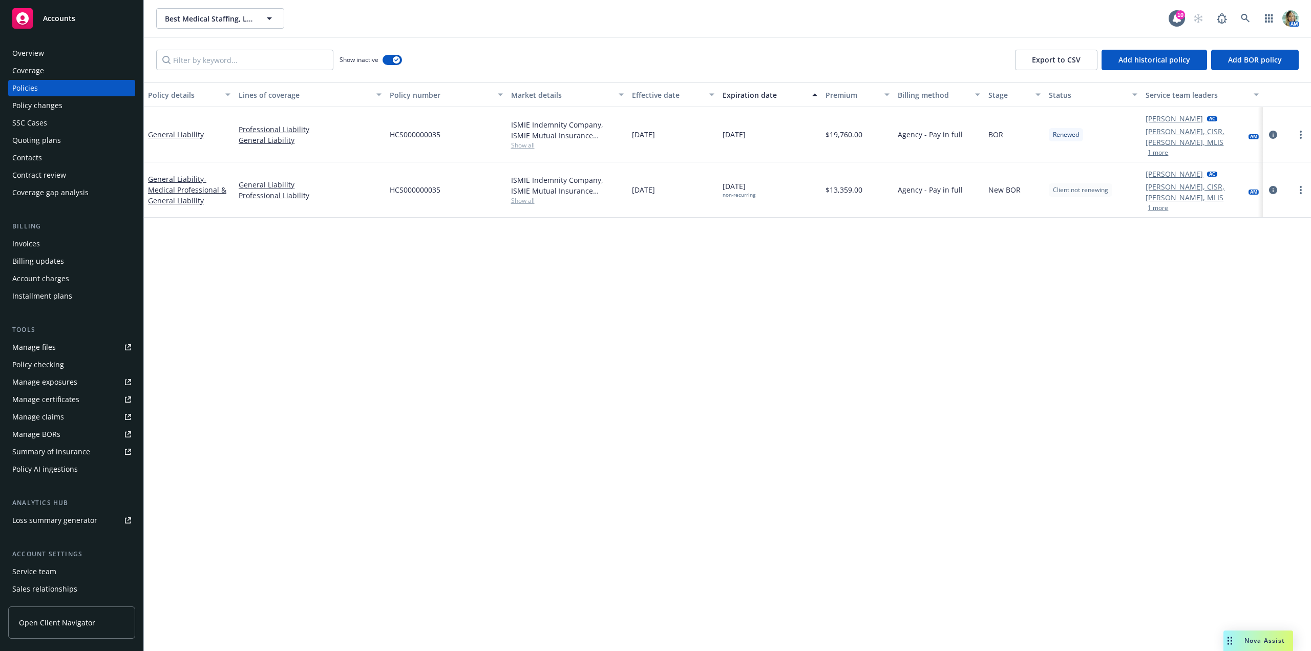
click at [26, 56] on div "Overview" at bounding box center [28, 53] width 32 height 16
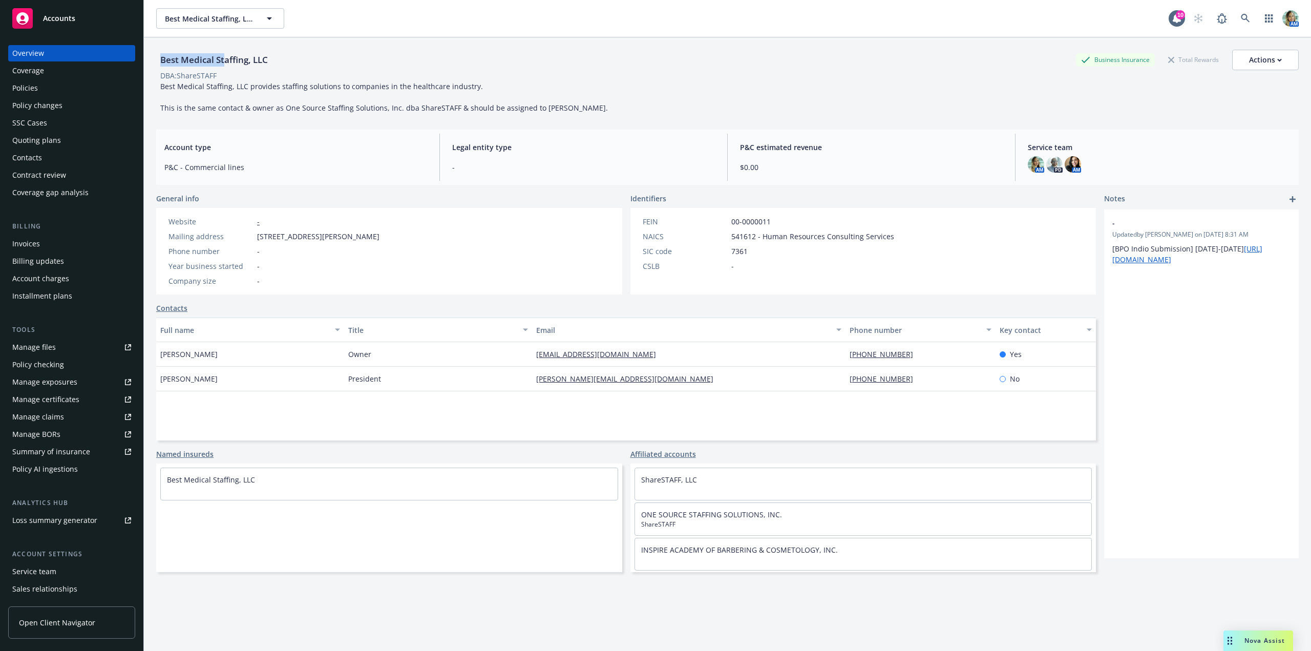
drag, startPoint x: 160, startPoint y: 60, endPoint x: 226, endPoint y: 60, distance: 65.5
click at [226, 60] on div "Best Medical Staffing, LLC" at bounding box center [214, 59] width 116 height 13
copy div "Best Medical St"
click at [55, 89] on div "Policies" at bounding box center [71, 88] width 119 height 16
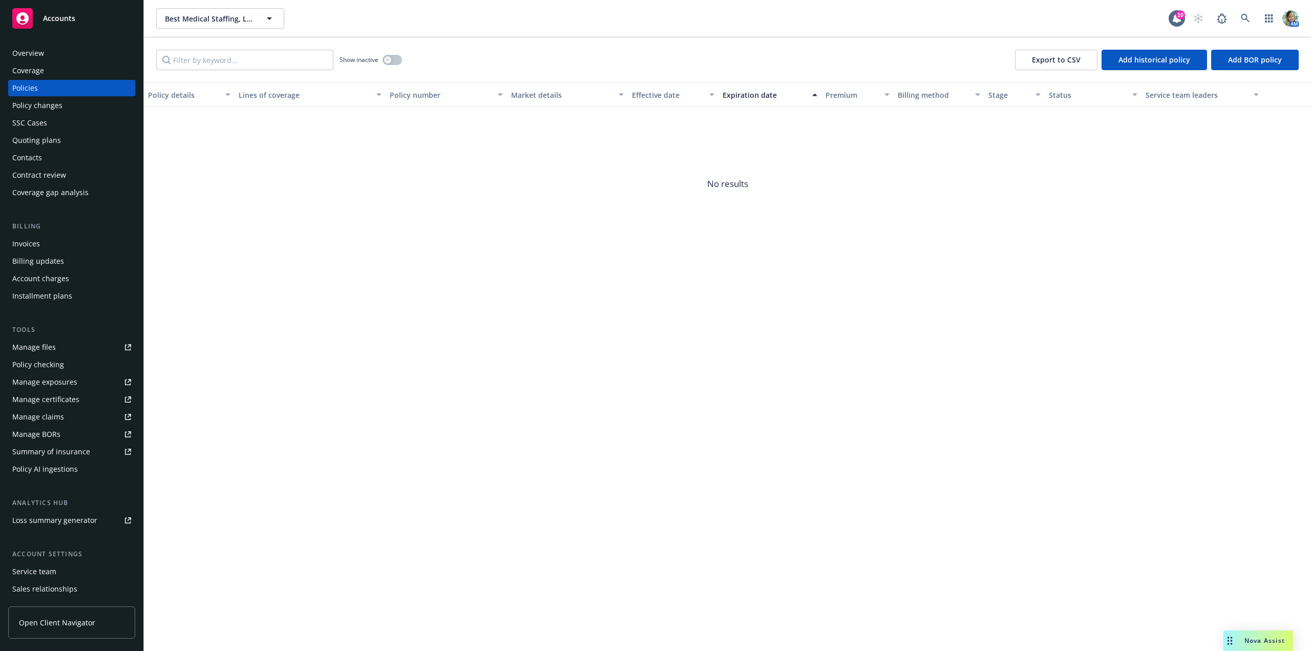
click at [44, 141] on div "Quoting plans" at bounding box center [36, 140] width 49 height 16
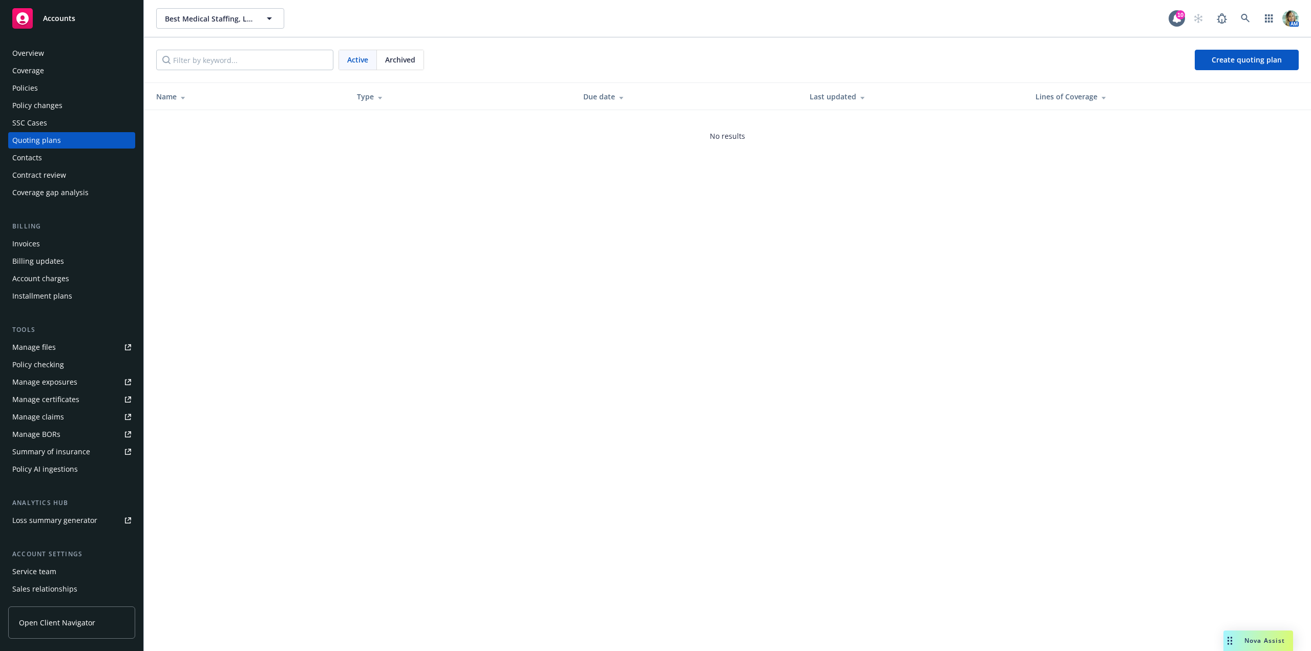
click at [24, 50] on div "Overview" at bounding box center [28, 53] width 32 height 16
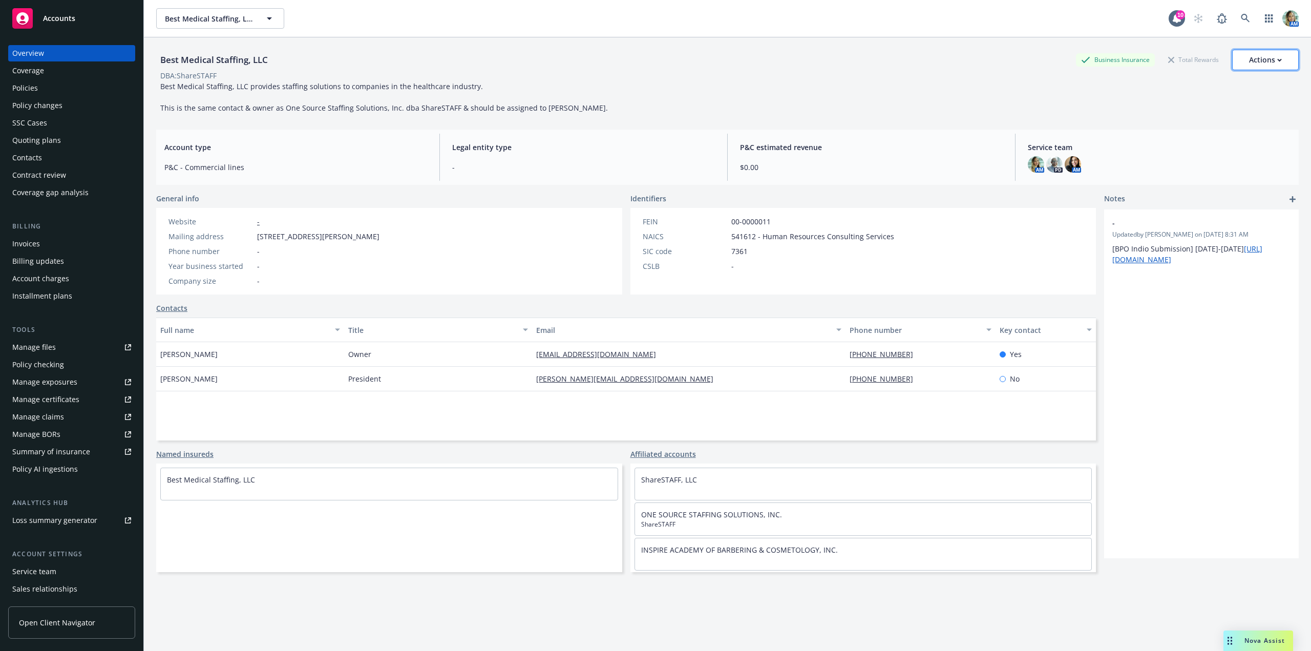
click at [1268, 58] on div "Actions" at bounding box center [1265, 59] width 33 height 19
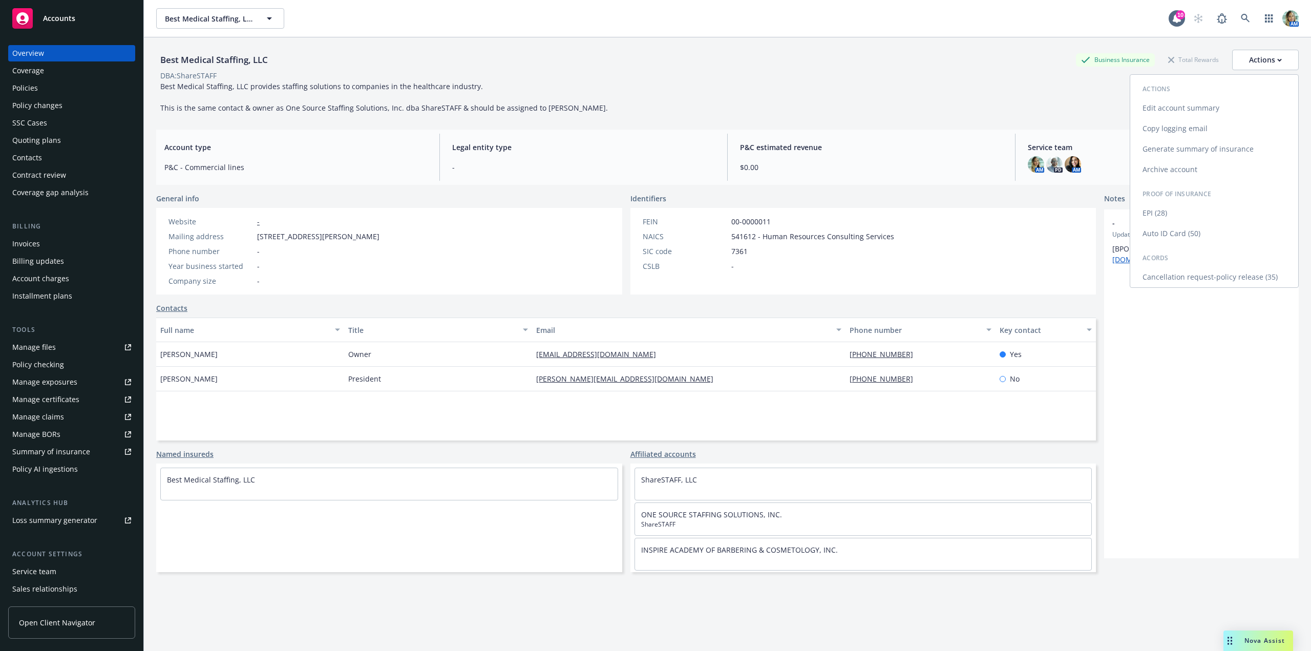
click at [1161, 177] on link "Archive account" at bounding box center [1214, 169] width 168 height 20
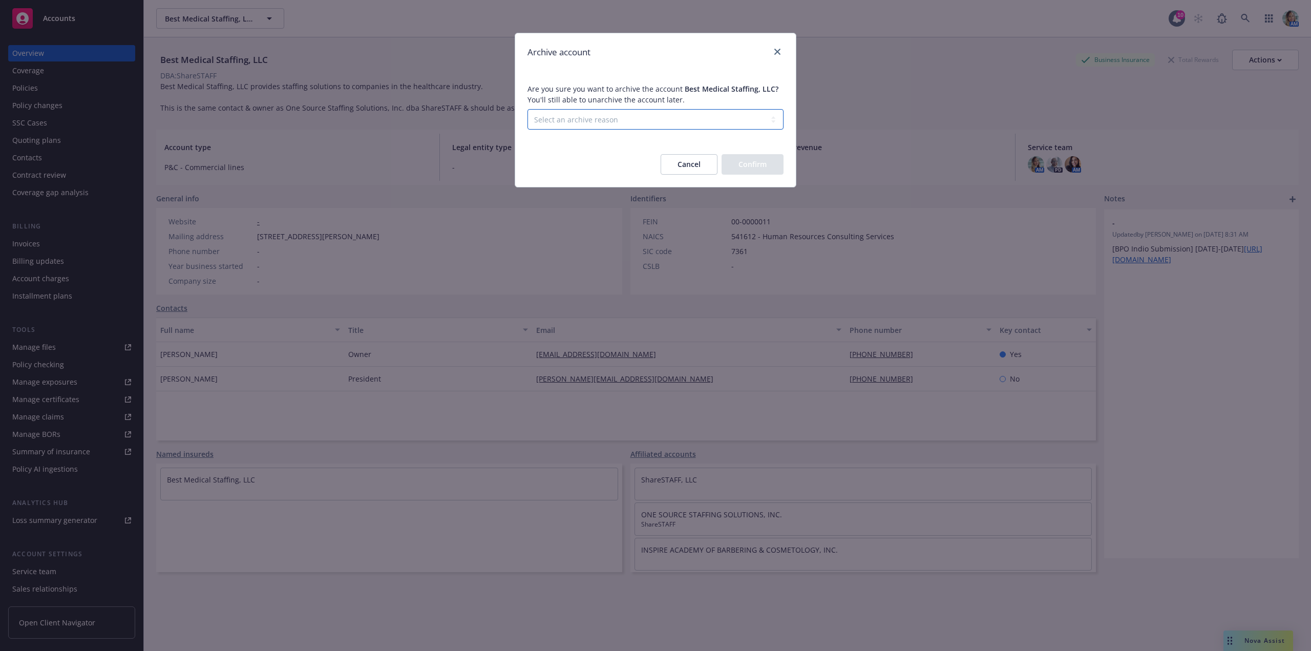
click at [547, 111] on select "Select an archive reason Client declined proposal Client went out of business C…" at bounding box center [655, 119] width 256 height 20
select select "CLIENT_OUT_OF_BUSINESS"
click at [527, 109] on select "Select an archive reason Client declined proposal Client went out of business C…" at bounding box center [655, 119] width 256 height 20
click at [592, 121] on select "Select an archive reason Client declined proposal Client went out of business C…" at bounding box center [655, 119] width 256 height 20
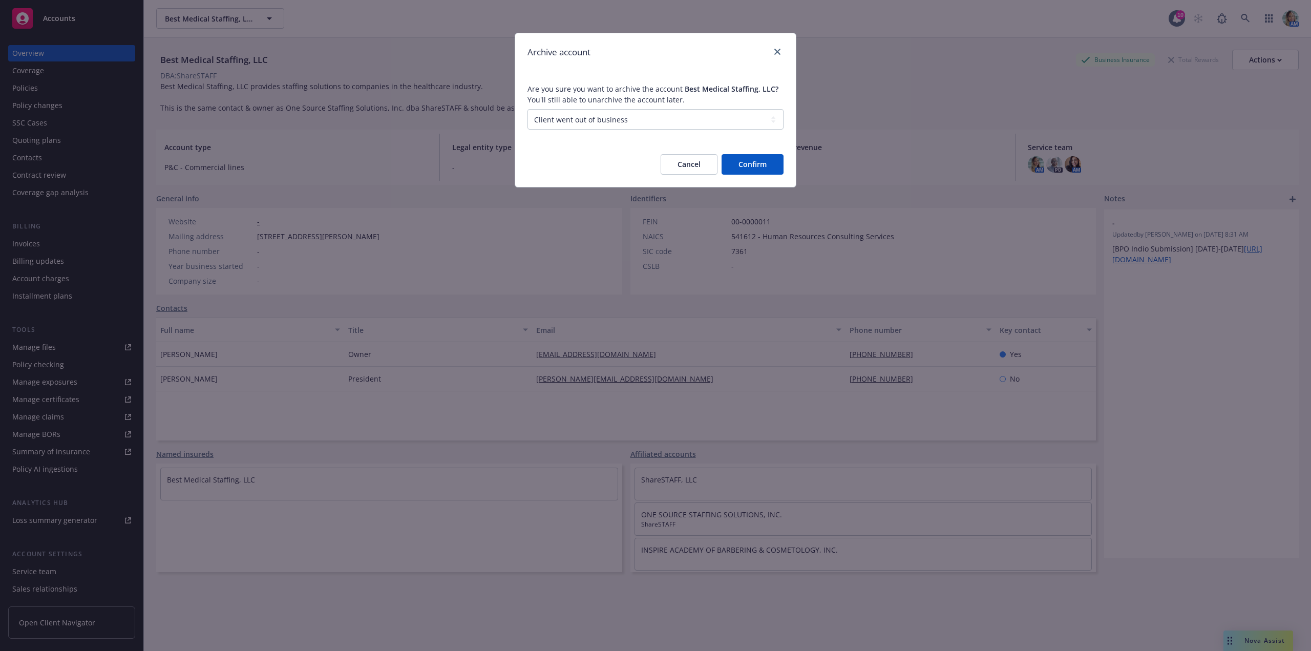
click at [777, 169] on button "Confirm" at bounding box center [753, 164] width 62 height 20
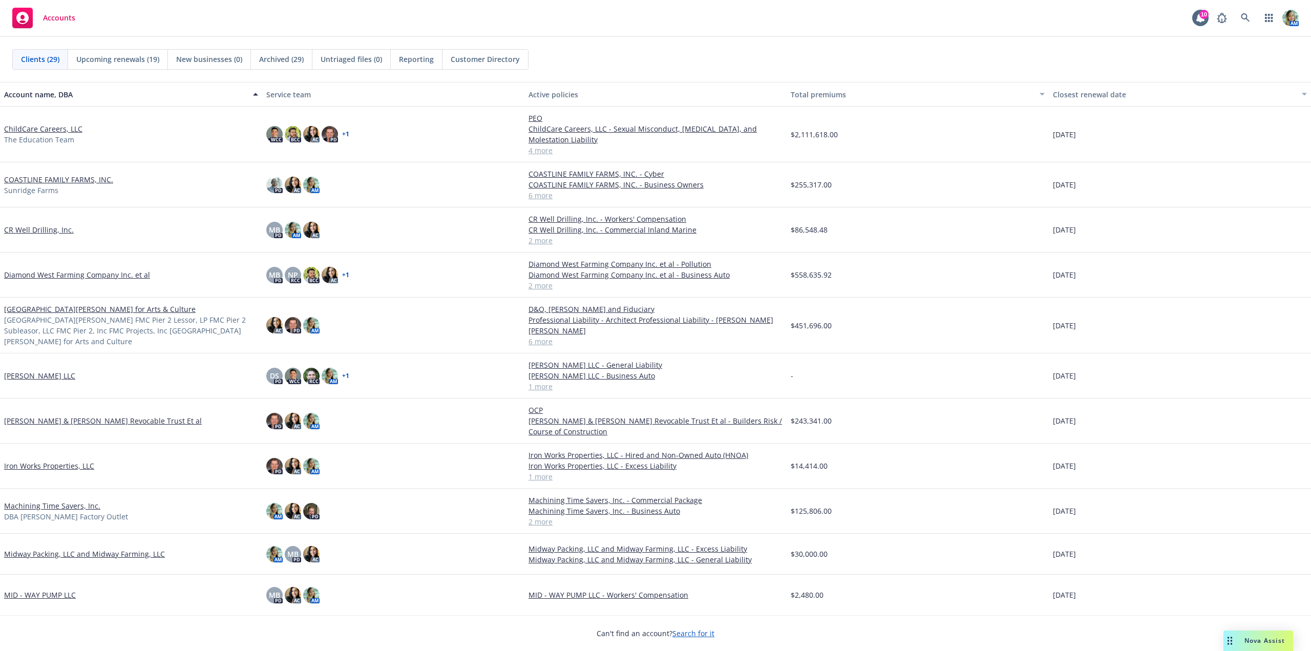
click at [195, 60] on span "New businesses (0)" at bounding box center [209, 59] width 66 height 11
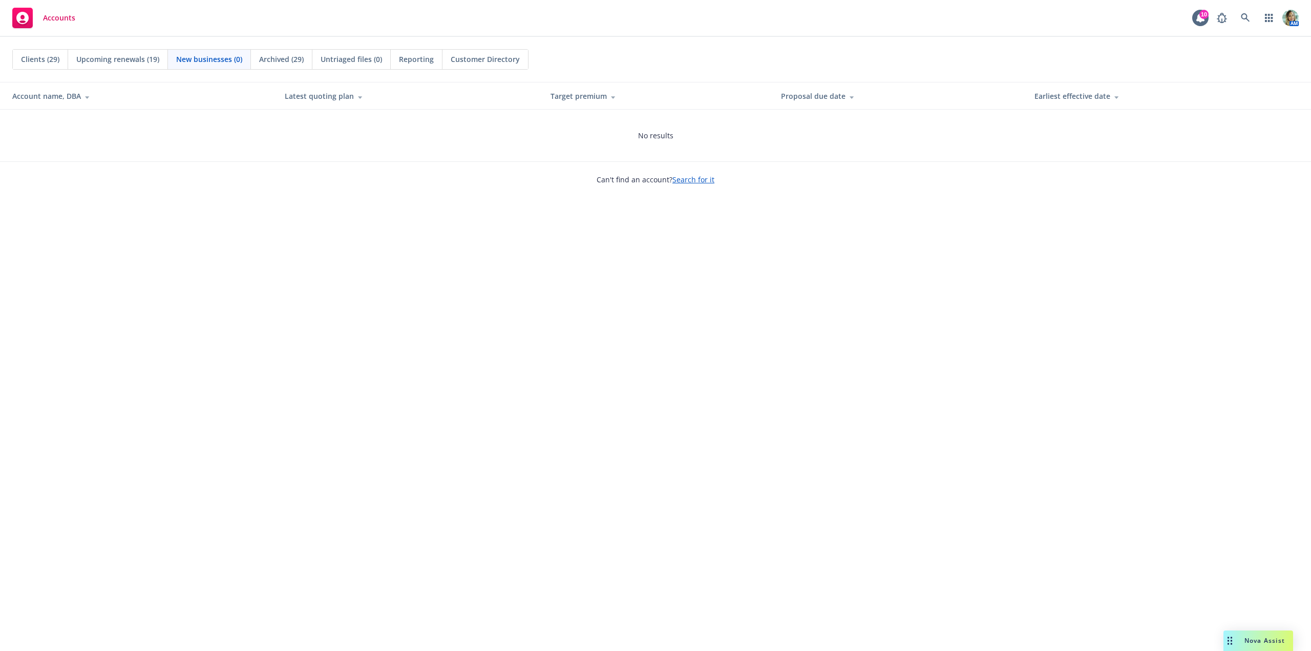
click at [272, 62] on span "Archived (29)" at bounding box center [281, 59] width 45 height 11
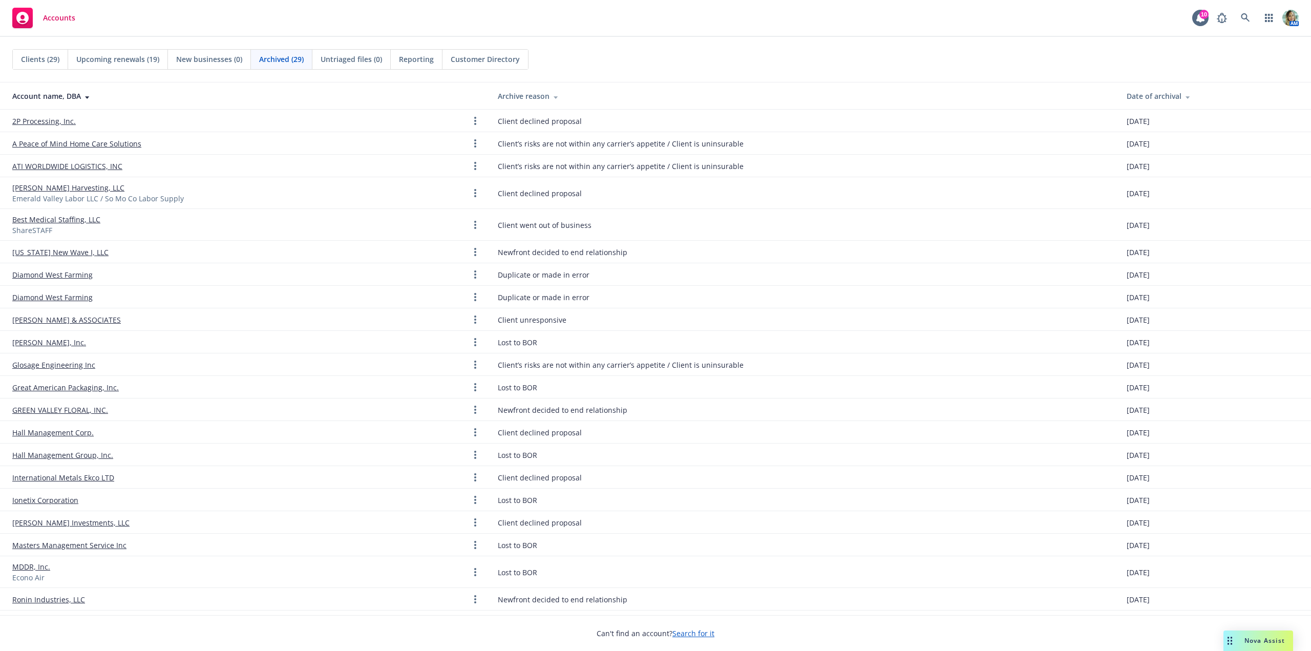
click at [348, 62] on span "Untriaged files (0)" at bounding box center [351, 59] width 61 height 11
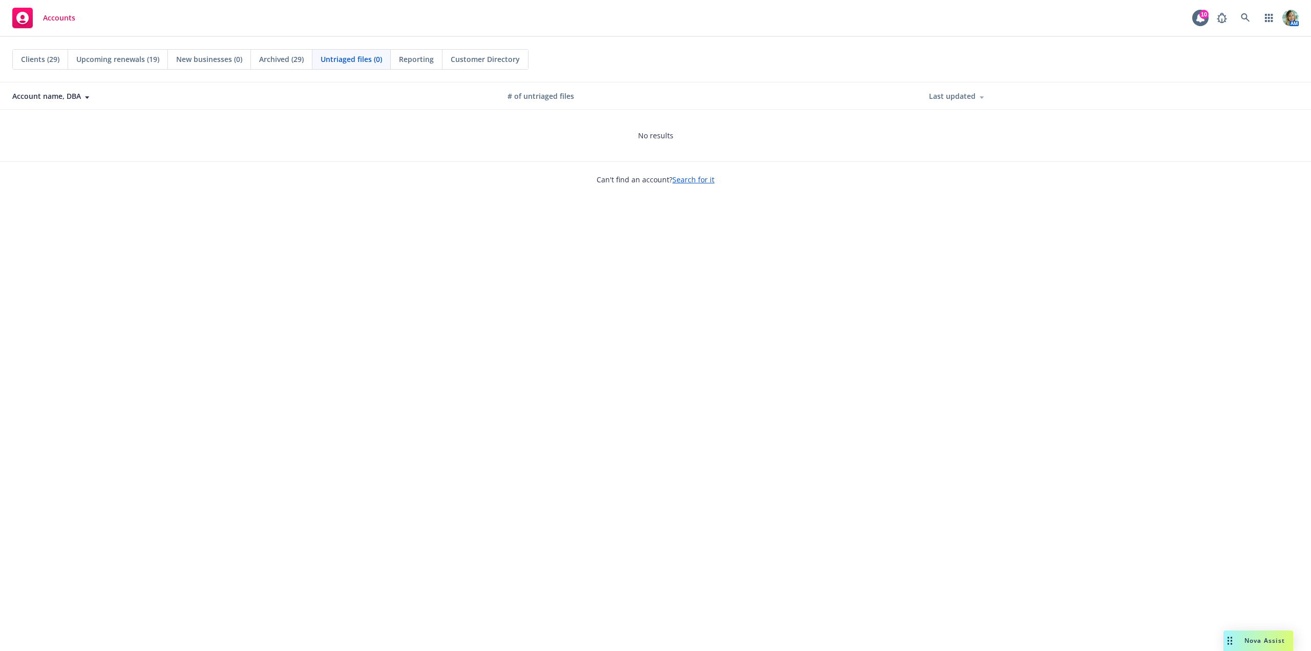
click at [122, 56] on span "Upcoming renewals (19)" at bounding box center [117, 59] width 83 height 11
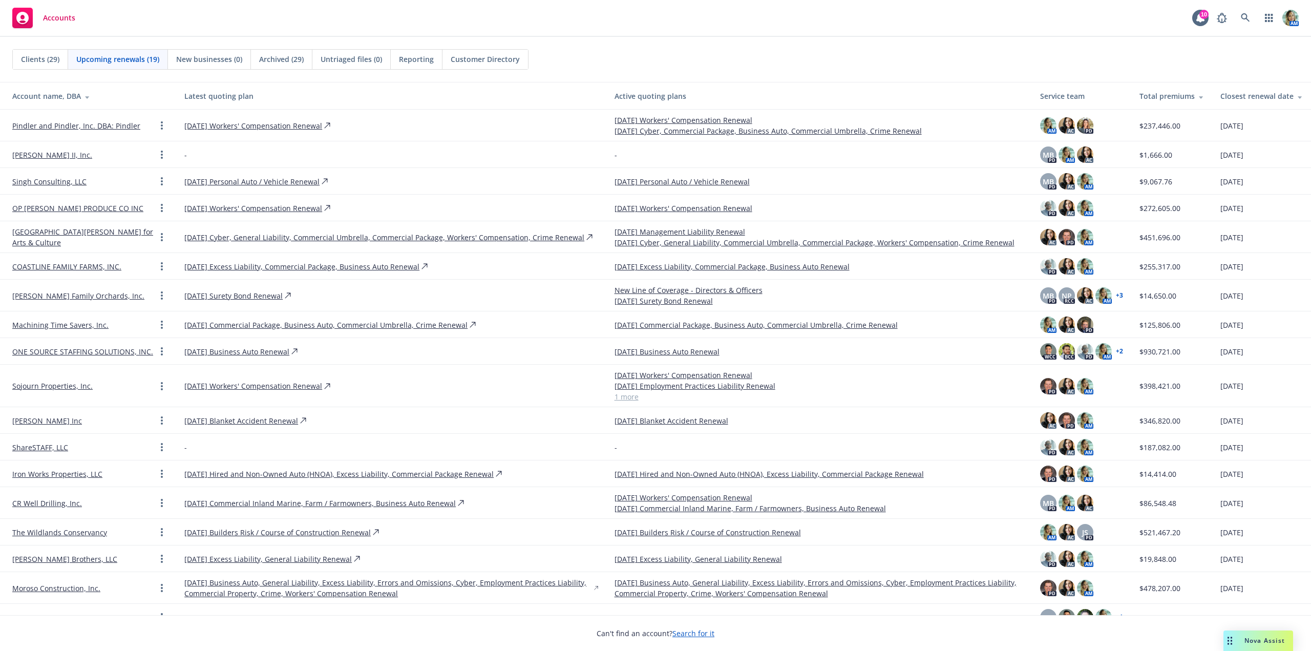
click at [48, 66] on div "Clients (29)" at bounding box center [40, 59] width 55 height 19
